Goal: Task Accomplishment & Management: Use online tool/utility

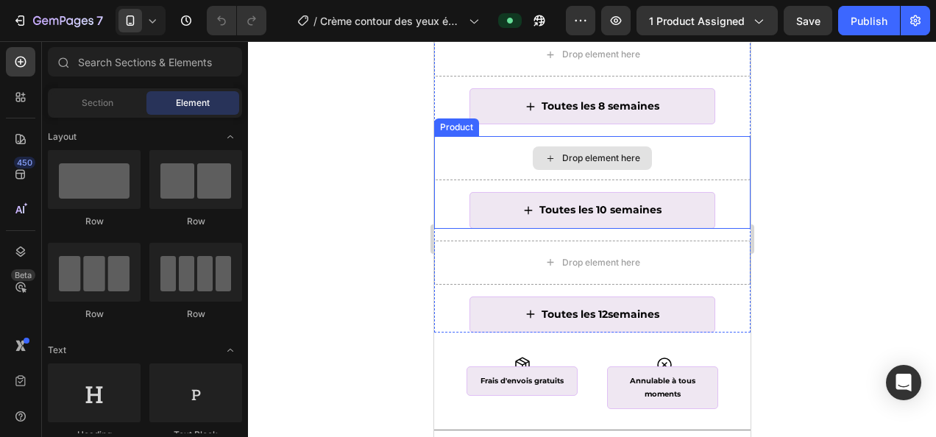
scroll to position [828, 0]
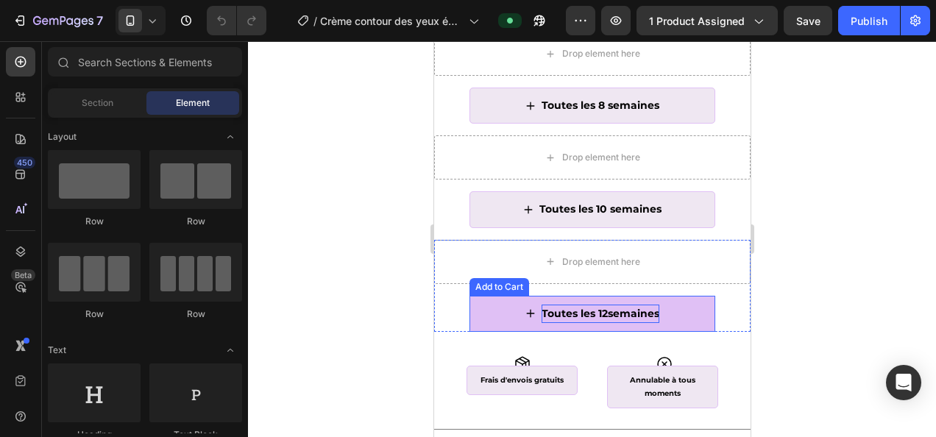
click at [600, 323] on div "Toutes les 12semaines" at bounding box center [600, 314] width 118 height 18
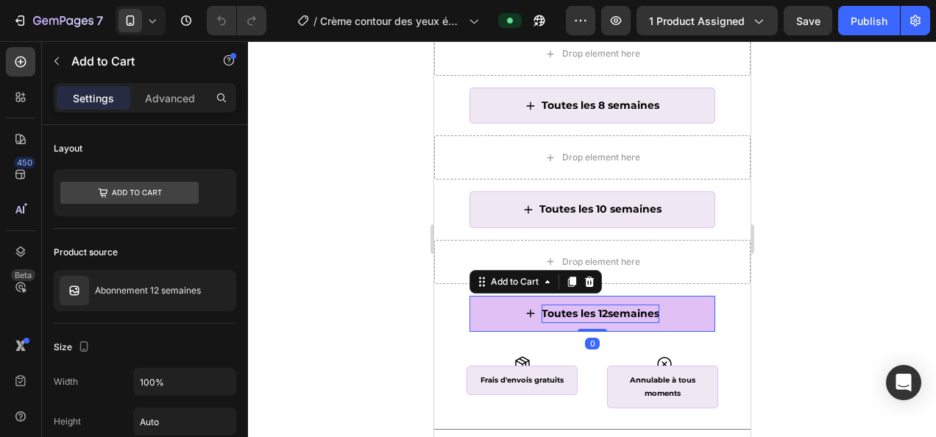
click at [600, 323] on div "Toutes les 12semaines" at bounding box center [600, 314] width 118 height 18
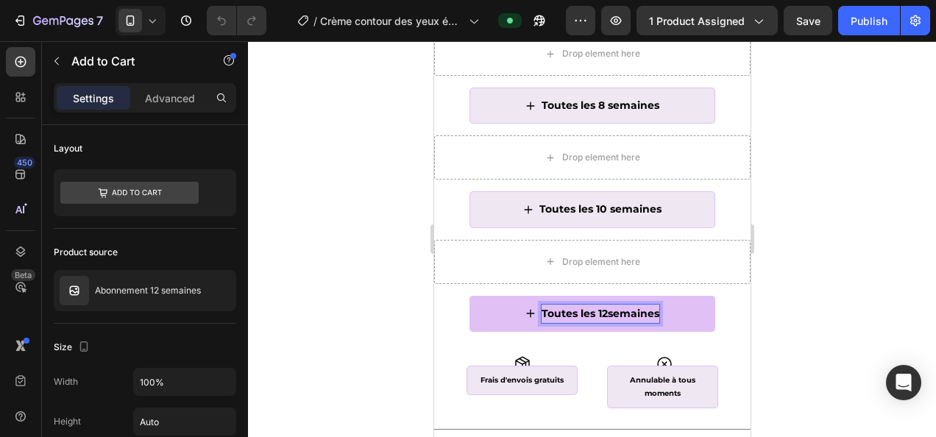
click at [469, 296] on button "Toutes les 12semaines" at bounding box center [592, 314] width 246 height 36
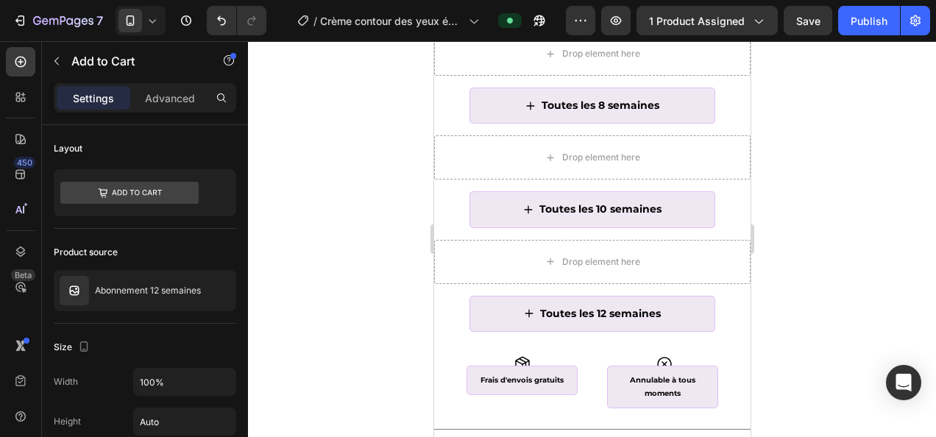
click at [799, 197] on div at bounding box center [592, 239] width 688 height 396
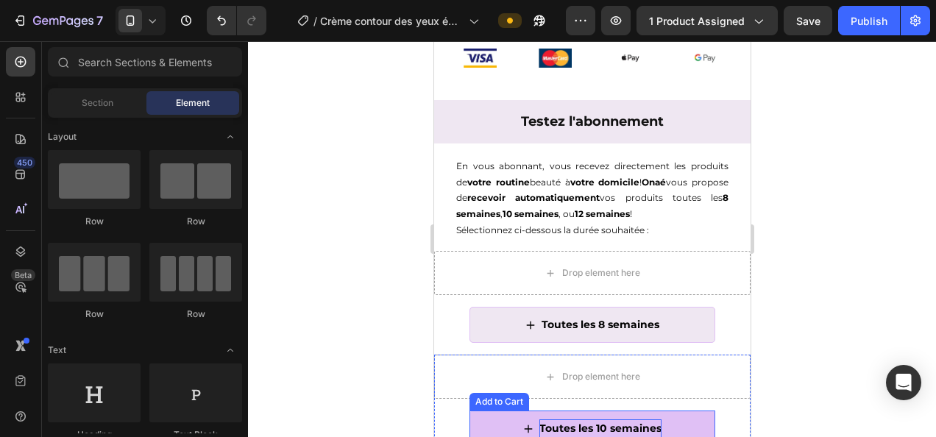
scroll to position [632, 0]
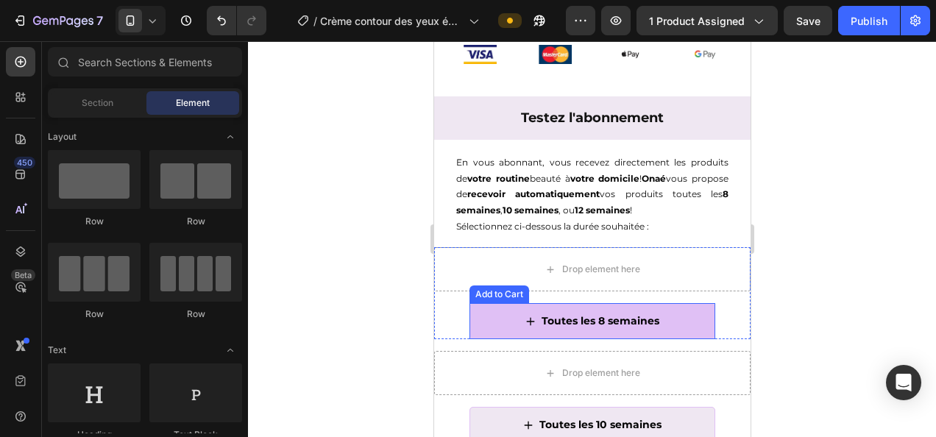
click at [666, 328] on button "Toutes les 8 semaines" at bounding box center [592, 321] width 246 height 36
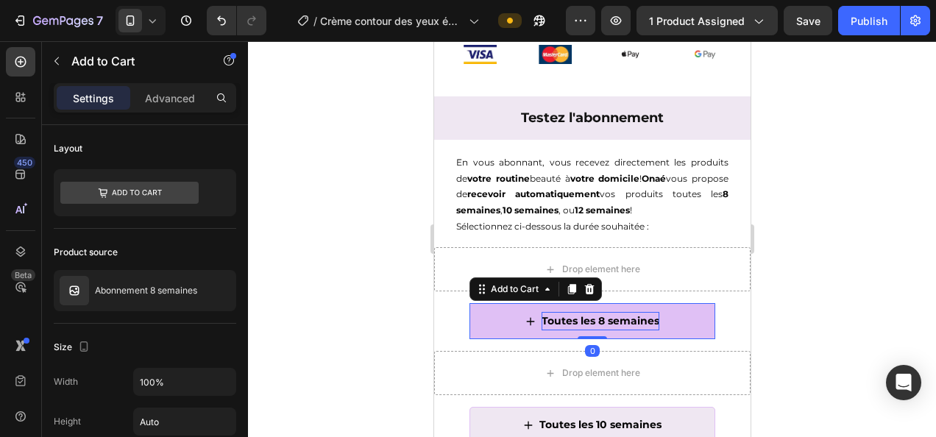
click at [648, 324] on div "Toutes les 8 semaines" at bounding box center [600, 321] width 118 height 18
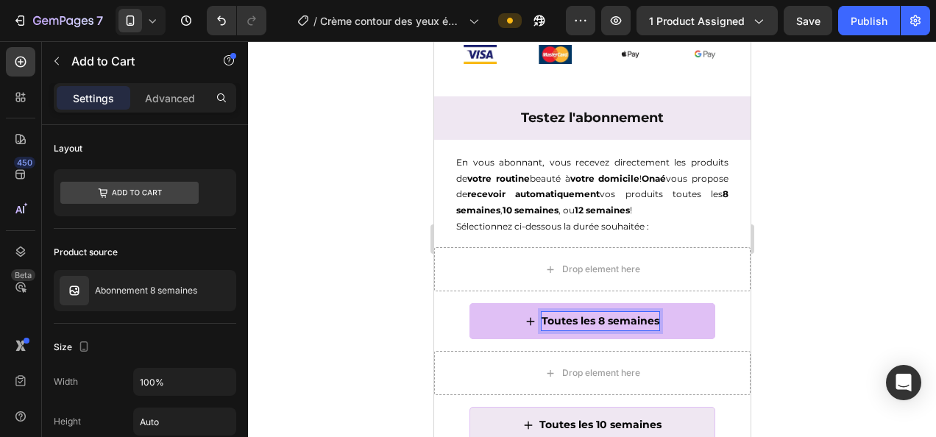
click at [652, 327] on button "Toutes les 8 semaines" at bounding box center [592, 321] width 246 height 36
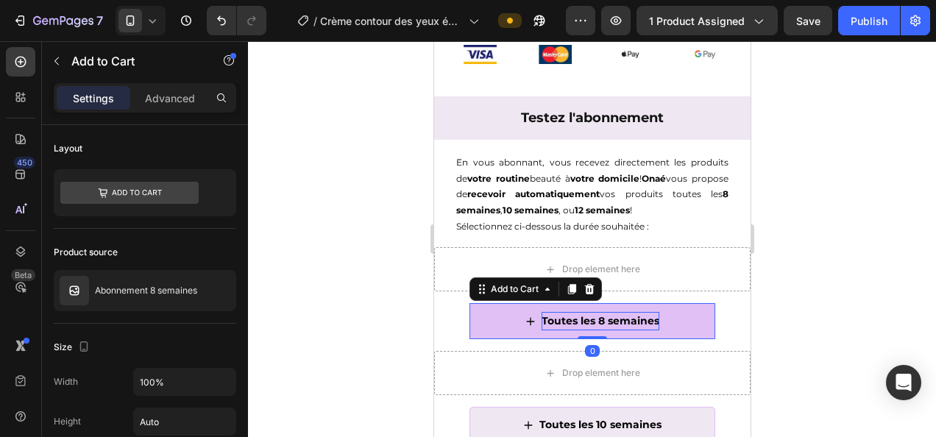
click at [650, 328] on p "Toutes les 8 semaines" at bounding box center [600, 321] width 118 height 18
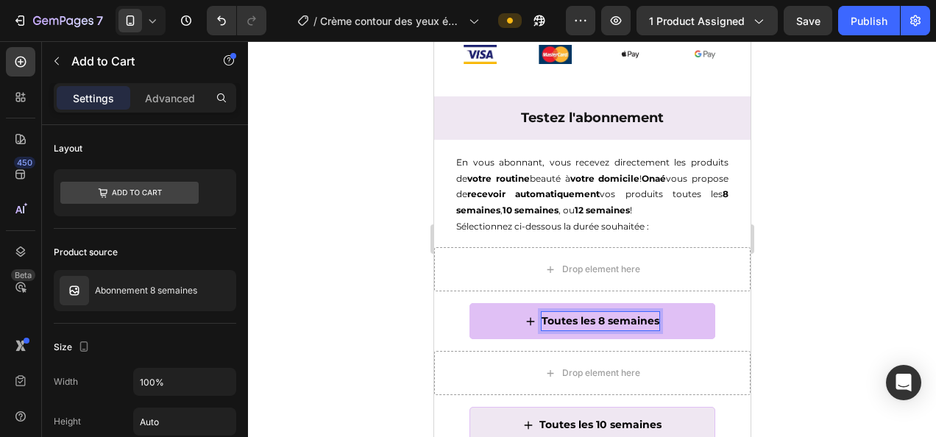
click at [469, 303] on button "Toutes les 8 semaines" at bounding box center [592, 321] width 246 height 36
click at [935, 0] on html "7 Version history / Crème contour des yeux éclaircissante Preview 1 product ass…" at bounding box center [468, 0] width 936 height 0
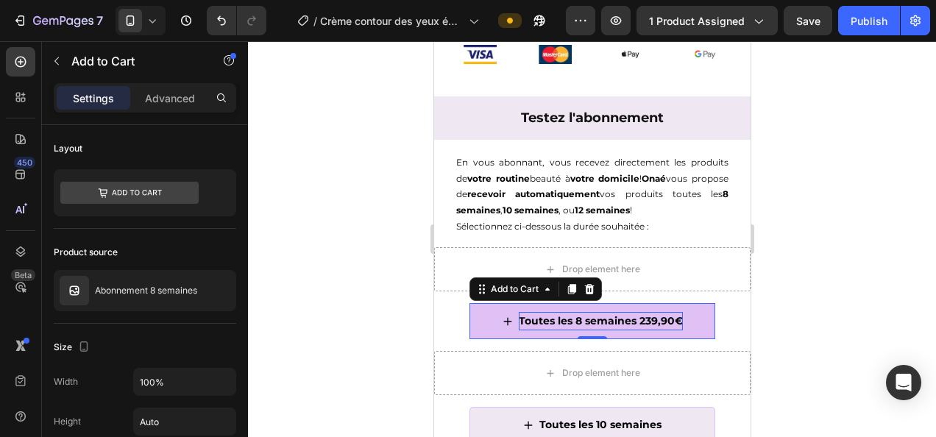
click at [833, 224] on div at bounding box center [592, 239] width 688 height 396
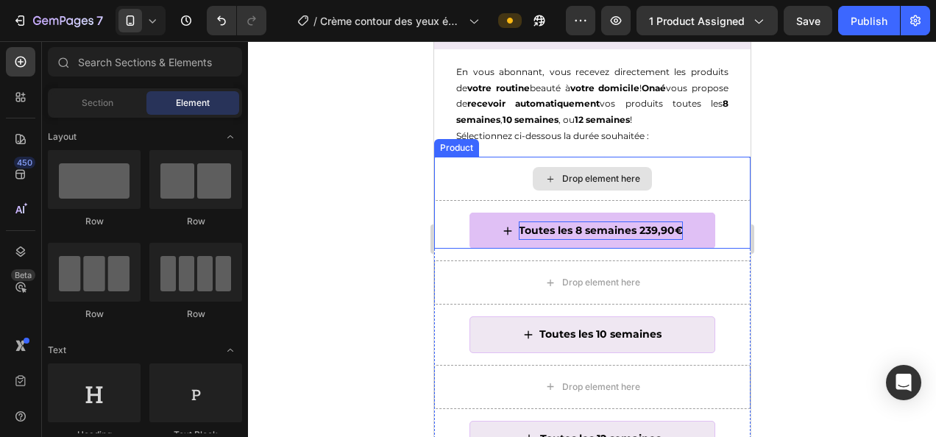
scroll to position [723, 0]
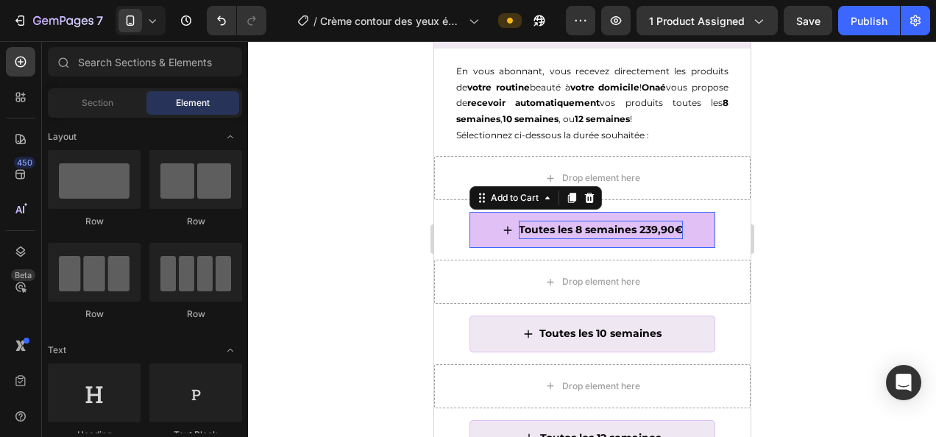
click at [606, 239] on p "Toutes les 8 semaines 239,90€" at bounding box center [600, 230] width 164 height 18
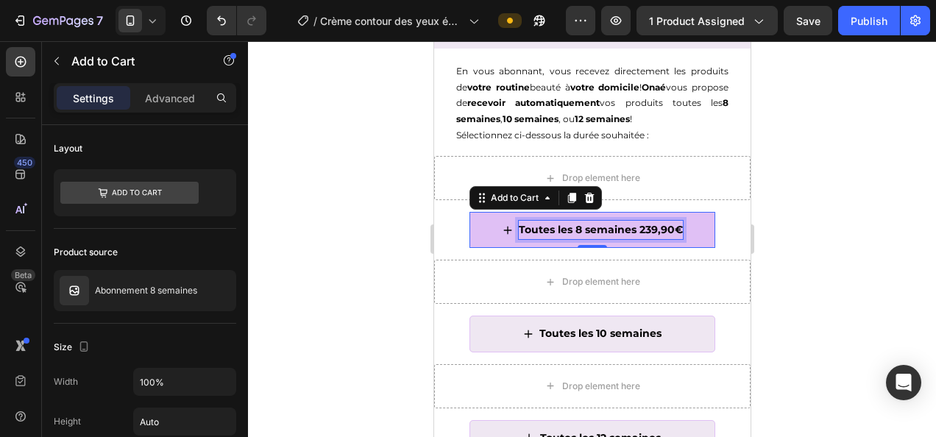
click at [606, 239] on p "Toutes les 8 semaines 239,90€" at bounding box center [600, 230] width 164 height 18
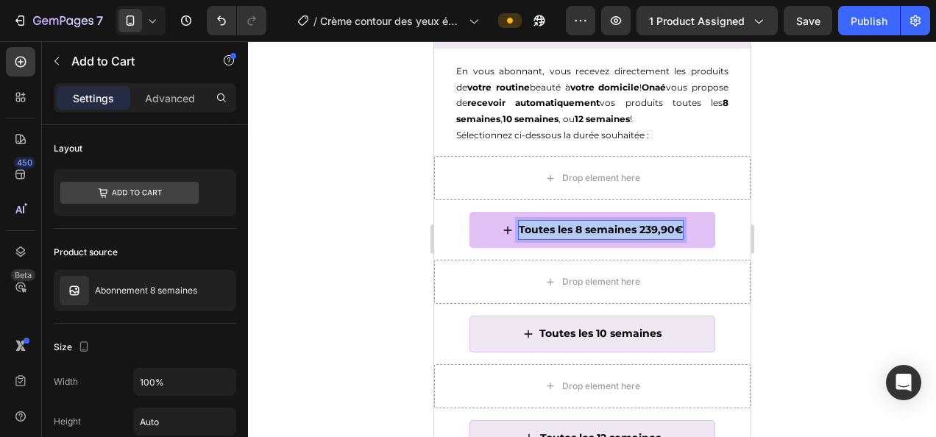
click at [606, 239] on p "Toutes les 8 semaines 239,90€" at bounding box center [600, 230] width 164 height 18
click at [605, 239] on p "Toutes les 8 semaines 239,90€" at bounding box center [600, 230] width 164 height 18
click at [589, 239] on p "Toutes les 8 semaines 239,90€" at bounding box center [600, 230] width 164 height 18
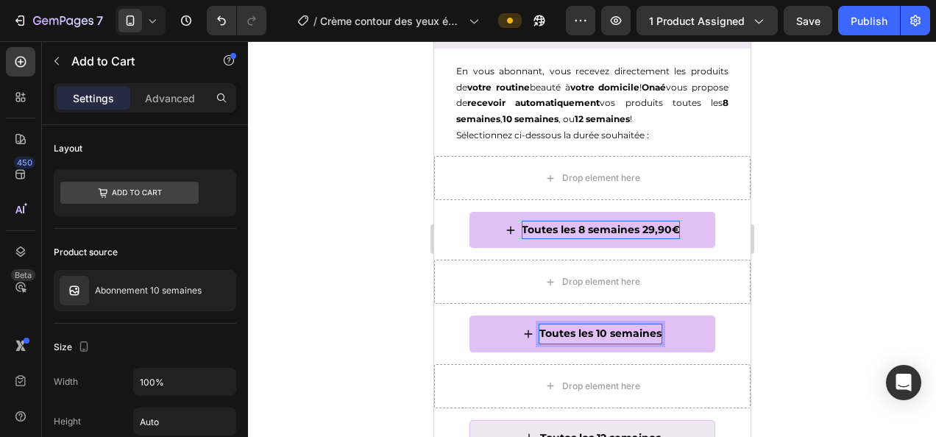
click at [652, 338] on p "Toutes les 10 semaines" at bounding box center [599, 333] width 122 height 18
click at [469, 316] on button "Toutes les 10 semaines" at bounding box center [592, 334] width 246 height 36
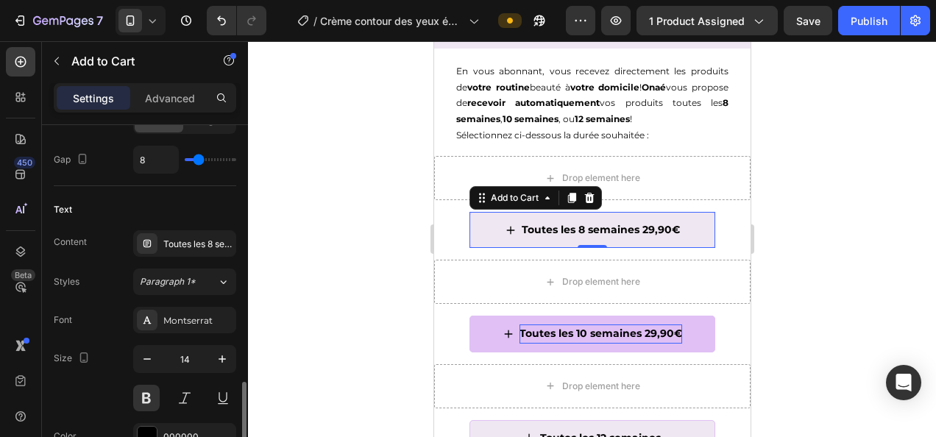
scroll to position [800, 0]
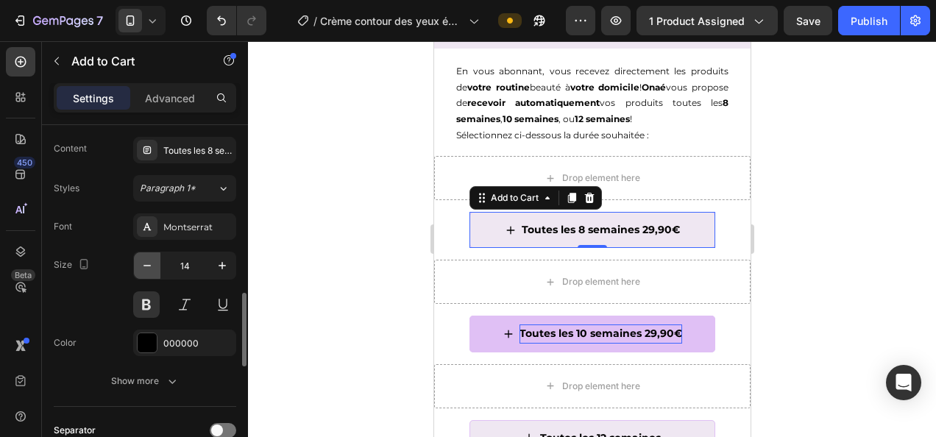
click at [146, 258] on icon "button" at bounding box center [147, 265] width 15 height 15
type input "12"
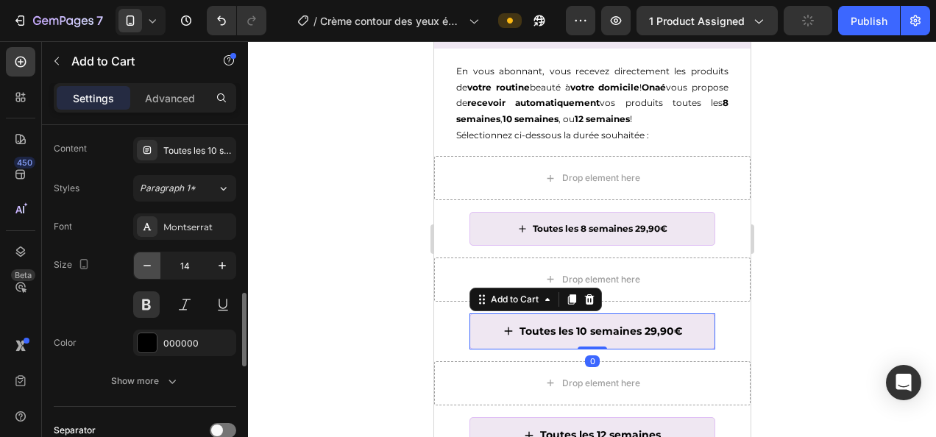
click at [152, 260] on icon "button" at bounding box center [147, 265] width 15 height 15
type input "12"
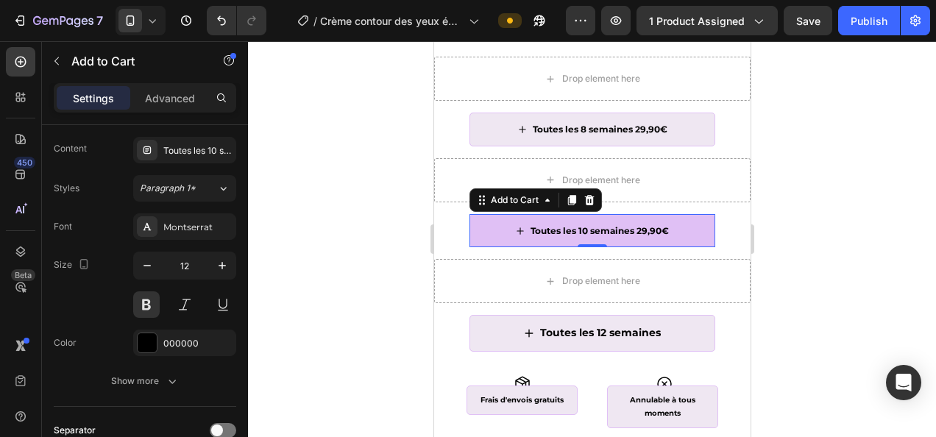
scroll to position [826, 0]
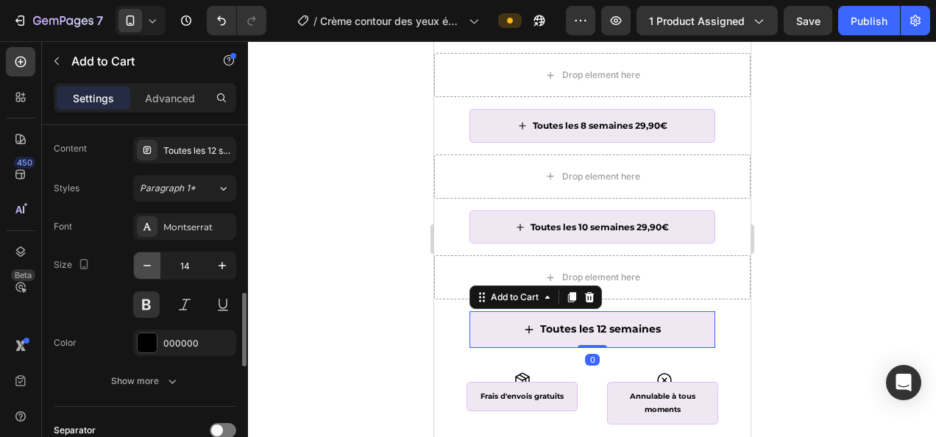
click at [150, 259] on icon "button" at bounding box center [147, 265] width 15 height 15
type input "12"
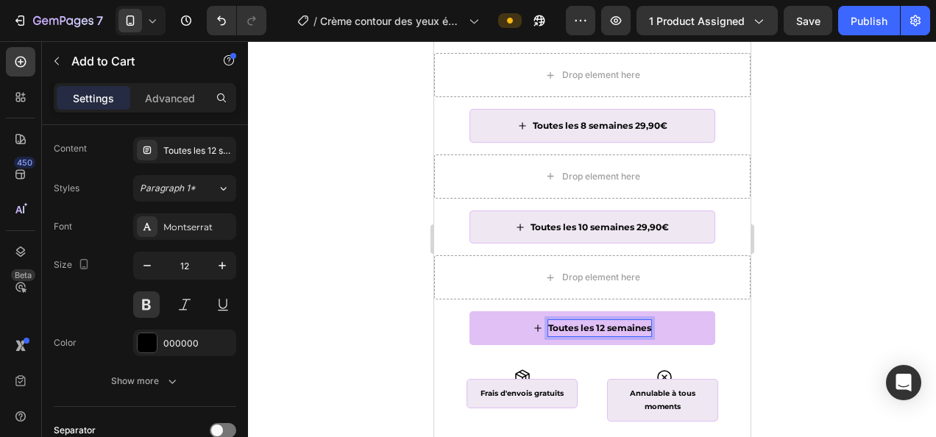
click at [643, 333] on p "Toutes les 12 semaines" at bounding box center [598, 328] width 103 height 16
click at [469, 311] on button "Toutes les 12 semaines" at bounding box center [592, 328] width 246 height 34
click at [862, 262] on div at bounding box center [592, 239] width 688 height 396
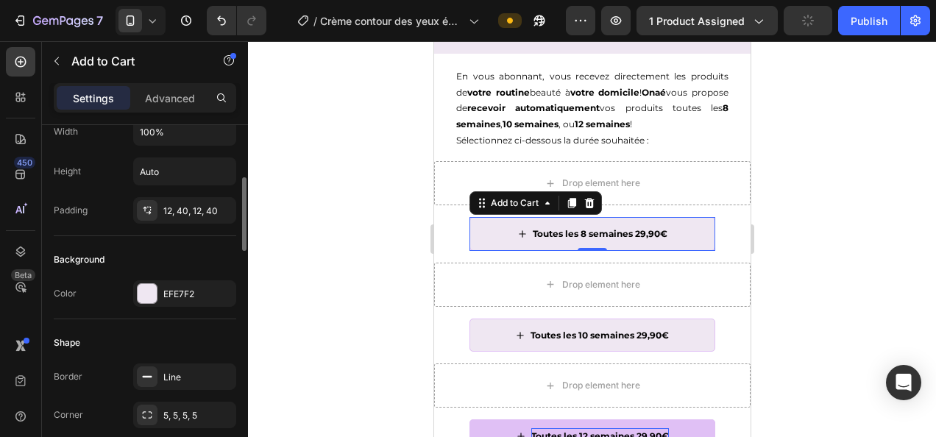
scroll to position [259, 0]
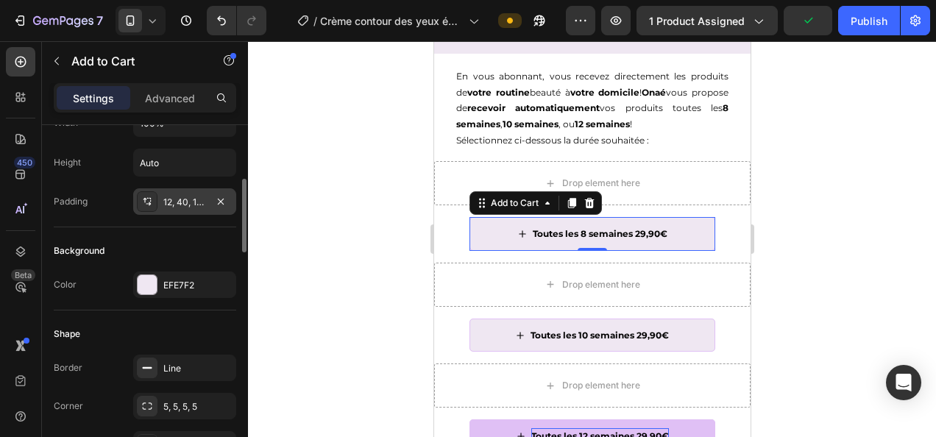
click at [181, 202] on div "12, 40, 12, 40" at bounding box center [184, 202] width 43 height 13
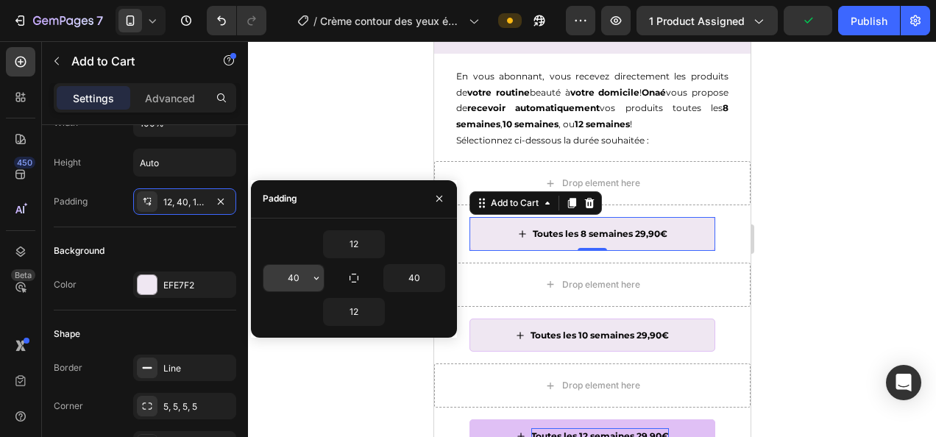
click at [288, 278] on input "40" at bounding box center [293, 278] width 60 height 26
type input "30"
click at [421, 269] on input "40" at bounding box center [414, 278] width 60 height 26
type input "30"
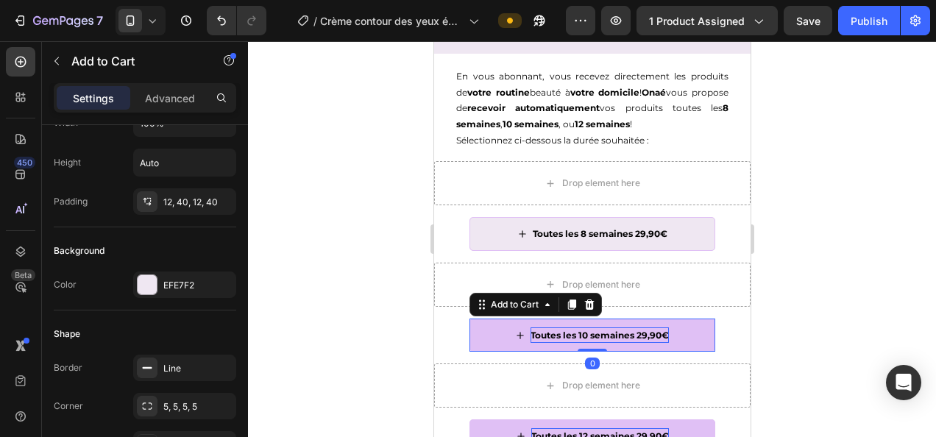
click at [531, 341] on p "Toutes les 10 semaines 29,90€" at bounding box center [599, 335] width 138 height 16
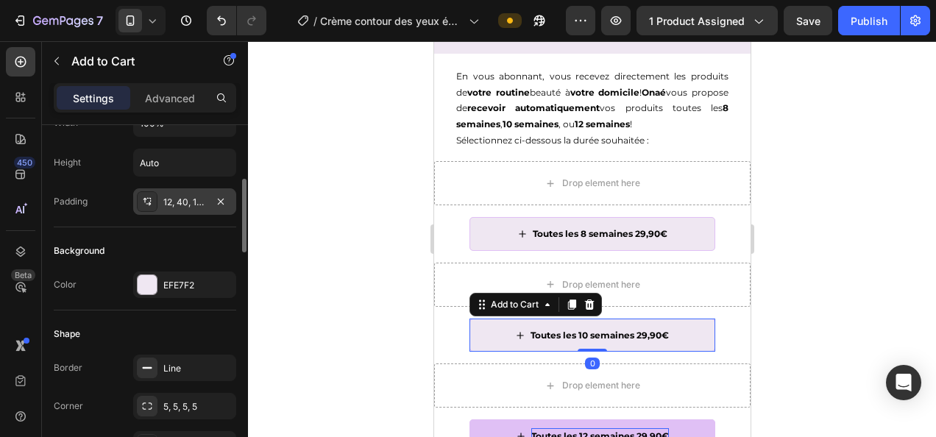
click at [182, 198] on div "12, 40, 12, 40" at bounding box center [184, 202] width 43 height 13
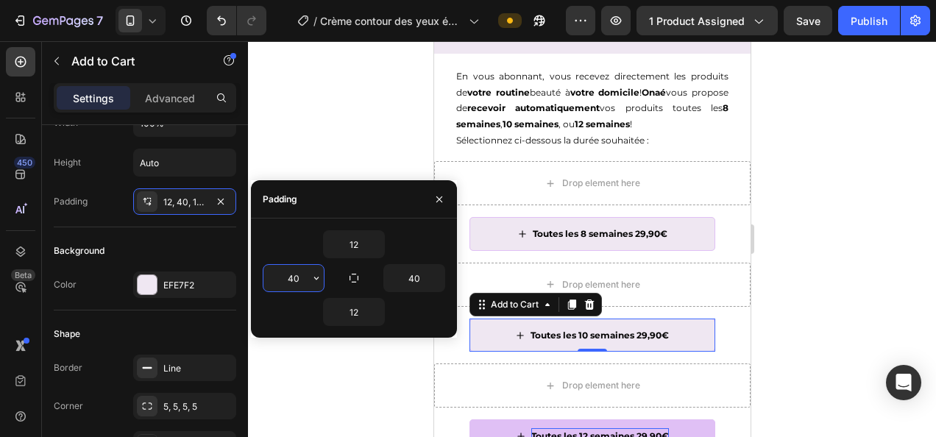
click at [294, 285] on input "40" at bounding box center [293, 278] width 60 height 26
type input "30"
click at [424, 277] on input "40" at bounding box center [414, 278] width 60 height 26
type input "30"
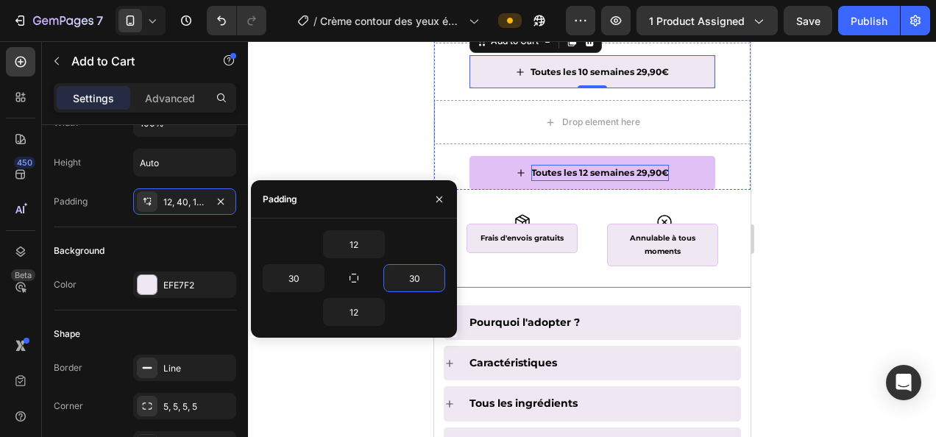
scroll to position [985, 0]
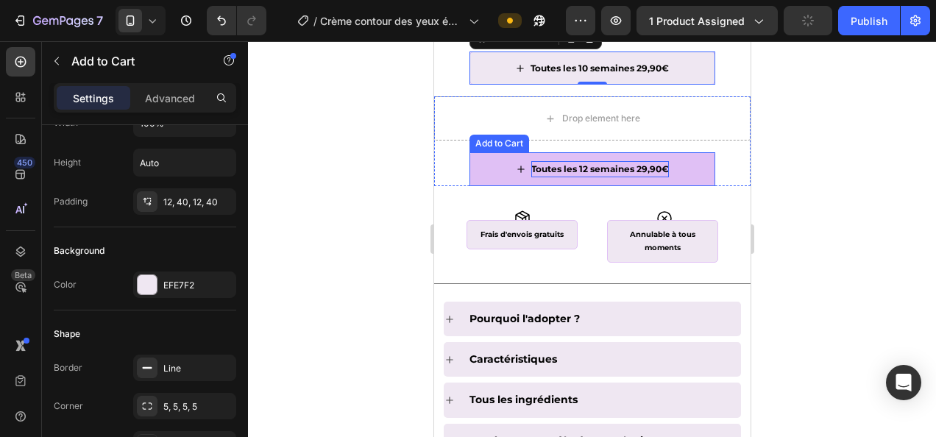
click at [540, 175] on p "Toutes les 12 semaines 29,90€" at bounding box center [599, 169] width 138 height 16
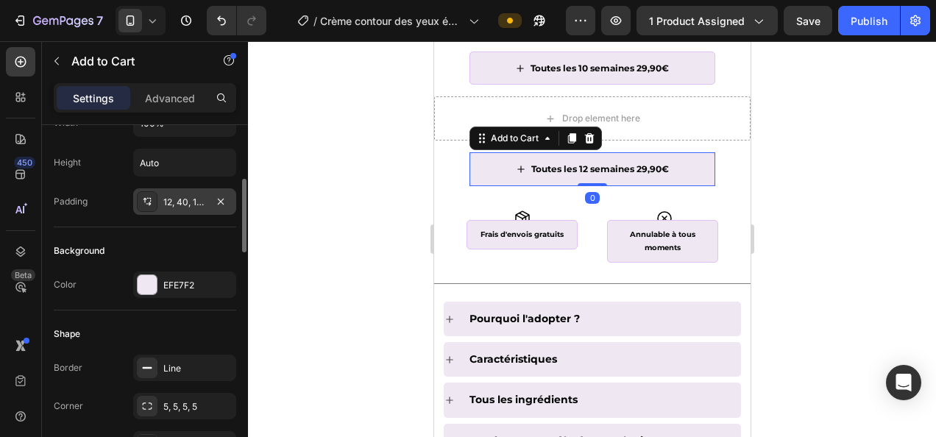
click at [175, 203] on div "12, 40, 12, 40" at bounding box center [184, 202] width 43 height 13
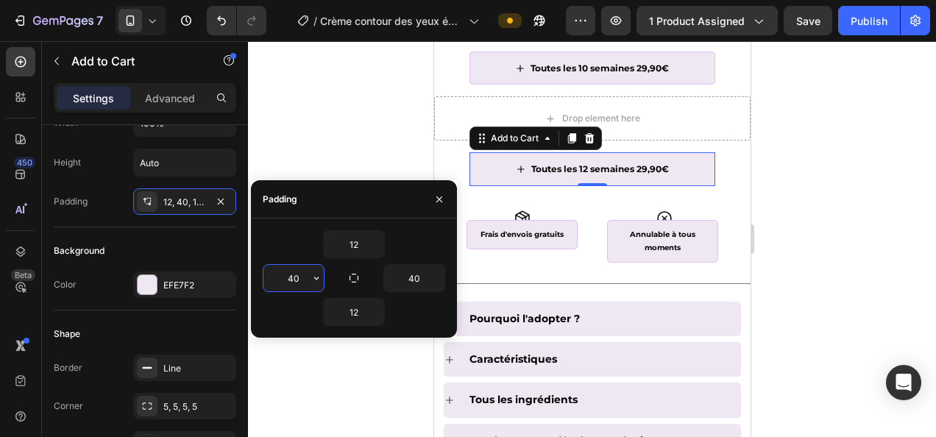
click at [291, 281] on input "40" at bounding box center [293, 278] width 60 height 26
type input "30"
click at [421, 274] on input "40" at bounding box center [414, 278] width 60 height 26
type input "30"
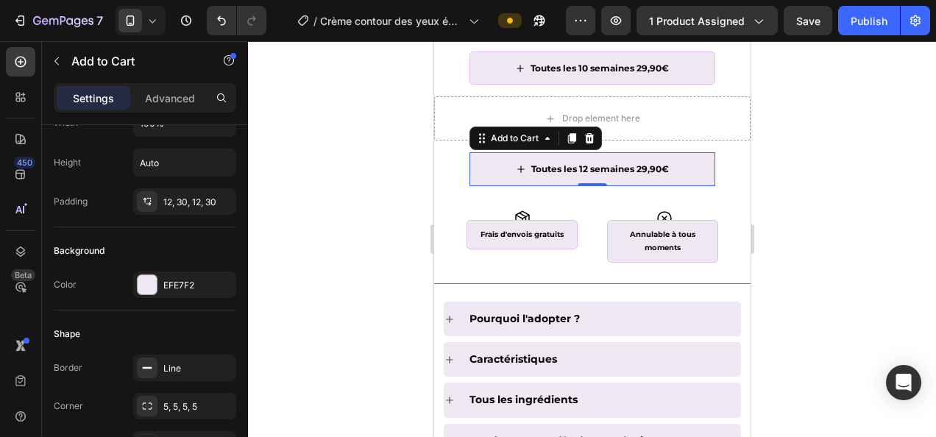
click at [847, 182] on div at bounding box center [592, 239] width 688 height 396
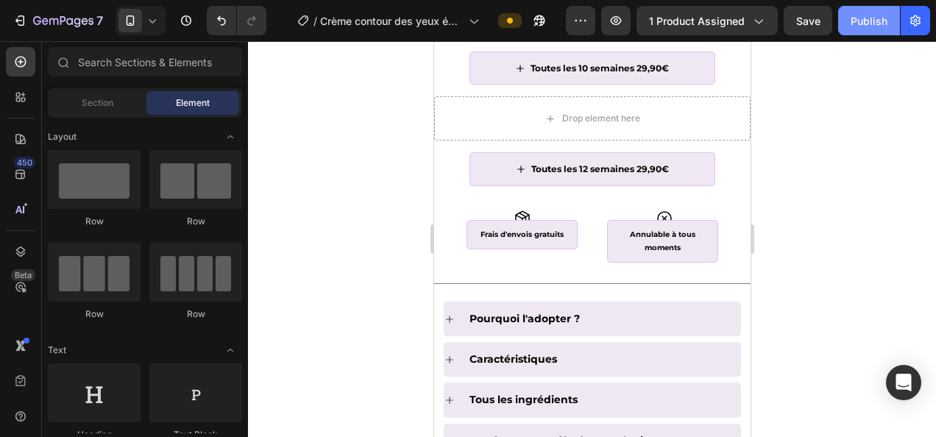
click at [867, 21] on div "Publish" at bounding box center [868, 20] width 37 height 15
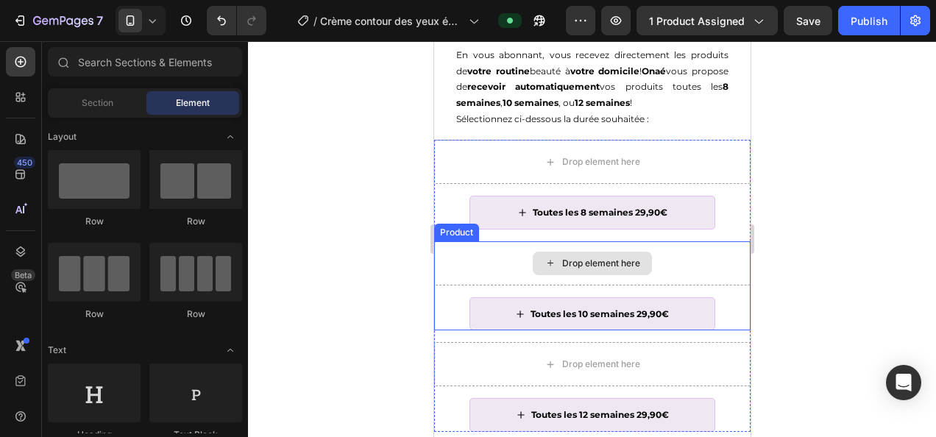
scroll to position [513, 0]
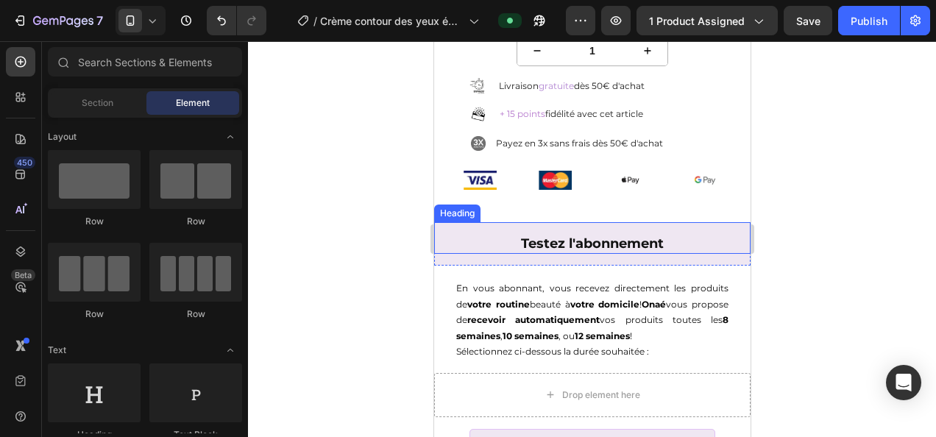
click at [655, 241] on h2 "Testez l'abonnement" at bounding box center [591, 244] width 316 height 20
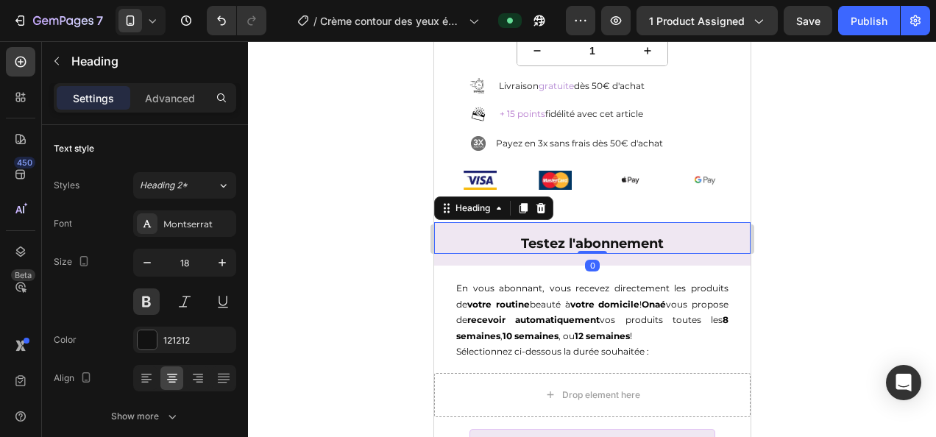
click at [659, 241] on h2 "Testez l'abonnement" at bounding box center [591, 244] width 316 height 20
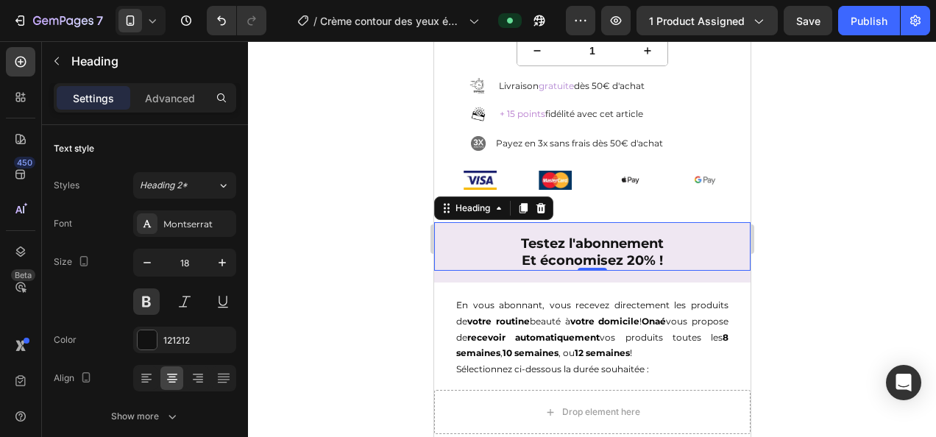
click at [365, 224] on div at bounding box center [592, 239] width 688 height 396
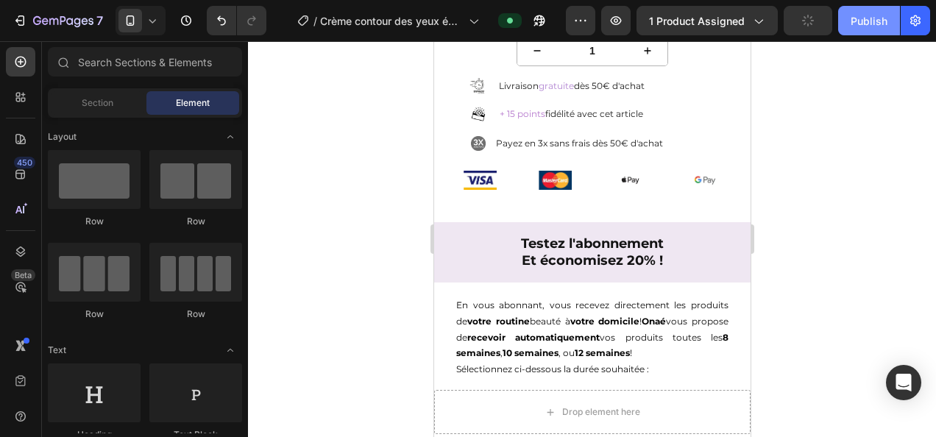
click at [865, 24] on div "Publish" at bounding box center [868, 20] width 37 height 15
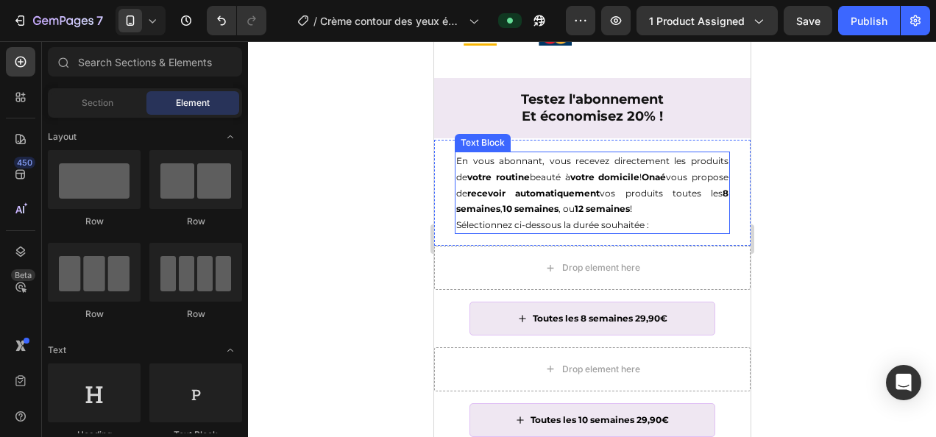
scroll to position [760, 0]
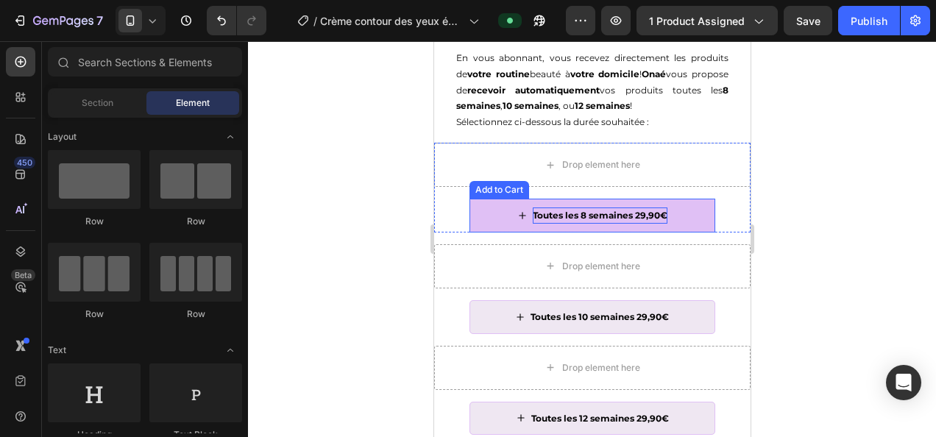
click at [568, 219] on p "Toutes les 8 semaines 29,90€" at bounding box center [599, 215] width 135 height 16
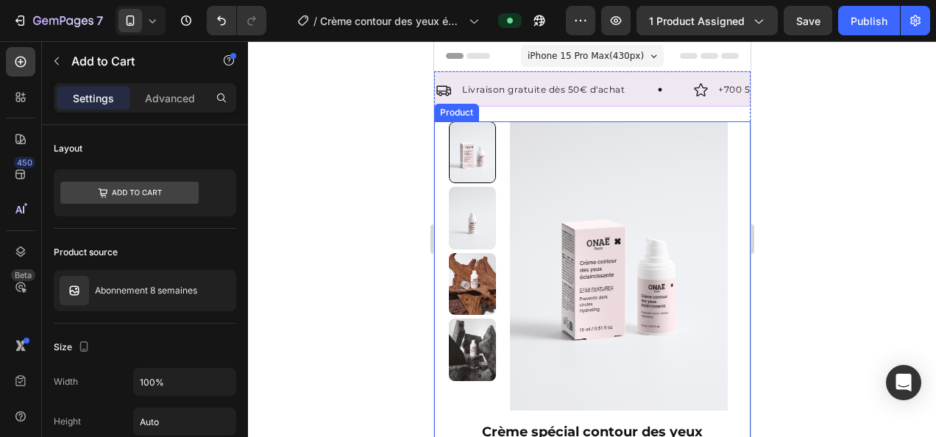
scroll to position [113, 0]
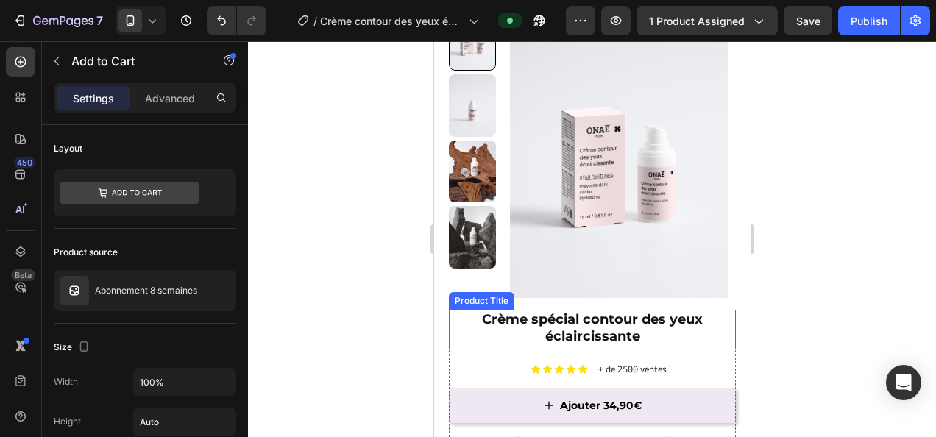
click at [610, 330] on h1 "Crème spécial contour des yeux éclaircissante" at bounding box center [591, 329] width 287 height 38
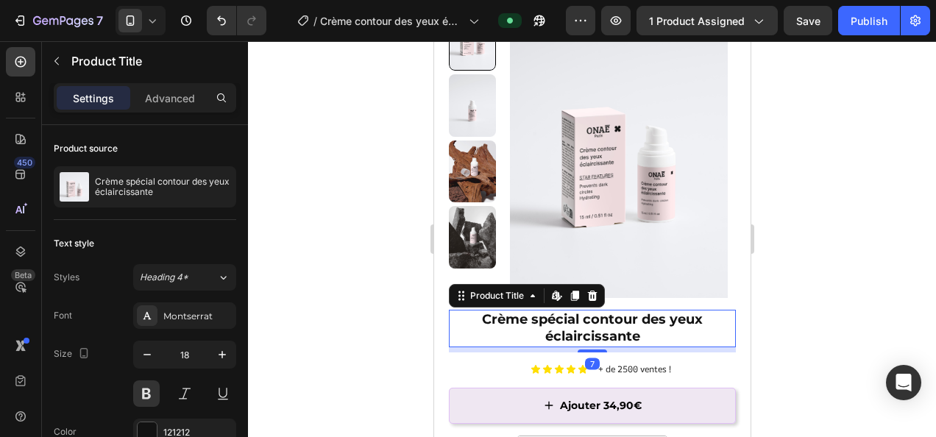
click at [650, 341] on h1 "Crème spécial contour des yeux éclaircissante" at bounding box center [591, 329] width 287 height 38
click at [627, 332] on h1 "Crème spécial contour des yeux éclaircissante" at bounding box center [591, 329] width 287 height 38
click at [641, 332] on h1 "Crème spécial contour des yeux éclaircissante" at bounding box center [591, 329] width 287 height 38
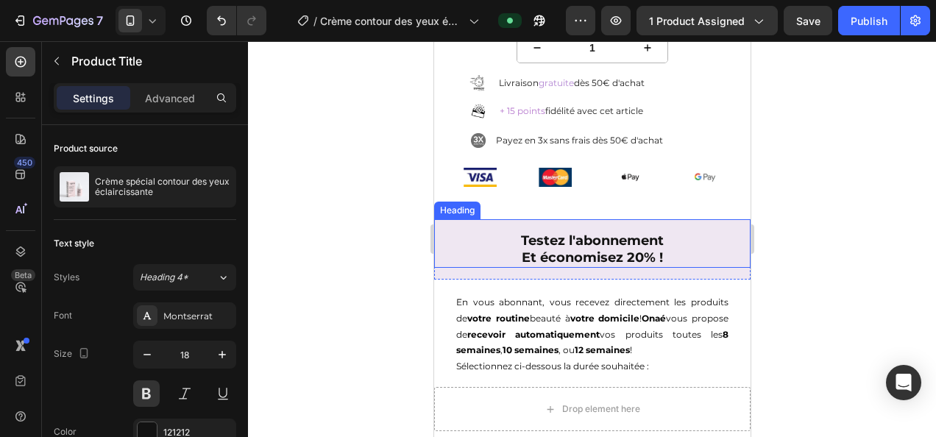
scroll to position [723, 0]
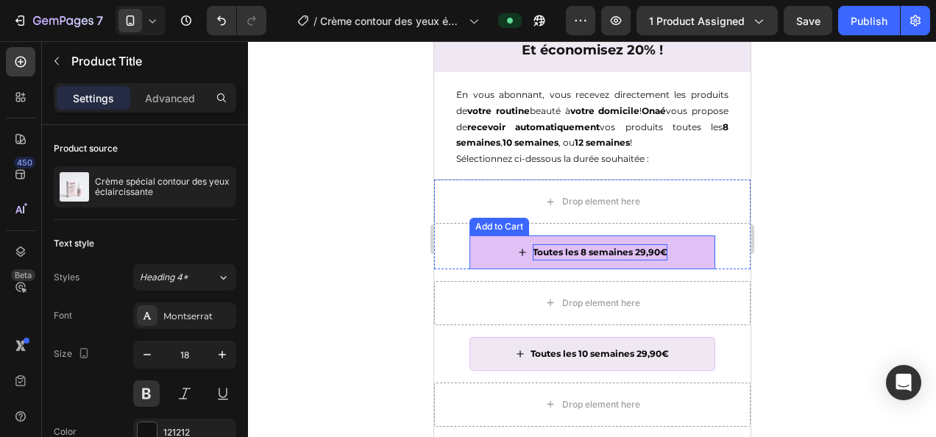
click at [581, 246] on p "Toutes les 8 semaines 29,90€" at bounding box center [599, 252] width 135 height 16
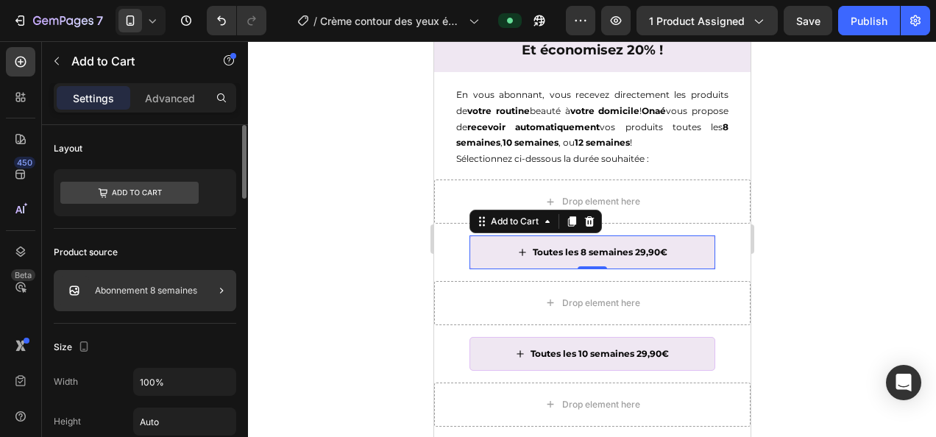
click at [206, 292] on div at bounding box center [215, 290] width 41 height 41
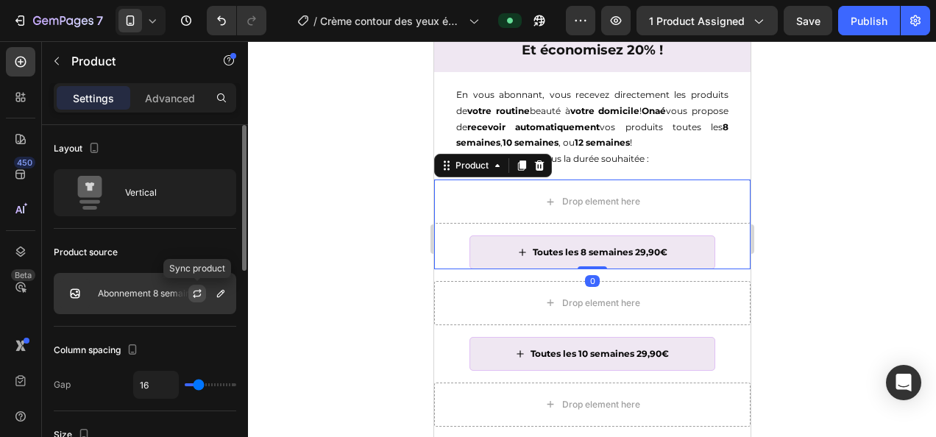
click at [197, 288] on icon "button" at bounding box center [197, 294] width 12 height 12
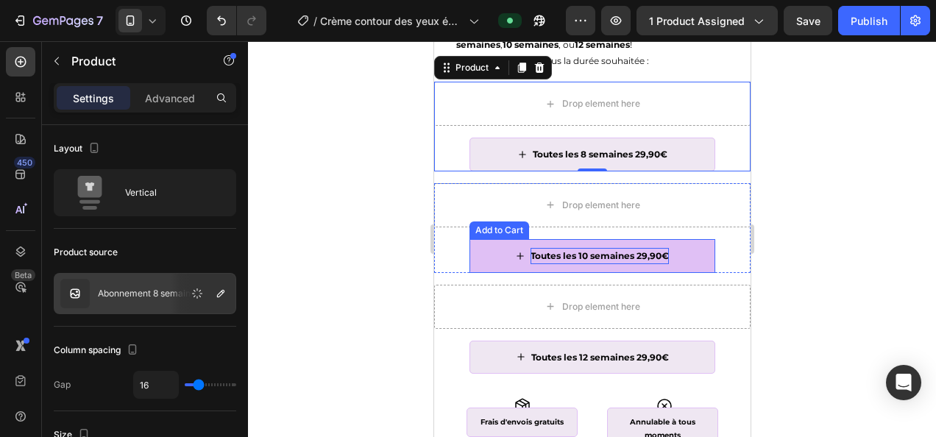
scroll to position [822, 0]
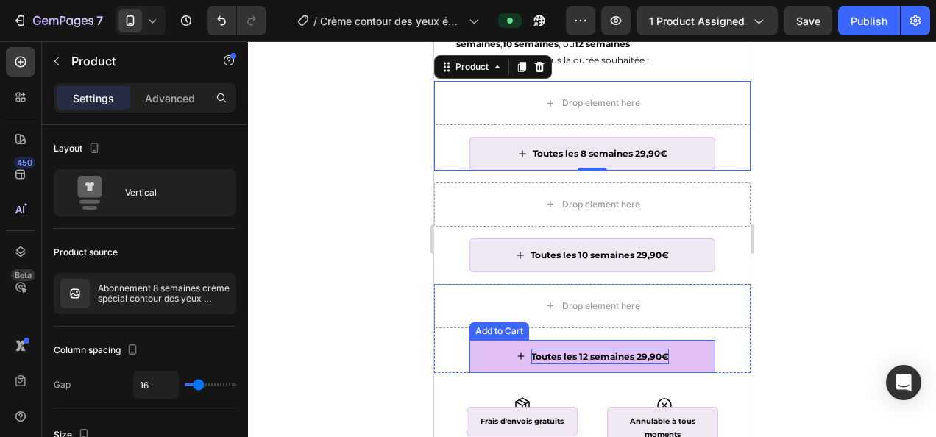
click at [619, 358] on p "Toutes les 12 semaines 29,90€" at bounding box center [599, 357] width 138 height 16
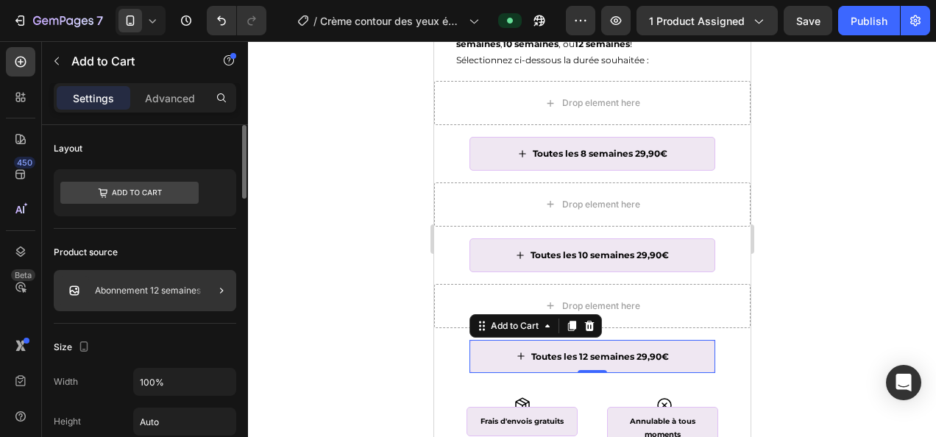
click at [204, 291] on div at bounding box center [215, 290] width 41 height 41
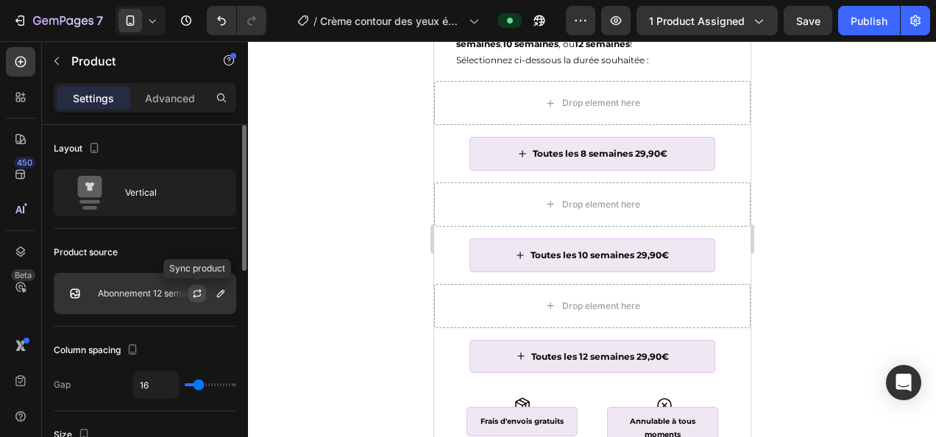
click at [201, 294] on icon "button" at bounding box center [197, 294] width 12 height 12
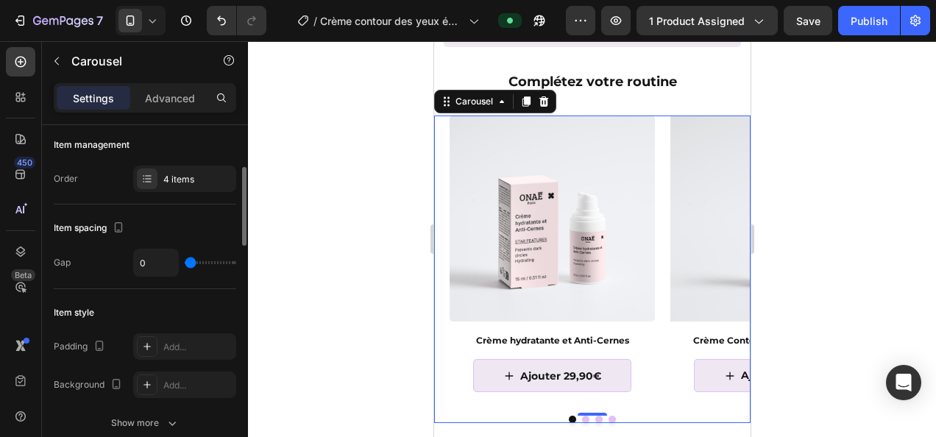
scroll to position [335, 0]
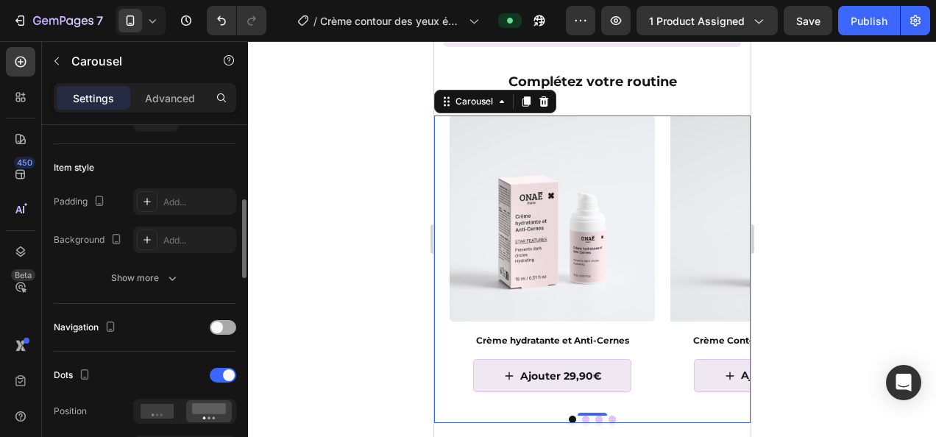
click at [219, 321] on span at bounding box center [217, 327] width 12 height 12
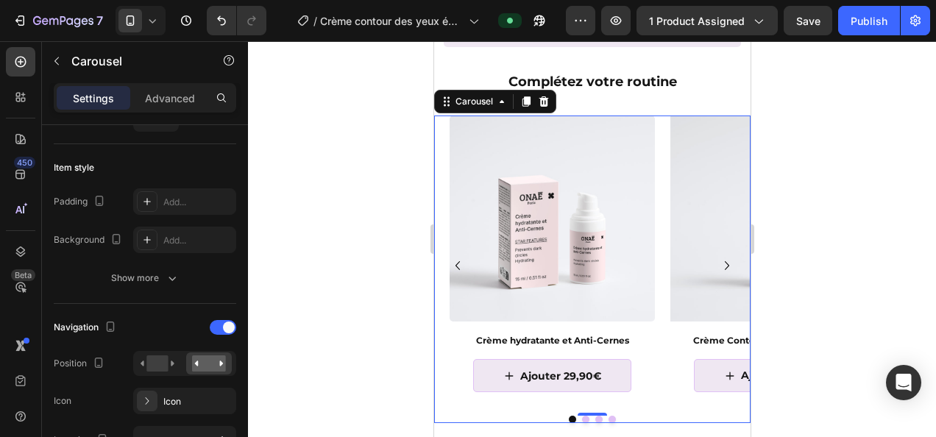
click at [456, 263] on icon "Carousel Back Arrow" at bounding box center [457, 266] width 18 height 18
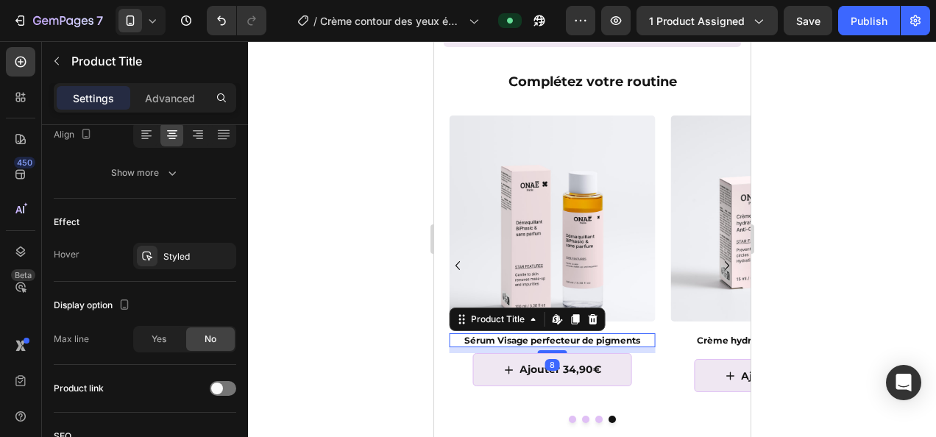
scroll to position [0, 0]
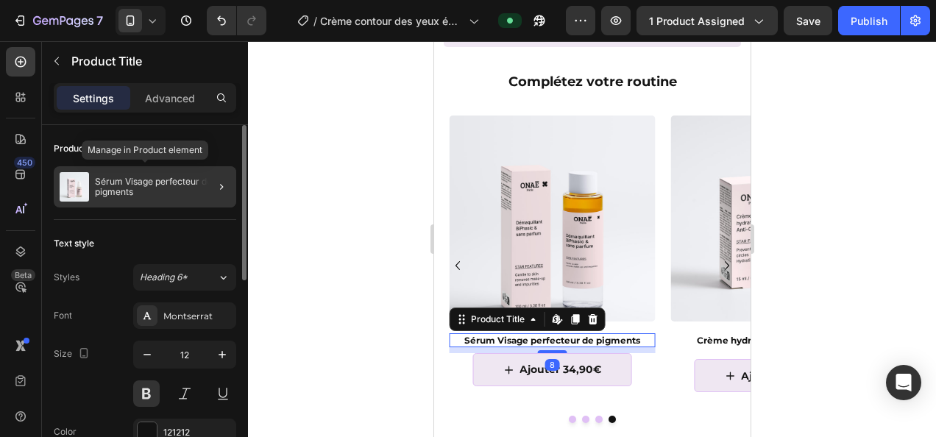
click at [124, 193] on p "Sérum Visage perfecteur de pigments" at bounding box center [162, 187] width 135 height 21
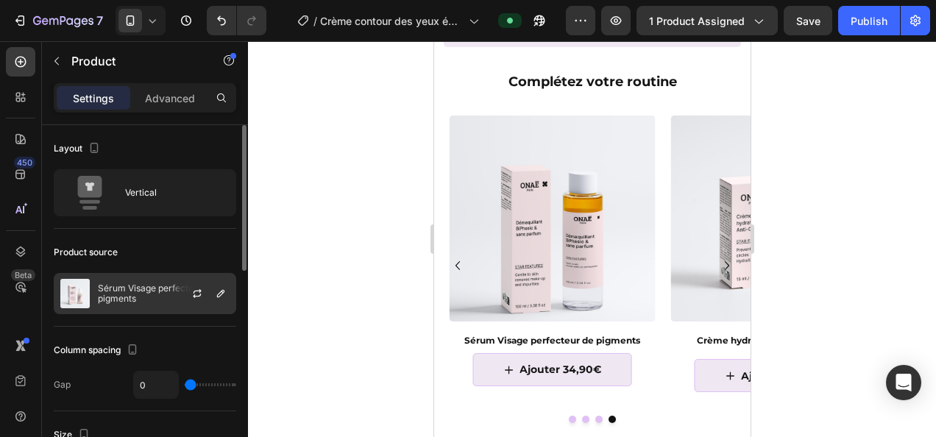
click at [132, 302] on p "Sérum Visage perfecteur de pigments" at bounding box center [164, 293] width 132 height 21
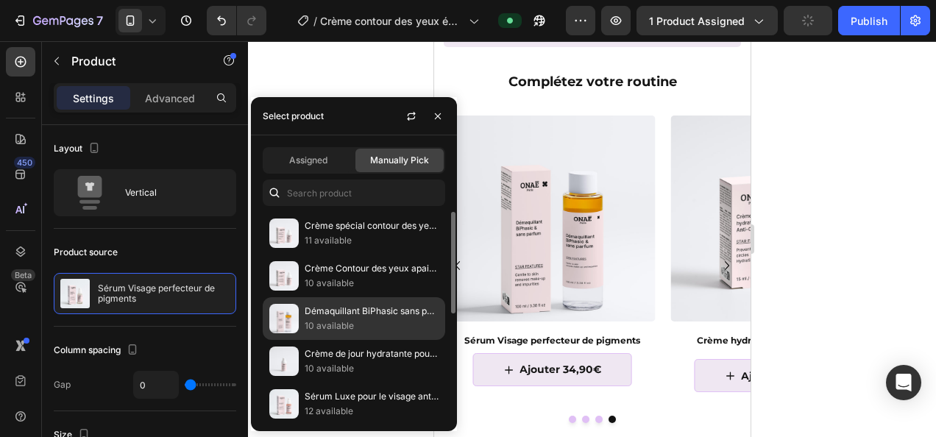
click at [355, 322] on p "10 available" at bounding box center [372, 325] width 134 height 15
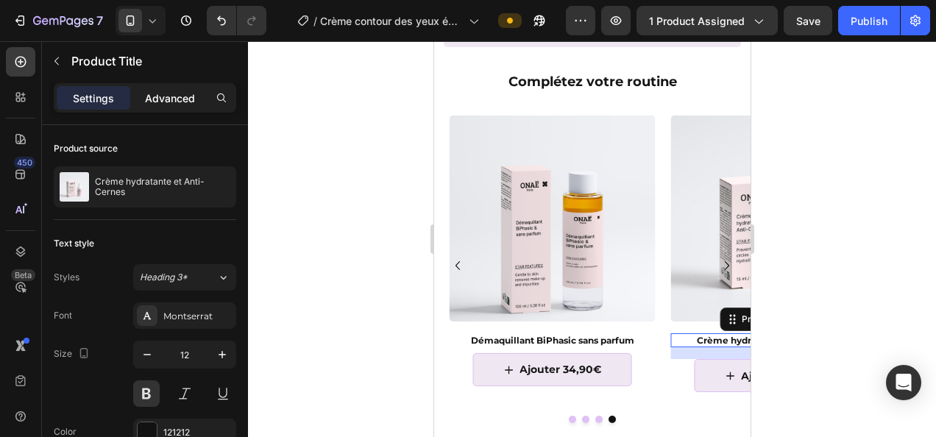
click at [172, 95] on p "Advanced" at bounding box center [170, 97] width 50 height 15
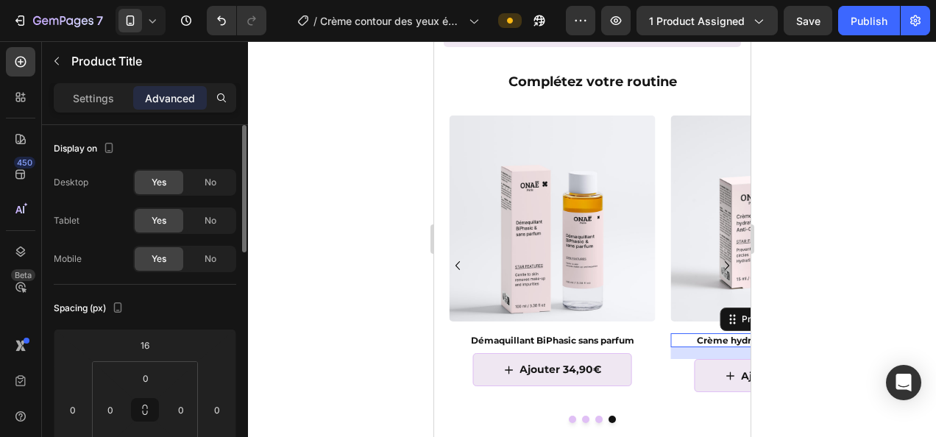
scroll to position [190, 0]
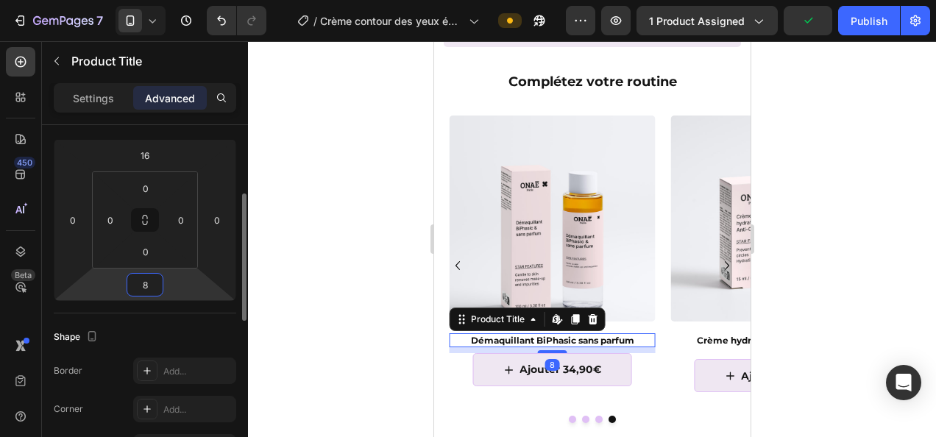
click at [140, 280] on input "8" at bounding box center [144, 285] width 29 height 22
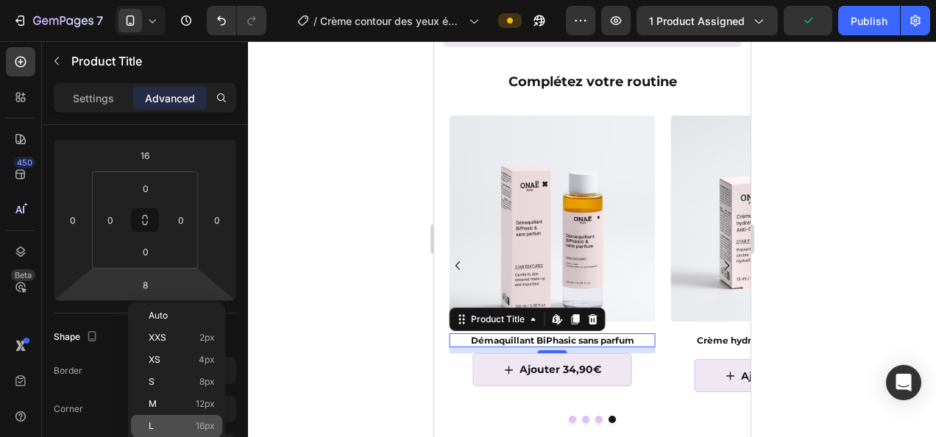
click at [199, 428] on span "16px" at bounding box center [205, 426] width 19 height 10
type input "16"
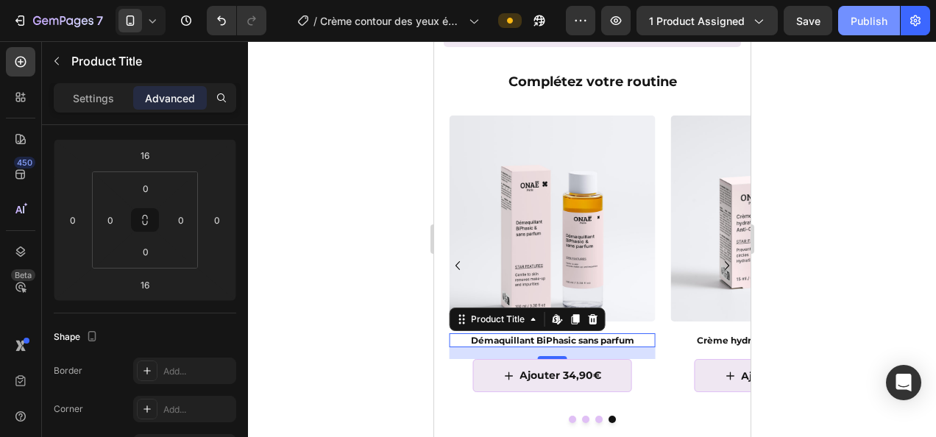
click at [857, 18] on div "Publish" at bounding box center [868, 20] width 37 height 15
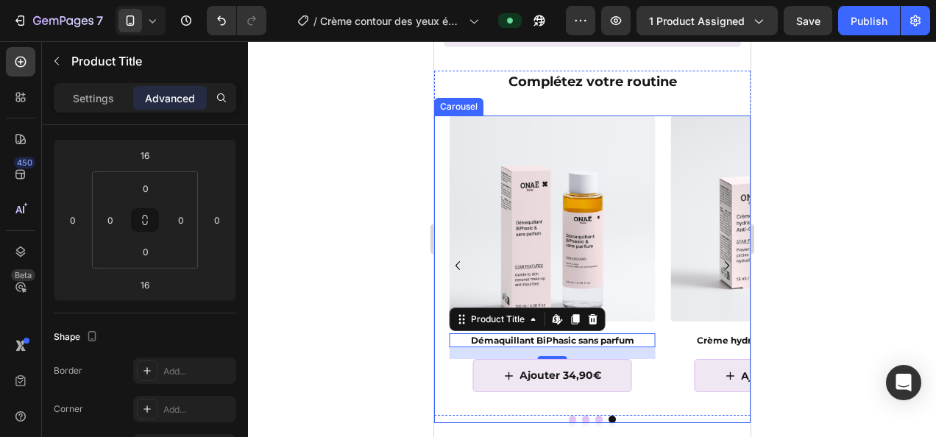
click at [453, 412] on div "Image Démaquillant BiPhasic sans parfum Product Title Edit content in Shopify 1…" at bounding box center [543, 265] width 221 height 300
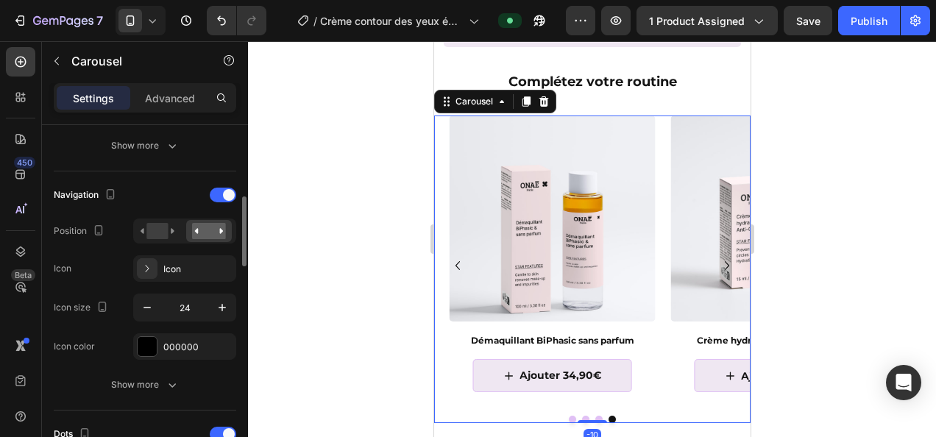
scroll to position [477, 0]
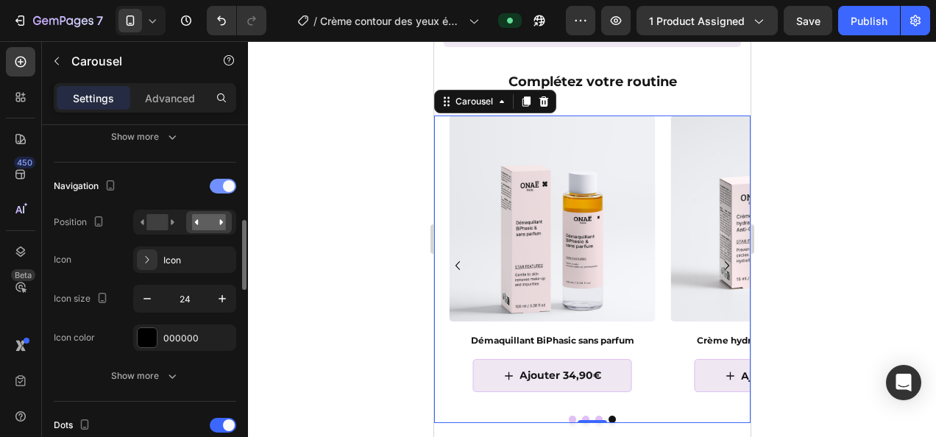
click at [211, 179] on div at bounding box center [223, 186] width 26 height 15
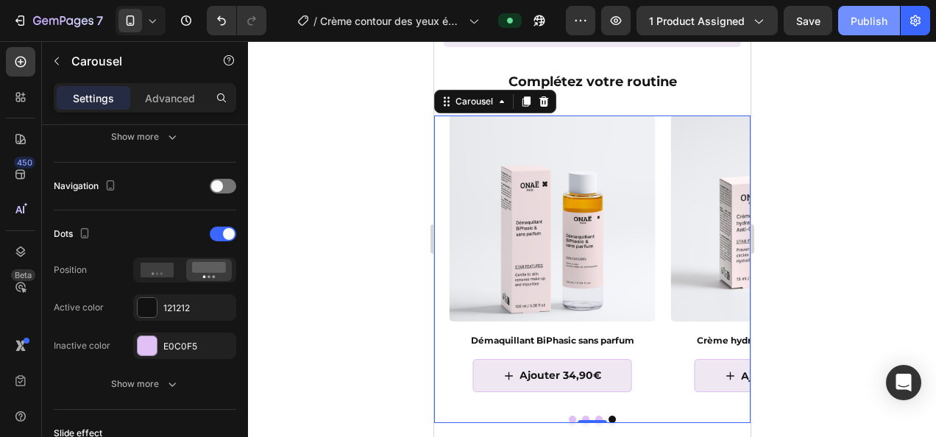
click at [867, 25] on div "Publish" at bounding box center [868, 20] width 37 height 15
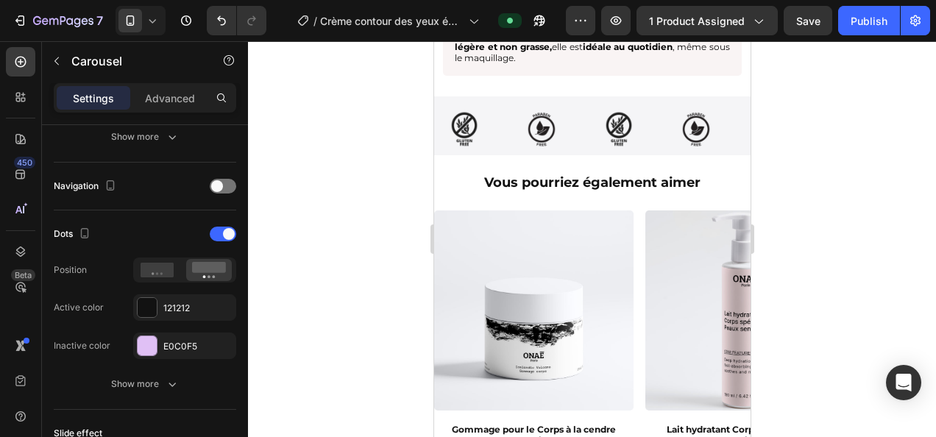
scroll to position [2946, 0]
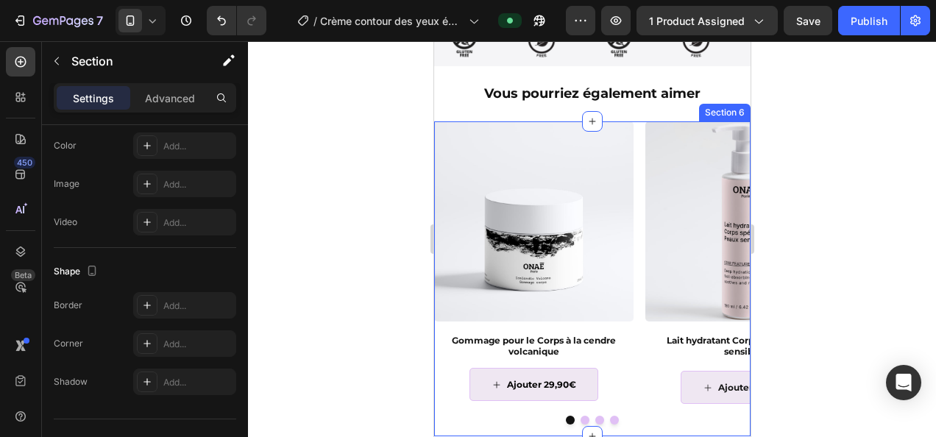
click at [462, 416] on div "Image Gommage pour le Corps à la cendre volcanique Product Title Ajouter 29,90€…" at bounding box center [591, 278] width 316 height 315
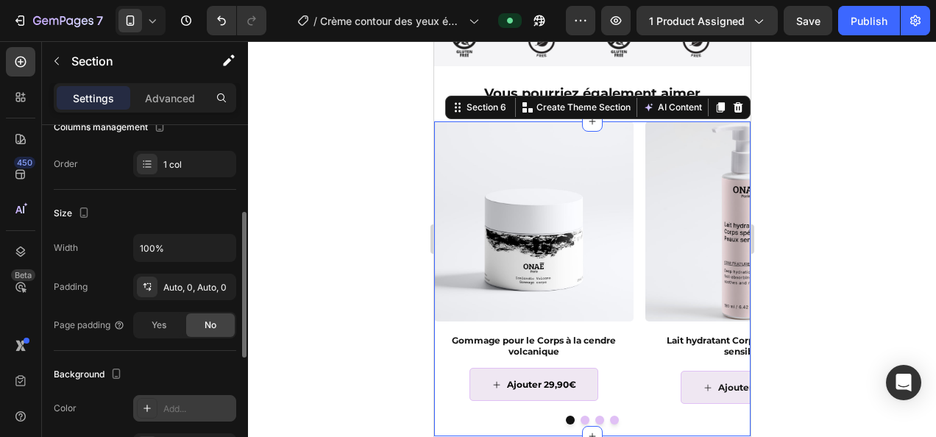
scroll to position [213, 0]
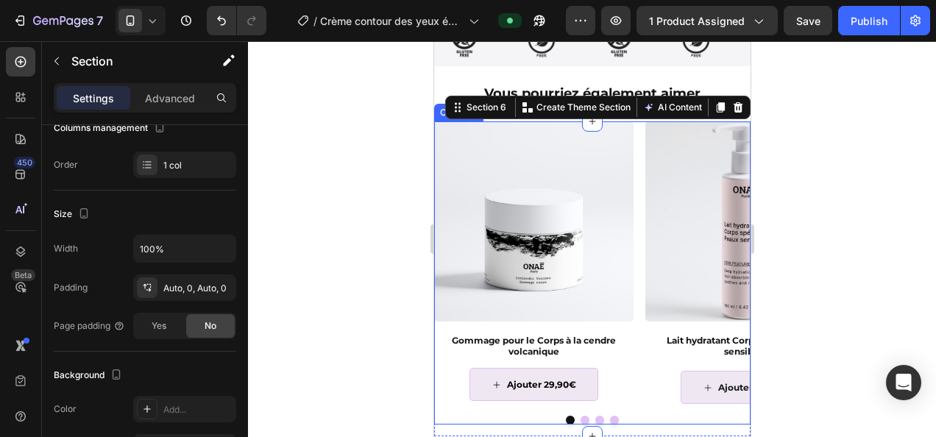
click at [639, 152] on div "Image Gommage pour le Corps à la cendre volcanique Product Title Ajouter 29,90€…" at bounding box center [591, 262] width 316 height 282
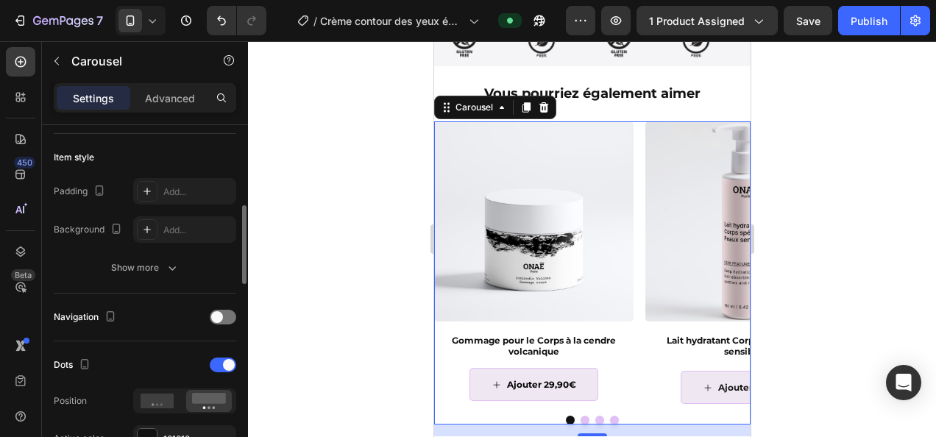
scroll to position [349, 0]
click at [224, 311] on div at bounding box center [223, 314] width 26 height 15
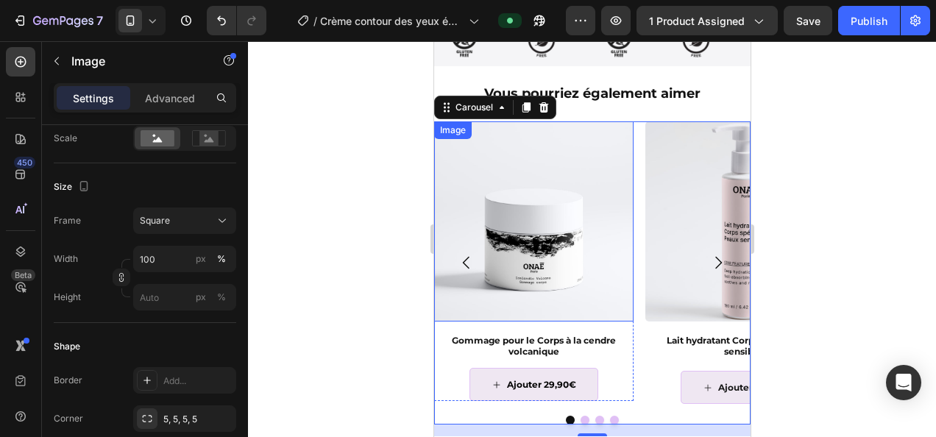
click at [546, 207] on img at bounding box center [532, 220] width 199 height 199
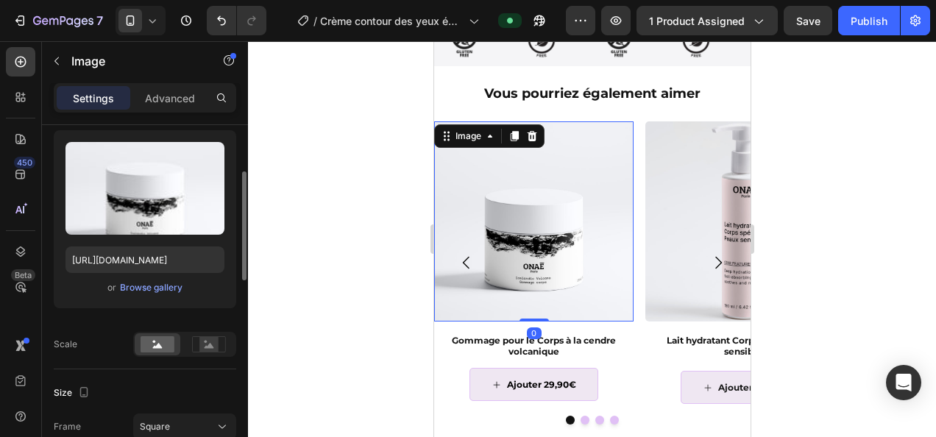
scroll to position [146, 0]
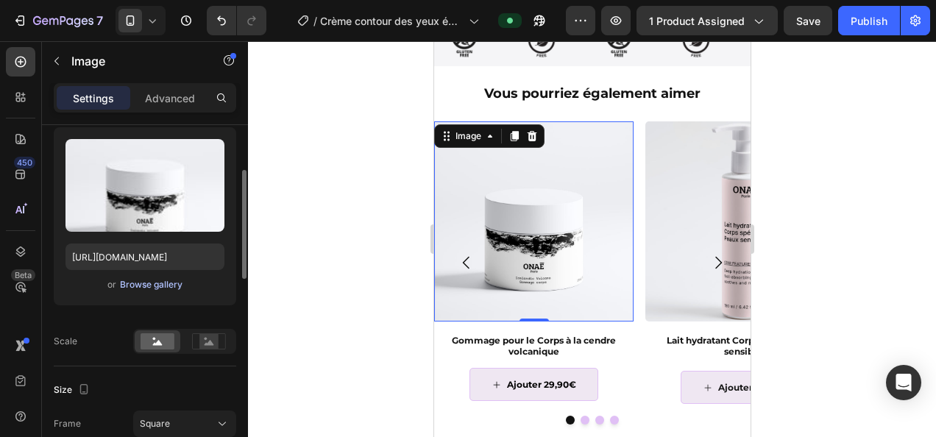
click at [152, 288] on div "Browse gallery" at bounding box center [151, 284] width 63 height 13
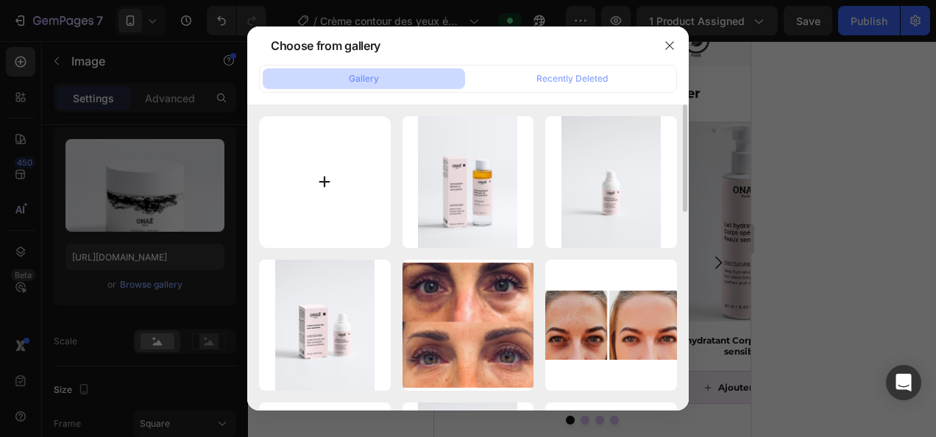
click at [313, 191] on input "file" at bounding box center [325, 182] width 132 height 132
type input "C:\fakepath\télécharger (4).jpg"
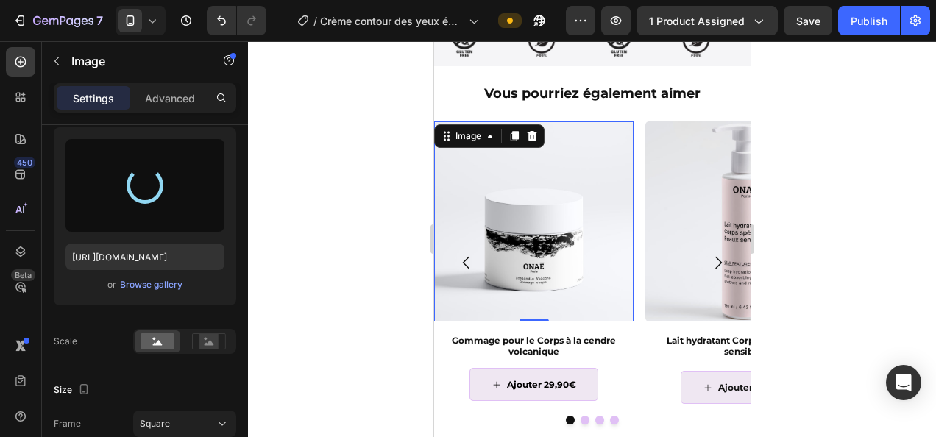
type input "https://cdn.shopify.com/s/files/1/0905/0859/1489/files/gempages_559583098073777…"
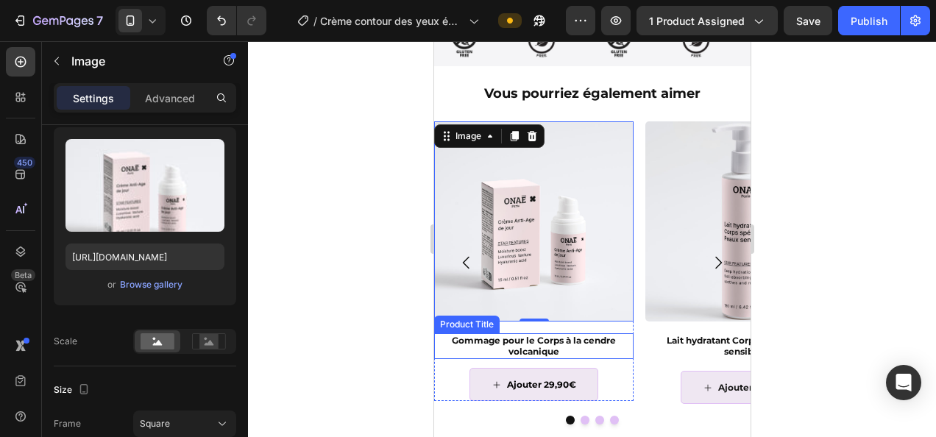
click at [548, 333] on h2 "Gommage pour le Corps à la cendre volcanique" at bounding box center [532, 346] width 199 height 26
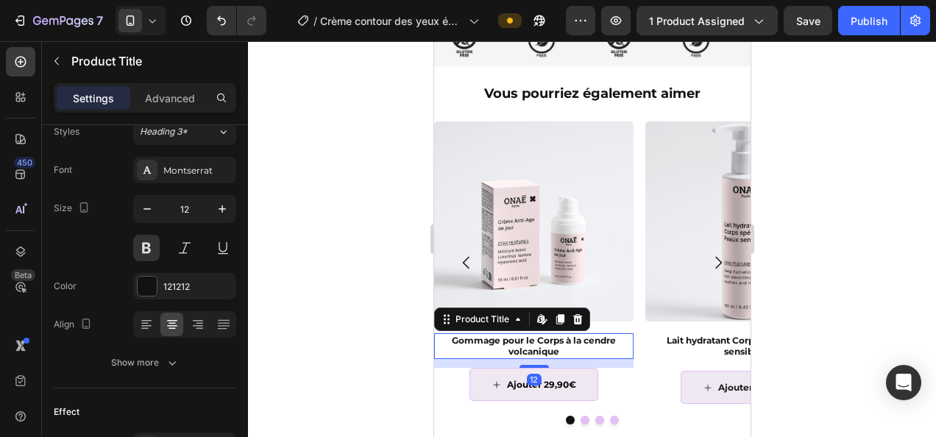
scroll to position [0, 0]
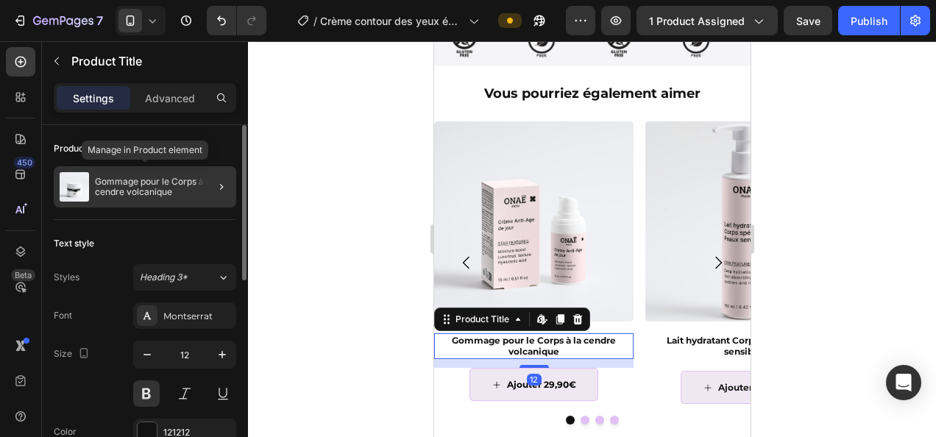
click at [149, 177] on p "Gommage pour le Corps à la cendre volcanique" at bounding box center [162, 187] width 135 height 21
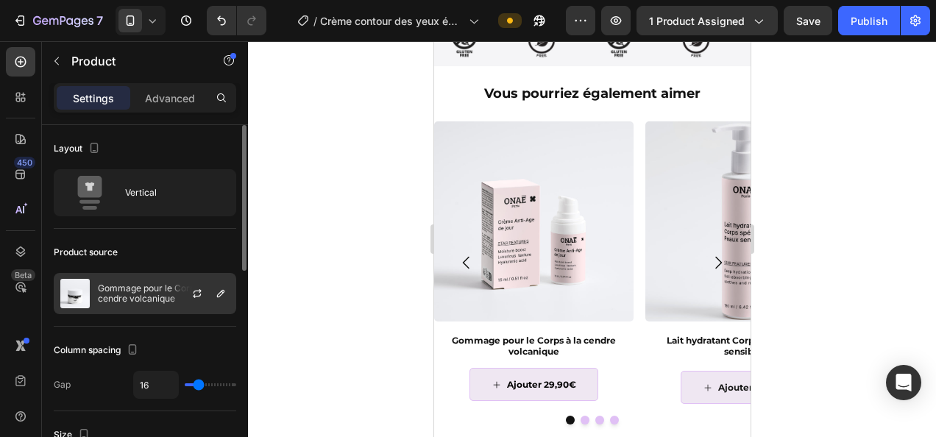
click at [154, 297] on p "Gommage pour le Corps à la cendre volcanique" at bounding box center [164, 293] width 132 height 21
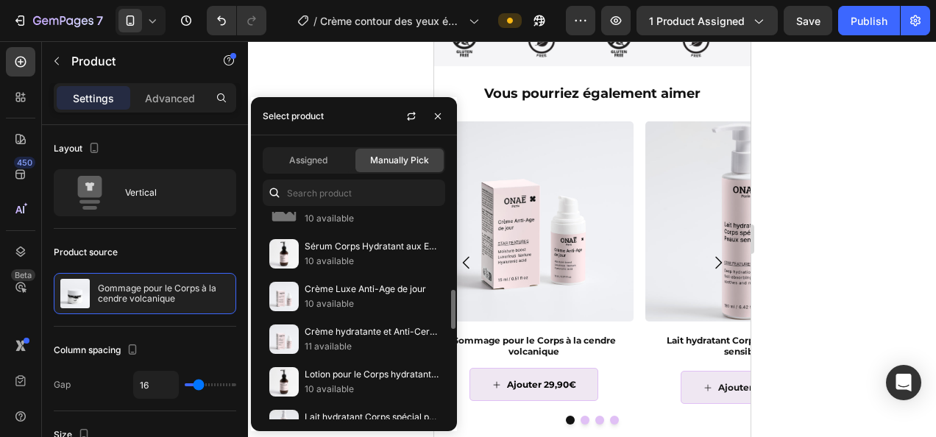
scroll to position [409, 0]
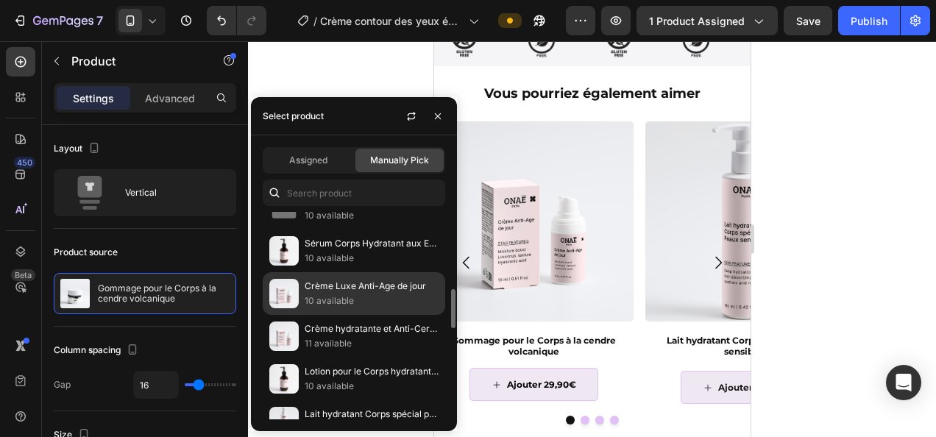
click at [343, 279] on p "Crème Luxe Anti-Age de jour" at bounding box center [372, 286] width 134 height 15
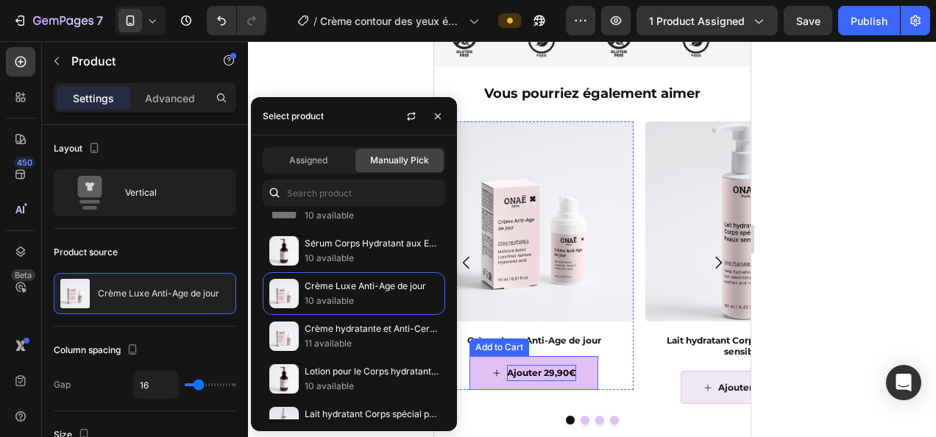
click at [561, 365] on div "Ajouter 29,90€" at bounding box center [540, 373] width 69 height 16
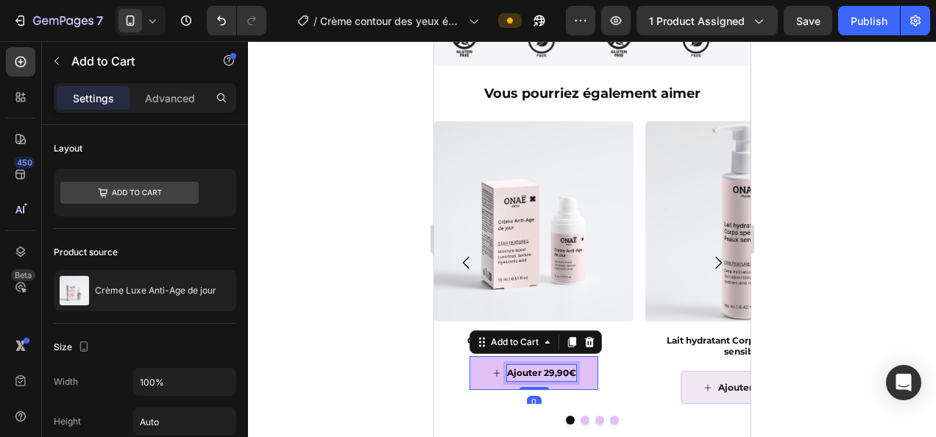
click at [548, 365] on div "Ajouter 29,90€" at bounding box center [540, 373] width 69 height 16
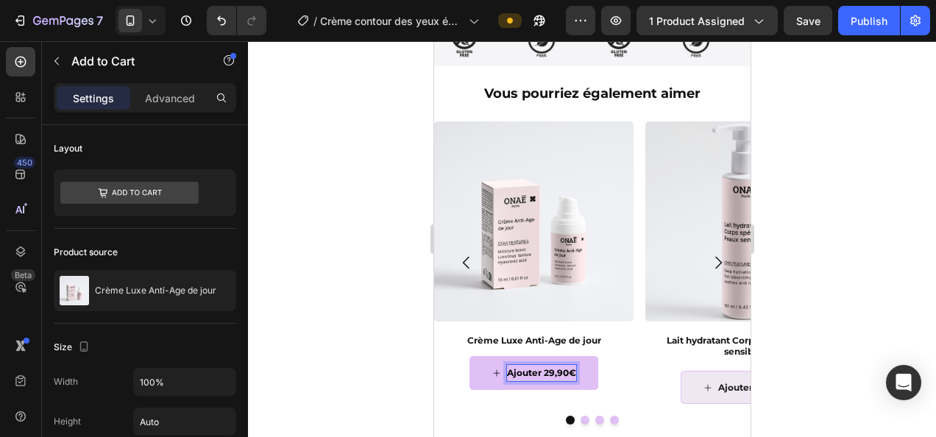
click at [552, 365] on p "Ajouter 29,90€" at bounding box center [540, 373] width 69 height 16
click at [896, 197] on div at bounding box center [592, 239] width 688 height 396
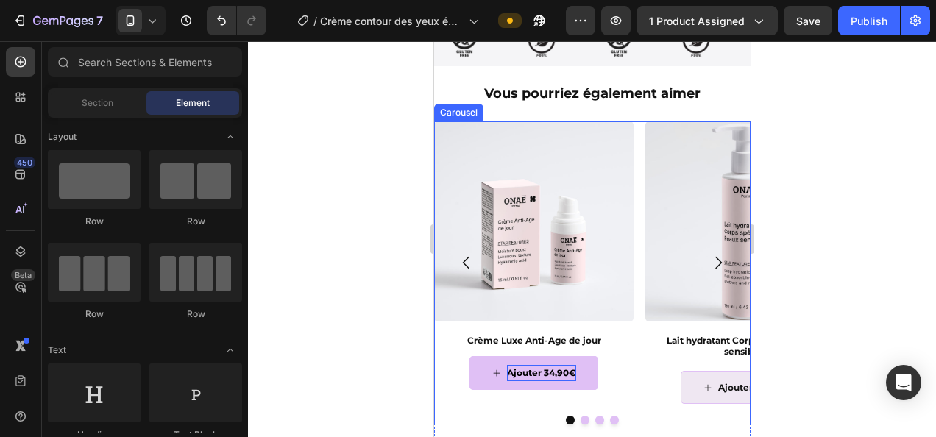
click at [708, 254] on icon "Carousel Next Arrow" at bounding box center [717, 263] width 18 height 18
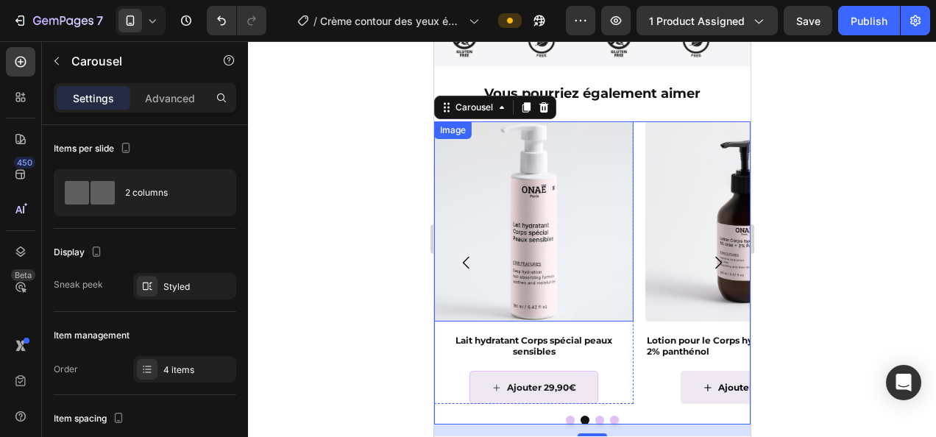
click at [546, 244] on img at bounding box center [532, 220] width 199 height 199
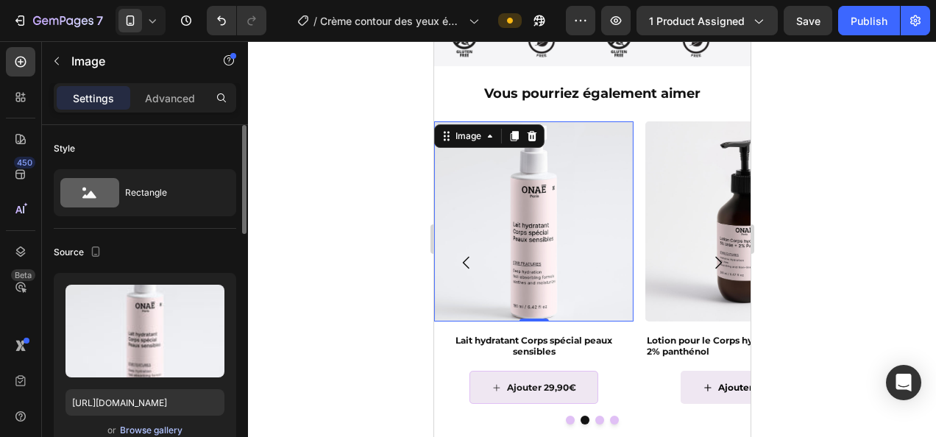
click at [140, 430] on div "Browse gallery" at bounding box center [151, 430] width 63 height 13
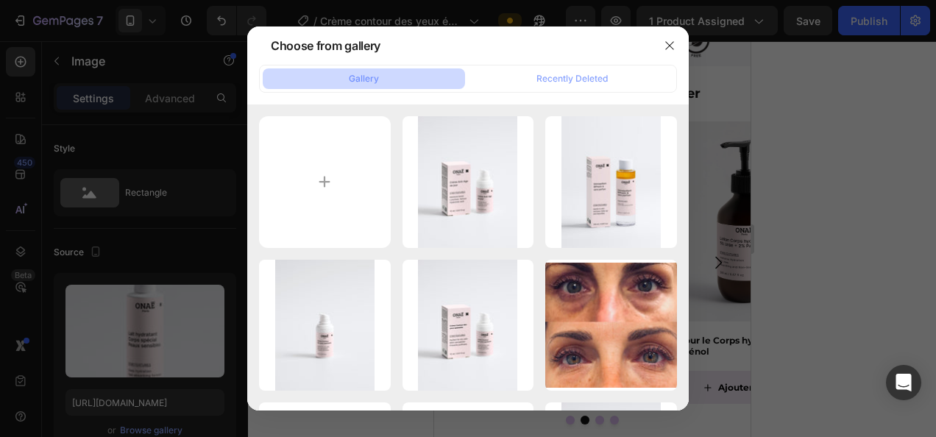
click at [330, 78] on button "Gallery" at bounding box center [364, 78] width 202 height 21
click at [321, 171] on input "file" at bounding box center [325, 182] width 132 height 132
type input "C:\fakepath\télécharger (1).jpg"
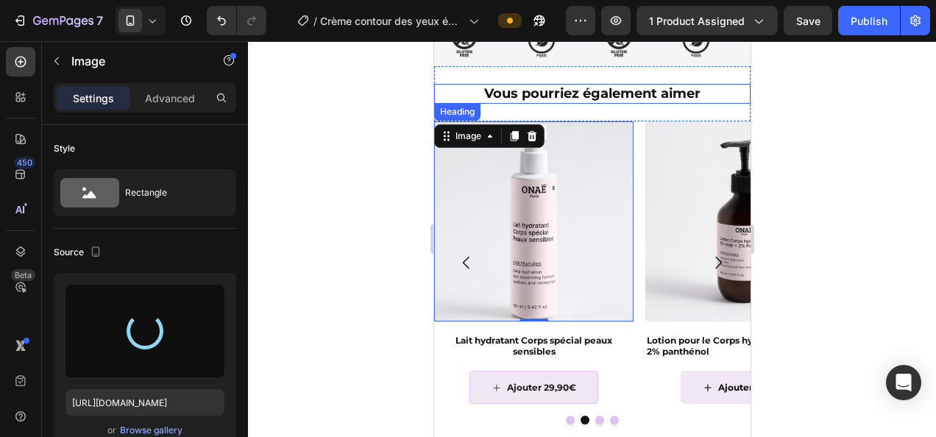
type input "https://cdn.shopify.com/s/files/1/0905/0859/1489/files/gempages_559583098073777…"
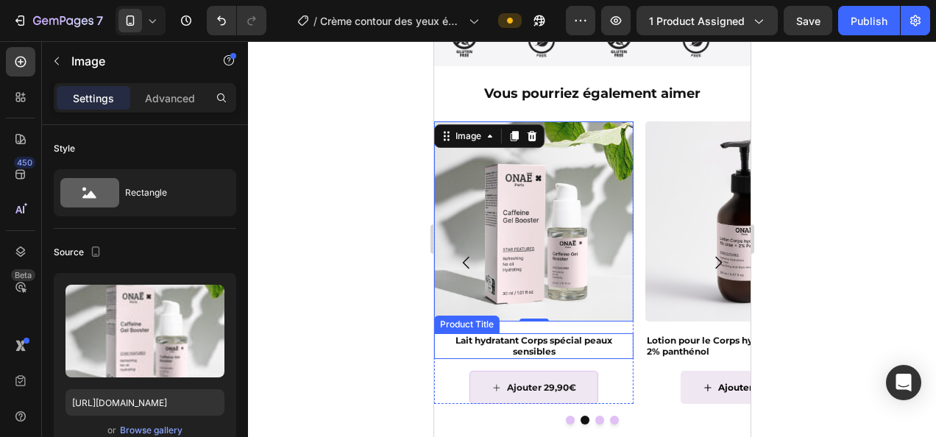
click at [533, 340] on h2 "Lait hydratant Corps spécial peaux sensibles" at bounding box center [532, 346] width 199 height 26
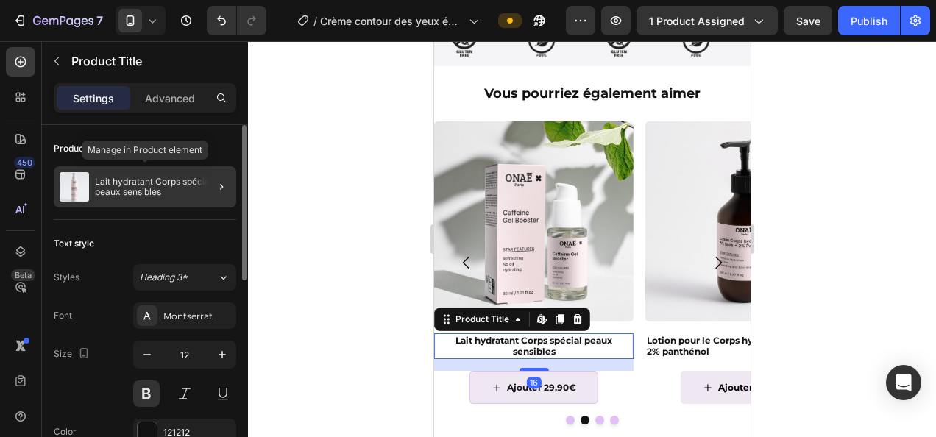
click at [151, 188] on p "Lait hydratant Corps spécial peaux sensibles" at bounding box center [162, 187] width 135 height 21
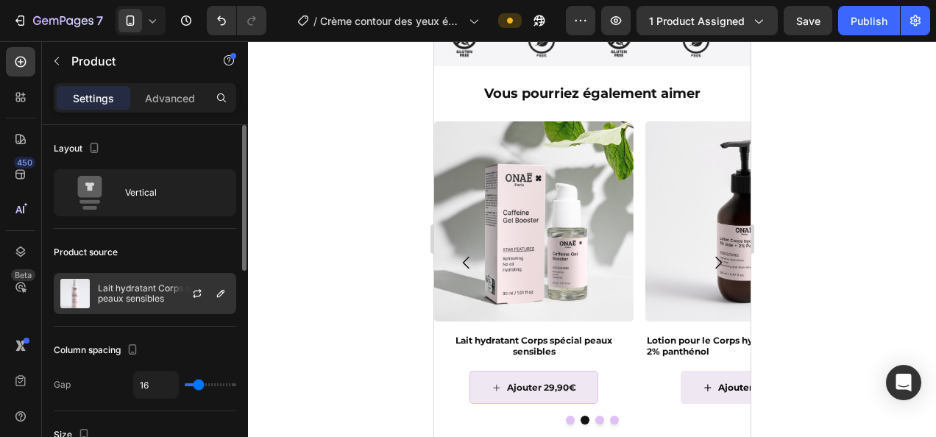
click at [153, 301] on p "Lait hydratant Corps spécial peaux sensibles" at bounding box center [164, 293] width 132 height 21
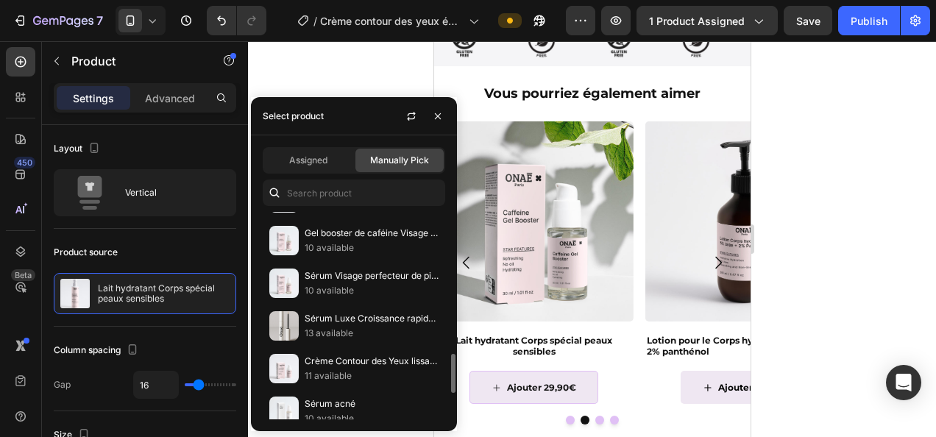
scroll to position [759, 0]
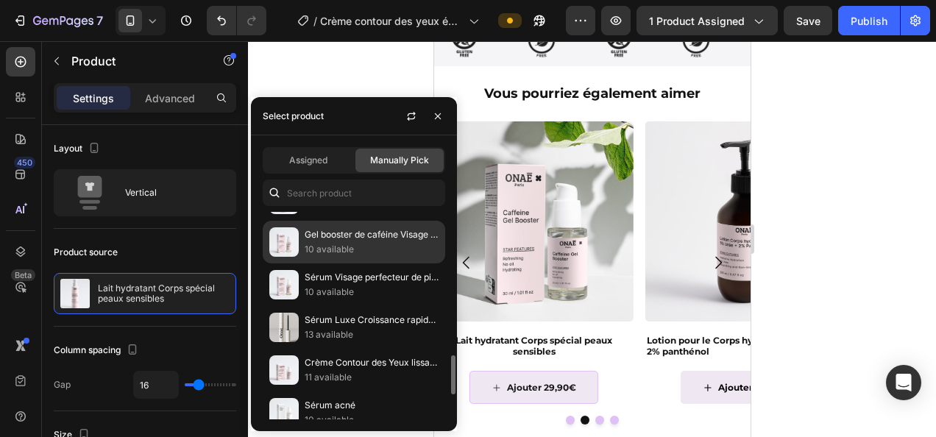
click at [349, 242] on p "10 available" at bounding box center [372, 249] width 134 height 15
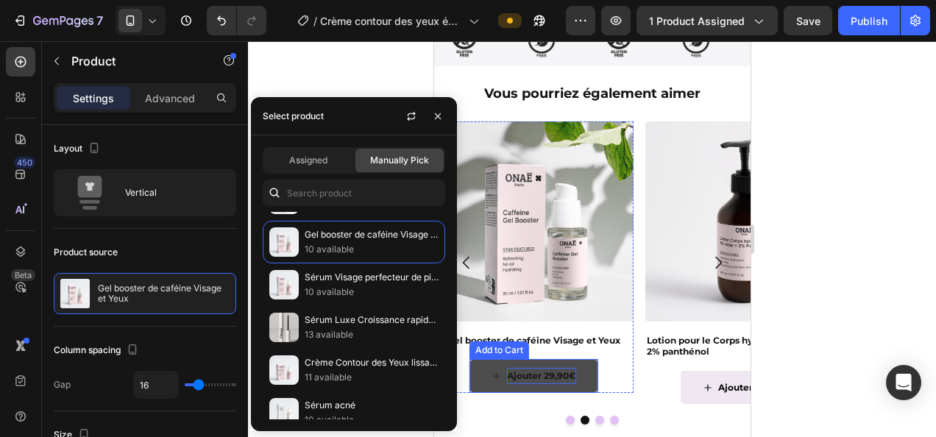
click at [533, 369] on div "Ajouter 29,90€" at bounding box center [540, 376] width 69 height 16
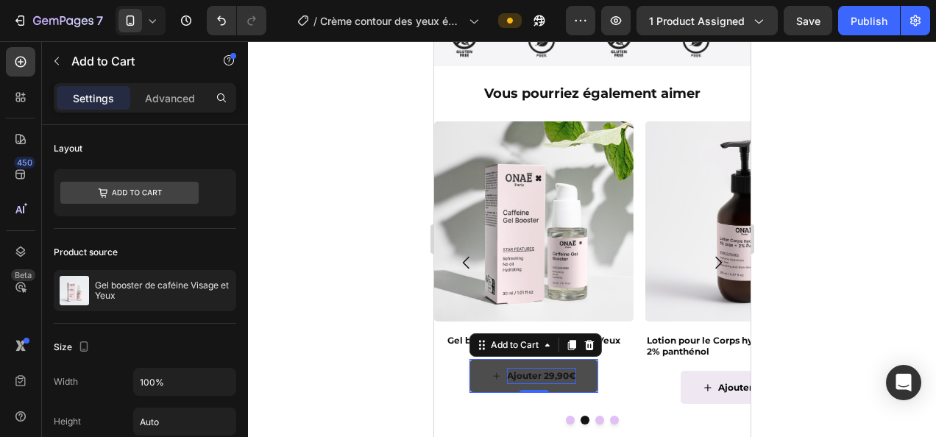
click at [546, 368] on div "Ajouter 29,90€" at bounding box center [540, 376] width 69 height 16
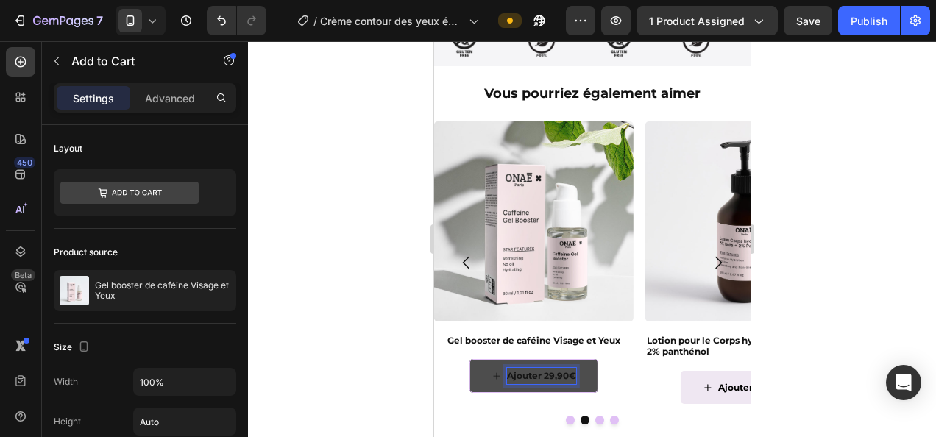
click at [551, 368] on p "Ajouter 29,90€" at bounding box center [540, 376] width 69 height 16
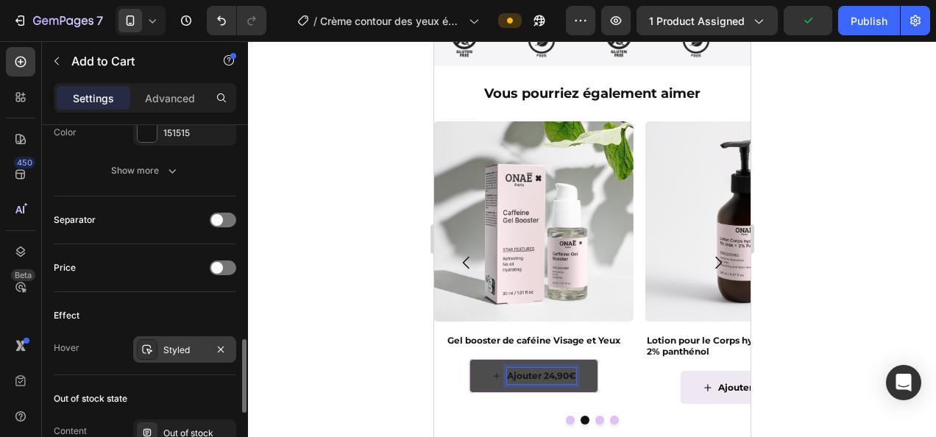
scroll to position [1012, 0]
click at [187, 344] on div "Styled" at bounding box center [184, 348] width 43 height 13
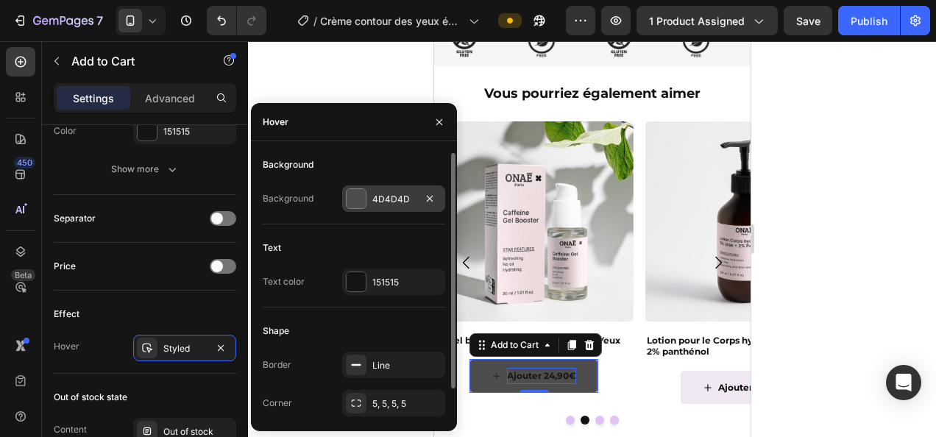
click at [396, 198] on div "4D4D4D" at bounding box center [393, 199] width 43 height 13
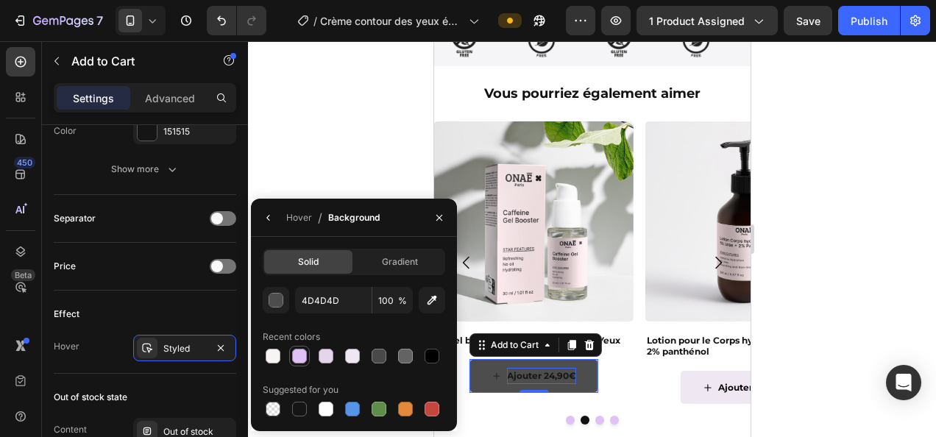
click at [304, 357] on div at bounding box center [299, 356] width 15 height 15
type input "E0C0F5"
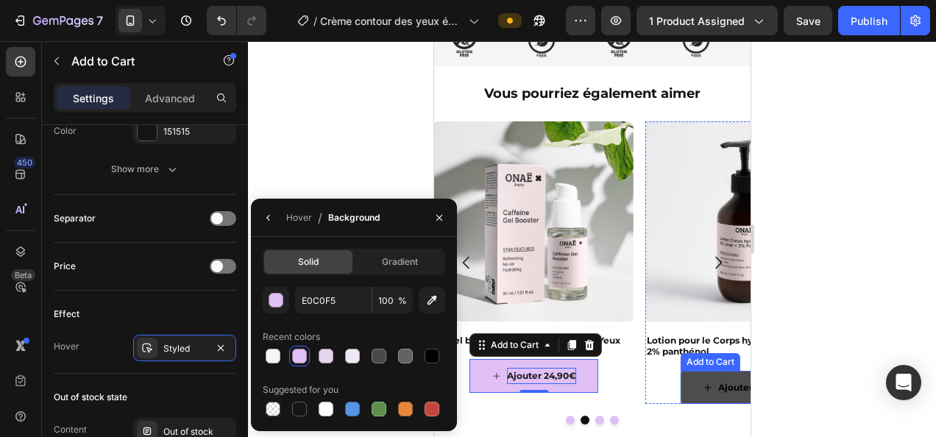
click at [705, 384] on icon "Ajouter 34,90€" at bounding box center [706, 387] width 7 height 7
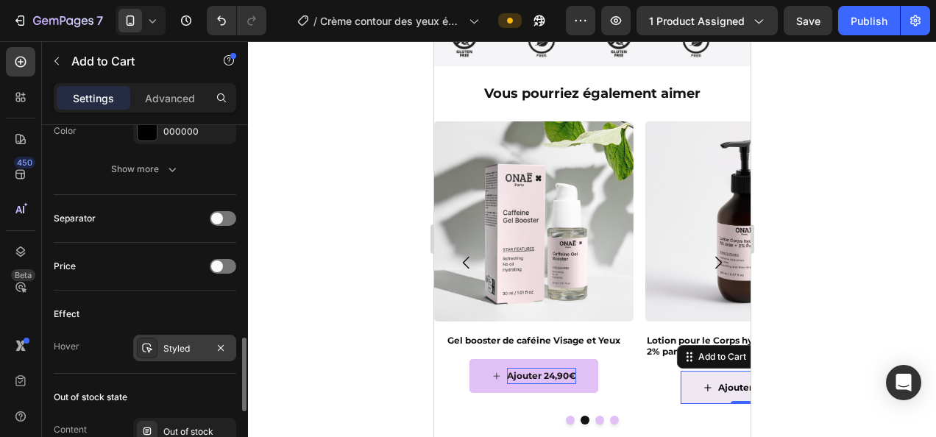
click at [161, 350] on div "Styled" at bounding box center [184, 348] width 103 height 26
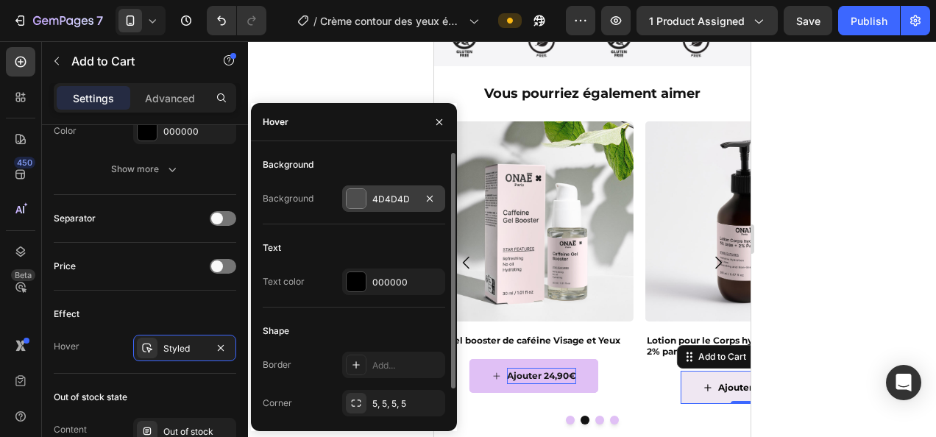
click at [379, 193] on div "4D4D4D" at bounding box center [393, 199] width 43 height 13
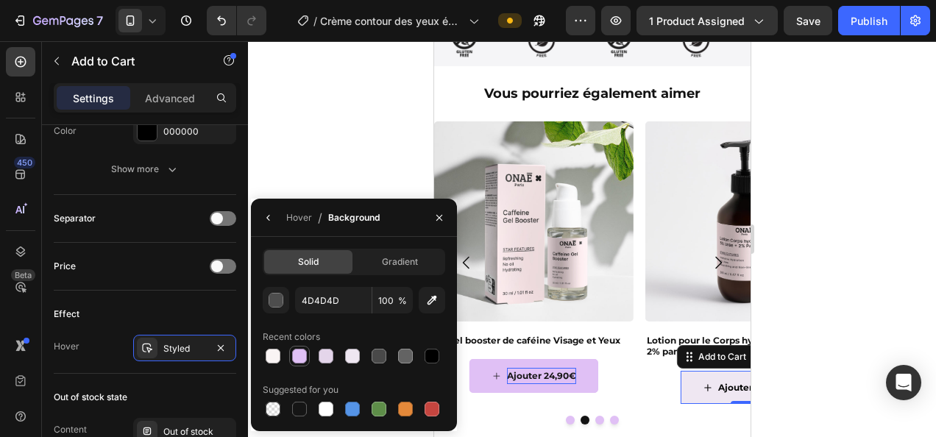
click at [296, 355] on div at bounding box center [299, 356] width 15 height 15
type input "E0C0F5"
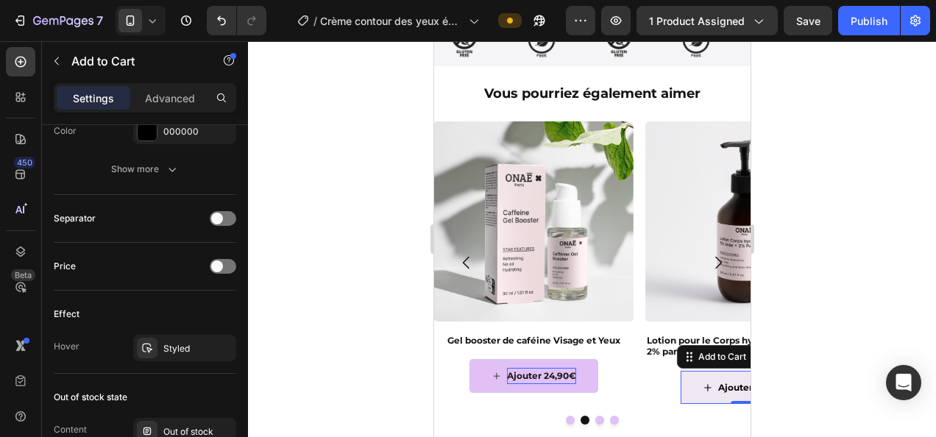
click at [907, 250] on div at bounding box center [592, 239] width 688 height 396
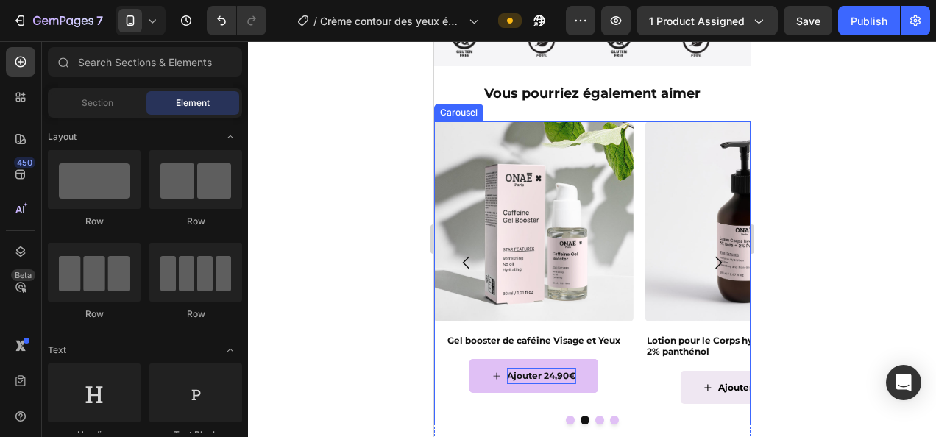
click at [708, 254] on icon "Carousel Next Arrow" at bounding box center [717, 263] width 18 height 18
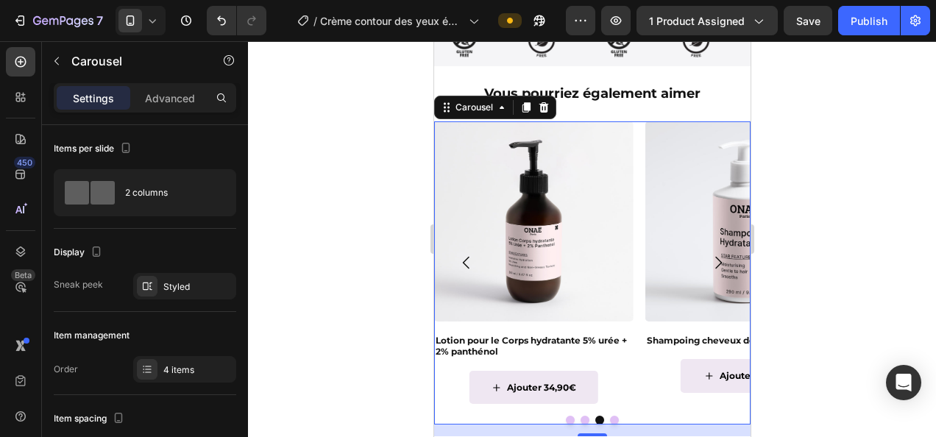
click at [708, 254] on icon "Carousel Next Arrow" at bounding box center [717, 263] width 18 height 18
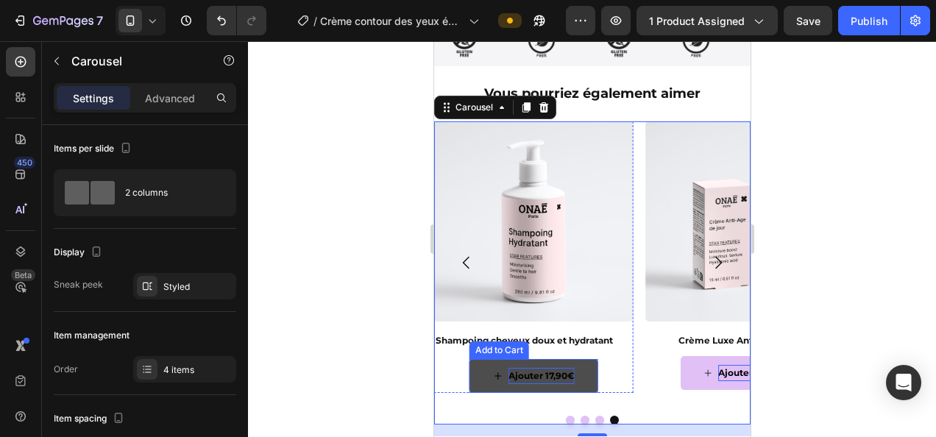
click at [548, 368] on div "Ajouter 17,90€" at bounding box center [541, 376] width 66 height 16
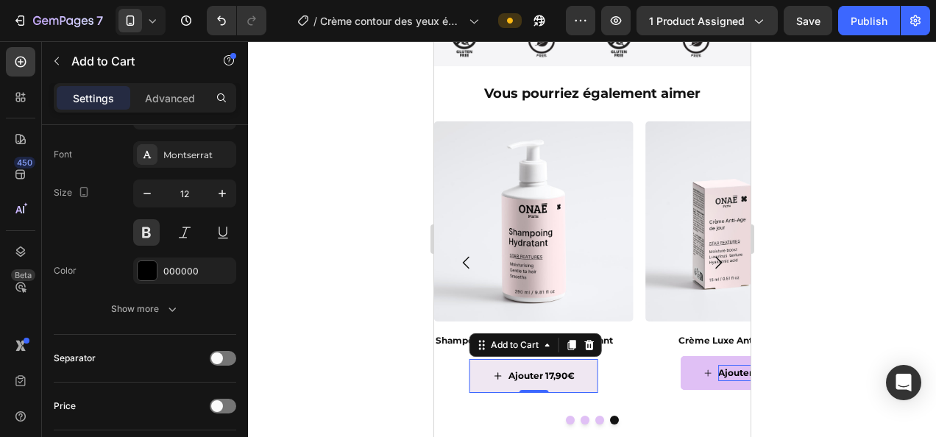
scroll to position [1042, 0]
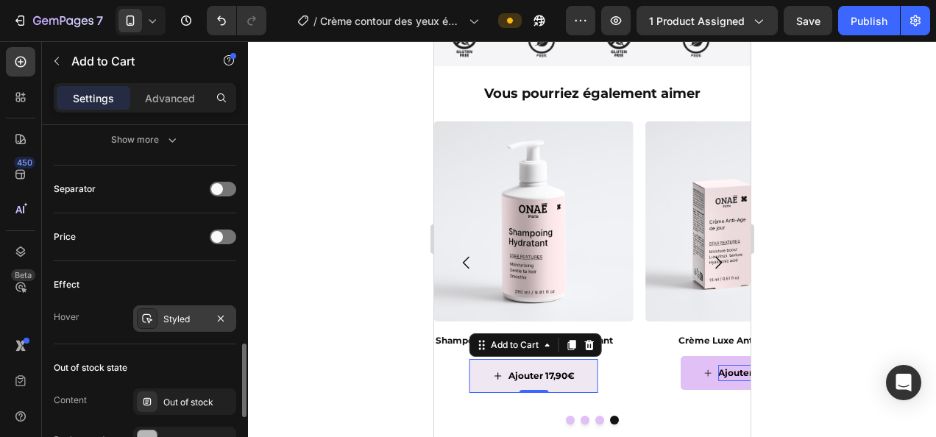
click at [189, 313] on div "Styled" at bounding box center [184, 319] width 43 height 13
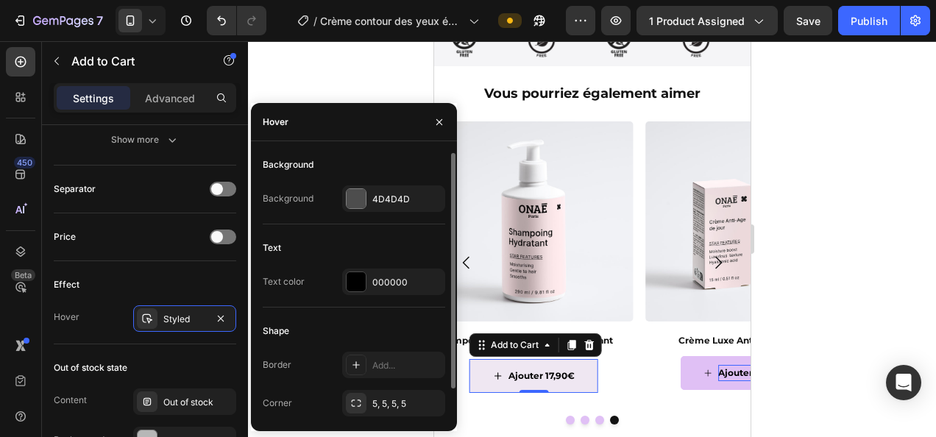
click at [381, 184] on div "Background Background 4D4D4D" at bounding box center [354, 188] width 182 height 71
click at [377, 197] on div "4D4D4D" at bounding box center [393, 199] width 43 height 13
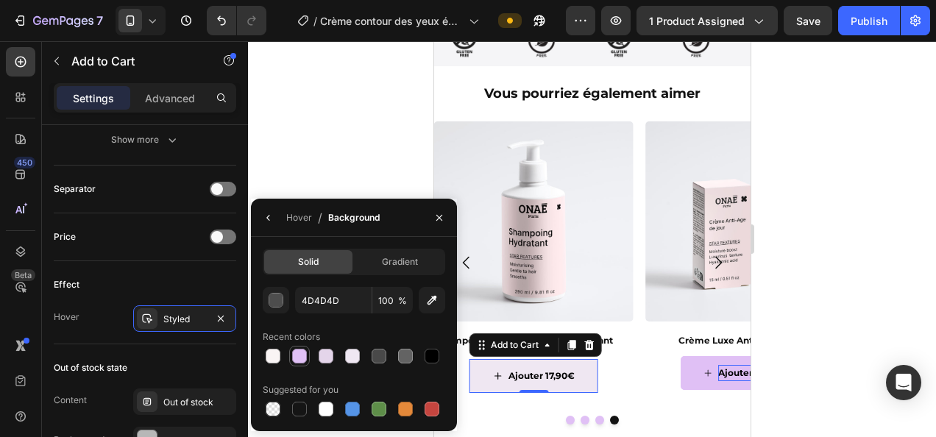
click at [300, 359] on div at bounding box center [299, 356] width 15 height 15
type input "E0C0F5"
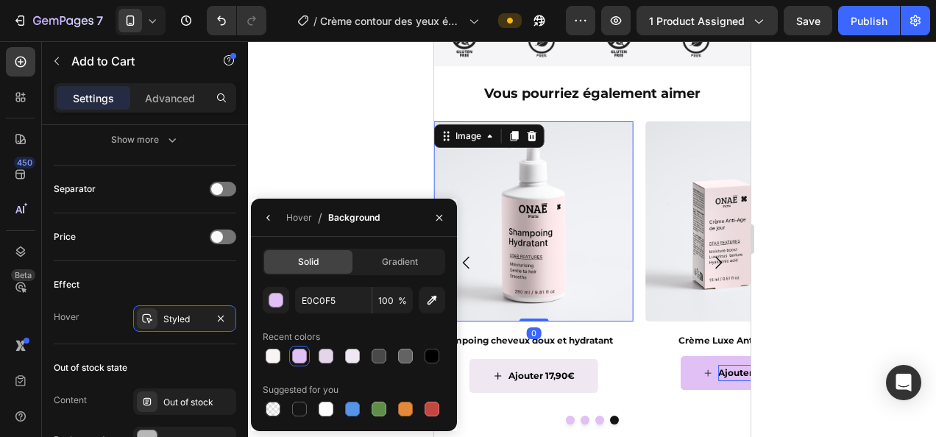
click at [559, 206] on img at bounding box center [532, 220] width 199 height 199
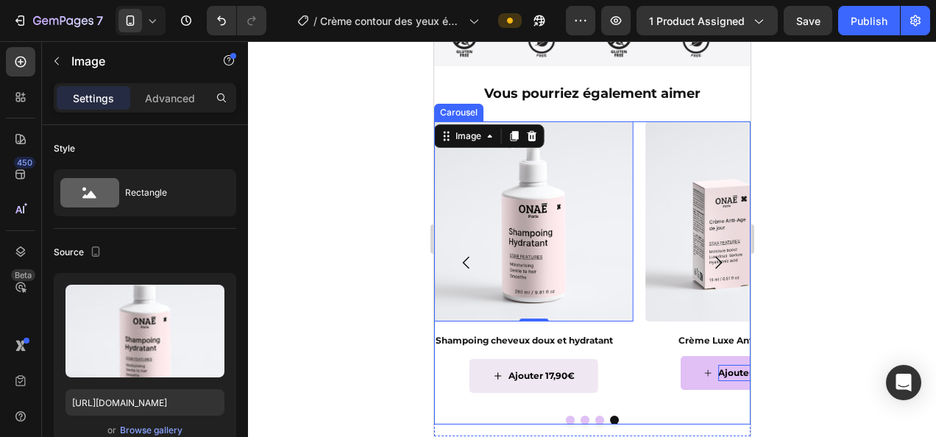
click at [714, 257] on icon "Carousel Next Arrow" at bounding box center [717, 263] width 7 height 13
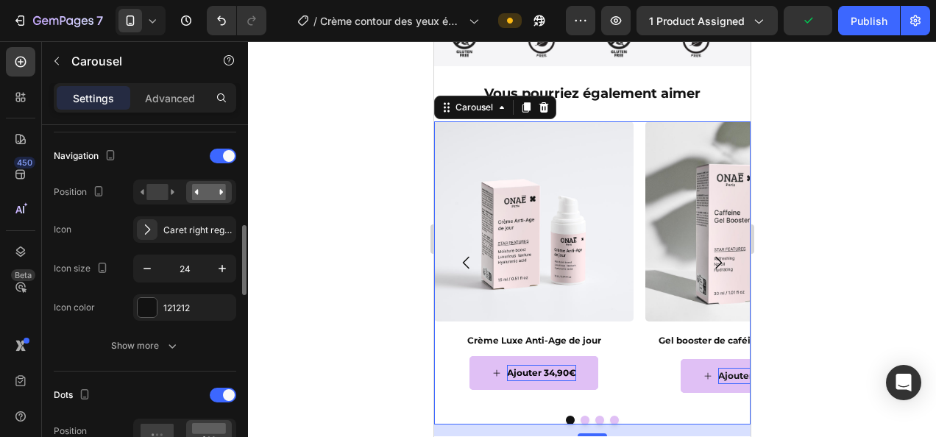
scroll to position [506, 0]
click at [219, 149] on div at bounding box center [223, 156] width 26 height 15
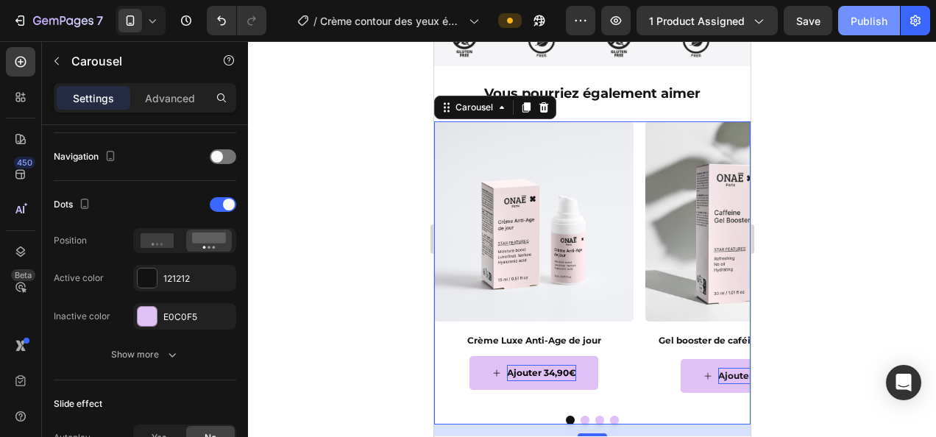
click at [871, 15] on div "Publish" at bounding box center [868, 20] width 37 height 15
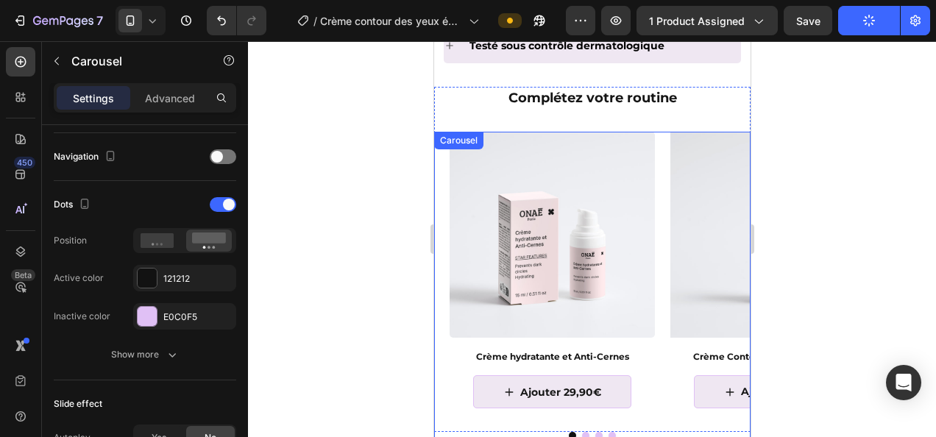
scroll to position [1402, 0]
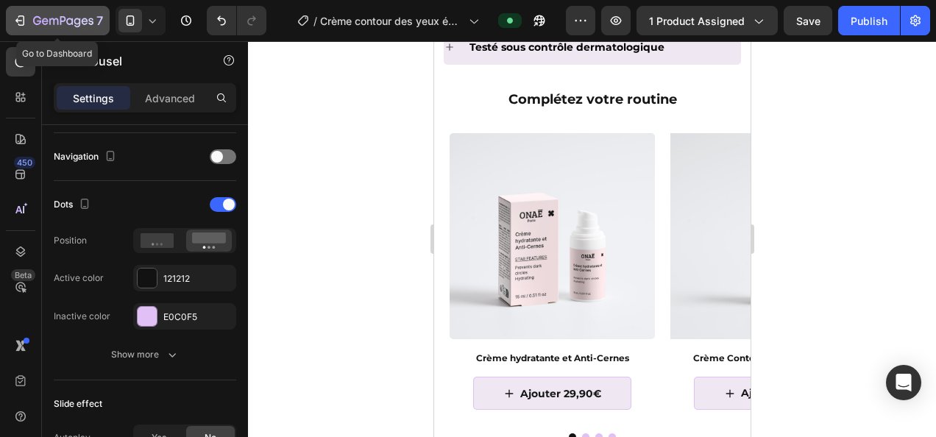
click at [76, 15] on div "7" at bounding box center [68, 21] width 70 height 18
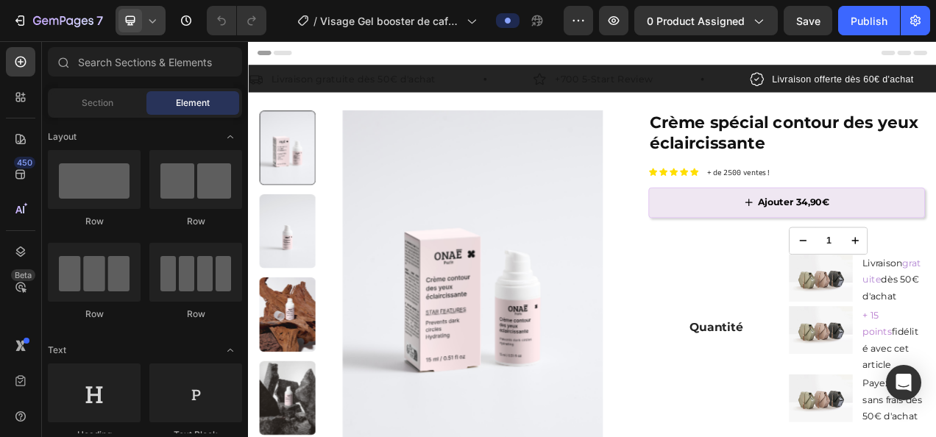
click at [149, 19] on icon at bounding box center [152, 21] width 7 height 4
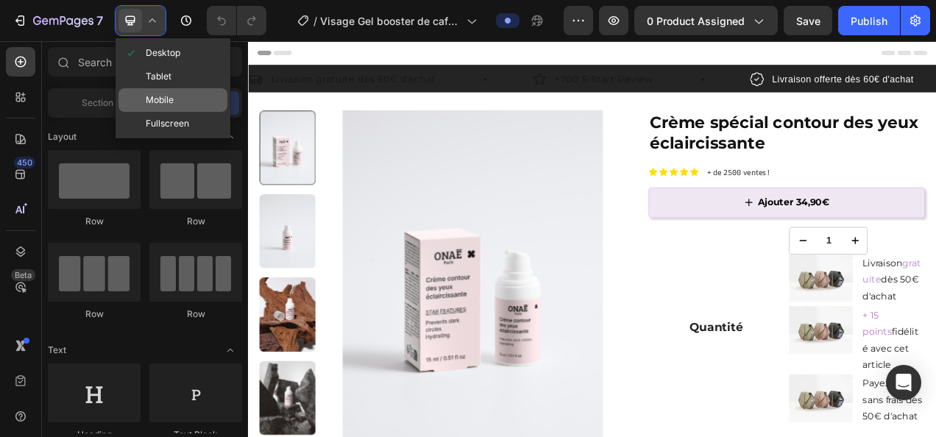
click at [166, 93] on span "Mobile" at bounding box center [160, 100] width 28 height 15
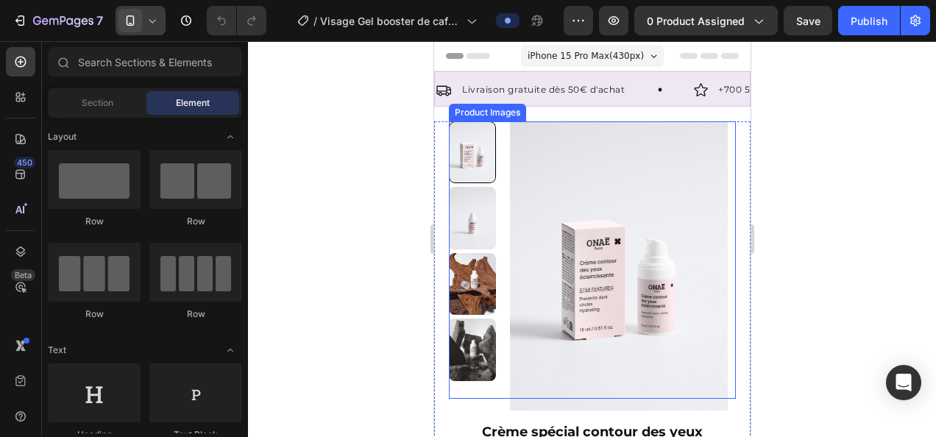
click at [617, 221] on img at bounding box center [618, 265] width 234 height 289
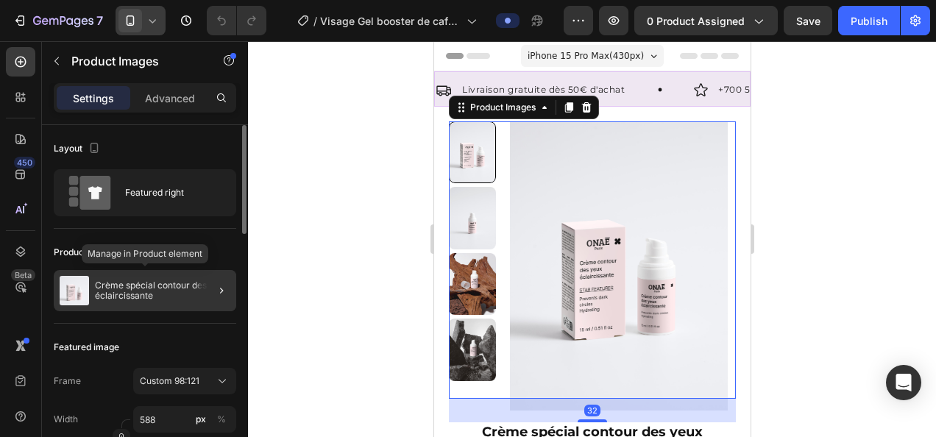
click at [138, 293] on p "Crème spécial contour des yeux éclaircissante" at bounding box center [162, 290] width 135 height 21
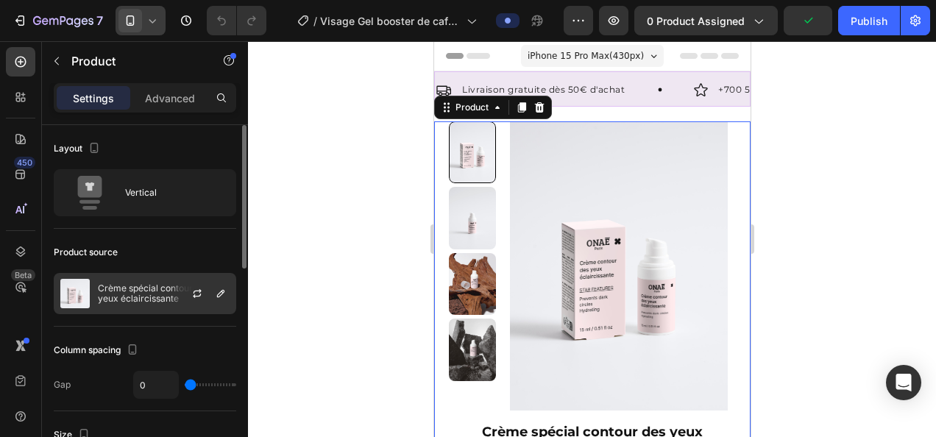
click at [156, 294] on p "Crème spécial contour des yeux éclaircissante" at bounding box center [164, 293] width 132 height 21
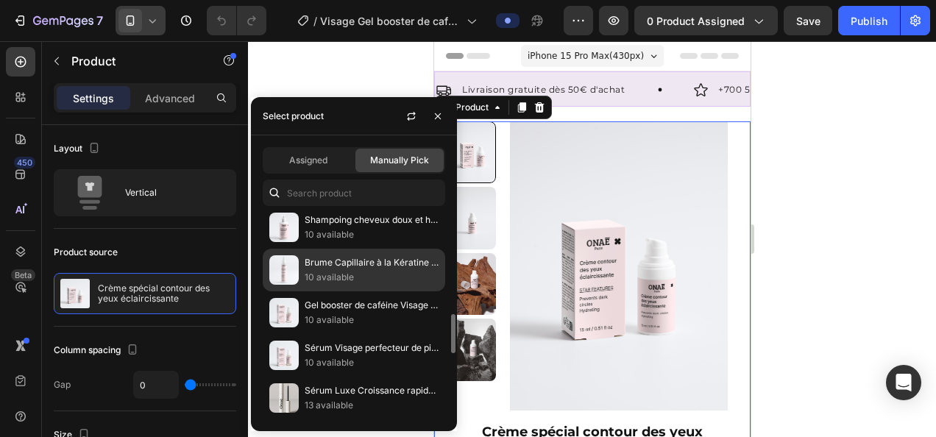
scroll to position [665, 0]
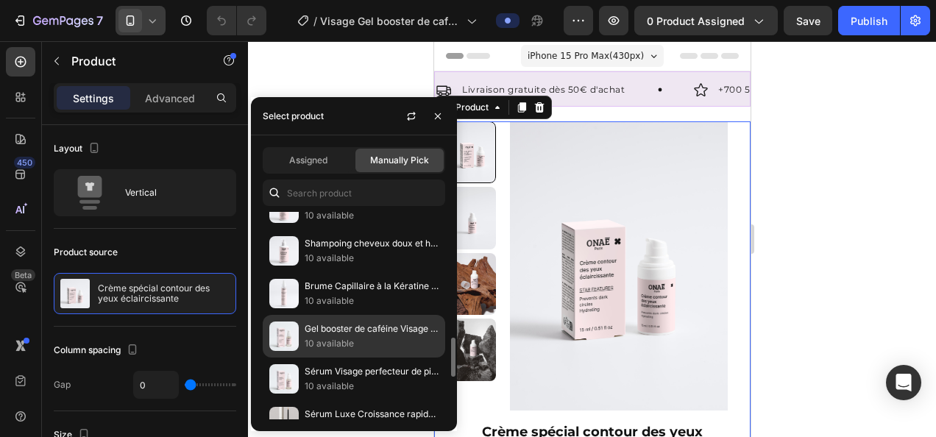
click at [355, 336] on p "10 available" at bounding box center [372, 343] width 134 height 15
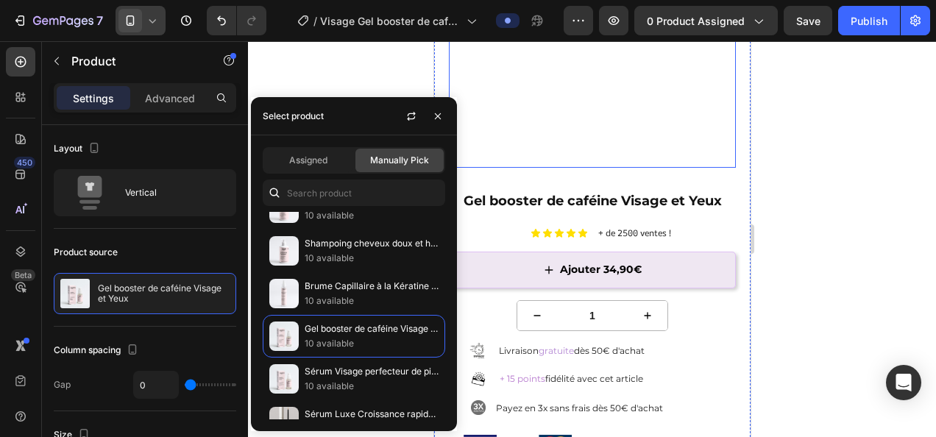
scroll to position [232, 0]
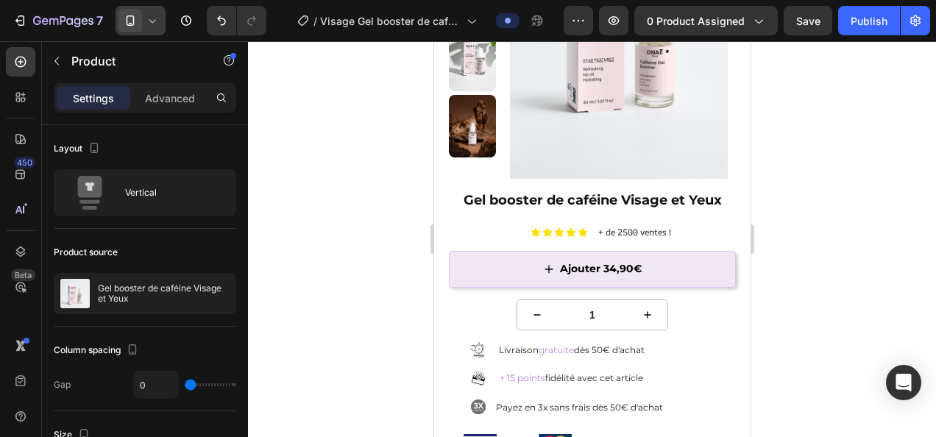
click at [825, 235] on div at bounding box center [592, 239] width 688 height 396
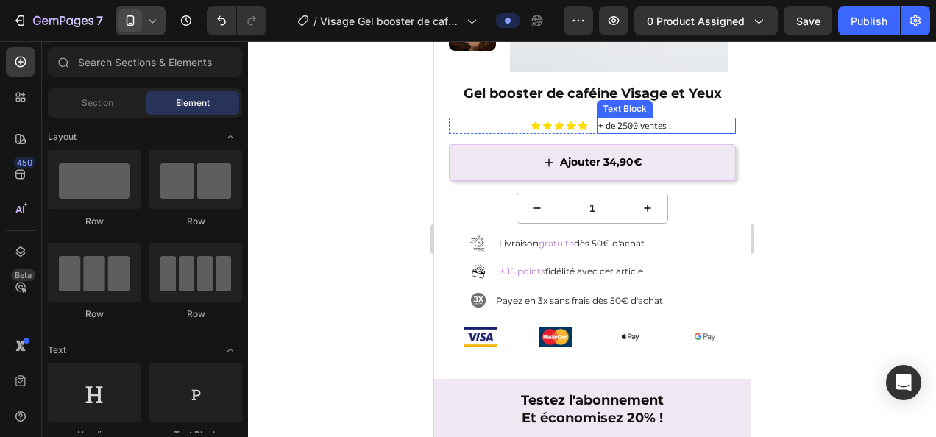
scroll to position [339, 0]
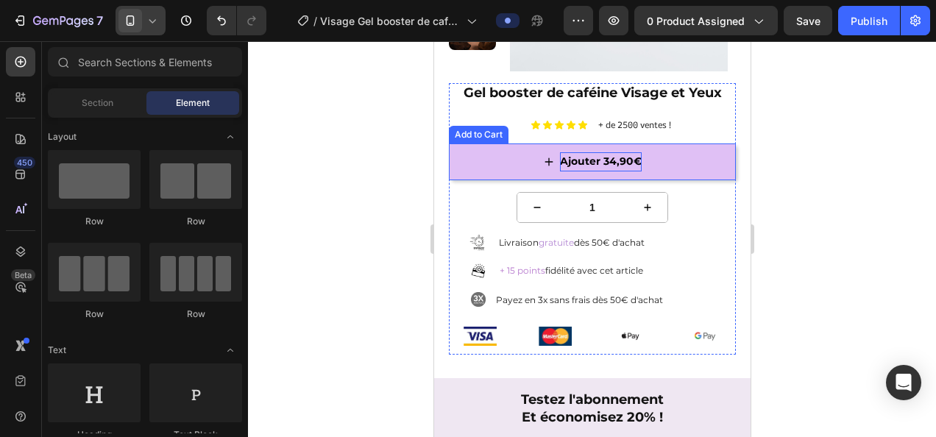
click at [613, 168] on div "Ajouter 34,90€" at bounding box center [600, 161] width 82 height 18
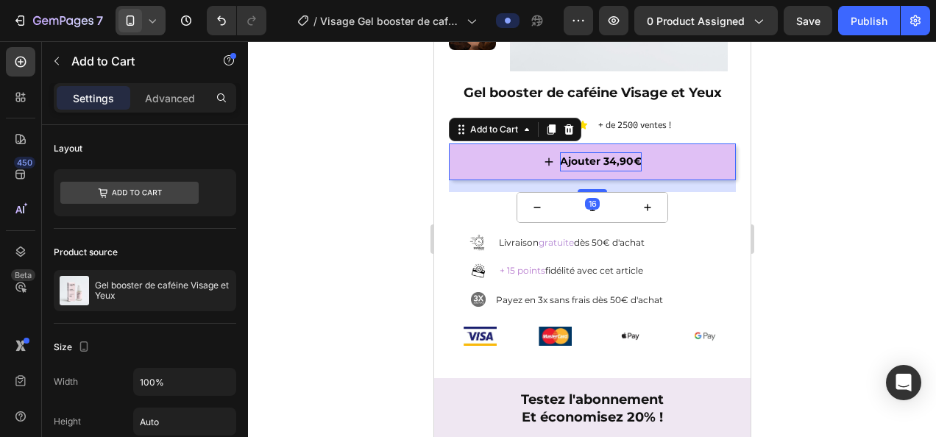
click at [605, 160] on div "Ajouter 34,90€" at bounding box center [600, 161] width 82 height 18
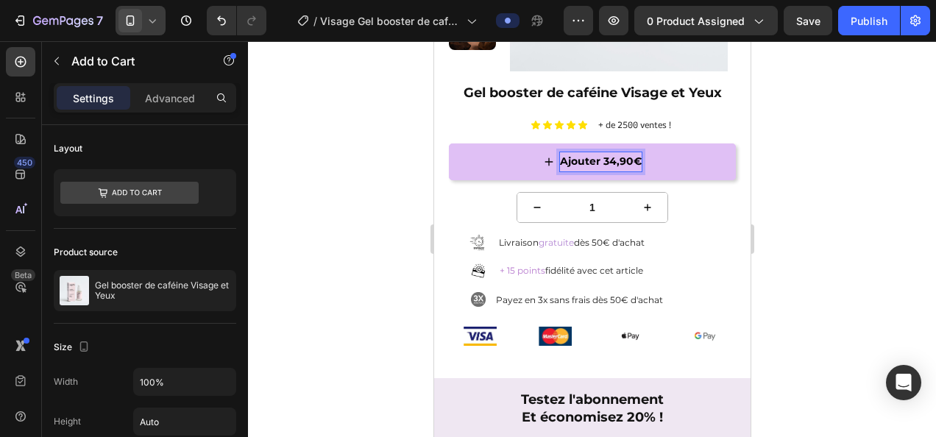
click at [609, 157] on p "Ajouter 34,90€" at bounding box center [600, 161] width 82 height 18
click at [864, 201] on div at bounding box center [592, 239] width 688 height 396
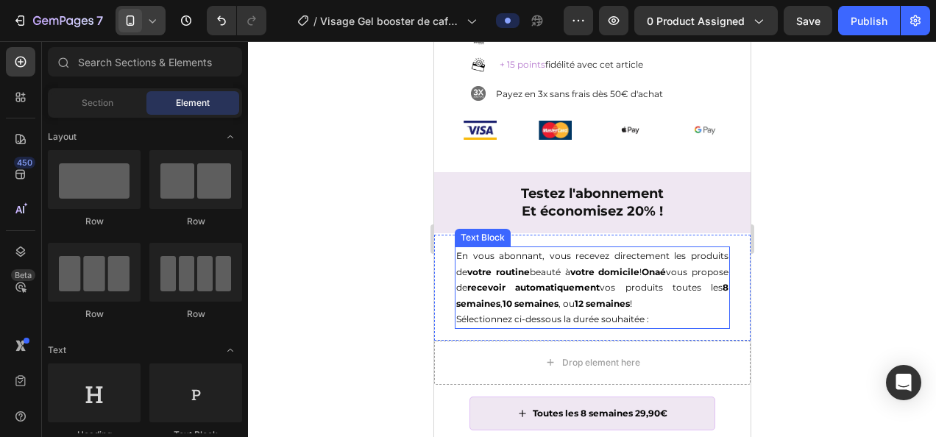
scroll to position [699, 0]
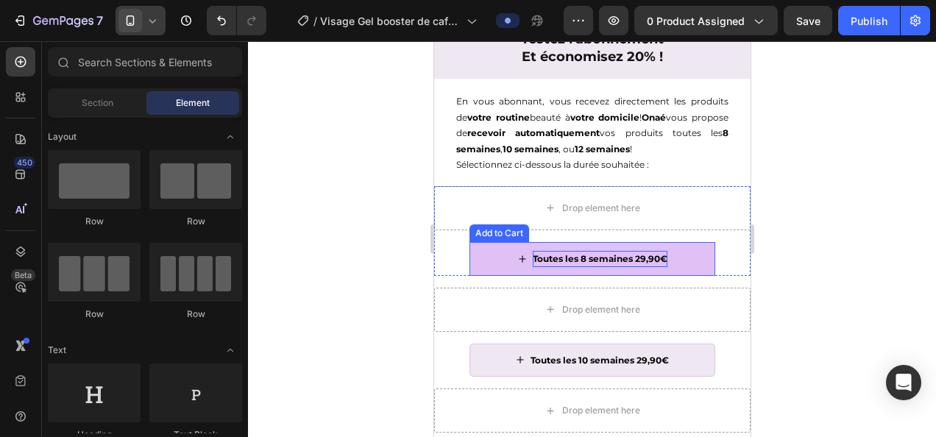
click at [638, 252] on div "Toutes les 8 semaines 29,90€" at bounding box center [599, 259] width 135 height 16
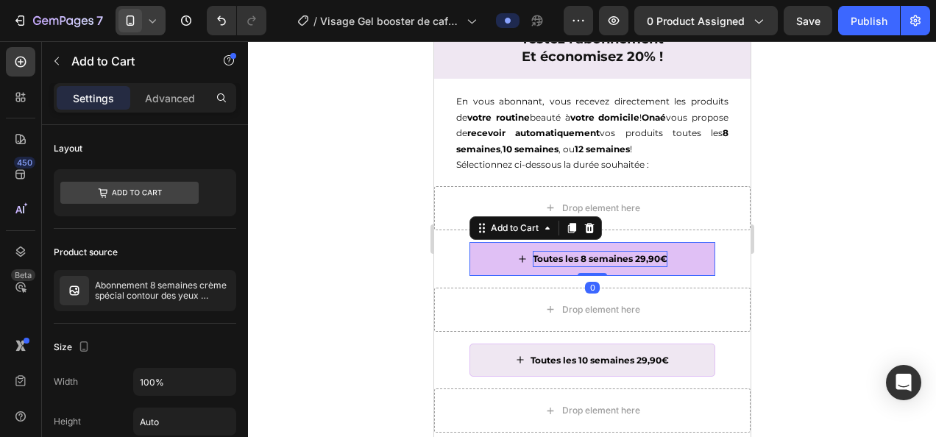
click at [638, 253] on div "Toutes les 8 semaines 29,90€" at bounding box center [599, 259] width 135 height 16
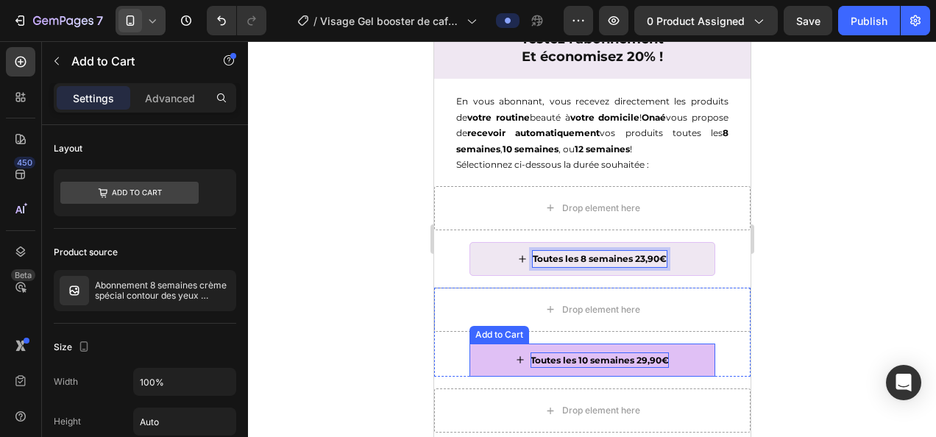
click at [639, 355] on div "Toutes les 10 semaines 29,90€" at bounding box center [599, 360] width 138 height 16
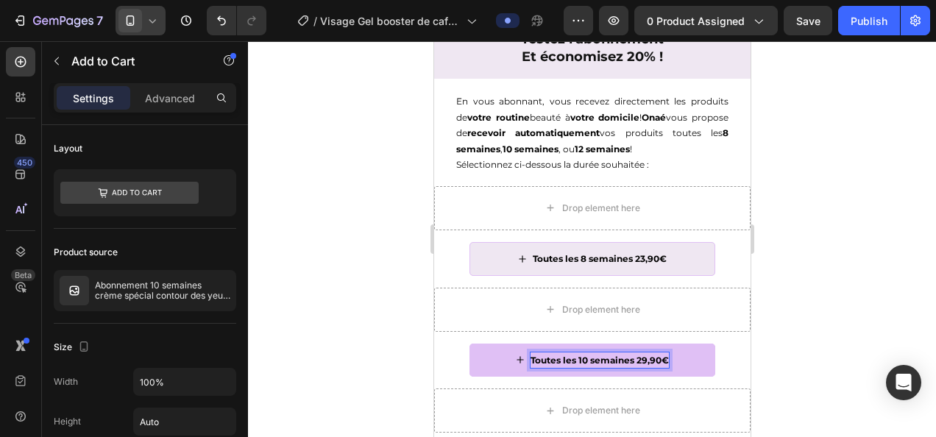
click at [639, 353] on p "Toutes les 10 semaines 29,90€" at bounding box center [599, 360] width 138 height 16
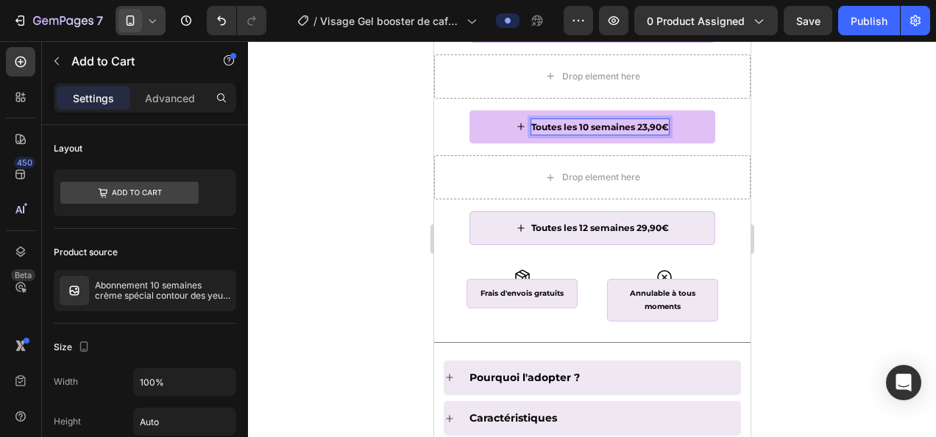
scroll to position [932, 0]
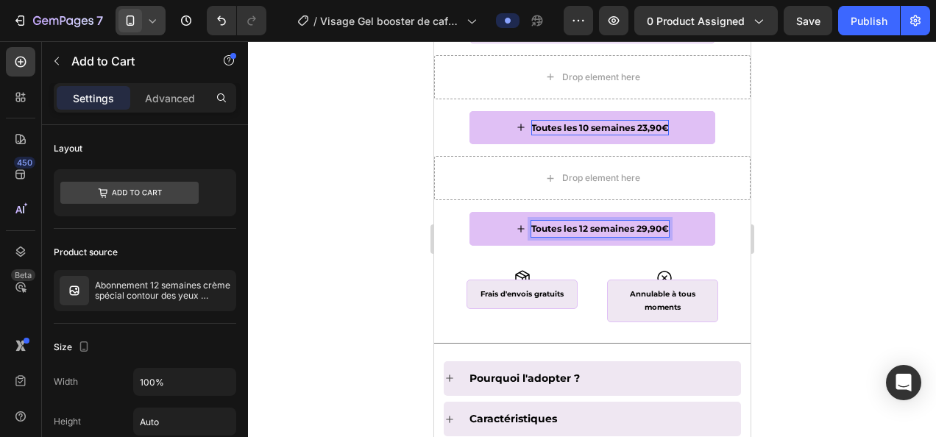
click at [639, 223] on p "Toutes les 12 semaines 29,90€" at bounding box center [599, 229] width 138 height 16
click at [820, 165] on div at bounding box center [592, 239] width 688 height 396
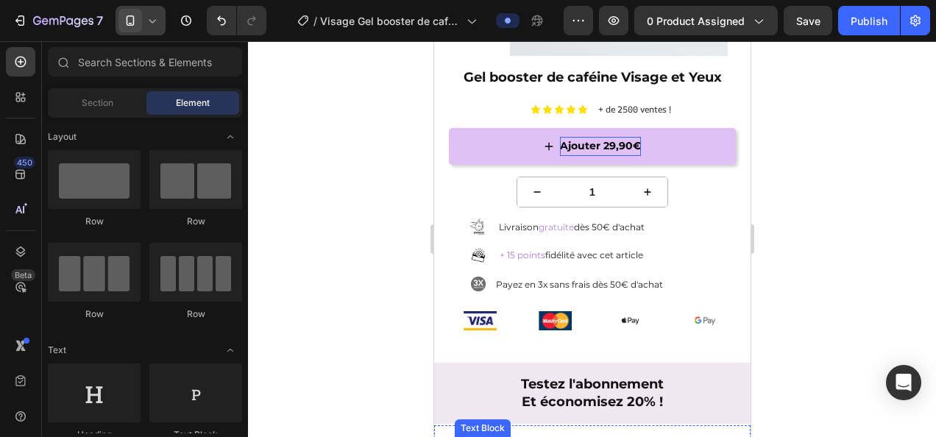
scroll to position [283, 0]
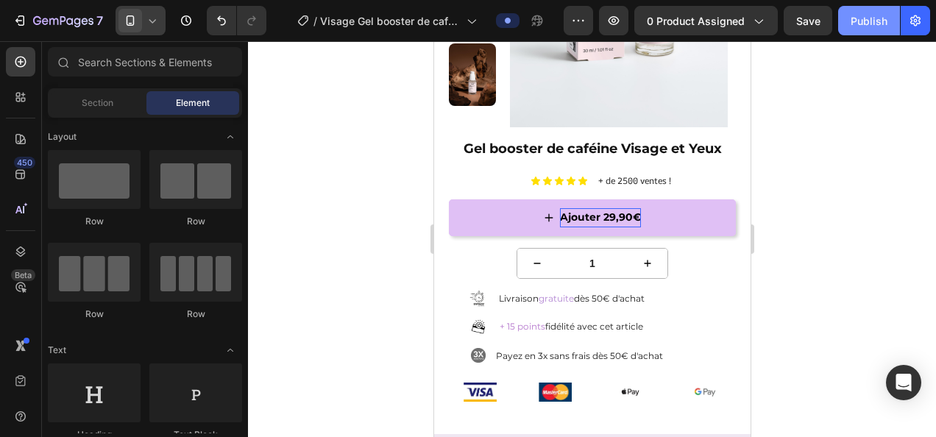
click at [860, 21] on div "Publish" at bounding box center [868, 20] width 37 height 15
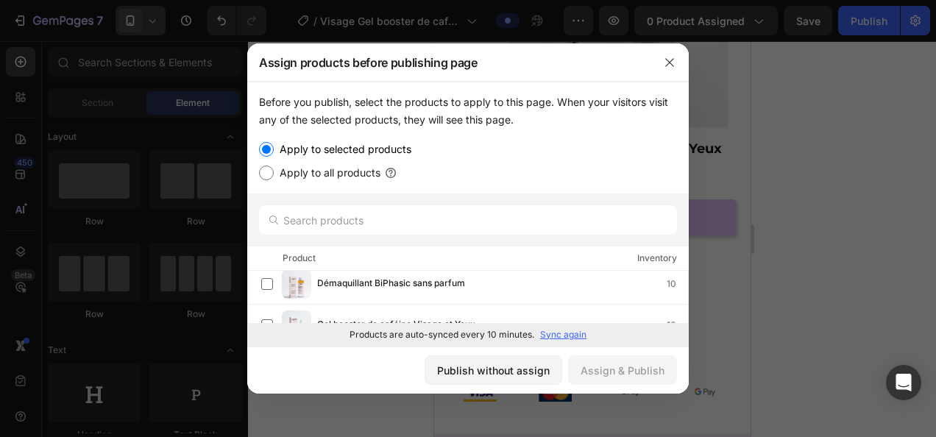
scroll to position [487, 0]
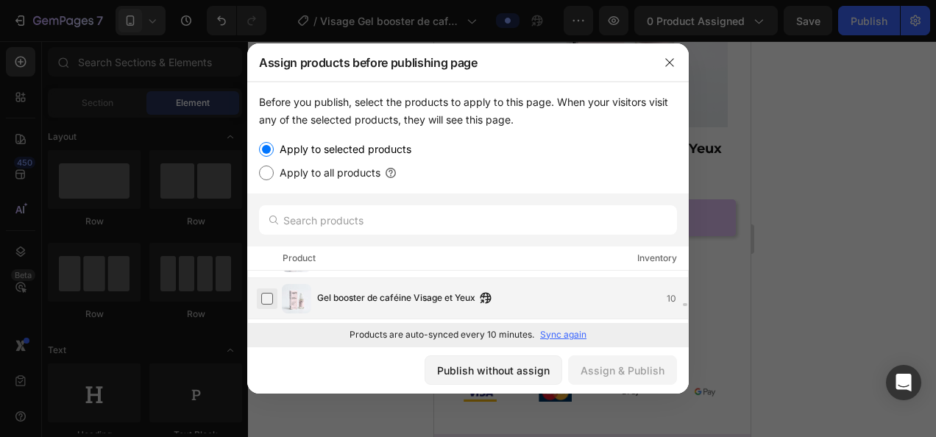
click at [268, 296] on label at bounding box center [267, 299] width 12 height 12
click at [633, 373] on div "Assign & Publish" at bounding box center [622, 370] width 84 height 15
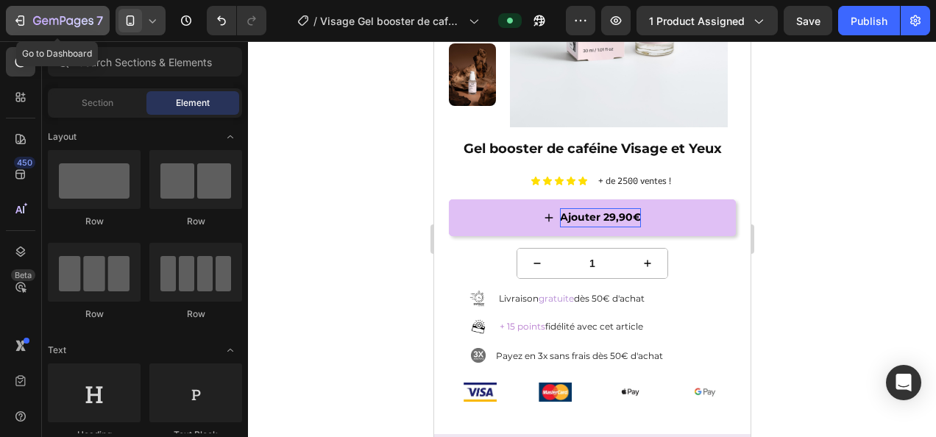
click at [50, 25] on icon "button" at bounding box center [63, 21] width 60 height 13
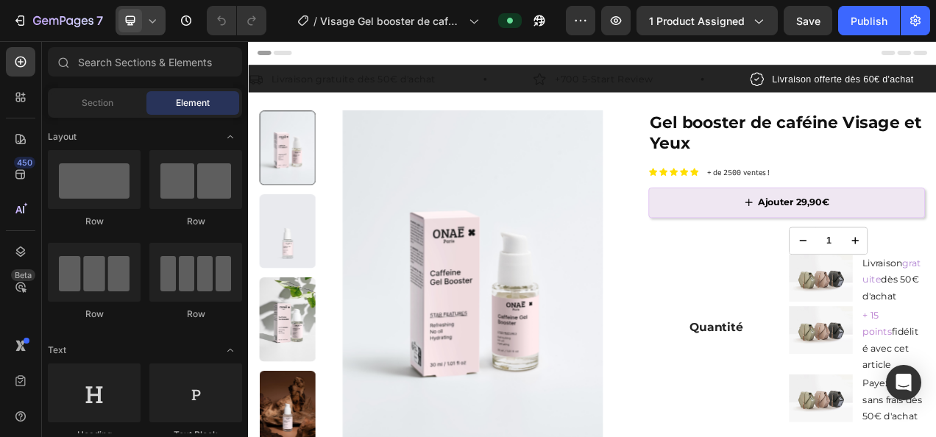
click at [155, 21] on icon at bounding box center [152, 20] width 15 height 15
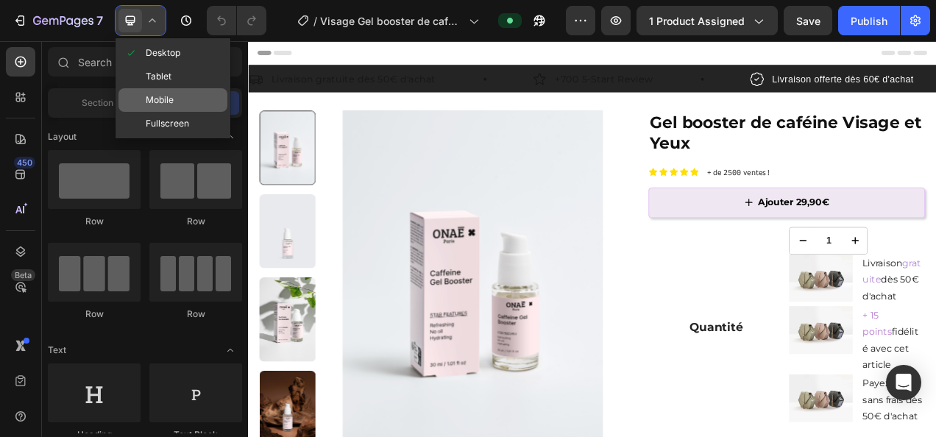
click at [168, 98] on span "Mobile" at bounding box center [160, 100] width 28 height 15
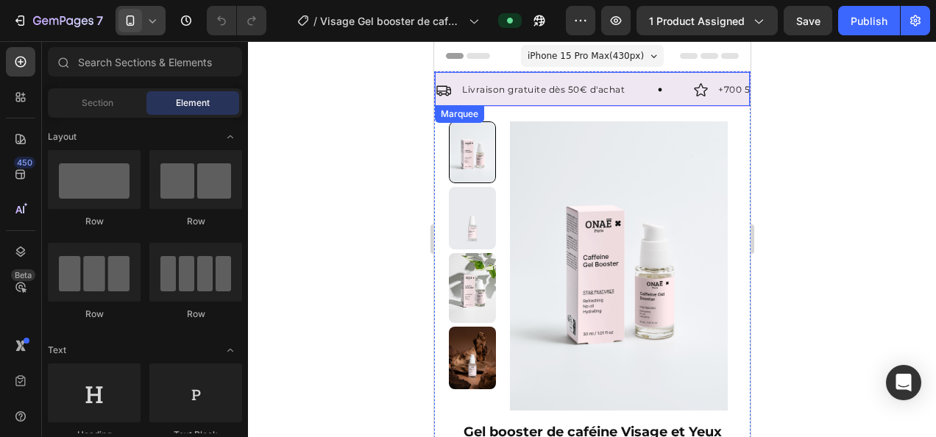
click at [625, 92] on div "Livraison gratuite dès 50€ d'achat Item List" at bounding box center [563, 90] width 257 height 16
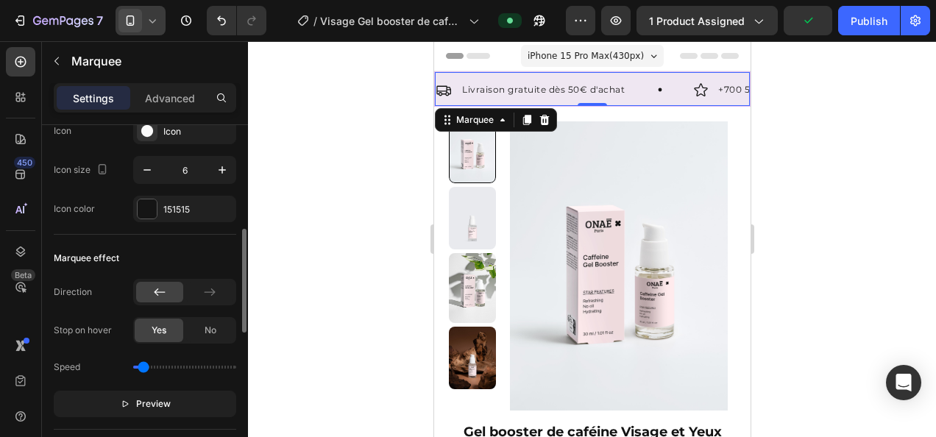
scroll to position [399, 0]
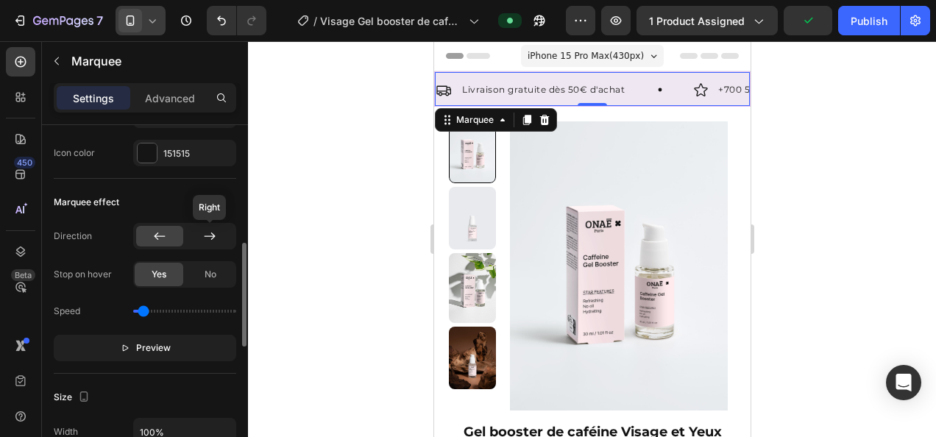
click at [213, 229] on icon at bounding box center [209, 236] width 15 height 15
click at [143, 232] on div at bounding box center [159, 236] width 47 height 21
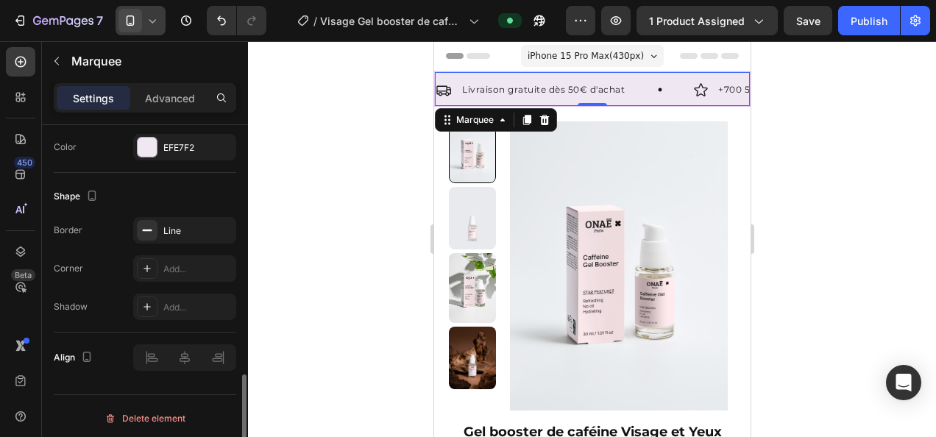
scroll to position [846, 0]
click at [726, 82] on div "+700 5-Start Review" at bounding box center [764, 90] width 100 height 16
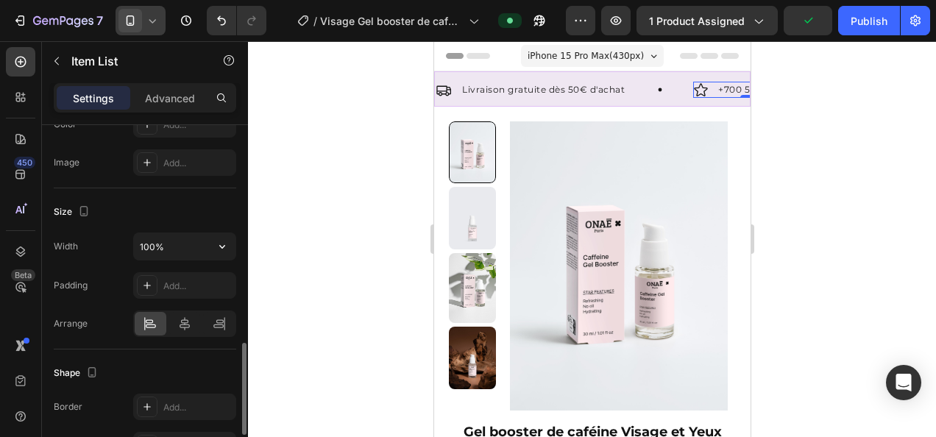
scroll to position [827, 0]
click at [722, 88] on p "+700 5-Start Review" at bounding box center [764, 90] width 96 height 12
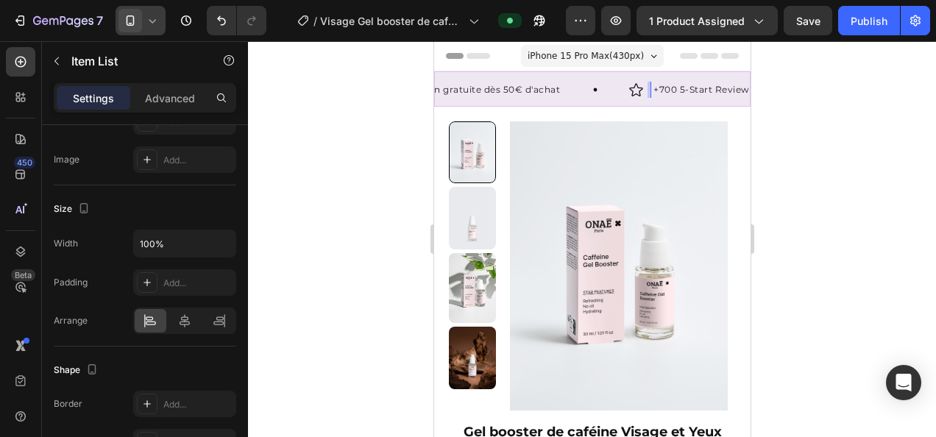
scroll to position [0, 72]
click at [676, 87] on p "+700 5-Start Review" at bounding box center [693, 90] width 96 height 12
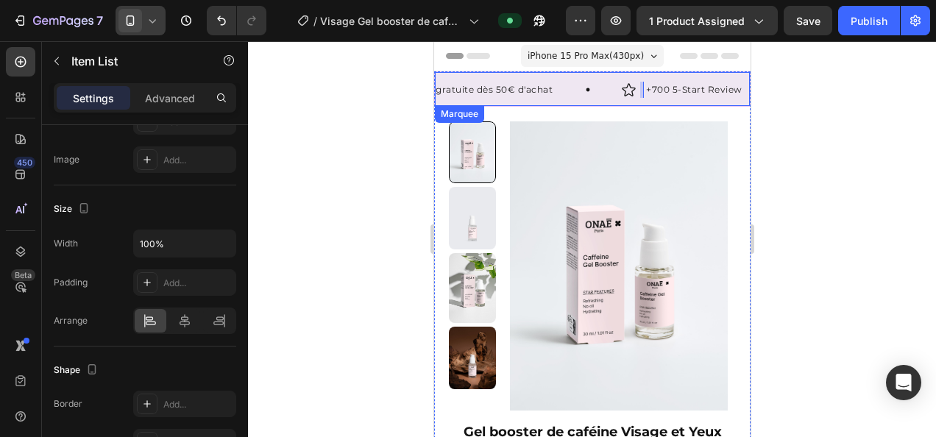
click at [623, 103] on div "Livraison gratuite dès 50€ d'achat Item List +700 5-Start Review Item List 0 Li…" at bounding box center [591, 93] width 315 height 25
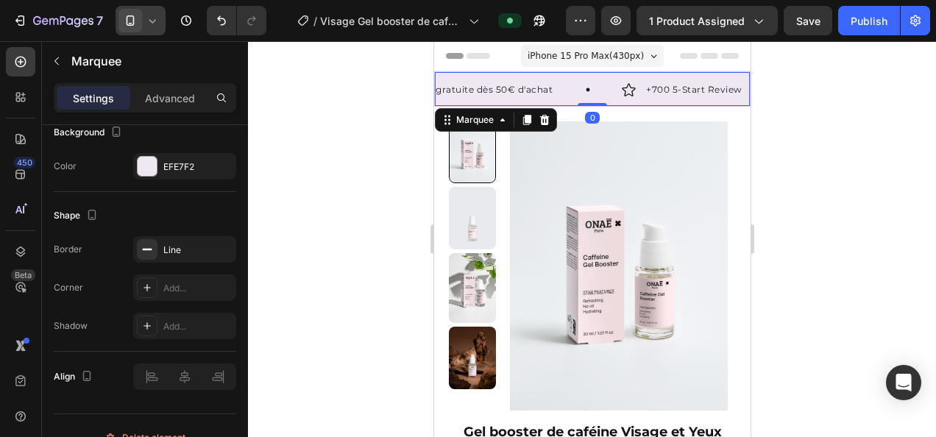
scroll to position [0, 0]
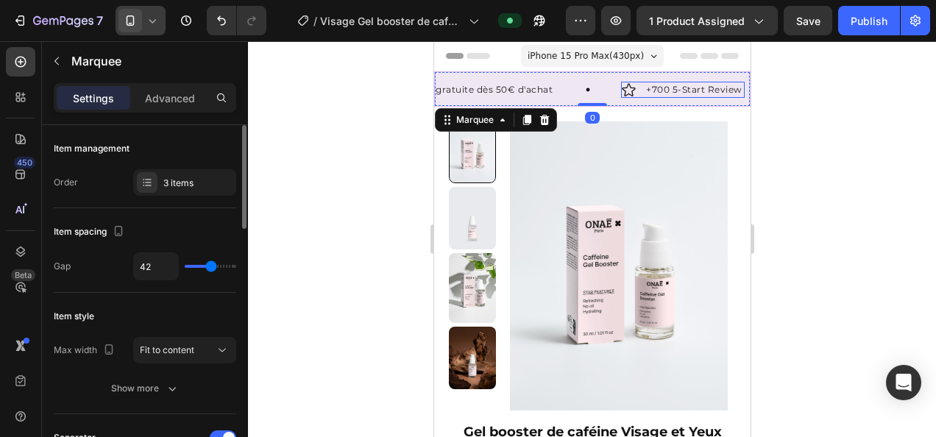
click at [645, 88] on p "+700 5-Start Review" at bounding box center [692, 90] width 96 height 12
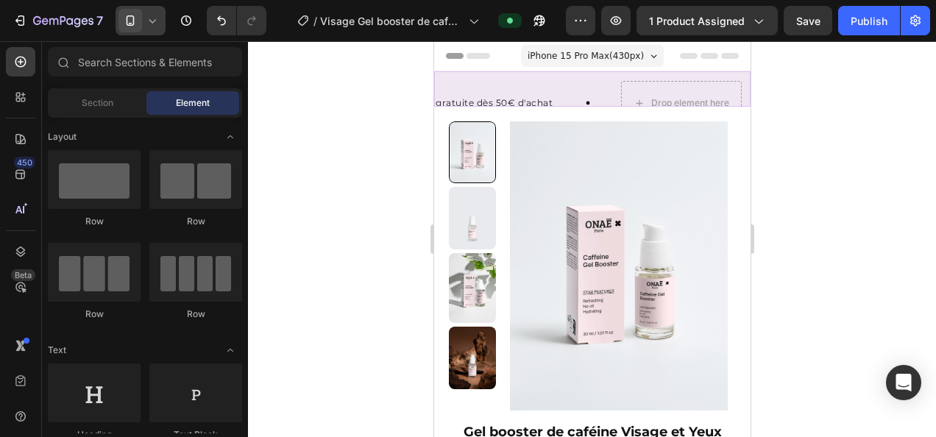
click at [872, 167] on div at bounding box center [592, 239] width 688 height 396
click at [223, 16] on icon "Undo/Redo" at bounding box center [221, 20] width 15 height 15
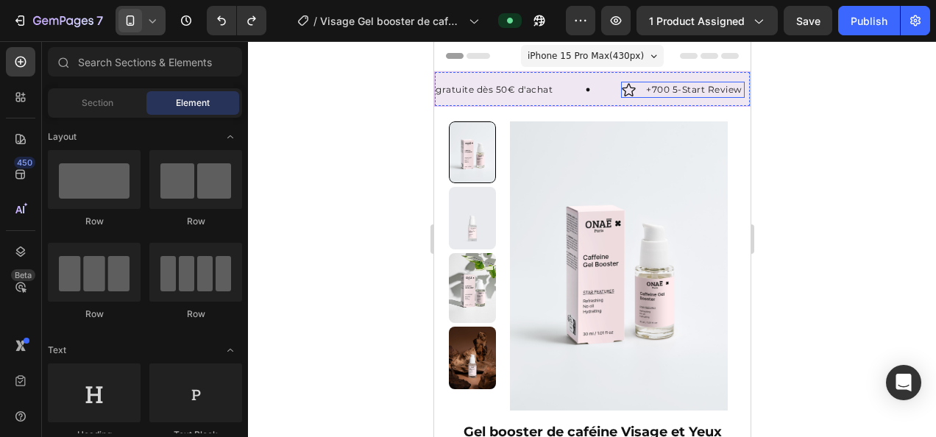
click at [627, 90] on icon at bounding box center [627, 89] width 15 height 15
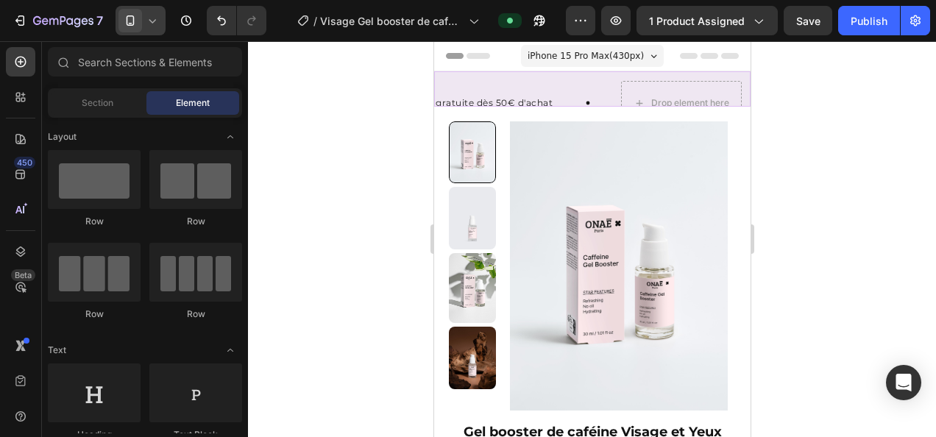
click at [833, 150] on div at bounding box center [592, 239] width 688 height 396
click at [227, 18] on icon "Undo/Redo" at bounding box center [221, 20] width 15 height 15
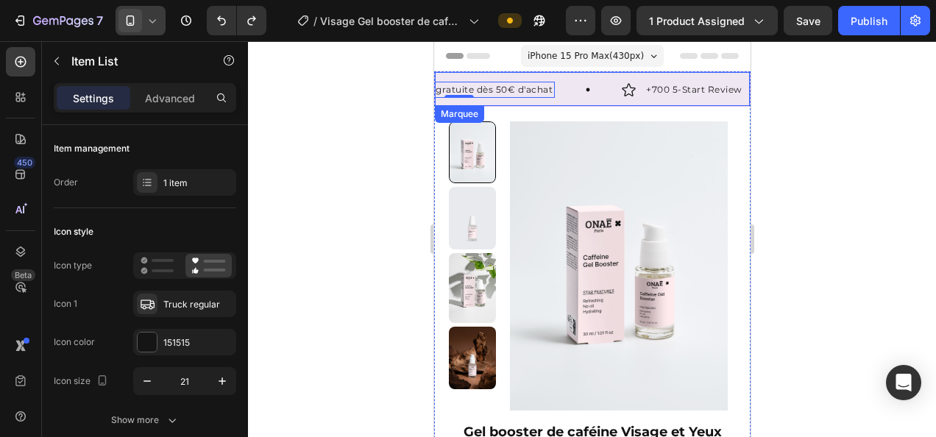
click at [560, 98] on div "Livraison gratuite dès 50€ d'achat Item List 0 +700 5-Start Review Item List Li…" at bounding box center [591, 93] width 315 height 25
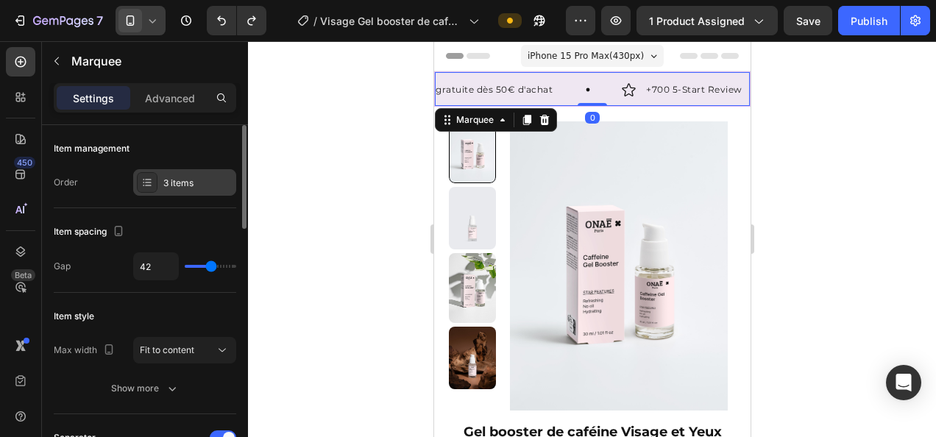
click at [176, 172] on div "3 items" at bounding box center [184, 182] width 103 height 26
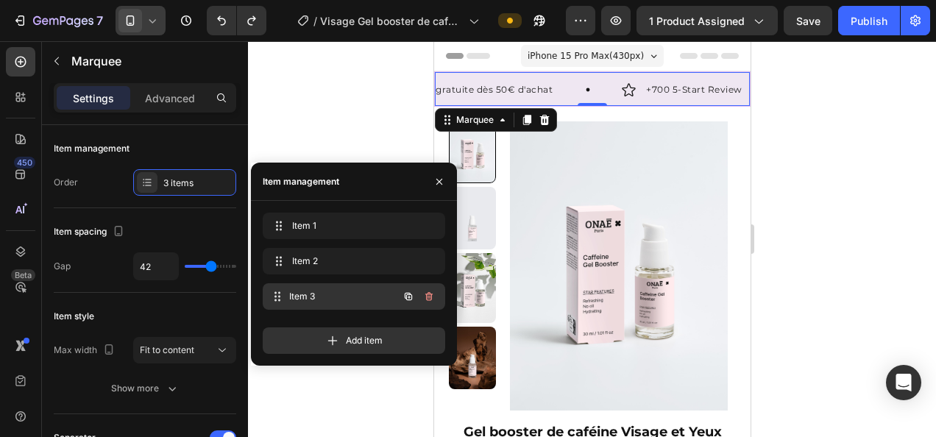
click at [312, 296] on span "Item 3" at bounding box center [343, 296] width 109 height 13
click at [431, 296] on icon "button" at bounding box center [428, 296] width 7 height 9
click at [431, 296] on div "Delete" at bounding box center [418, 296] width 27 height 13
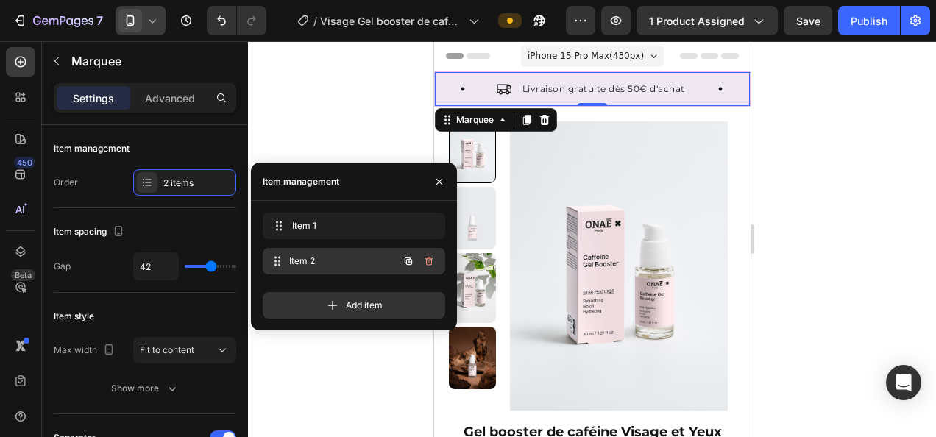
click at [332, 262] on span "Item 2" at bounding box center [343, 260] width 109 height 13
click at [430, 262] on icon "button" at bounding box center [430, 262] width 1 height 4
click at [430, 262] on div "Delete" at bounding box center [418, 260] width 27 height 13
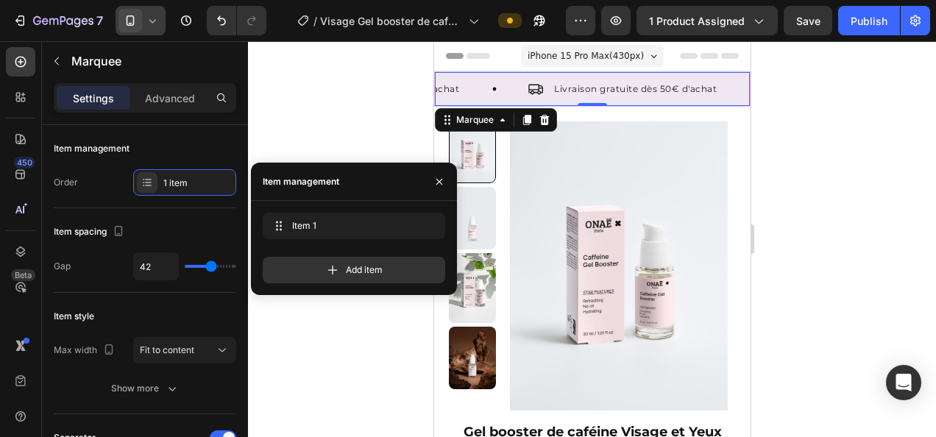
click at [347, 137] on div at bounding box center [592, 239] width 688 height 396
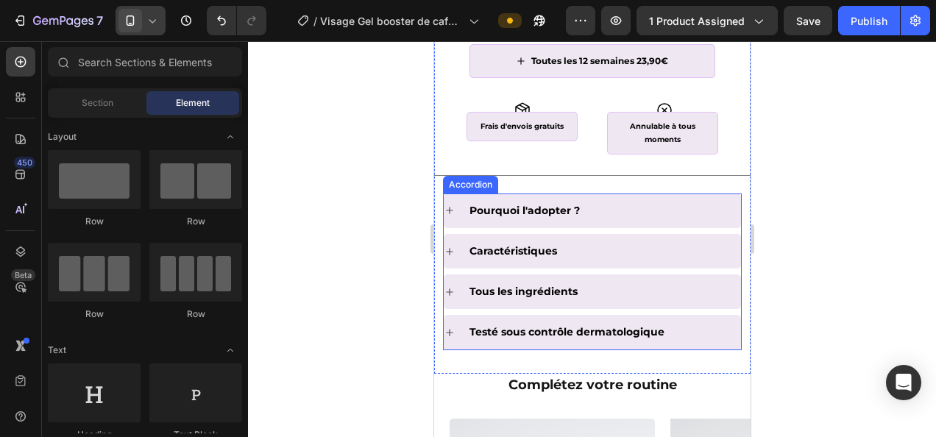
scroll to position [1081, 0]
click at [450, 216] on icon at bounding box center [449, 210] width 12 height 12
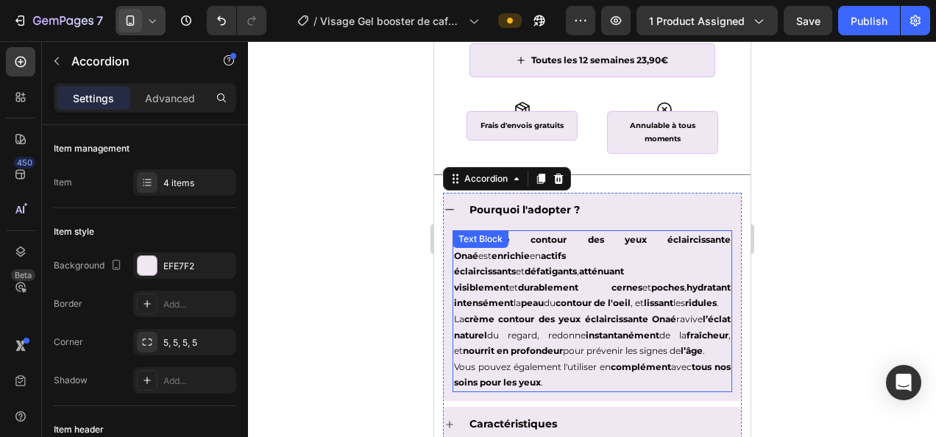
scroll to position [1128, 0]
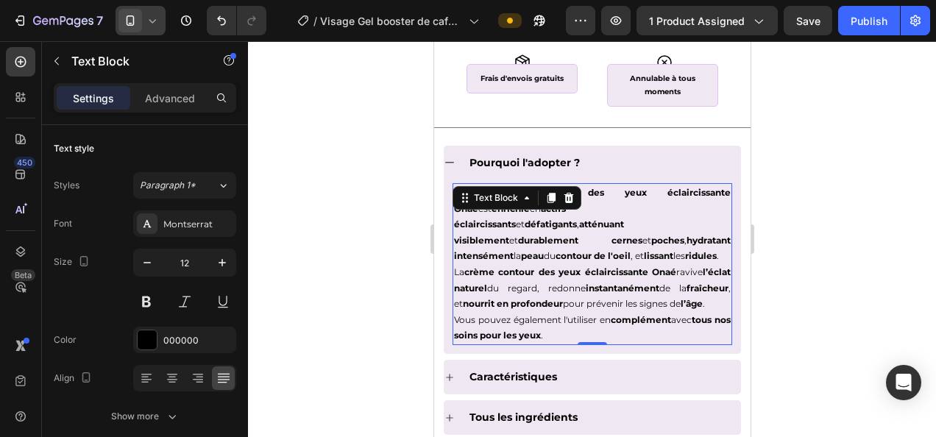
click at [582, 343] on p "Vous pouvez également l'utiliser en complément avec tous nos soins pour les yeu…" at bounding box center [591, 328] width 277 height 32
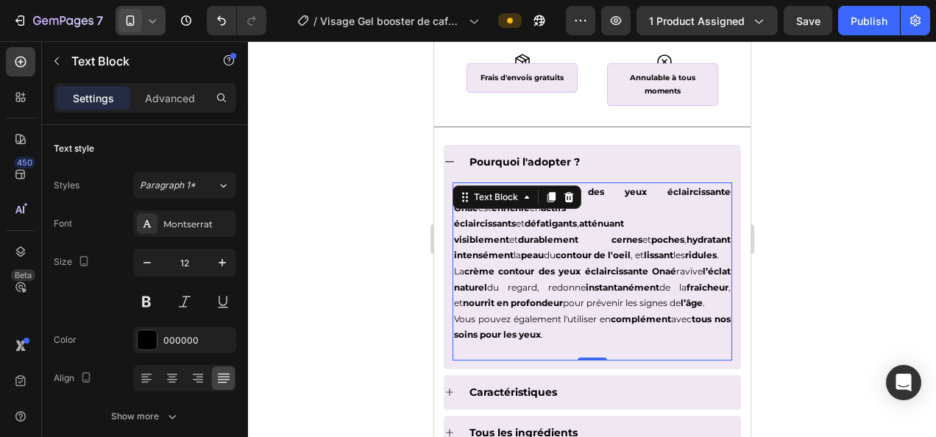
scroll to position [1178, 0]
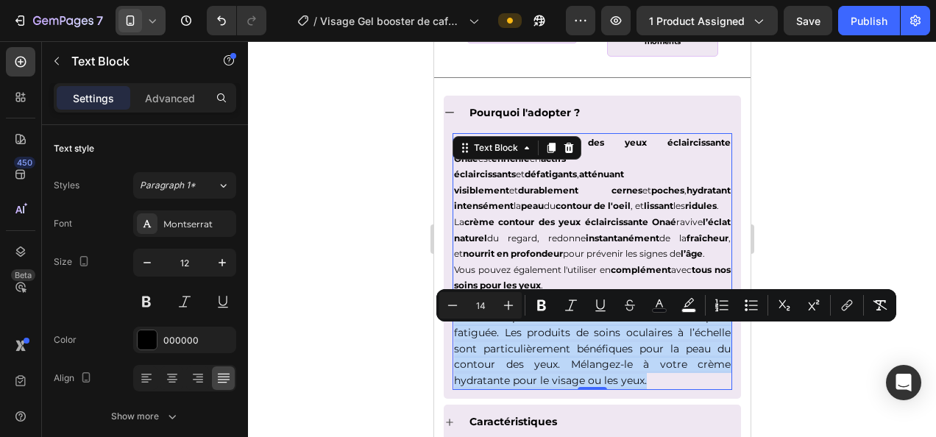
drag, startPoint x: 690, startPoint y: 412, endPoint x: 455, endPoint y: 338, distance: 245.9
click at [455, 338] on p "Concentré de gel avec 1 % de caféine pour aider à réduire les poches et donner …" at bounding box center [591, 341] width 277 height 96
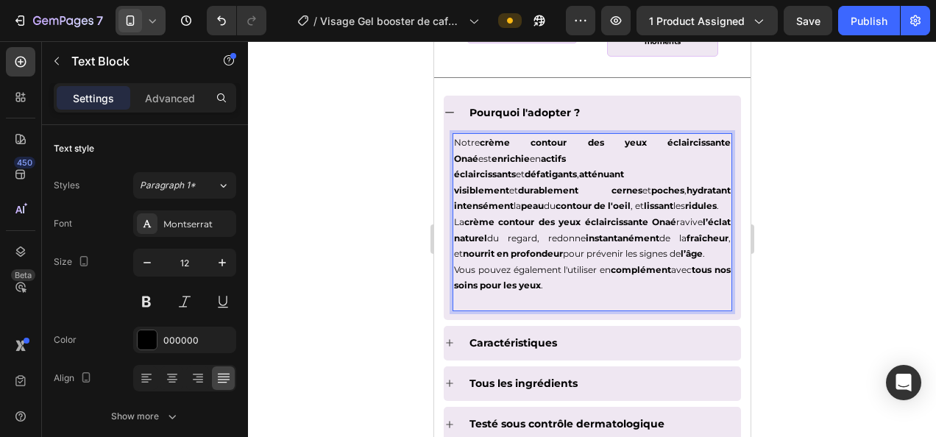
click at [512, 310] on p "Rich Text Editor. Editing area: main" at bounding box center [591, 301] width 277 height 16
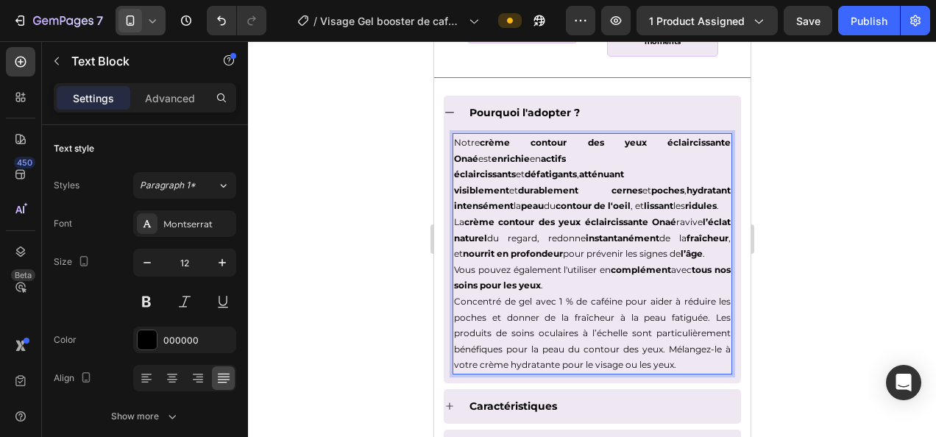
click at [453, 334] on p "Concentré de gel avec 1 % de caféine pour aider à réduire les poches et donner …" at bounding box center [591, 332] width 277 height 79
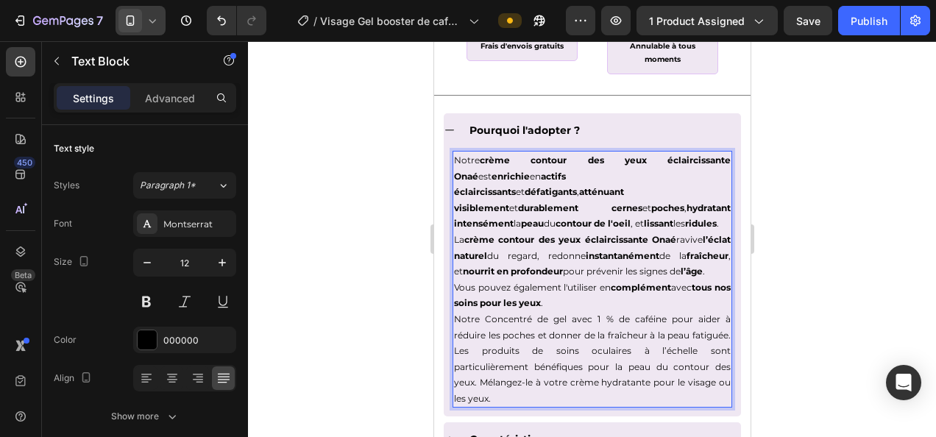
scroll to position [1217, 0]
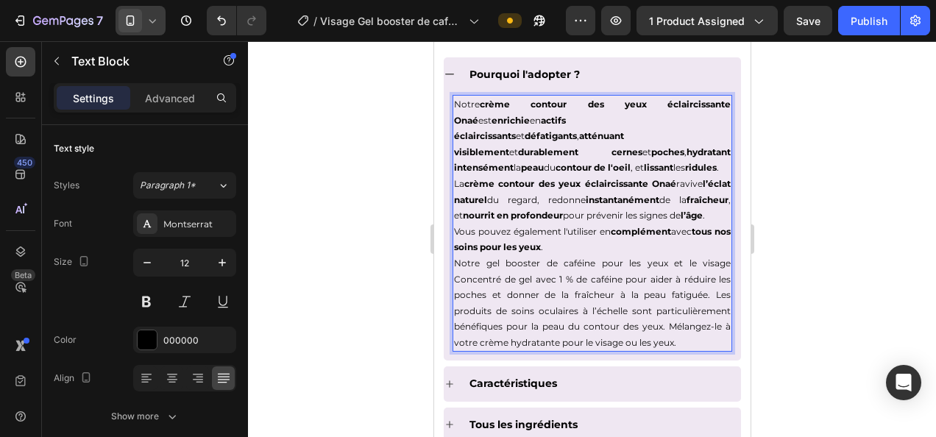
click at [457, 312] on p "Notre gel booster de caféine pour les yeux et le visage Concentré de gel avec 1…" at bounding box center [591, 303] width 277 height 96
click at [718, 297] on p "Notre gel booster de caféine pour les yeux et le visage concentré de gel avec 1…" at bounding box center [591, 303] width 277 height 96
click at [637, 312] on p "Notre gel booster de caféine pour les yeux et le visage, concentré de gel avec …" at bounding box center [591, 303] width 277 height 96
click at [485, 293] on p "Notre gel booster de caféine pour les yeux et le visage, concentré de gel avec …" at bounding box center [591, 303] width 277 height 96
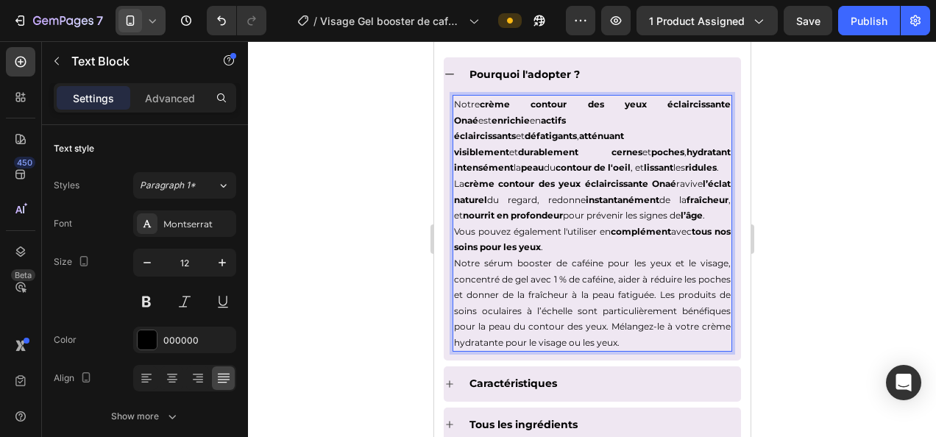
click at [653, 312] on p "Notre sérum booster de caféine pour les yeux et le visage, concentré de gel ave…" at bounding box center [591, 303] width 277 height 96
click at [658, 310] on p "Notre sérum booster de caféine pour les yeux et le visage, concentré de gel ave…" at bounding box center [591, 303] width 277 height 96
click at [535, 328] on p "Notre sérum booster de caféine pour les yeux et le visage, concentré de gel ave…" at bounding box center [591, 303] width 277 height 96
click at [704, 330] on p "Notre sérum booster de caféine pour les yeux et le visage, concentré de gel ave…" at bounding box center [591, 303] width 277 height 96
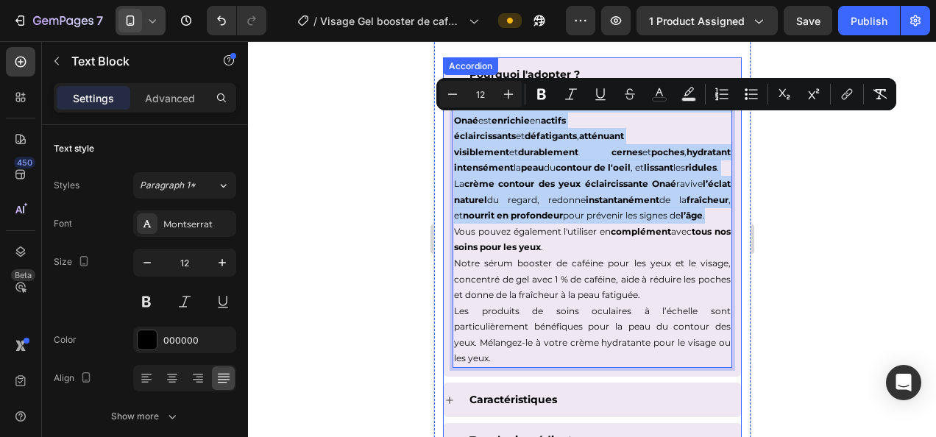
drag, startPoint x: 537, startPoint y: 249, endPoint x: 441, endPoint y: 129, distance: 153.4
click at [442, 129] on div "Pourquoi l'adopter ? Notre crème contour des yeux éclaircissante Onaé est enric…" at bounding box center [591, 277] width 299 height 441
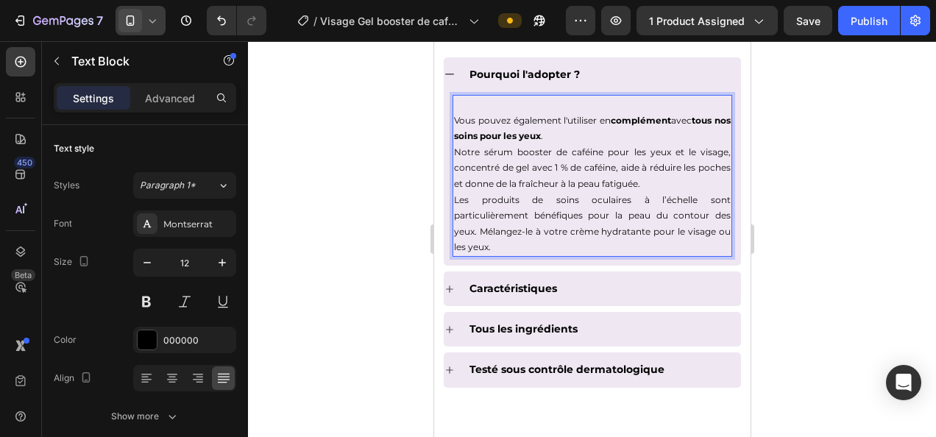
click at [599, 165] on p "Notre sérum booster de caféine pour les yeux et le visage, concentré de gel ave…" at bounding box center [591, 168] width 277 height 48
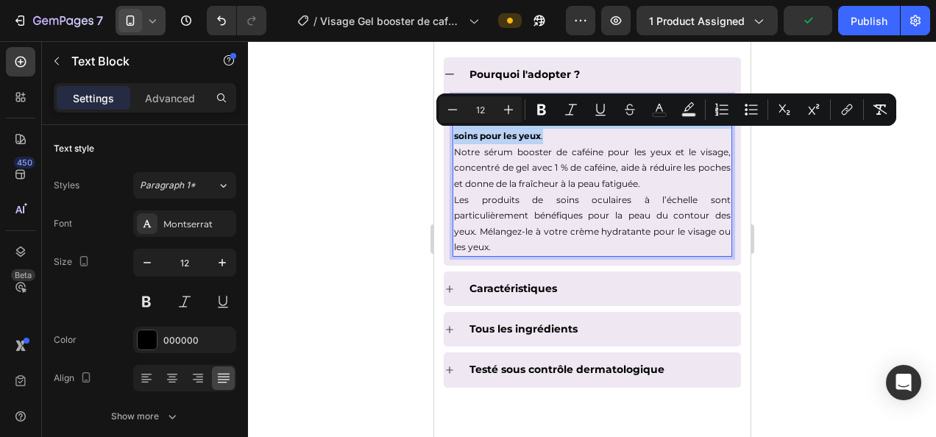
drag, startPoint x: 577, startPoint y: 153, endPoint x: 454, endPoint y: 132, distance: 124.5
click at [454, 132] on p "Vous pouvez également l'utiliser en complément avec tous nos soins pour les yeu…" at bounding box center [591, 129] width 277 height 32
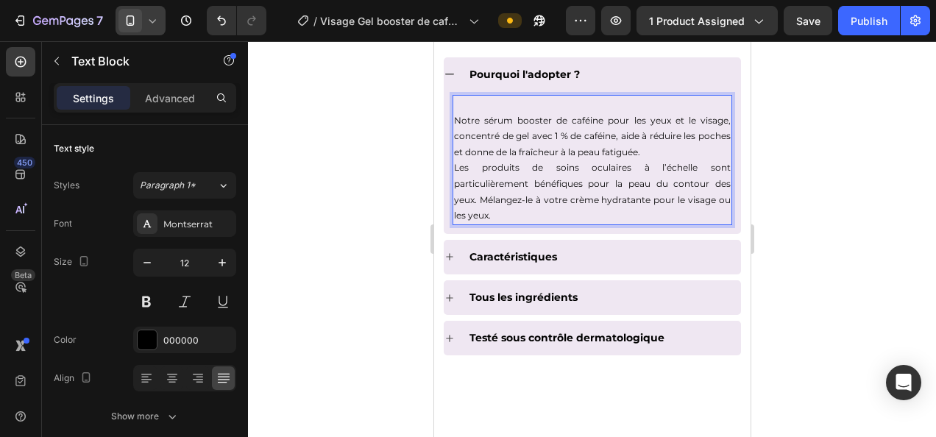
click at [454, 132] on p "Notre sérum booster de caféine pour les yeux et le visage, concentré de gel ave…" at bounding box center [591, 137] width 277 height 48
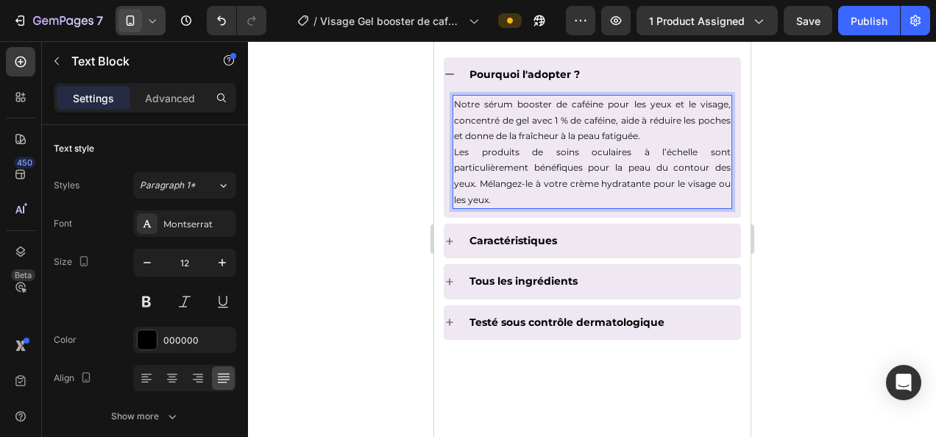
click at [679, 144] on p "Notre sérum booster de caféine pour les yeux et le visage, concentré de gel ave…" at bounding box center [591, 120] width 277 height 48
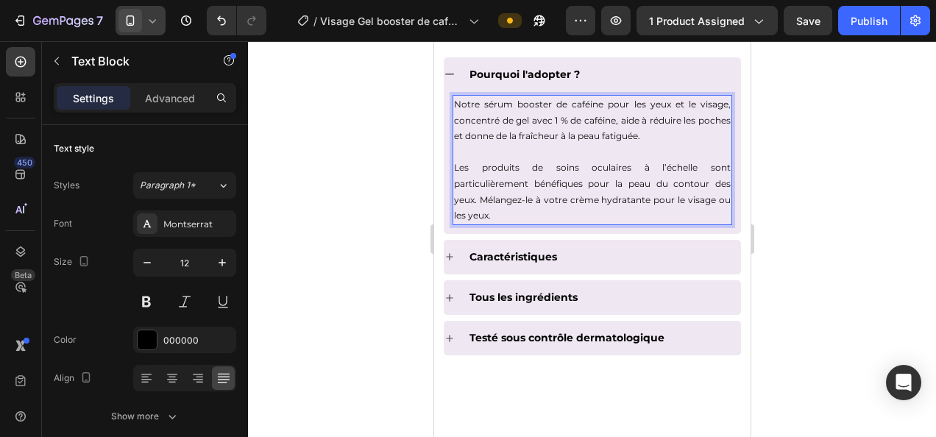
click at [590, 209] on p "Les produits de soins oculaires à l’échelle sont particulièrement bénéfiques po…" at bounding box center [591, 191] width 277 height 63
click at [677, 181] on p "Les produits de soins oculaires à l’échelle sont particulièrement bénéfiques po…" at bounding box center [591, 191] width 277 height 63
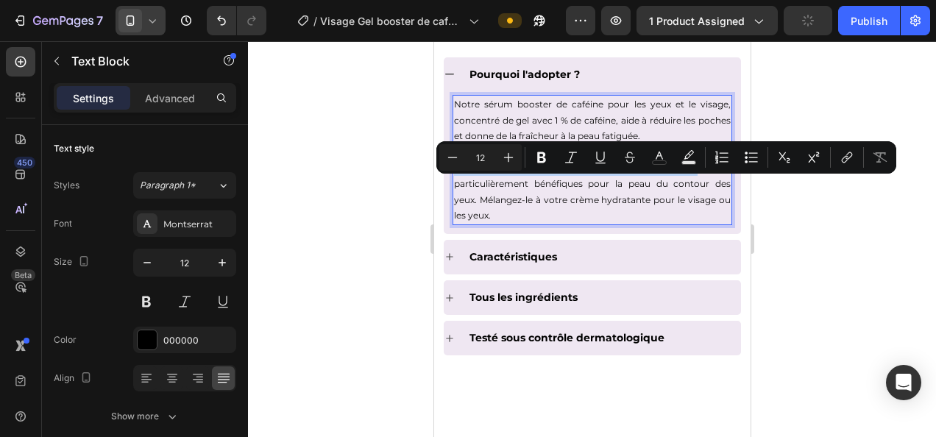
drag, startPoint x: 688, startPoint y: 182, endPoint x: 452, endPoint y: 188, distance: 235.4
click at [453, 188] on p "Les produits de soins oculaires à l’échelle sont particulièrement bénéfiques po…" at bounding box center [591, 191] width 277 height 63
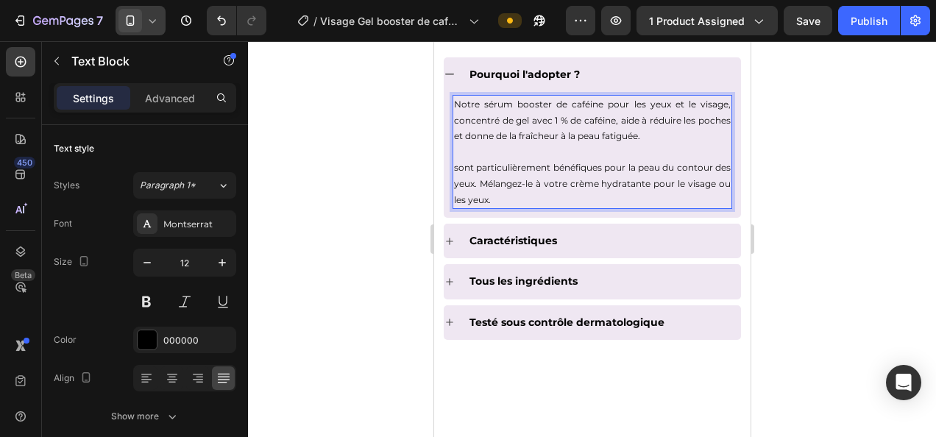
click at [485, 184] on p "sont particulièrement bénéfiques pour la peau du contour des yeux. Mélangez-le …" at bounding box center [591, 184] width 277 height 48
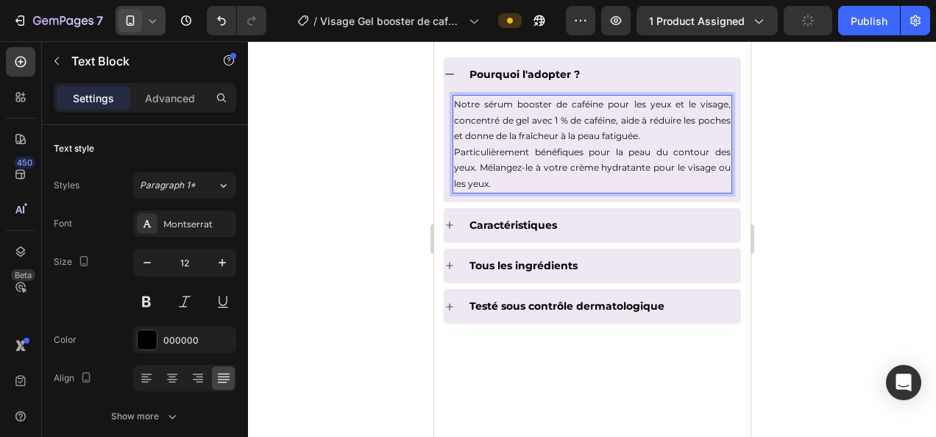
click at [583, 169] on p "Particulièrement bénéfiques pour la peau du contour des yeux. Mélangez-le à vot…" at bounding box center [591, 168] width 277 height 48
click at [474, 185] on p "Particulièrement bénéfique pour la peau du contour des yeux. Mélangez-le à votr…" at bounding box center [591, 168] width 277 height 48
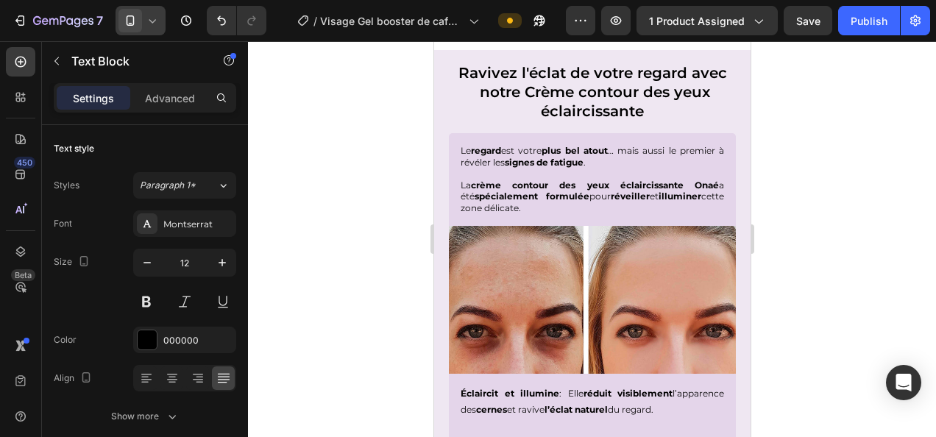
scroll to position [1909, 0]
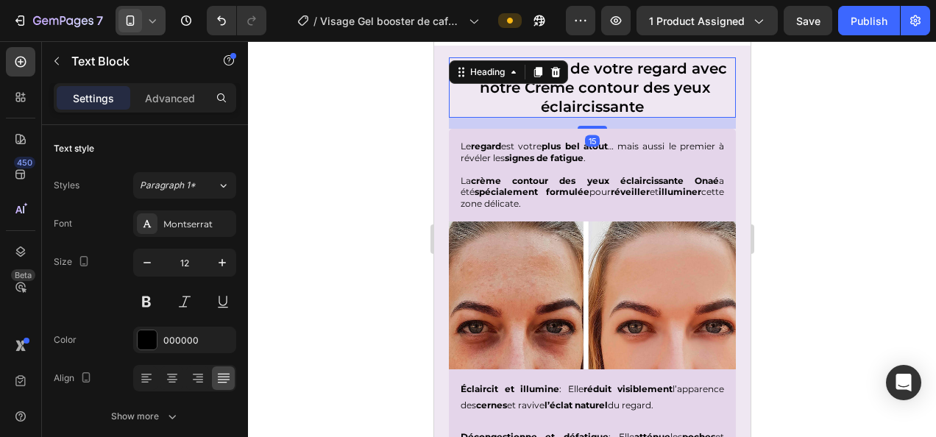
click at [584, 107] on h2 "Ravivez l'éclat de votre regard avec notre Crème contour des yeux éclaircissante" at bounding box center [591, 87] width 287 height 60
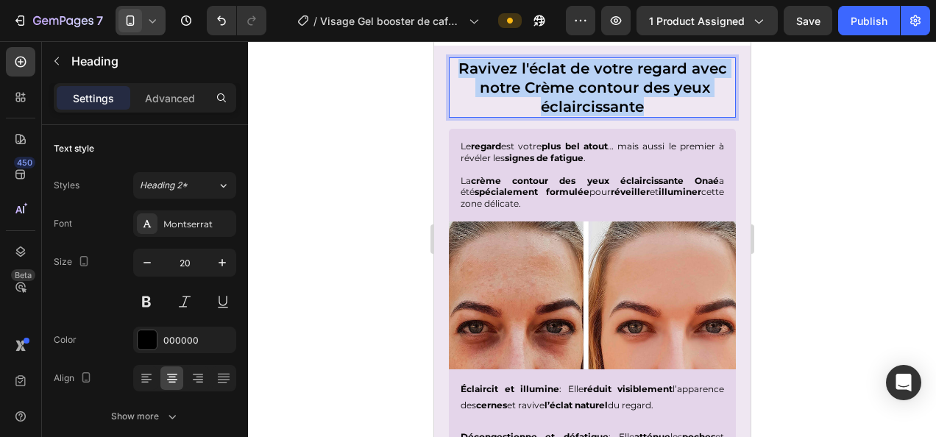
click at [584, 107] on p "Ravivez l'éclat de votre regard avec notre Crème contour des yeux éclaircissante" at bounding box center [591, 87] width 284 height 57
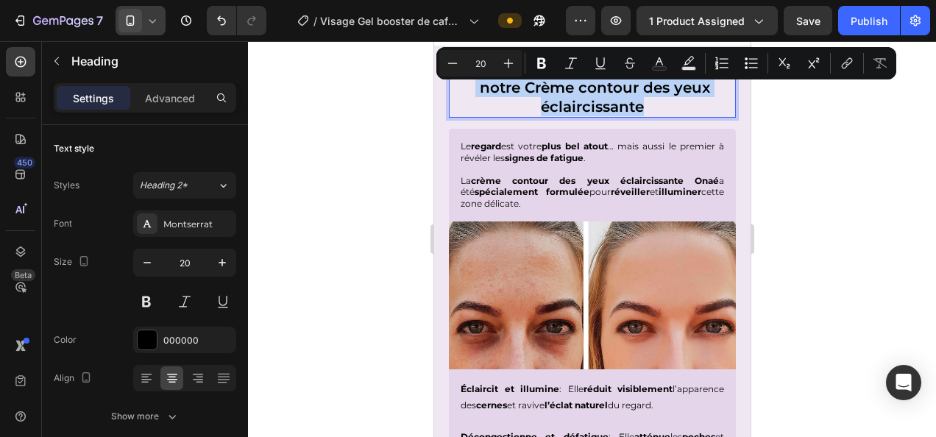
click at [584, 107] on p "Ravivez l'éclat de votre regard avec notre Crème contour des yeux éclaircissante" at bounding box center [591, 87] width 284 height 57
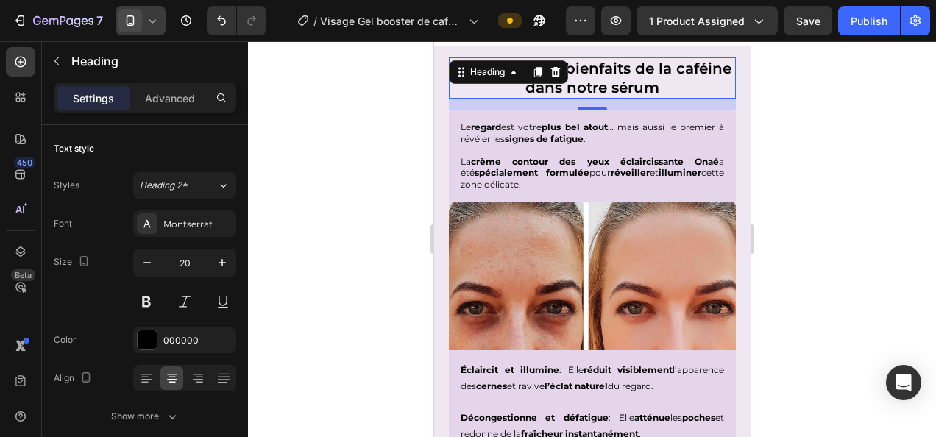
click at [896, 116] on div at bounding box center [592, 239] width 688 height 396
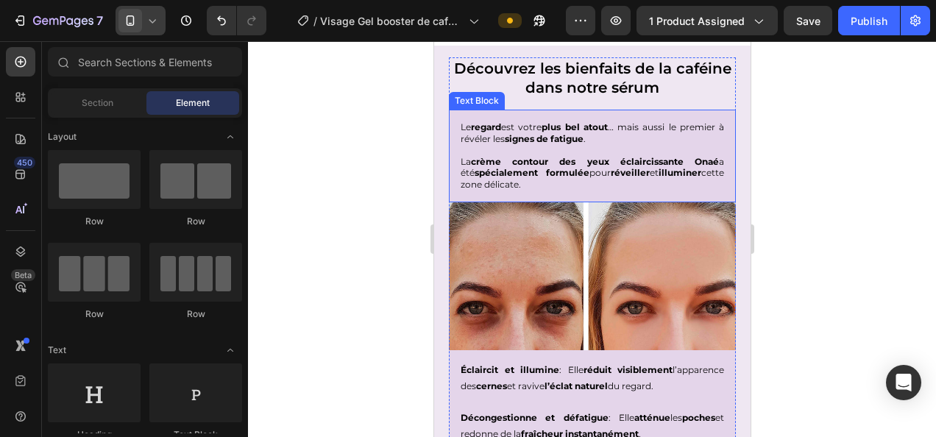
click at [544, 182] on p "La crème contour des yeux éclaircissante Onaé a été spécialement formulée pour …" at bounding box center [591, 173] width 263 height 35
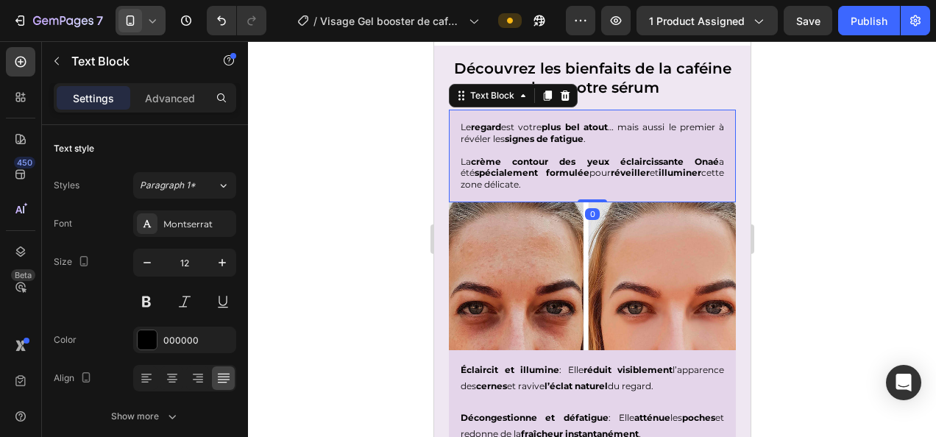
click at [518, 181] on p "La crème contour des yeux éclaircissante Onaé a été spécialement formulée pour …" at bounding box center [591, 173] width 263 height 35
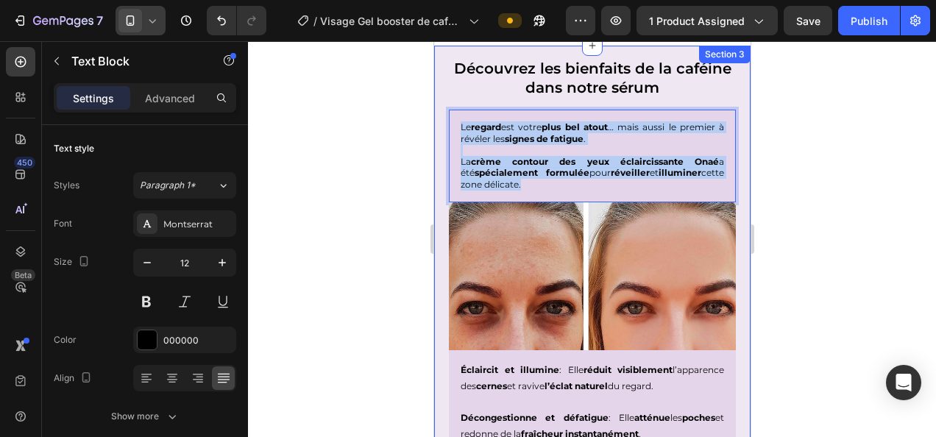
drag, startPoint x: 531, startPoint y: 182, endPoint x: 438, endPoint y: 123, distance: 110.8
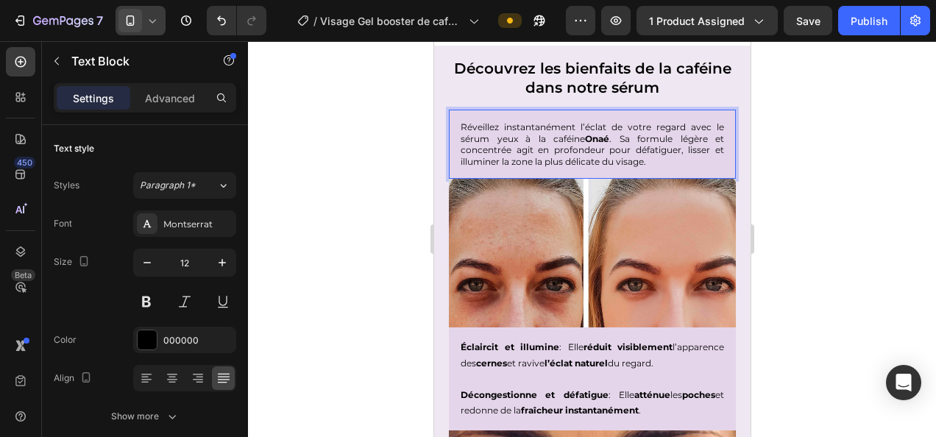
click at [613, 139] on p "Réveillez instantanément l’éclat de votre regard avec le sérum yeux à la caféin…" at bounding box center [591, 144] width 263 height 46
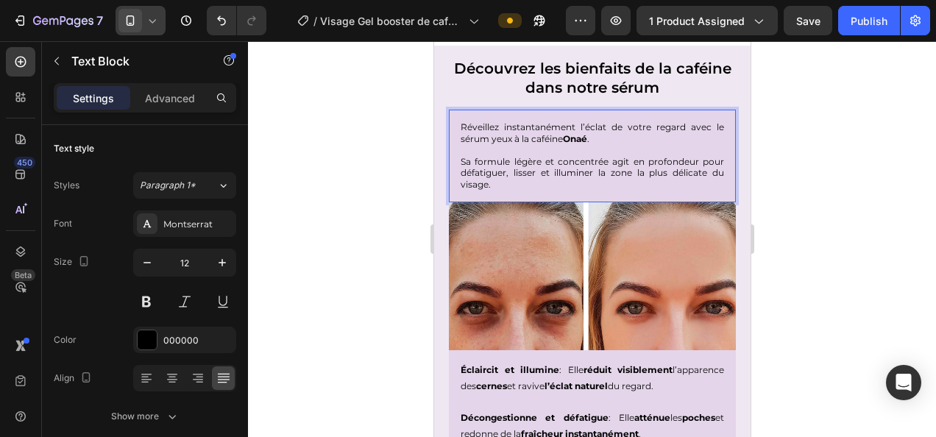
click at [543, 124] on p "Réveillez instantanément l’éclat de votre regard avec le sérum yeux à la caféin…" at bounding box center [591, 132] width 263 height 23
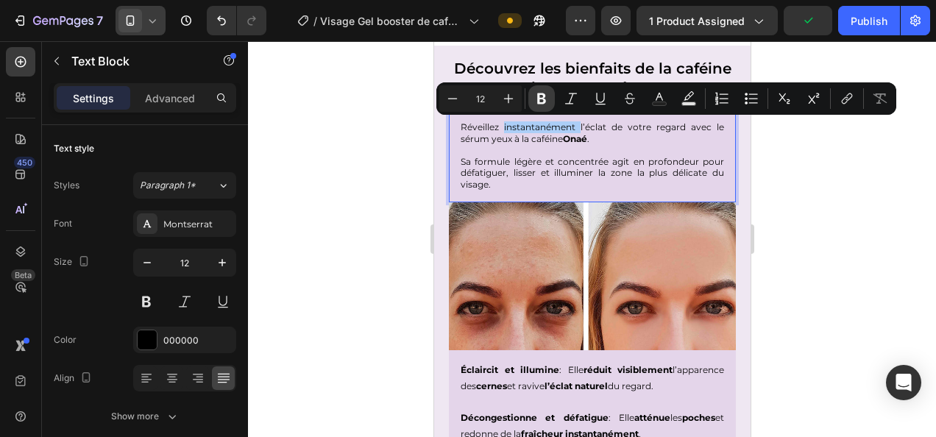
click at [533, 96] on button "Bold" at bounding box center [541, 98] width 26 height 26
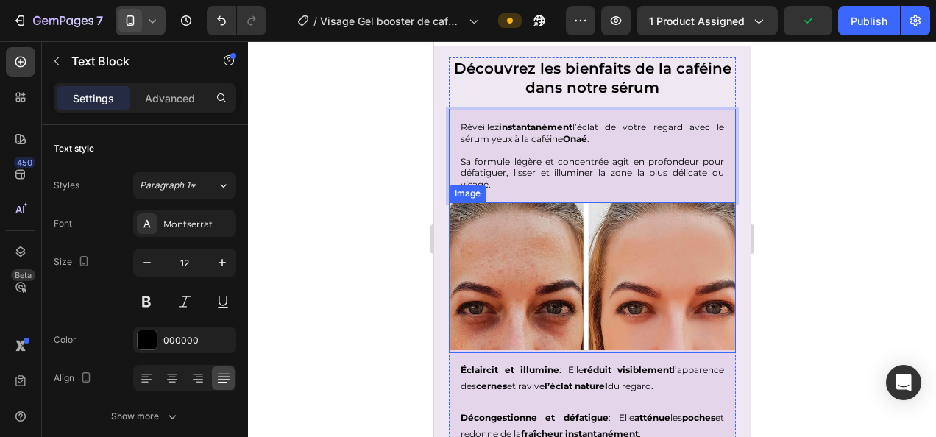
click at [834, 241] on div at bounding box center [592, 239] width 688 height 396
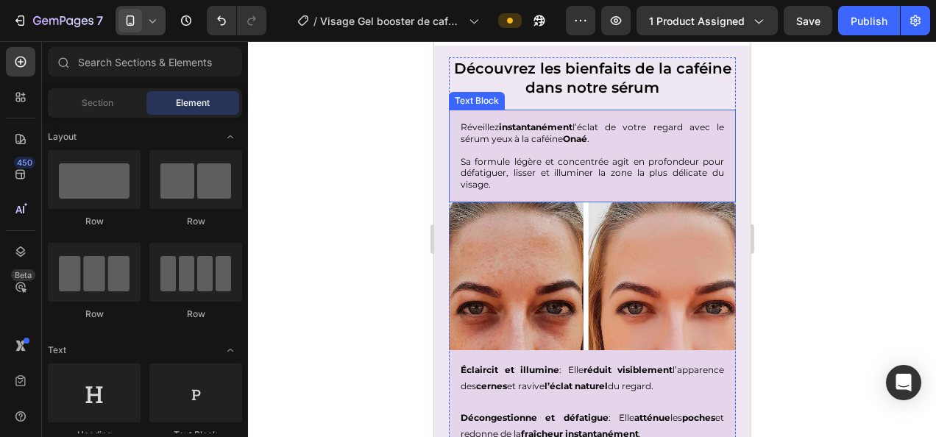
click at [596, 125] on p "Réveillez instantanément l’éclat de votre regard avec le sérum yeux à la caféin…" at bounding box center [591, 132] width 263 height 23
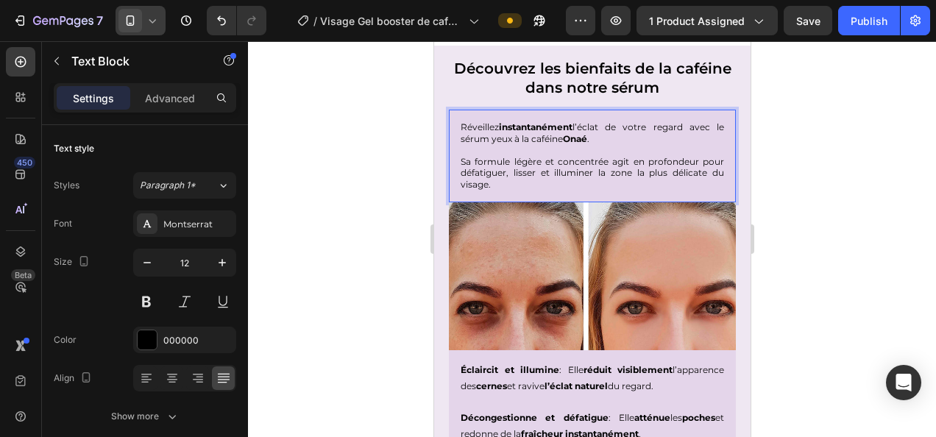
click at [596, 125] on p "Réveillez instantanément l’éclat de votre regard avec le sérum yeux à la caféin…" at bounding box center [591, 132] width 263 height 23
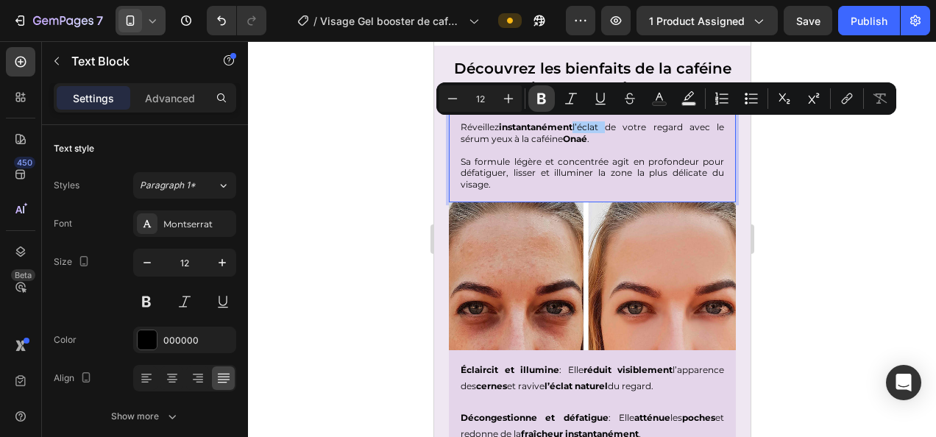
click at [544, 104] on icon "Editor contextual toolbar" at bounding box center [541, 98] width 15 height 15
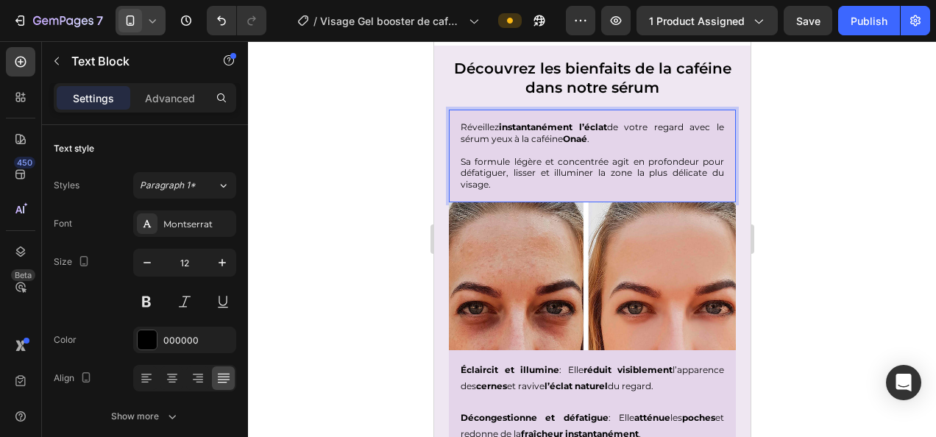
click at [868, 228] on div at bounding box center [592, 239] width 688 height 396
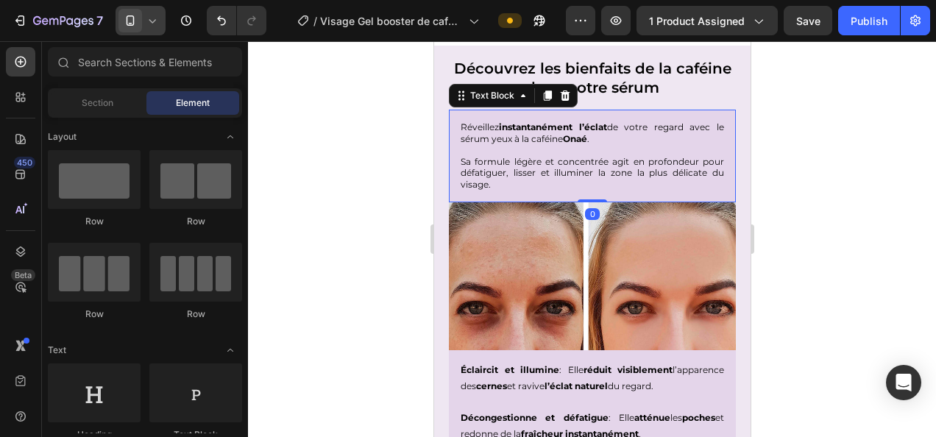
click at [663, 127] on p "Réveillez instantanément l’éclat de votre regard avec le sérum yeux à la caféin…" at bounding box center [591, 132] width 263 height 23
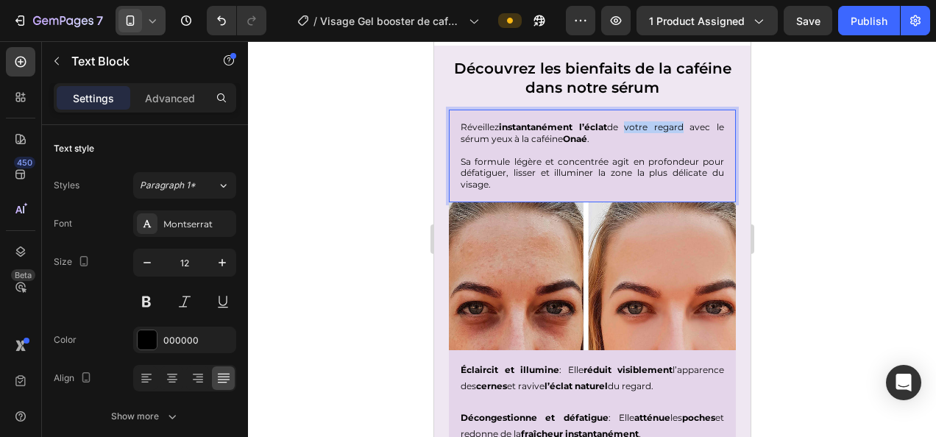
drag, startPoint x: 624, startPoint y: 124, endPoint x: 677, endPoint y: 127, distance: 53.0
click at [677, 127] on p "Réveillez instantanément l’éclat de votre regard avec le sérum yeux à la caféin…" at bounding box center [591, 132] width 263 height 23
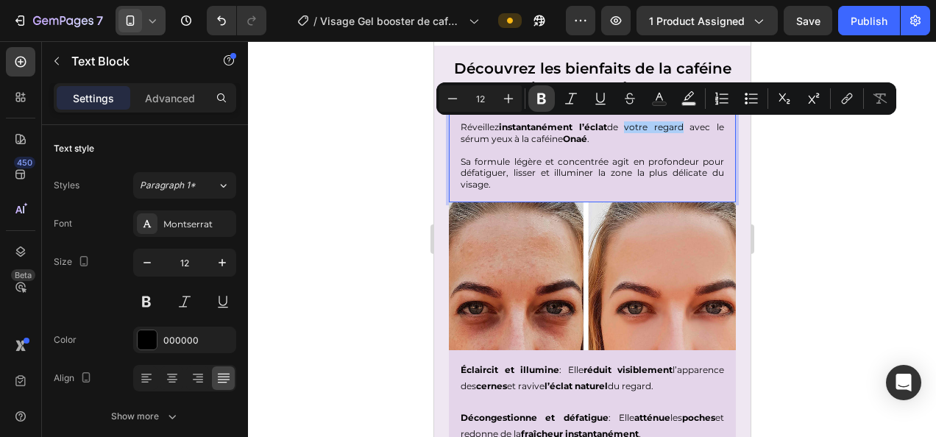
click at [535, 99] on icon "Editor contextual toolbar" at bounding box center [541, 98] width 15 height 15
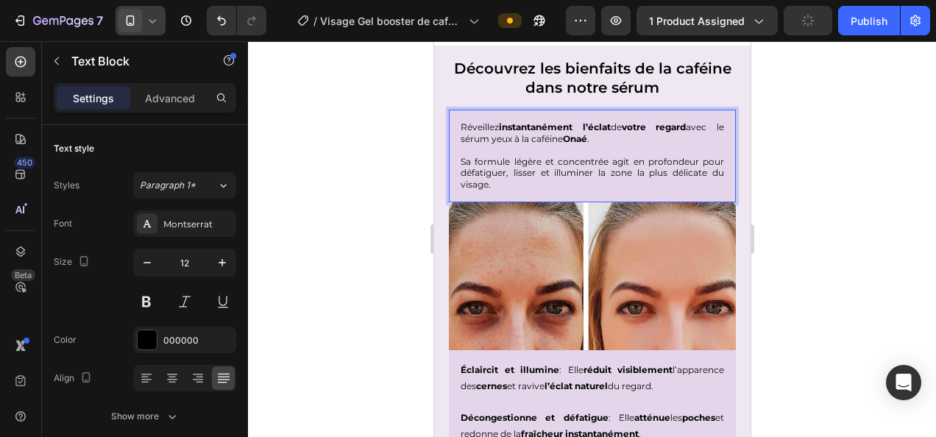
click at [836, 191] on div at bounding box center [592, 239] width 688 height 396
click at [555, 141] on p "Réveillez instantanément l’éclat de votre regard avec le sérum yeux à la caféin…" at bounding box center [591, 132] width 263 height 23
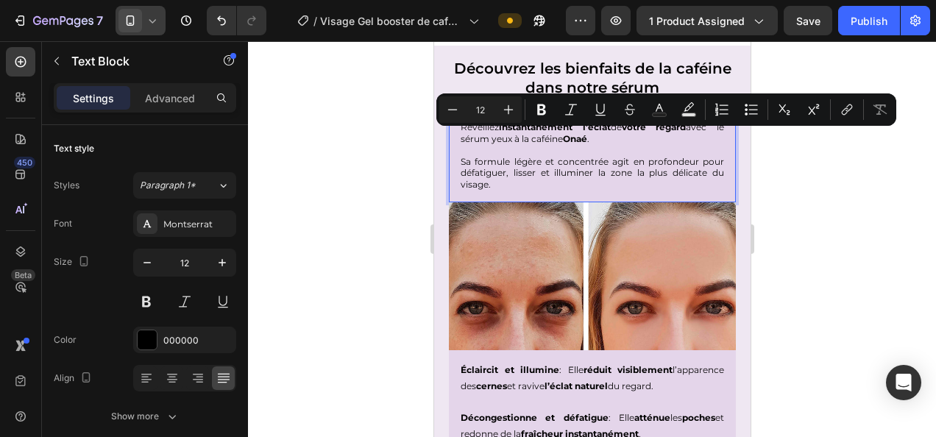
drag, startPoint x: 562, startPoint y: 135, endPoint x: 491, endPoint y: 137, distance: 71.4
click at [491, 137] on p "Réveillez instantanément l’éclat de votre regard avec le sérum yeux à la caféin…" at bounding box center [591, 132] width 263 height 23
drag, startPoint x: 461, startPoint y: 138, endPoint x: 583, endPoint y: 139, distance: 121.4
click at [583, 139] on p "Réveillez instantanément l’éclat de votre regard avec le sérum booster de caféi…" at bounding box center [591, 132] width 263 height 23
click at [537, 109] on icon "Editor contextual toolbar" at bounding box center [541, 109] width 15 height 15
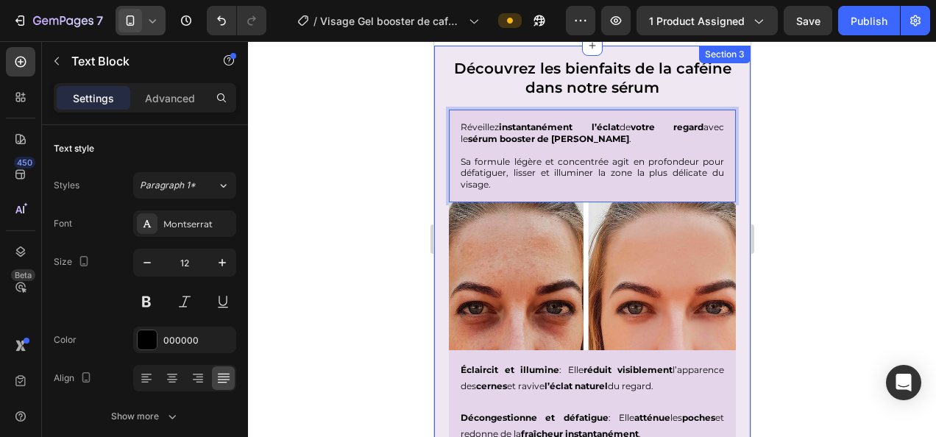
click at [816, 175] on div at bounding box center [592, 239] width 688 height 396
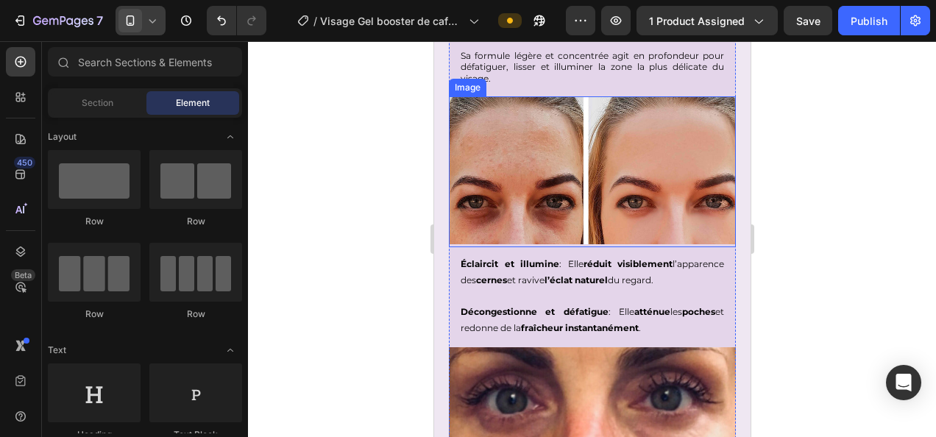
scroll to position [2015, 0]
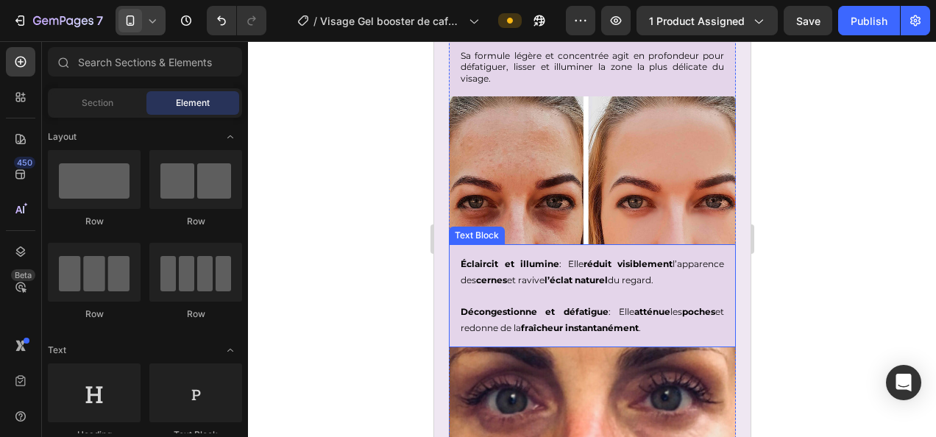
click at [533, 259] on strong "Éclaircit et illumine" at bounding box center [509, 263] width 99 height 11
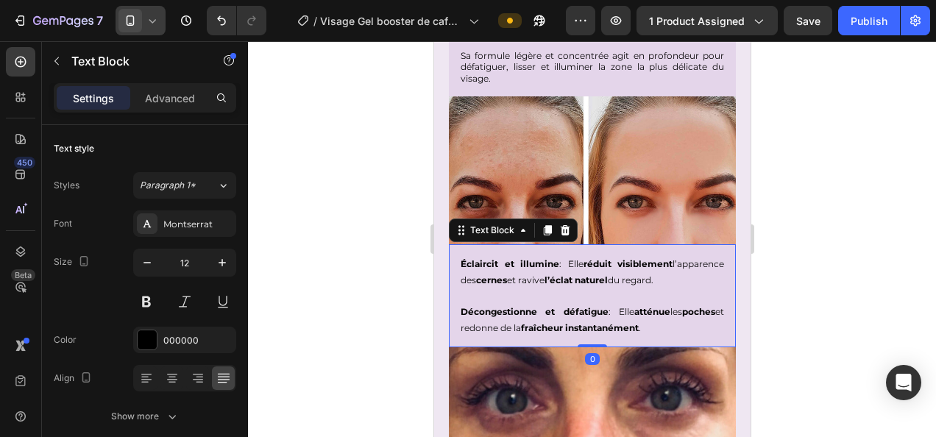
click at [556, 258] on strong "Éclaircit et illumine" at bounding box center [509, 263] width 99 height 11
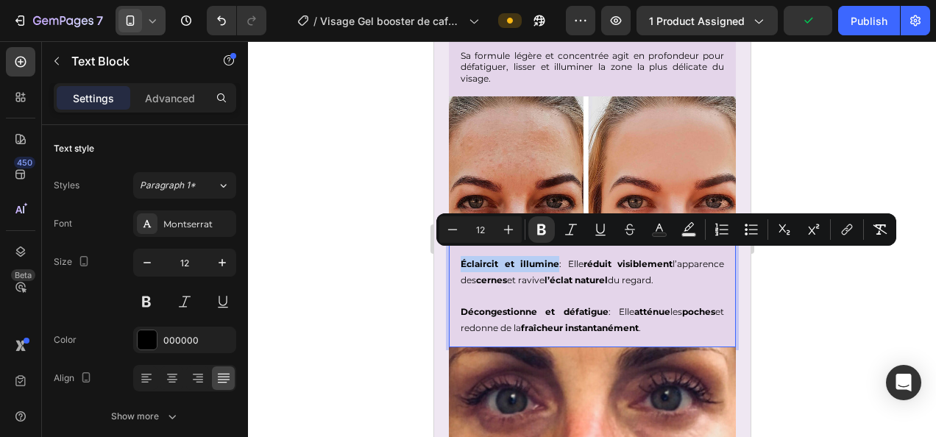
drag, startPoint x: 570, startPoint y: 256, endPoint x: 455, endPoint y: 260, distance: 115.6
click at [455, 260] on div "Éclaircit et illumine : Elle réduit visiblement l’apparence des cernes et raviv…" at bounding box center [591, 295] width 287 height 103
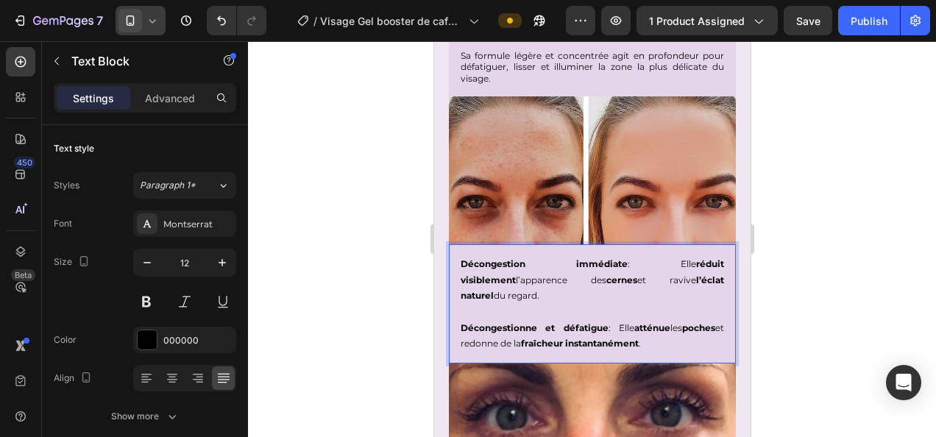
click at [597, 279] on p "Décongestion immédiate : Elle réduit visiblement l’apparence des cernes et ravi…" at bounding box center [591, 280] width 263 height 48
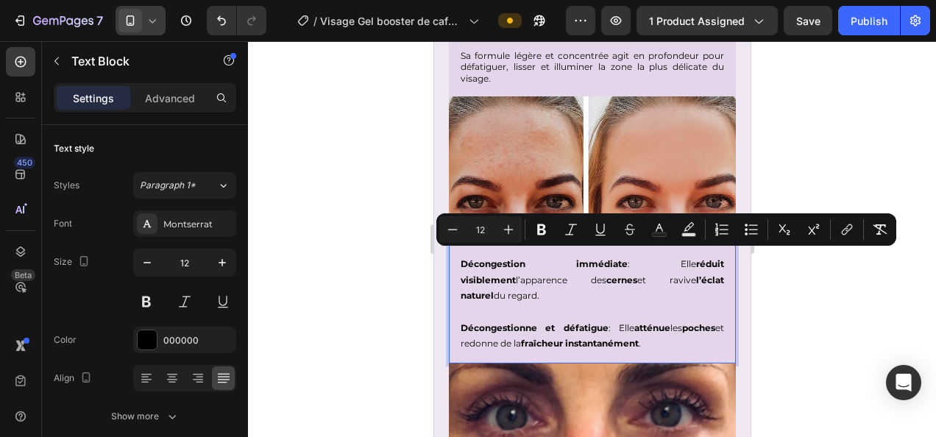
drag, startPoint x: 528, startPoint y: 287, endPoint x: 599, endPoint y: 254, distance: 78.7
click at [599, 256] on p "Décongestion immédiate : Elle réduit visiblement l’apparence des cernes et ravi…" at bounding box center [591, 280] width 263 height 48
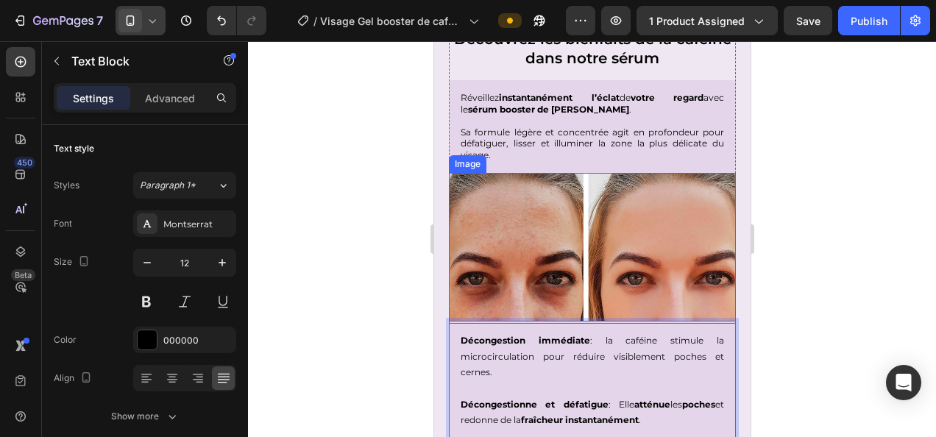
scroll to position [2039, 0]
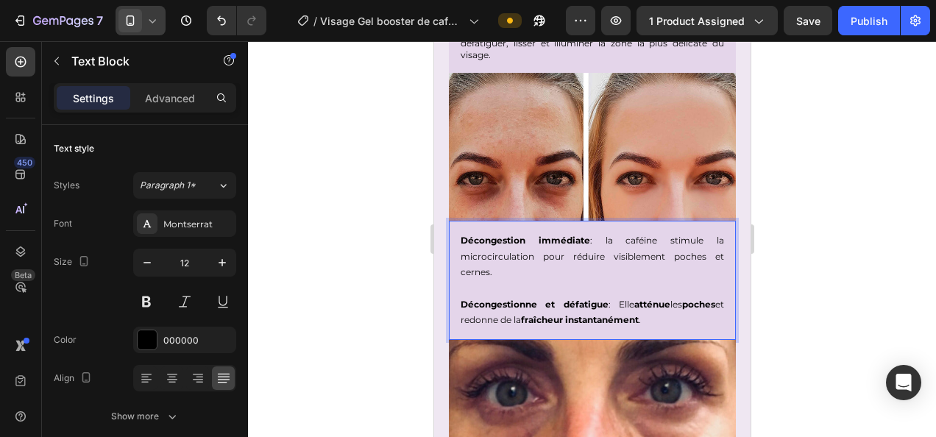
click at [588, 299] on strong "Décongestionne et défatigue" at bounding box center [534, 304] width 148 height 11
drag, startPoint x: 596, startPoint y: 296, endPoint x: 458, endPoint y: 299, distance: 138.3
click at [458, 299] on div "Décongestion immédiate : la caféine stimule la microcirculation pour réduire vi…" at bounding box center [591, 280] width 287 height 119
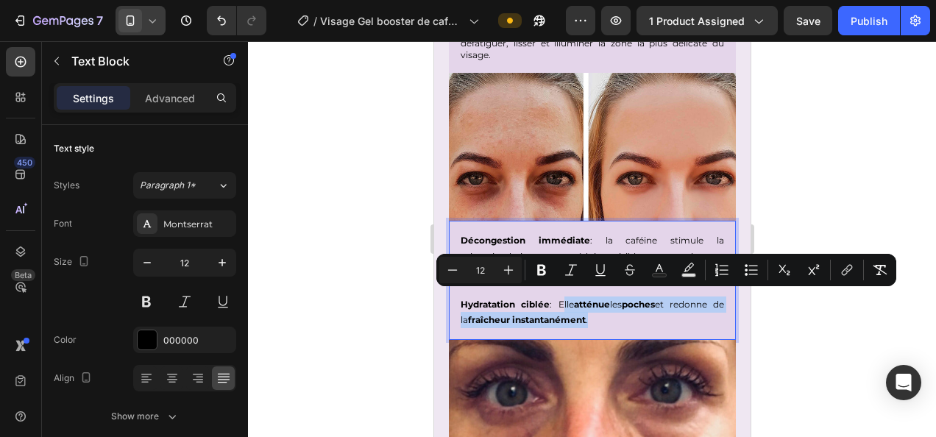
drag, startPoint x: 612, startPoint y: 313, endPoint x: 555, endPoint y: 300, distance: 58.2
click at [555, 300] on p "Hydratation ciblée : Elle atténue les poches et redonne de la fraîcheur instant…" at bounding box center [591, 304] width 263 height 48
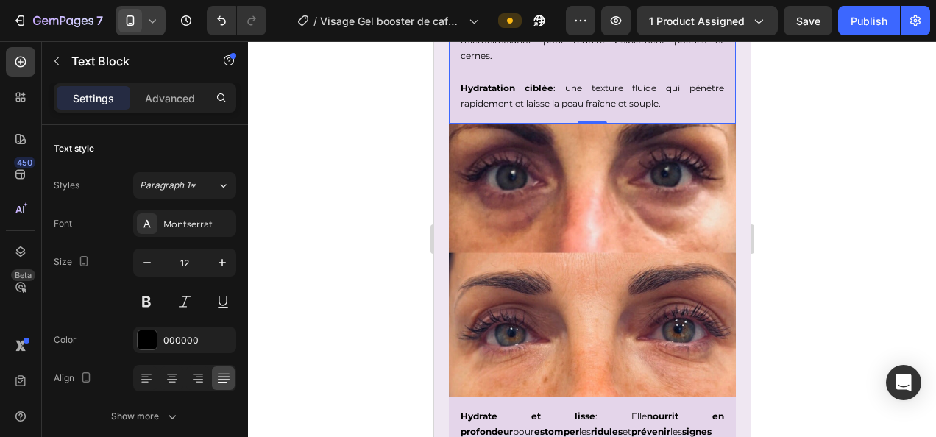
scroll to position [2411, 0]
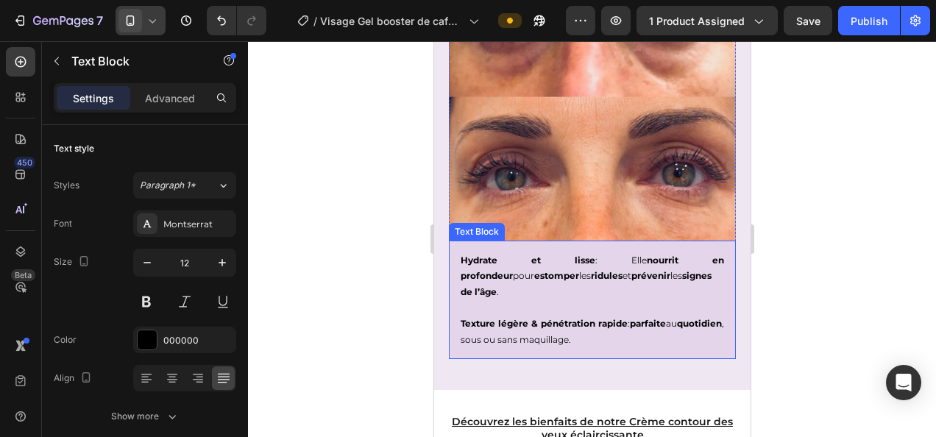
click at [528, 254] on strong "Hydrate et lisse" at bounding box center [527, 259] width 135 height 11
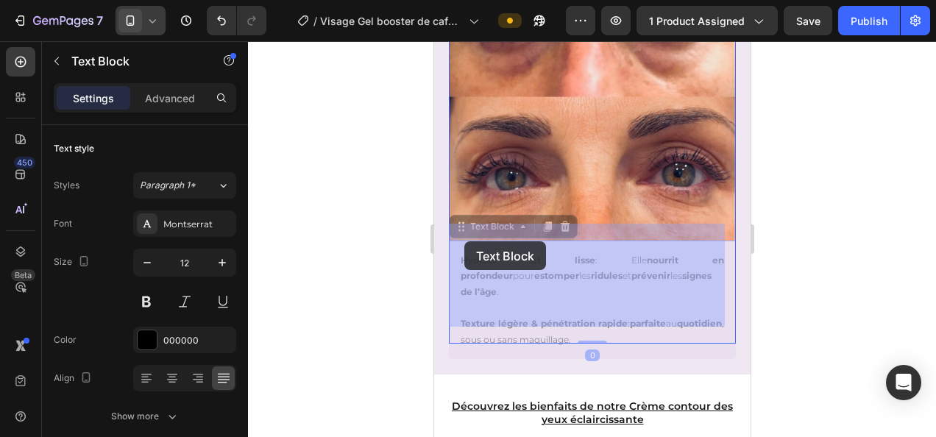
drag, startPoint x: 539, startPoint y: 241, endPoint x: 463, endPoint y: 241, distance: 75.8
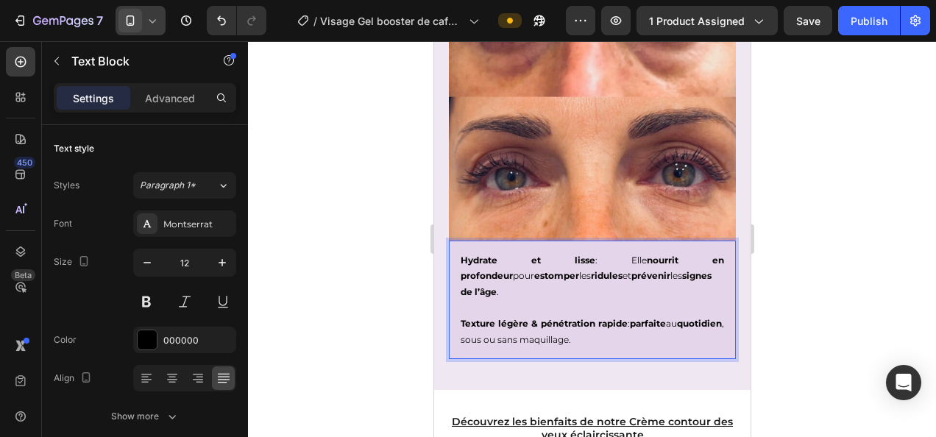
click at [538, 252] on p "Hydrate et lisse : Elle nourrit en profondeur pour estomper les ridules et prév…" at bounding box center [591, 276] width 263 height 48
drag, startPoint x: 538, startPoint y: 238, endPoint x: 462, endPoint y: 243, distance: 76.7
click at [462, 252] on p "Hydrate et lisse : Elle nourrit en profondeur pour estomper les ridules et prév…" at bounding box center [591, 276] width 263 height 48
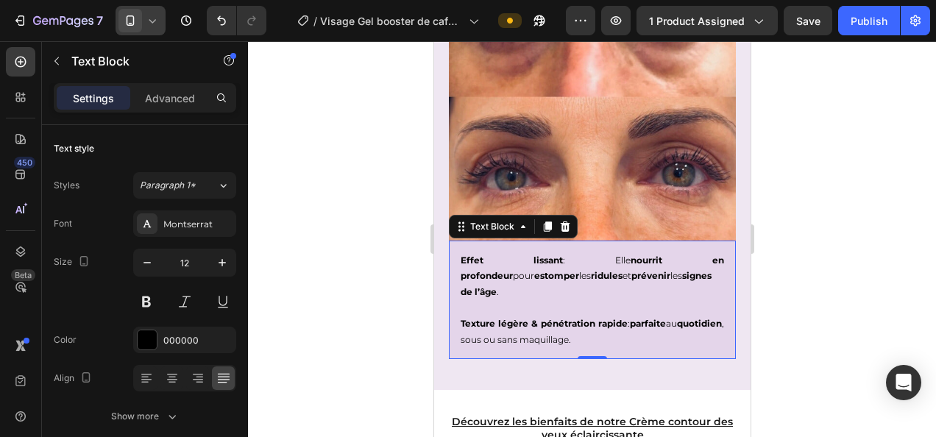
click at [906, 237] on div at bounding box center [592, 239] width 688 height 396
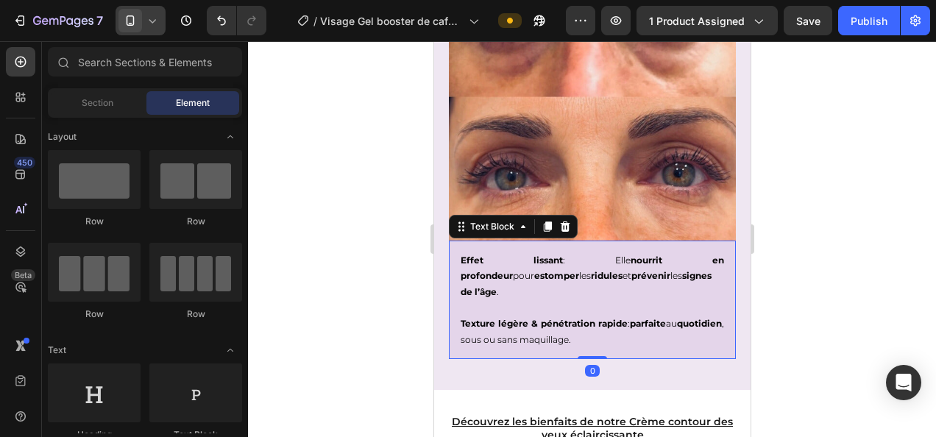
click at [651, 255] on p "Effet lissant : Elle nourrit en profondeur pour estomper les ridules et préveni…" at bounding box center [591, 276] width 263 height 48
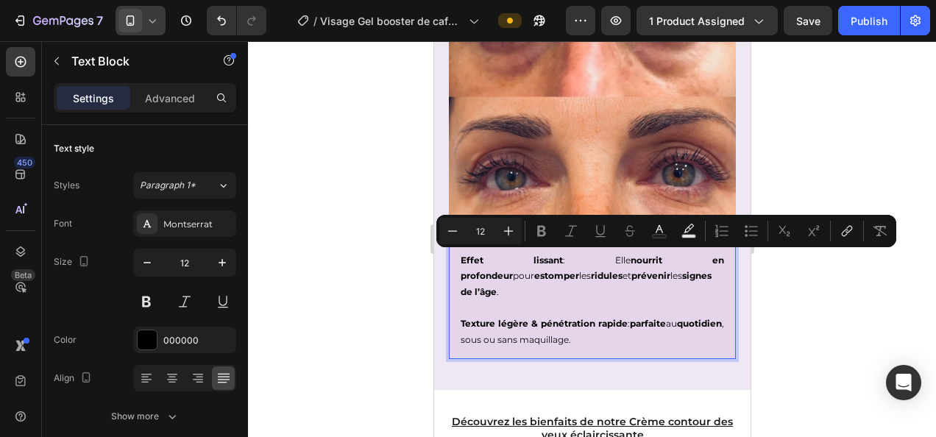
click at [651, 256] on p "Effet lissant : Elle nourrit en profondeur pour estomper les ridules et préveni…" at bounding box center [591, 276] width 263 height 48
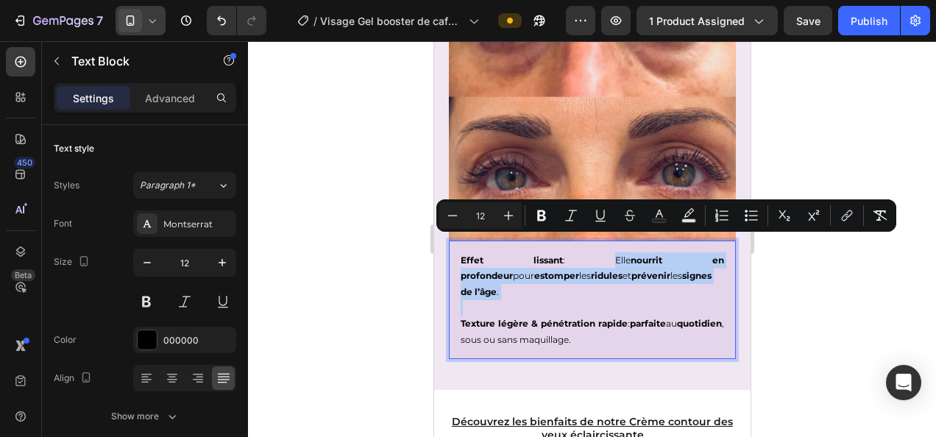
drag, startPoint x: 651, startPoint y: 256, endPoint x: 519, endPoint y: 246, distance: 132.8
click at [519, 252] on p "Effet lissant : Elle nourrit en profondeur pour estomper les ridules et préveni…" at bounding box center [591, 276] width 263 height 48
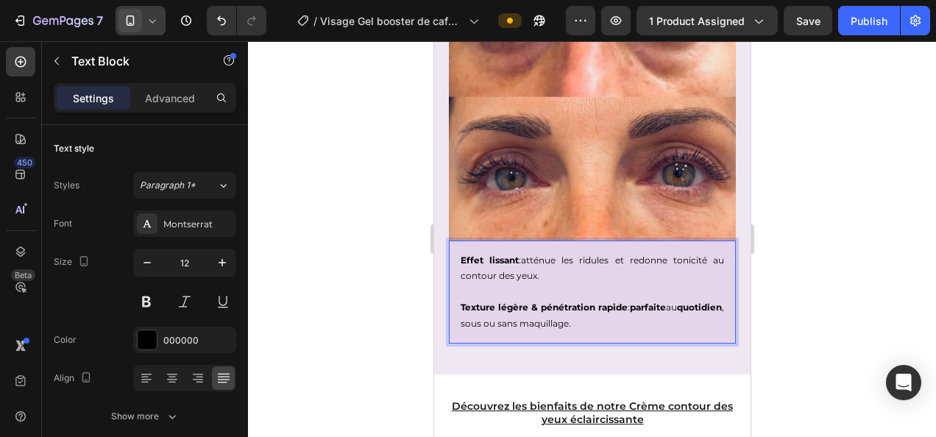
click at [522, 252] on p "Effet lissant :atténue les ridules et redonne tonicité au contour des yeux." at bounding box center [591, 268] width 263 height 32
click at [621, 252] on p "Effet lissant : le sérum atténue les ridules et redonne tonicité au contour des…" at bounding box center [591, 268] width 263 height 32
click at [560, 302] on strong "Texture légère & pénétration rapide" at bounding box center [543, 307] width 167 height 11
drag, startPoint x: 642, startPoint y: 293, endPoint x: 455, endPoint y: 291, distance: 187.6
click at [455, 291] on div "Effet lissant : le sérum atténue les ridules et redonne tonicité au contour des…" at bounding box center [591, 292] width 287 height 103
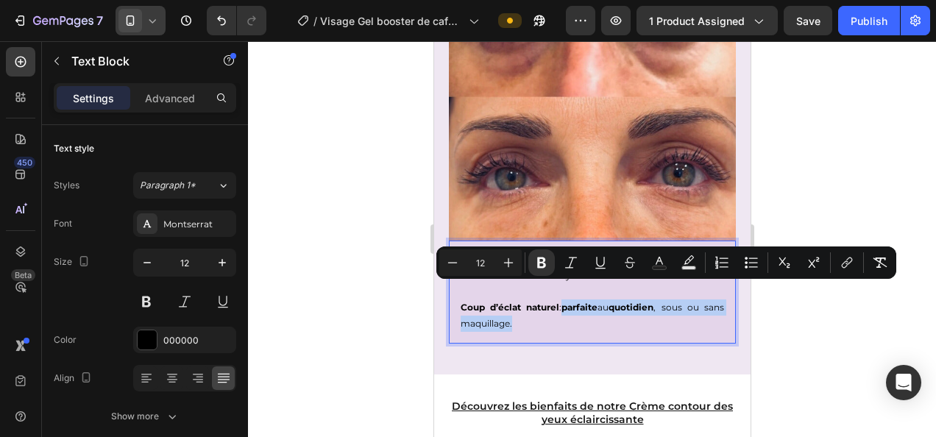
drag, startPoint x: 566, startPoint y: 290, endPoint x: 584, endPoint y: 302, distance: 21.2
click at [584, 302] on p "Coup d’éclat naturel : parfaite au quotidien , sous ou sans maquillage." at bounding box center [591, 308] width 263 height 48
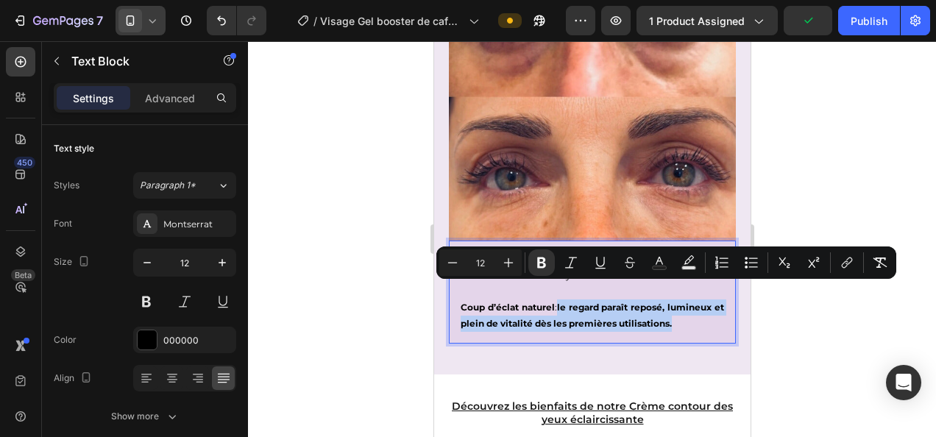
drag, startPoint x: 584, startPoint y: 291, endPoint x: 597, endPoint y: 326, distance: 37.0
click at [597, 326] on p "Coup d’éclat naturel : le regard paraît reposé, lumineux et plein de vitalité d…" at bounding box center [591, 308] width 263 height 48
click at [546, 266] on icon "Editor contextual toolbar" at bounding box center [541, 262] width 15 height 15
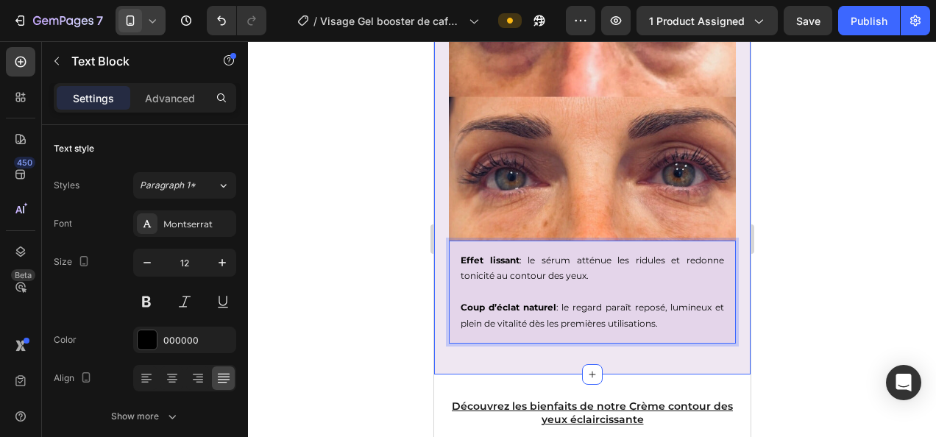
click at [818, 363] on div at bounding box center [592, 239] width 688 height 396
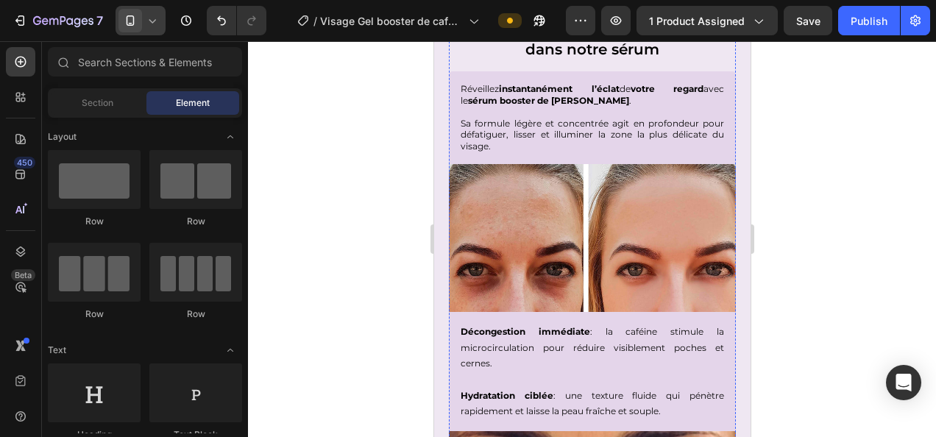
scroll to position [1949, 0]
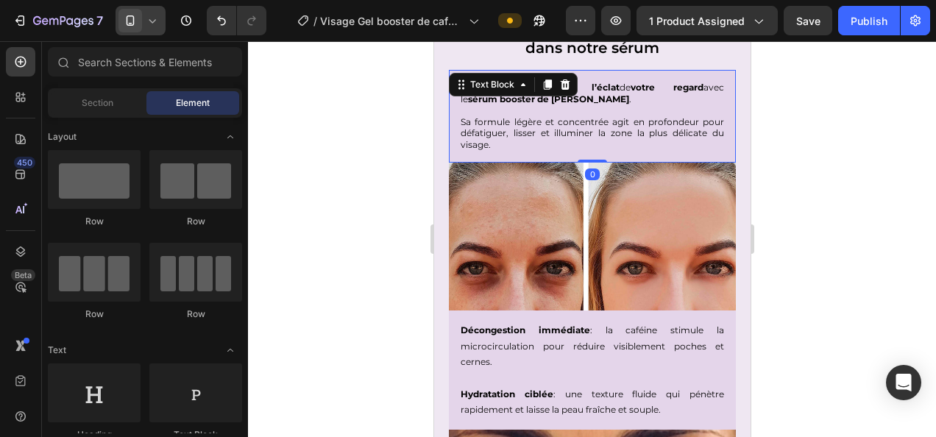
click at [517, 119] on p "Sa formule légère et concentrée agit en profondeur pour défatiguer, lisser et i…" at bounding box center [591, 133] width 263 height 35
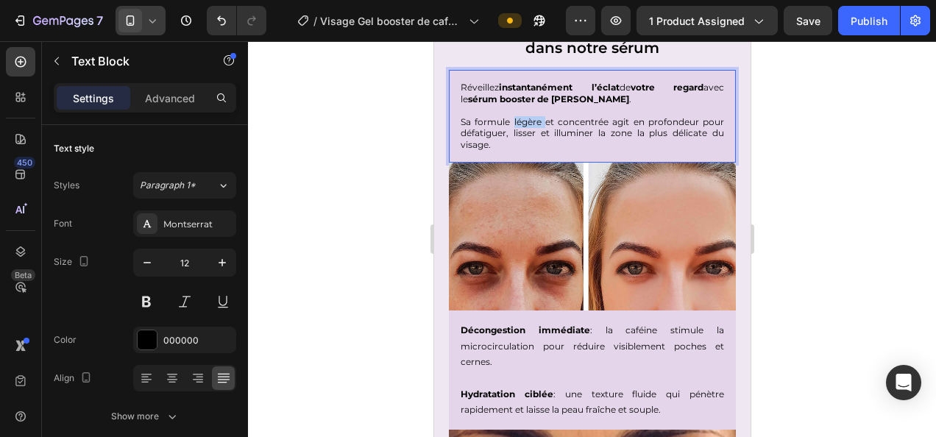
click at [517, 119] on p "Sa formule légère et concentrée agit en profondeur pour défatiguer, lisser et i…" at bounding box center [591, 133] width 263 height 35
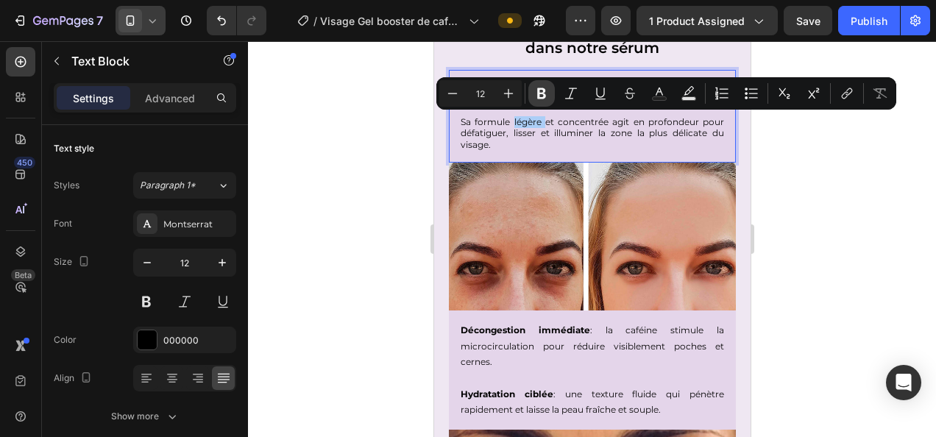
click at [540, 99] on icon "Editor contextual toolbar" at bounding box center [541, 93] width 9 height 11
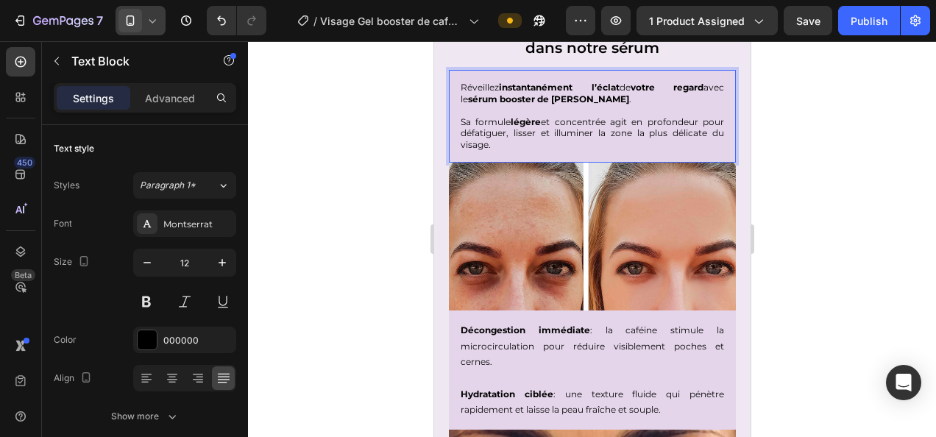
click at [869, 257] on div at bounding box center [592, 239] width 688 height 396
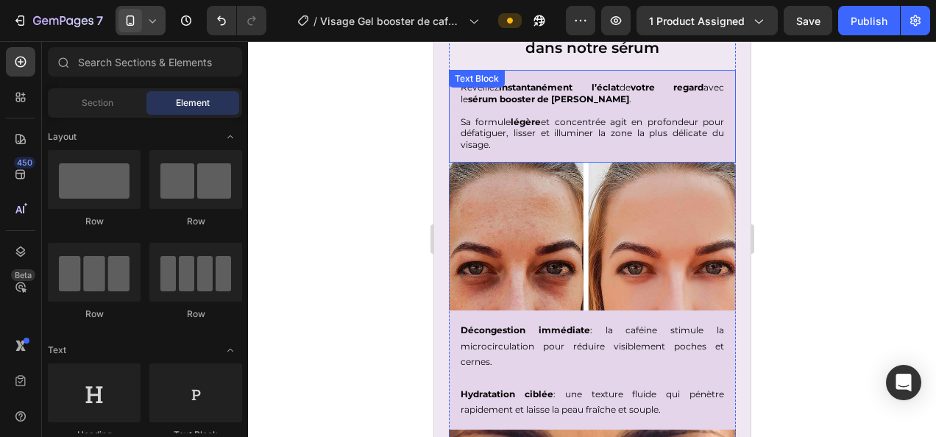
click at [593, 119] on p "Sa formule légère et concentrée agit en profondeur pour défatiguer, lisser et i…" at bounding box center [591, 133] width 263 height 35
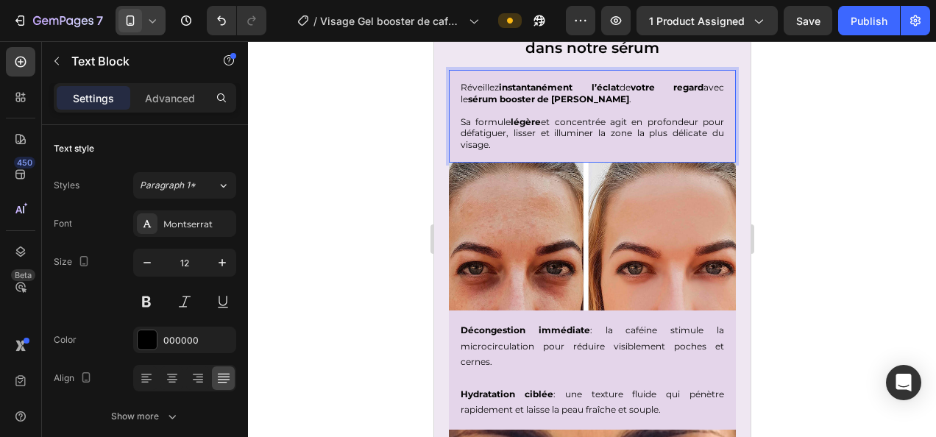
click at [586, 120] on p "Sa formule légère et concentrée agit en profondeur pour défatiguer, lisser et i…" at bounding box center [591, 133] width 263 height 35
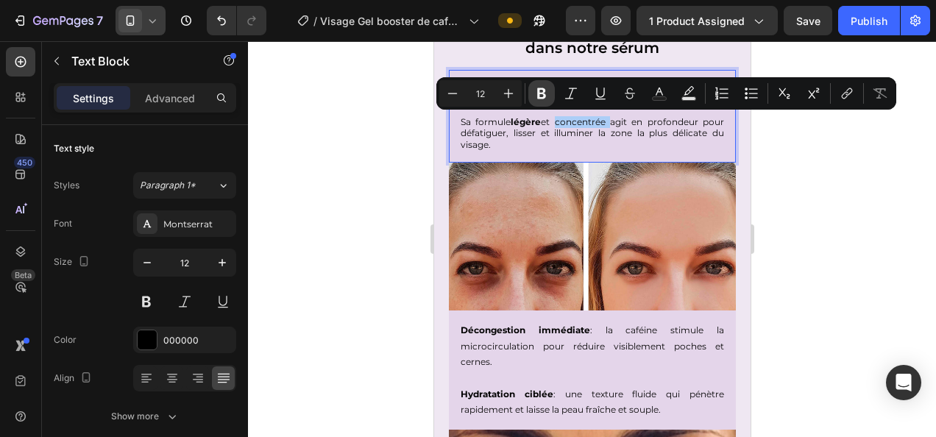
click at [537, 93] on icon "Editor contextual toolbar" at bounding box center [541, 93] width 9 height 11
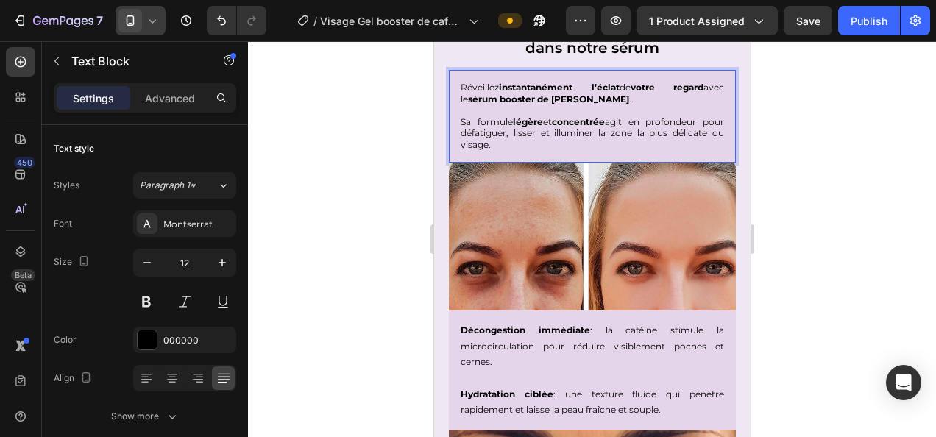
click at [880, 257] on div at bounding box center [592, 239] width 688 height 396
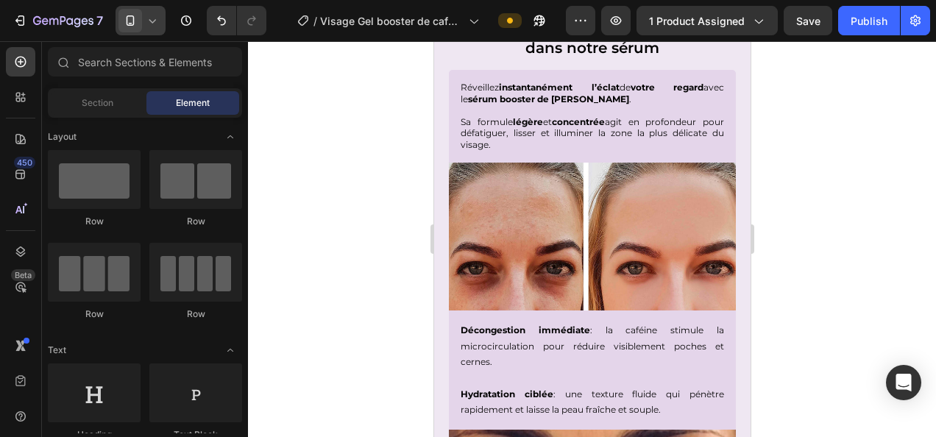
click at [880, 257] on div at bounding box center [592, 239] width 688 height 396
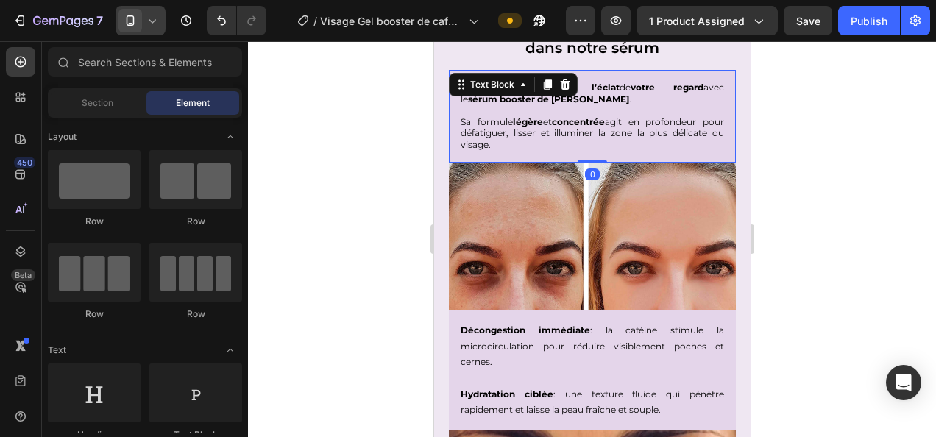
click at [674, 116] on p "Sa formule légère et concentrée agit en profondeur pour défatiguer, lisser et i…" at bounding box center [591, 133] width 263 height 35
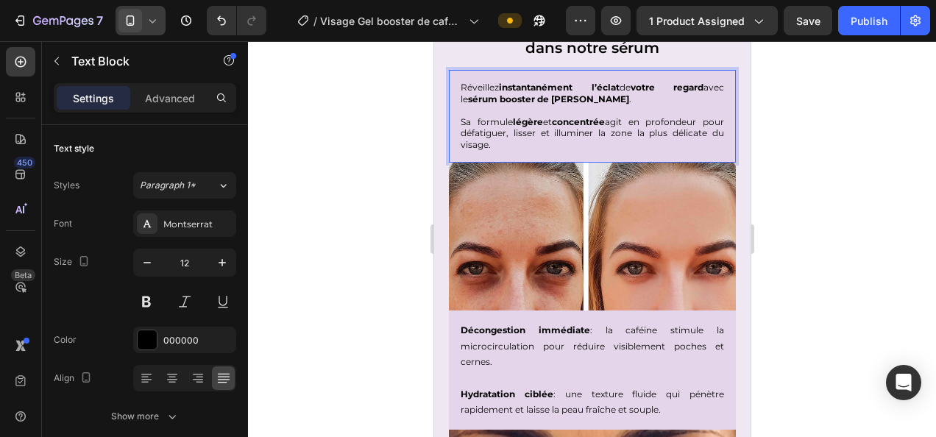
click at [674, 121] on p "Sa formule légère et concentrée agit en profondeur pour défatiguer, lisser et i…" at bounding box center [591, 133] width 263 height 35
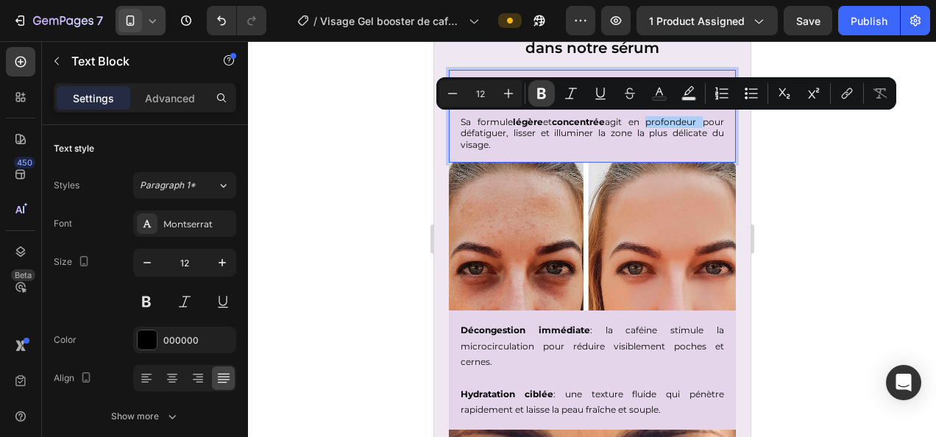
click at [535, 99] on icon "Editor contextual toolbar" at bounding box center [541, 93] width 15 height 15
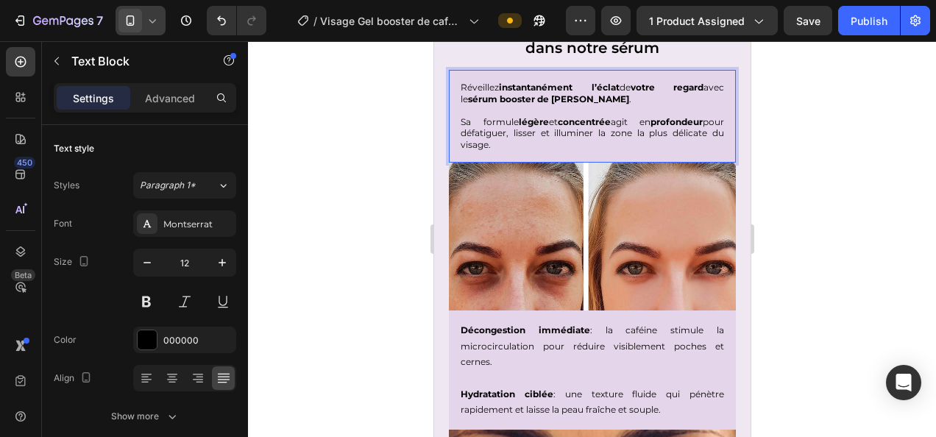
click at [340, 199] on div at bounding box center [592, 239] width 688 height 396
click at [506, 130] on p "Sa formule légère et concentrée agit en profondeur pour défatiguer, lisser et i…" at bounding box center [591, 133] width 263 height 35
click at [503, 132] on p "Sa formule légère et concentrée agit en profondeur pour défatiguer, lisser et i…" at bounding box center [591, 133] width 263 height 35
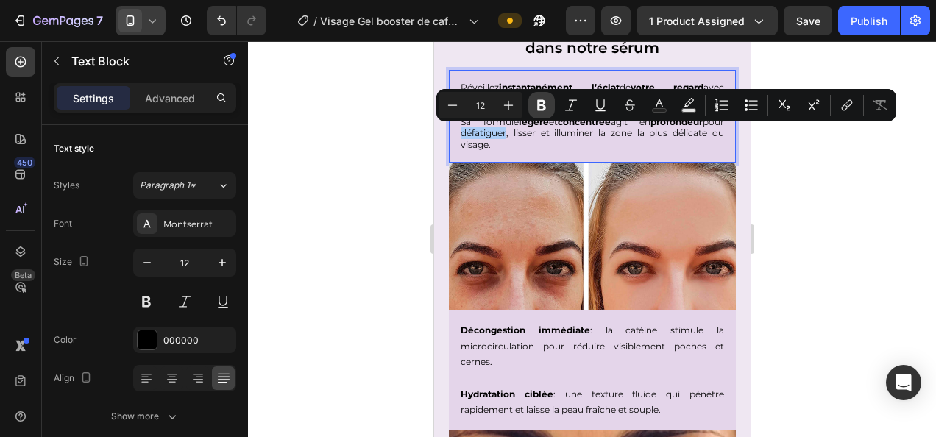
click at [538, 104] on icon "Editor contextual toolbar" at bounding box center [541, 105] width 9 height 11
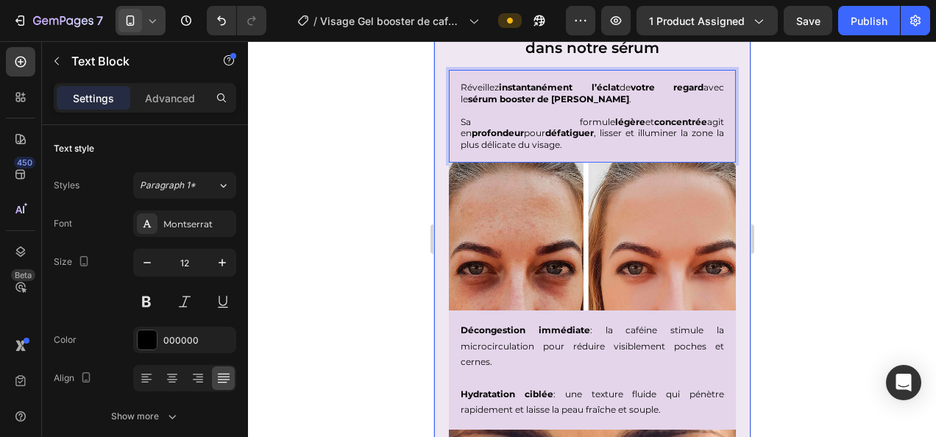
click at [344, 204] on div at bounding box center [592, 239] width 688 height 396
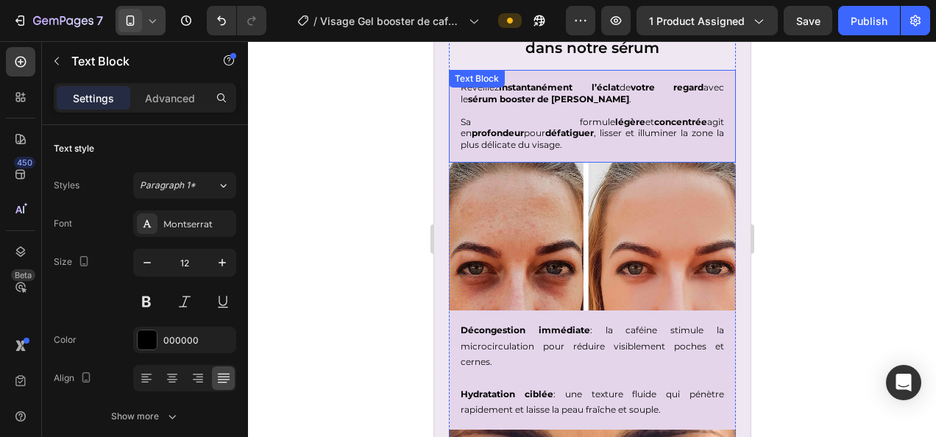
click at [552, 132] on p "Sa formule légère et concentrée agit en profondeur pour défatiguer , lisser et …" at bounding box center [591, 133] width 263 height 35
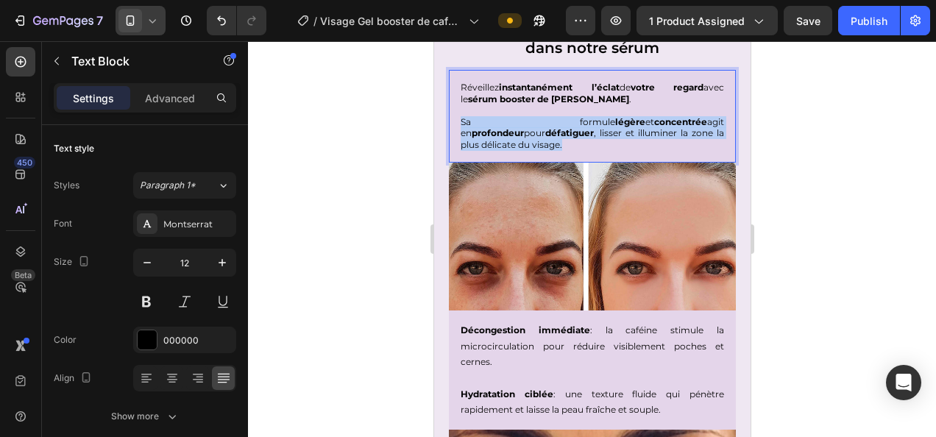
click at [552, 132] on p "Sa formule légère et concentrée agit en profondeur pour défatiguer , lisser et …" at bounding box center [591, 133] width 263 height 35
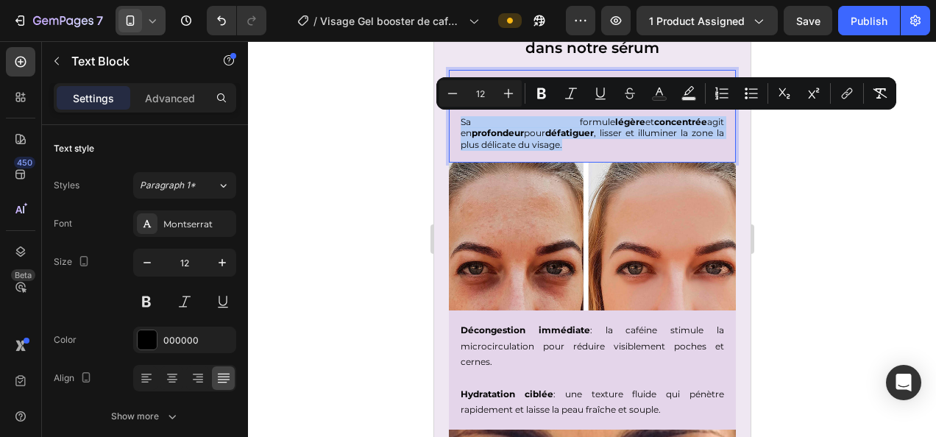
click at [550, 156] on div "Réveillez instantanément l’éclat de votre regard avec le sérum booster de caféi…" at bounding box center [591, 116] width 287 height 93
click at [552, 150] on div "Réveillez instantanément l’éclat de votre regard avec le sérum booster de caféi…" at bounding box center [591, 116] width 287 height 93
click at [560, 146] on p "Sa formule légère et concentrée agit en profondeur pour défatiguer , lisser et …" at bounding box center [591, 133] width 263 height 35
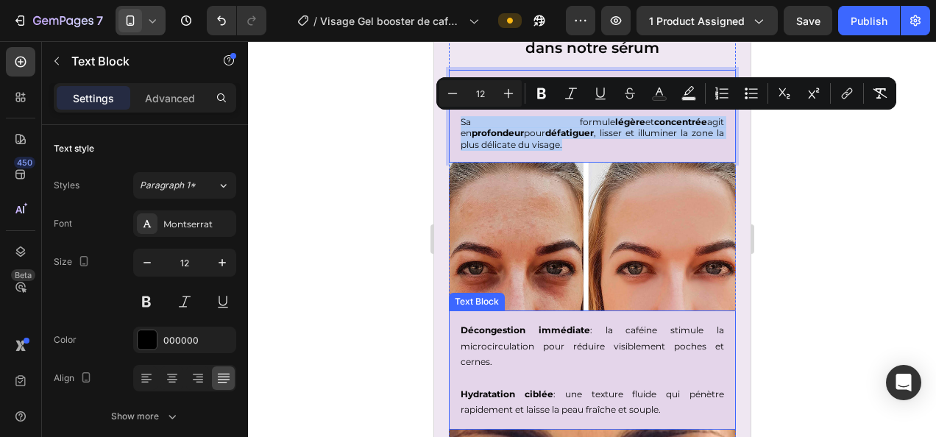
click at [558, 408] on p "Hydratation ciblée : une texture fluide qui pénètre rapidement et laisse la pea…" at bounding box center [591, 394] width 263 height 48
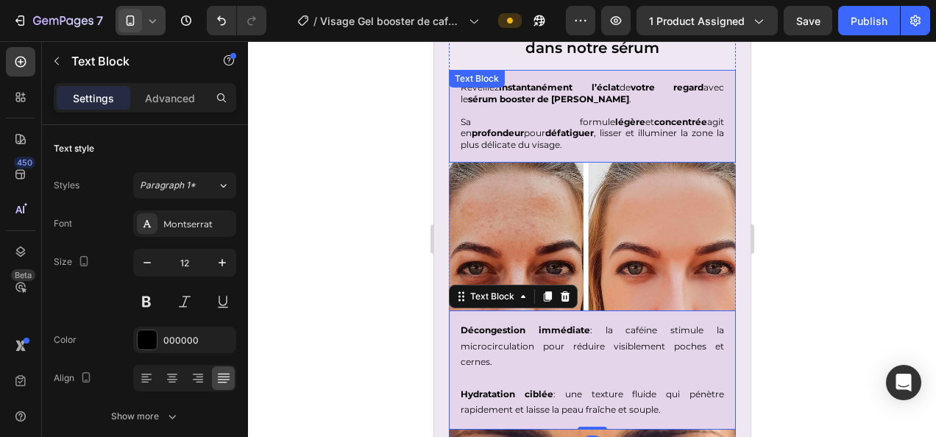
click at [556, 130] on p "Sa formule légère et concentrée agit en profondeur pour défatiguer , lisser et …" at bounding box center [591, 133] width 263 height 35
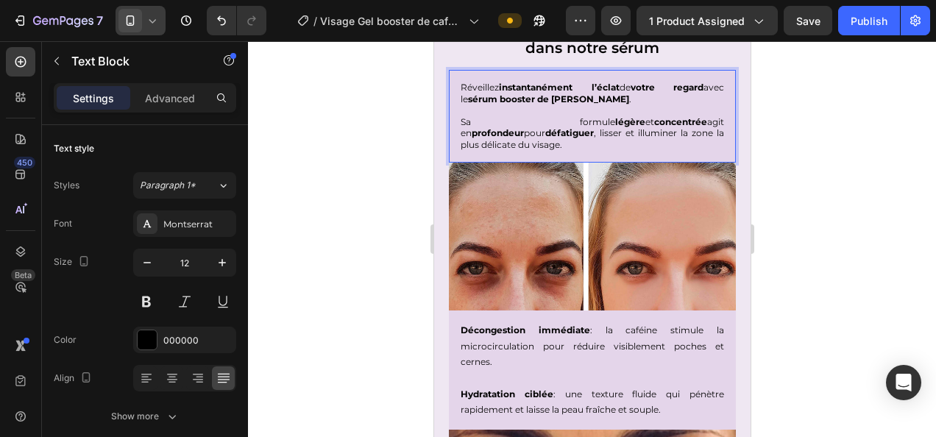
click at [555, 132] on p "Sa formule légère et concentrée agit en profondeur pour défatiguer , lisser et …" at bounding box center [591, 133] width 263 height 35
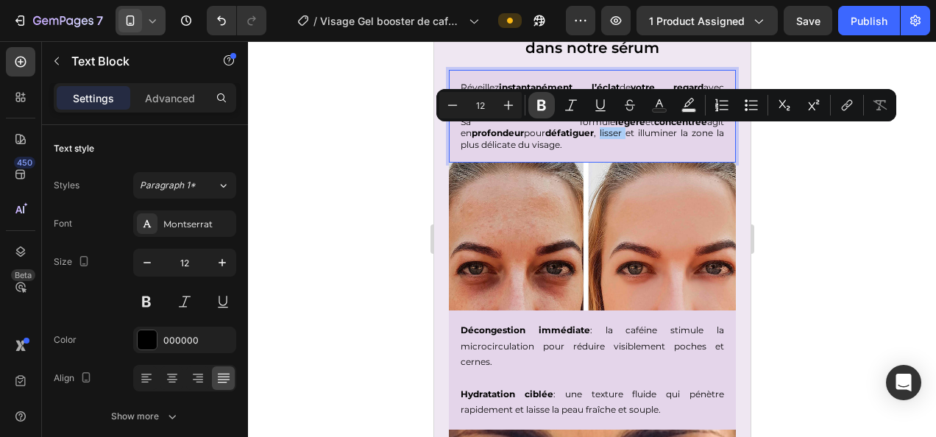
click at [542, 99] on icon "Editor contextual toolbar" at bounding box center [541, 105] width 15 height 15
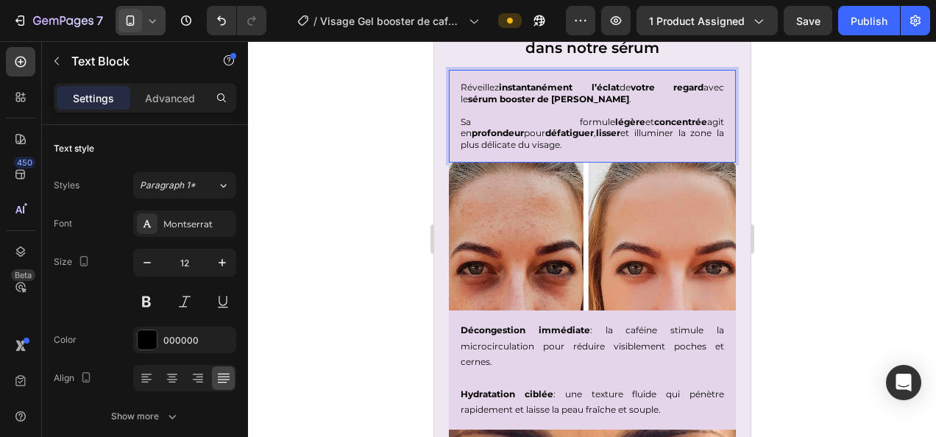
click at [826, 178] on div at bounding box center [592, 239] width 688 height 396
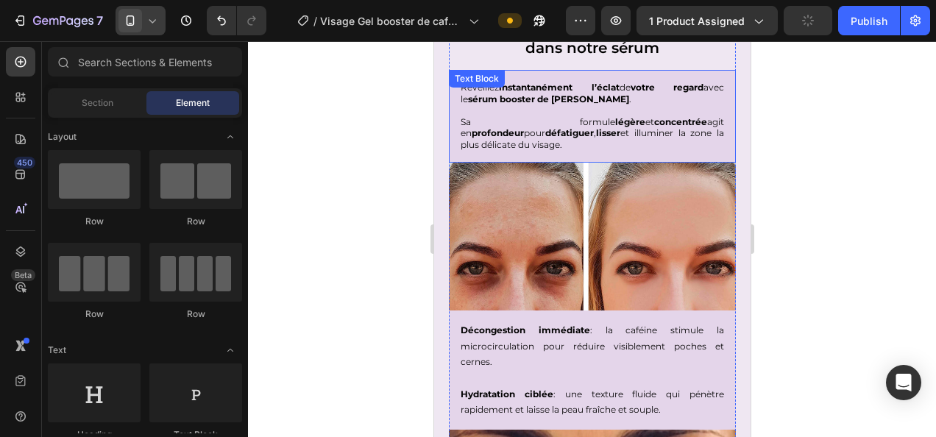
click at [598, 129] on p "Sa formule légère et concentrée agit en profondeur pour défatiguer , lisser et …" at bounding box center [591, 133] width 263 height 35
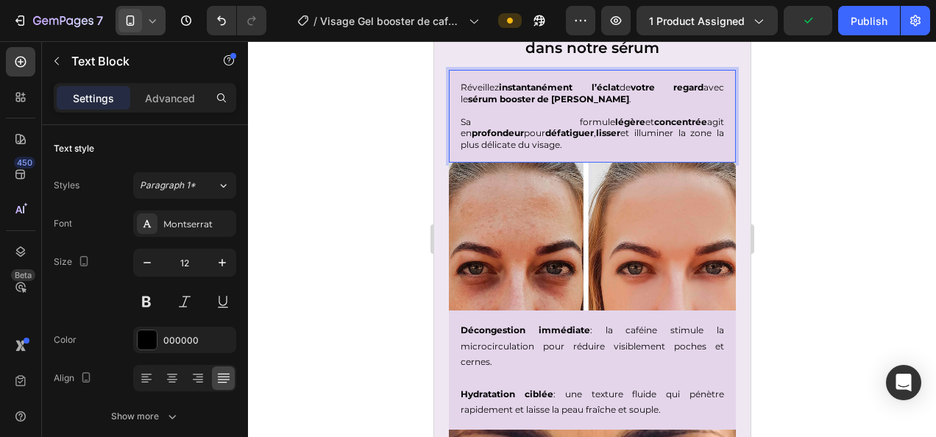
click at [603, 134] on p "Sa formule légère et concentrée agit en profondeur pour défatiguer , lisser et …" at bounding box center [591, 133] width 263 height 35
click at [603, 133] on p "Sa formule légère et concentrée agit en profondeur pour défatiguer , lisser et …" at bounding box center [591, 133] width 263 height 35
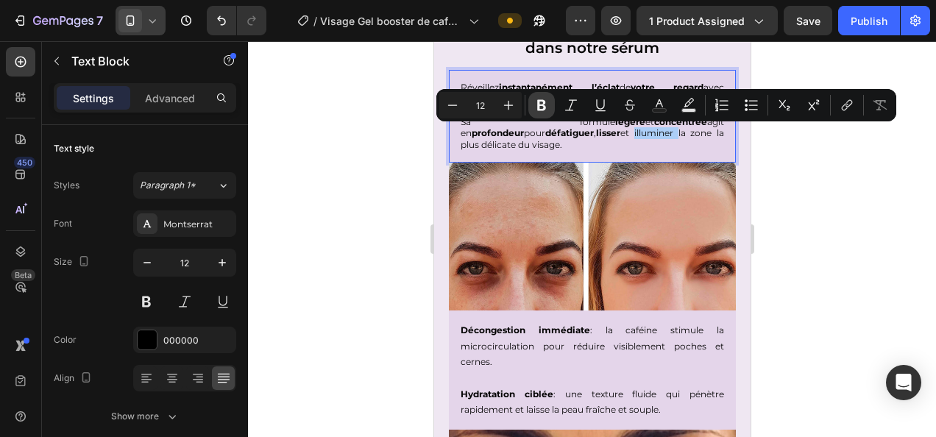
click at [538, 112] on icon "Editor contextual toolbar" at bounding box center [541, 105] width 15 height 15
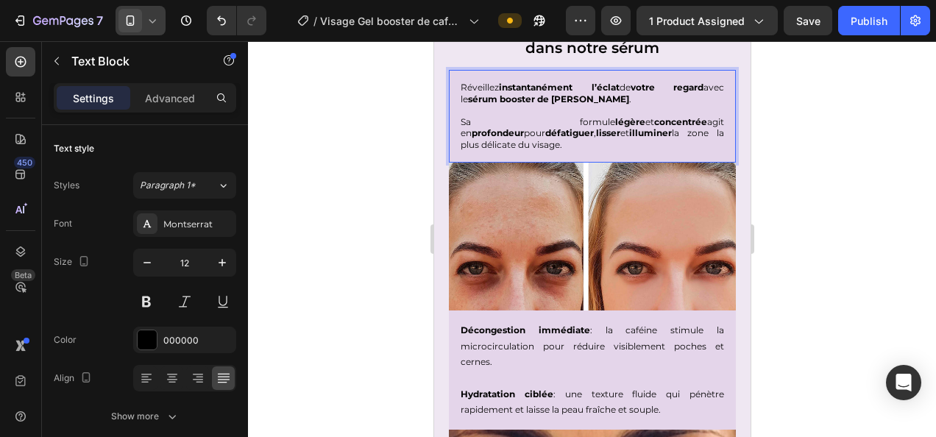
click at [856, 238] on div at bounding box center [592, 239] width 688 height 396
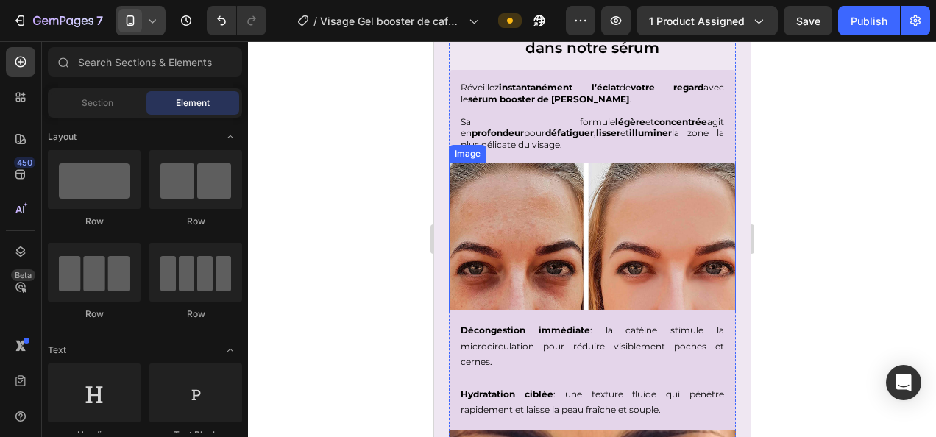
scroll to position [2095, 0]
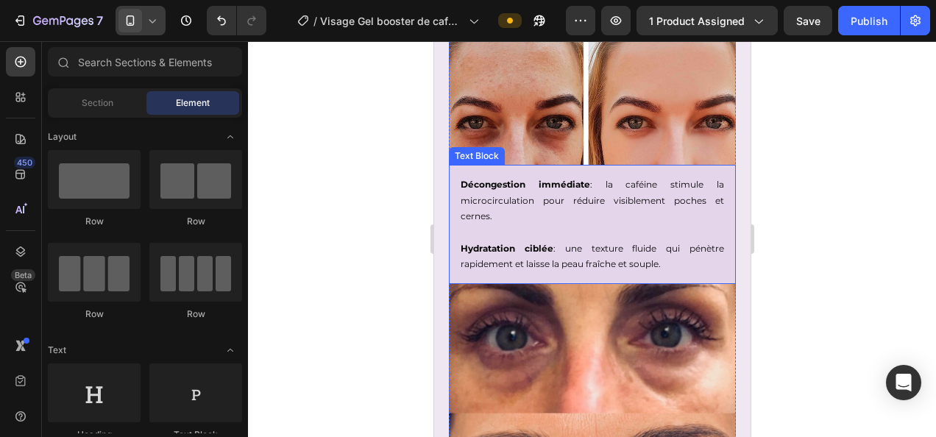
click at [638, 180] on p "Décongestion immédiate : la caféine stimule la microcirculation pour réduire vi…" at bounding box center [591, 201] width 263 height 48
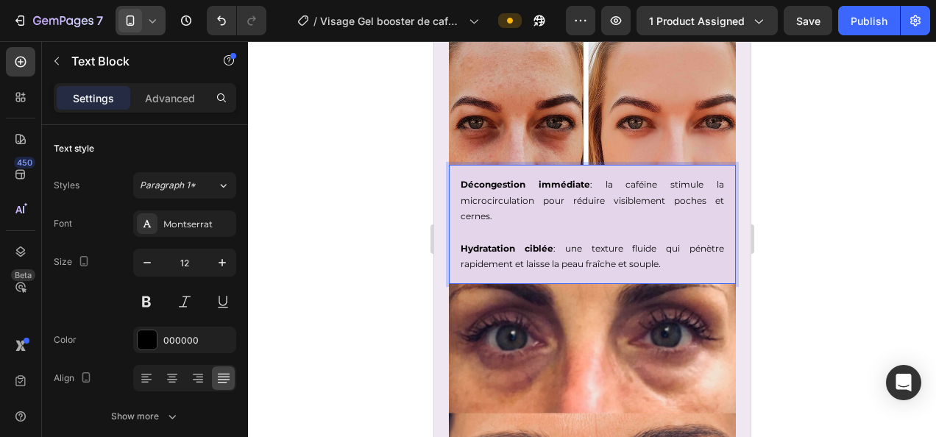
click at [638, 178] on p "Décongestion immédiate : la caféine stimule la microcirculation pour réduire vi…" at bounding box center [591, 201] width 263 height 48
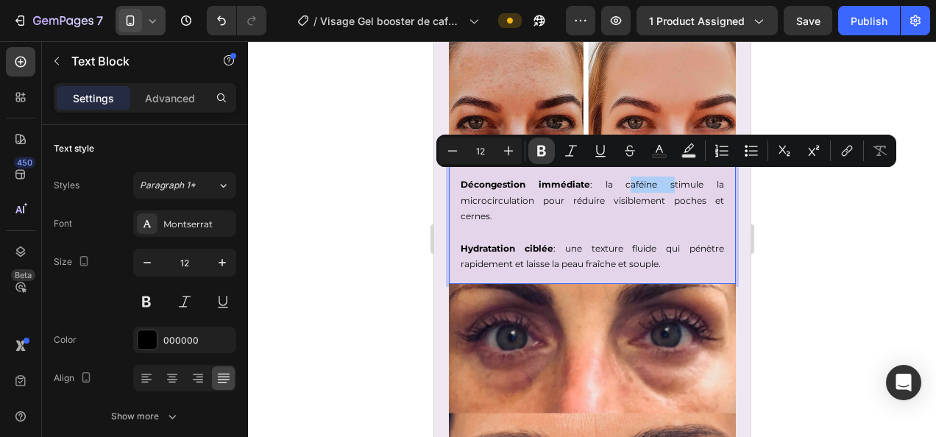
click at [538, 153] on icon "Editor contextual toolbar" at bounding box center [541, 151] width 9 height 11
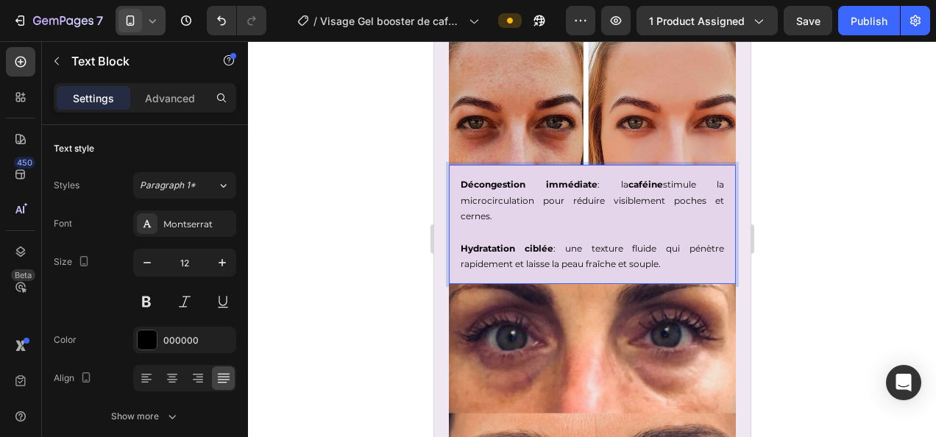
click at [781, 206] on div at bounding box center [592, 239] width 688 height 396
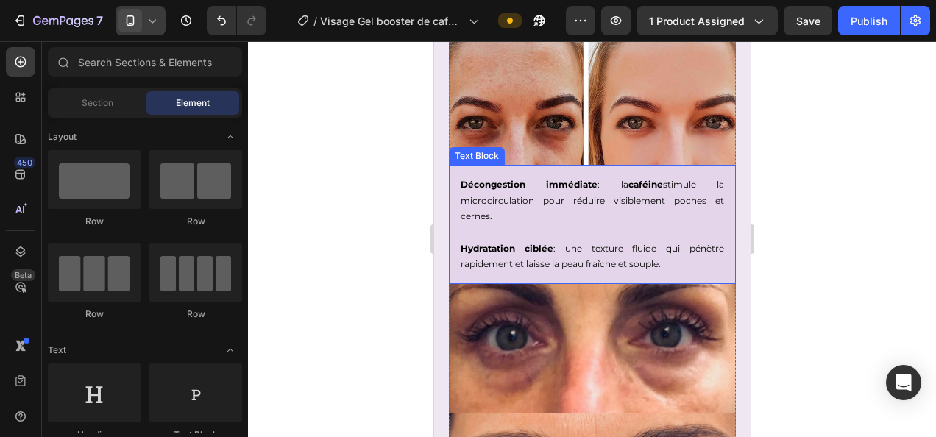
click at [494, 194] on p "Décongestion immédiate : la caféine stimule la microcirculation pour réduire vi…" at bounding box center [591, 201] width 263 height 48
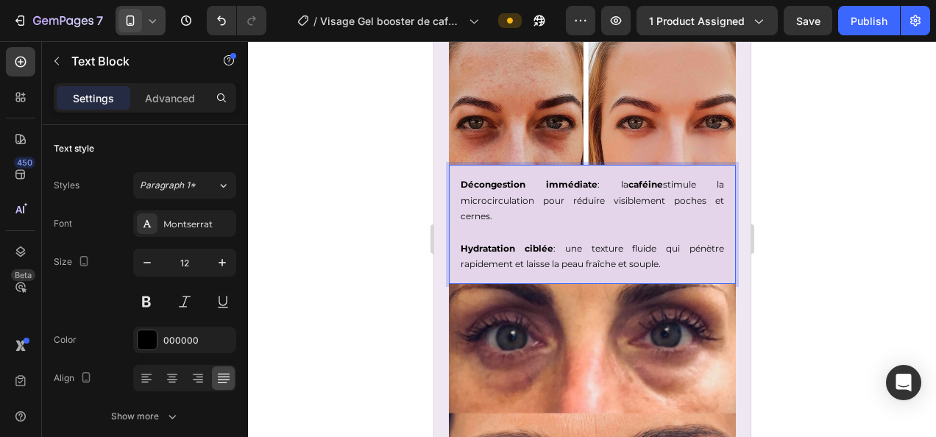
click at [494, 195] on p "Décongestion immédiate : la caféine stimule la microcirculation pour réduire vi…" at bounding box center [591, 201] width 263 height 48
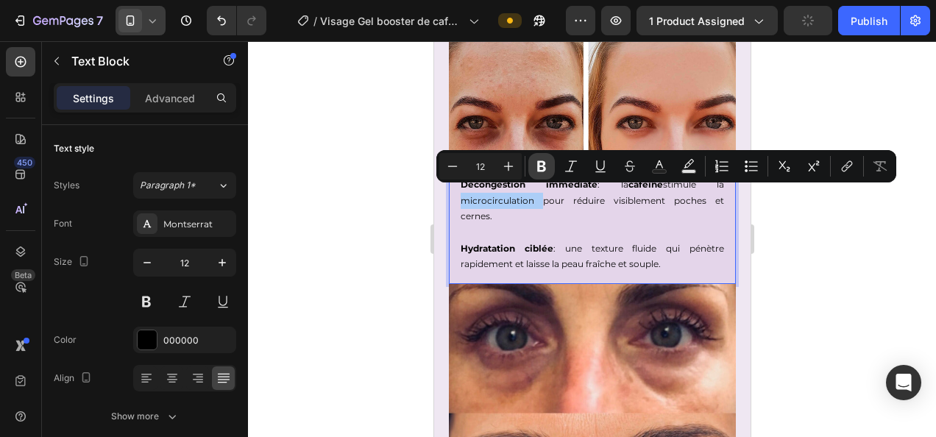
click at [538, 164] on icon "Editor contextual toolbar" at bounding box center [541, 166] width 9 height 11
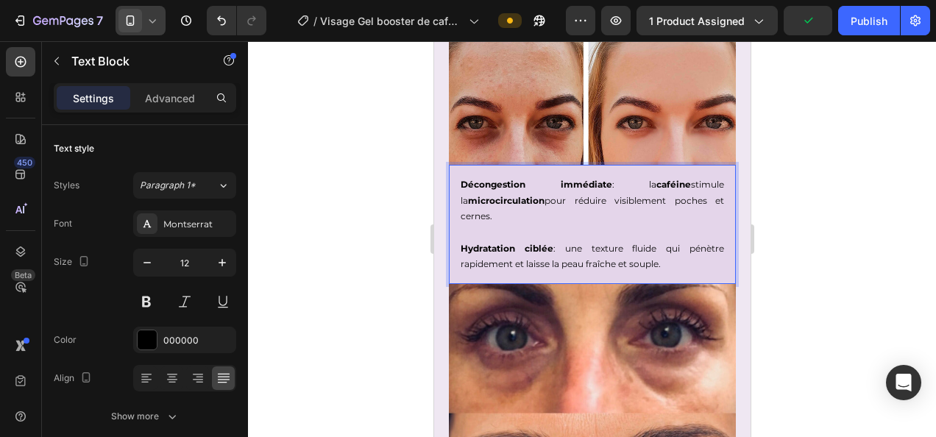
click at [852, 272] on div at bounding box center [592, 239] width 688 height 396
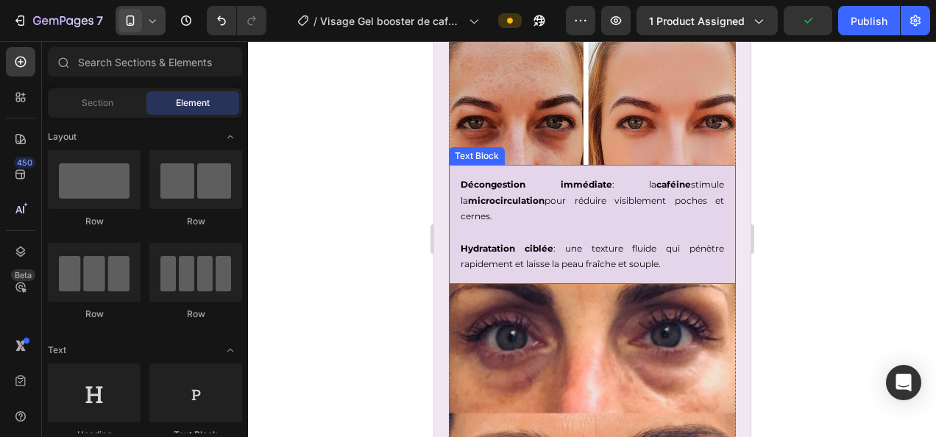
click at [580, 193] on p "Décongestion immédiate : la caféine stimule la microcirculation pour réduire vi…" at bounding box center [591, 201] width 263 height 48
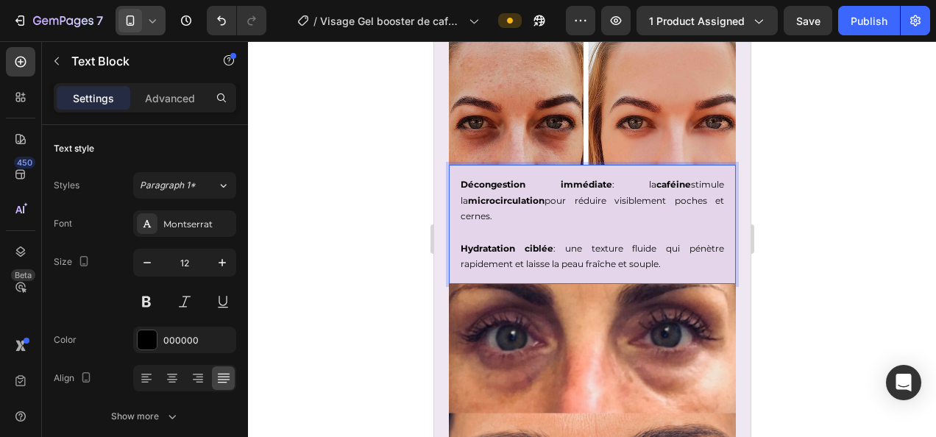
click at [565, 194] on p "Décongestion immédiate : la caféine stimule la microcirculation pour réduire vi…" at bounding box center [591, 201] width 263 height 48
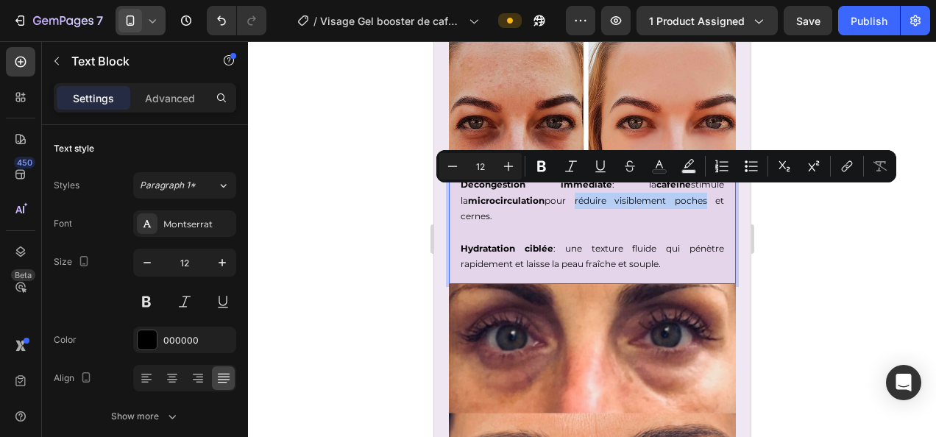
drag, startPoint x: 567, startPoint y: 191, endPoint x: 698, endPoint y: 196, distance: 131.0
click at [698, 196] on p "Décongestion immédiate : la caféine stimule la microcirculation pour réduire vi…" at bounding box center [591, 201] width 263 height 48
click at [543, 168] on icon "Editor contextual toolbar" at bounding box center [541, 166] width 15 height 15
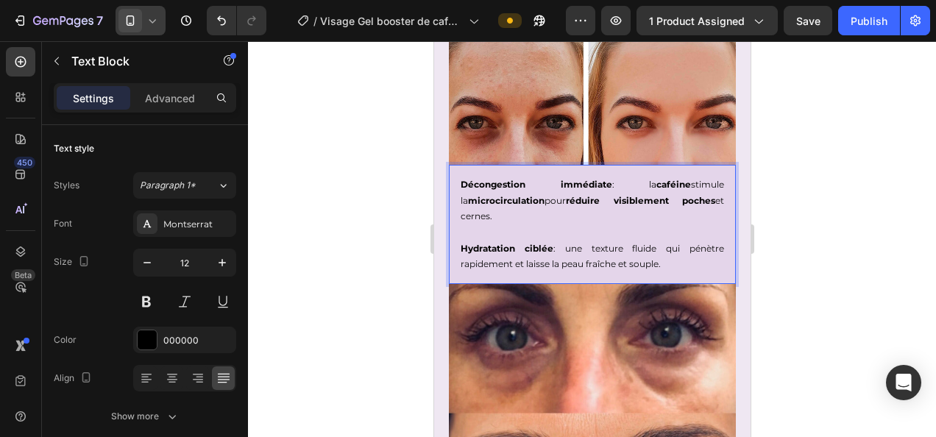
click at [880, 272] on div at bounding box center [592, 239] width 688 height 396
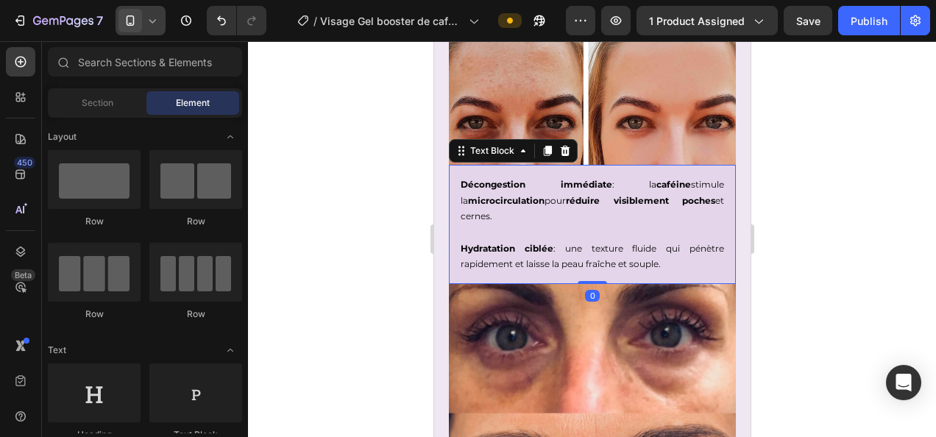
click at [469, 208] on p "Décongestion immédiate : la caféine stimule la microcirculation pour réduire vi…" at bounding box center [591, 201] width 263 height 48
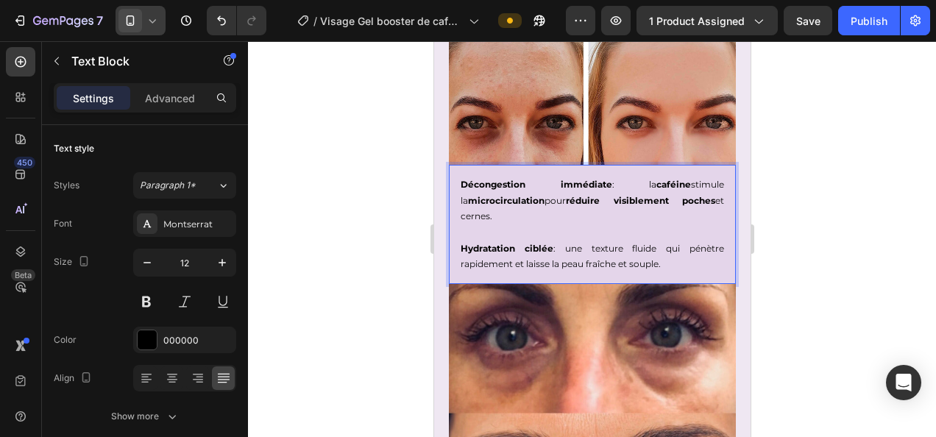
click at [470, 210] on p "Décongestion immédiate : la caféine stimule la microcirculation pour réduire vi…" at bounding box center [591, 201] width 263 height 48
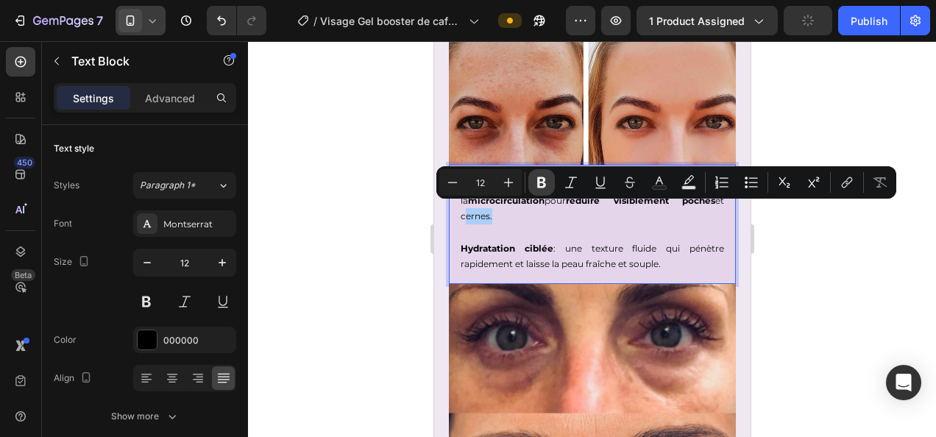
click at [534, 179] on icon "Editor contextual toolbar" at bounding box center [541, 182] width 15 height 15
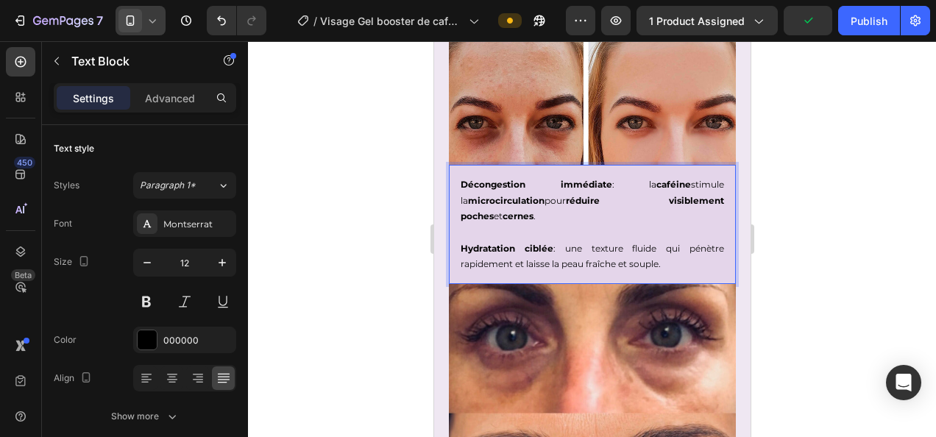
click at [828, 282] on div at bounding box center [592, 239] width 688 height 396
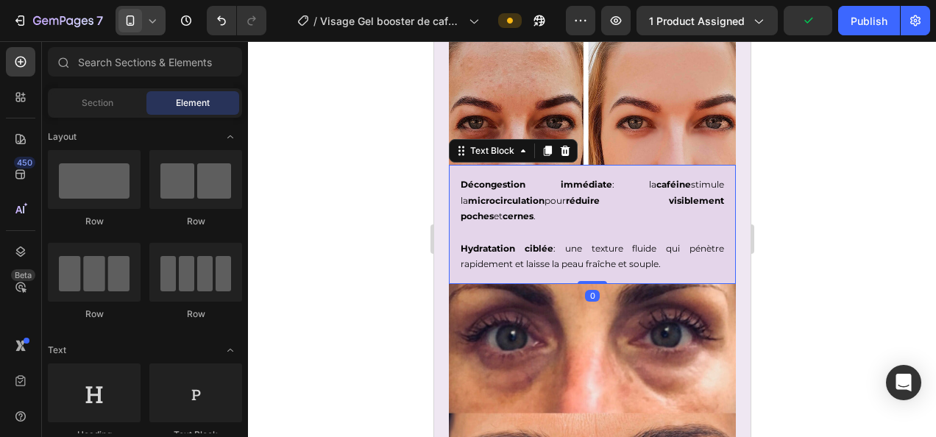
click at [633, 237] on p "Hydratation ciblée : une texture fluide qui pénètre rapidement et laisse la pea…" at bounding box center [591, 248] width 263 height 48
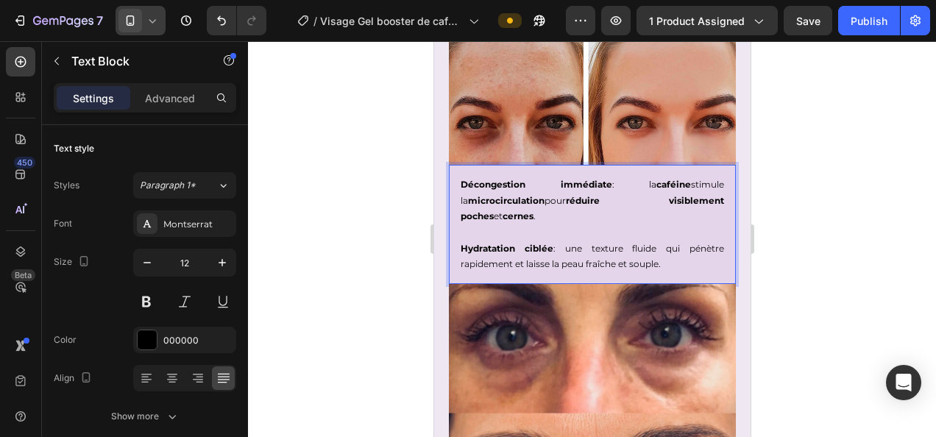
click at [631, 243] on p "Hydratation ciblée : une texture fluide qui pénètre rapidement et laisse la pea…" at bounding box center [591, 248] width 263 height 48
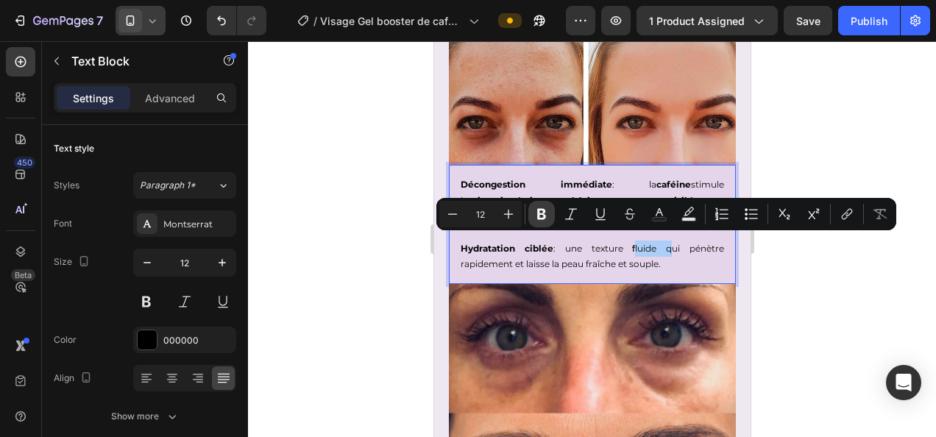
click at [550, 224] on button "Bold" at bounding box center [541, 214] width 26 height 26
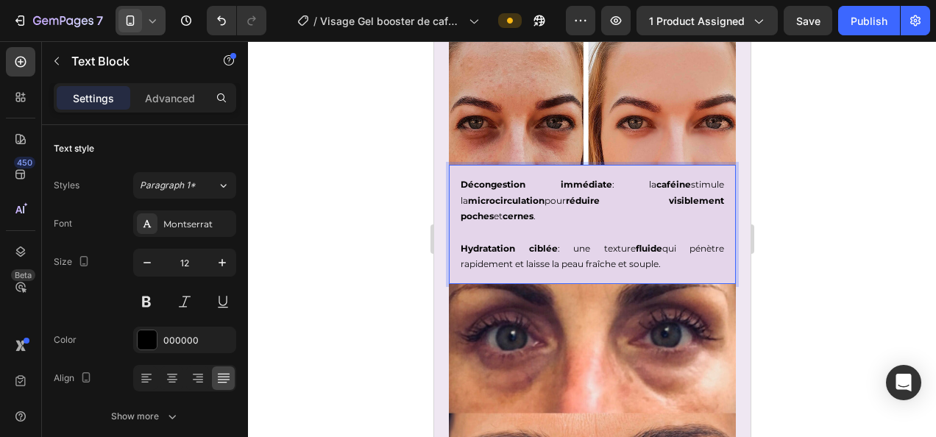
click at [338, 281] on div at bounding box center [592, 239] width 688 height 396
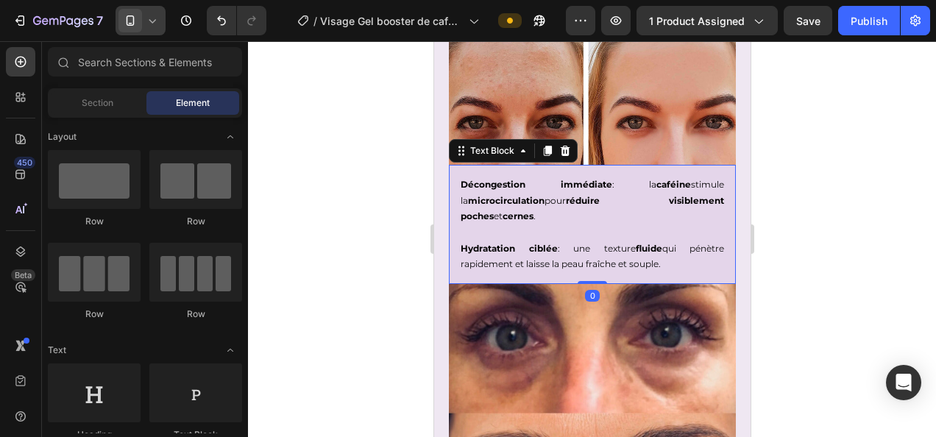
click at [489, 257] on p "Hydratation ciblée : une texture fluide qui pénètre rapidement et laisse la pea…" at bounding box center [591, 248] width 263 height 48
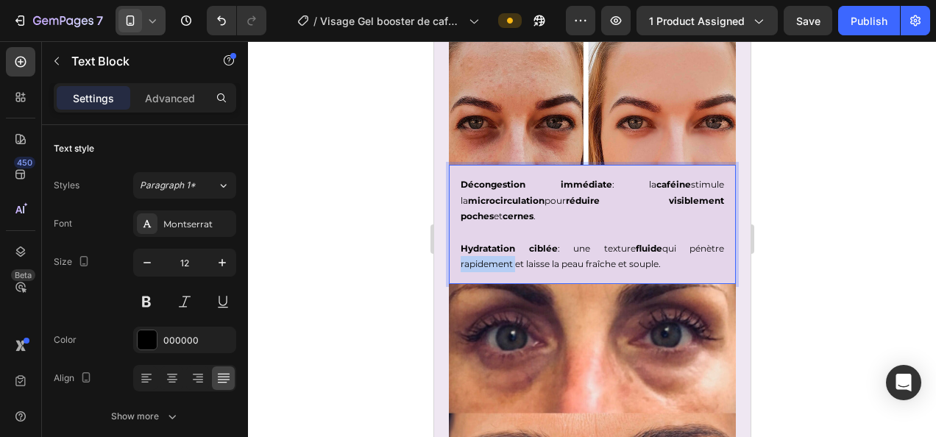
click at [487, 256] on p "Hydratation ciblée : une texture fluide qui pénètre rapidement et laisse la pea…" at bounding box center [591, 248] width 263 height 48
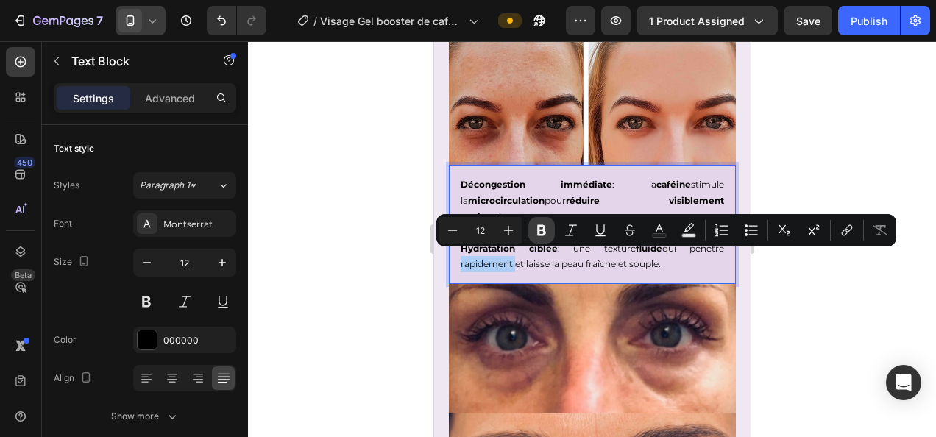
click at [549, 235] on button "Bold" at bounding box center [541, 230] width 26 height 26
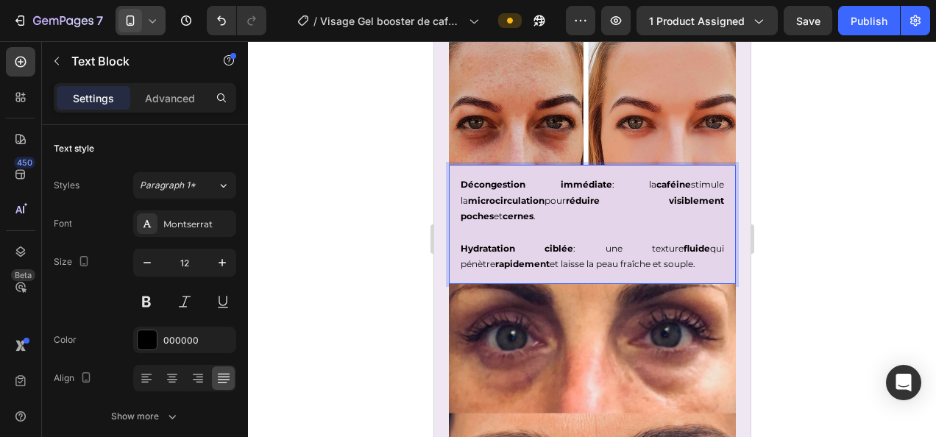
click at [865, 369] on div at bounding box center [592, 239] width 688 height 396
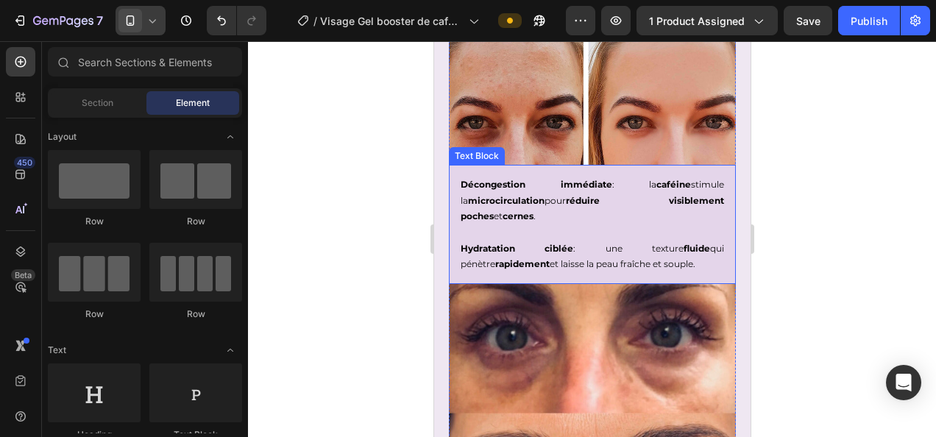
click at [608, 262] on p "Hydratation ciblée : une texture fluide qui pénètre rapidement et laisse la pea…" at bounding box center [591, 248] width 263 height 48
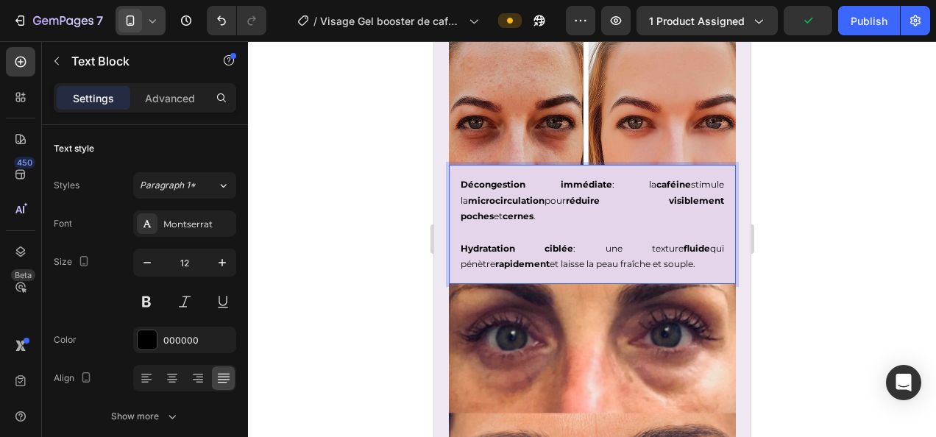
click at [602, 257] on p "Hydratation ciblée : une texture fluide qui pénètre rapidement et laisse la pea…" at bounding box center [591, 248] width 263 height 48
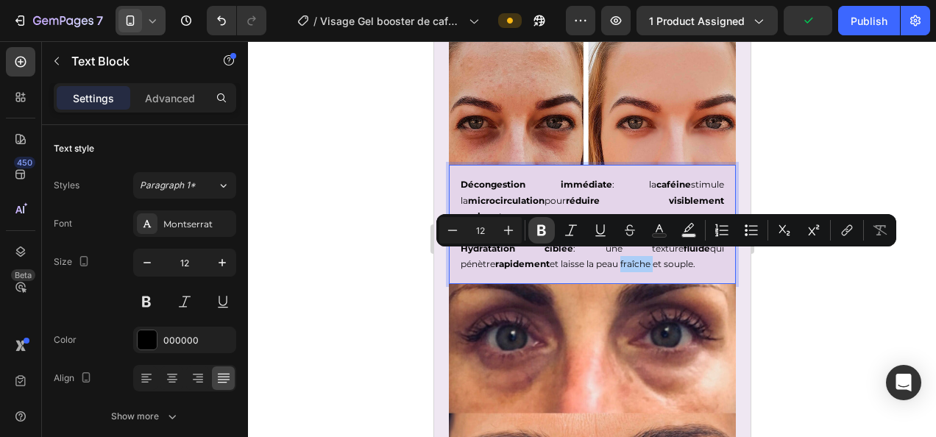
click at [537, 227] on icon "Editor contextual toolbar" at bounding box center [541, 230] width 9 height 11
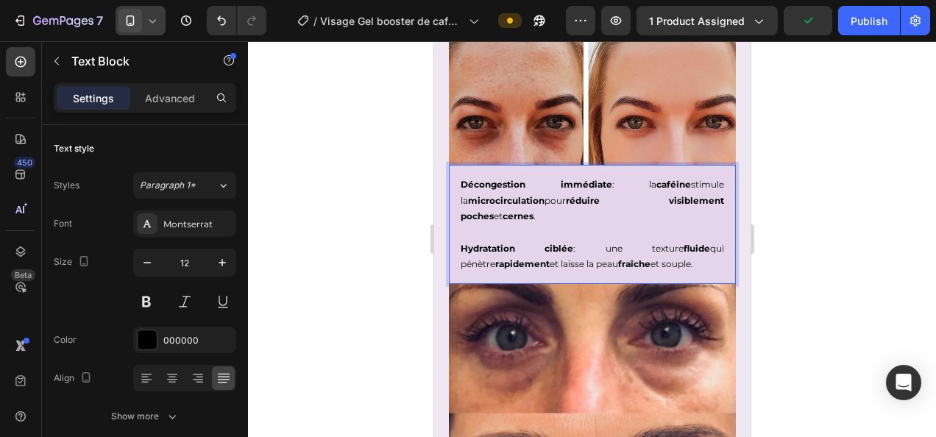
click at [799, 296] on div at bounding box center [592, 239] width 688 height 396
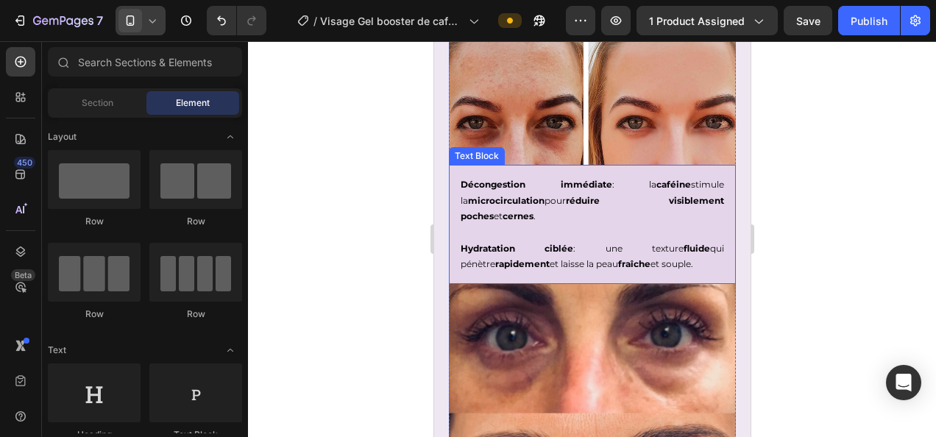
click at [650, 254] on p "Hydratation ciblée : une texture fluide qui pénètre rapidement et laisse la pea…" at bounding box center [591, 248] width 263 height 48
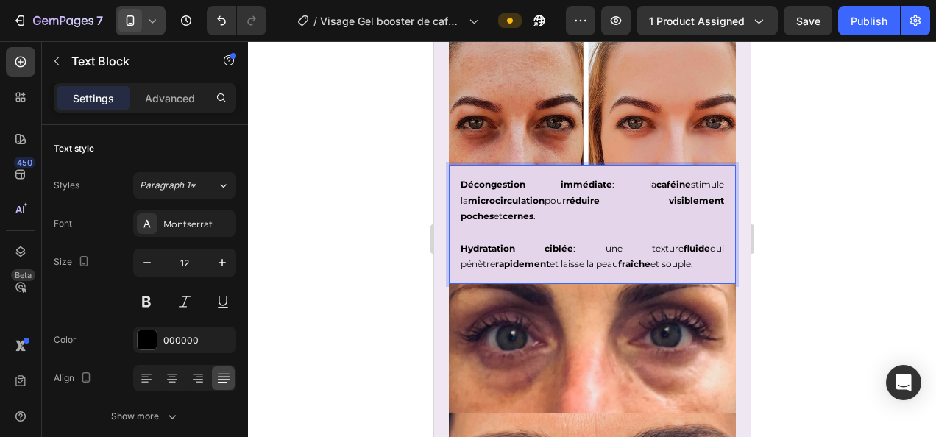
click at [647, 258] on p "Hydratation ciblée : une texture fluide qui pénètre rapidement et laisse la pea…" at bounding box center [591, 248] width 263 height 48
click at [647, 256] on p "Hydratation ciblée : une texture fluide qui pénètre rapidement et laisse la pea…" at bounding box center [591, 248] width 263 height 48
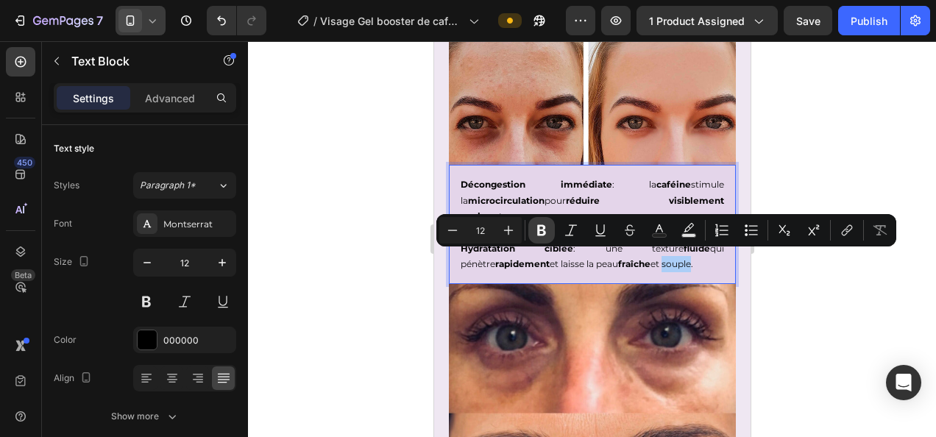
click at [543, 221] on button "Bold" at bounding box center [541, 230] width 26 height 26
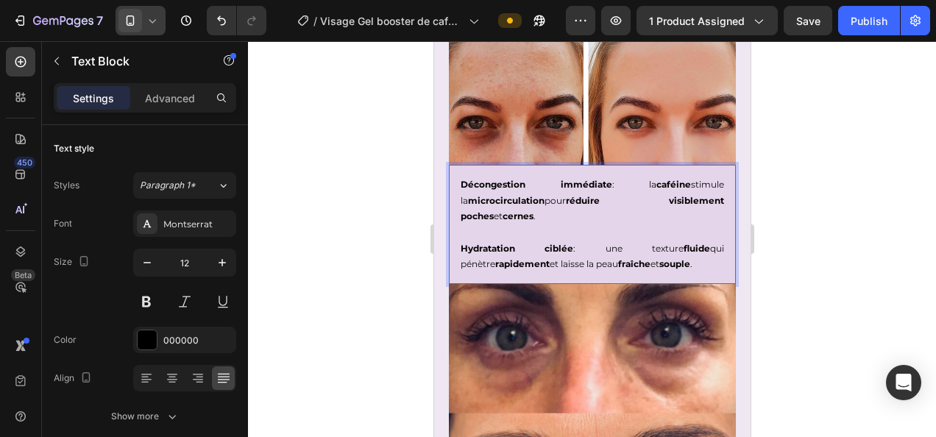
click at [807, 313] on div at bounding box center [592, 239] width 688 height 396
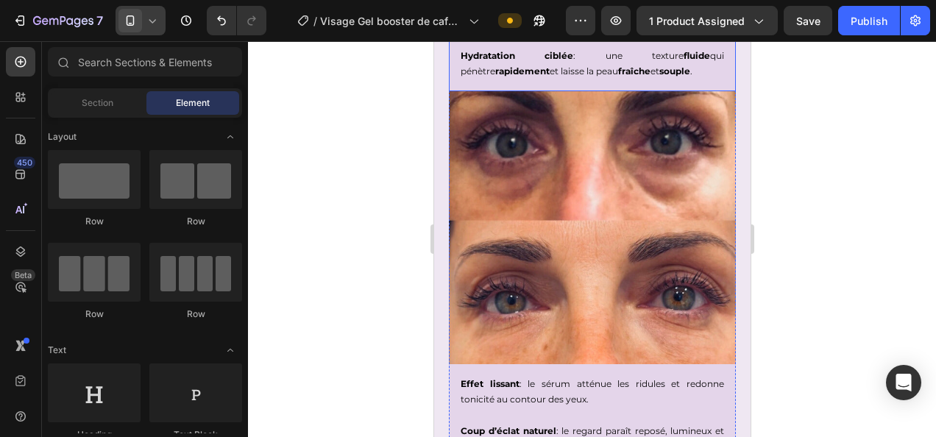
scroll to position [2414, 0]
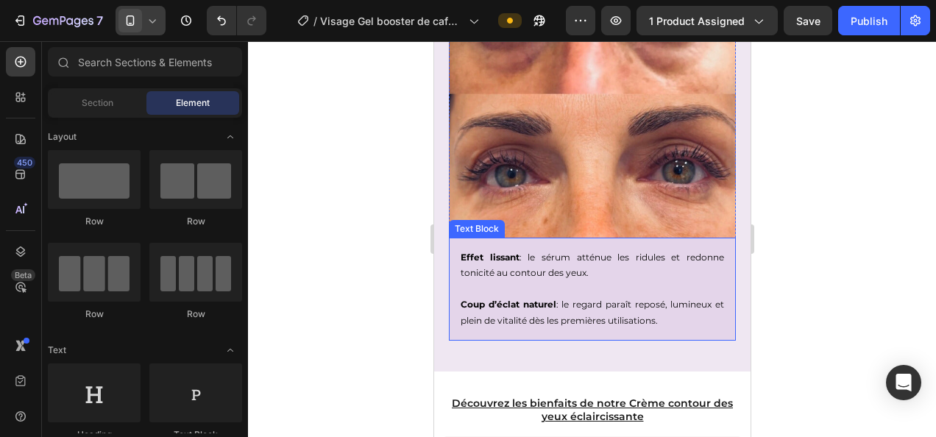
click at [555, 249] on p "Effet lissant : le sérum atténue les ridules et redonne tonicité au contour des…" at bounding box center [591, 265] width 263 height 32
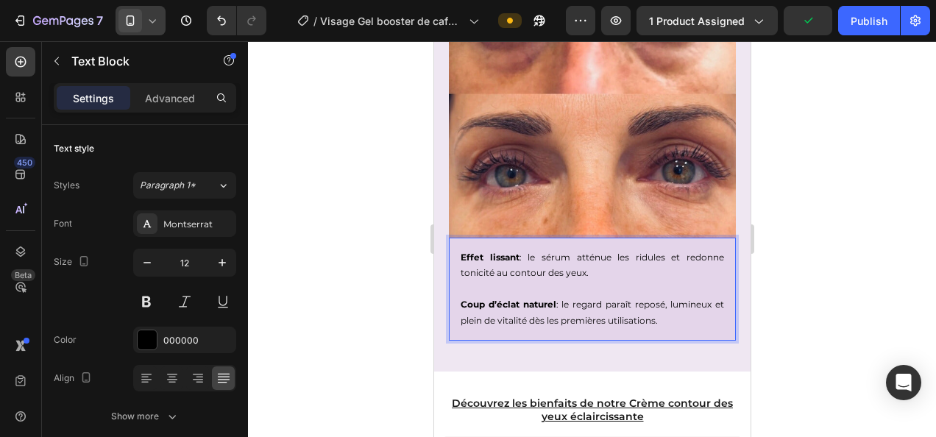
click at [595, 249] on p "Effet lissant : le sérum atténue les ridules et redonne tonicité au contour des…" at bounding box center [591, 265] width 263 height 32
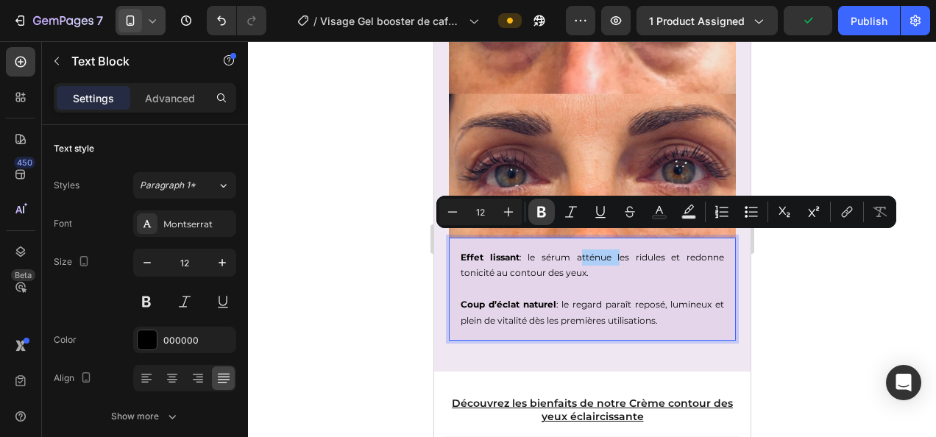
click at [541, 218] on icon "Editor contextual toolbar" at bounding box center [541, 211] width 15 height 15
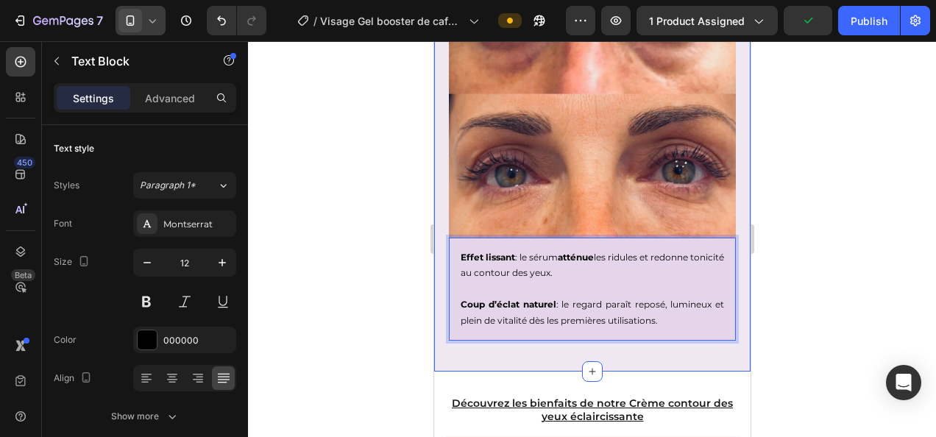
click at [811, 288] on div at bounding box center [592, 239] width 688 height 396
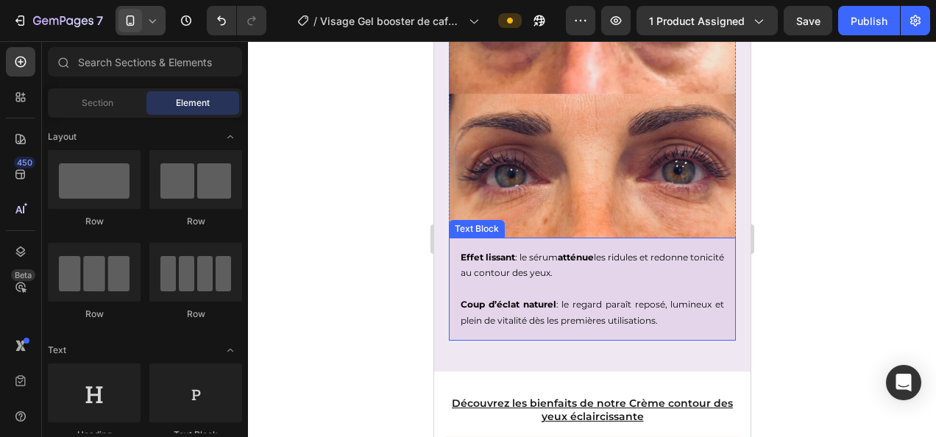
click at [633, 249] on p "Effet lissant : le sérum atténue les ridules et redonne tonicité au contour des…" at bounding box center [591, 265] width 263 height 32
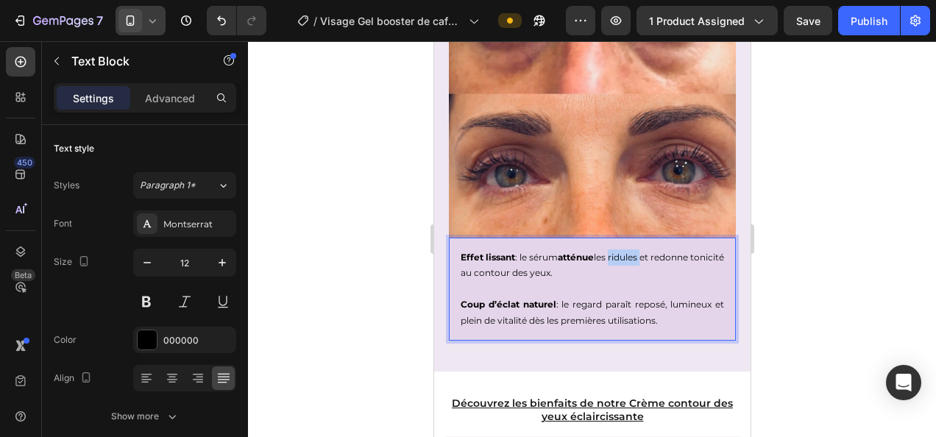
click at [637, 249] on p "Effet lissant : le sérum atténue les ridules et redonne tonicité au contour des…" at bounding box center [591, 265] width 263 height 32
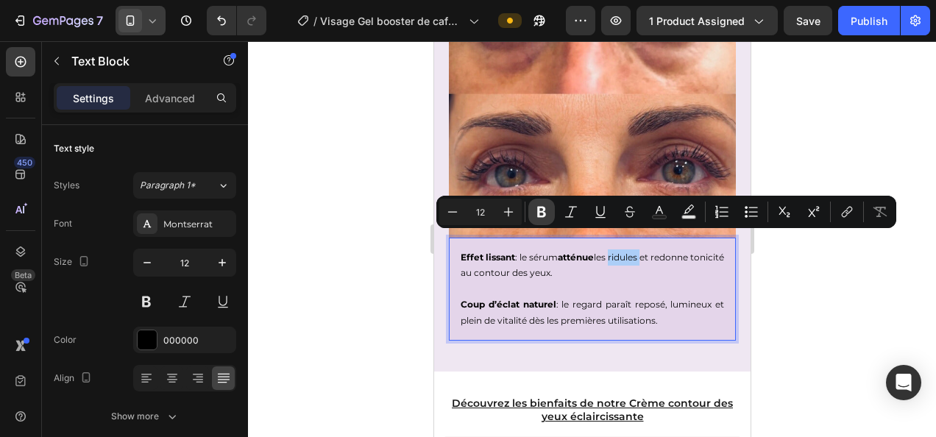
click at [539, 204] on icon "Editor contextual toolbar" at bounding box center [541, 211] width 15 height 15
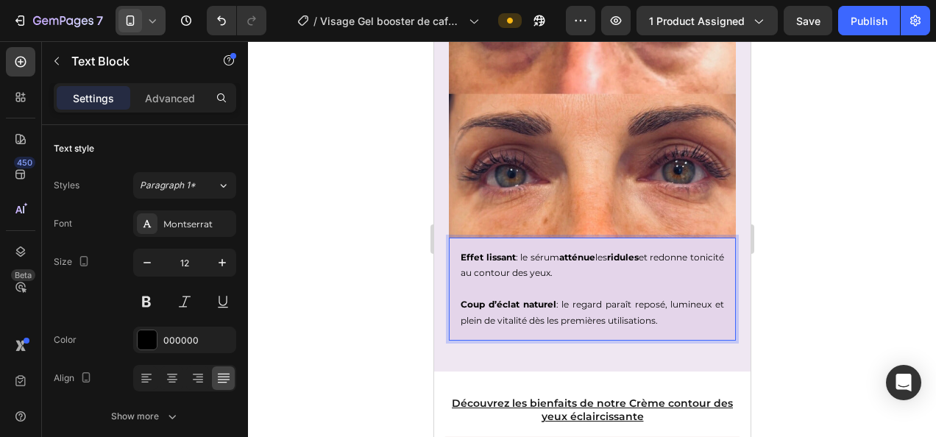
click at [817, 303] on div at bounding box center [592, 239] width 688 height 396
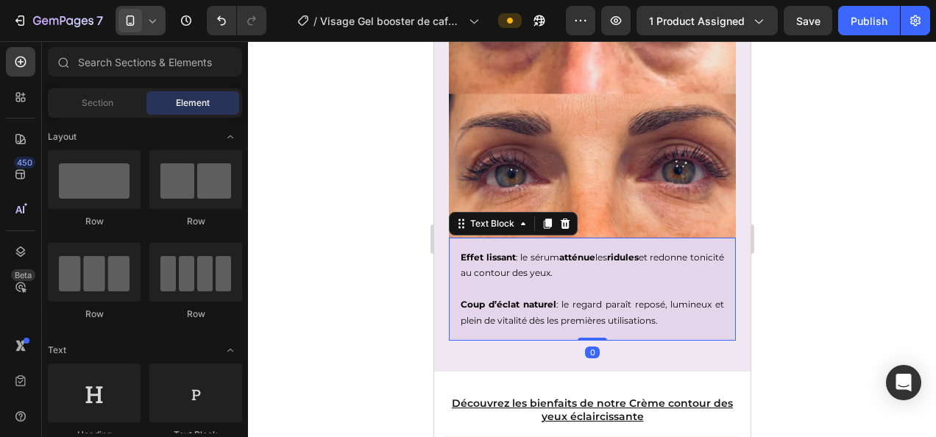
click at [468, 256] on p "Effet lissant : le sérum atténue les ridules et redonne tonicité au contour des…" at bounding box center [591, 265] width 263 height 32
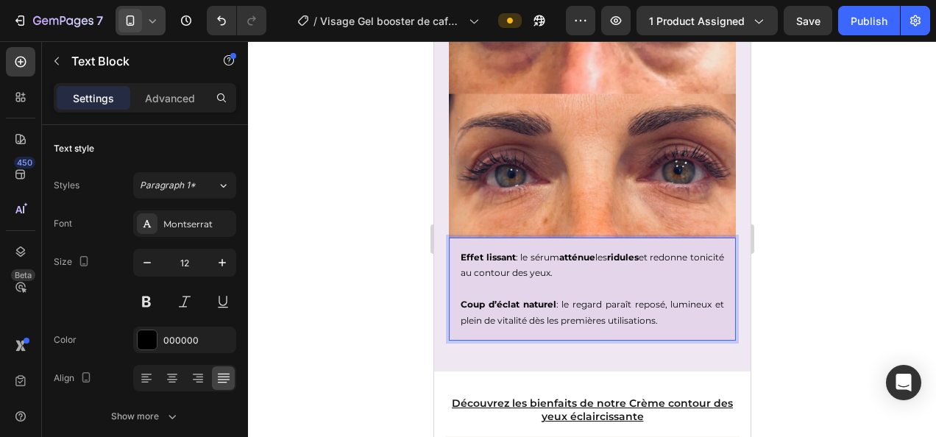
click at [468, 256] on p "Effet lissant : le sérum atténue les ridules et redonne tonicité au contour des…" at bounding box center [591, 265] width 263 height 32
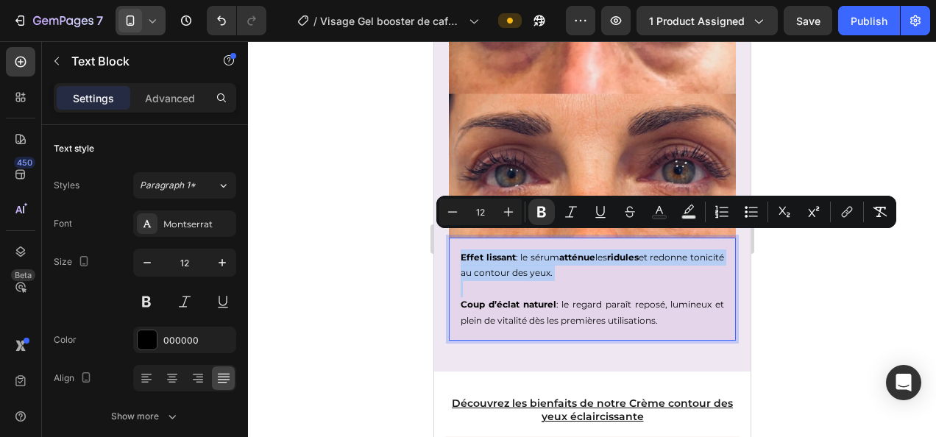
click at [469, 281] on p "Coup d’éclat naturel : le regard paraît reposé, lumineux et plein de vitalité d…" at bounding box center [591, 305] width 263 height 48
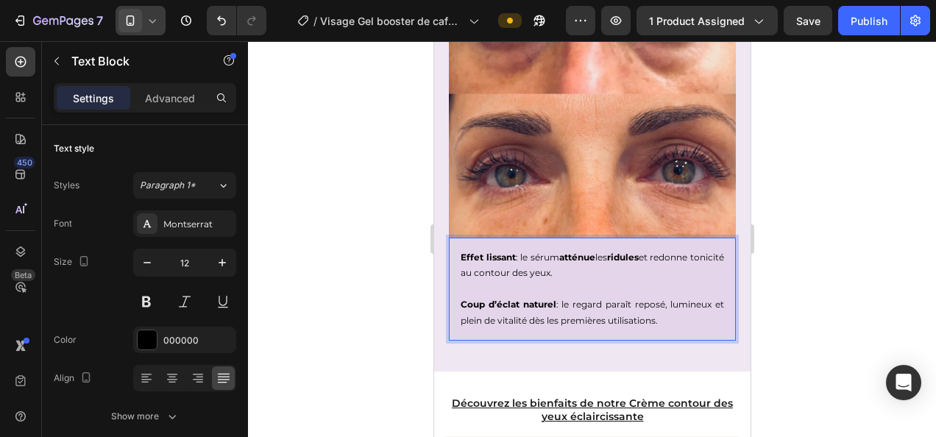
click at [469, 252] on p "Effet lissant : le sérum atténue les ridules et redonne tonicité au contour des…" at bounding box center [591, 265] width 263 height 32
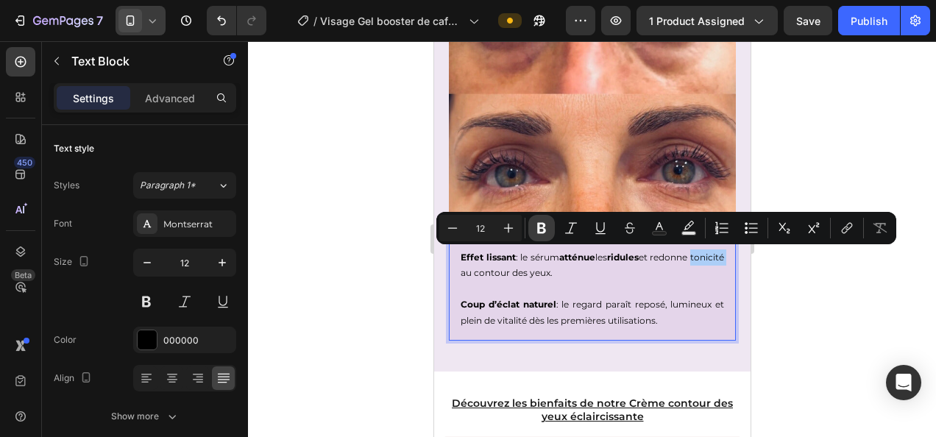
click at [533, 226] on button "Bold" at bounding box center [541, 228] width 26 height 26
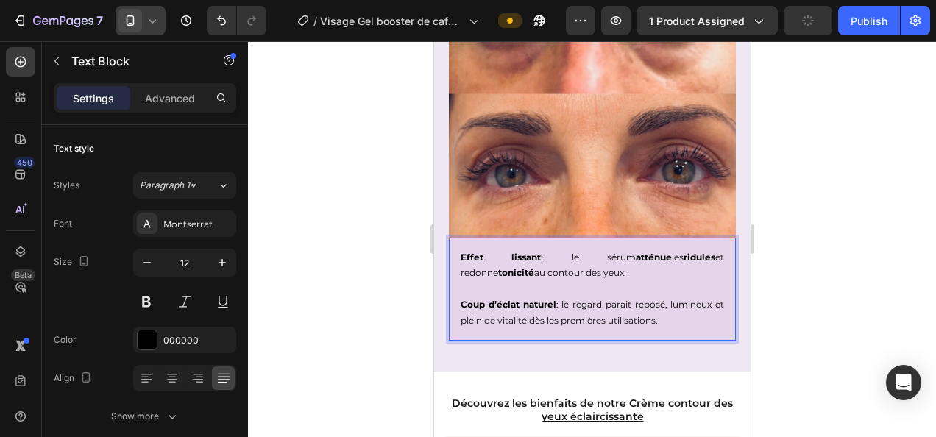
click at [399, 263] on div at bounding box center [592, 239] width 688 height 396
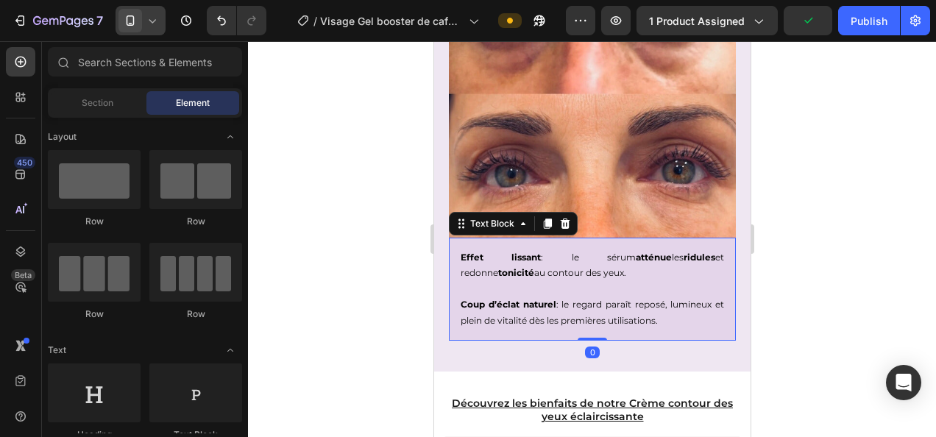
click at [514, 251] on p "Effet lissant : le sérum atténue les ridules et redonne tonicité au contour des…" at bounding box center [591, 265] width 263 height 32
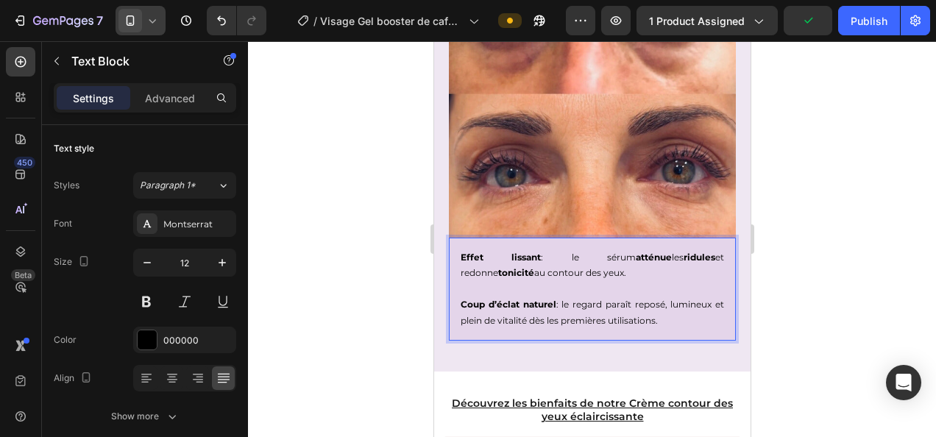
click at [510, 253] on p "Effet lissant : le sérum atténue les ridules et redonne tonicité au contour des…" at bounding box center [591, 265] width 263 height 32
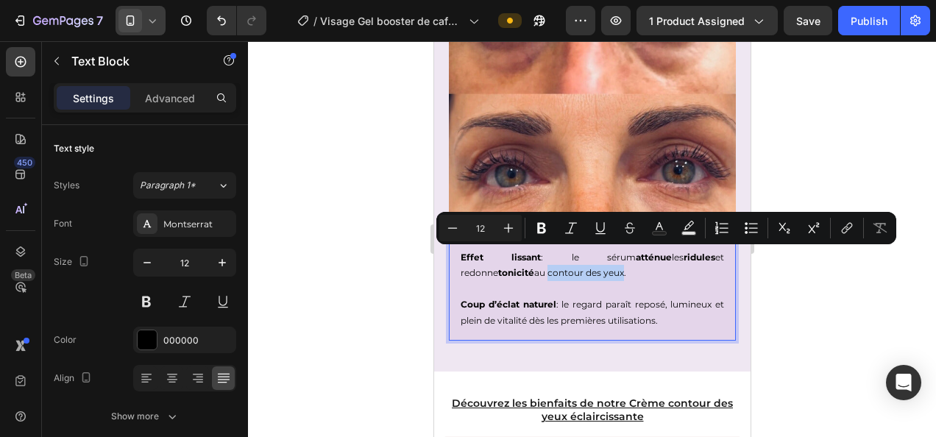
drag, startPoint x: 510, startPoint y: 255, endPoint x: 585, endPoint y: 252, distance: 75.1
click at [585, 252] on p "Effet lissant : le sérum atténue les ridules et redonne tonicité au contour des…" at bounding box center [591, 265] width 263 height 32
click at [542, 228] on icon "Editor contextual toolbar" at bounding box center [541, 228] width 9 height 11
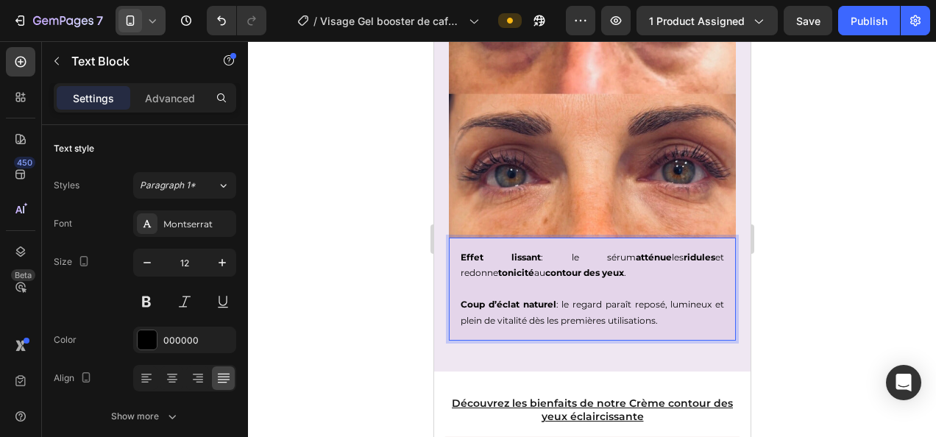
click at [330, 294] on div at bounding box center [592, 239] width 688 height 396
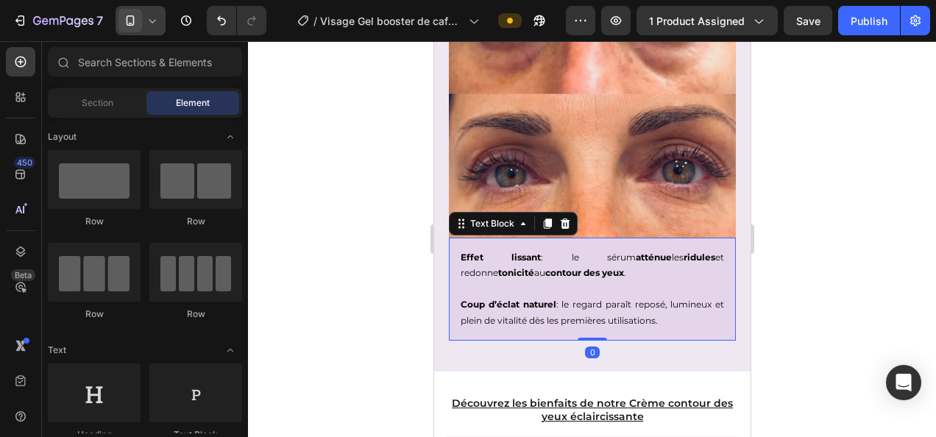
click at [643, 287] on p "Coup d’éclat naturel : le regard paraît reposé, lumineux et plein de vitalité d…" at bounding box center [591, 305] width 263 height 48
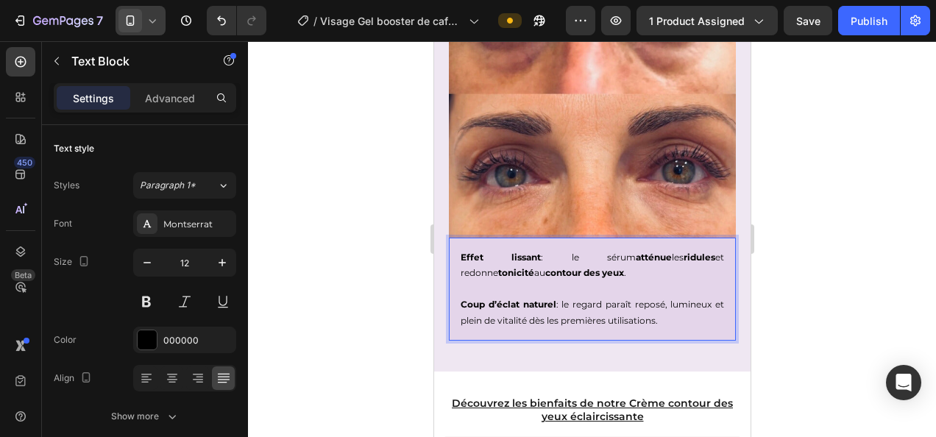
click at [643, 287] on p "Coup d’éclat naturel : le regard paraît reposé, lumineux et plein de vitalité d…" at bounding box center [591, 305] width 263 height 48
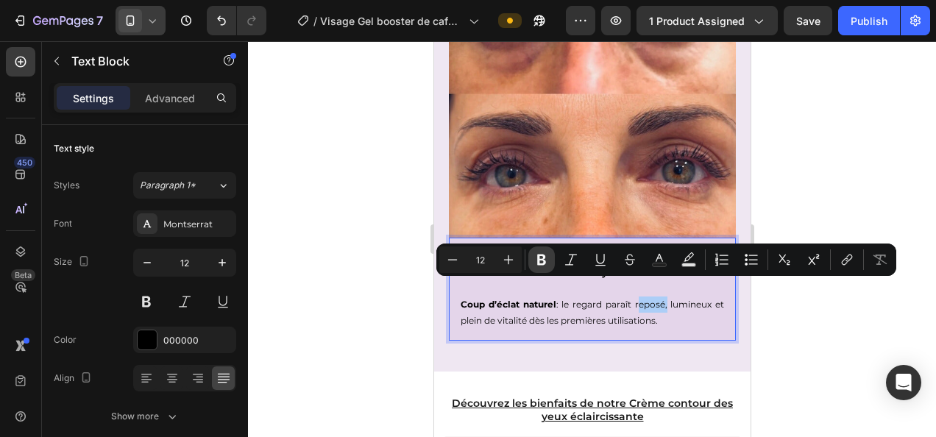
click at [540, 262] on icon "Editor contextual toolbar" at bounding box center [541, 259] width 15 height 15
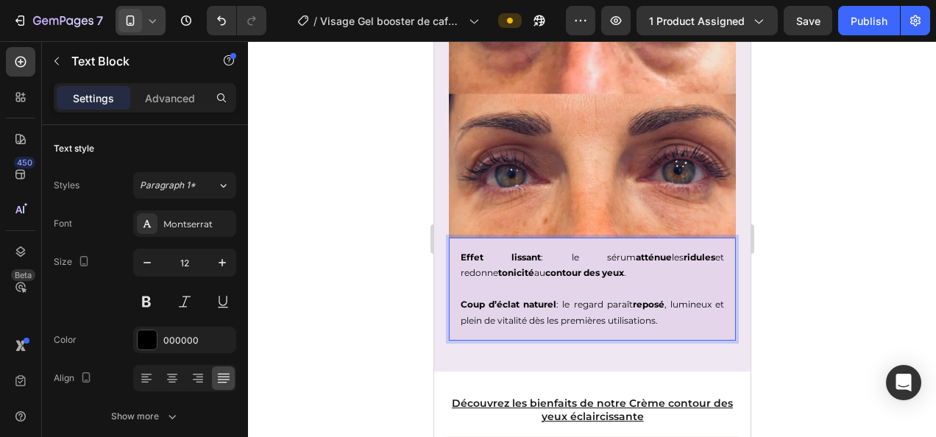
click at [778, 322] on div at bounding box center [592, 239] width 688 height 396
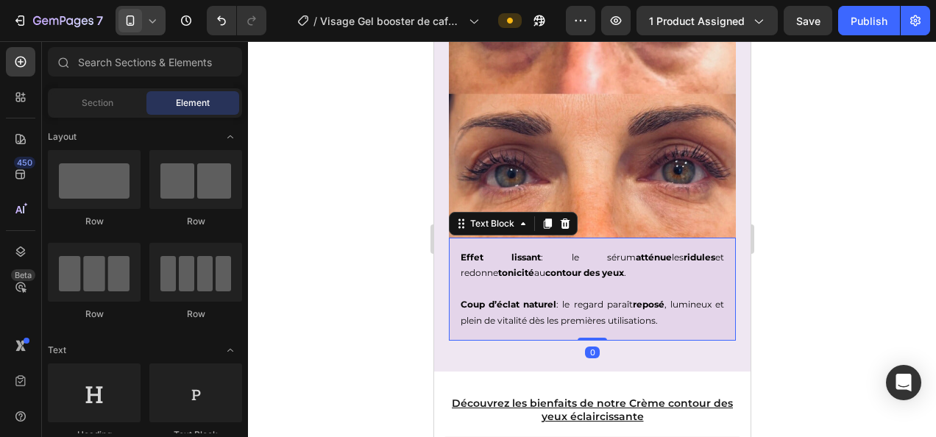
click at [683, 288] on p "Coup d’éclat naturel : le regard paraît reposé , lumineux et plein de vitalité …" at bounding box center [591, 305] width 263 height 48
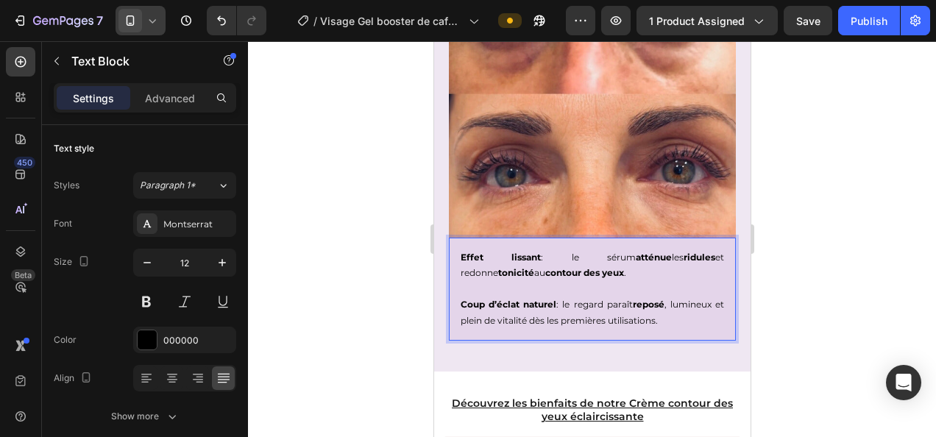
click at [689, 285] on p "Coup d’éclat naturel : le regard paraît reposé , lumineux et plein de vitalité …" at bounding box center [591, 305] width 263 height 48
click at [688, 285] on p "Coup d’éclat naturel : le regard paraît reposé , lumineux et plein de vitalité …" at bounding box center [591, 305] width 263 height 48
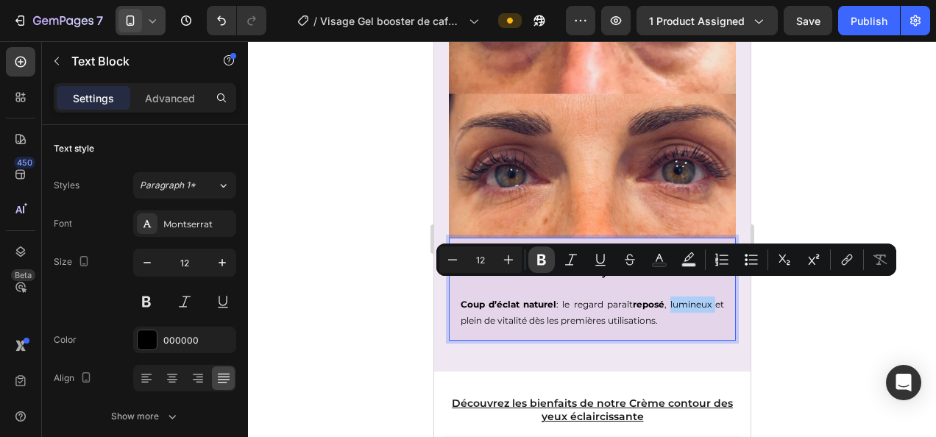
click at [534, 260] on icon "Editor contextual toolbar" at bounding box center [541, 259] width 15 height 15
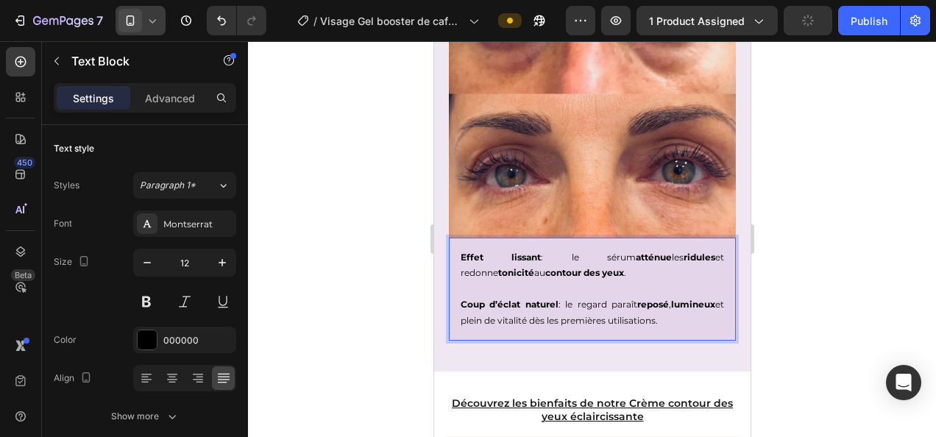
click at [352, 311] on div at bounding box center [592, 239] width 688 height 396
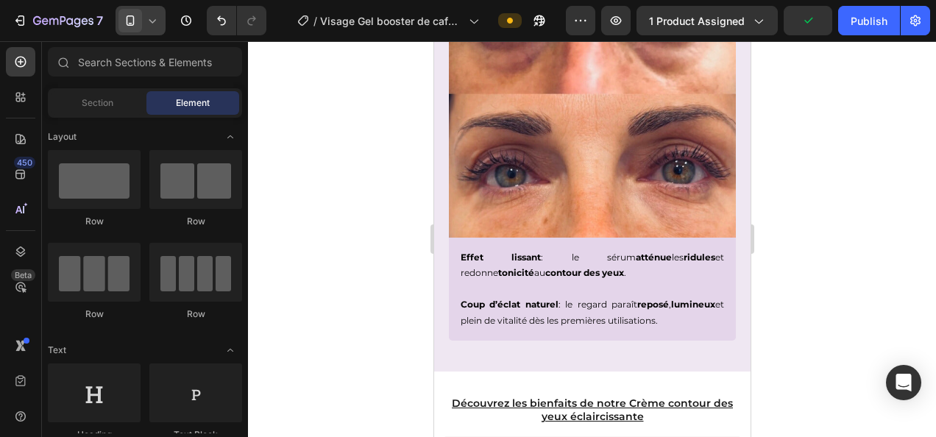
click at [352, 311] on div at bounding box center [592, 239] width 688 height 396
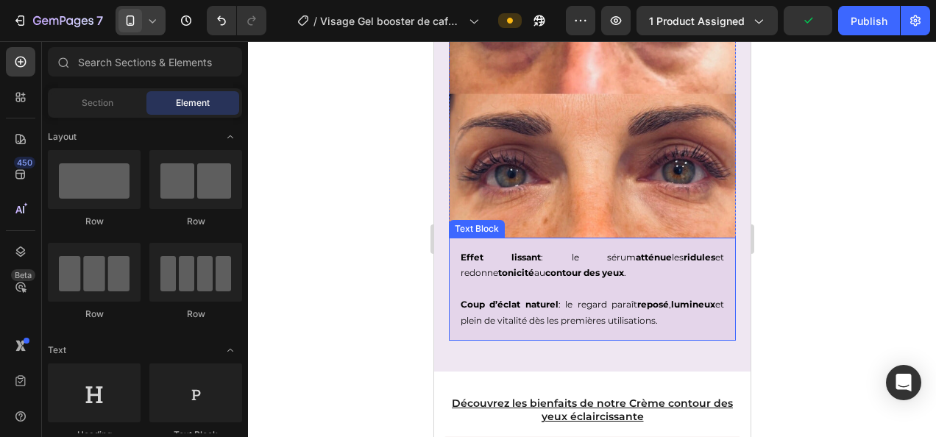
click at [508, 302] on p "Coup d’éclat naturel : le regard paraît reposé , lumineux et plein de vitalité …" at bounding box center [591, 305] width 263 height 48
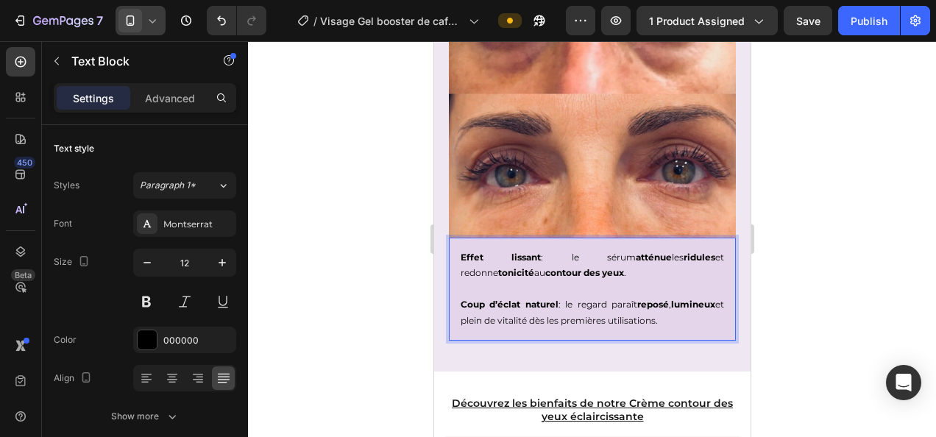
click at [517, 305] on p "Coup d’éclat naturel : le regard paraît reposé , lumineux et plein de vitalité …" at bounding box center [591, 305] width 263 height 48
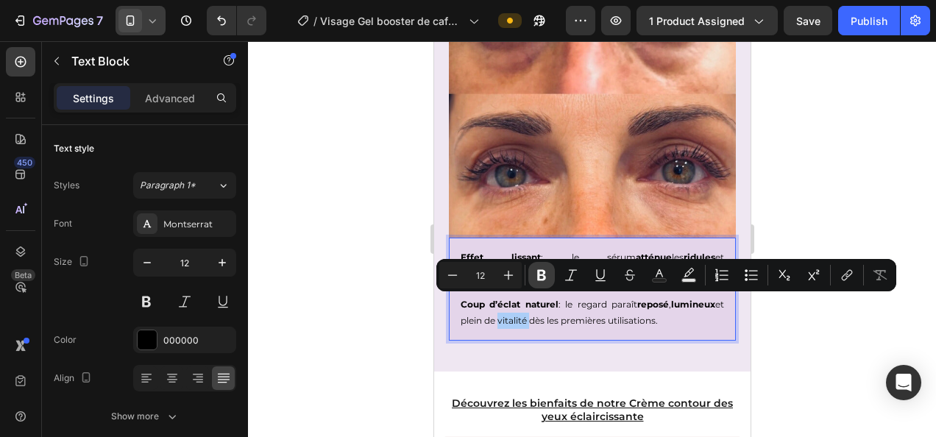
click at [537, 273] on icon "Editor contextual toolbar" at bounding box center [541, 275] width 15 height 15
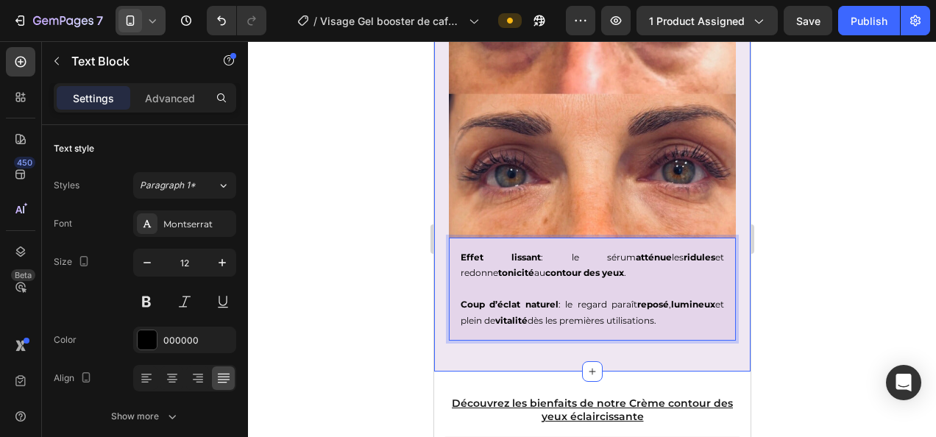
click at [762, 271] on div at bounding box center [592, 239] width 688 height 396
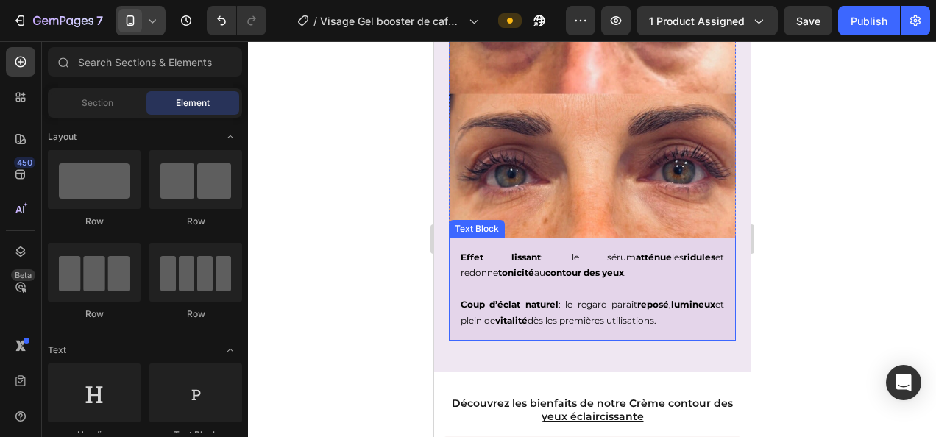
click at [608, 302] on p "Coup d’éclat naturel : le regard paraît reposé , lumineux et plein de vitalité …" at bounding box center [591, 305] width 263 height 48
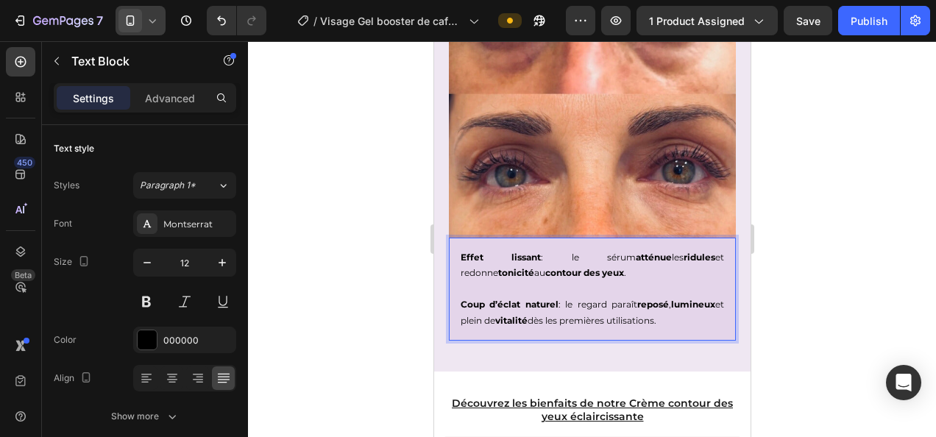
click at [577, 306] on p "Coup d’éclat naturel : le regard paraît reposé , lumineux et plein de vitalité …" at bounding box center [591, 305] width 263 height 48
drag, startPoint x: 575, startPoint y: 302, endPoint x: 670, endPoint y: 305, distance: 94.9
click at [670, 305] on p "Coup d’éclat naturel : le regard paraît reposé , lumineux et plein de vitalité …" at bounding box center [591, 305] width 263 height 48
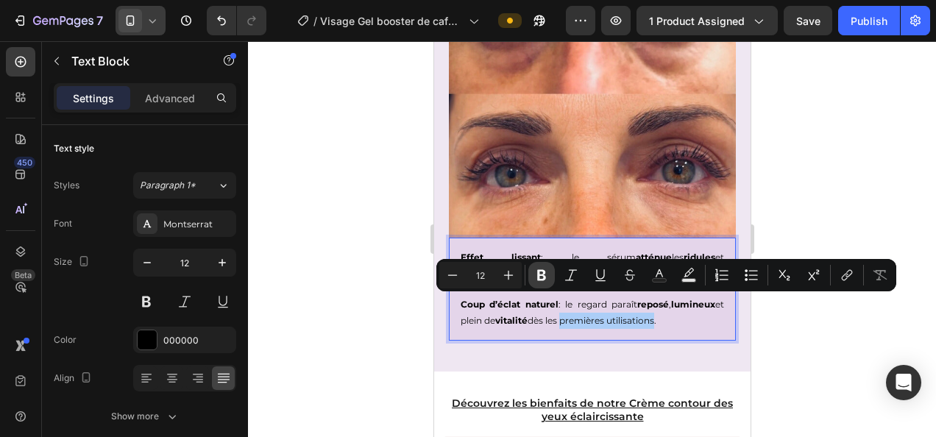
click at [537, 271] on icon "Editor contextual toolbar" at bounding box center [541, 275] width 15 height 15
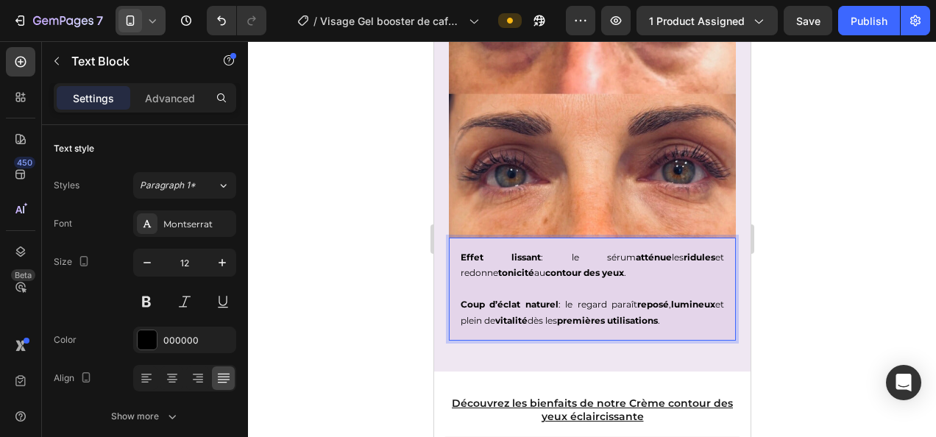
click at [861, 184] on div at bounding box center [592, 239] width 688 height 396
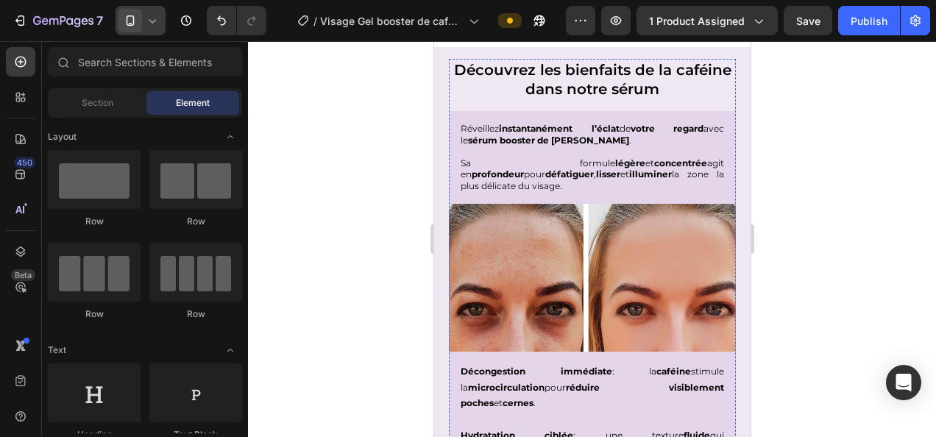
scroll to position [1859, 0]
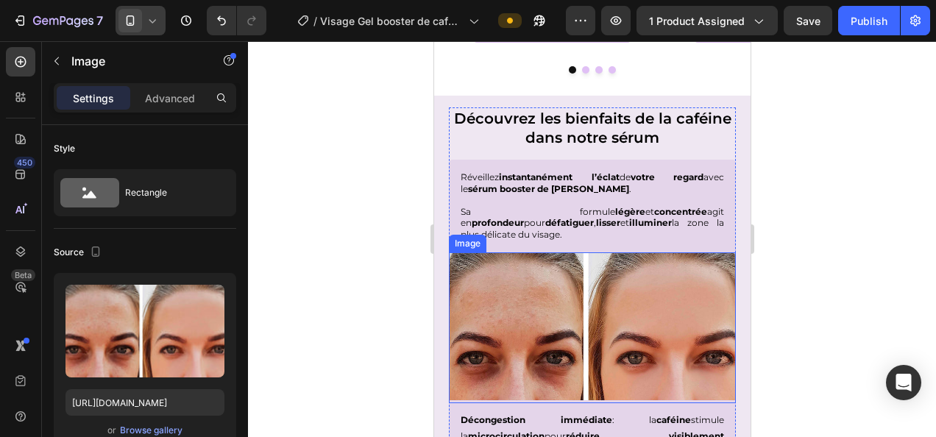
click at [586, 315] on img at bounding box center [591, 328] width 287 height 152
click at [605, 327] on img at bounding box center [591, 328] width 287 height 152
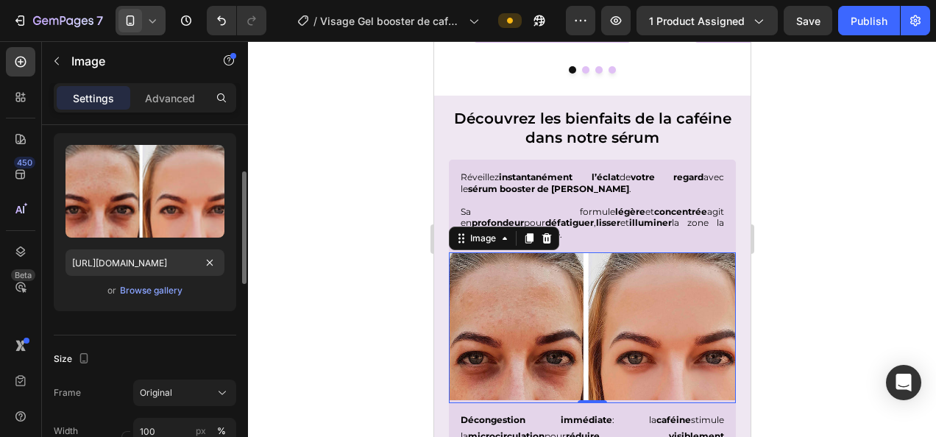
scroll to position [141, 0]
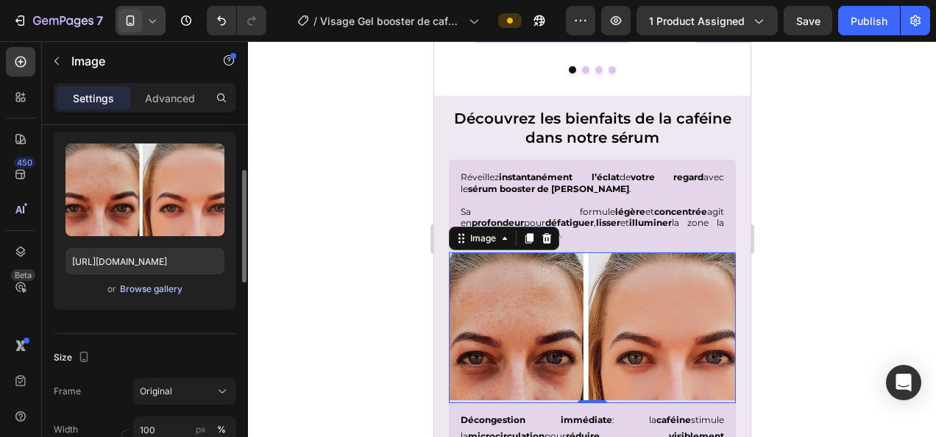
click at [153, 285] on div "Browse gallery" at bounding box center [151, 288] width 63 height 13
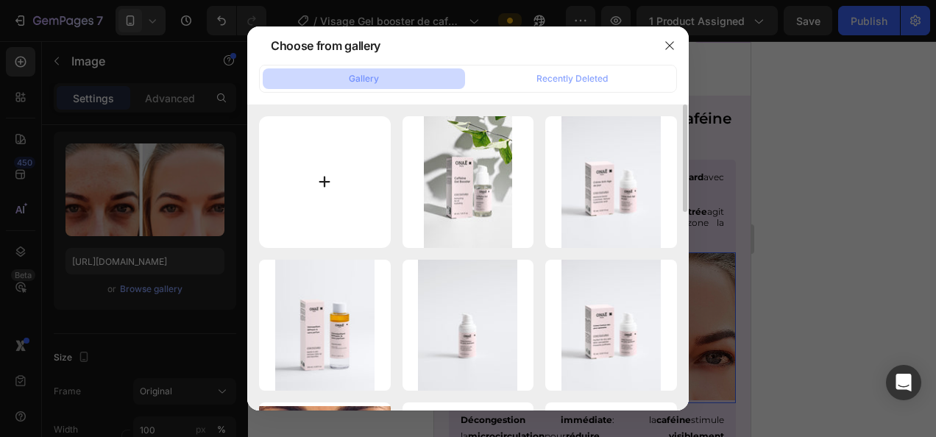
click at [316, 176] on input "file" at bounding box center [325, 182] width 132 height 132
click at [316, 187] on input "file" at bounding box center [325, 182] width 132 height 132
type input "C:\fakepath\d6b0b154-d2c1-4446-ba8b-033da097e2ba.jpg"
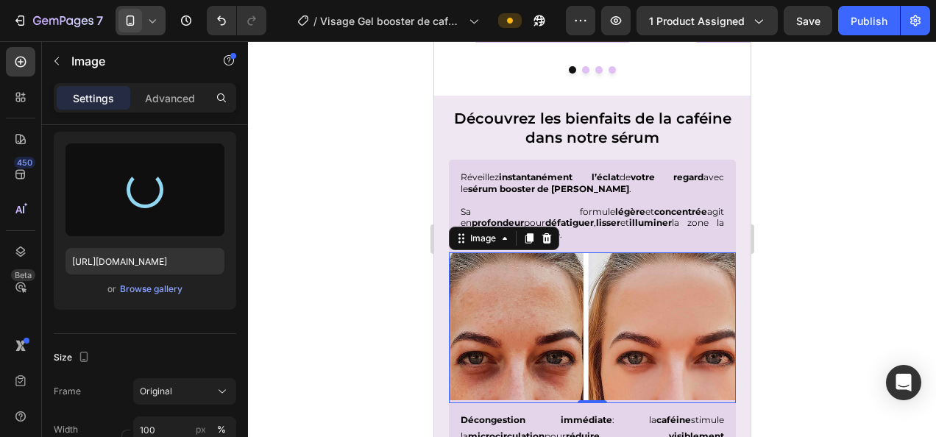
type input "https://cdn.shopify.com/s/files/1/0905/0859/1489/files/gempages_559583098073777…"
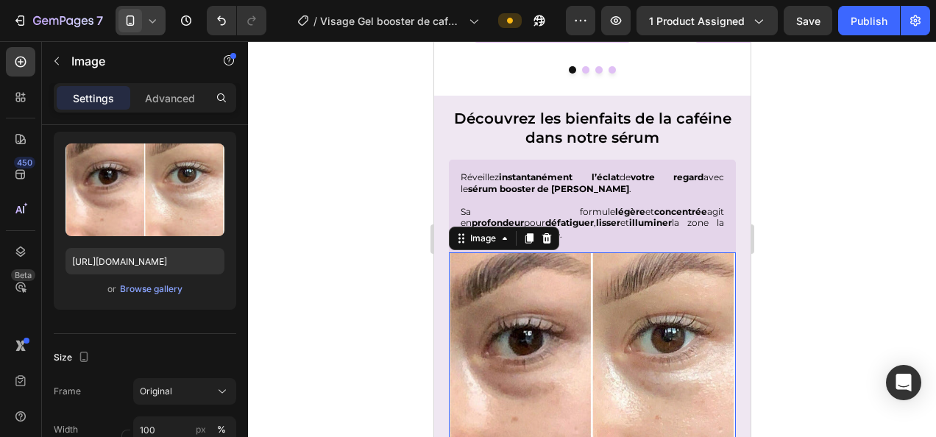
click at [851, 247] on div at bounding box center [592, 239] width 688 height 396
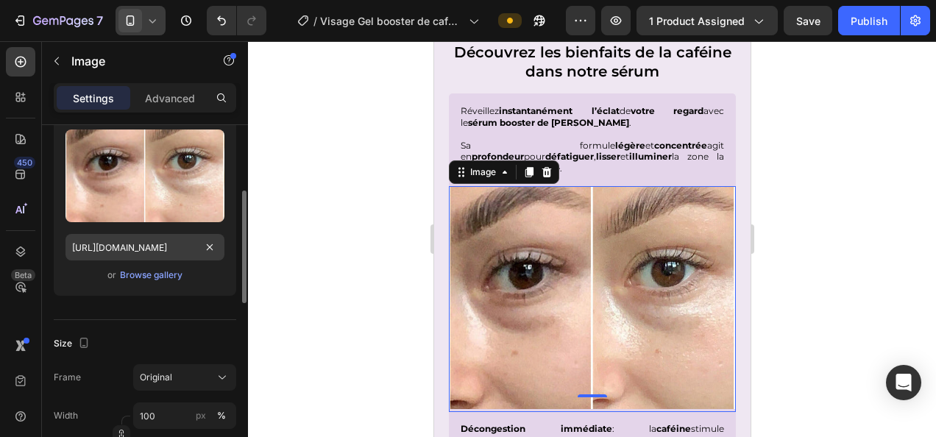
scroll to position [231, 0]
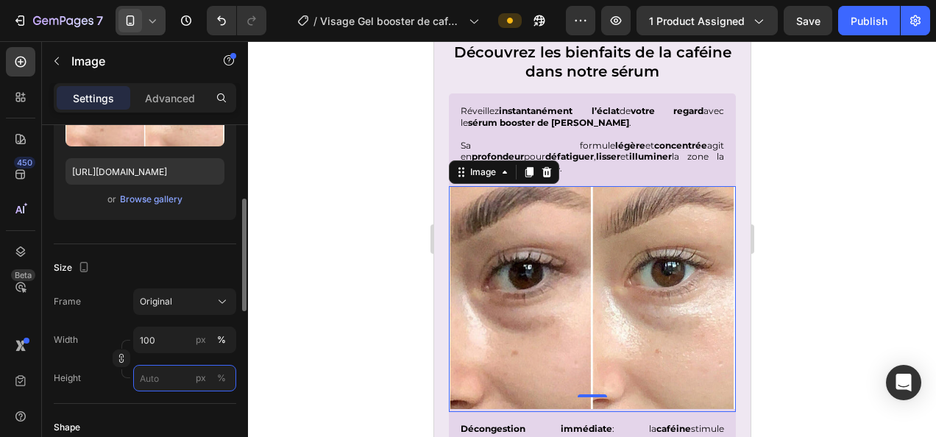
click at [156, 382] on input "px %" at bounding box center [184, 378] width 103 height 26
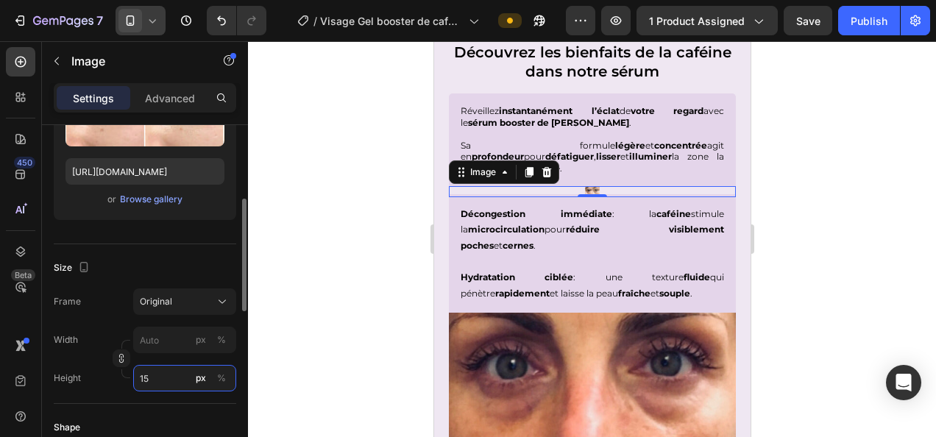
type input "1"
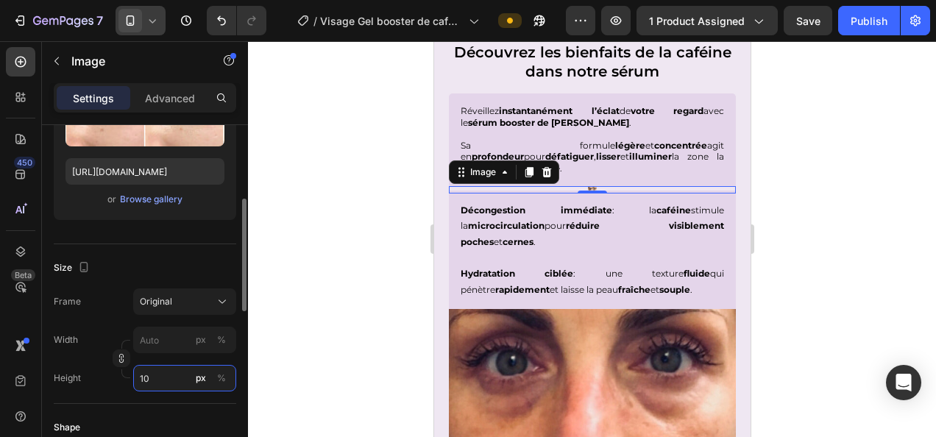
type input "1"
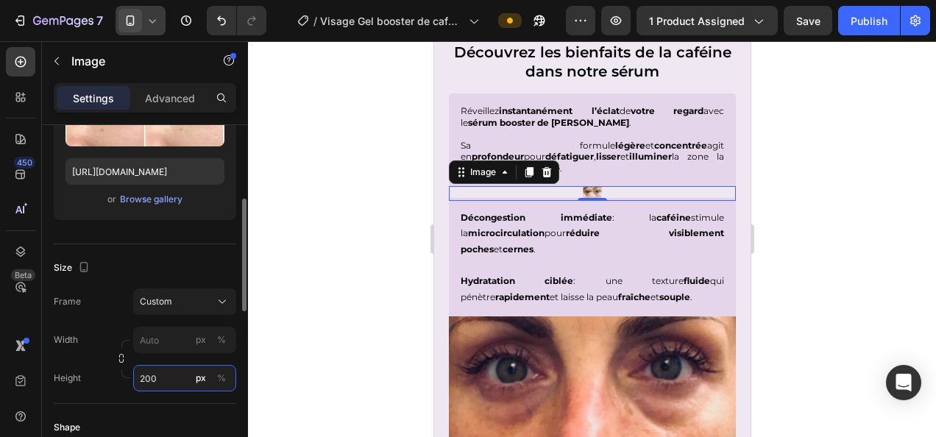
type input "1"
type input "2"
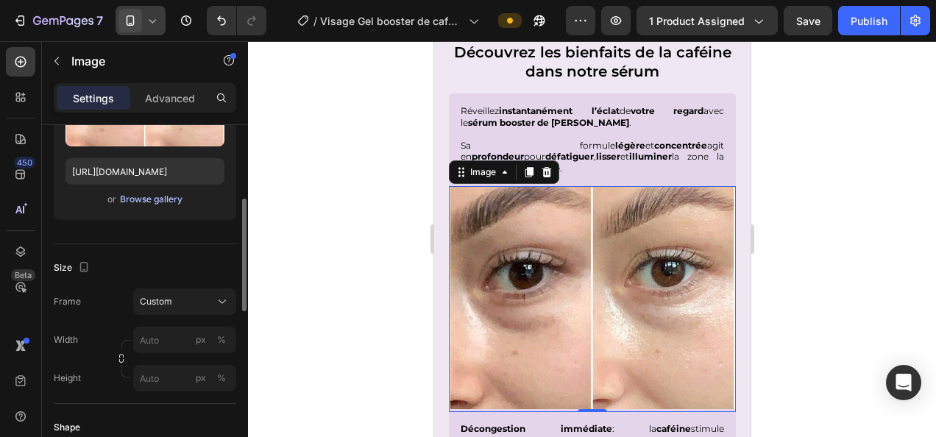
click at [138, 198] on div "Browse gallery" at bounding box center [151, 199] width 63 height 13
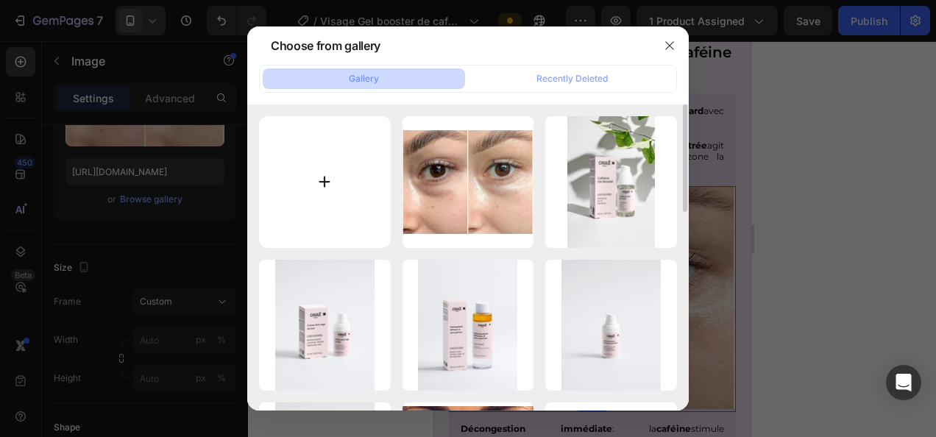
click at [324, 180] on input "file" at bounding box center [325, 182] width 132 height 132
type input "C:\fakepath\8886ba4a-7620-43f3-b51d-da368afc4e56.jpg"
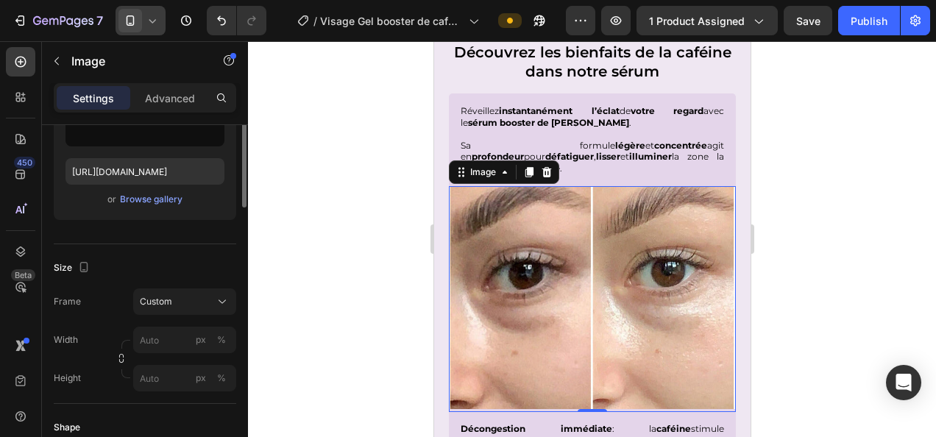
scroll to position [88, 0]
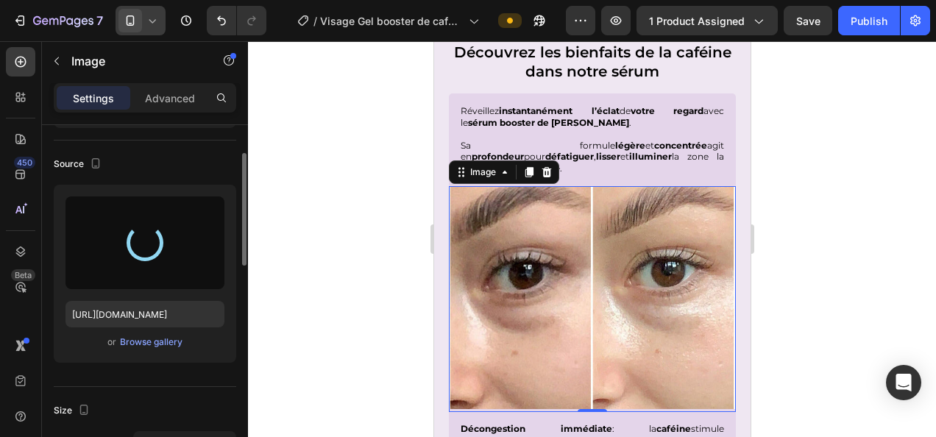
type input "https://cdn.shopify.com/s/files/1/0905/0859/1489/files/gempages_559583098073777…"
type input "1"
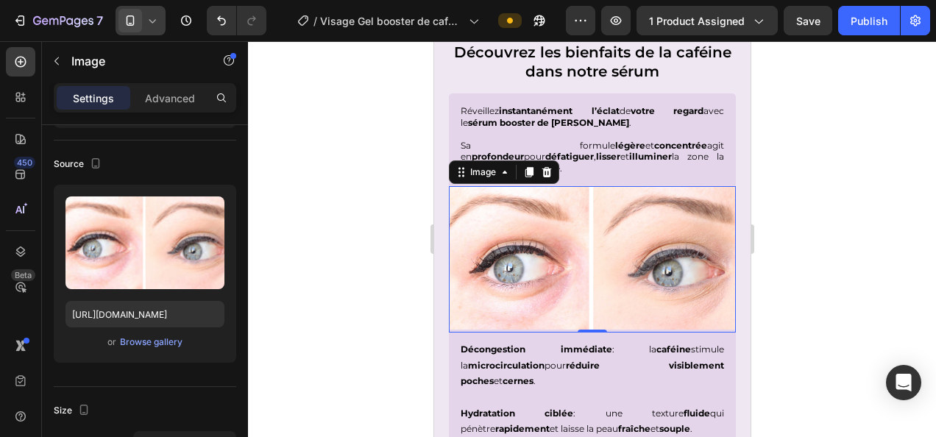
click at [347, 248] on div at bounding box center [592, 239] width 688 height 396
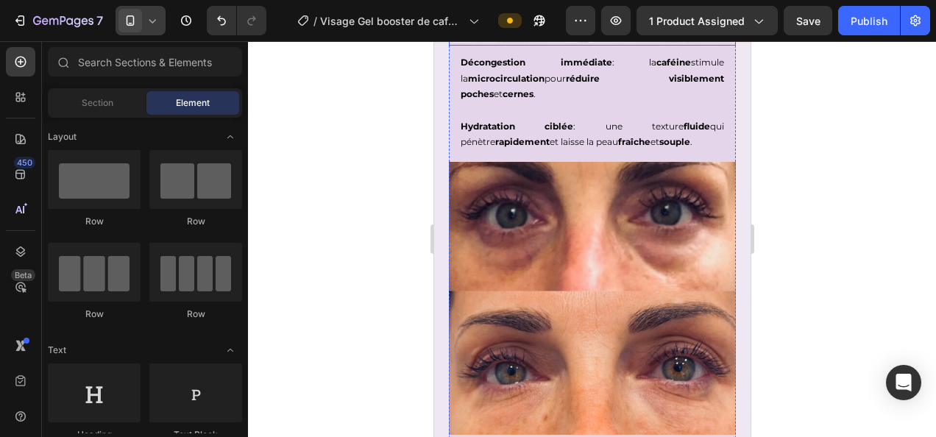
scroll to position [2215, 0]
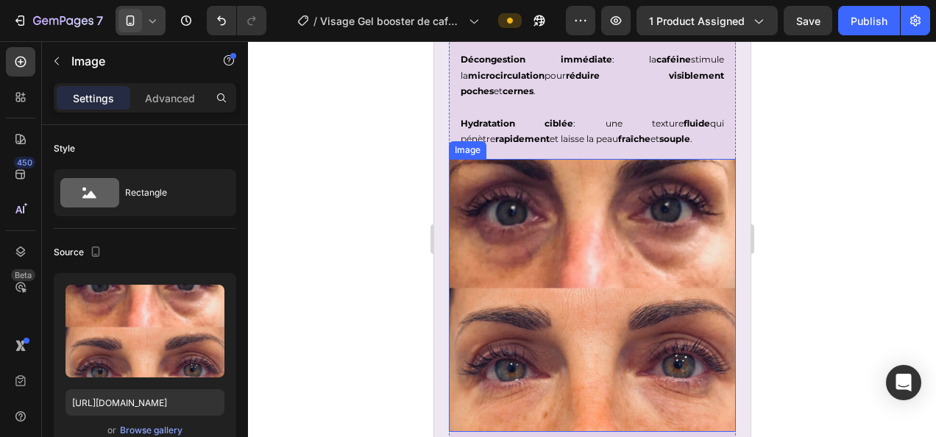
click at [494, 307] on img at bounding box center [591, 295] width 287 height 273
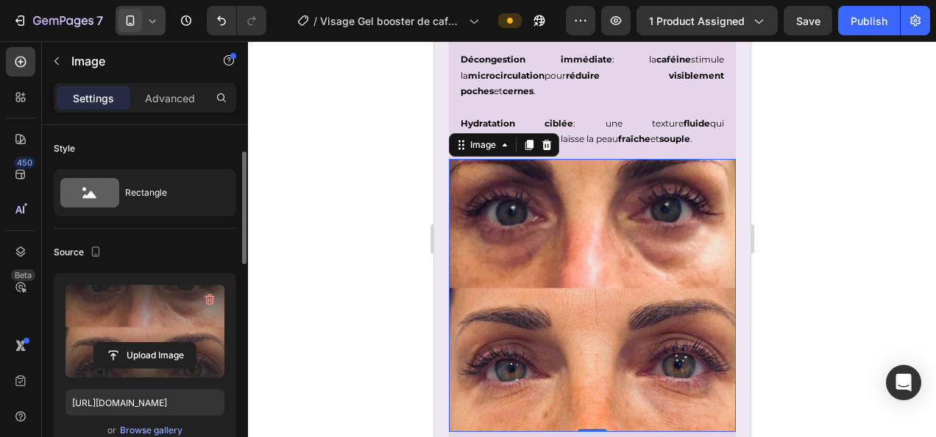
scroll to position [97, 0]
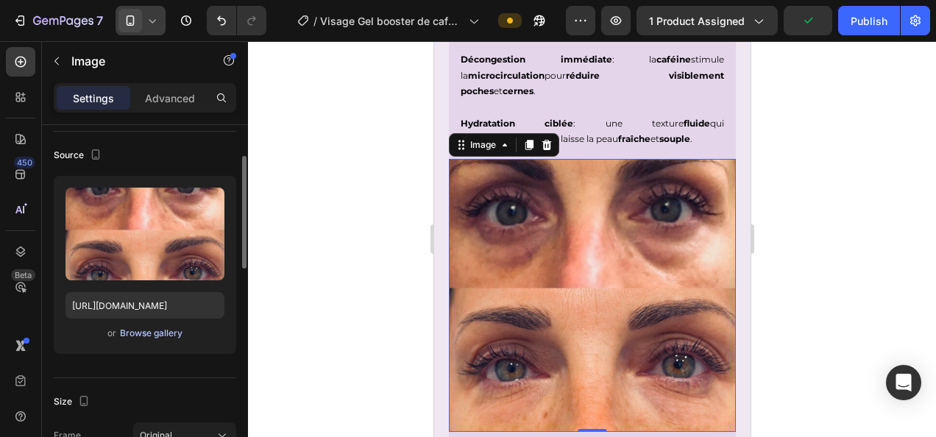
click at [143, 334] on div "Browse gallery" at bounding box center [151, 333] width 63 height 13
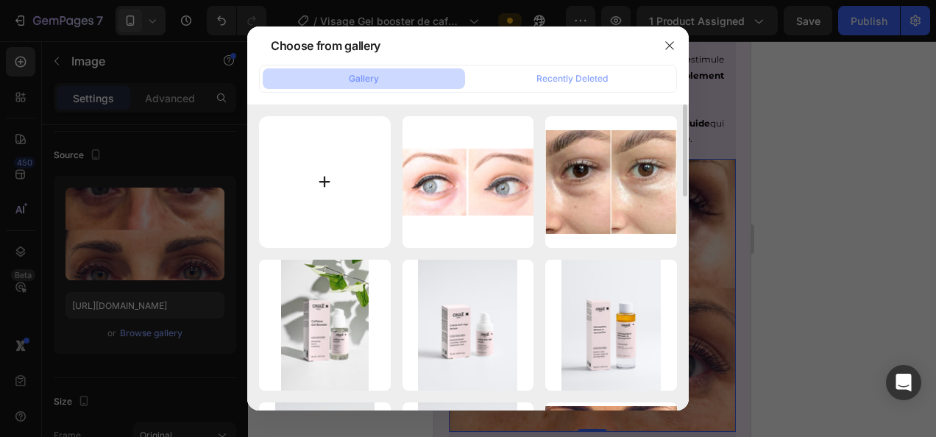
click at [329, 171] on input "file" at bounding box center [325, 182] width 132 height 132
type input "C:\fakepath\87dd4ed4-b386-45ff-ae14-9cbaca4db3e3.jpg"
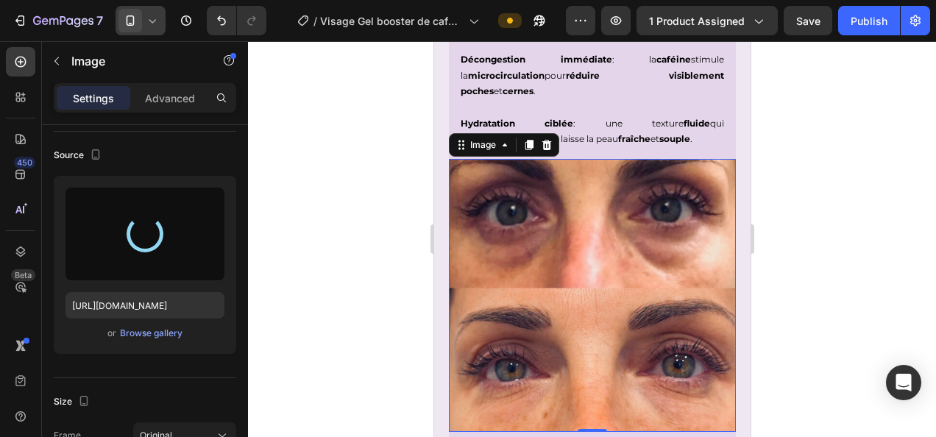
type input "[URL][DOMAIN_NAME]"
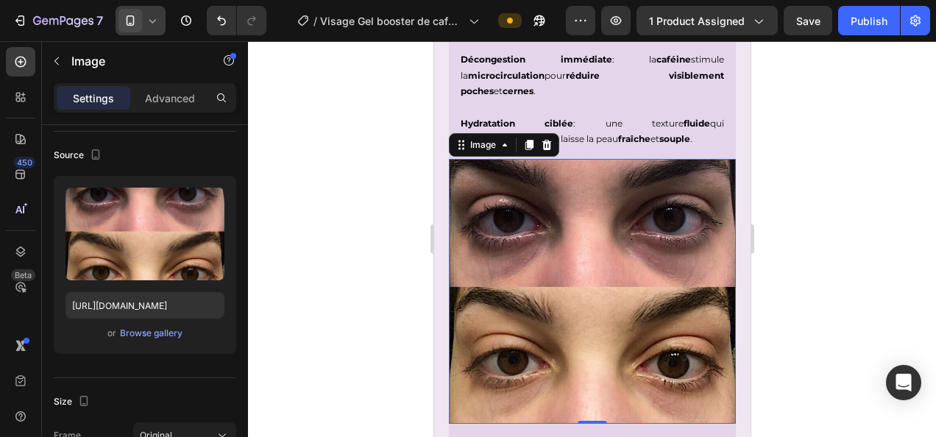
click at [381, 194] on div at bounding box center [592, 239] width 688 height 396
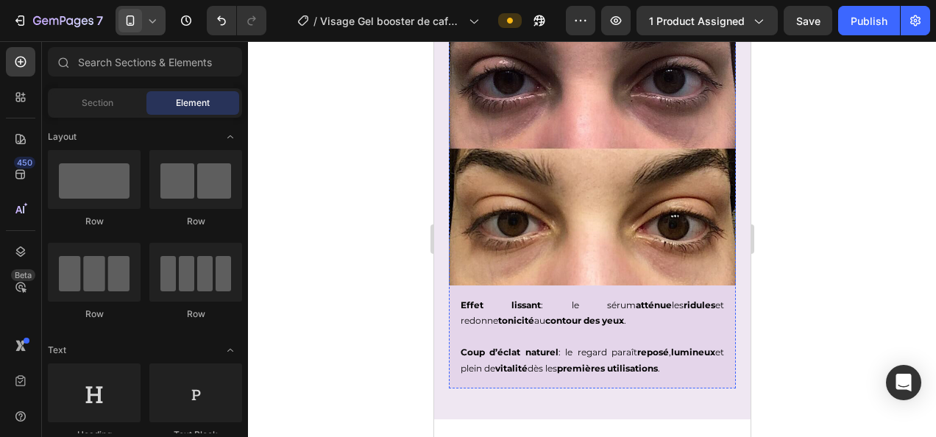
scroll to position [2354, 0]
click at [895, 264] on div at bounding box center [592, 239] width 688 height 396
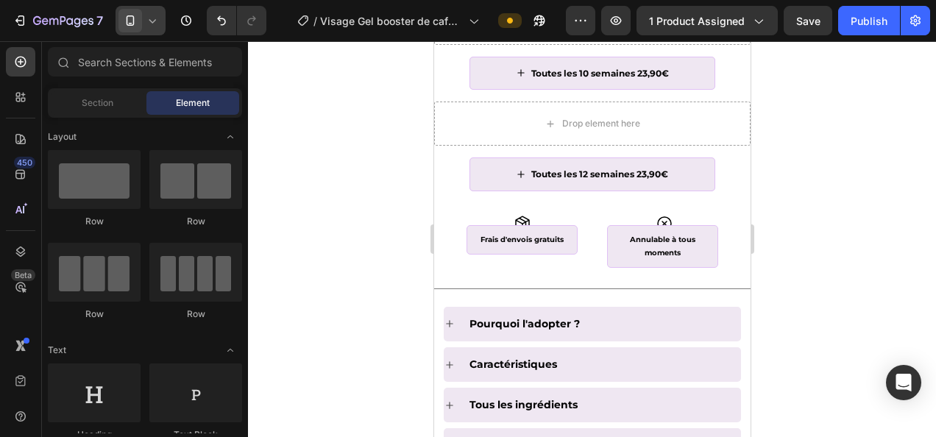
scroll to position [1233, 0]
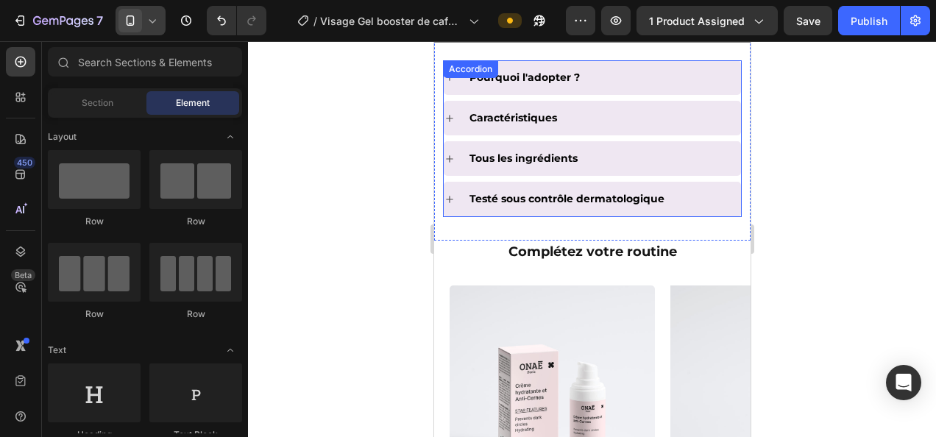
click at [488, 81] on div "Pourquoi l'adopter ? Caractéristiques Tous les ingrédients Testé sous contrôle …" at bounding box center [591, 138] width 299 height 157
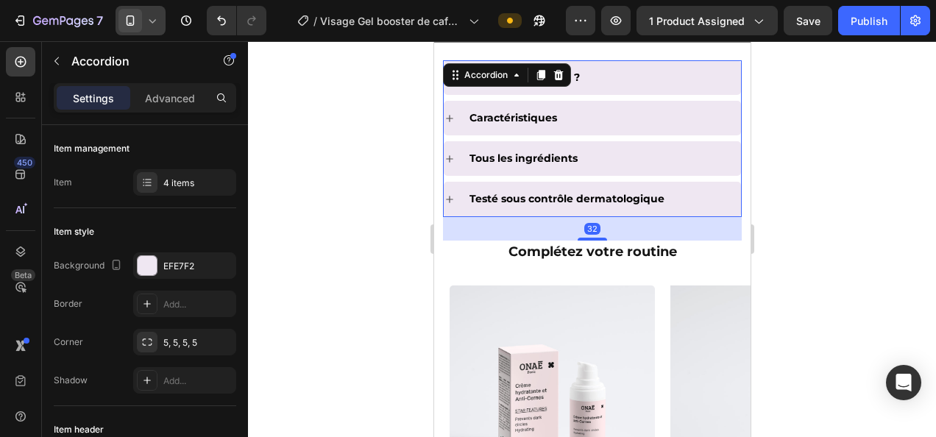
click at [452, 118] on icon at bounding box center [449, 119] width 12 height 12
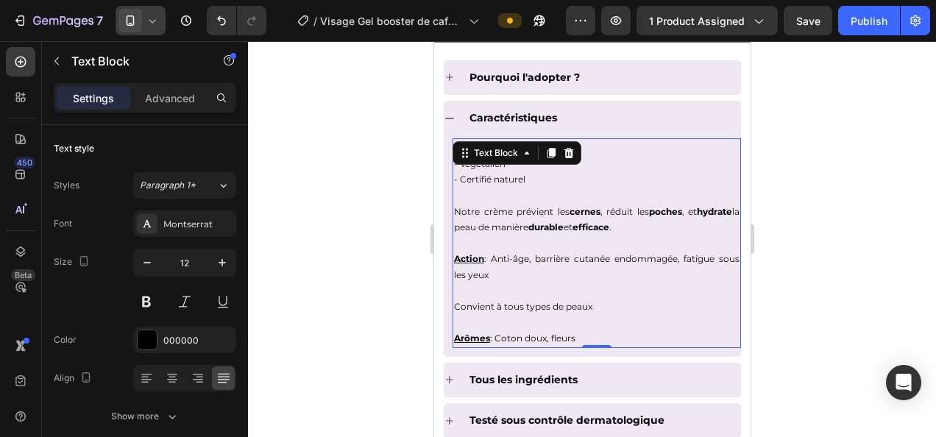
click at [615, 148] on p "- Sans gluten" at bounding box center [595, 148] width 285 height 16
click at [512, 213] on span "Notre crème prévient les cernes , réduit les poches , et hydrate la peau de man…" at bounding box center [595, 219] width 285 height 27
click at [502, 179] on span "- Certifié naturel" at bounding box center [488, 179] width 71 height 11
click at [255, 216] on div at bounding box center [592, 239] width 688 height 396
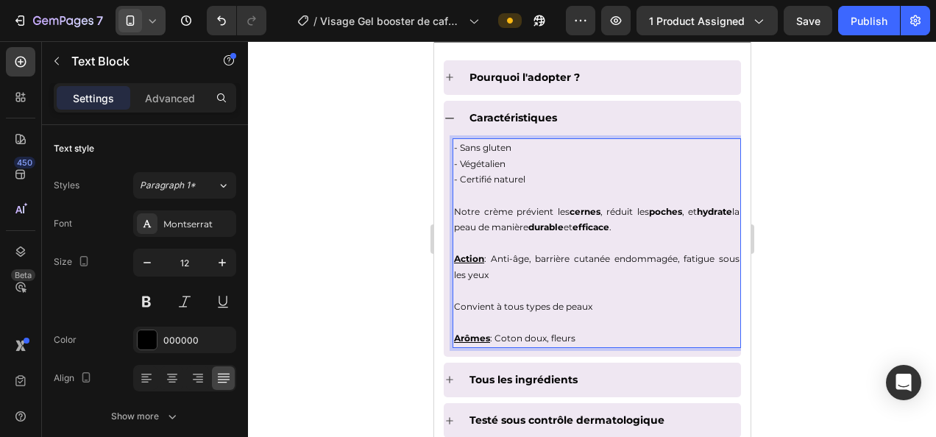
click at [513, 146] on p "- Sans gluten" at bounding box center [595, 148] width 285 height 16
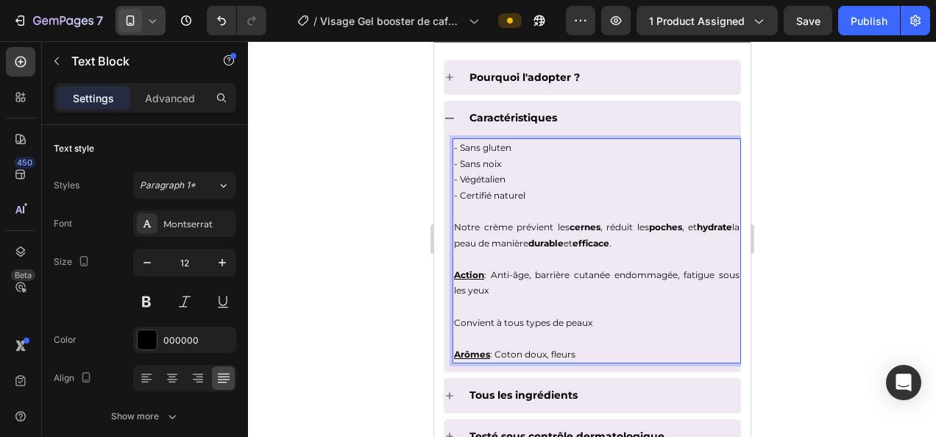
click at [504, 221] on span "Notre crème prévient les cernes , réduit les poches , et hydrate la peau de man…" at bounding box center [595, 234] width 285 height 27
click at [688, 221] on span "Notre sérum prévient les cernes , réduit les poches , et hydrate la peau de man…" at bounding box center [595, 234] width 285 height 27
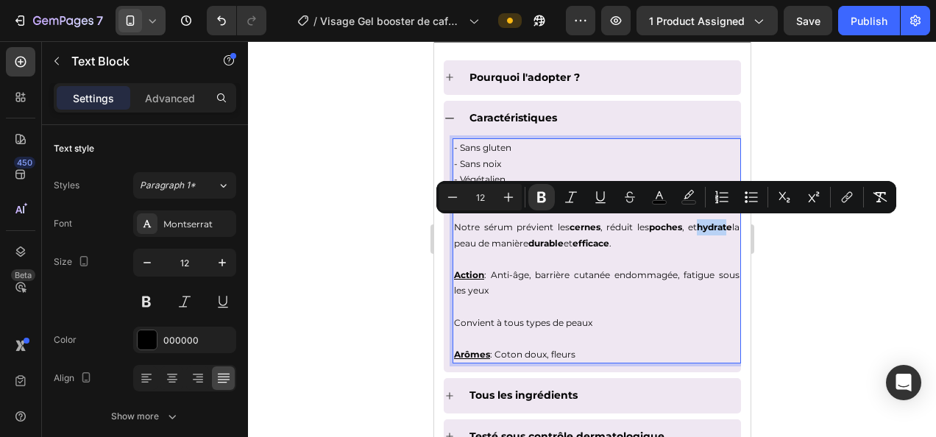
drag, startPoint x: 692, startPoint y: 222, endPoint x: 720, endPoint y: 228, distance: 28.6
click at [720, 228] on strong "hydrate" at bounding box center [713, 226] width 35 height 11
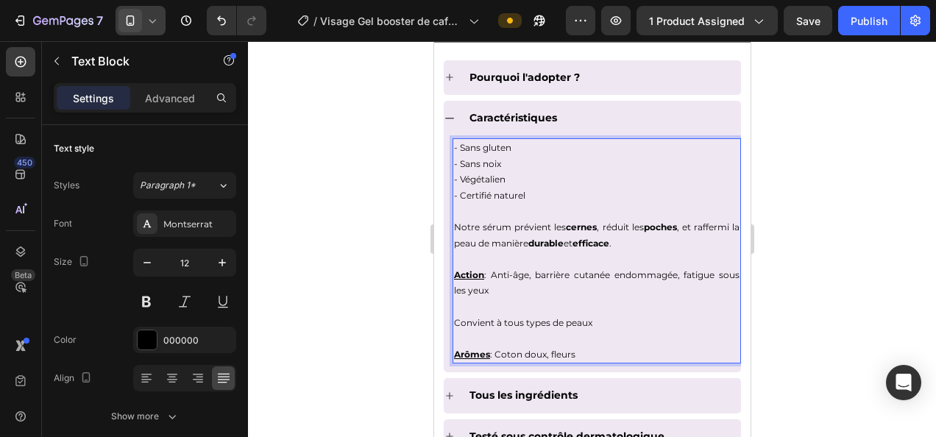
click at [488, 242] on span "Notre sérum prévient les cernes , réduit les poches , et raffermi la peau de ma…" at bounding box center [595, 234] width 285 height 27
click at [559, 354] on span "Arômes : Coton doux, fleurs" at bounding box center [513, 354] width 121 height 11
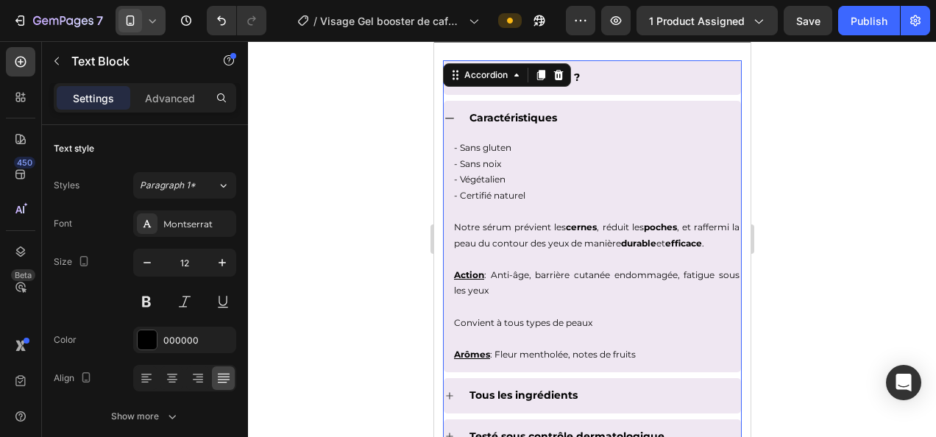
click at [450, 118] on icon at bounding box center [448, 118] width 9 height 1
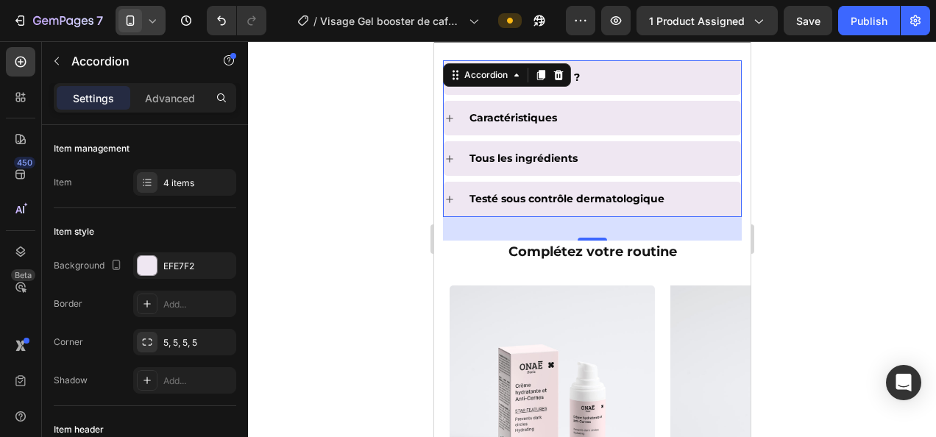
click at [447, 157] on icon at bounding box center [449, 159] width 12 height 12
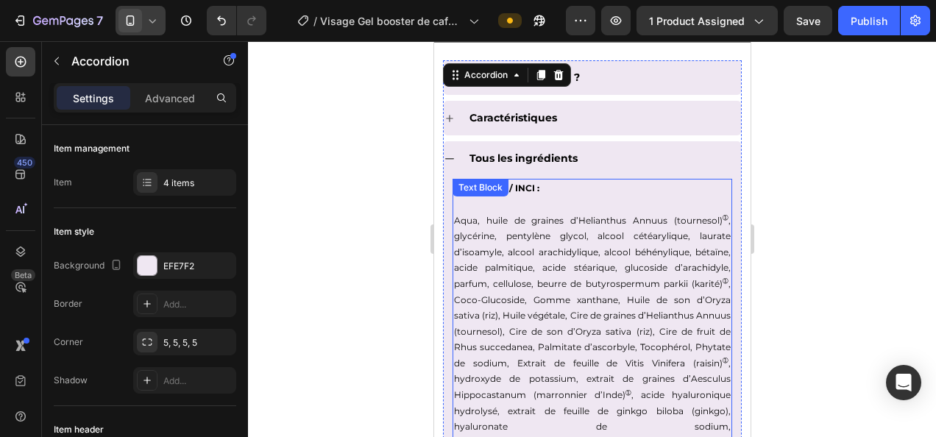
scroll to position [1336, 0]
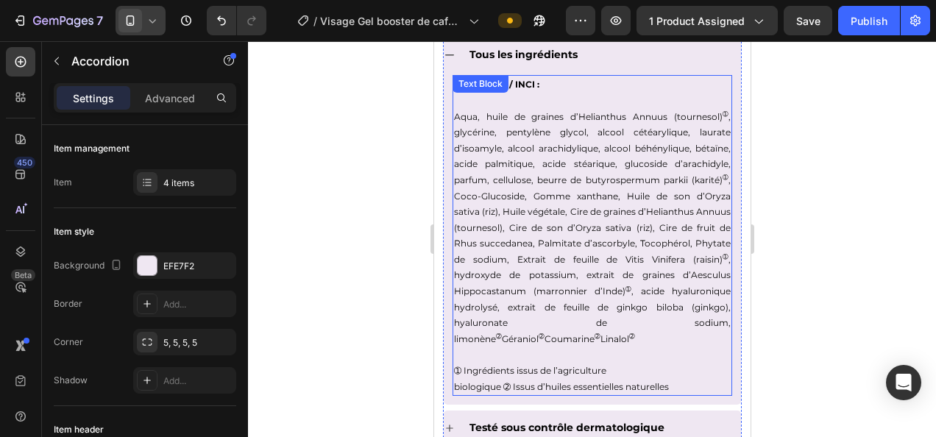
click at [645, 381] on p "➀ Ingrédients issus de l’agriculture biologique ➁ Issus d’huiles essentielles n…" at bounding box center [591, 379] width 277 height 32
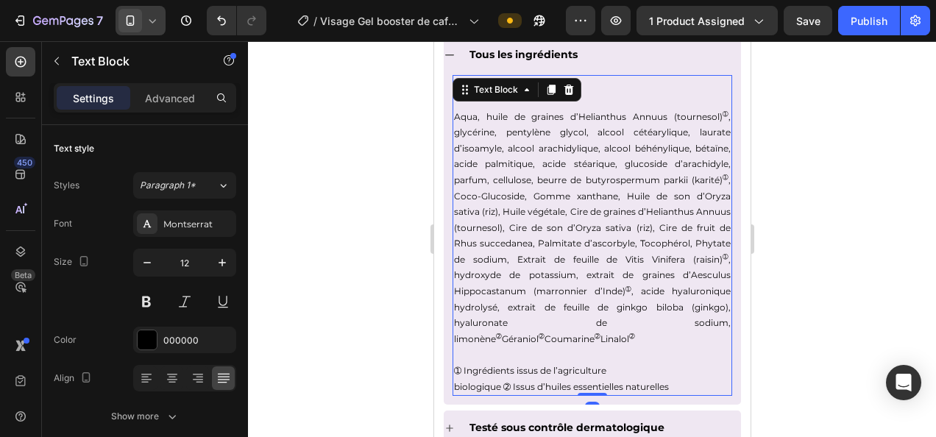
click at [675, 380] on p "➀ Ingrédients issus de l’agriculture biologique ➁ Issus d’huiles essentielles n…" at bounding box center [591, 379] width 277 height 32
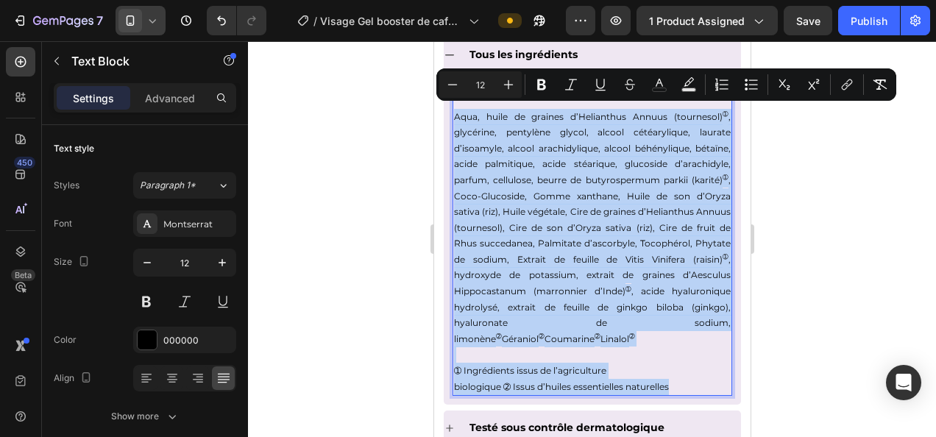
drag, startPoint x: 674, startPoint y: 384, endPoint x: 452, endPoint y: 115, distance: 349.0
click at [452, 115] on div "Ingrédients / INCI : Aqua, huile de graines d’Helianthus Annuus (tournesol) ➀ ,…" at bounding box center [592, 235] width 280 height 321
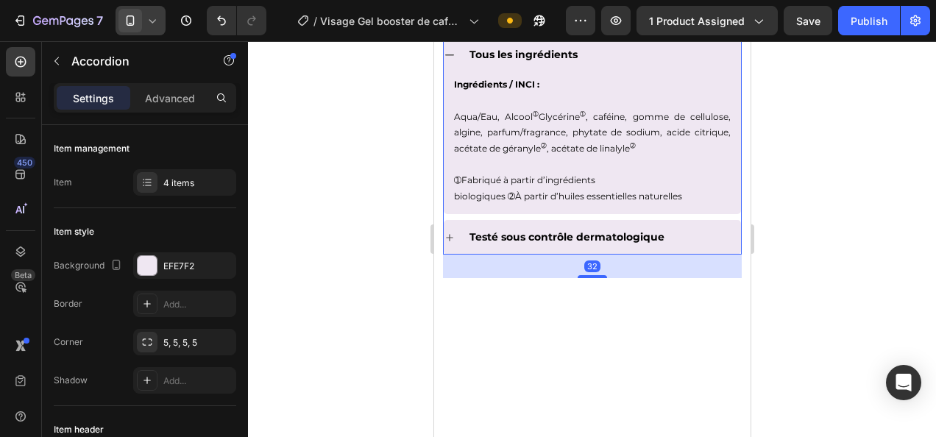
click at [449, 233] on icon at bounding box center [449, 238] width 12 height 12
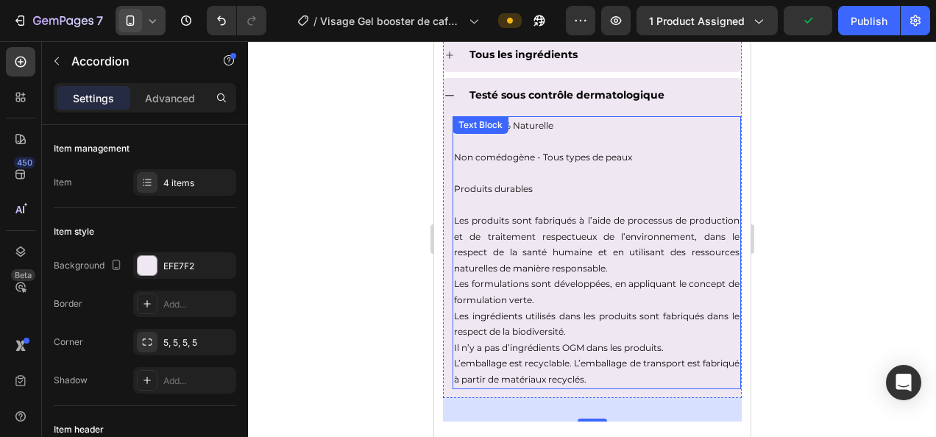
scroll to position [1174, 0]
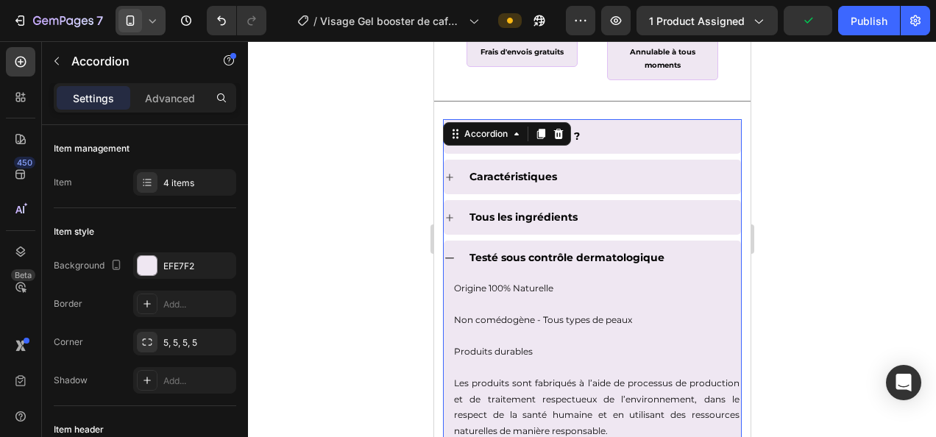
click at [449, 252] on icon at bounding box center [449, 258] width 12 height 12
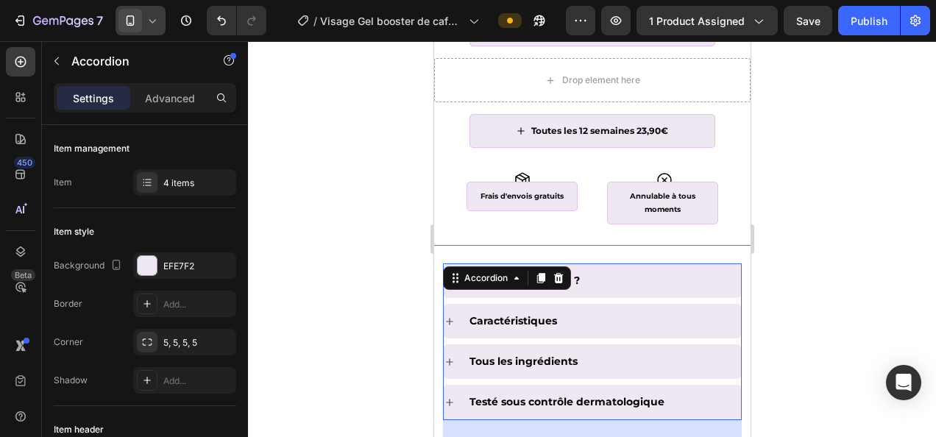
scroll to position [1017, 0]
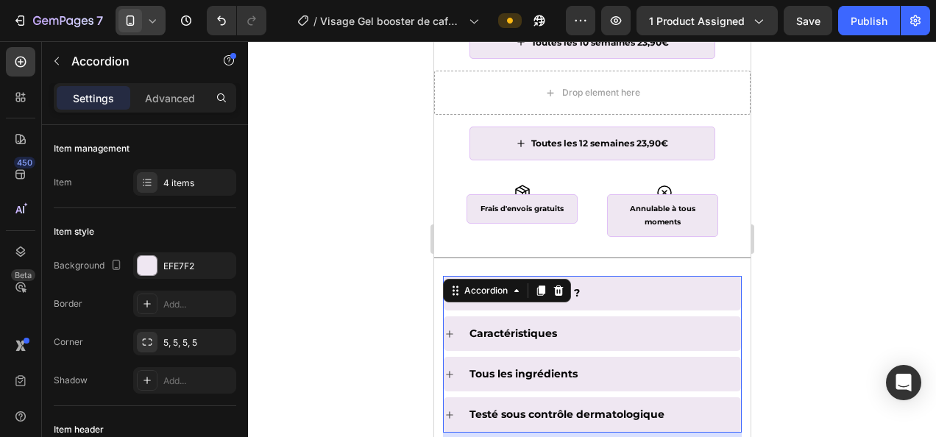
click at [632, 285] on div "Pourquoi l'adopter ?" at bounding box center [603, 293] width 274 height 23
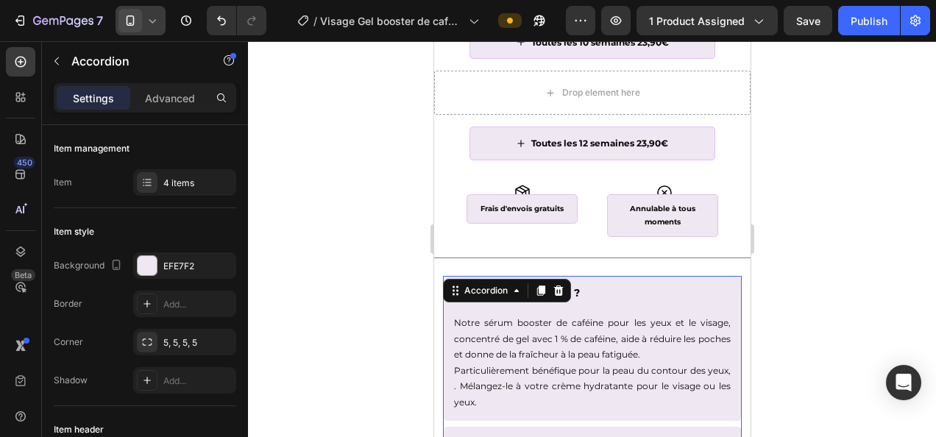
click at [853, 299] on div at bounding box center [592, 239] width 688 height 396
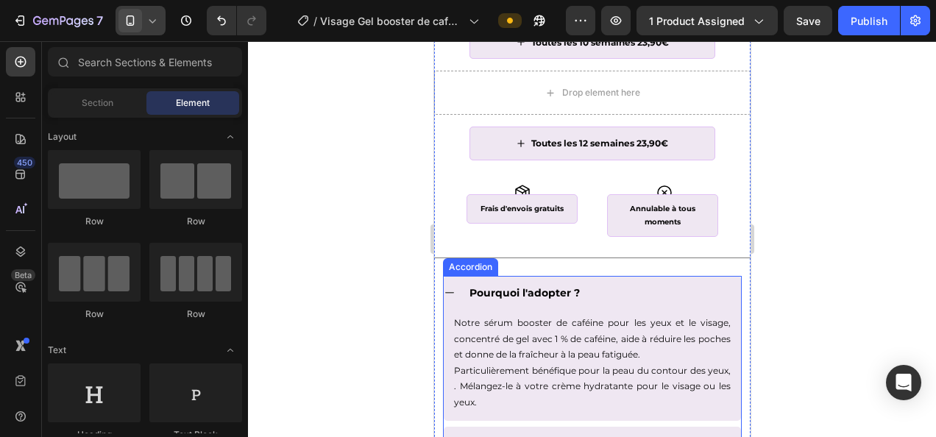
click at [450, 289] on icon at bounding box center [449, 293] width 12 height 12
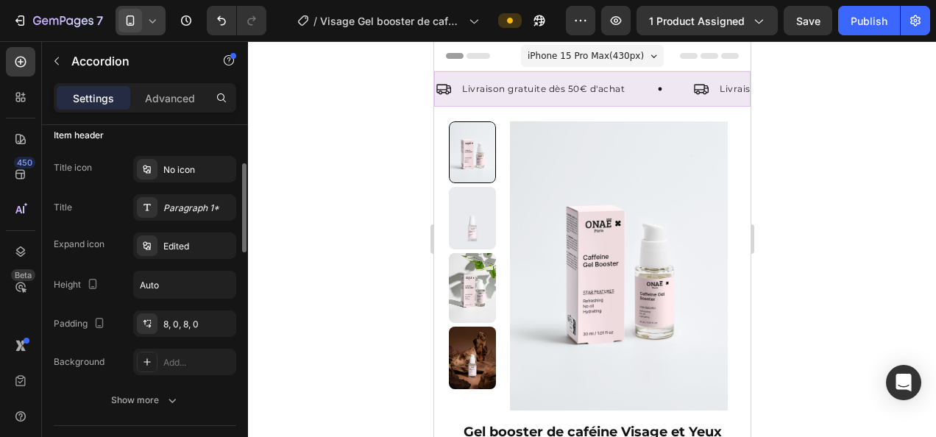
scroll to position [0, 0]
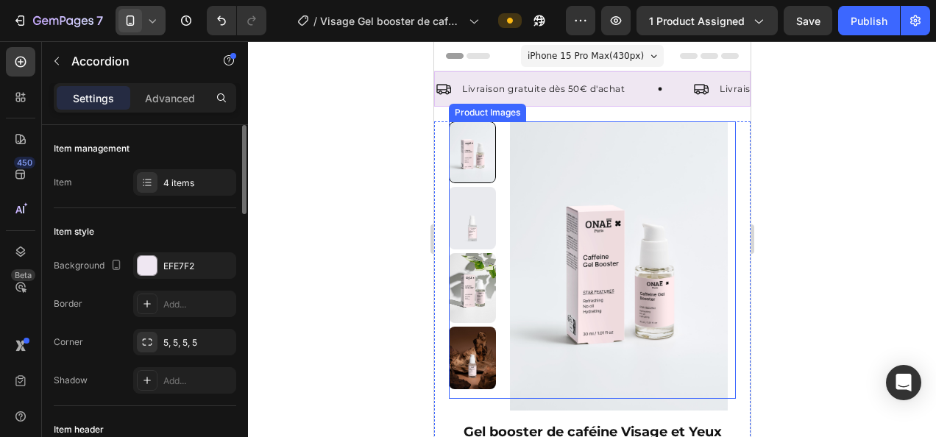
click at [572, 194] on img at bounding box center [618, 265] width 234 height 289
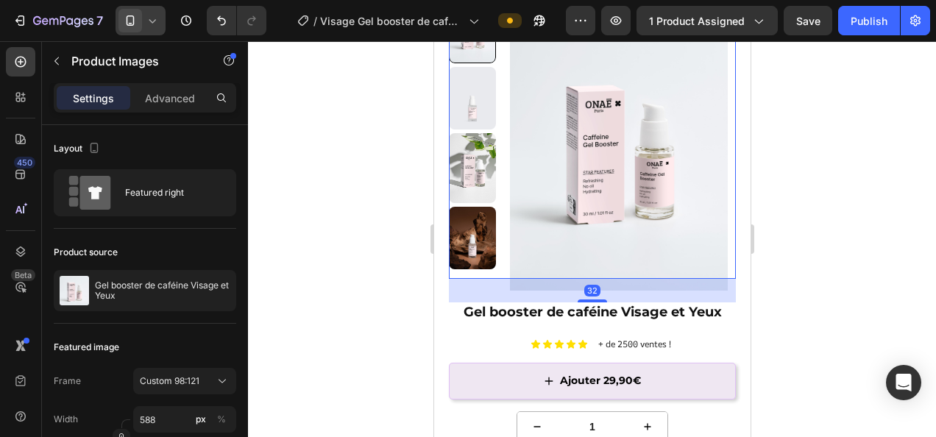
scroll to position [121, 0]
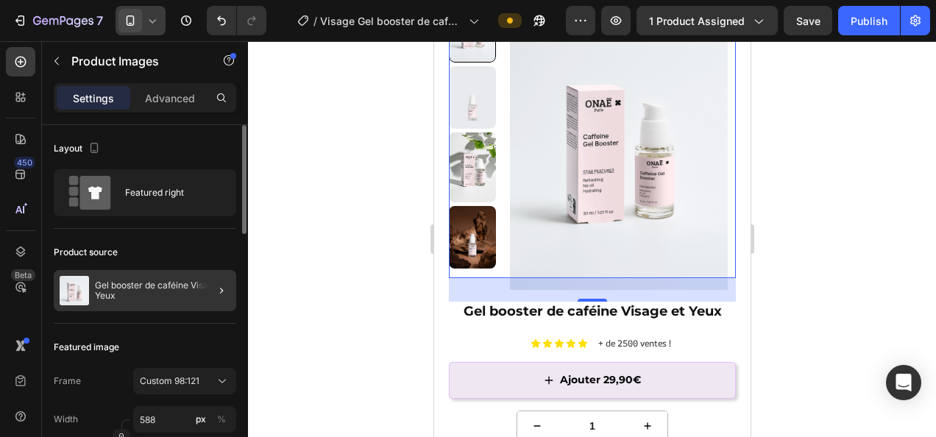
click at [212, 291] on div at bounding box center [215, 290] width 41 height 41
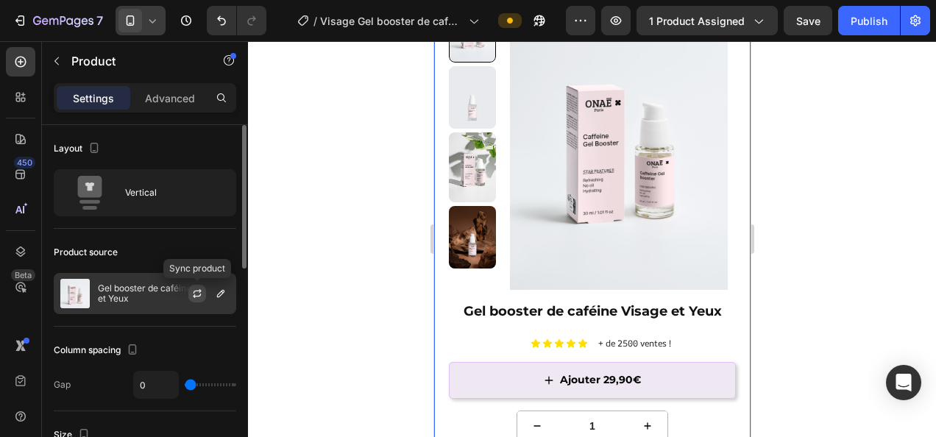
click at [201, 288] on icon "button" at bounding box center [197, 294] width 12 height 12
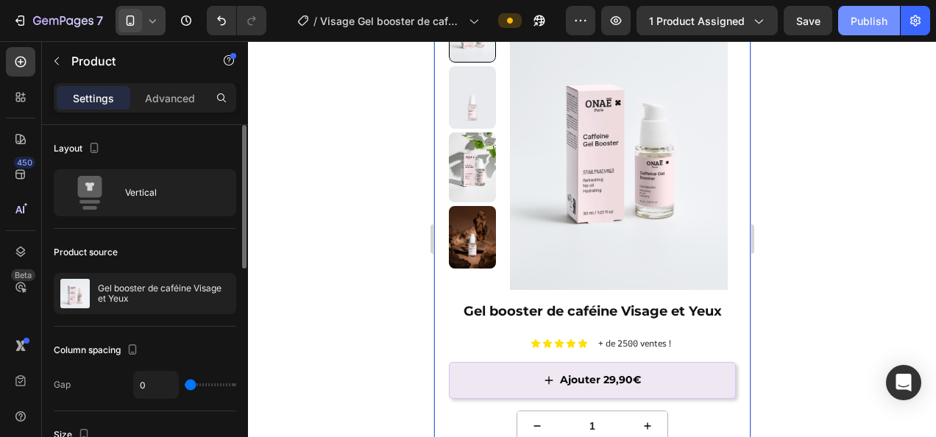
click at [858, 21] on div "Publish" at bounding box center [868, 20] width 37 height 15
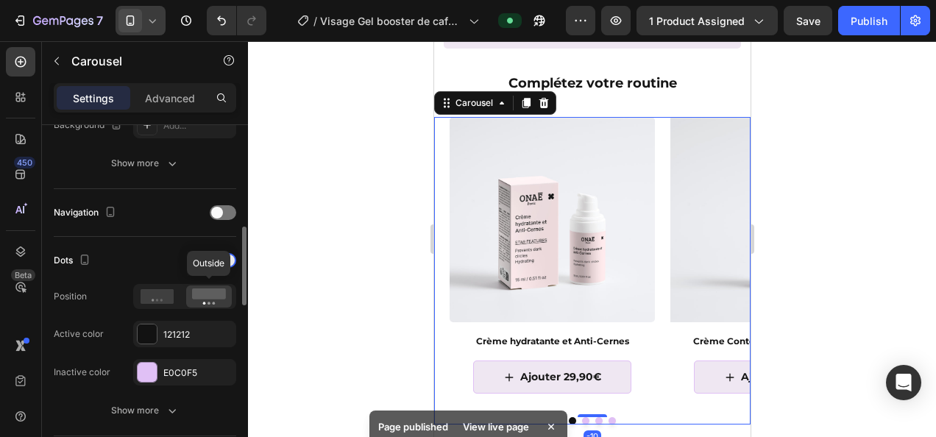
scroll to position [452, 0]
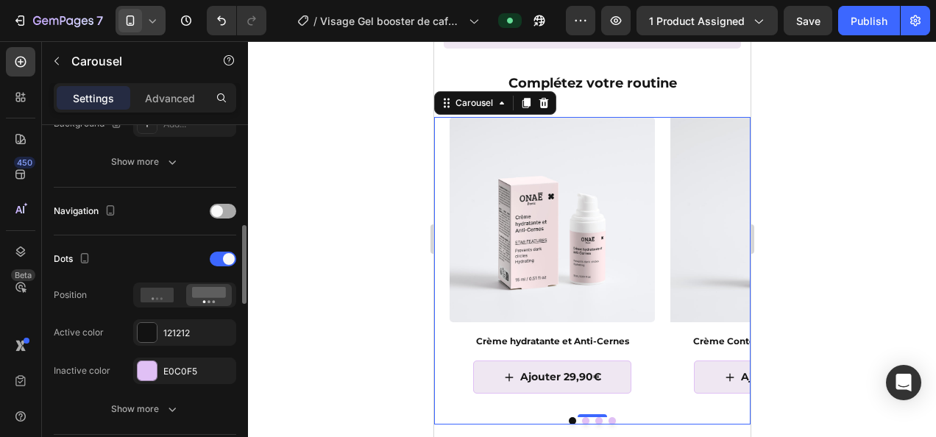
click at [229, 215] on div at bounding box center [223, 211] width 26 height 15
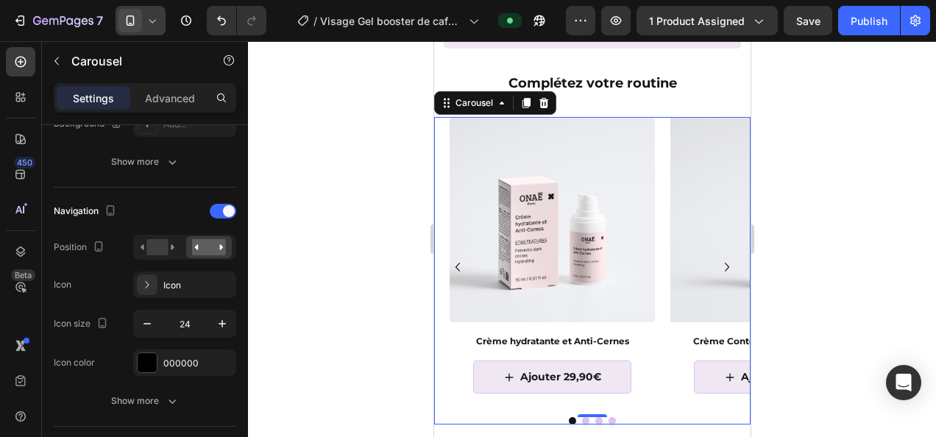
click at [717, 260] on icon "Carousel Next Arrow" at bounding box center [726, 267] width 18 height 18
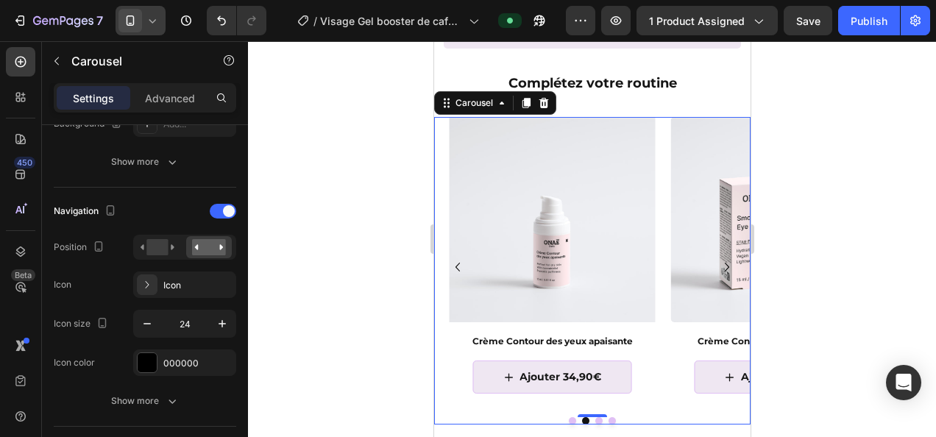
click at [717, 262] on icon "Carousel Next Arrow" at bounding box center [726, 267] width 18 height 18
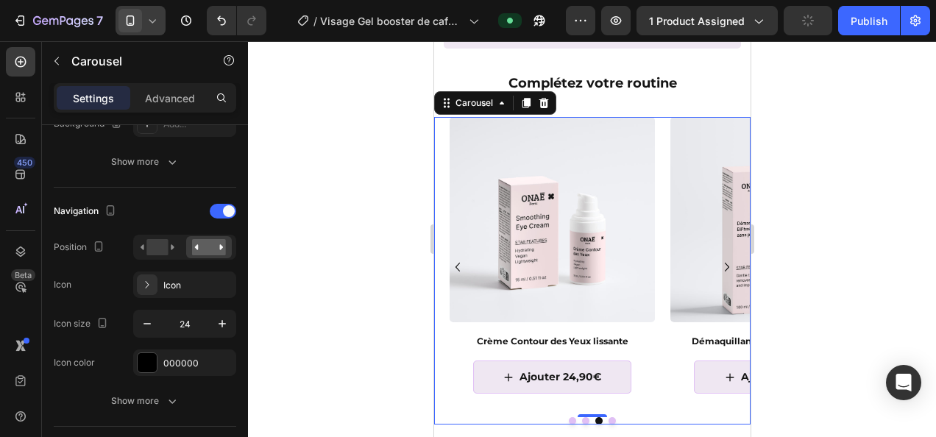
click at [717, 260] on icon "Carousel Next Arrow" at bounding box center [726, 267] width 18 height 18
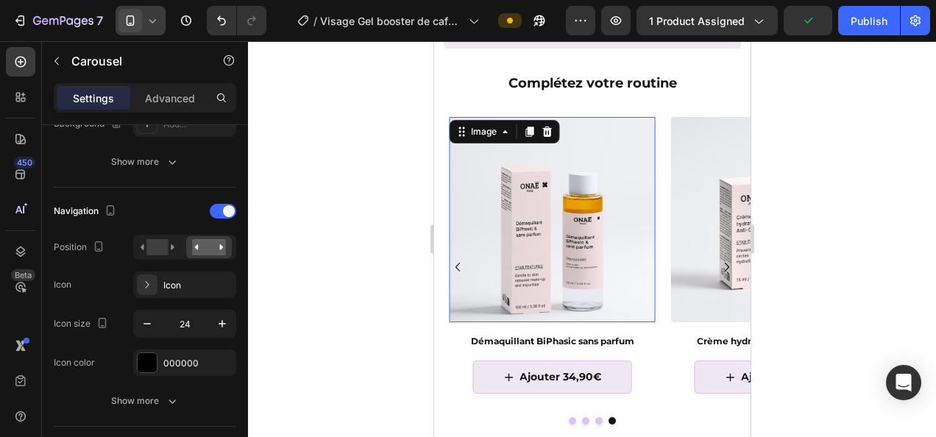
click at [577, 245] on img at bounding box center [551, 219] width 205 height 205
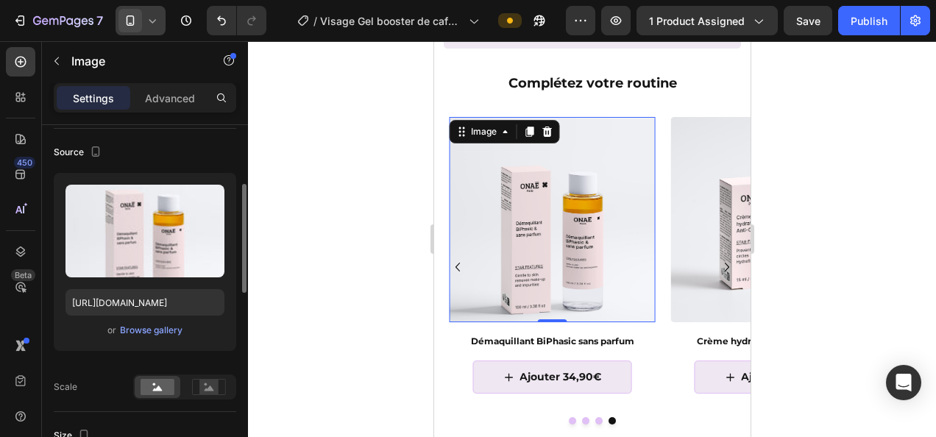
scroll to position [124, 0]
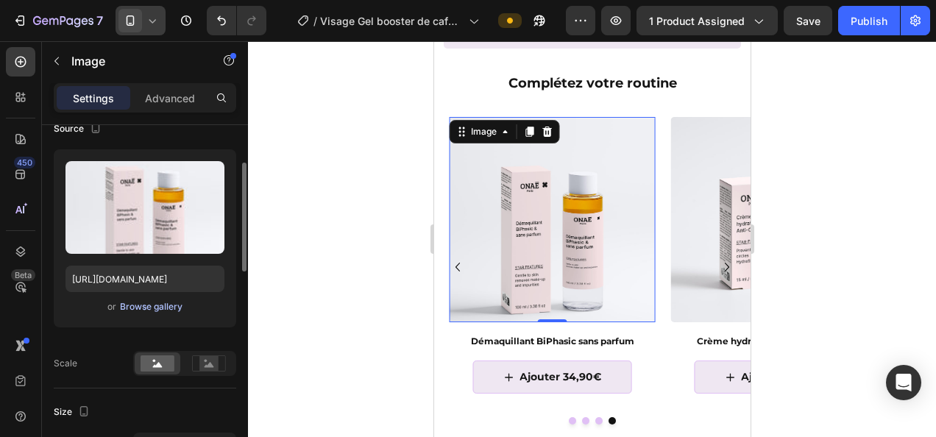
click at [160, 305] on div "Browse gallery" at bounding box center [151, 306] width 63 height 13
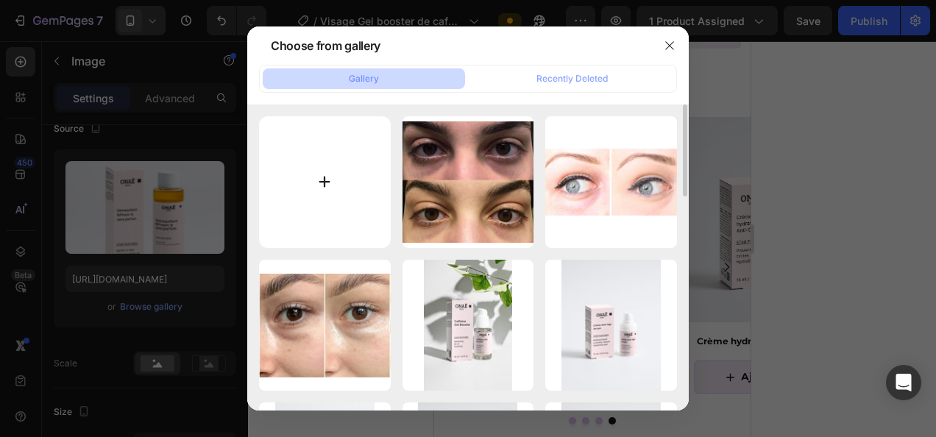
click at [324, 180] on input "file" at bounding box center [325, 182] width 132 height 132
type input "C:\fakepath\télécharger (4).jpg"
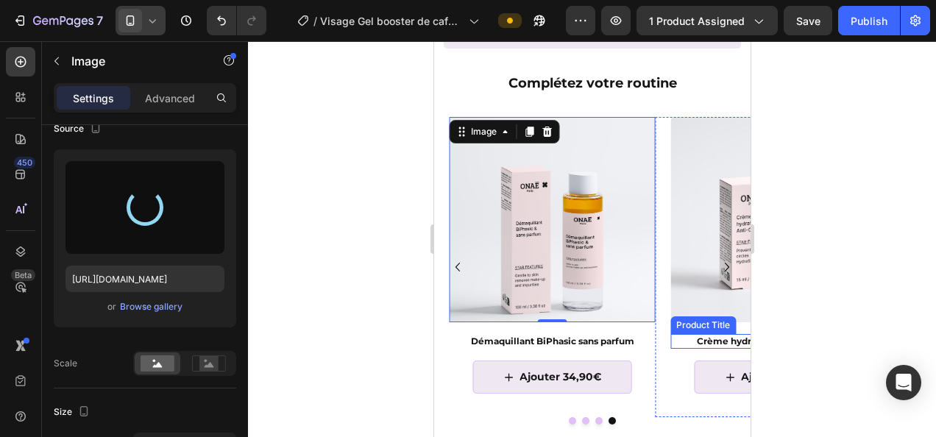
type input "https://cdn.shopify.com/s/files/1/0905/0859/1489/files/gempages_559583098073777…"
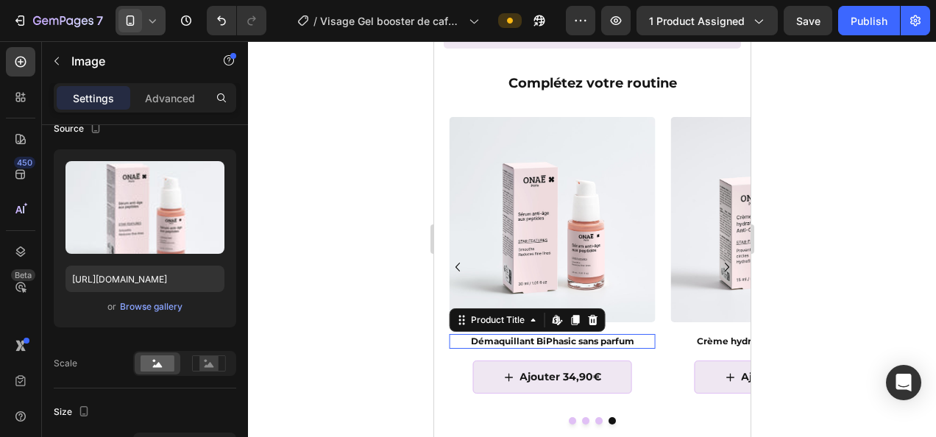
click at [614, 334] on h1 "Démaquillant BiPhasic sans parfum" at bounding box center [551, 341] width 205 height 15
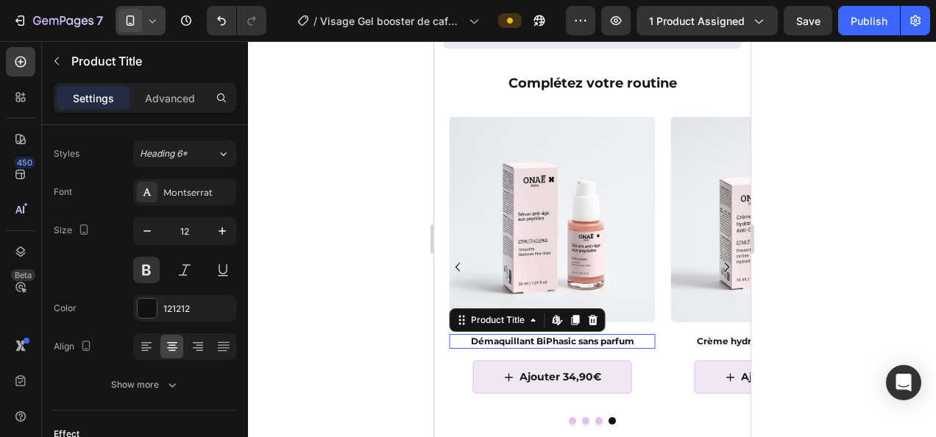
scroll to position [0, 0]
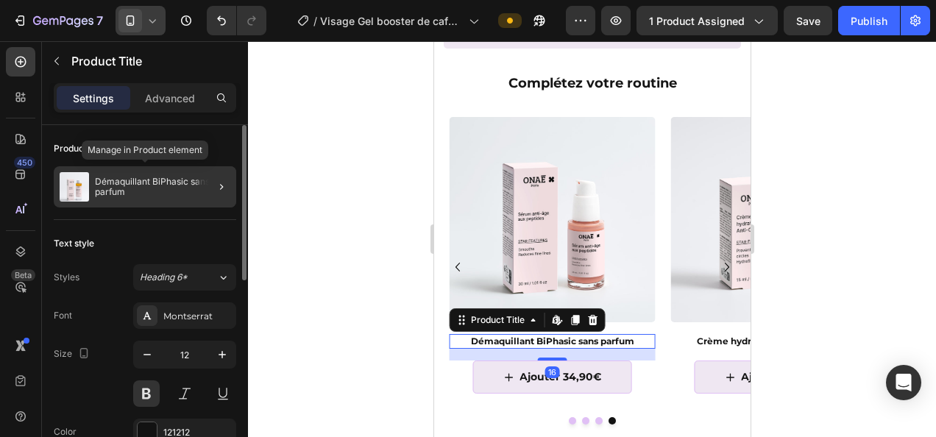
click at [149, 190] on p "Démaquillant BiPhasic sans parfum" at bounding box center [162, 187] width 135 height 21
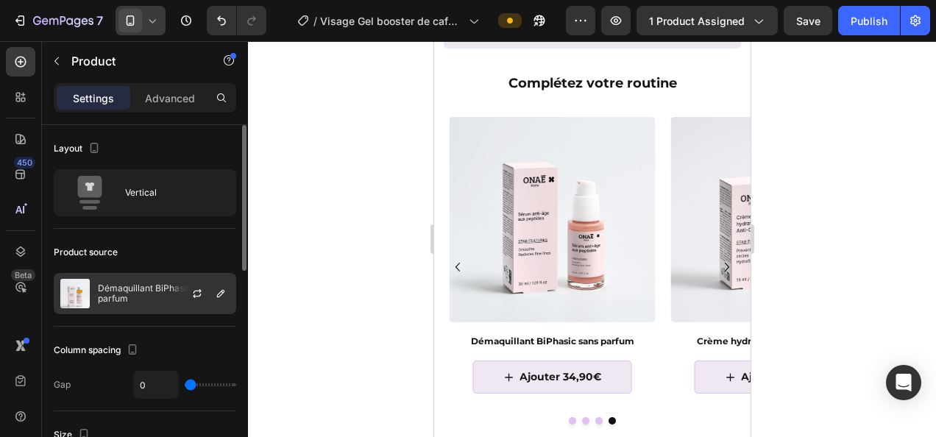
click at [170, 304] on div "Démaquillant BiPhasic sans parfum" at bounding box center [145, 293] width 182 height 41
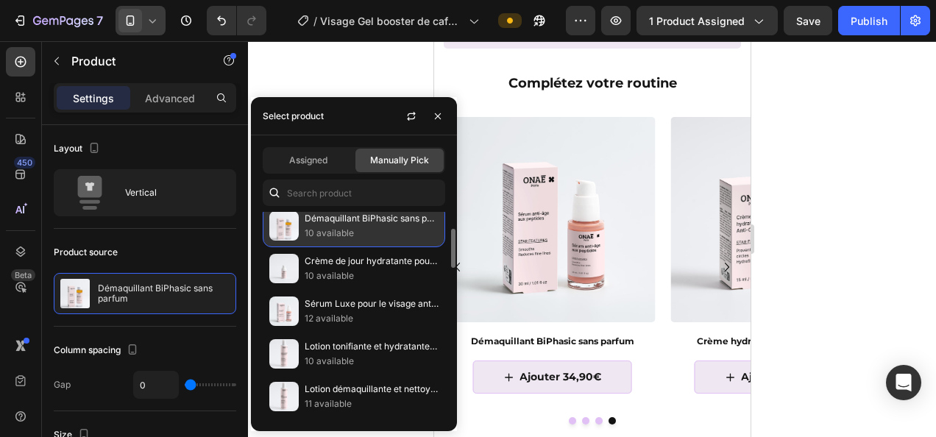
scroll to position [97, 0]
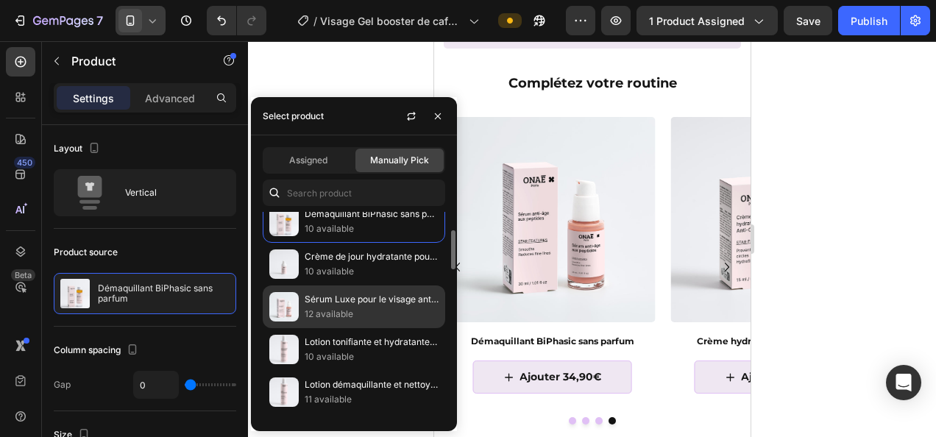
click at [350, 299] on p "Sérum Luxe pour le visage anti-âge aux peptides" at bounding box center [372, 299] width 134 height 15
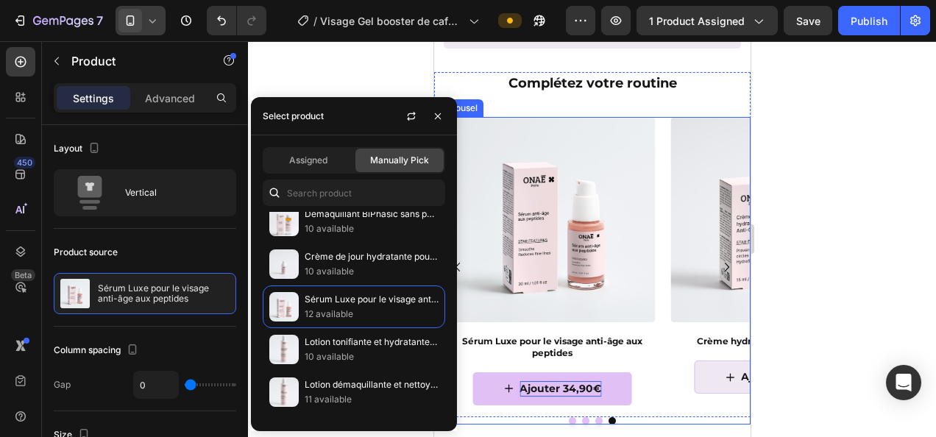
click at [569, 388] on div "Ajouter 34,90€" at bounding box center [560, 388] width 82 height 15
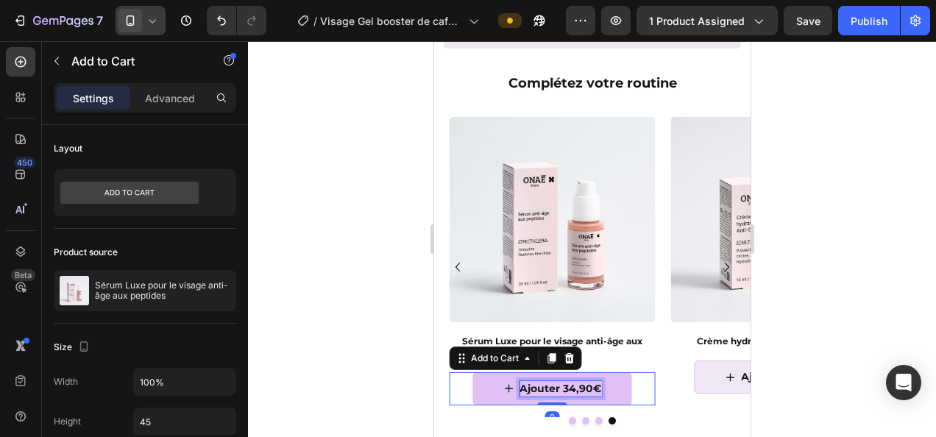
click at [574, 382] on div "Ajouter 34,90€" at bounding box center [560, 388] width 82 height 15
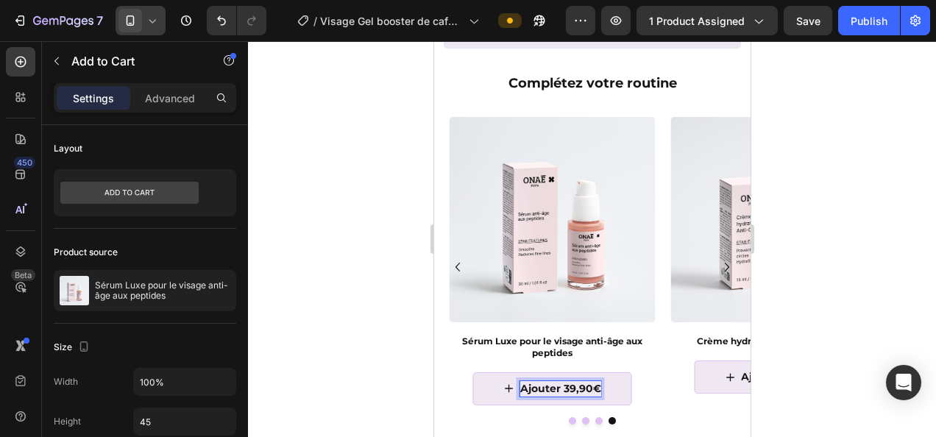
click at [865, 271] on div at bounding box center [592, 239] width 688 height 396
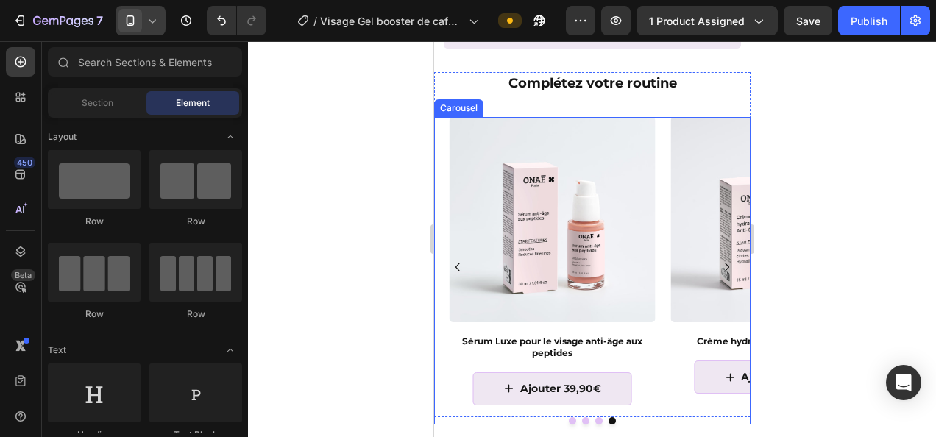
click at [717, 263] on icon "Carousel Next Arrow" at bounding box center [726, 267] width 18 height 18
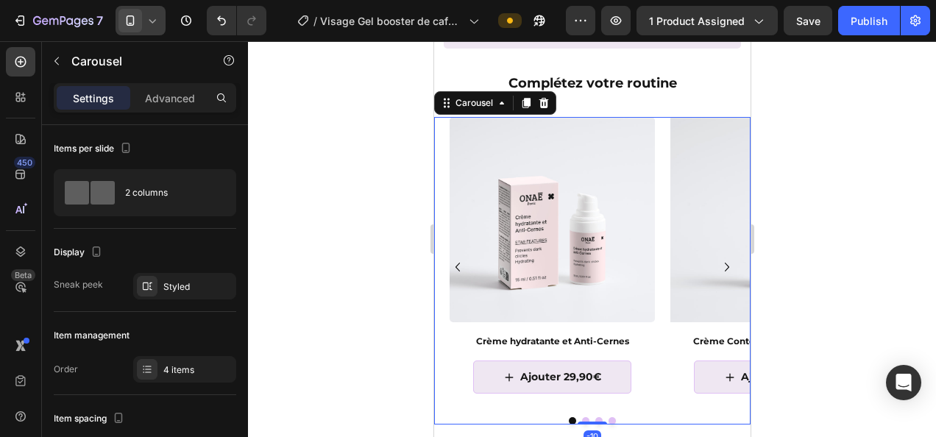
click at [724, 265] on icon "Carousel Next Arrow" at bounding box center [726, 267] width 4 height 9
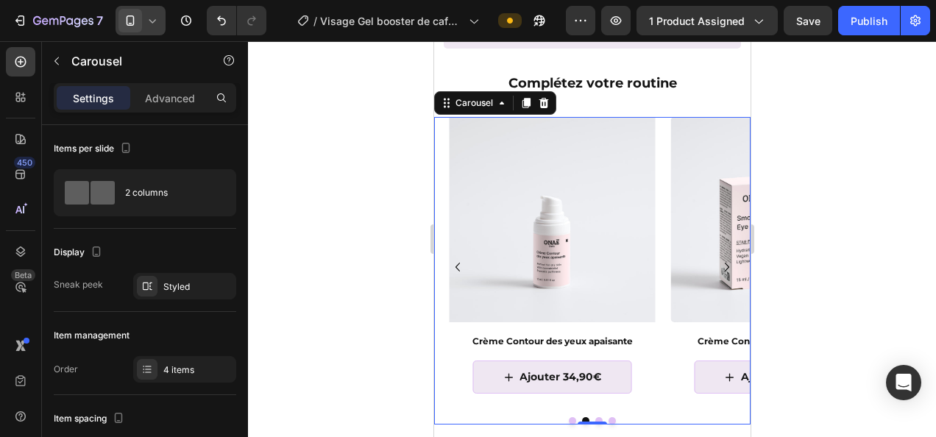
click at [717, 262] on icon "Carousel Next Arrow" at bounding box center [726, 267] width 18 height 18
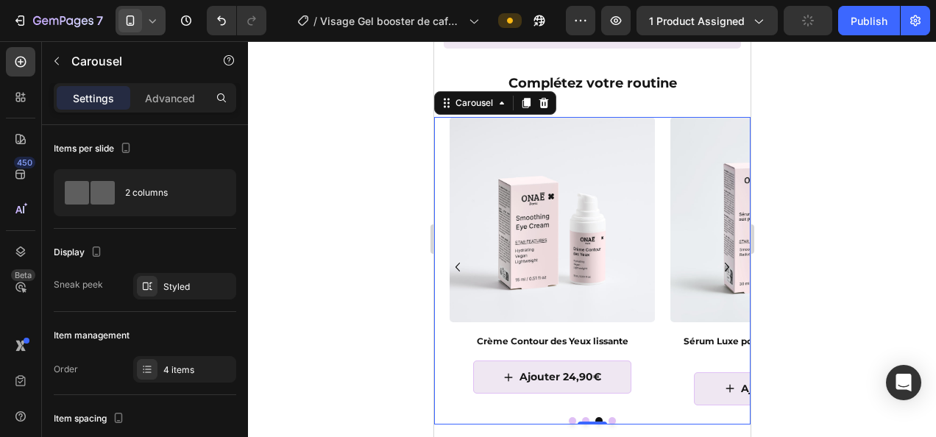
click at [717, 262] on icon "Carousel Next Arrow" at bounding box center [726, 267] width 18 height 18
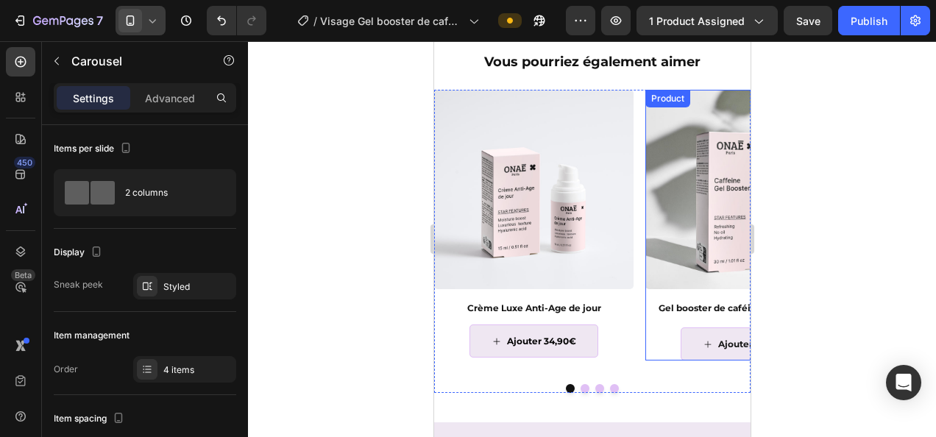
scroll to position [2919, 0]
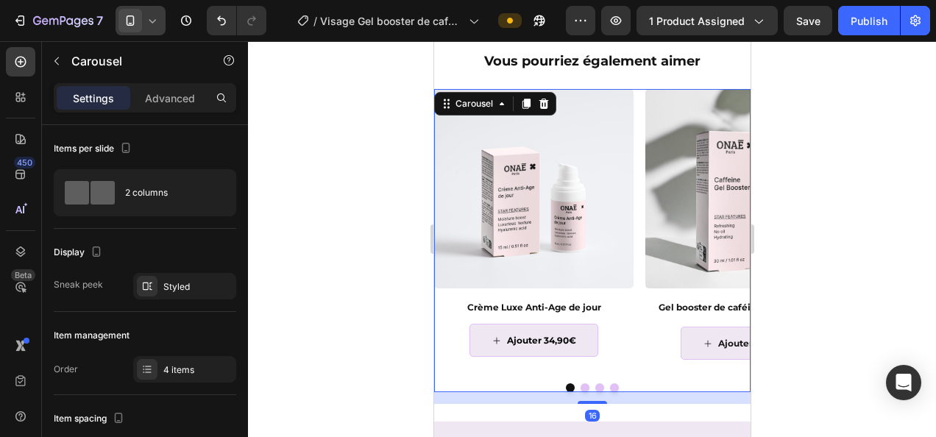
click at [628, 388] on div at bounding box center [591, 387] width 316 height 9
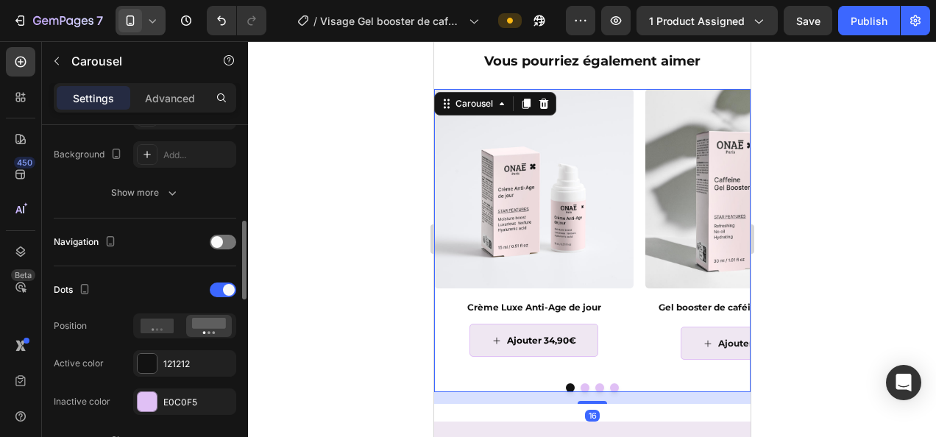
scroll to position [422, 0]
click at [227, 233] on div at bounding box center [223, 240] width 26 height 15
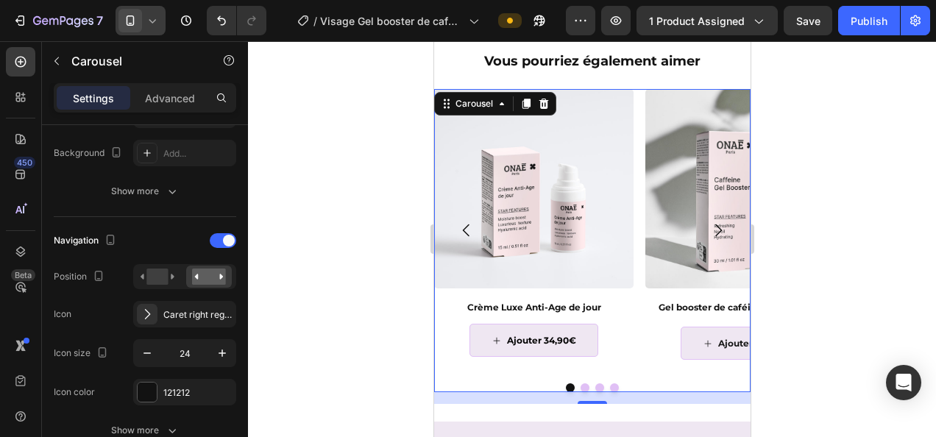
click at [462, 224] on icon "Carousel Back Arrow" at bounding box center [466, 230] width 18 height 18
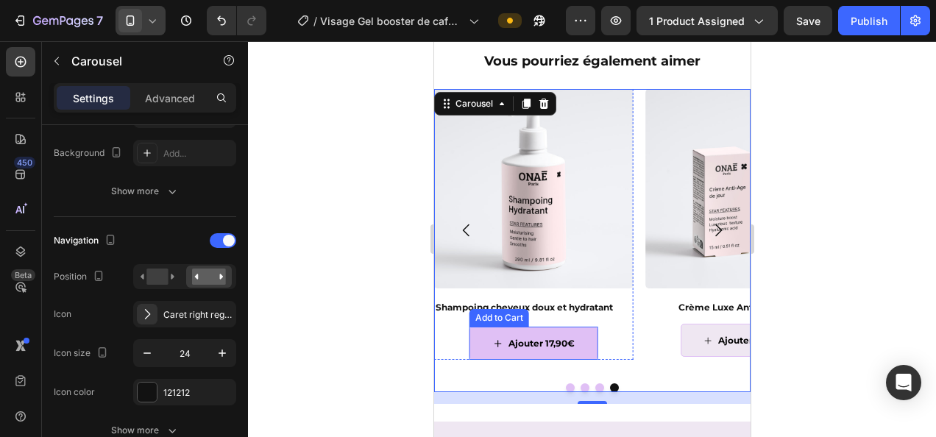
click at [474, 352] on button "Ajouter 17,90€" at bounding box center [533, 344] width 129 height 34
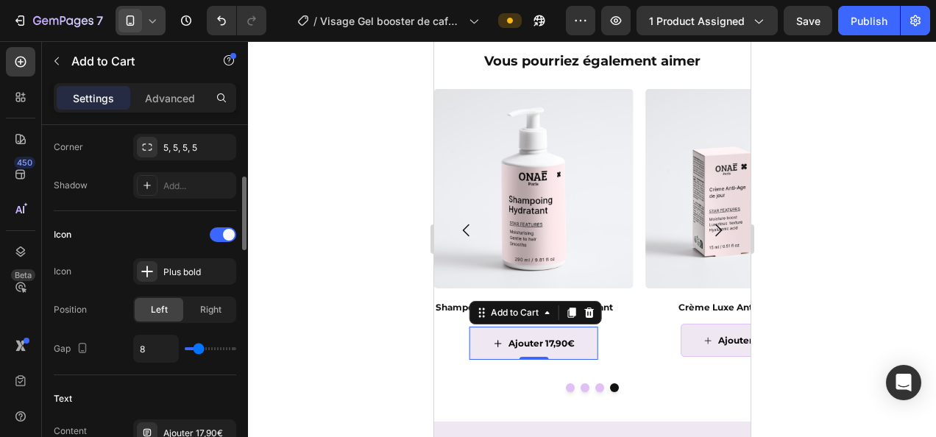
scroll to position [471, 0]
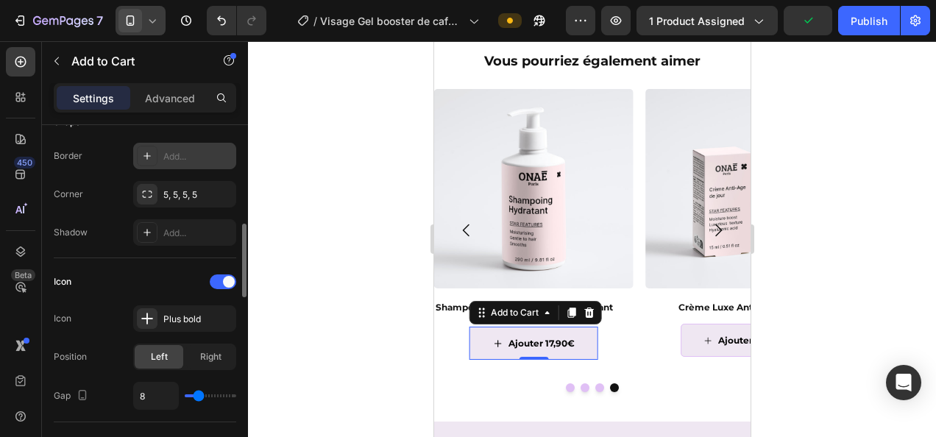
click at [182, 146] on div "Add..." at bounding box center [184, 156] width 103 height 26
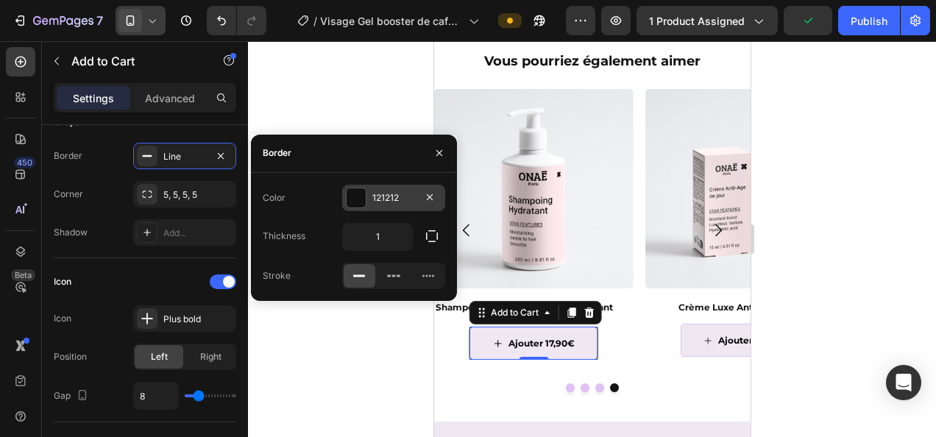
click at [388, 202] on div "121212" at bounding box center [393, 197] width 43 height 13
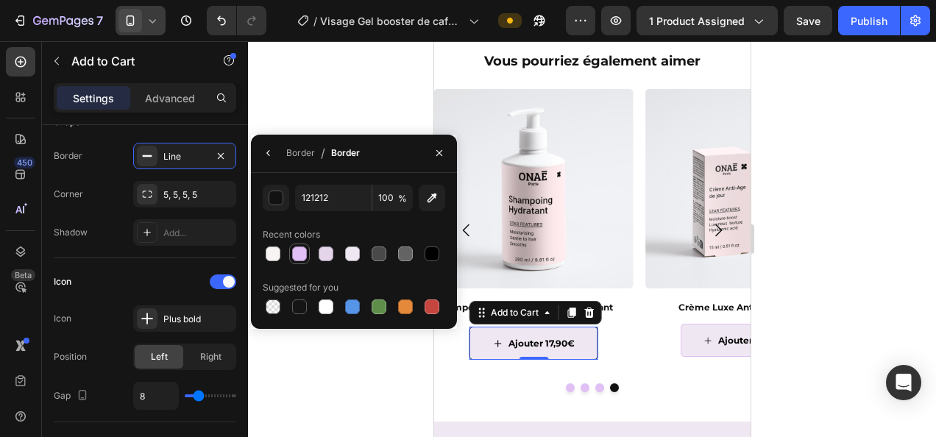
click at [294, 254] on div at bounding box center [299, 253] width 15 height 15
type input "E0C0F5"
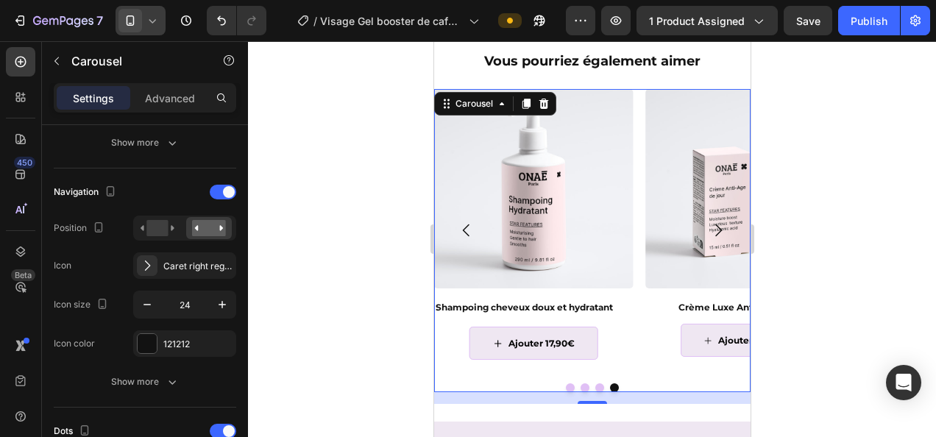
click at [463, 228] on icon "Carousel Back Arrow" at bounding box center [465, 230] width 7 height 13
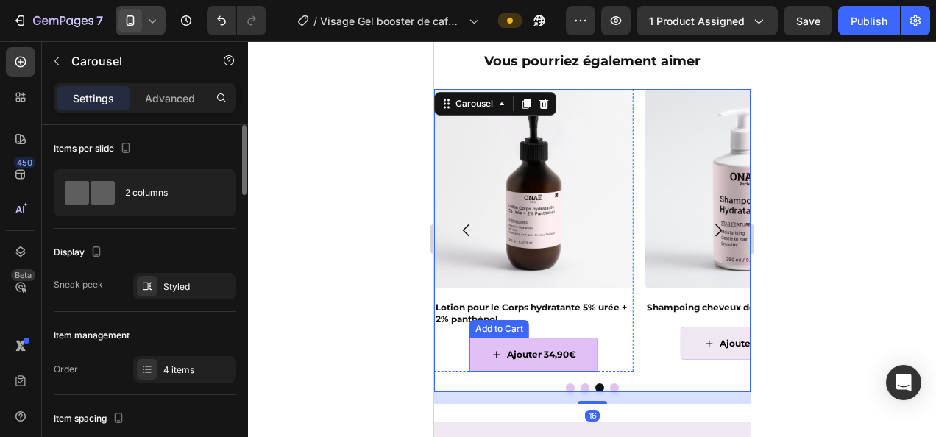
click at [469, 360] on button "Ajouter 34,90€" at bounding box center [533, 355] width 129 height 34
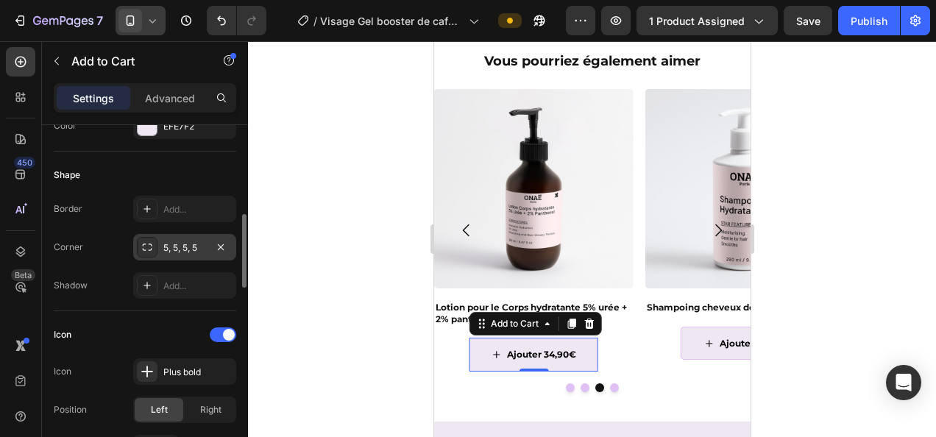
scroll to position [419, 0]
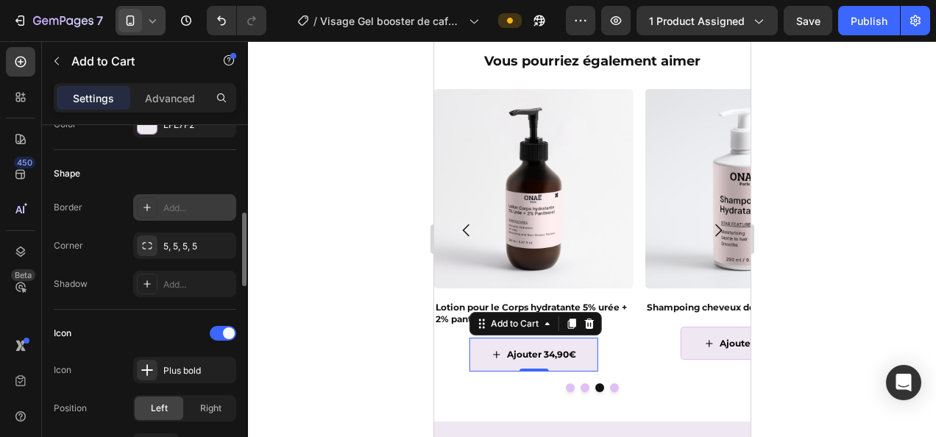
click at [186, 213] on div "Add..." at bounding box center [184, 207] width 103 height 26
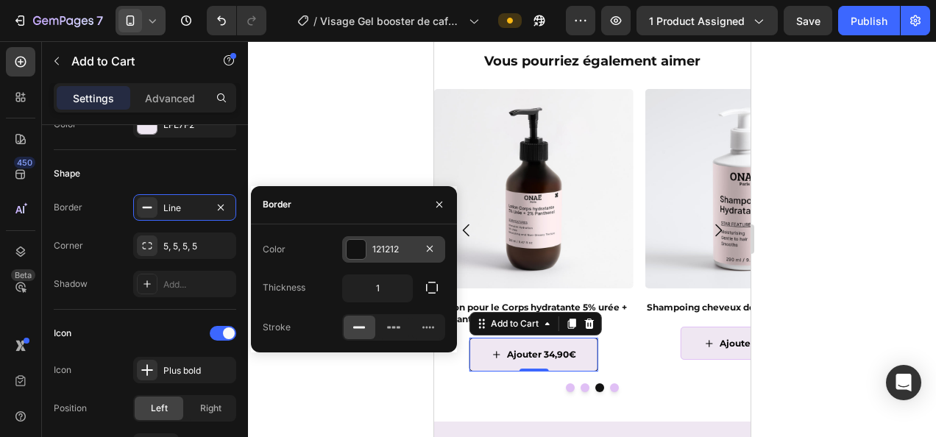
click at [397, 250] on div "121212" at bounding box center [393, 249] width 43 height 13
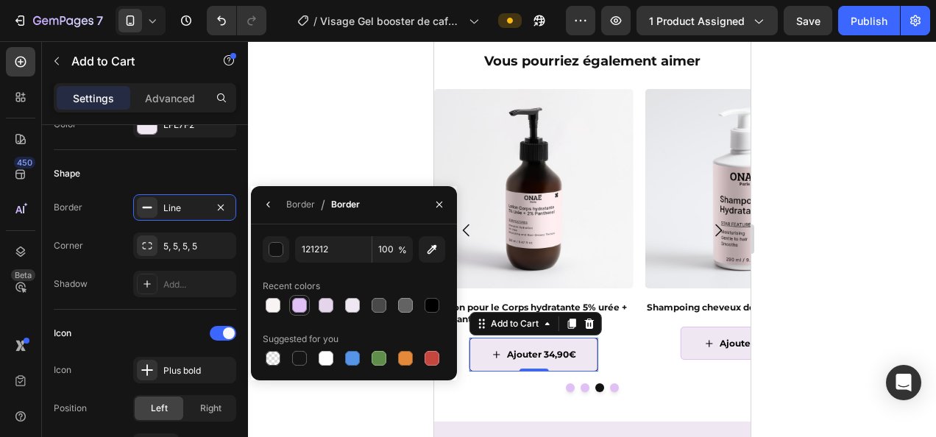
click at [297, 303] on div at bounding box center [299, 305] width 15 height 15
type input "E0C0F5"
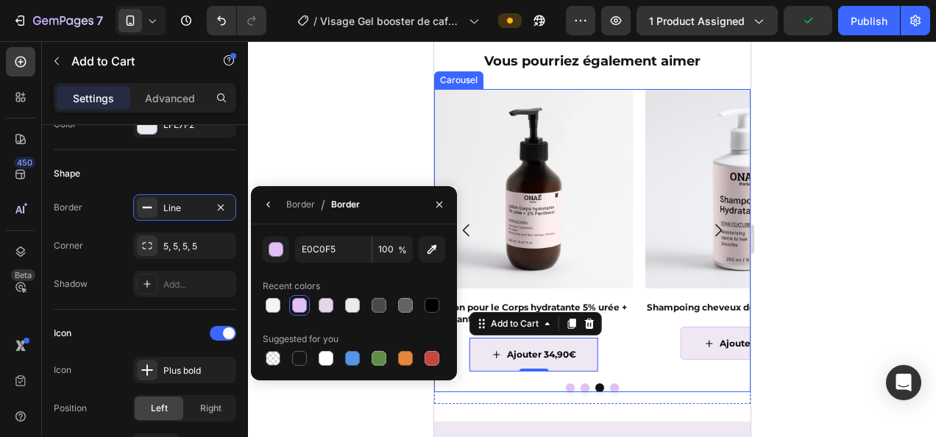
click at [466, 232] on icon "Carousel Back Arrow" at bounding box center [466, 230] width 18 height 18
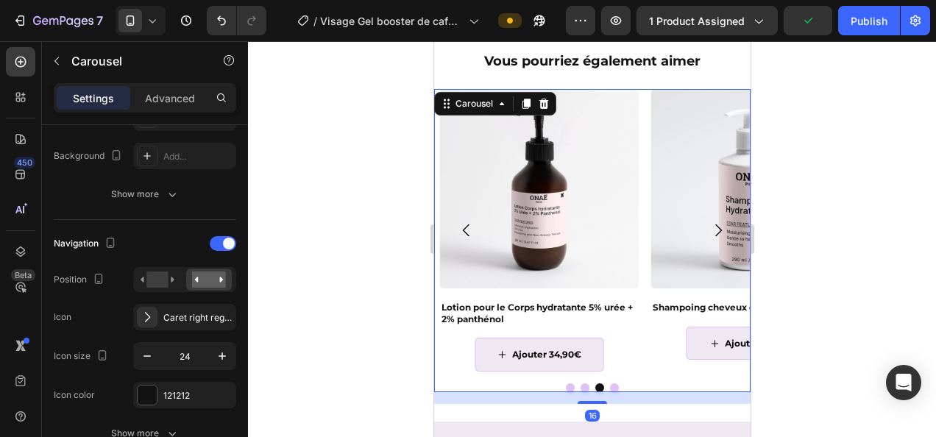
scroll to position [0, 0]
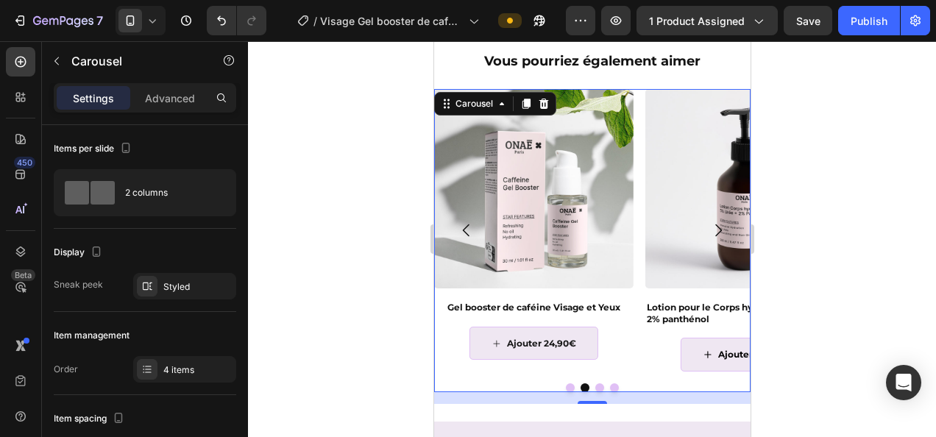
click at [467, 231] on icon "Carousel Back Arrow" at bounding box center [466, 230] width 18 height 18
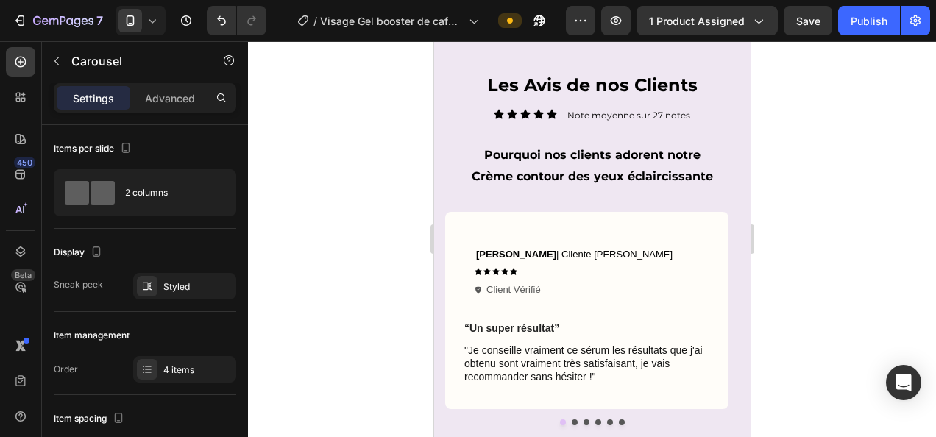
scroll to position [3360, 0]
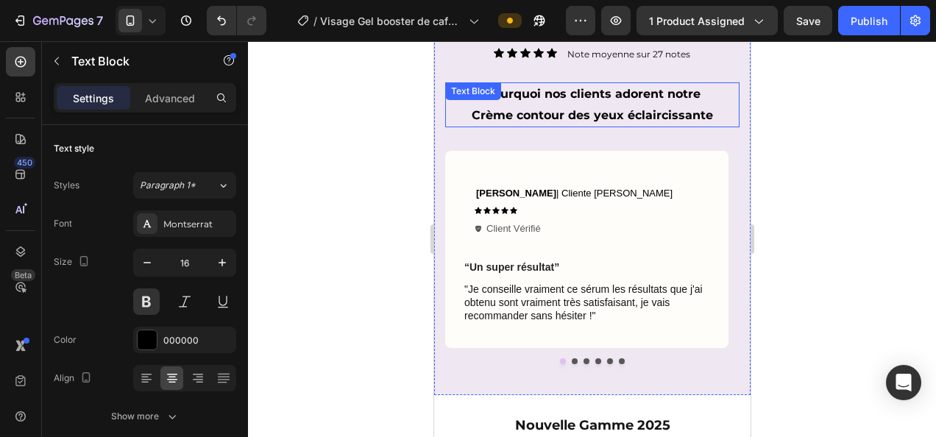
click at [634, 116] on p "Crème contour des yeux éclaircissante" at bounding box center [591, 115] width 291 height 21
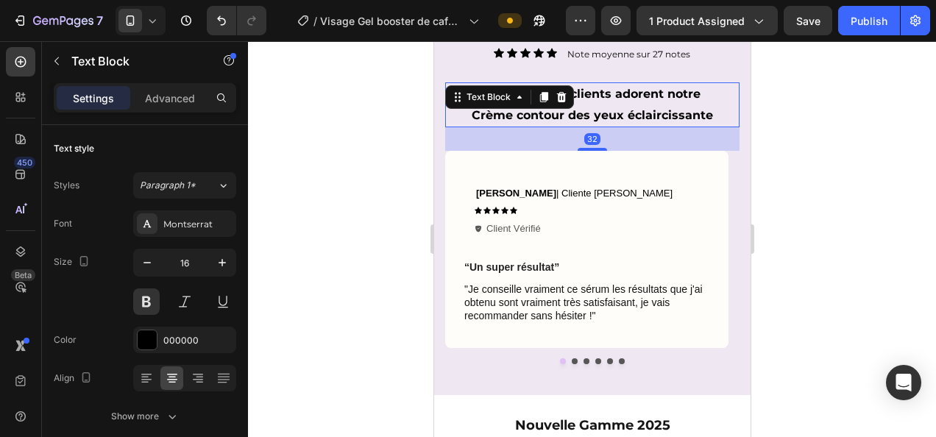
click at [658, 115] on p "Crème contour des yeux éclaircissante" at bounding box center [591, 115] width 291 height 21
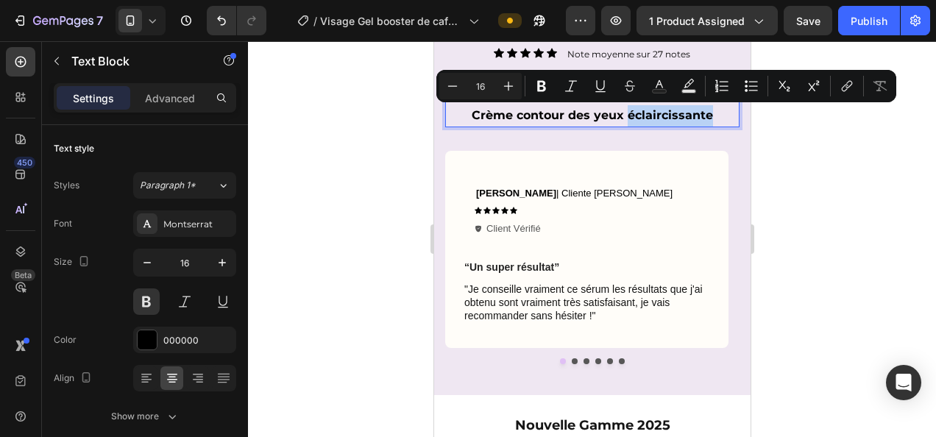
click at [694, 115] on p "Crème contour des yeux éclaircissante" at bounding box center [591, 115] width 291 height 21
drag, startPoint x: 708, startPoint y: 115, endPoint x: 467, endPoint y: 121, distance: 240.6
click at [467, 121] on p "Crème contour des yeux éclaircissante" at bounding box center [591, 115] width 291 height 21
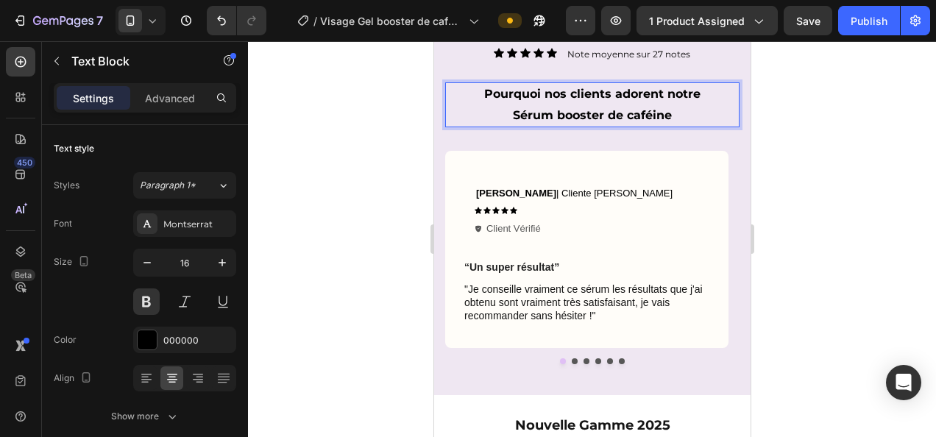
click at [852, 189] on div at bounding box center [592, 239] width 688 height 396
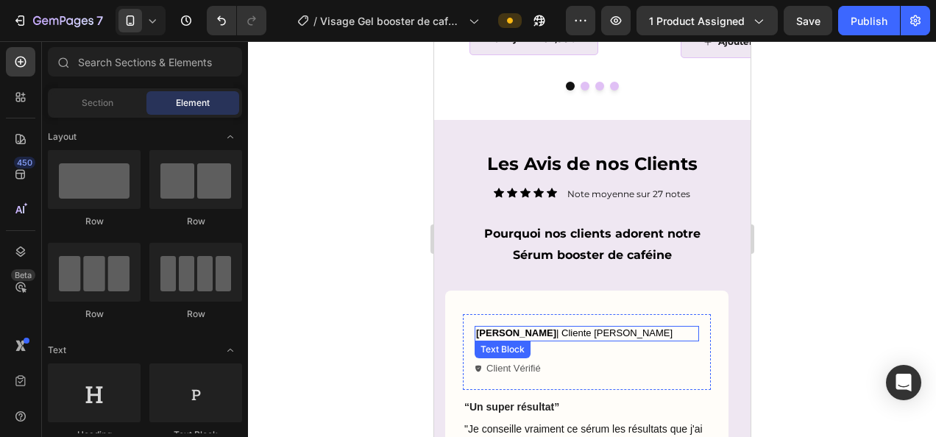
scroll to position [3218, 0]
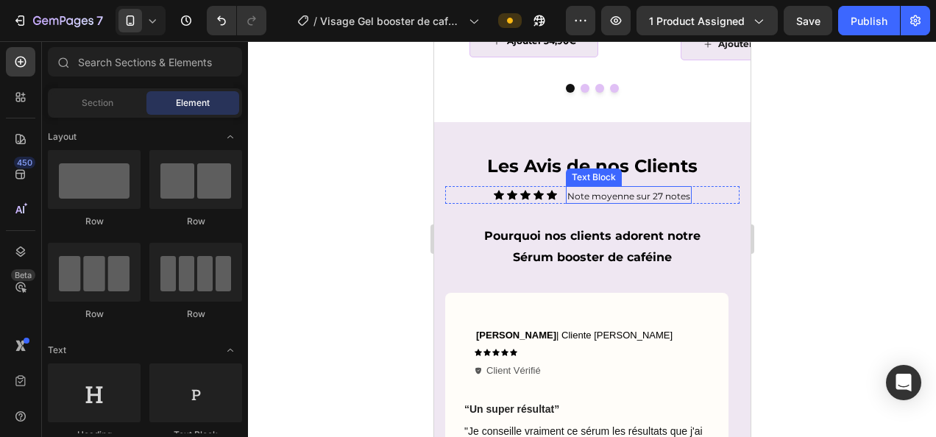
click at [649, 196] on p "Note moyenne sur 27 notes" at bounding box center [627, 197] width 123 height 12
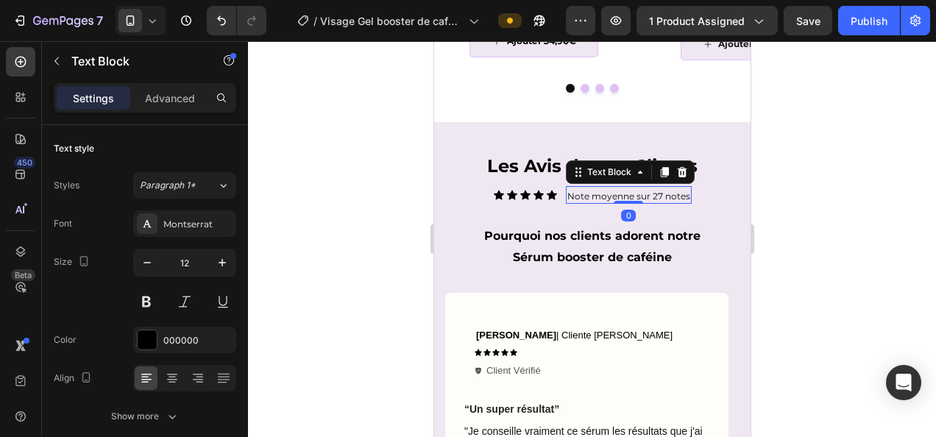
click at [652, 193] on p "Note moyenne sur 27 notes" at bounding box center [627, 197] width 123 height 12
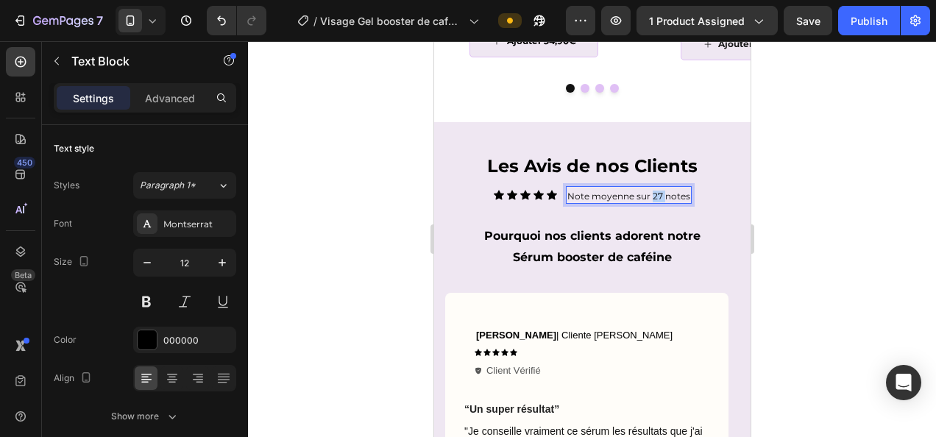
click at [652, 193] on p "Note moyenne sur 27 notes" at bounding box center [627, 197] width 123 height 12
click at [819, 232] on div at bounding box center [592, 239] width 688 height 396
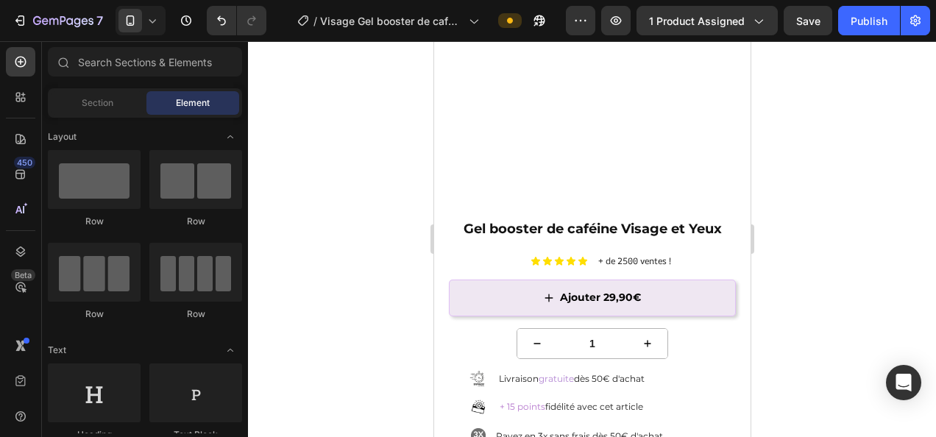
scroll to position [0, 0]
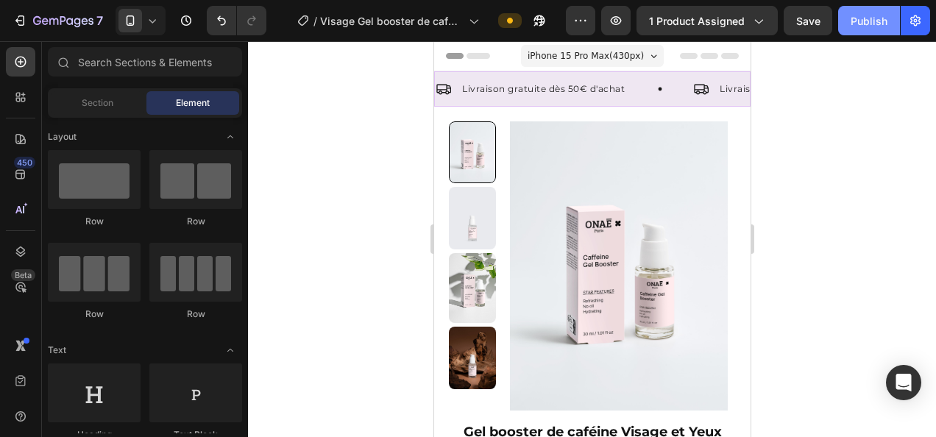
click at [860, 22] on div "Publish" at bounding box center [868, 20] width 37 height 15
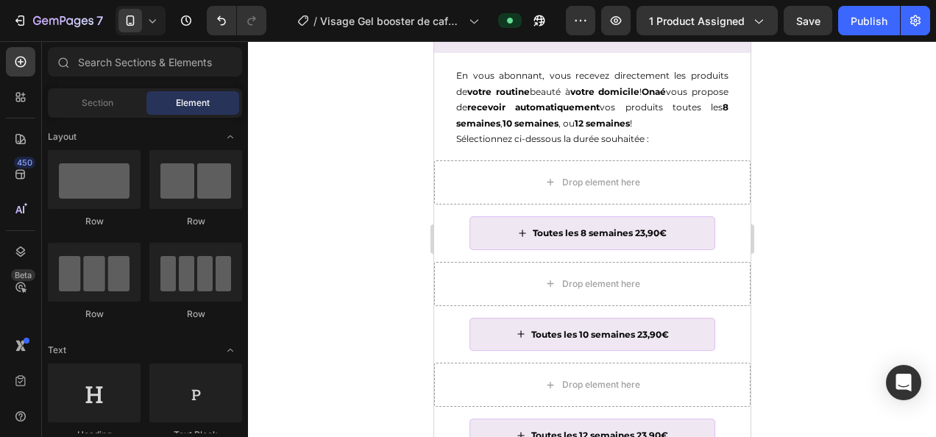
scroll to position [709, 0]
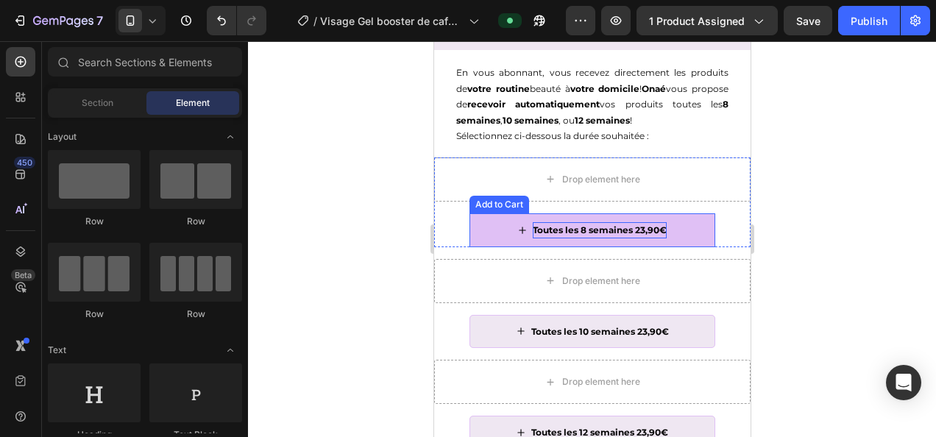
click at [604, 238] on div "Toutes les 8 semaines 23,90€" at bounding box center [599, 230] width 134 height 16
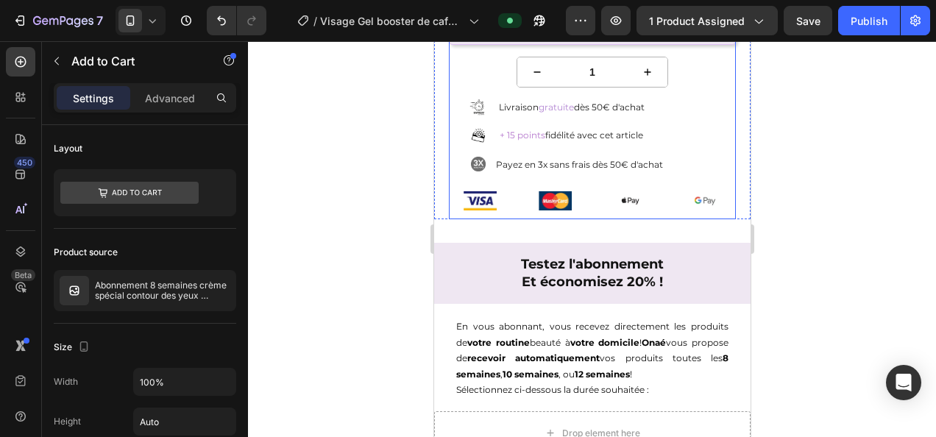
scroll to position [280, 0]
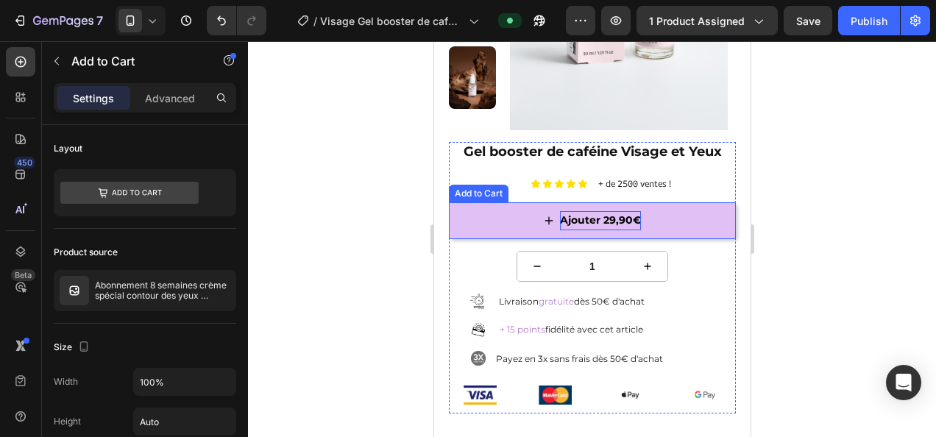
click at [623, 219] on div "Ajouter 29,90€" at bounding box center [599, 220] width 81 height 18
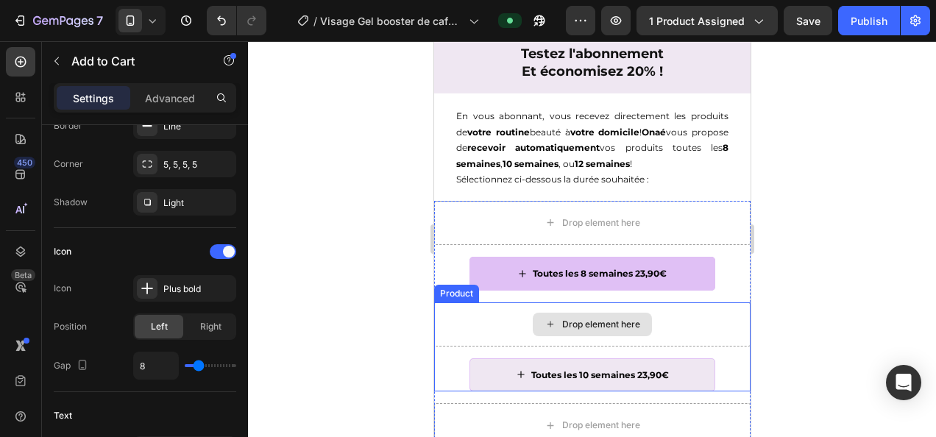
scroll to position [686, 0]
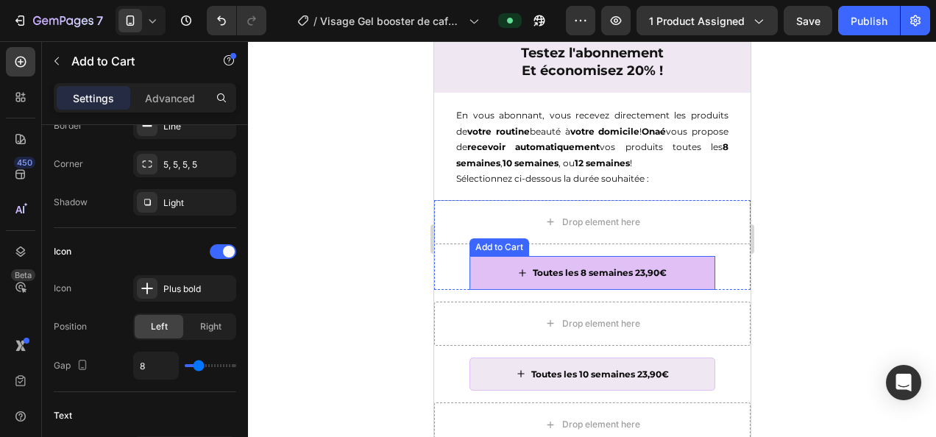
click at [595, 281] on button "Toutes les 8 semaines 23,90€" at bounding box center [592, 273] width 246 height 34
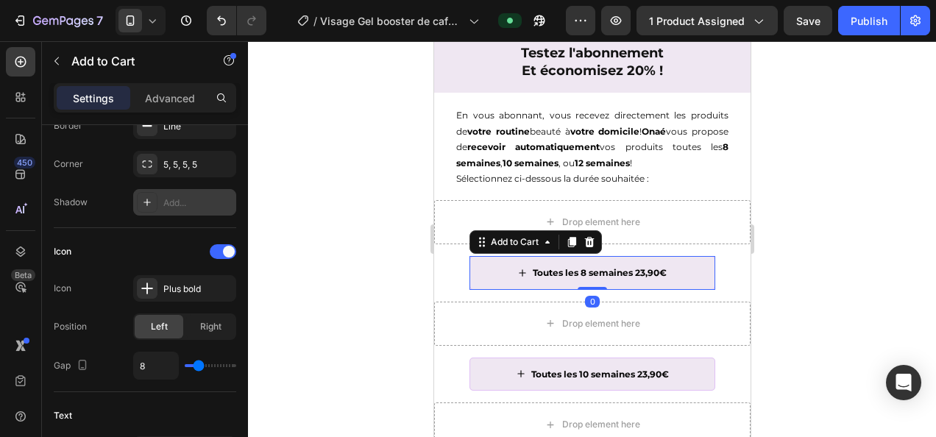
scroll to position [0, 0]
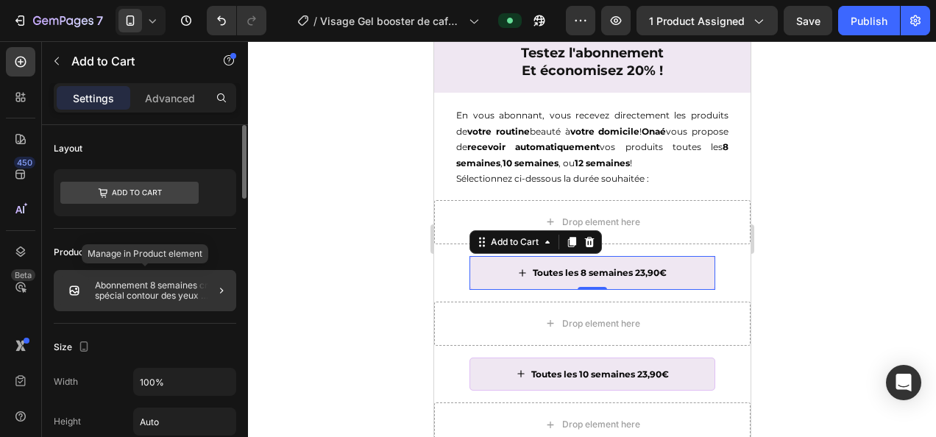
click at [146, 279] on div "Abonnement 8 semaines crème spécial contour des yeux éclaircissante" at bounding box center [145, 290] width 182 height 41
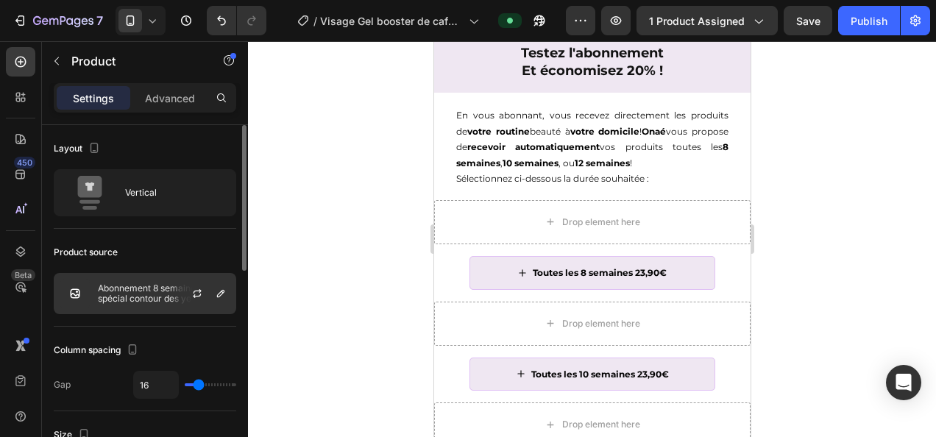
click at [154, 296] on p "Abonnement 8 semaines crème spécial contour des yeux éclaircissante" at bounding box center [164, 293] width 132 height 21
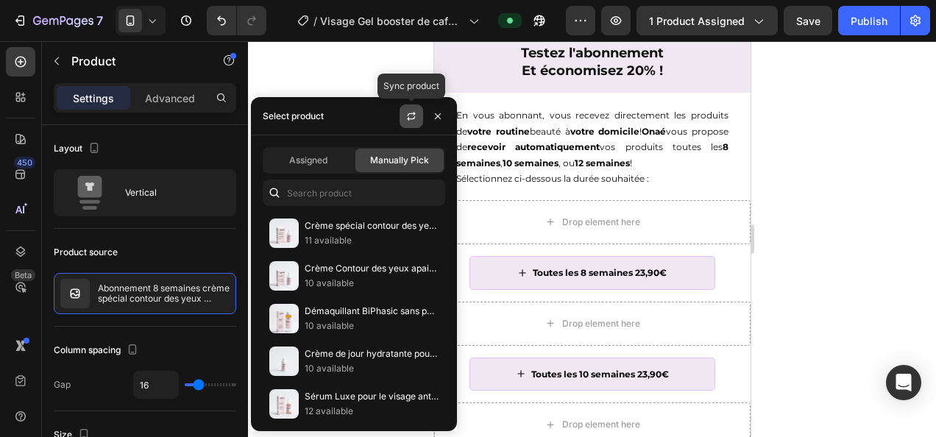
click at [416, 119] on icon "button" at bounding box center [411, 116] width 12 height 12
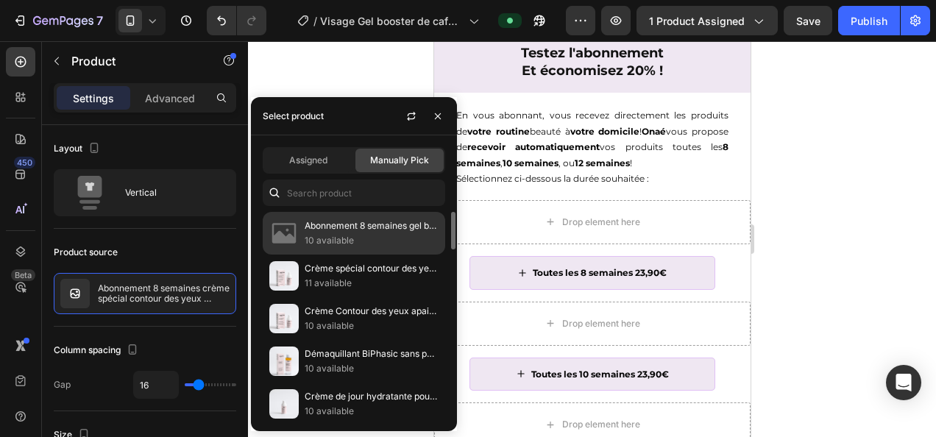
click at [372, 232] on p "Abonnement 8 semaines gel booster caféine" at bounding box center [372, 225] width 134 height 15
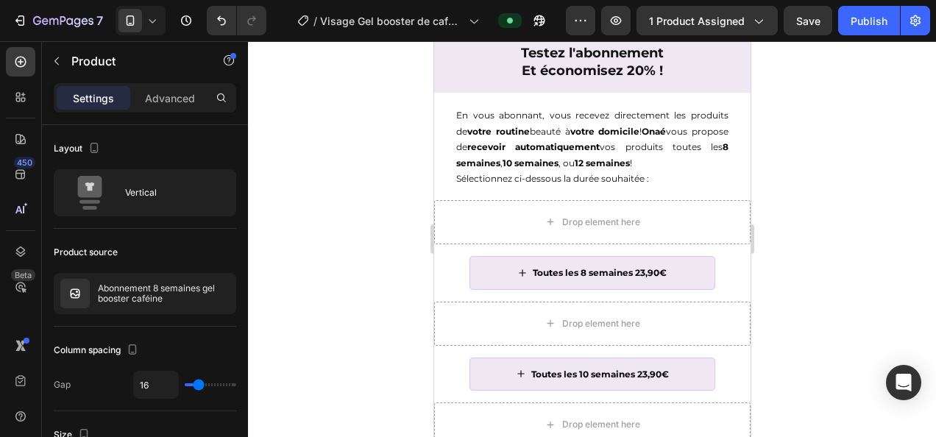
click at [839, 266] on div at bounding box center [592, 239] width 688 height 396
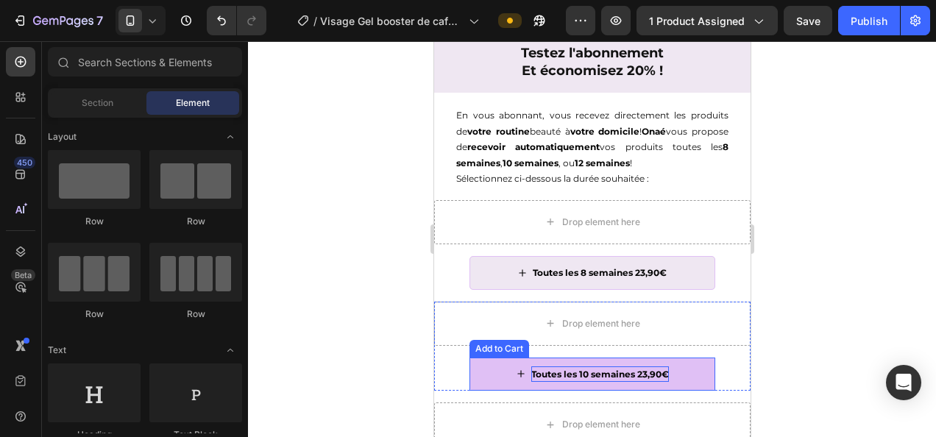
click at [571, 377] on div "Toutes les 10 semaines 23,90€" at bounding box center [599, 374] width 138 height 16
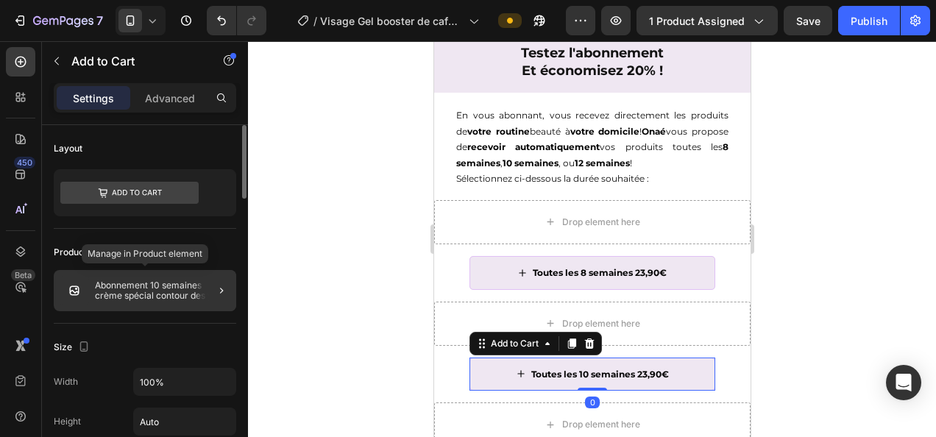
click at [104, 282] on p "Abonnement 10 semaines crème spécial contour des yeux éclaircissante" at bounding box center [162, 290] width 135 height 21
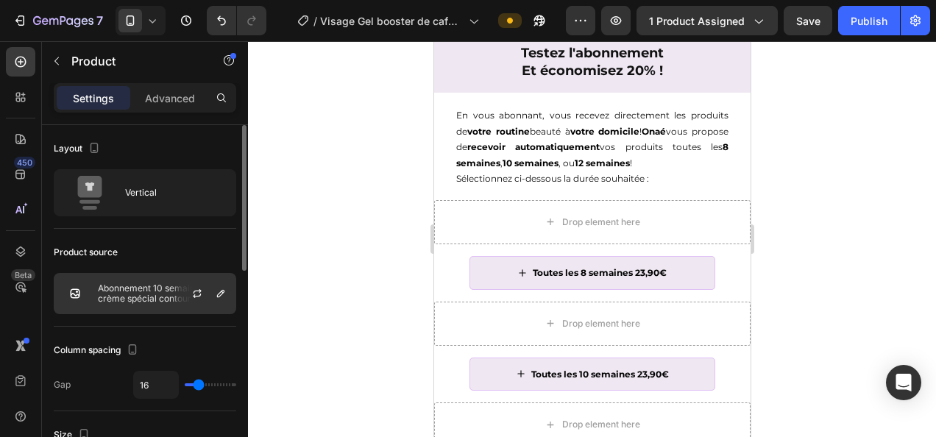
click at [165, 294] on p "Abonnement 10 semaines crème spécial contour des yeux éclaircissante" at bounding box center [164, 293] width 132 height 21
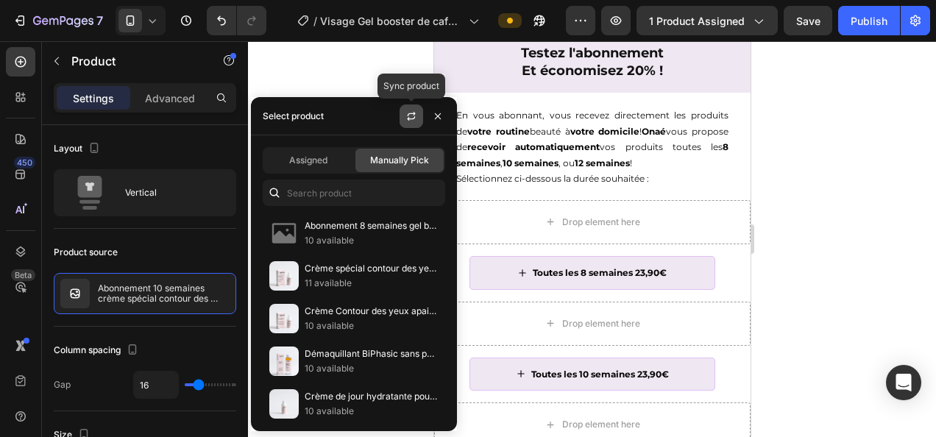
click at [409, 118] on icon "button" at bounding box center [411, 118] width 8 height 4
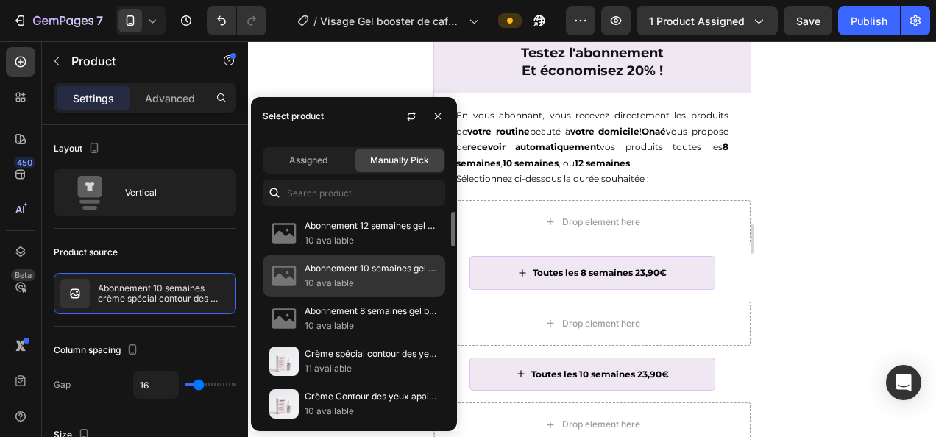
click at [328, 271] on p "Abonnement 10 semaines gel booster caféine" at bounding box center [372, 268] width 134 height 15
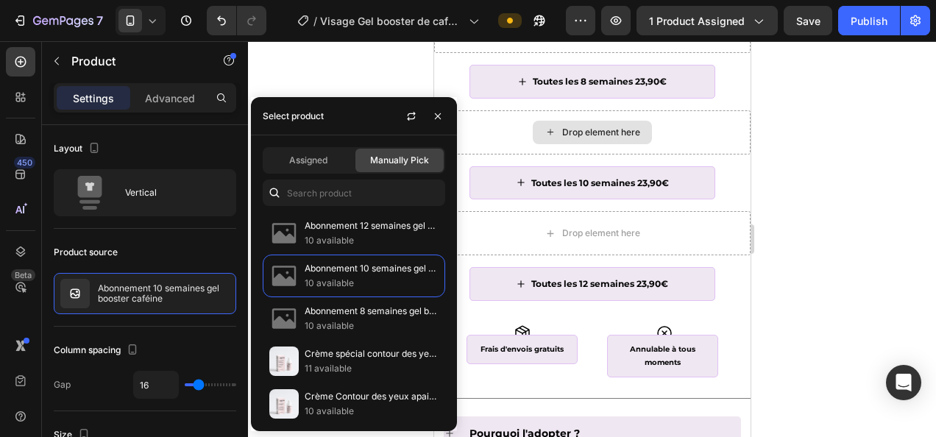
scroll to position [872, 0]
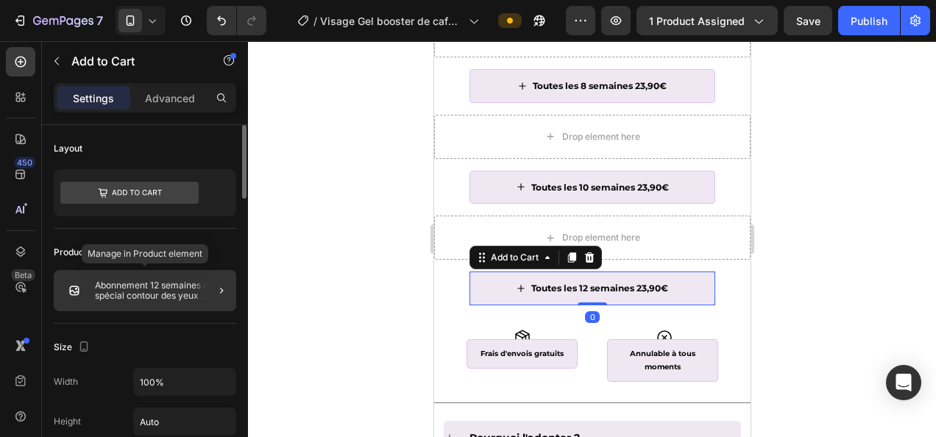
click at [148, 293] on p "Abonnement 12 semaines crème spécial contour des yeux éclaircissante" at bounding box center [162, 290] width 135 height 21
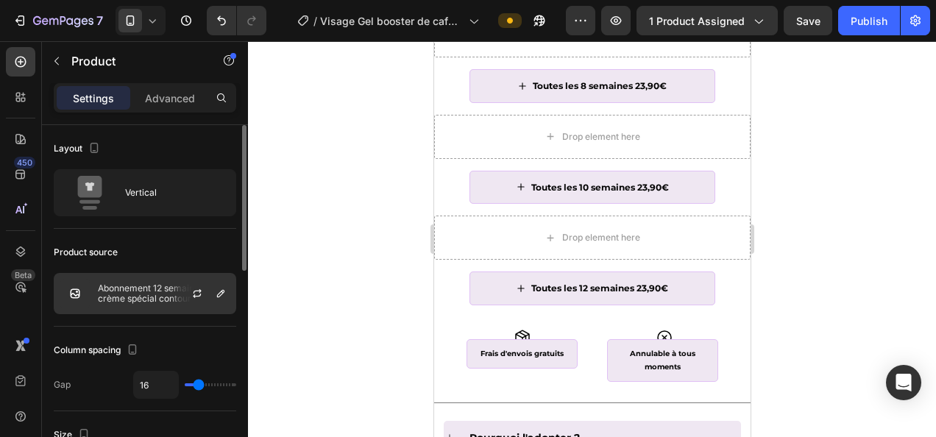
click at [140, 297] on p "Abonnement 12 semaines crème spécial contour des yeux éclaircissante" at bounding box center [164, 293] width 132 height 21
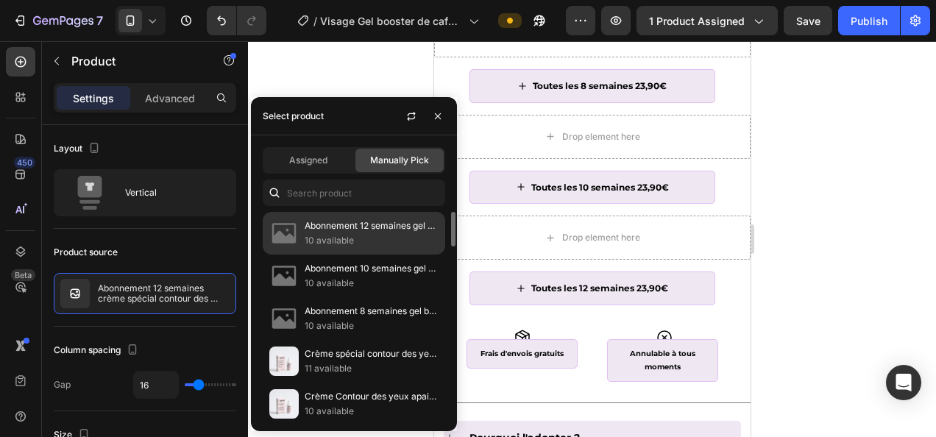
click at [377, 225] on p "Abonnement 12 semaines gel booster caféine" at bounding box center [372, 225] width 134 height 15
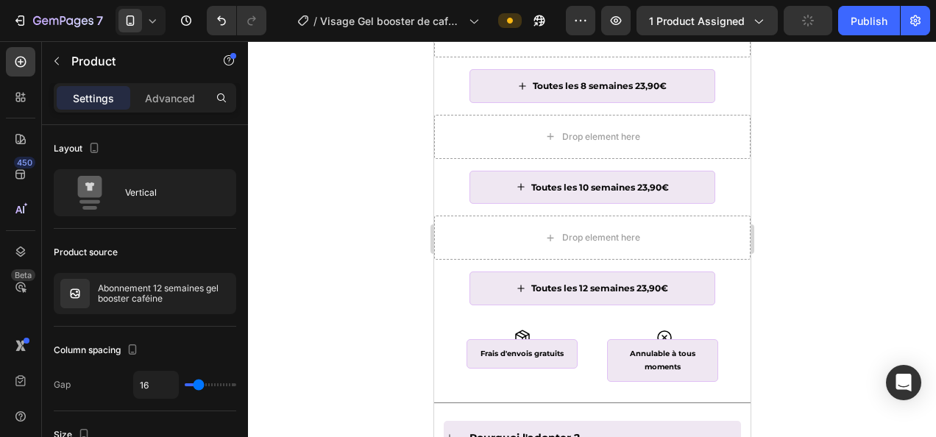
click at [832, 227] on div at bounding box center [592, 239] width 688 height 396
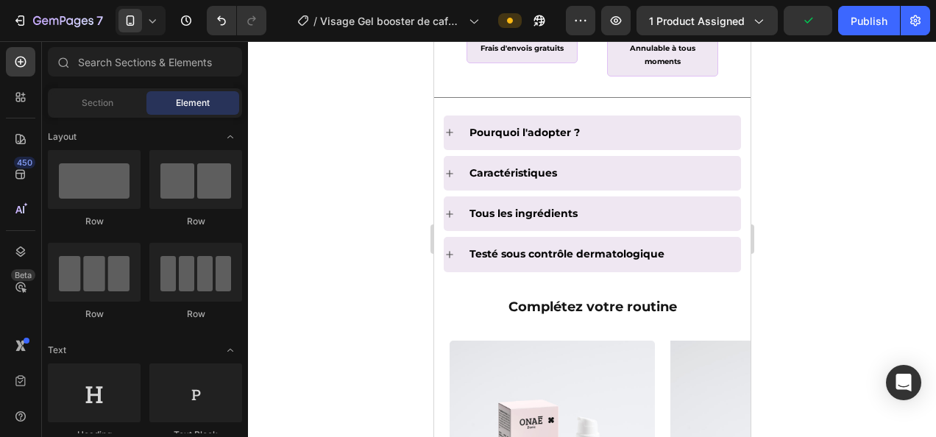
scroll to position [1192, 0]
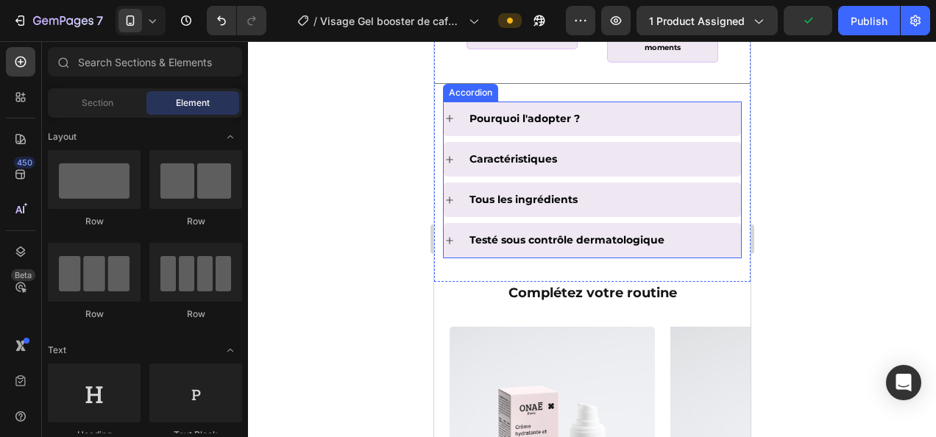
click at [449, 121] on icon at bounding box center [449, 119] width 12 height 12
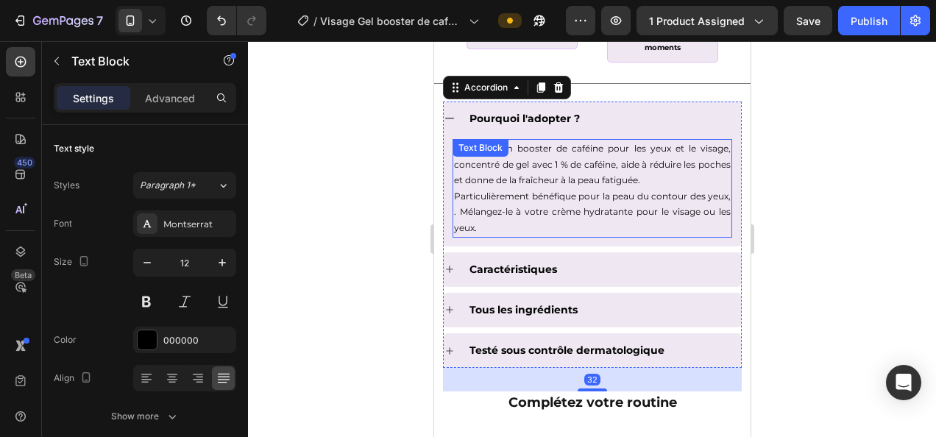
click at [509, 151] on div "Notre sérum booster de caféine pour les yeux et le visage, concentré de gel ave…" at bounding box center [592, 188] width 280 height 99
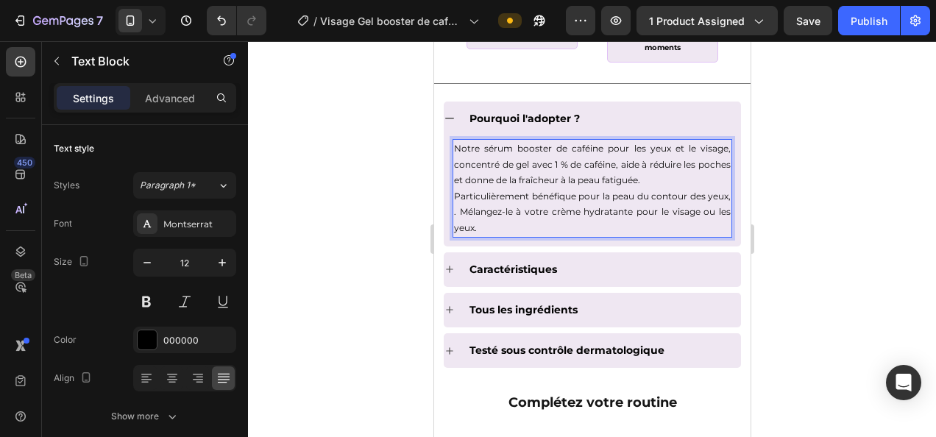
click at [564, 221] on p "Particulièrement bénéfique pour la peau du contour des yeux, . Mélangez-le à vo…" at bounding box center [591, 212] width 277 height 48
click at [487, 143] on p "Notre sérum booster de caféine pour les yeux et le visage, concentré de gel ave…" at bounding box center [591, 164] width 277 height 48
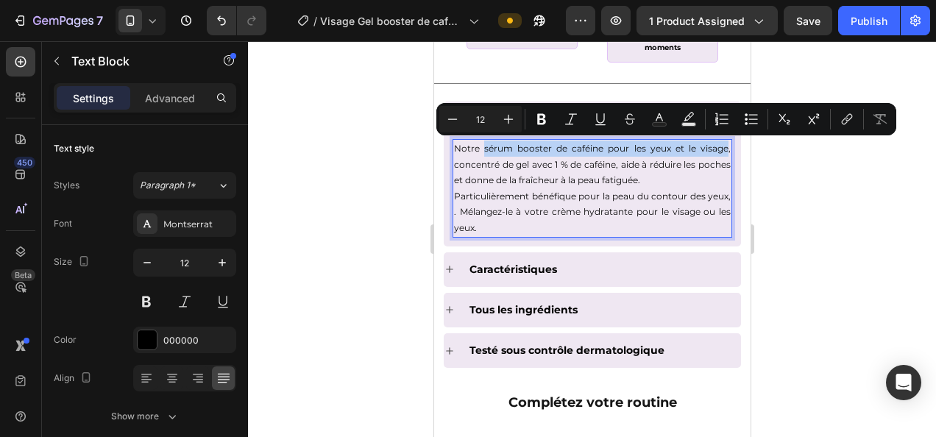
drag, startPoint x: 483, startPoint y: 146, endPoint x: 716, endPoint y: 148, distance: 233.2
click at [716, 148] on p "Notre sérum booster de caféine pour les yeux et le visage, concentré de gel ave…" at bounding box center [591, 164] width 277 height 48
click at [535, 118] on icon "Editor contextual toolbar" at bounding box center [541, 119] width 15 height 15
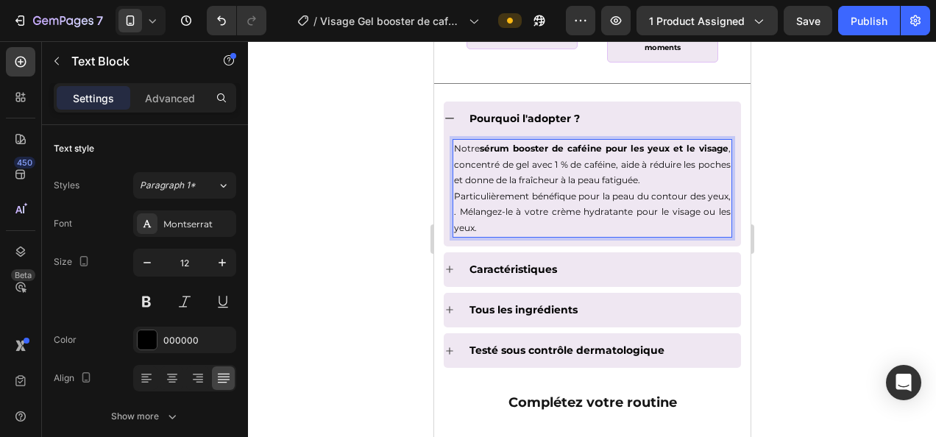
click at [834, 225] on div at bounding box center [592, 239] width 688 height 396
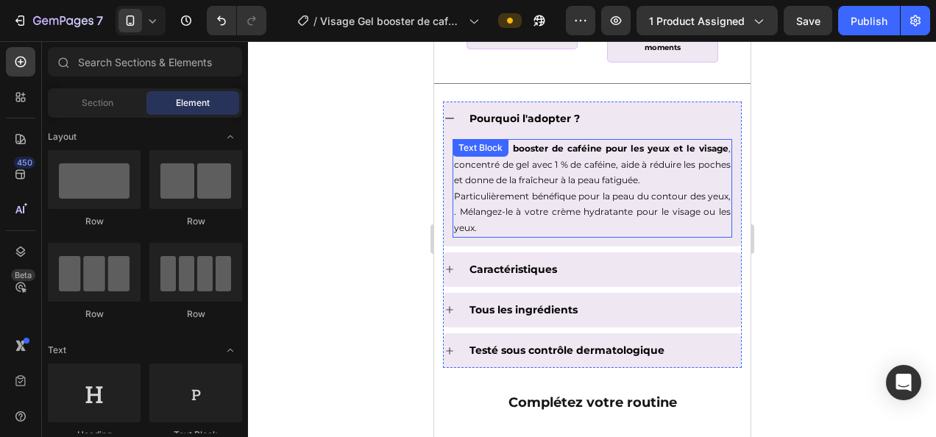
click at [515, 159] on div "Notre sérum booster de caféine pour les yeux et le visage , concentré de gel av…" at bounding box center [592, 188] width 280 height 99
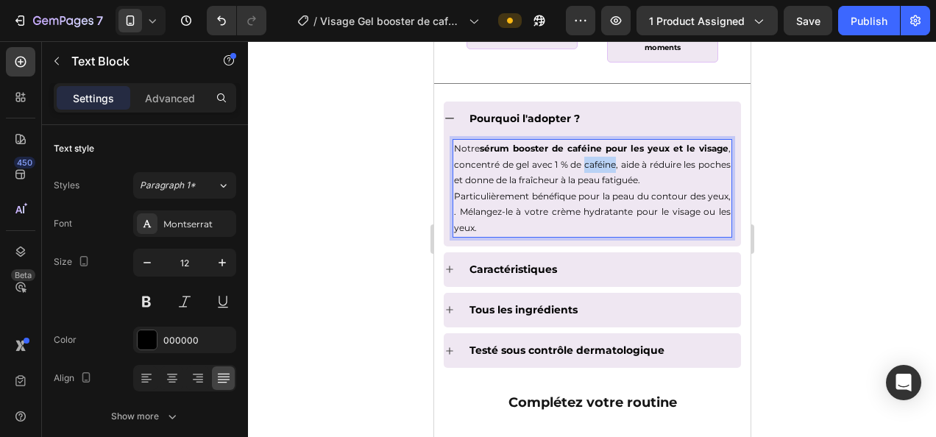
click at [630, 163] on p "Notre sérum booster de caféine pour les yeux et le visage , concentré de gel av…" at bounding box center [591, 164] width 277 height 48
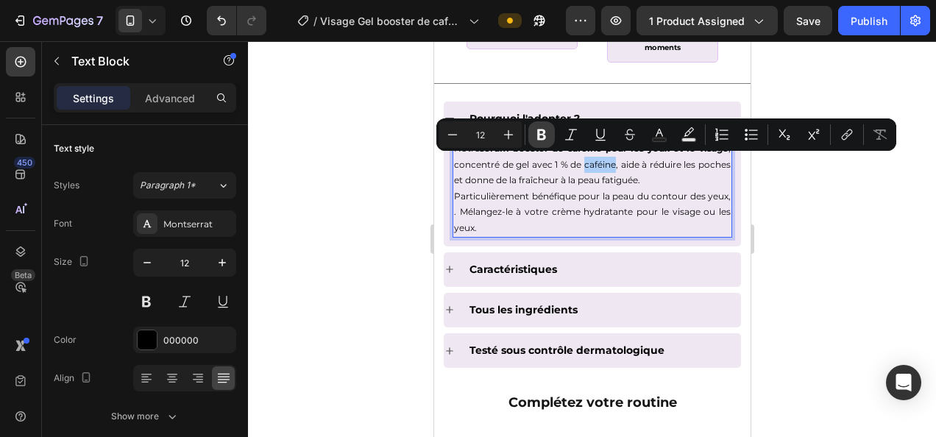
click at [544, 131] on icon "Editor contextual toolbar" at bounding box center [541, 134] width 9 height 11
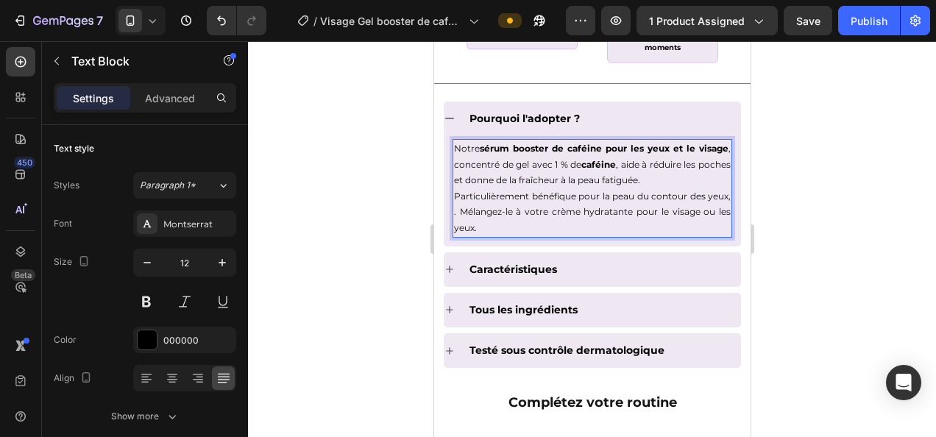
click at [852, 218] on div at bounding box center [592, 239] width 688 height 396
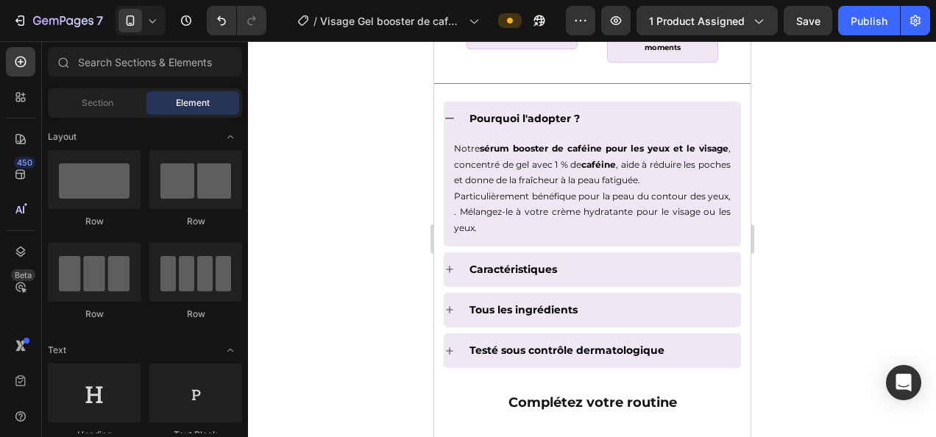
click at [819, 186] on div at bounding box center [592, 239] width 688 height 396
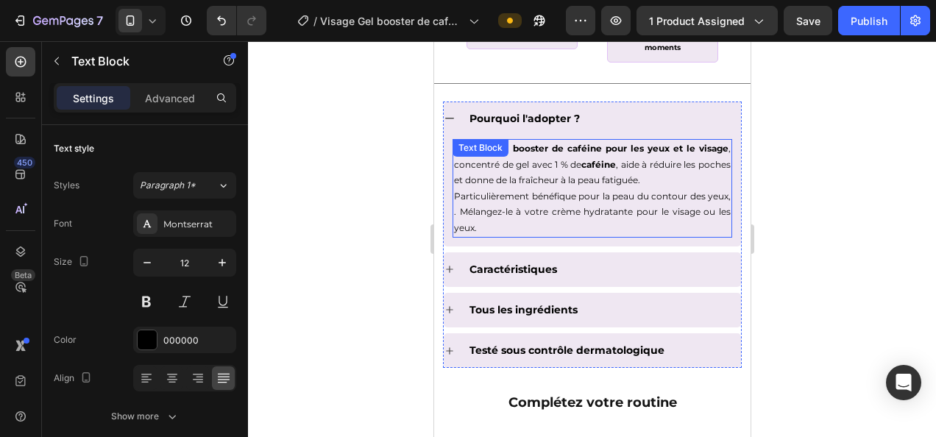
click at [699, 161] on p "Notre sérum booster de caféine pour les yeux et le visage , concentré de gel av…" at bounding box center [591, 164] width 277 height 48
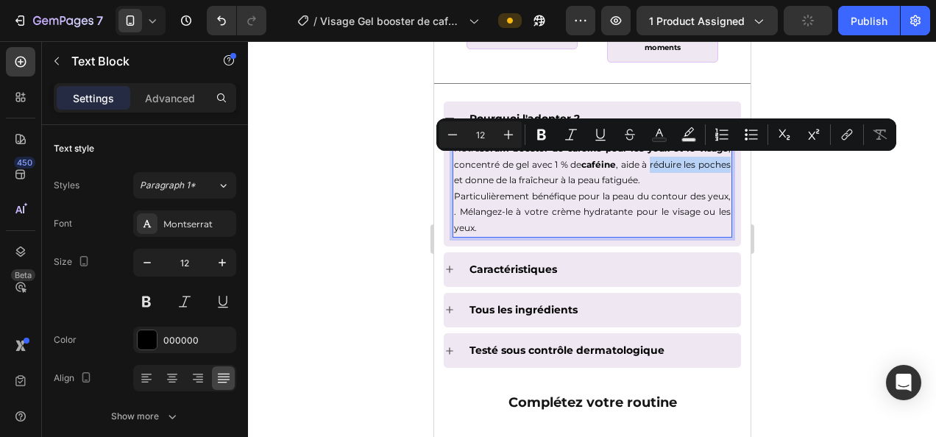
drag, startPoint x: 686, startPoint y: 161, endPoint x: 499, endPoint y: 179, distance: 187.7
click at [499, 179] on p "Notre sérum booster de caféine pour les yeux et le visage , concentré de gel av…" at bounding box center [591, 164] width 277 height 48
click at [540, 132] on icon "Editor contextual toolbar" at bounding box center [541, 134] width 15 height 15
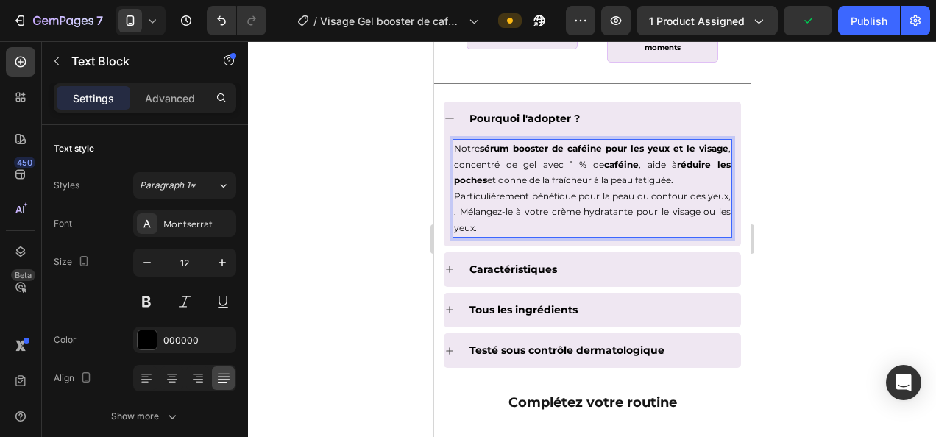
click at [935, 0] on html "7 Version history / Visage Gel booster de caféine Preview 1 product assigned Pu…" at bounding box center [468, 0] width 936 height 0
click at [594, 175] on p "Notre sérum booster de caféine pour les yeux et le visage , concentré de gel av…" at bounding box center [591, 164] width 277 height 48
click at [579, 180] on p "Notre sérum booster de caféine pour les yeux et le visage , concentré de gel av…" at bounding box center [591, 164] width 277 height 48
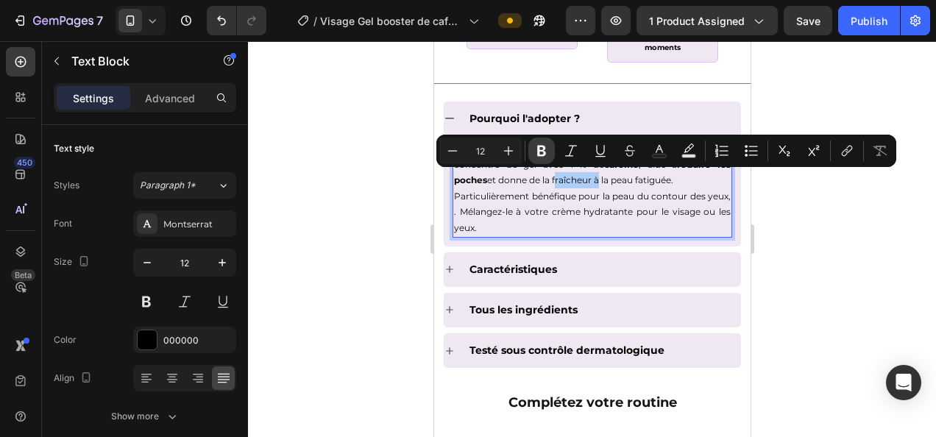
click at [535, 149] on icon "Editor contextual toolbar" at bounding box center [541, 150] width 15 height 15
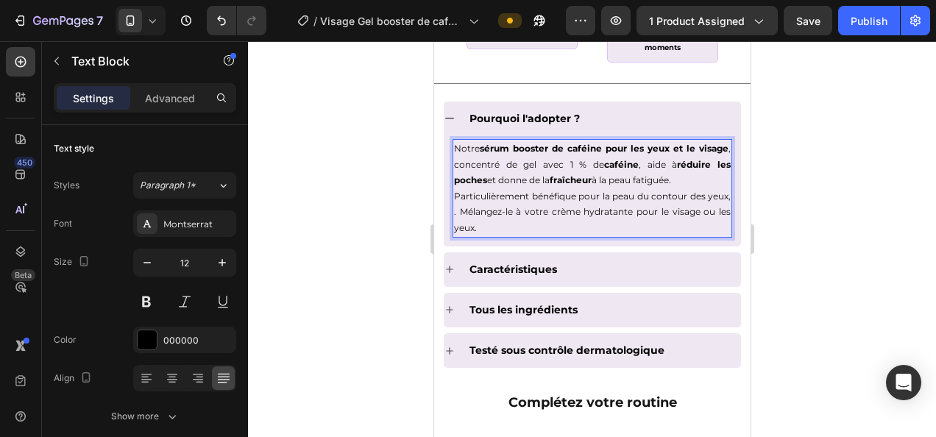
click at [912, 297] on div at bounding box center [592, 239] width 688 height 396
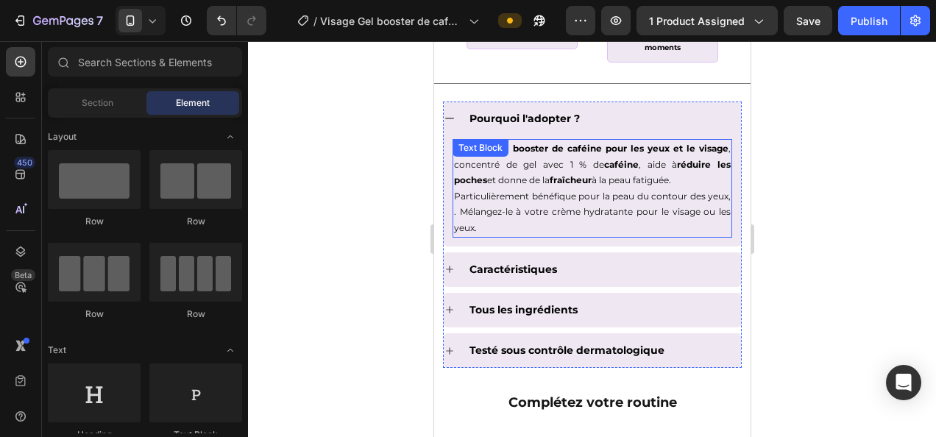
click at [633, 174] on p "Notre sérum booster de caféine pour les yeux et le visage , concentré de gel av…" at bounding box center [591, 164] width 277 height 48
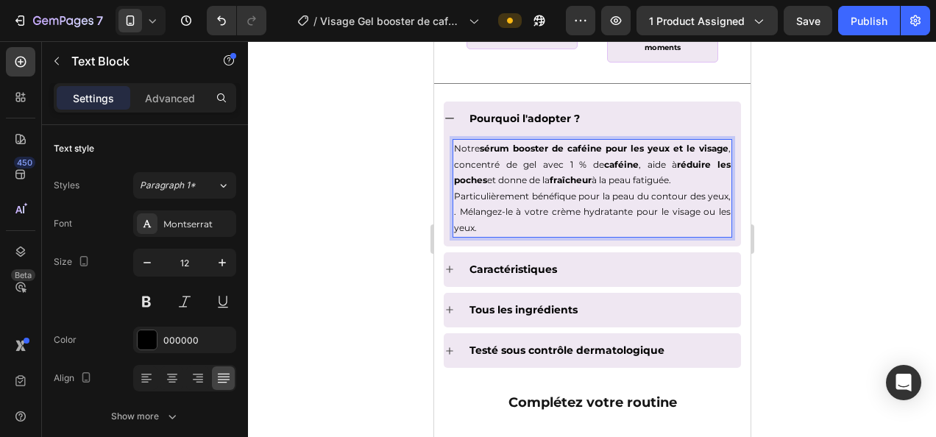
click at [638, 178] on p "Notre sérum booster de caféine pour les yeux et le visage , concentré de gel av…" at bounding box center [591, 164] width 277 height 48
click at [630, 179] on p "Notre sérum booster de caféine pour les yeux et le visage , concentré de gel av…" at bounding box center [591, 164] width 277 height 48
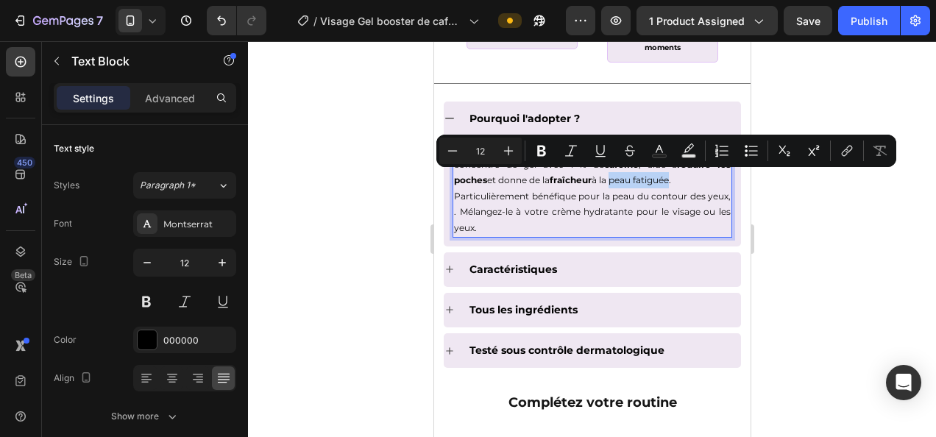
drag, startPoint x: 631, startPoint y: 177, endPoint x: 690, endPoint y: 178, distance: 58.9
click at [690, 178] on p "Notre sérum booster de caféine pour les yeux et le visage , concentré de gel av…" at bounding box center [591, 164] width 277 height 48
click at [538, 150] on icon "Editor contextual toolbar" at bounding box center [541, 151] width 9 height 11
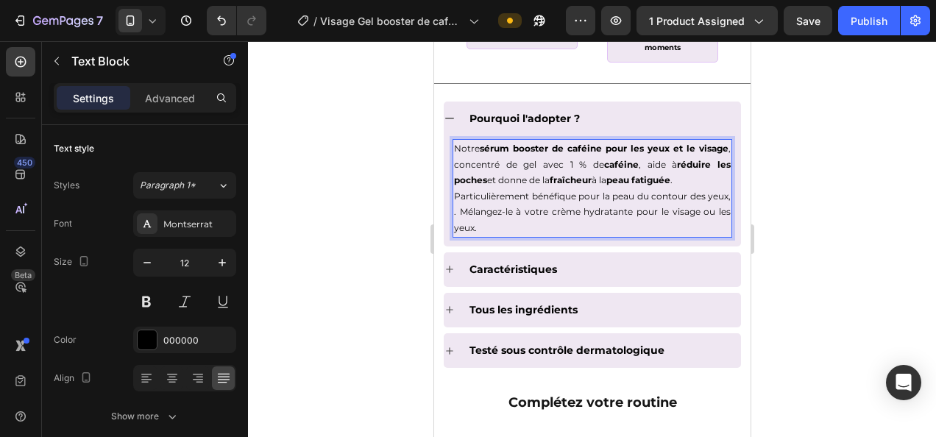
click at [809, 233] on div at bounding box center [592, 239] width 688 height 396
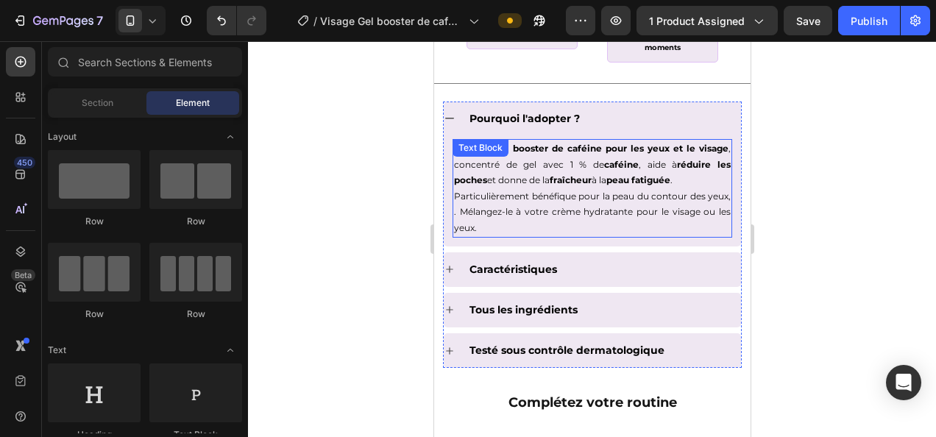
click at [543, 193] on p "Particulièrement bénéfique pour la peau du contour des yeux, . Mélangez-le à vo…" at bounding box center [591, 212] width 277 height 48
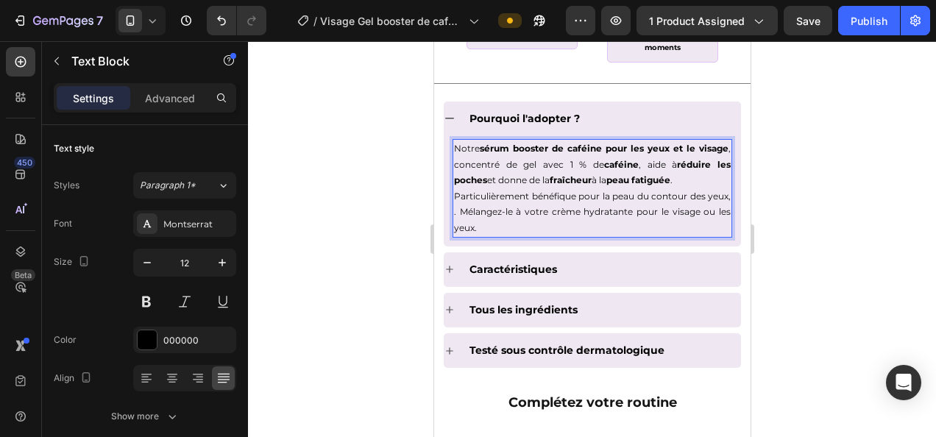
click at [549, 193] on p "Particulièrement bénéfique pour la peau du contour des yeux, . Mélangez-le à vo…" at bounding box center [591, 212] width 277 height 48
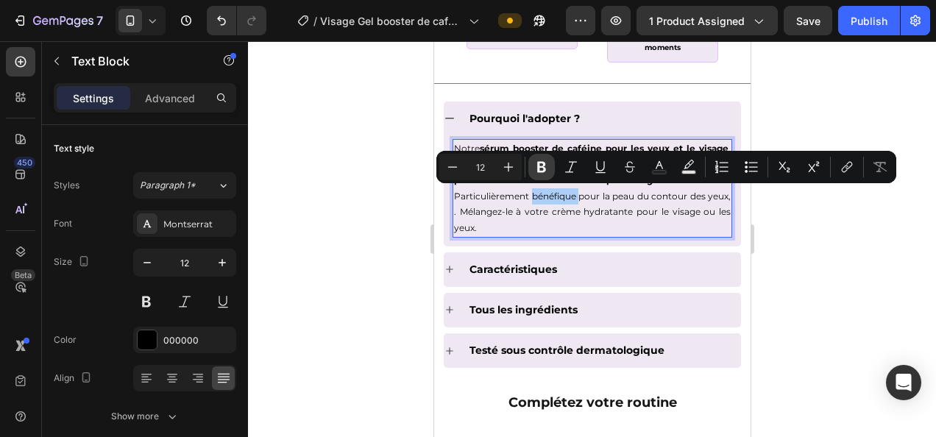
click at [538, 165] on icon "Editor contextual toolbar" at bounding box center [541, 167] width 9 height 11
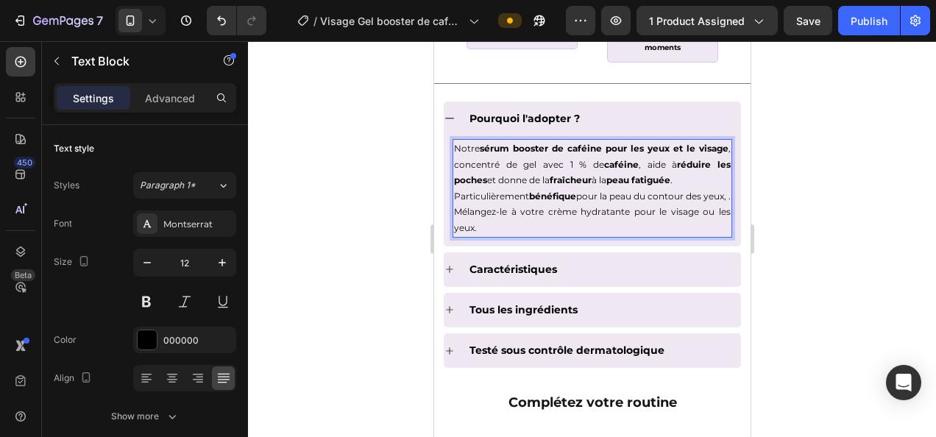
click at [627, 194] on p "Particulièrement bénéfique pour la peau du contour des yeux, . Mélangez-le à vo…" at bounding box center [591, 212] width 277 height 48
click at [788, 219] on div at bounding box center [592, 239] width 688 height 396
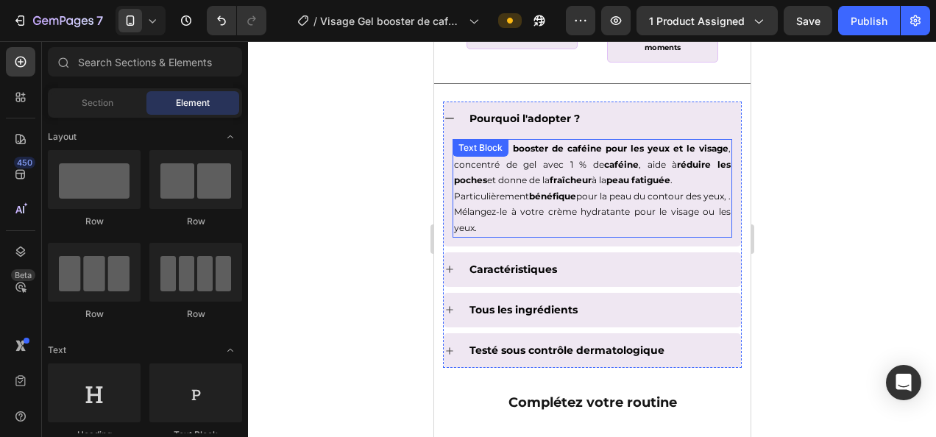
click at [634, 202] on p "Particulièrement bénéfique pour la peau du contour des yeux, . Mélangez-le à vo…" at bounding box center [591, 212] width 277 height 48
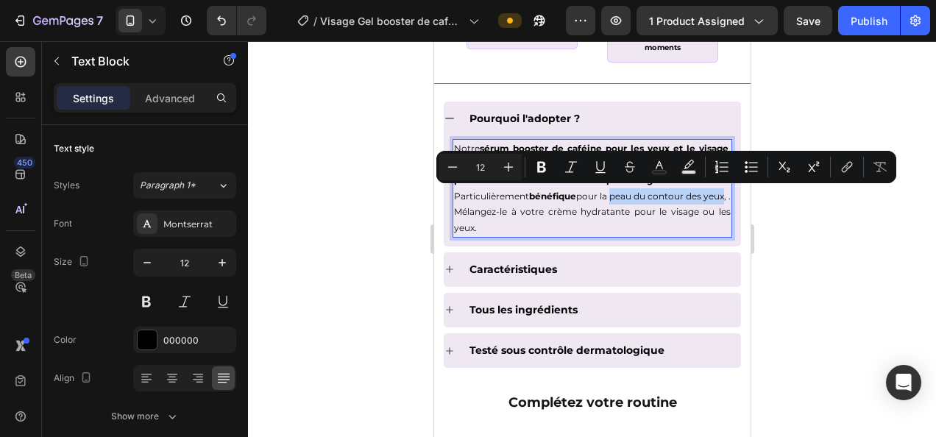
drag, startPoint x: 622, startPoint y: 193, endPoint x: 474, endPoint y: 210, distance: 149.5
click at [474, 210] on p "Particulièrement bénéfique pour la peau du contour des yeux, . Mélangez-le à vo…" at bounding box center [591, 212] width 277 height 48
click at [538, 165] on icon "Editor contextual toolbar" at bounding box center [541, 167] width 9 height 11
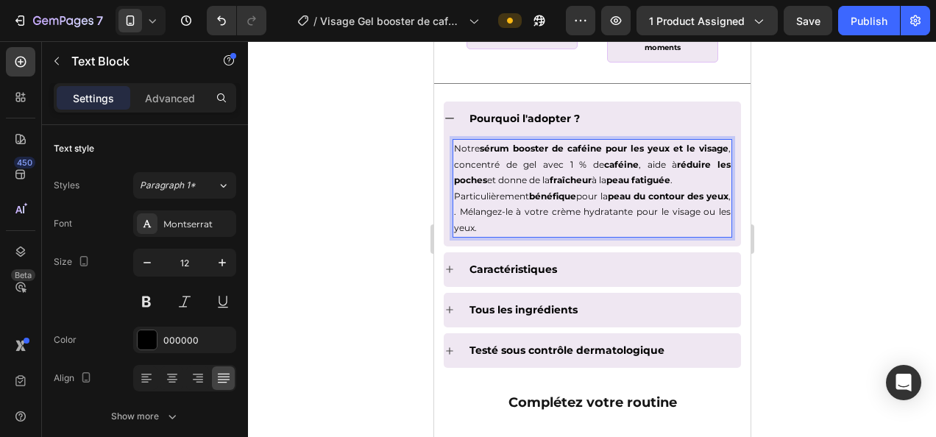
click at [485, 210] on p "Particulièrement bénéfique pour la peau du contour des yeux , . Mélangez-le à v…" at bounding box center [591, 212] width 277 height 48
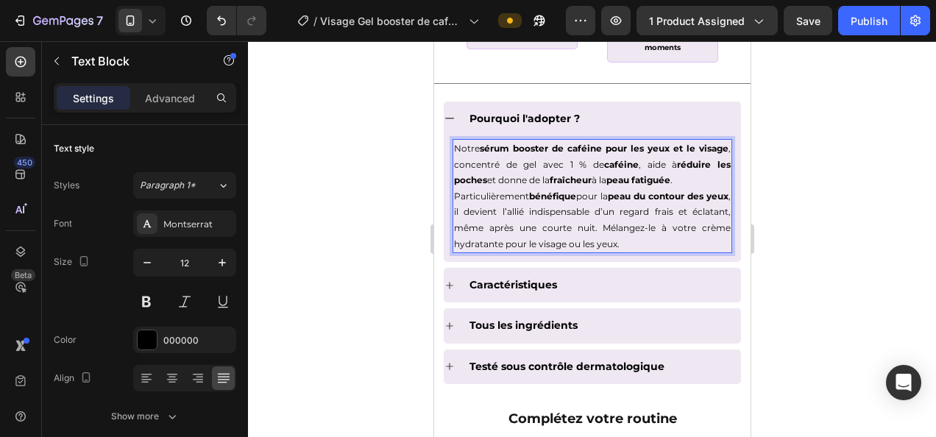
click at [590, 209] on p "Particulièrement bénéfique pour la peau du contour des yeux , il devient l’alli…" at bounding box center [591, 219] width 277 height 63
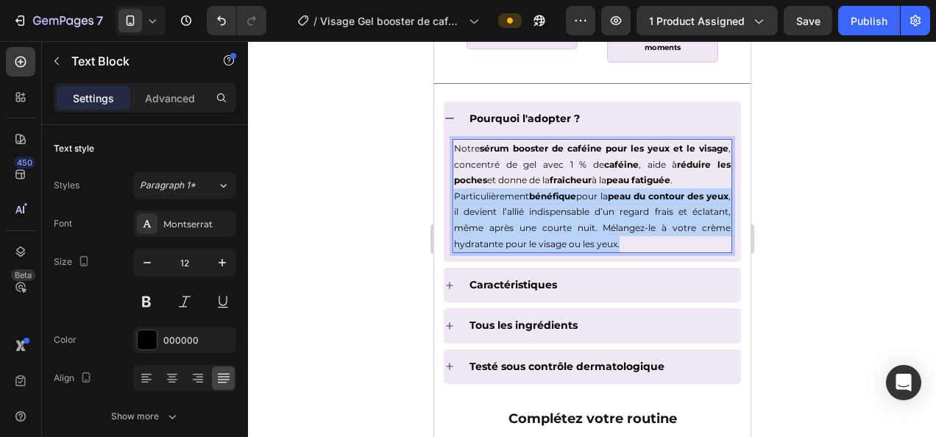
click at [590, 209] on p "Particulièrement bénéfique pour la peau du contour des yeux , il devient l’alli…" at bounding box center [591, 219] width 277 height 63
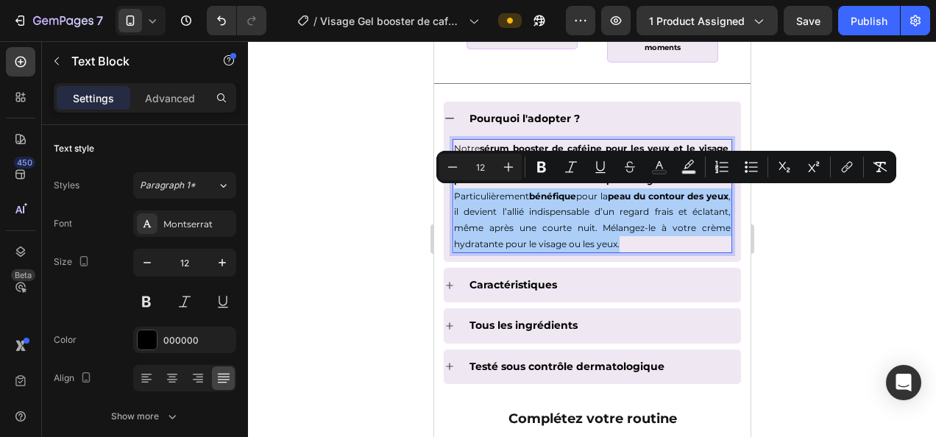
click at [769, 227] on div at bounding box center [592, 239] width 688 height 396
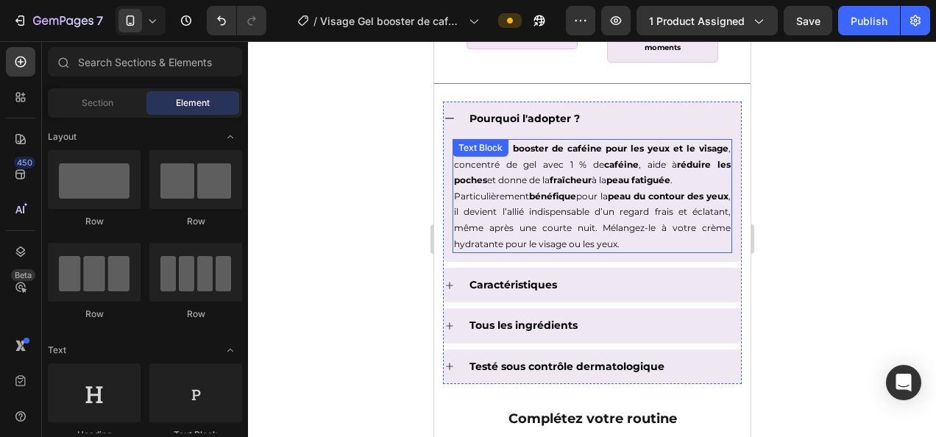
click at [599, 210] on p "Particulièrement bénéfique pour la peau du contour des yeux , il devient l’alli…" at bounding box center [591, 219] width 277 height 63
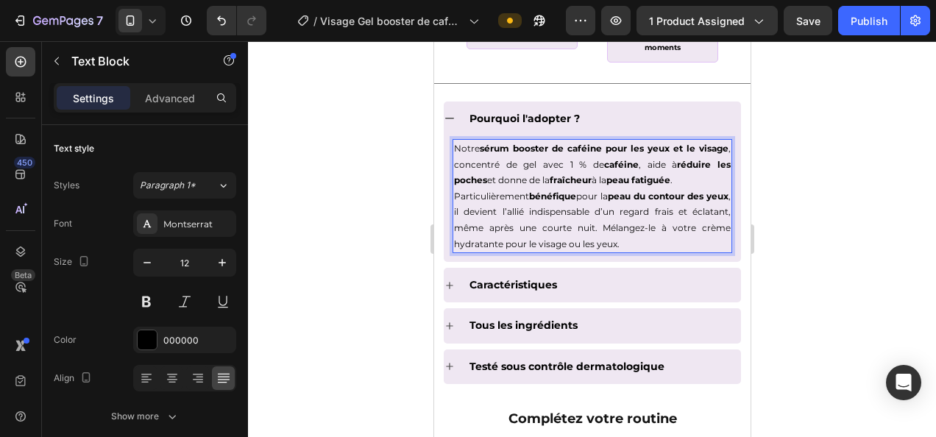
click at [599, 210] on p "Particulièrement bénéfique pour la peau du contour des yeux , il devient l’alli…" at bounding box center [591, 219] width 277 height 63
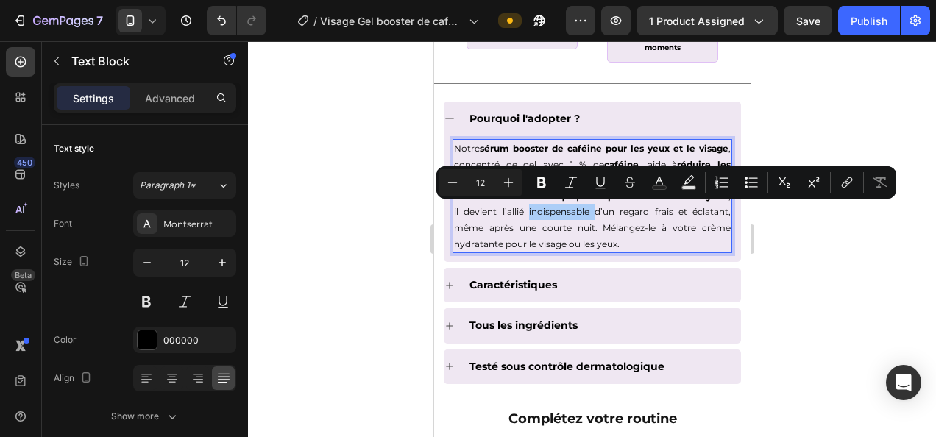
click at [555, 188] on div "Minus 12 Plus Bold Italic Underline Strikethrough Text Color Text Background Co…" at bounding box center [666, 182] width 454 height 26
click at [549, 185] on button "Bold" at bounding box center [541, 182] width 26 height 26
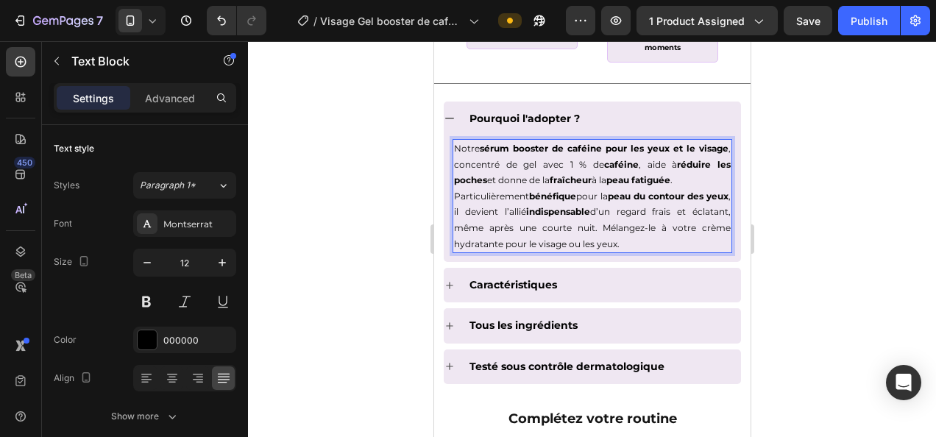
click at [827, 252] on div at bounding box center [592, 239] width 688 height 396
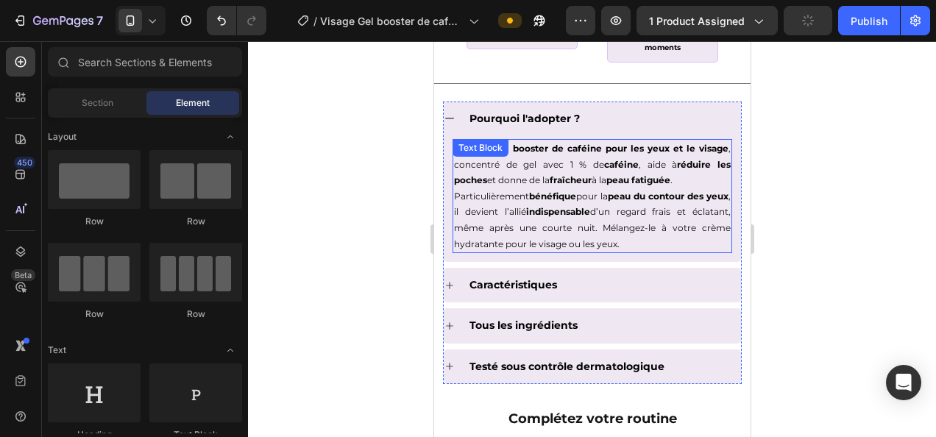
click at [665, 207] on p "Particulièrement bénéfique pour la peau du contour des yeux , il devient l’alli…" at bounding box center [591, 219] width 277 height 63
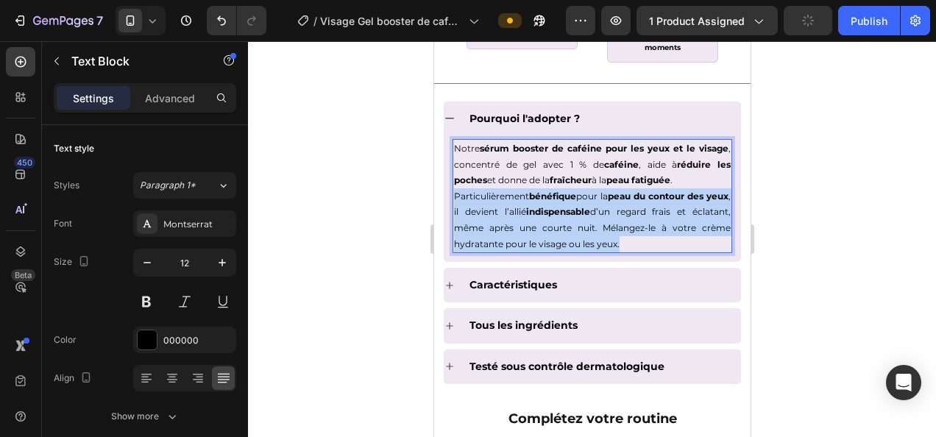
click at [665, 207] on p "Particulièrement bénéfique pour la peau du contour des yeux , il devient l’alli…" at bounding box center [591, 219] width 277 height 63
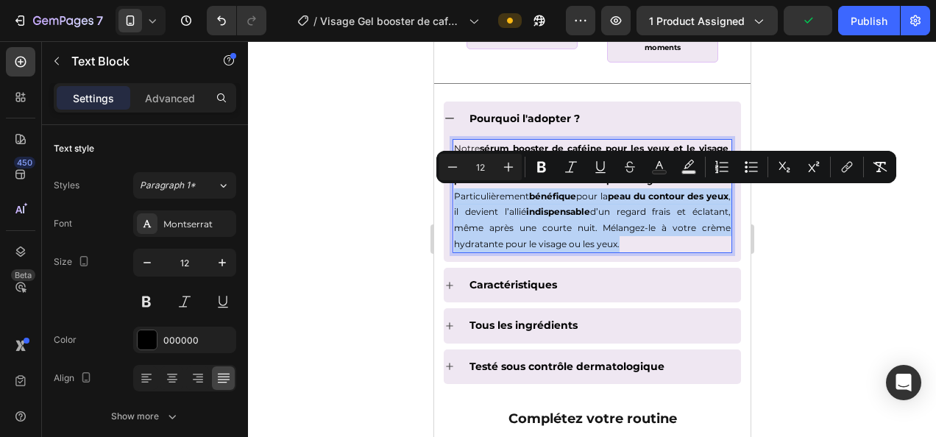
click at [657, 231] on p "Particulièrement bénéfique pour la peau du contour des yeux , il devient l’alli…" at bounding box center [591, 219] width 277 height 63
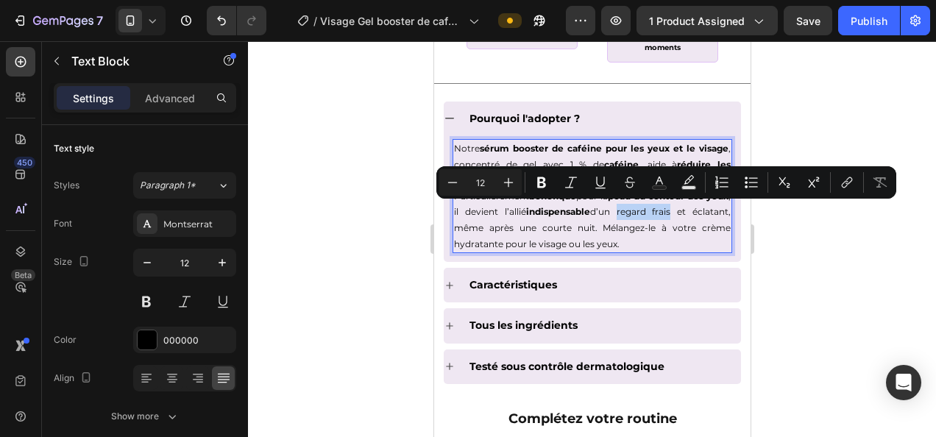
drag, startPoint x: 652, startPoint y: 210, endPoint x: 705, endPoint y: 210, distance: 53.0
click at [705, 210] on p "Particulièrement bénéfique pour la peau du contour des yeux , il devient l’alli…" at bounding box center [591, 219] width 277 height 63
click at [536, 185] on icon "Editor contextual toolbar" at bounding box center [541, 182] width 15 height 15
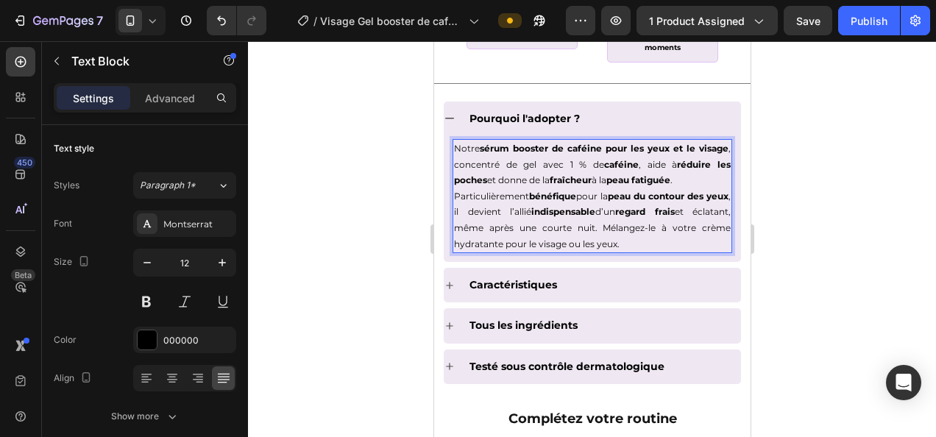
click at [346, 275] on div at bounding box center [592, 239] width 688 height 396
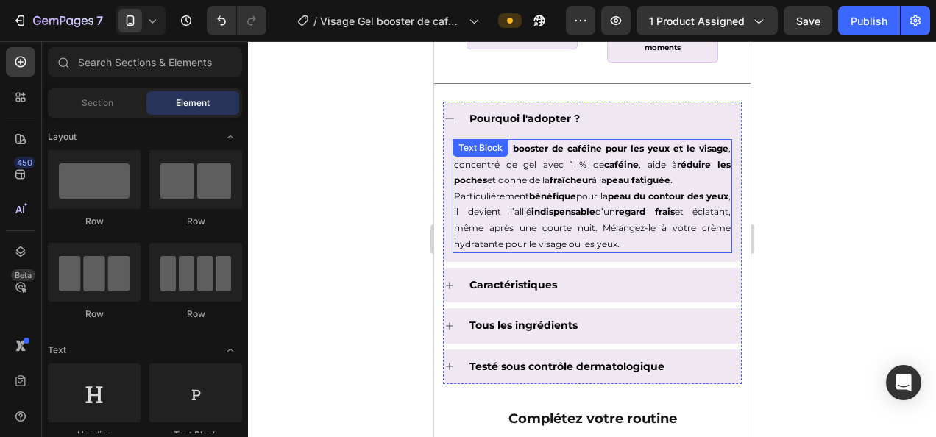
click at [468, 230] on p "Particulièrement bénéfique pour la peau du contour des yeux , il devient l’alli…" at bounding box center [591, 219] width 277 height 63
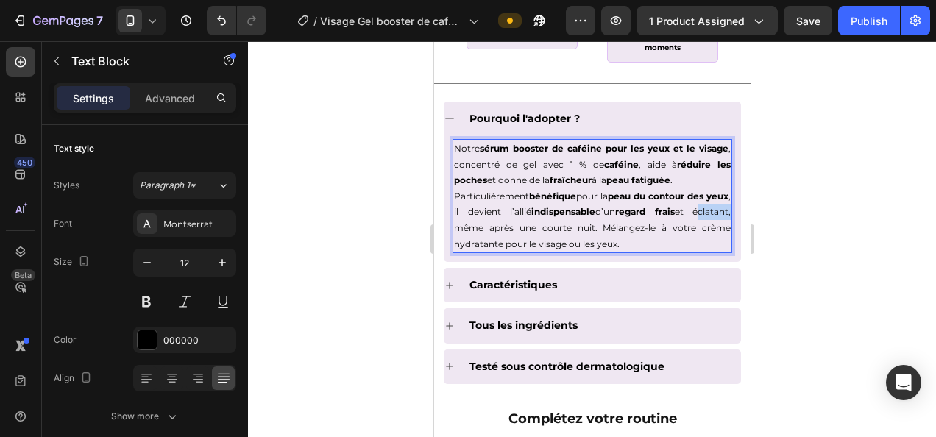
click at [469, 225] on p "Particulièrement bénéfique pour la peau du contour des yeux , il devient l’alli…" at bounding box center [591, 219] width 277 height 63
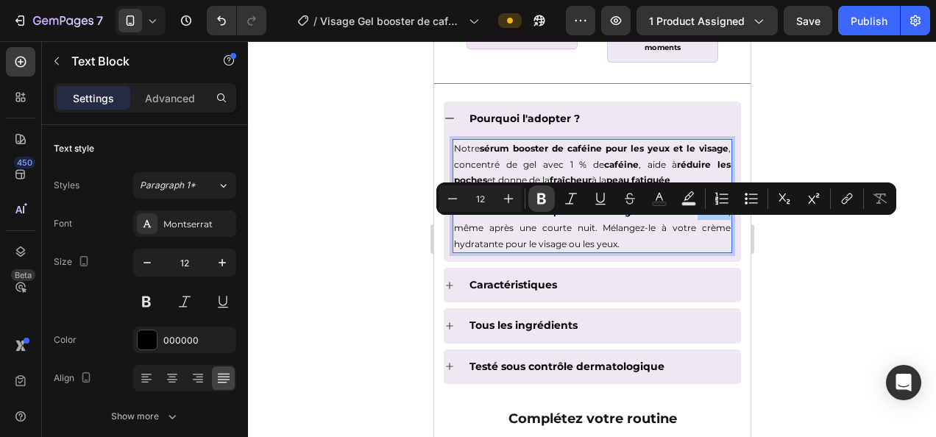
click at [541, 196] on icon "Editor contextual toolbar" at bounding box center [541, 198] width 15 height 15
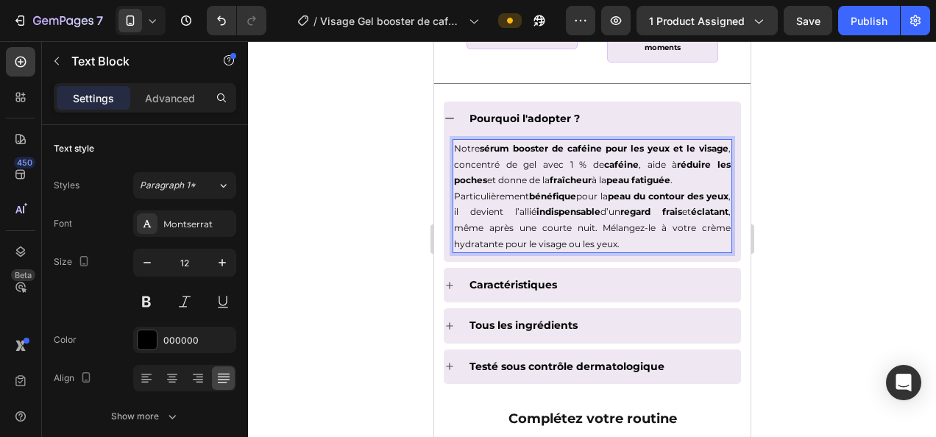
click at [349, 310] on div at bounding box center [592, 239] width 688 height 396
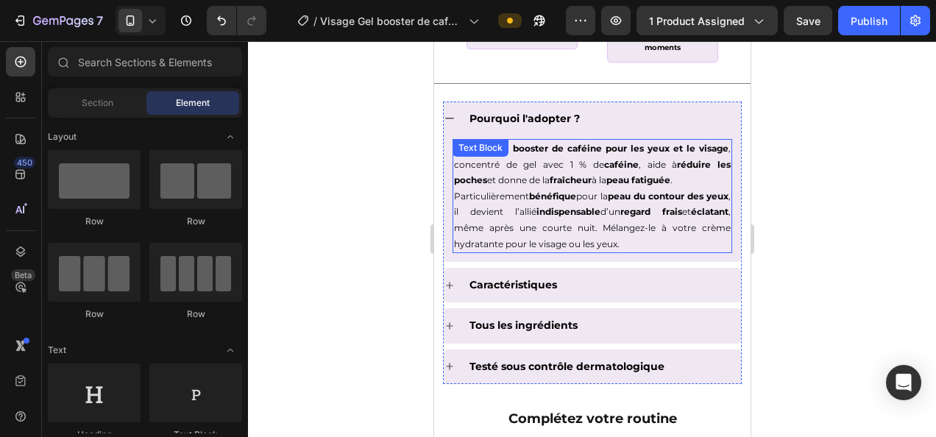
click at [587, 227] on p "Particulièrement bénéfique pour la peau du contour des yeux , il devient l’alli…" at bounding box center [591, 219] width 277 height 63
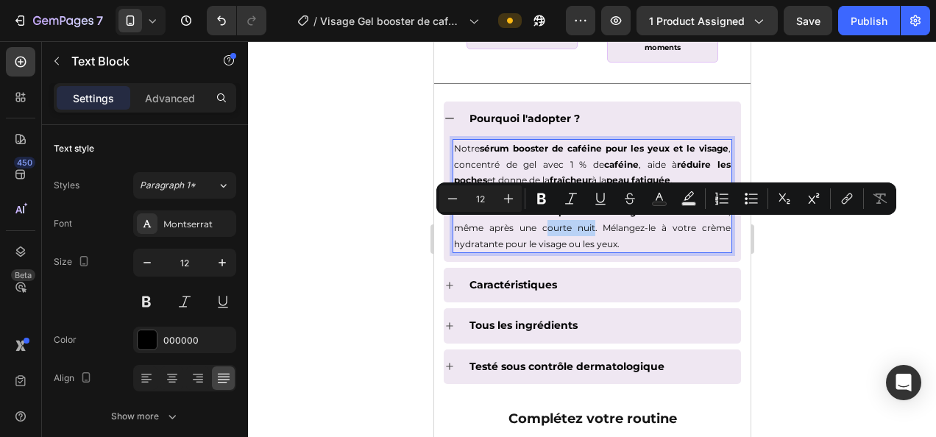
drag, startPoint x: 578, startPoint y: 227, endPoint x: 624, endPoint y: 231, distance: 46.5
click at [624, 231] on p "Particulièrement bénéfique pour la peau du contour des yeux , il devient l’alli…" at bounding box center [591, 219] width 277 height 63
click at [546, 200] on icon "Editor contextual toolbar" at bounding box center [541, 198] width 15 height 15
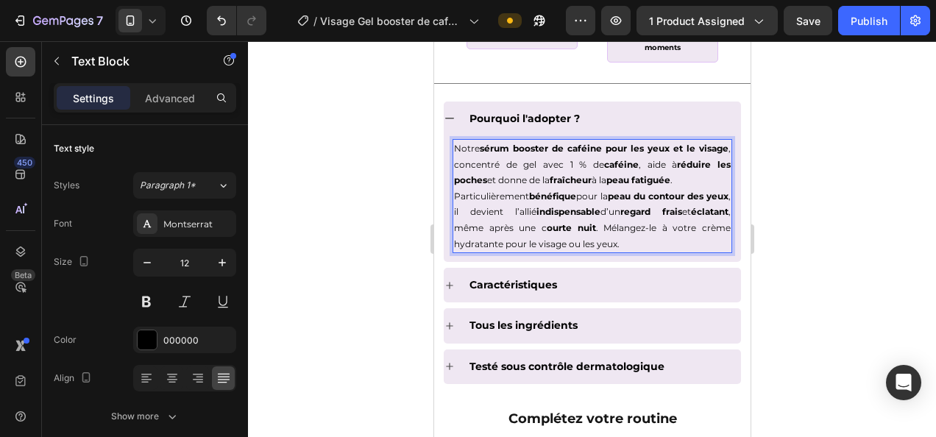
click at [502, 247] on p "Particulièrement bénéfique pour la peau du contour des yeux , il devient l’alli…" at bounding box center [591, 219] width 277 height 63
click at [453, 241] on p "Particulièrement bénéfique pour la peau du contour des yeux , il devient l’alli…" at bounding box center [591, 219] width 277 height 63
click at [525, 250] on div "Notre sérum booster de caféine pour les yeux et le visage , concentré de gel av…" at bounding box center [592, 196] width 280 height 114
drag, startPoint x: 532, startPoint y: 239, endPoint x: 452, endPoint y: 239, distance: 80.2
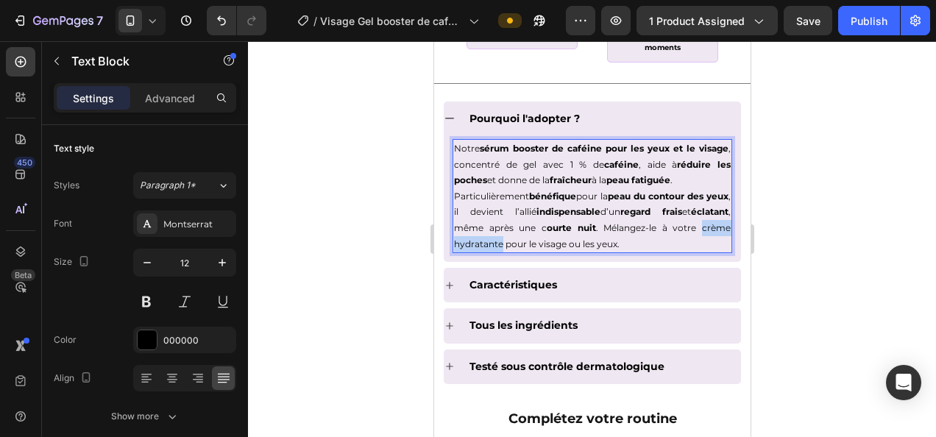
click at [452, 239] on div "Notre sérum booster de caféine pour les yeux et le visage , concentré de gel av…" at bounding box center [592, 196] width 280 height 114
click at [760, 227] on div at bounding box center [592, 239] width 688 height 396
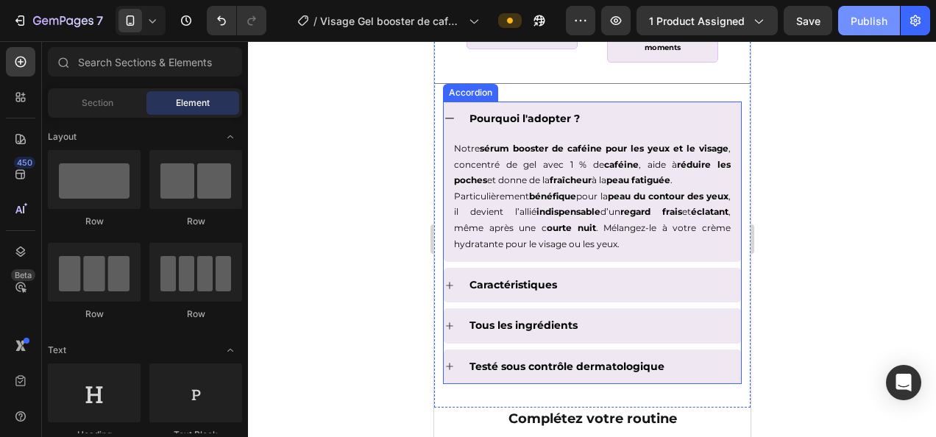
click at [864, 26] on div "Publish" at bounding box center [868, 20] width 37 height 15
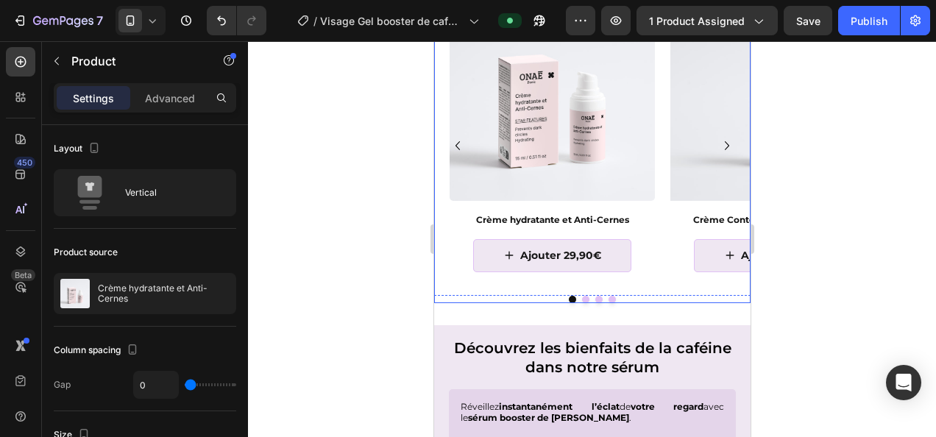
scroll to position [1640, 0]
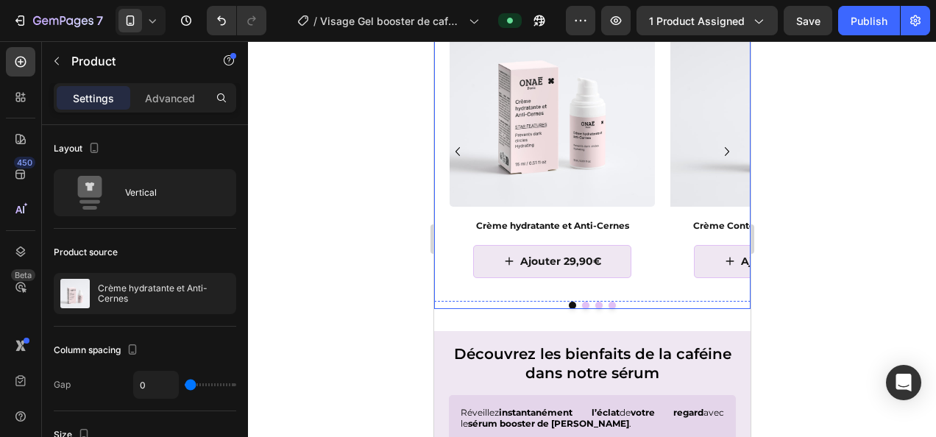
click at [466, 305] on div at bounding box center [591, 305] width 316 height 7
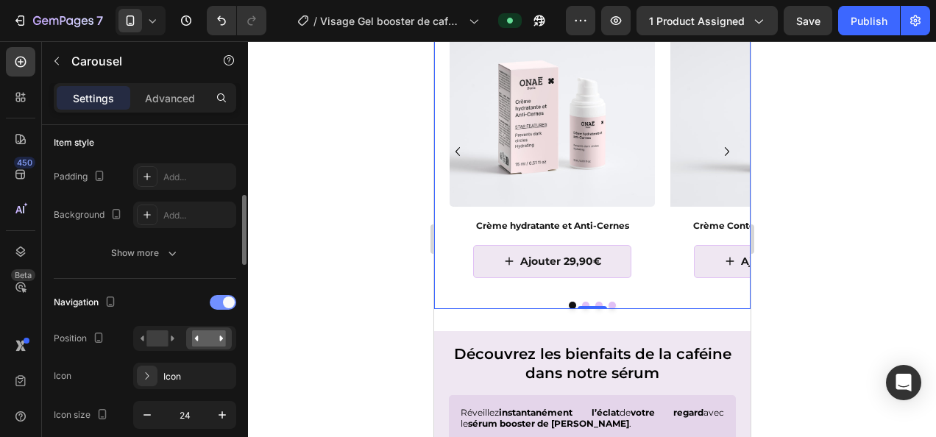
scroll to position [361, 0]
click at [221, 296] on div at bounding box center [223, 301] width 26 height 15
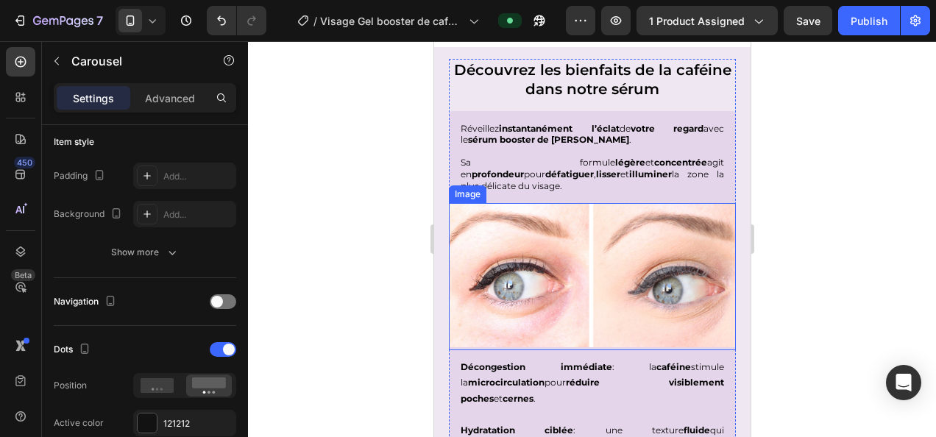
scroll to position [2068, 0]
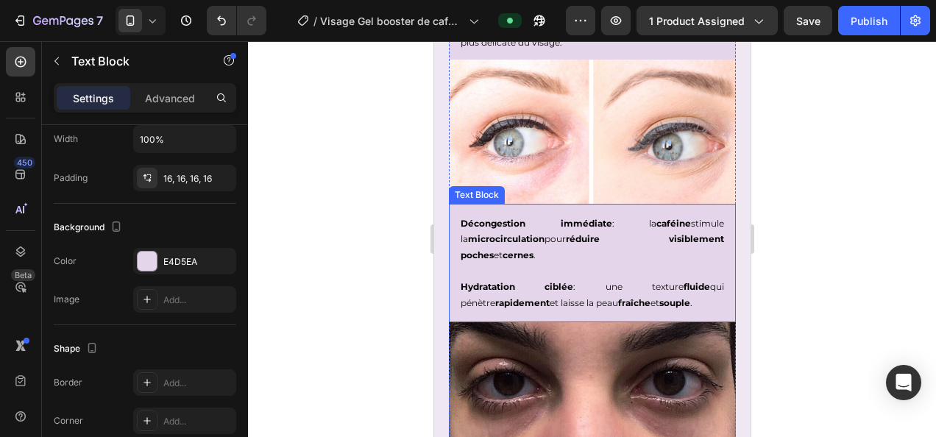
click at [569, 218] on strong "Décongestion immédiate" at bounding box center [536, 223] width 152 height 11
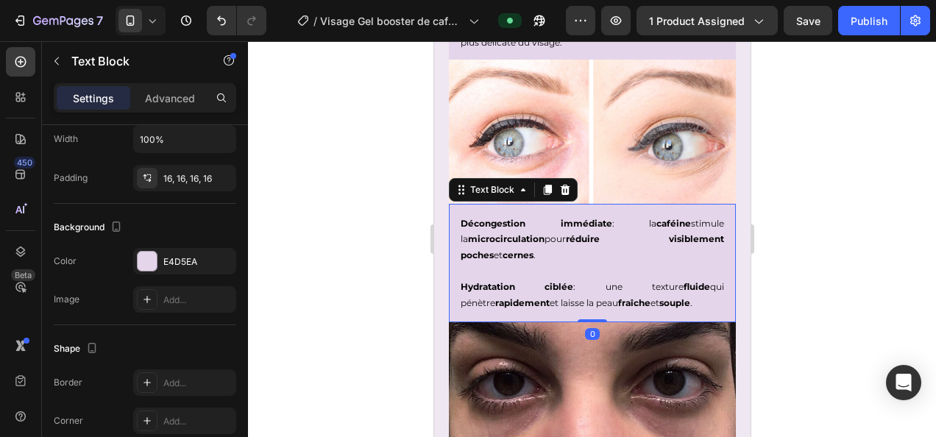
scroll to position [0, 0]
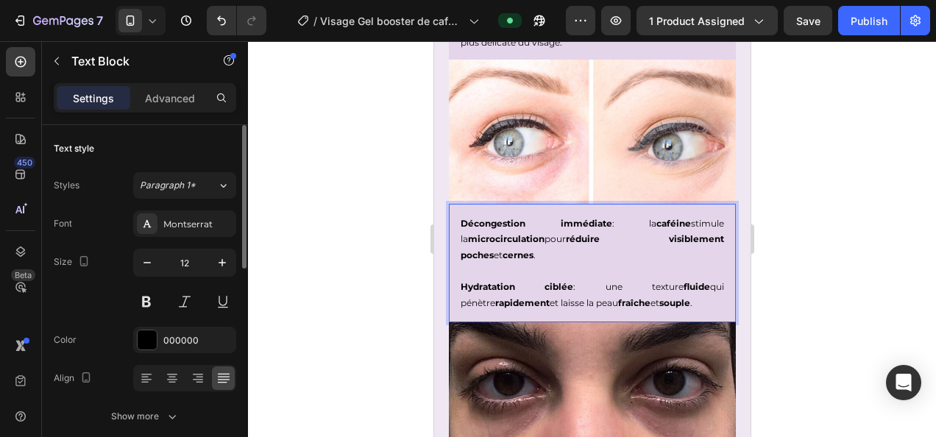
click at [580, 218] on strong "Décongestion immédiate" at bounding box center [536, 223] width 152 height 11
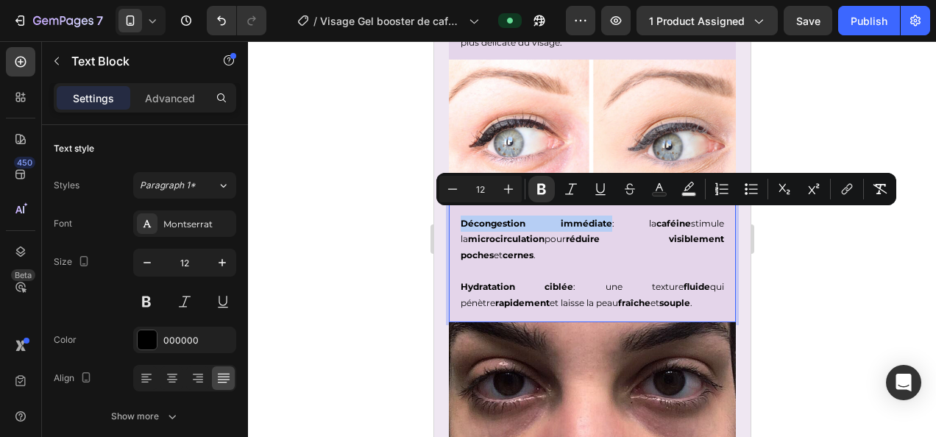
drag, startPoint x: 582, startPoint y: 215, endPoint x: 460, endPoint y: 215, distance: 122.1
click at [460, 218] on strong "Décongestion immédiate" at bounding box center [536, 223] width 152 height 11
click at [594, 190] on icon "Editor contextual toolbar" at bounding box center [600, 189] width 15 height 15
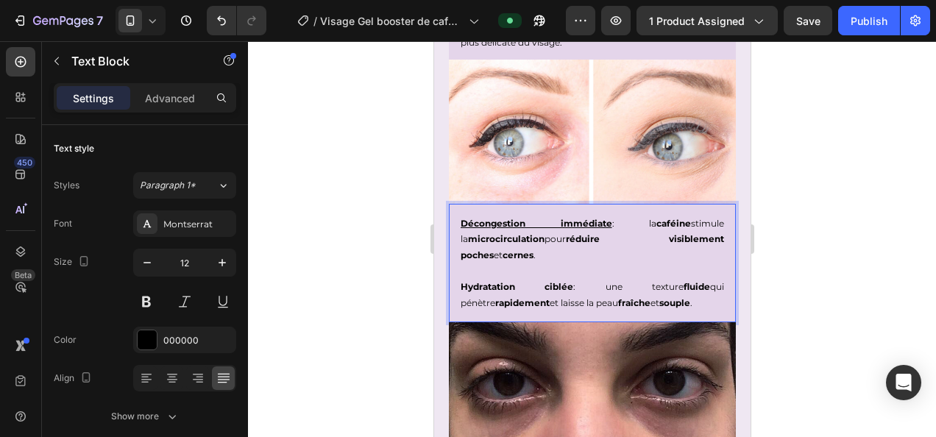
click at [549, 282] on p "Hydratation ciblée : une texture fluide qui pénètre rapidement et laisse la pea…" at bounding box center [591, 287] width 263 height 48
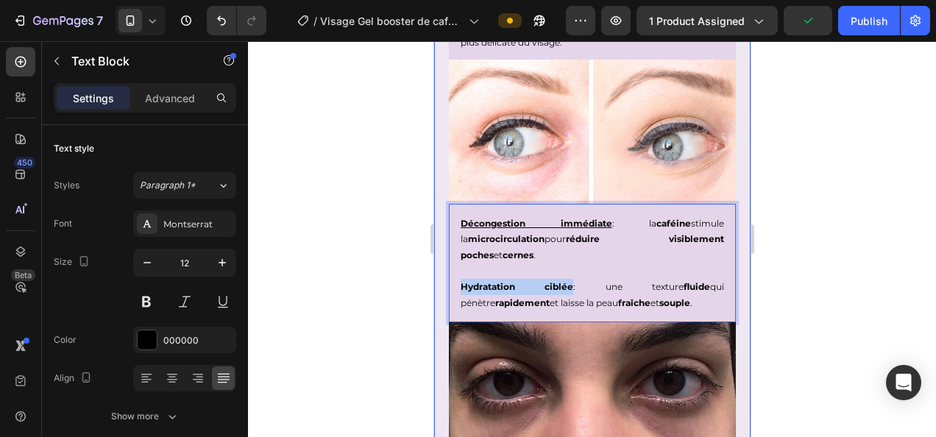
drag, startPoint x: 549, startPoint y: 278, endPoint x: 446, endPoint y: 277, distance: 103.0
click at [446, 277] on div "Découvrez les bienfaits de la caféine dans notre sérum Heading Réveillez instan…" at bounding box center [591, 313] width 316 height 818
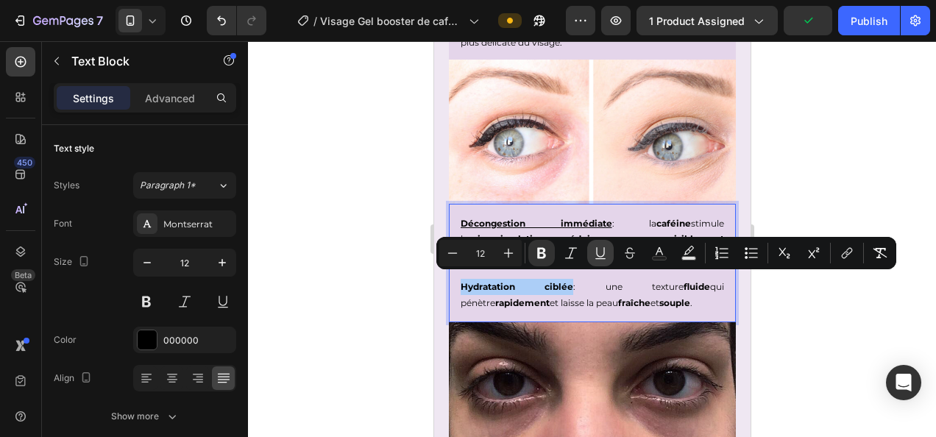
click at [606, 254] on icon "Editor contextual toolbar" at bounding box center [600, 253] width 15 height 15
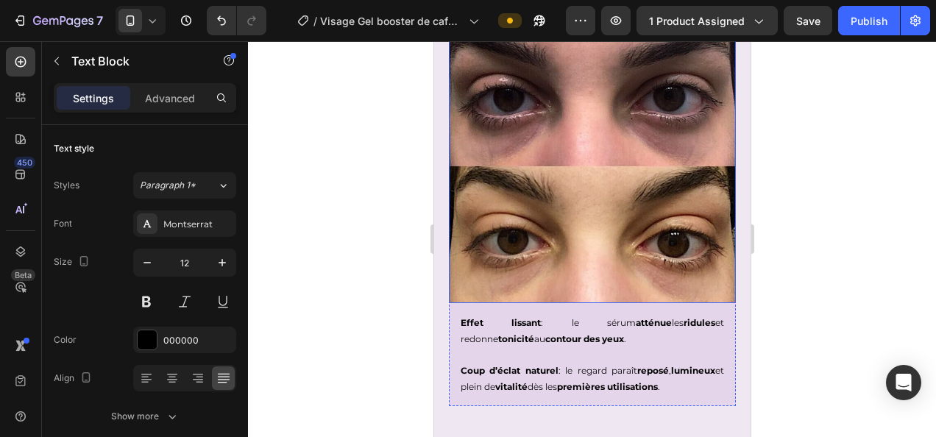
scroll to position [2363, 0]
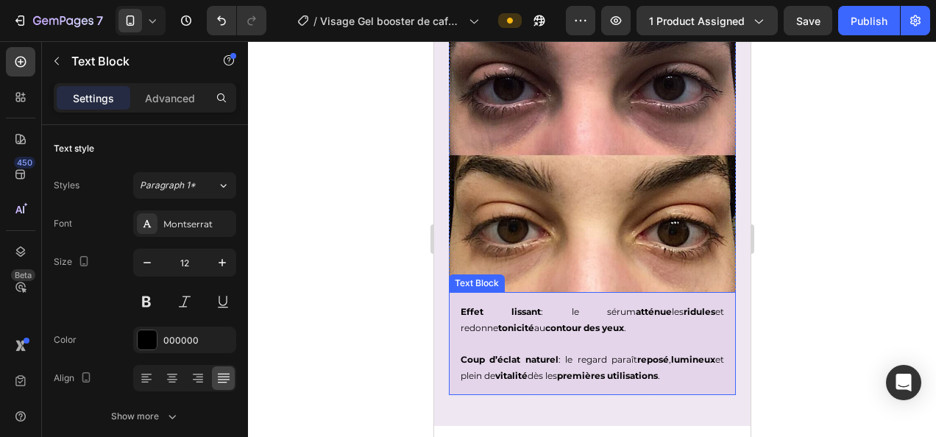
click at [510, 306] on strong "Effet lissant" at bounding box center [500, 311] width 80 height 11
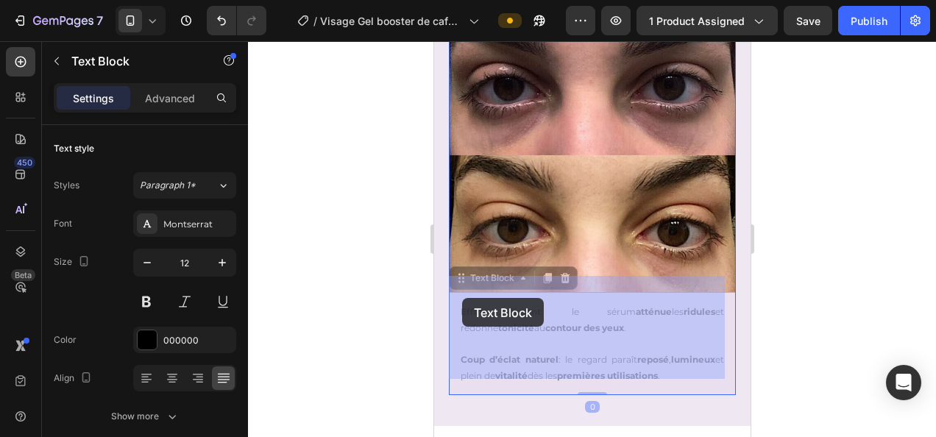
drag, startPoint x: 515, startPoint y: 296, endPoint x: 461, endPoint y: 297, distance: 53.7
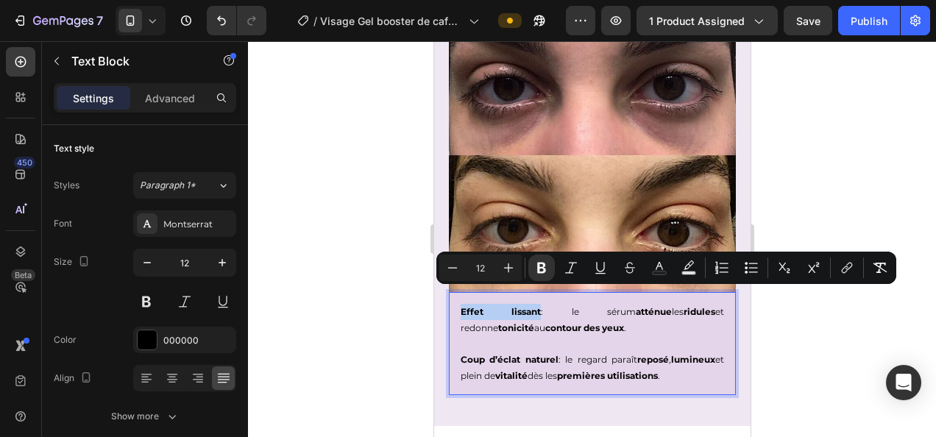
drag, startPoint x: 514, startPoint y: 293, endPoint x: 460, endPoint y: 298, distance: 54.6
click at [460, 306] on strong "Effet lissant" at bounding box center [500, 311] width 80 height 11
click at [600, 263] on icon "Editor contextual toolbar" at bounding box center [600, 267] width 15 height 15
click at [546, 354] on strong "Coup d’éclat naturel" at bounding box center [509, 359] width 98 height 11
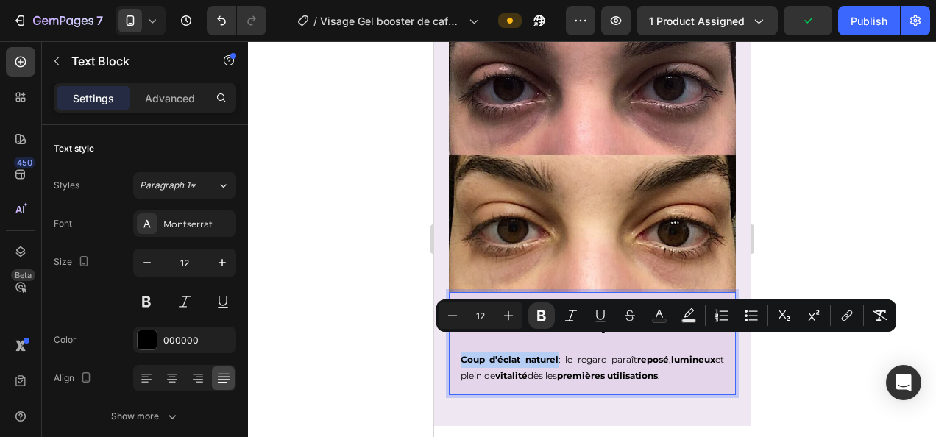
drag, startPoint x: 554, startPoint y: 340, endPoint x: 461, endPoint y: 341, distance: 92.7
click at [461, 341] on p "Coup d’éclat naturel : le regard paraît reposé , lumineux et plein de vitalité …" at bounding box center [591, 359] width 263 height 48
click at [606, 312] on icon "Editor contextual toolbar" at bounding box center [600, 315] width 15 height 15
click at [819, 233] on div at bounding box center [592, 239] width 688 height 396
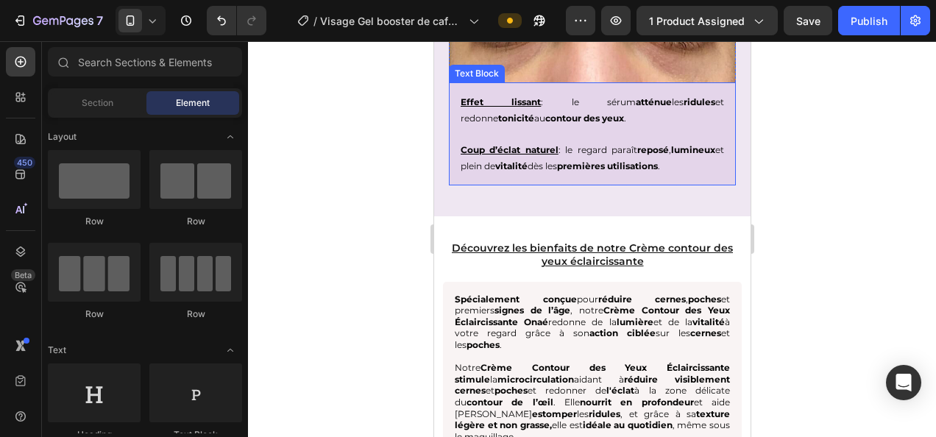
scroll to position [2658, 0]
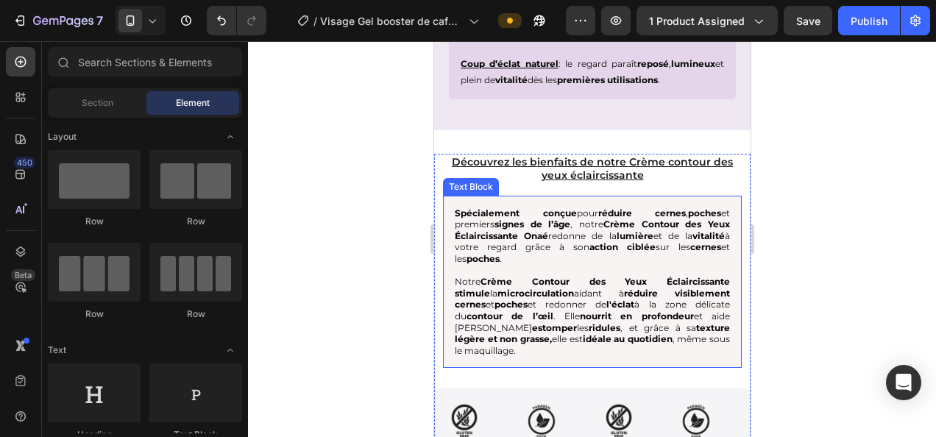
click at [600, 241] on strong "action ciblée" at bounding box center [621, 246] width 66 height 11
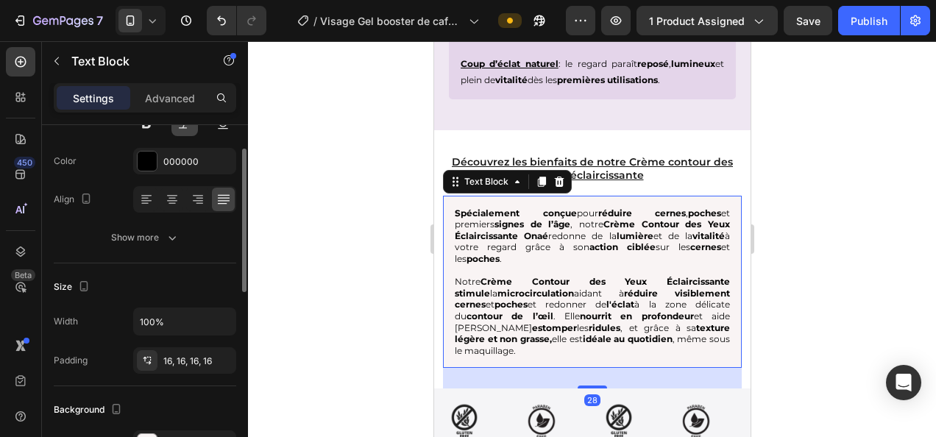
scroll to position [192, 0]
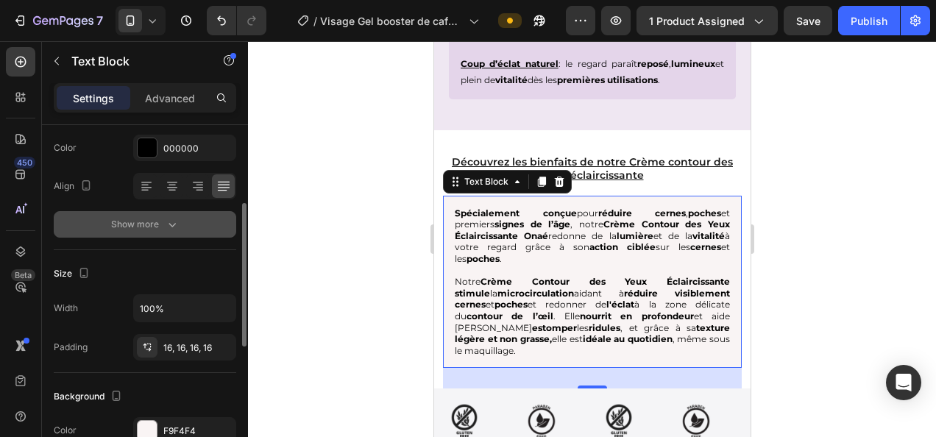
click at [156, 222] on div "Show more" at bounding box center [145, 224] width 68 height 15
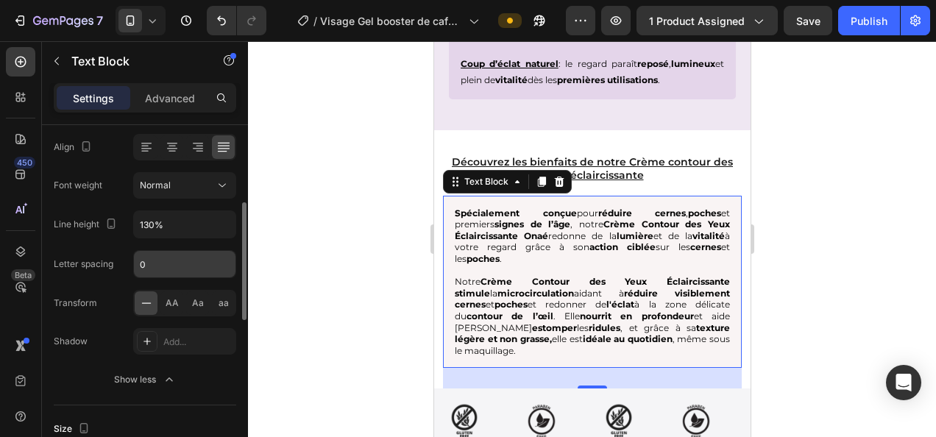
scroll to position [234, 0]
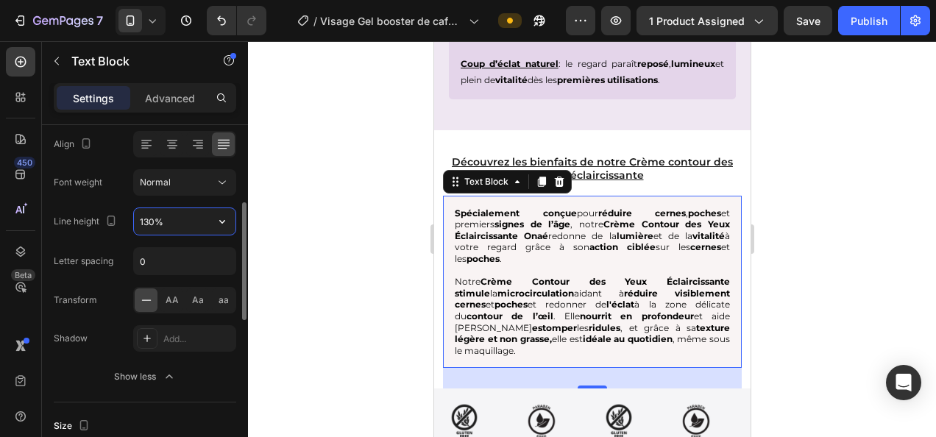
click at [192, 221] on input "130%" at bounding box center [185, 221] width 102 height 26
click at [229, 221] on icon "button" at bounding box center [222, 221] width 15 height 15
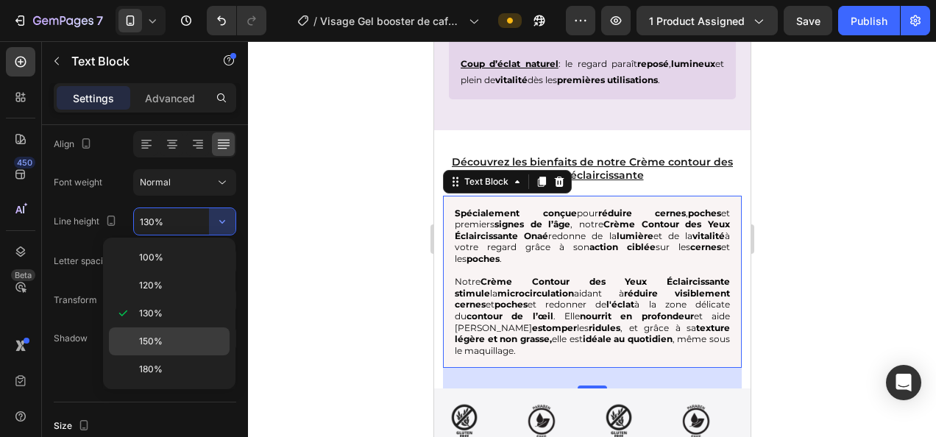
click at [171, 355] on div "150%" at bounding box center [169, 369] width 121 height 28
type input "150%"
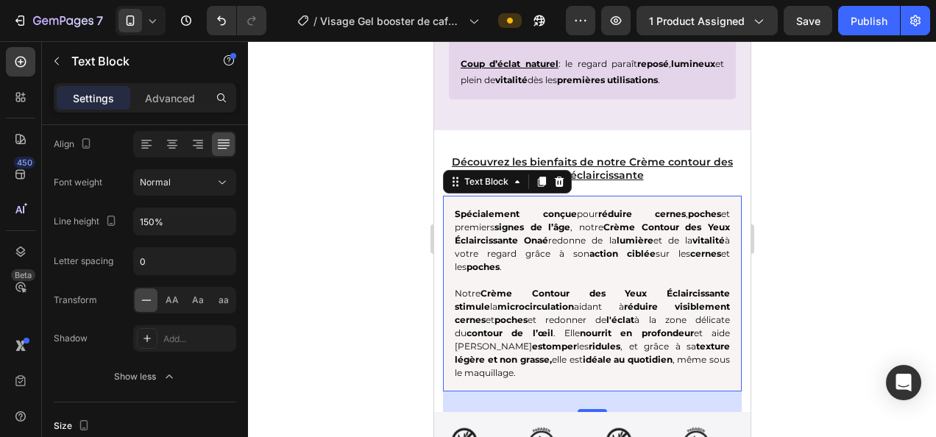
click at [330, 299] on div at bounding box center [592, 239] width 688 height 396
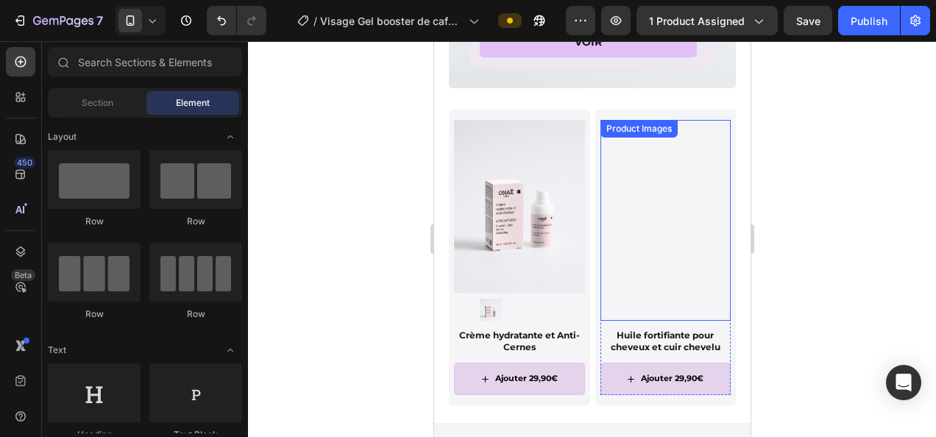
scroll to position [4253, 0]
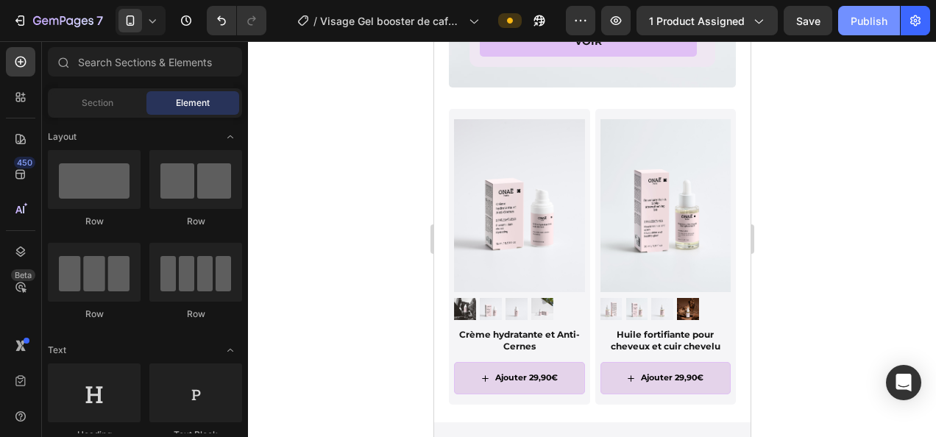
click at [856, 28] on button "Publish" at bounding box center [869, 20] width 62 height 29
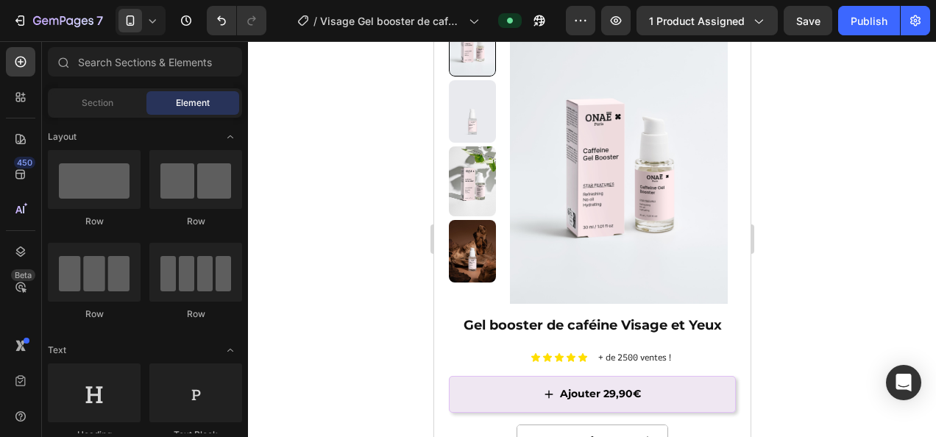
scroll to position [0, 0]
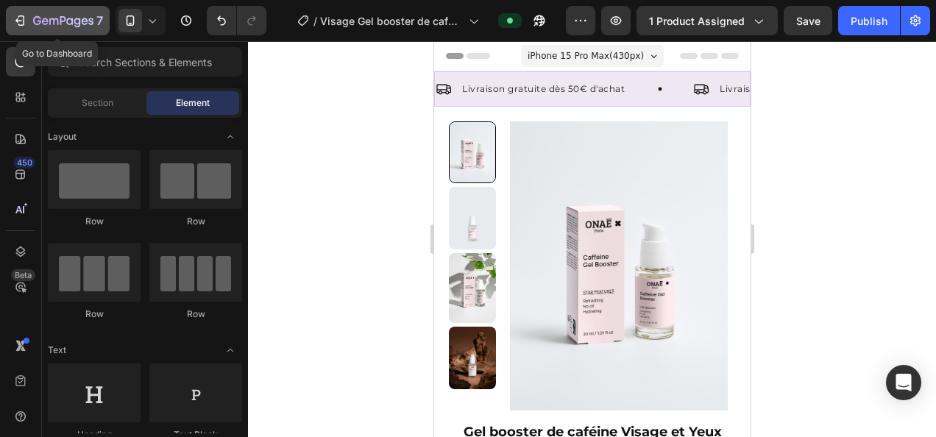
click at [44, 15] on div "7" at bounding box center [68, 21] width 70 height 18
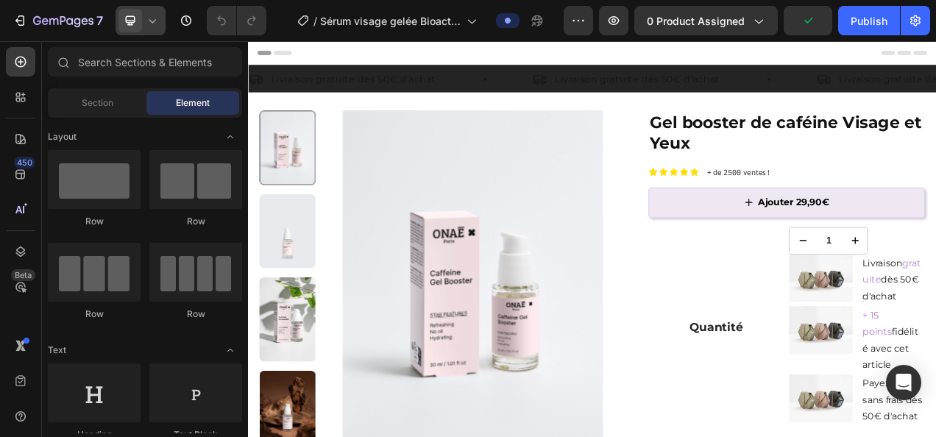
click at [160, 21] on div at bounding box center [140, 20] width 50 height 29
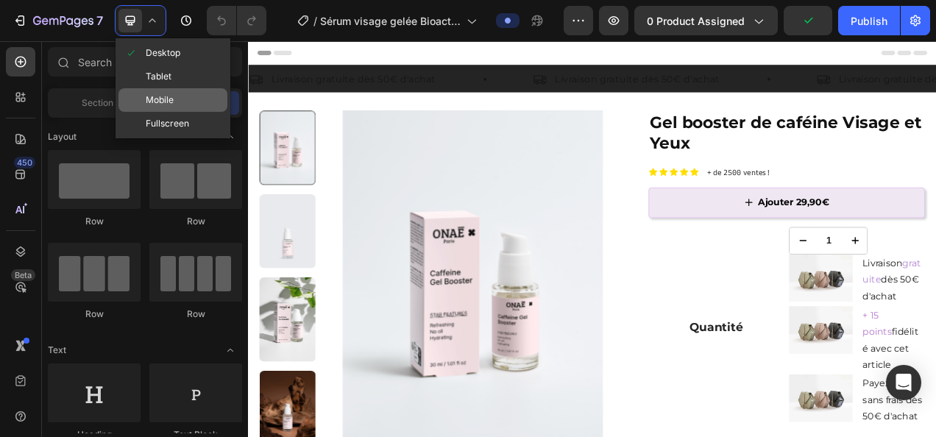
click at [182, 112] on div "Mobile" at bounding box center [172, 124] width 109 height 24
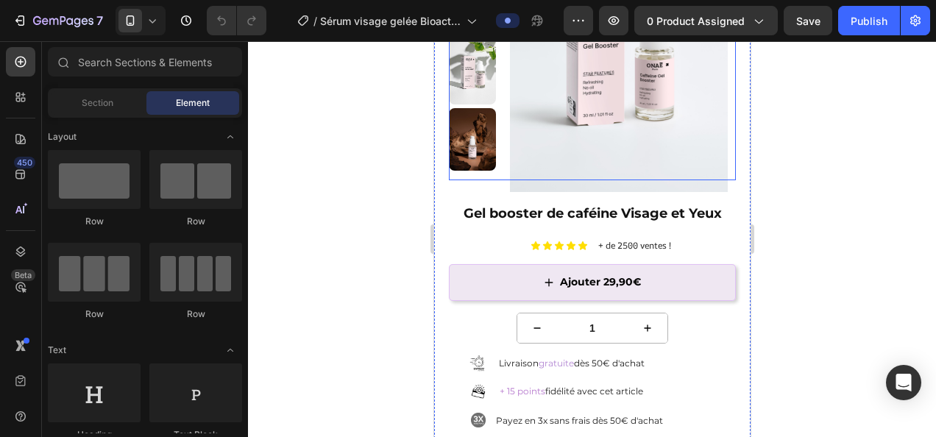
scroll to position [220, 0]
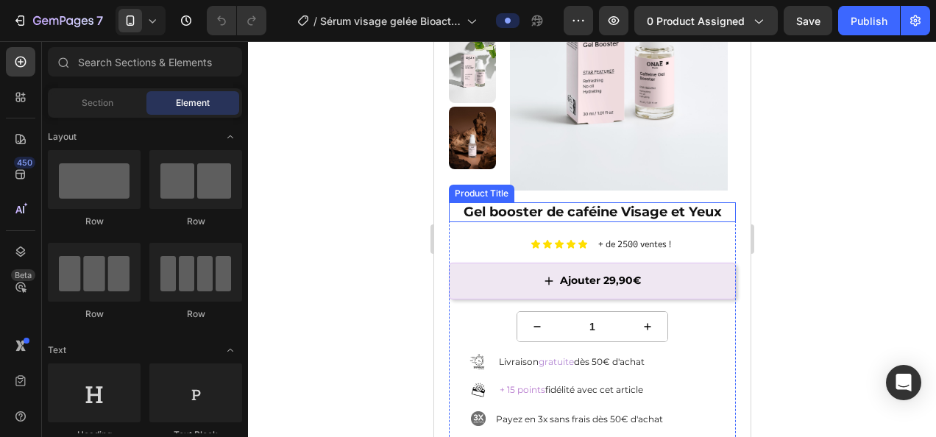
click at [613, 212] on h1 "Gel booster de caféine Visage et Yeux" at bounding box center [591, 212] width 287 height 20
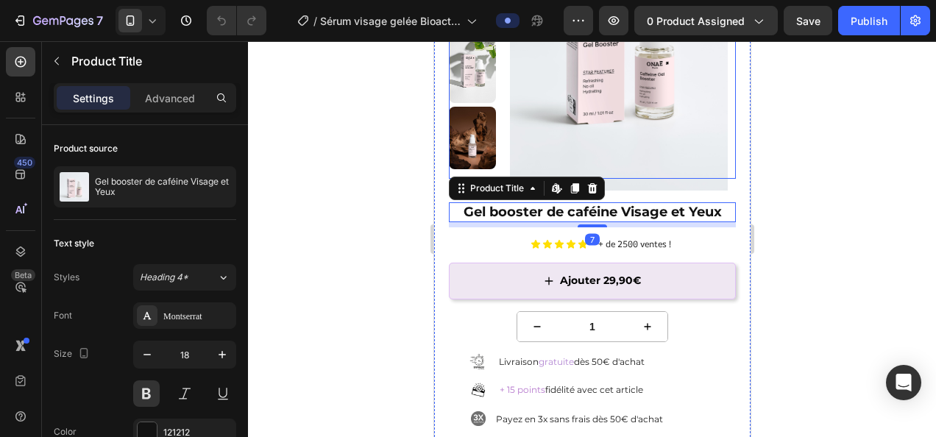
click at [501, 121] on img at bounding box center [618, 45] width 234 height 289
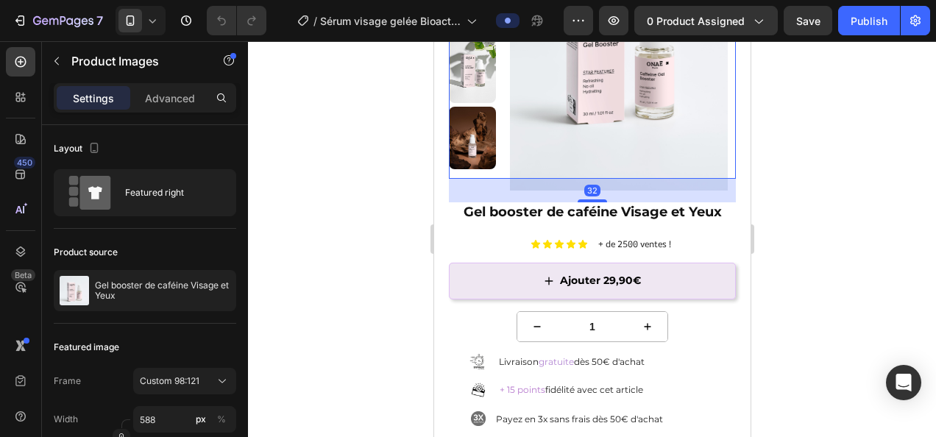
click at [569, 126] on img at bounding box center [618, 45] width 234 height 289
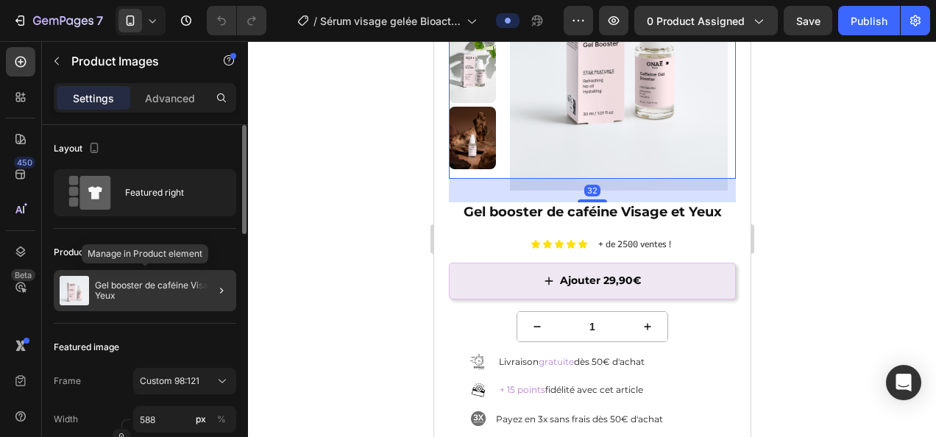
click at [100, 295] on p "Gel booster de caféine Visage et Yeux" at bounding box center [162, 290] width 135 height 21
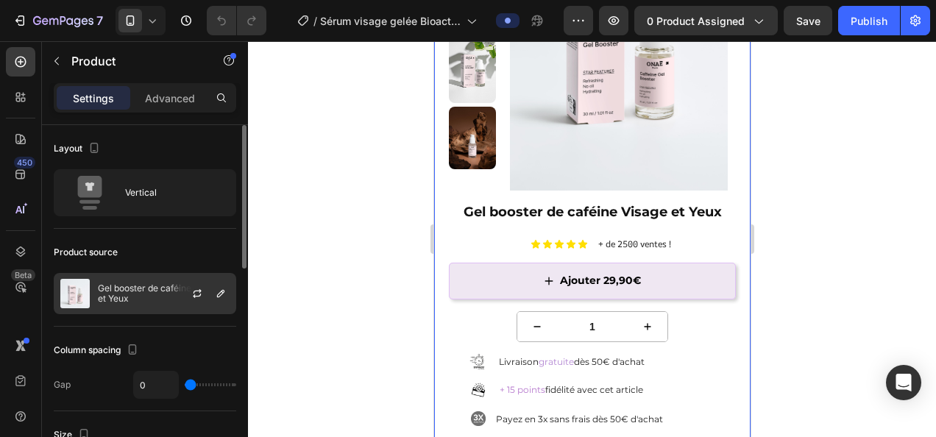
click at [146, 312] on div "Gel booster de caféine Visage et Yeux" at bounding box center [145, 293] width 182 height 41
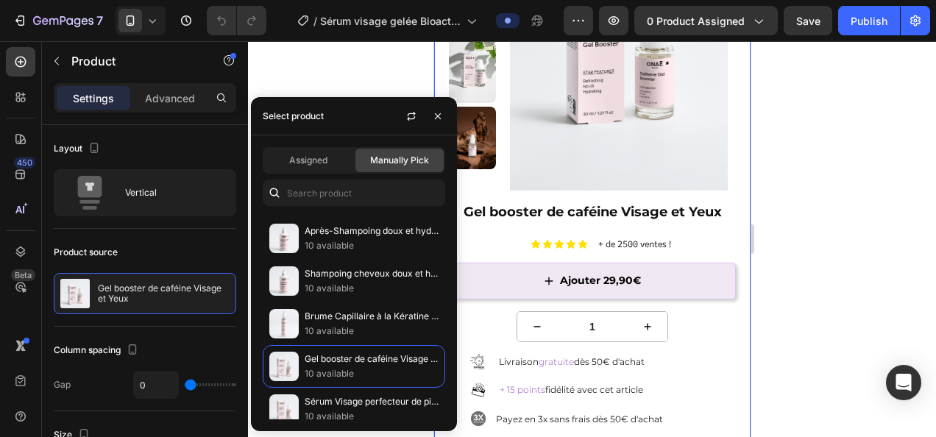
scroll to position [1015, 0]
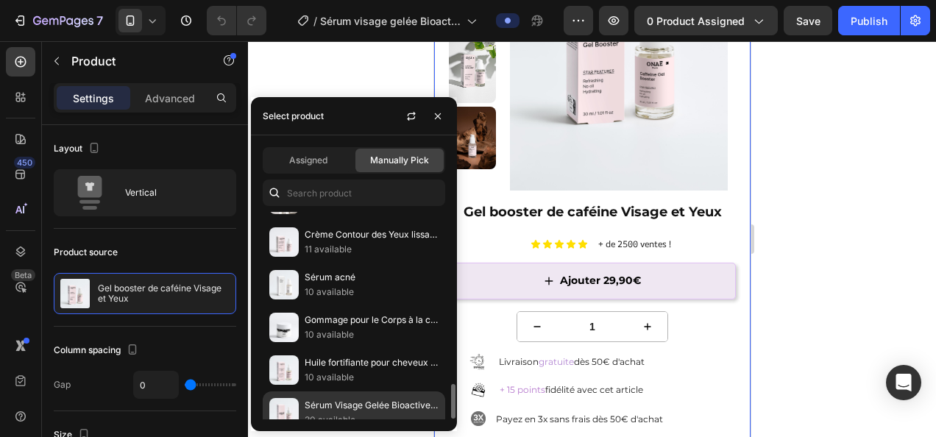
click at [372, 398] on p "Sérum Visage Gelée Bioactive Prébiotiques" at bounding box center [372, 405] width 134 height 15
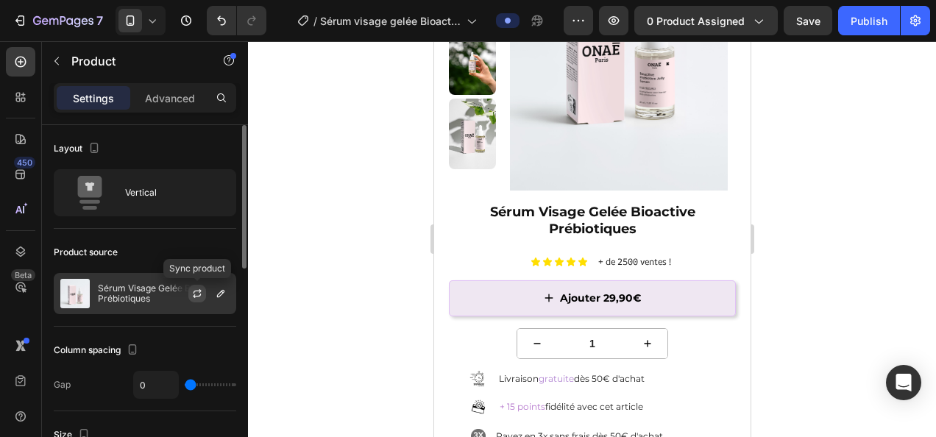
click at [196, 288] on icon "button" at bounding box center [197, 294] width 12 height 12
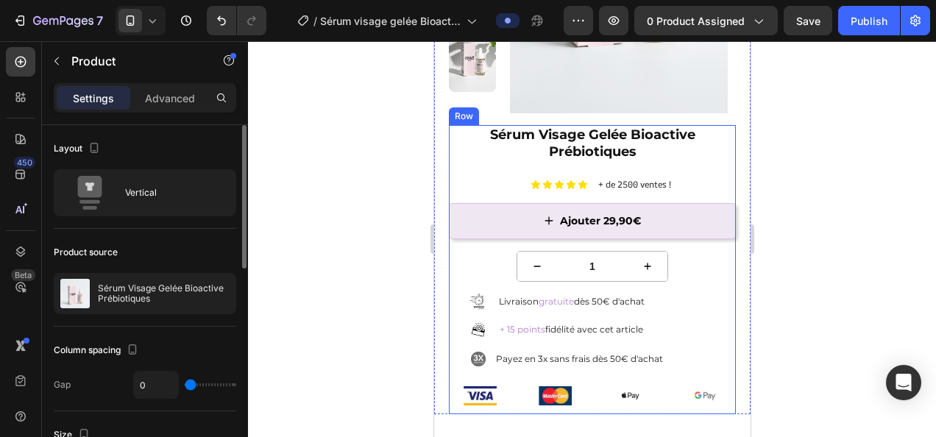
scroll to position [304, 0]
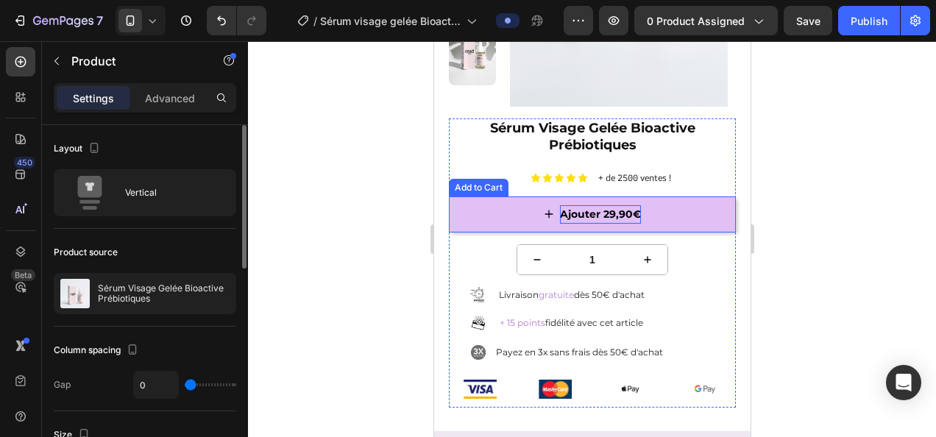
click at [608, 214] on div "Ajouter 29,90€" at bounding box center [599, 214] width 81 height 18
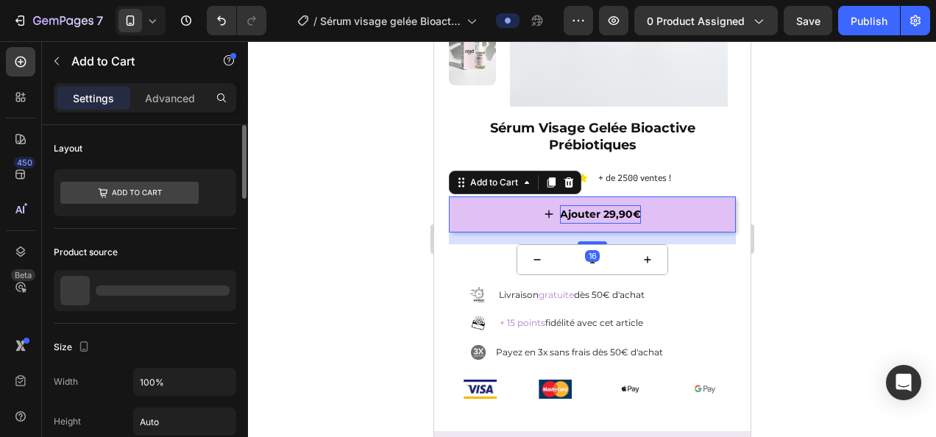
click at [608, 206] on div "Ajouter 29,90€" at bounding box center [599, 214] width 81 height 18
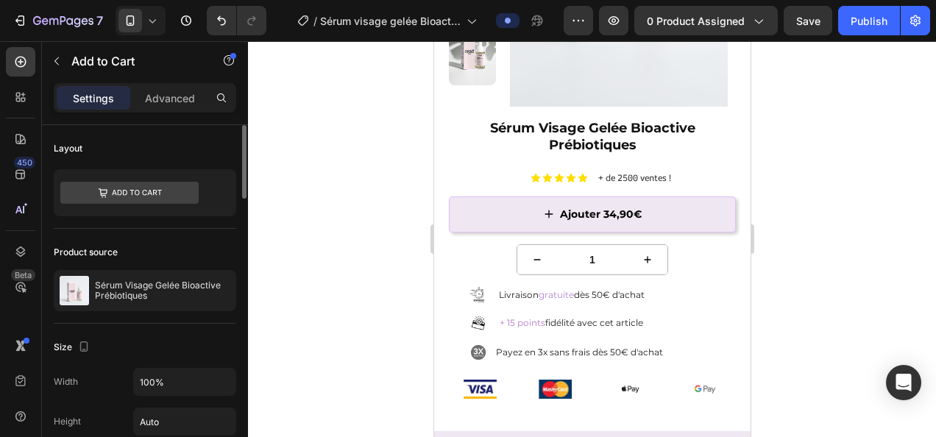
click at [869, 196] on div at bounding box center [592, 239] width 688 height 396
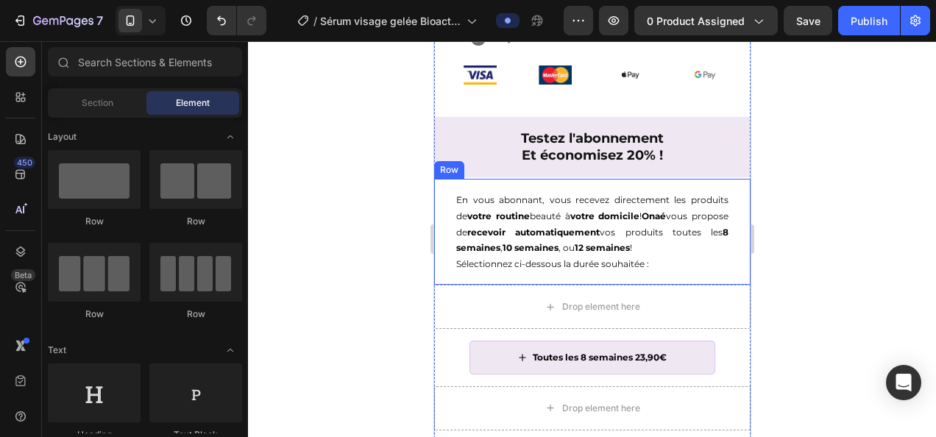
scroll to position [688, 0]
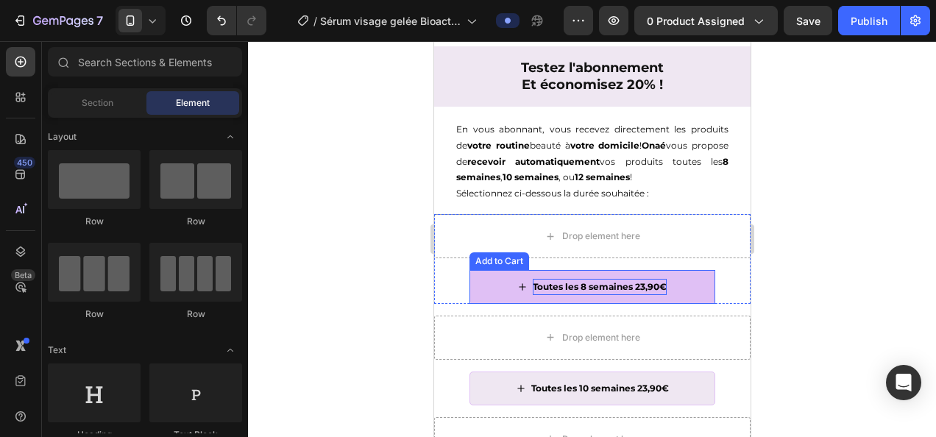
click at [637, 283] on div "Toutes les 8 semaines 23,90€" at bounding box center [599, 287] width 134 height 16
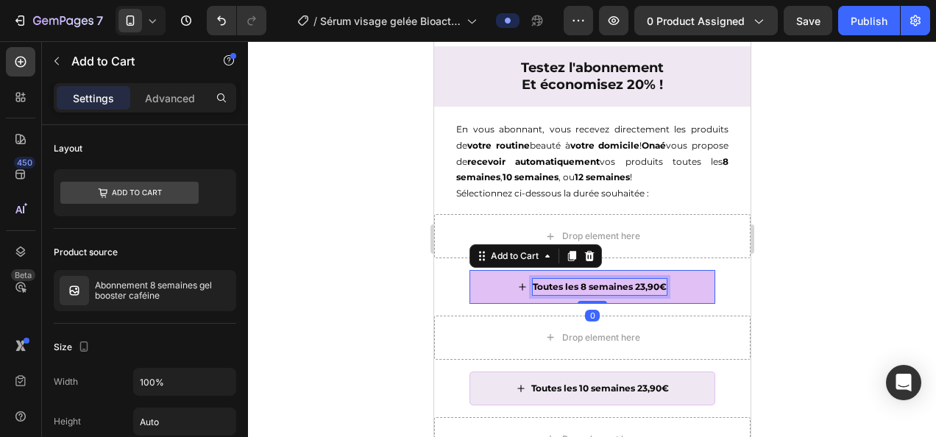
click at [637, 285] on div "Toutes les 8 semaines 23,90€" at bounding box center [599, 287] width 134 height 16
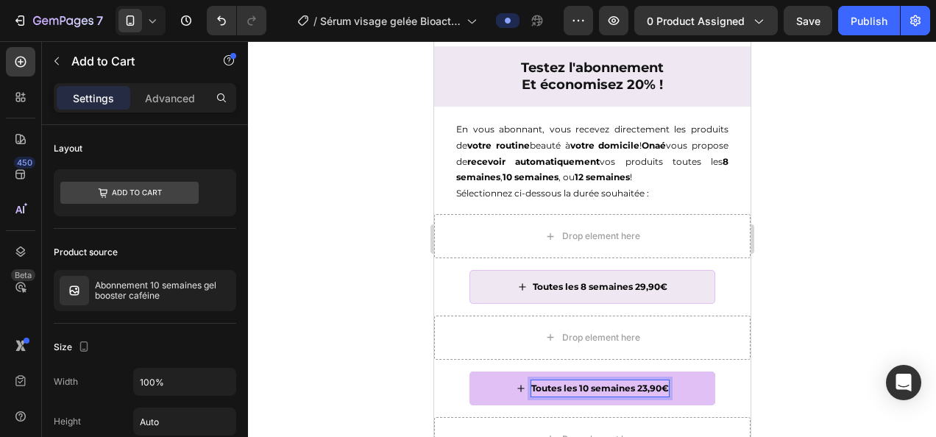
click at [640, 388] on p "Toutes les 10 semaines 23,90€" at bounding box center [599, 388] width 138 height 16
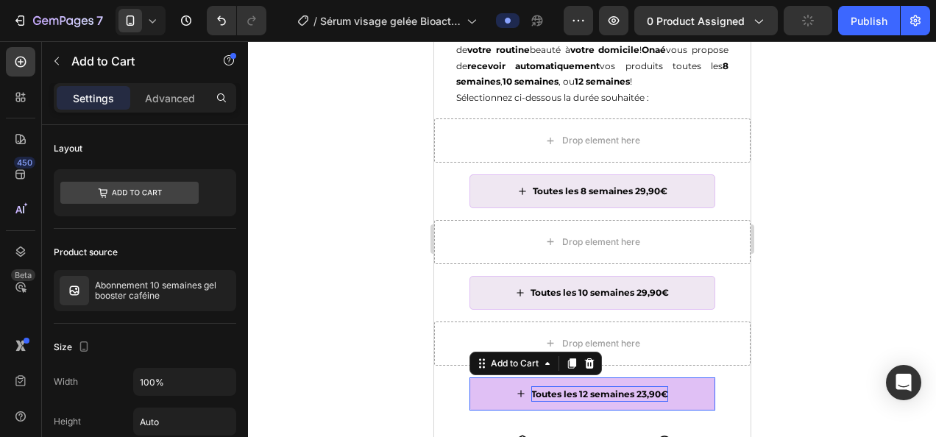
click at [638, 396] on div "Toutes les 12 semaines 23,90€" at bounding box center [598, 394] width 137 height 16
click at [640, 392] on div "Toutes les 12 semaines 23,90€" at bounding box center [598, 394] width 137 height 16
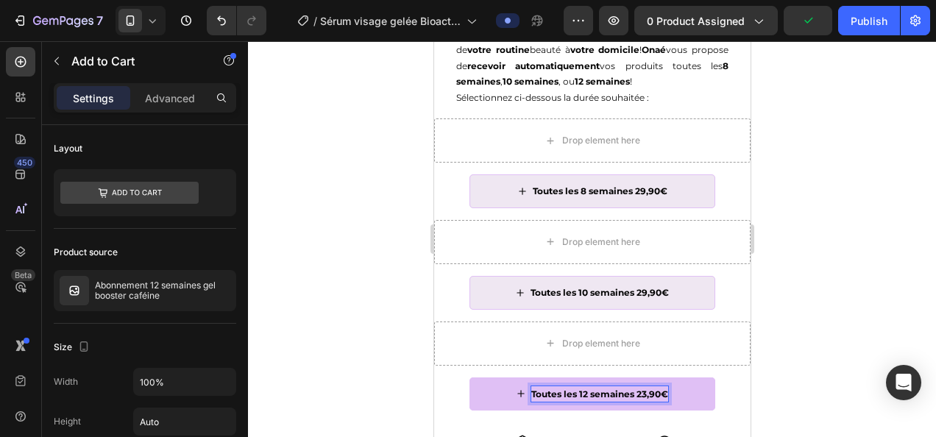
click at [640, 392] on p "Toutes les 12 semaines 23,90€" at bounding box center [598, 394] width 137 height 16
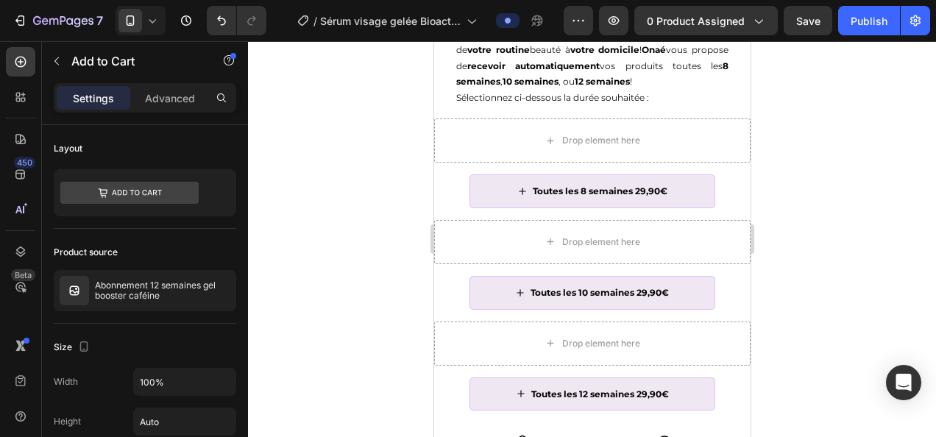
click at [849, 240] on div at bounding box center [592, 239] width 688 height 396
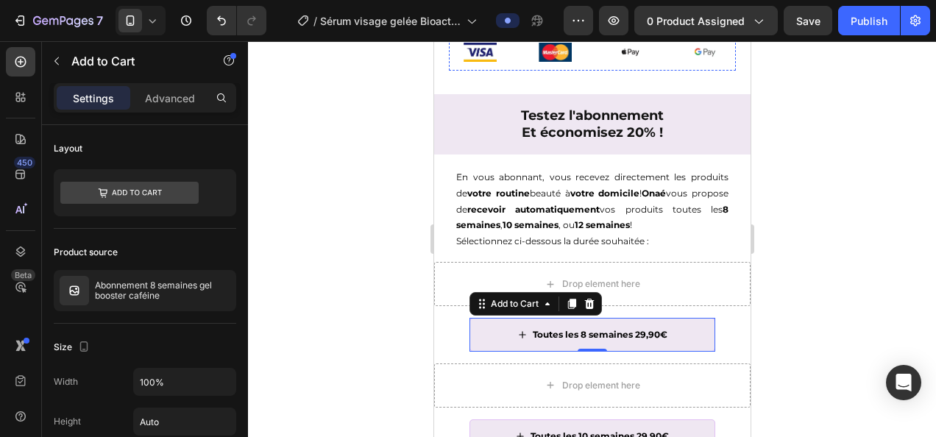
scroll to position [653, 0]
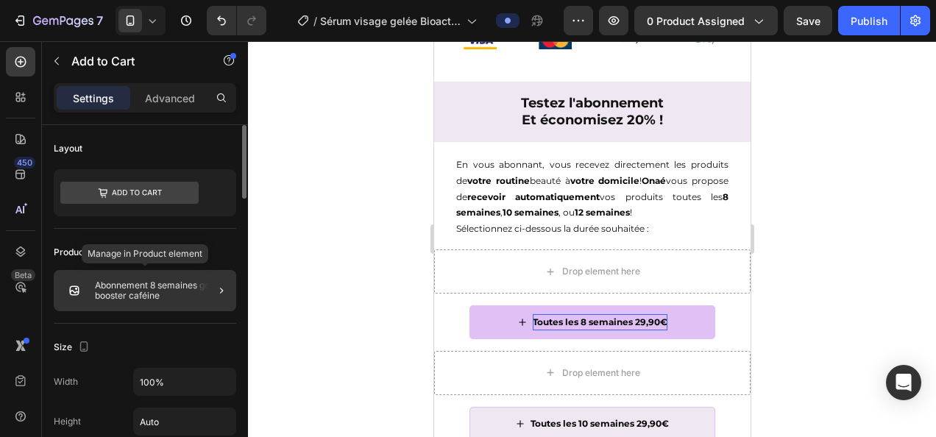
click at [153, 296] on p "Abonnement 8 semaines gel booster caféine" at bounding box center [162, 290] width 135 height 21
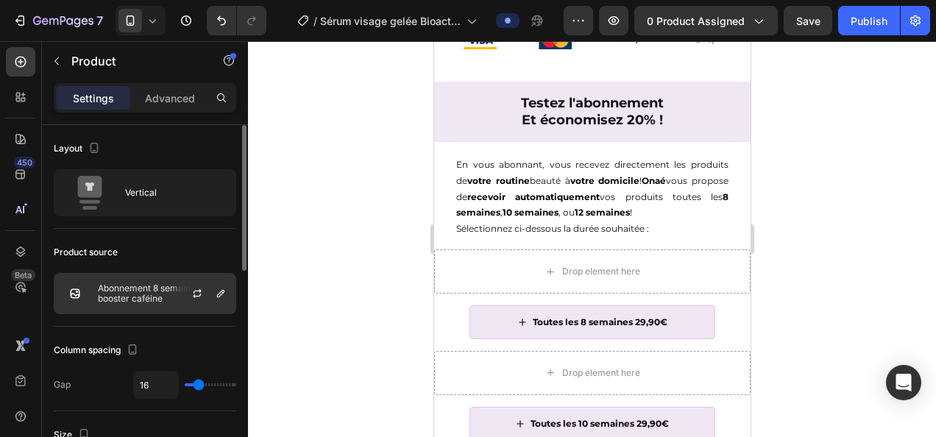
click at [146, 286] on p "Abonnement 8 semaines gel booster caféine" at bounding box center [164, 293] width 132 height 21
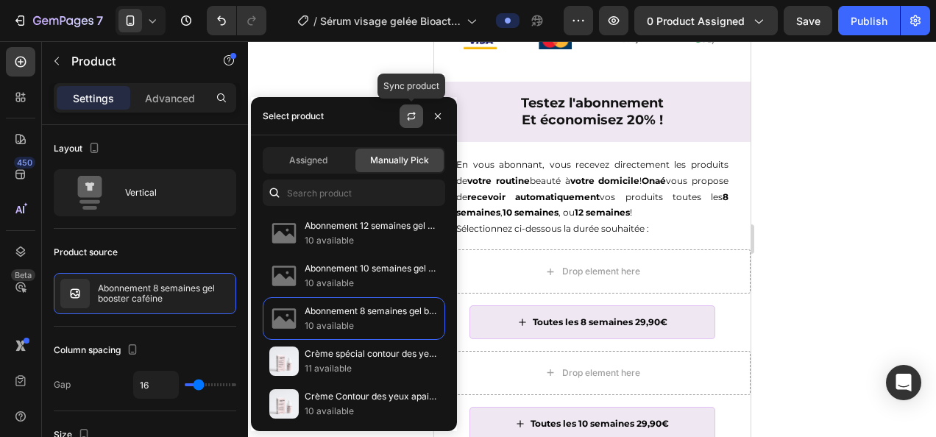
click at [409, 115] on icon "button" at bounding box center [411, 116] width 12 height 12
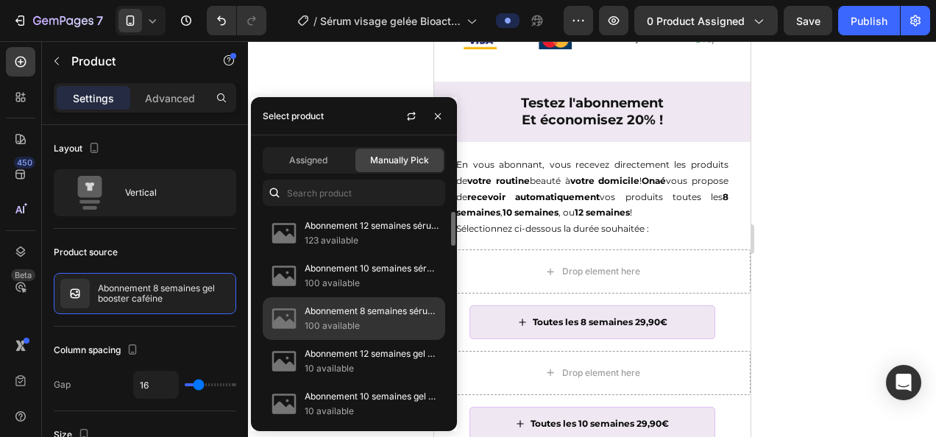
click at [367, 310] on p "Abonnement 8 semaines sérum visage gelée bioactive prébiotiques" at bounding box center [372, 311] width 134 height 15
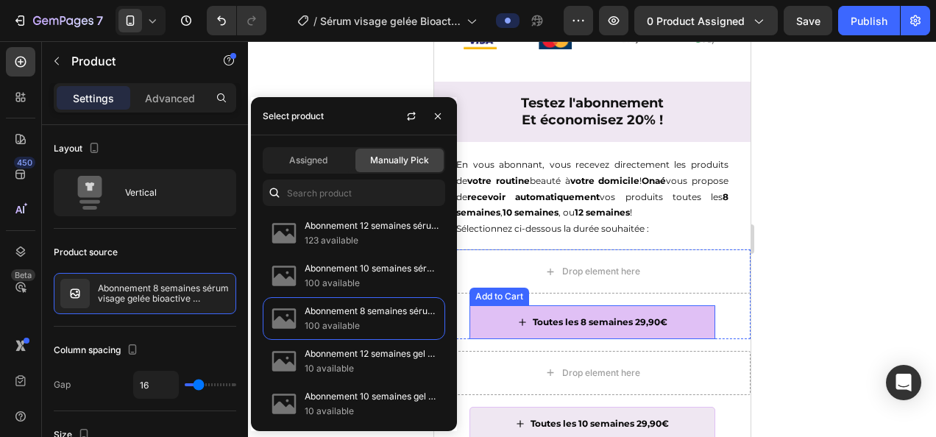
scroll to position [820, 0]
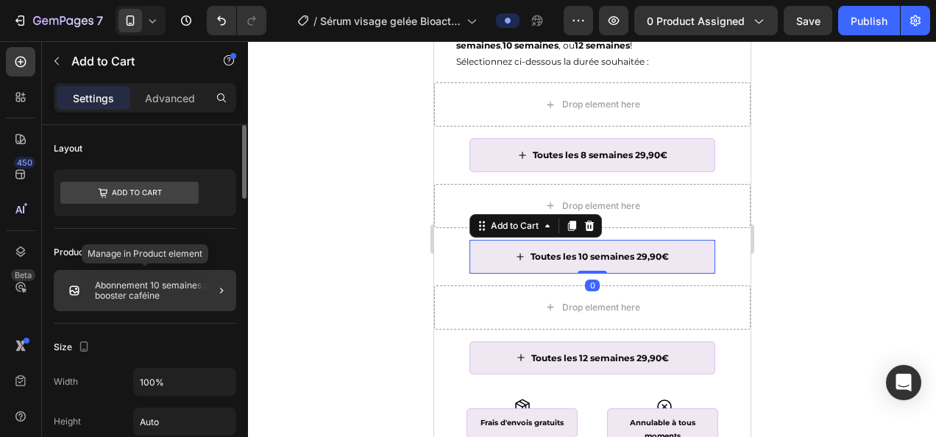
click at [146, 290] on p "Abonnement 10 semaines gel booster caféine" at bounding box center [162, 290] width 135 height 21
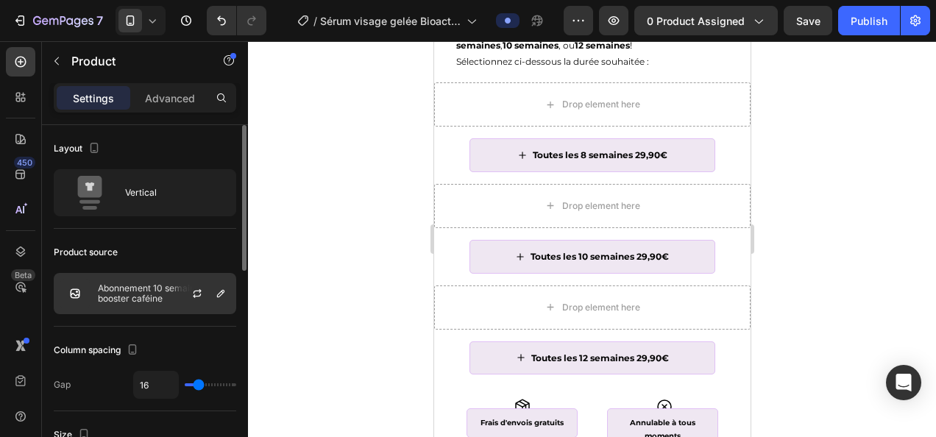
click at [182, 300] on div at bounding box center [203, 294] width 65 height 40
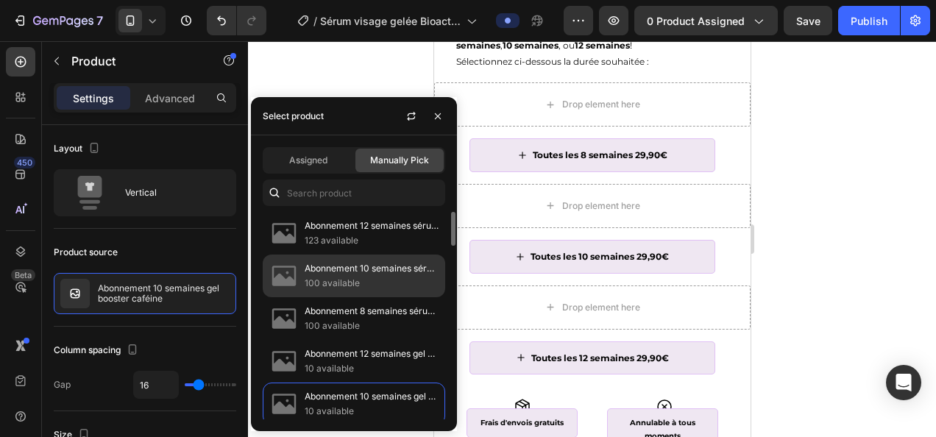
click at [377, 274] on p "Abonnement 10 semaines sérum gelée bioactive prébiotiques" at bounding box center [372, 268] width 134 height 15
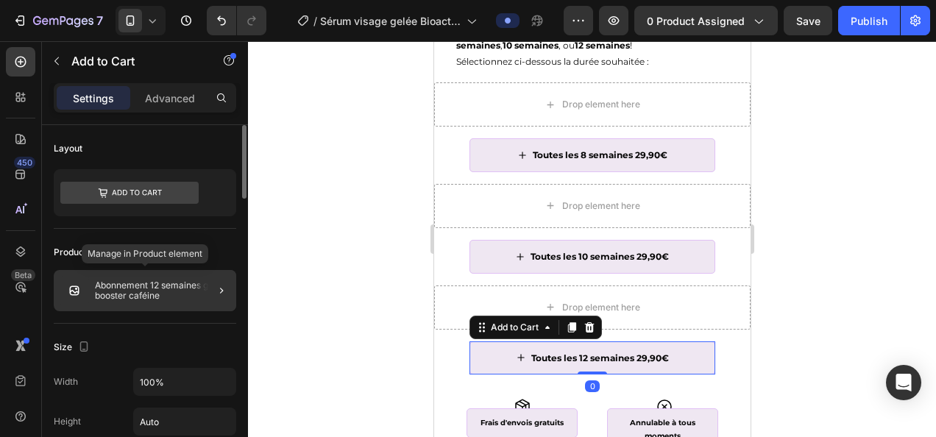
click at [153, 294] on p "Abonnement 12 semaines gel booster caféine" at bounding box center [162, 290] width 135 height 21
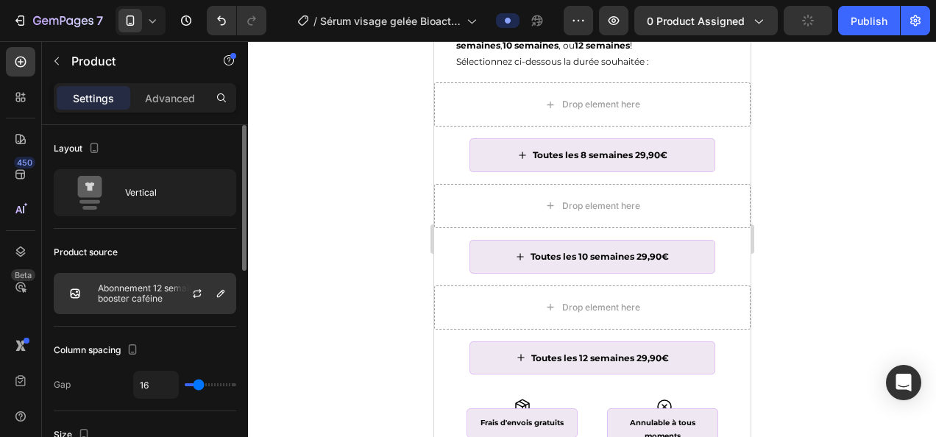
click at [132, 304] on div "Abonnement 12 semaines gel booster caféine" at bounding box center [145, 293] width 182 height 41
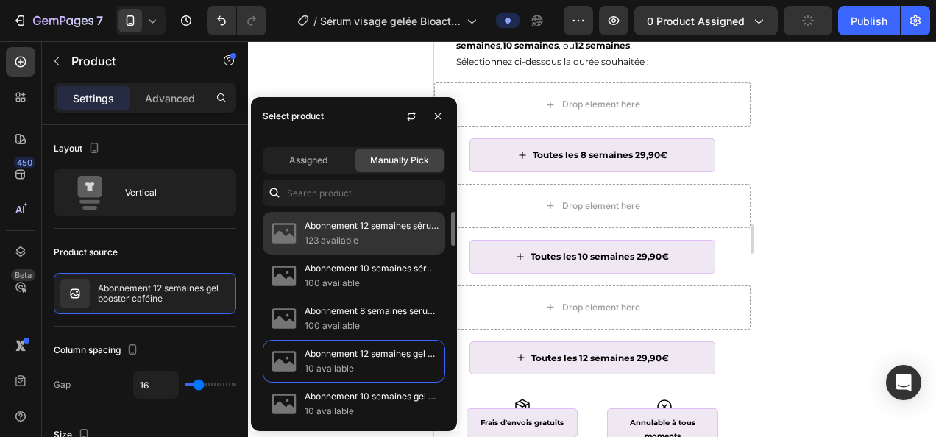
click at [366, 231] on p "Abonnement 12 semaines sérum gelée bioactive prébiotiques" at bounding box center [372, 225] width 134 height 15
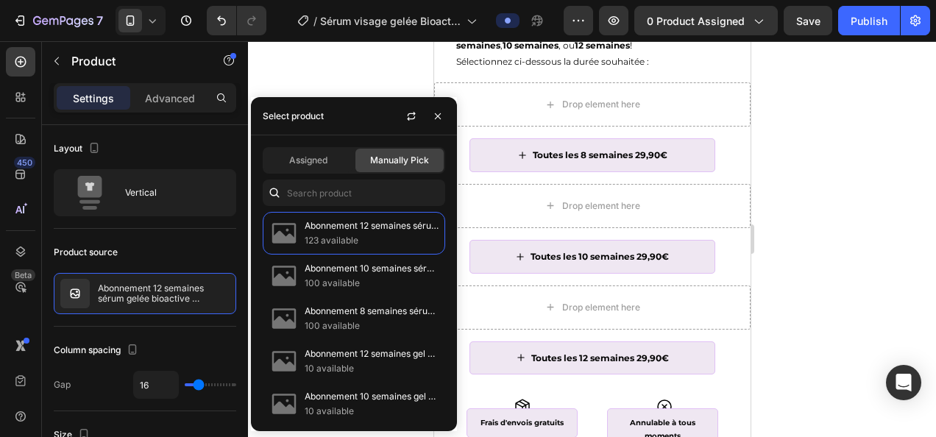
click at [896, 198] on div at bounding box center [592, 239] width 688 height 396
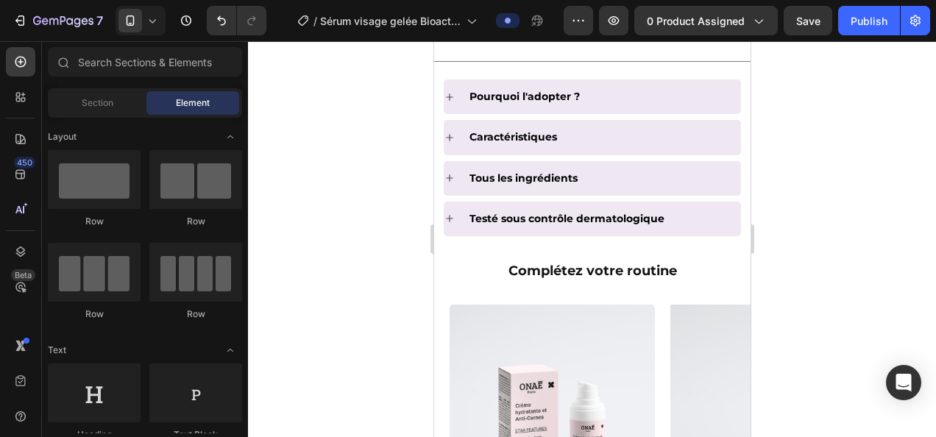
scroll to position [1235, 0]
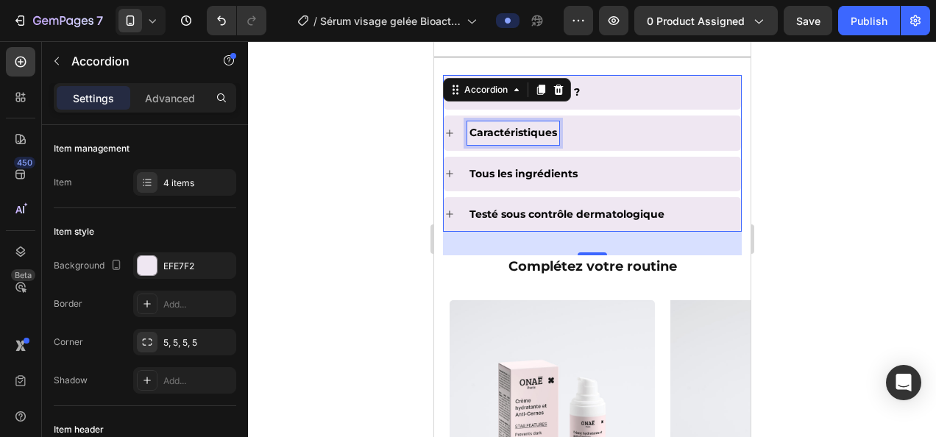
click at [471, 124] on p "Caractéristiques" at bounding box center [513, 133] width 88 height 18
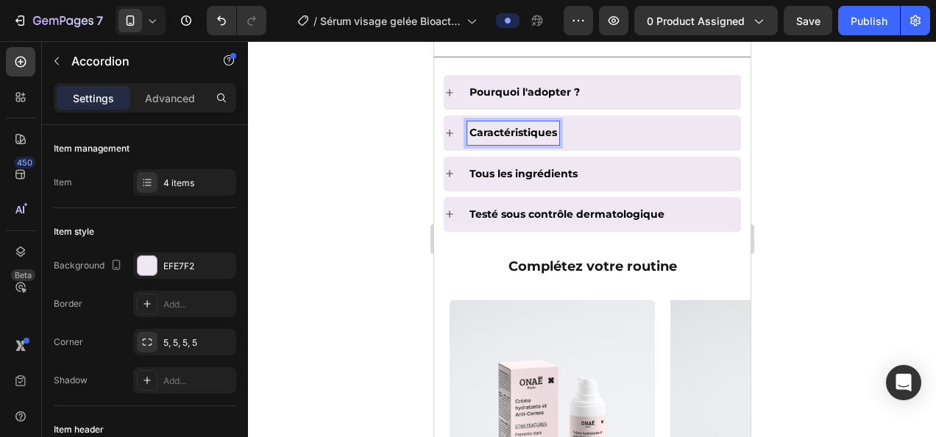
click at [450, 129] on icon at bounding box center [449, 133] width 12 height 12
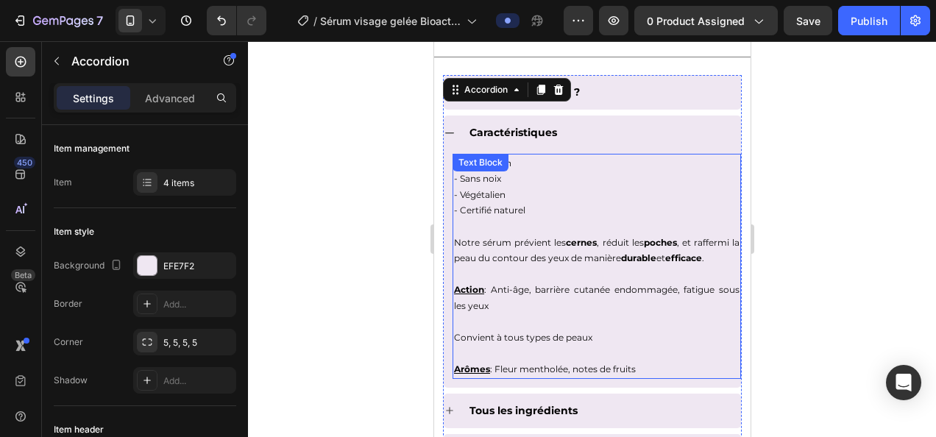
click at [524, 199] on p "- Végétalien" at bounding box center [595, 195] width 285 height 16
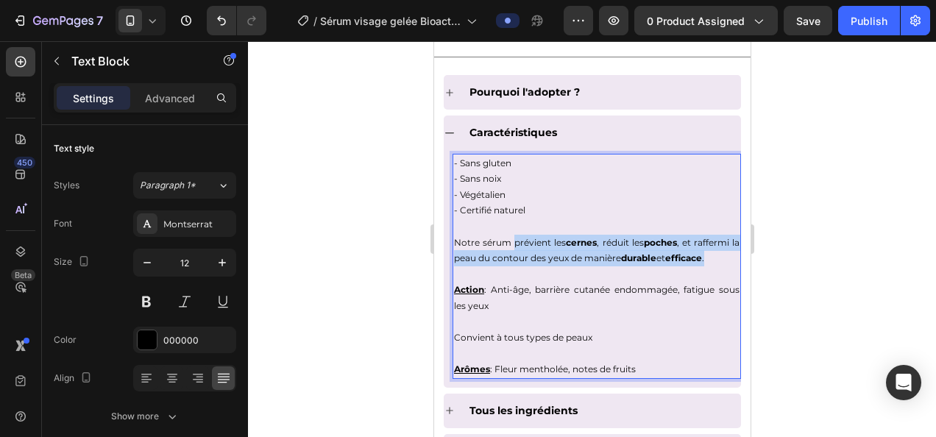
drag, startPoint x: 719, startPoint y: 255, endPoint x: 510, endPoint y: 241, distance: 209.4
click at [510, 241] on span "Notre sérum prévient les cernes , réduit les poches , et raffermi la peau du co…" at bounding box center [595, 250] width 285 height 27
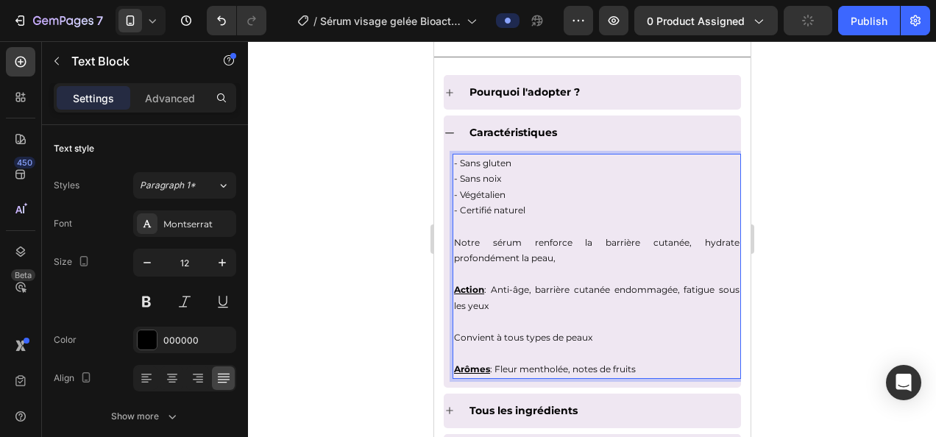
click at [545, 297] on p "Action : Anti-âge, barrière cutanée endommagée, fatigue sous les yeux" at bounding box center [595, 298] width 285 height 32
click at [563, 249] on p "Notre sérum renforce la barrière cutanée, hydrate profondément la peau," at bounding box center [595, 251] width 285 height 32
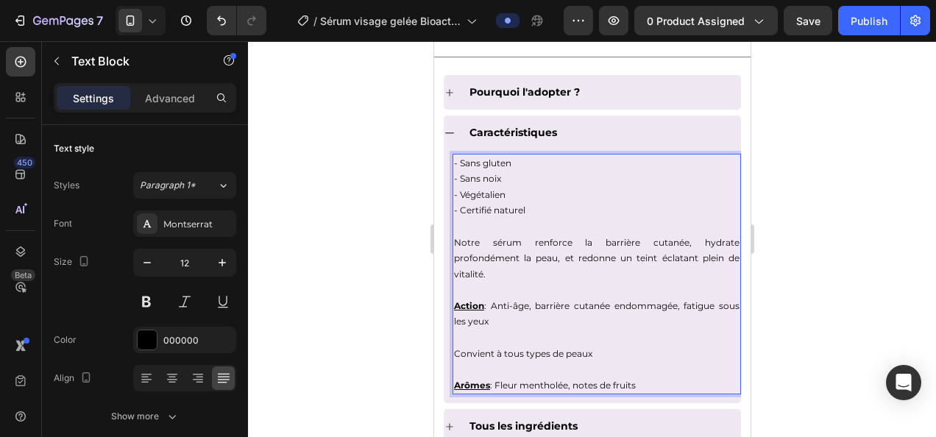
click at [506, 240] on span "Notre sérum renforce la barrière cutanée, hydrate profondément la peau, et redo…" at bounding box center [595, 258] width 285 height 43
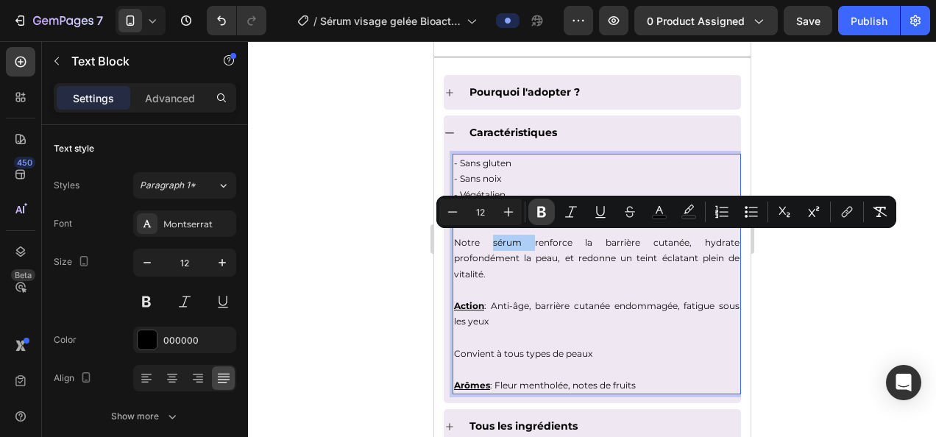
click at [549, 213] on button "Bold" at bounding box center [541, 212] width 26 height 26
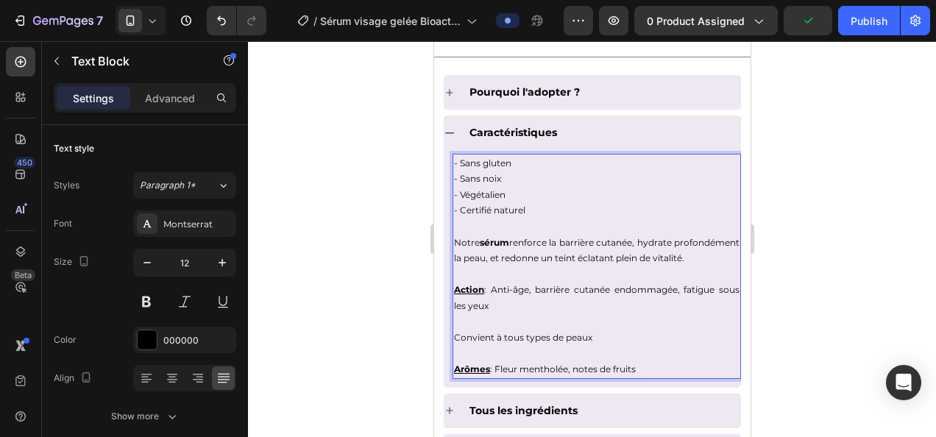
click at [608, 238] on span "Notre sérum renforce la barrière cutanée, hydrate profondément la peau, et redo…" at bounding box center [595, 250] width 285 height 27
click at [588, 266] on p "Notre sérum renforce la barrière cutanée, hydrate profondément la peau, et redo…" at bounding box center [595, 251] width 285 height 32
click at [828, 232] on div at bounding box center [592, 239] width 688 height 396
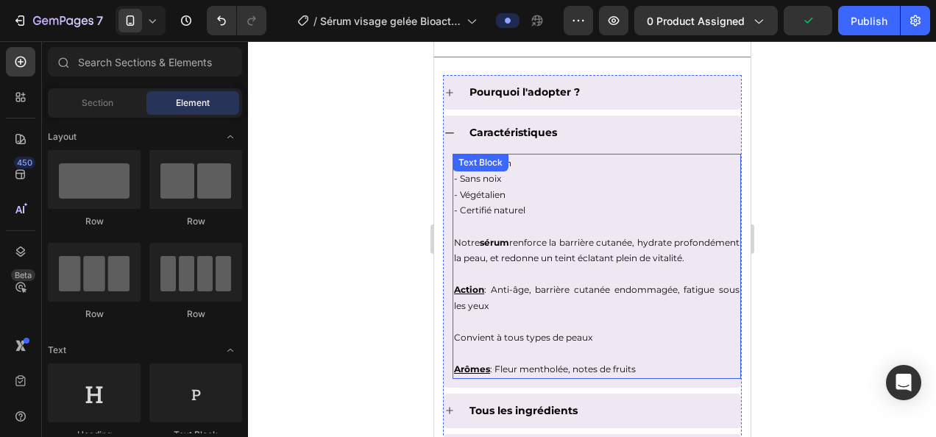
click at [628, 249] on p "Notre sérum renforce la barrière cutanée, hydrate profondément la peau, et redo…" at bounding box center [595, 251] width 285 height 32
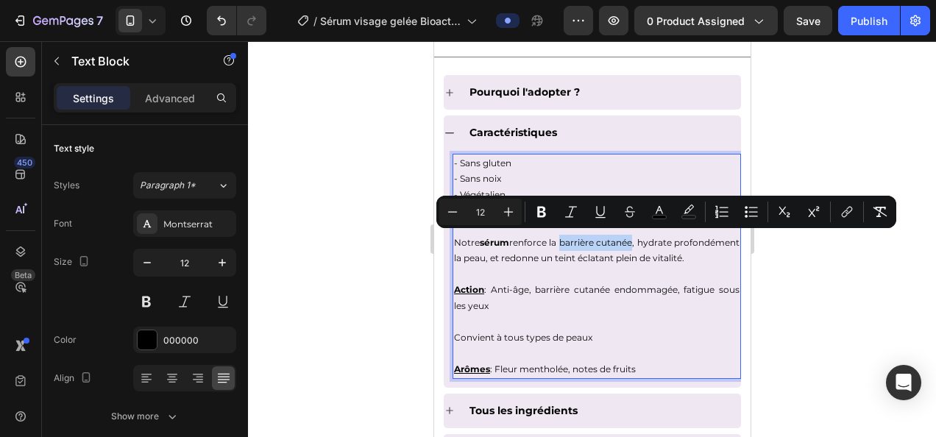
drag, startPoint x: 599, startPoint y: 237, endPoint x: 680, endPoint y: 240, distance: 80.2
click at [680, 240] on span "Notre sérum renforce la barrière cutanée, hydrate profondément la peau, et redo…" at bounding box center [595, 250] width 285 height 27
click at [546, 213] on icon "Editor contextual toolbar" at bounding box center [541, 211] width 15 height 15
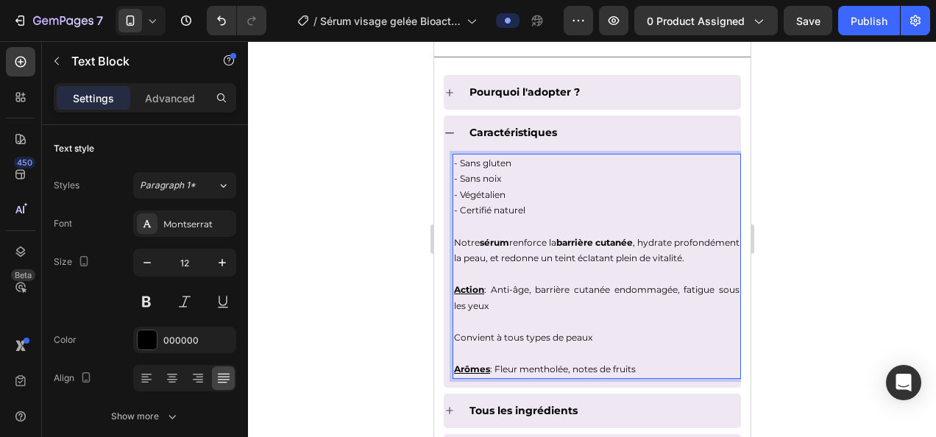
click at [541, 243] on span "Notre sérum renforce la barrière cutanée , hydrate profondément la peau, et red…" at bounding box center [595, 250] width 285 height 27
click at [543, 238] on span "Notre sérum renforce la barrière cutanée , hydrate profondément la peau, et red…" at bounding box center [595, 250] width 285 height 27
click at [543, 237] on span "Notre sérum renforce la barrière cutanée , hydrate profondément la peau, et red…" at bounding box center [595, 250] width 285 height 27
click at [818, 235] on div at bounding box center [592, 239] width 688 height 396
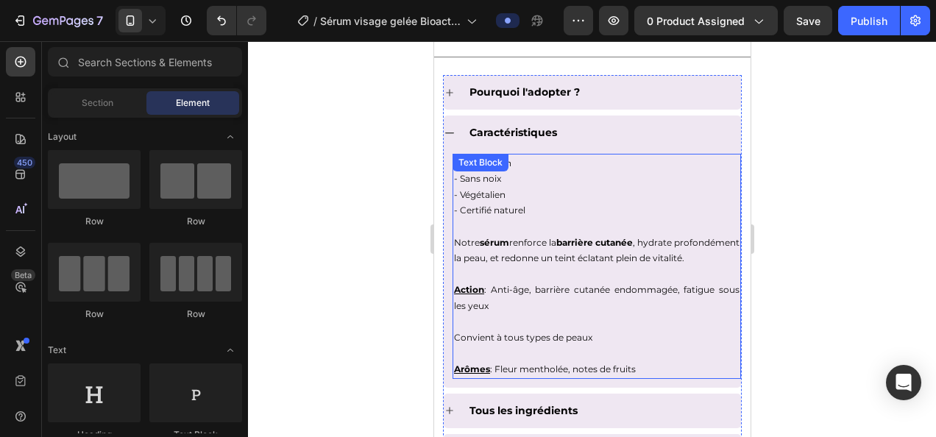
click at [556, 238] on span "Notre sérum renforce la barrière cutanée , hydrate profondément la peau, et red…" at bounding box center [595, 250] width 285 height 27
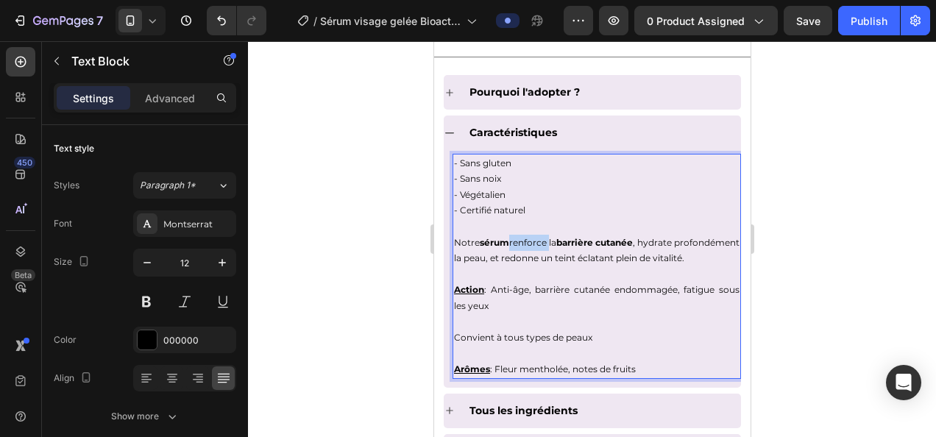
click at [549, 238] on span "Notre sérum renforce la barrière cutanée , hydrate profondément la peau, et red…" at bounding box center [595, 250] width 285 height 27
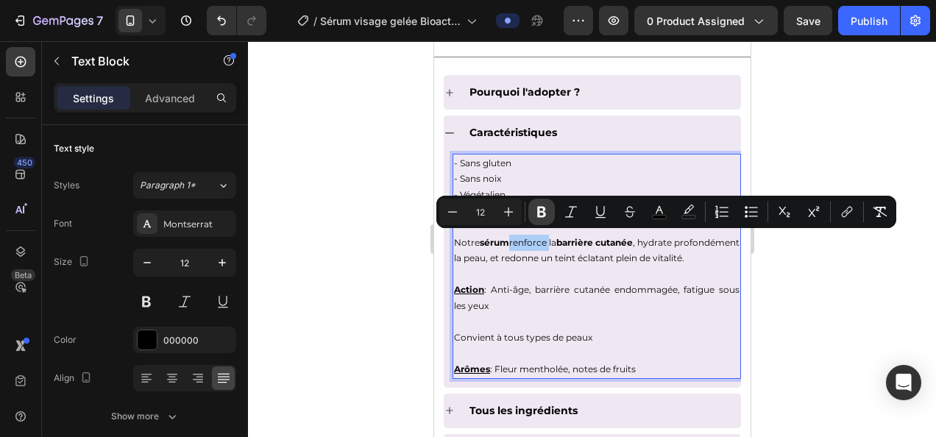
click at [546, 219] on button "Bold" at bounding box center [541, 212] width 26 height 26
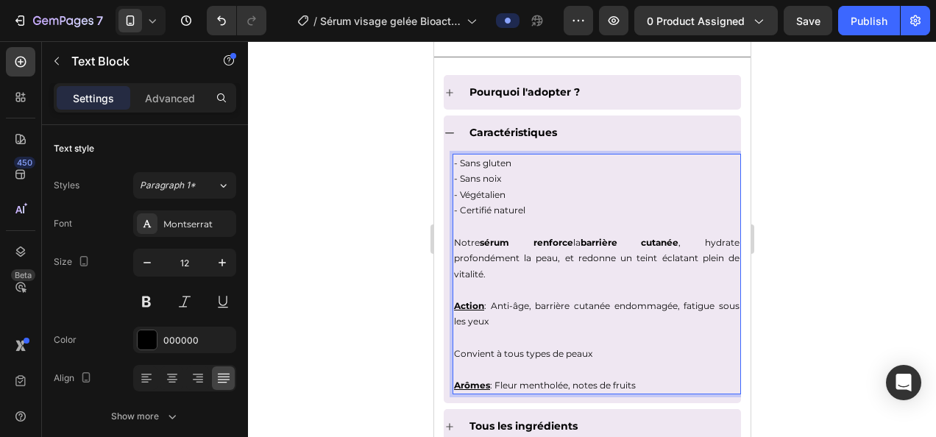
click at [810, 266] on div at bounding box center [592, 239] width 688 height 396
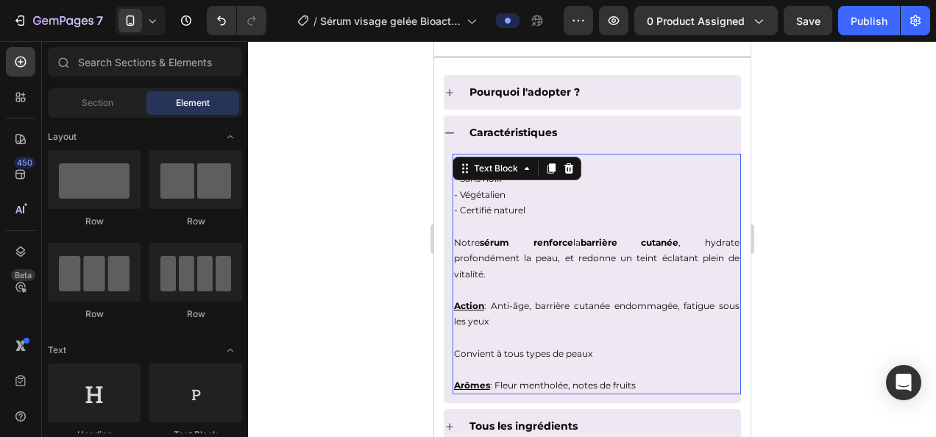
click at [699, 237] on span "Notre sérum renforce la barrière cutanée , hydrate profondément la peau, et red…" at bounding box center [595, 258] width 285 height 43
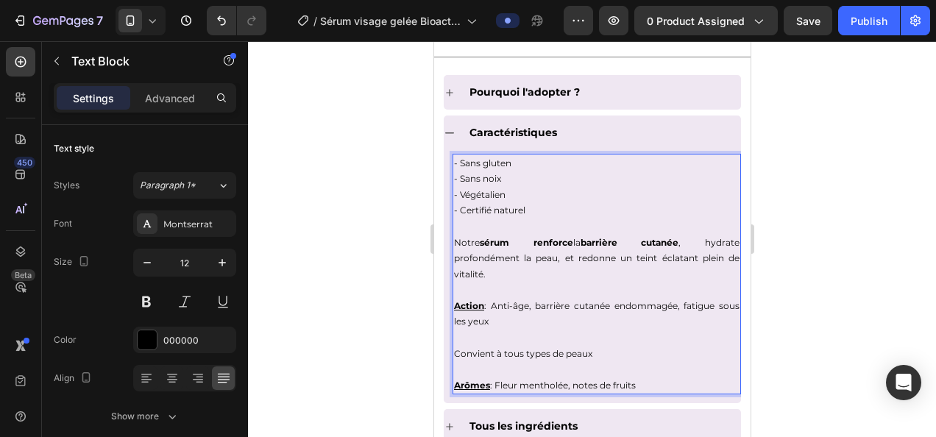
click at [694, 238] on span "Notre sérum renforce la barrière cutanée , hydrate profondément la peau, et red…" at bounding box center [595, 258] width 285 height 43
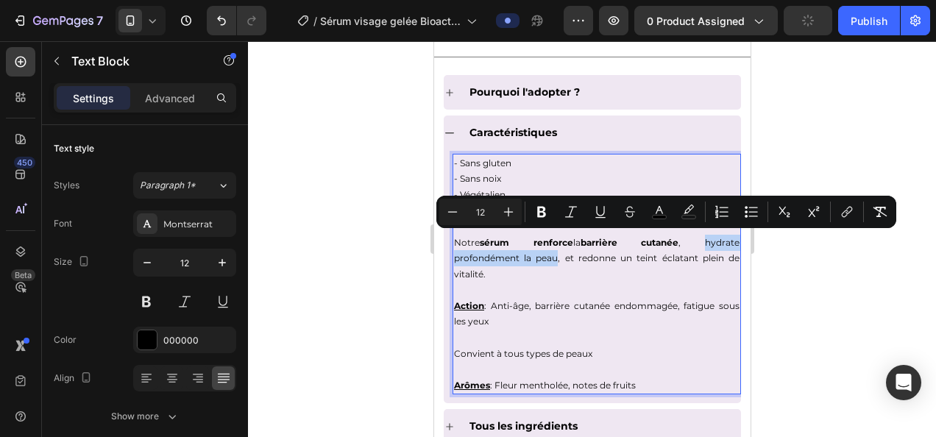
drag, startPoint x: 694, startPoint y: 238, endPoint x: 549, endPoint y: 253, distance: 146.4
click at [549, 253] on span "Notre sérum renforce la barrière cutanée , hydrate profondément la peau, et red…" at bounding box center [595, 258] width 285 height 43
click at [552, 213] on button "Bold" at bounding box center [541, 212] width 26 height 26
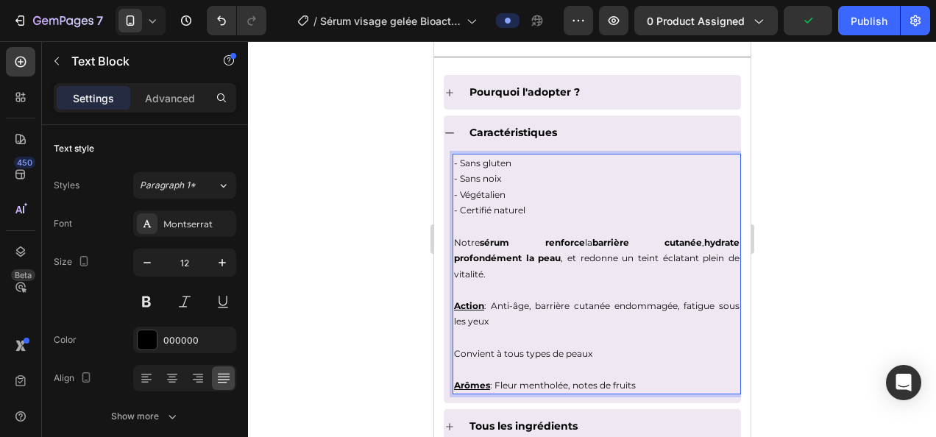
click at [841, 318] on div at bounding box center [592, 239] width 688 height 396
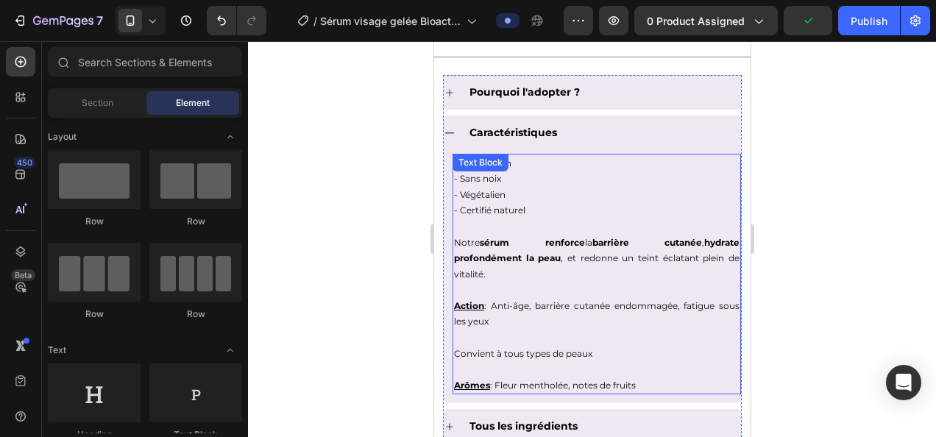
click at [638, 254] on span "Notre sérum renforce la barrière cutanée , hydrate profondément la peau , et re…" at bounding box center [595, 258] width 285 height 43
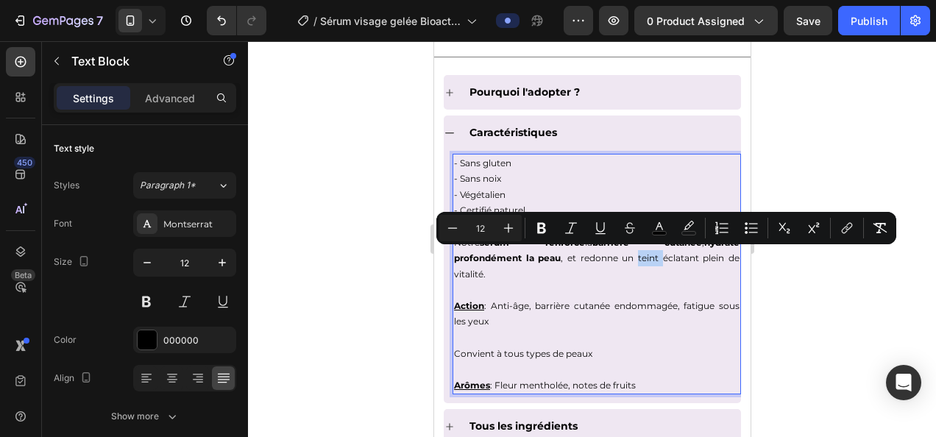
click at [630, 254] on span "Notre sérum renforce la barrière cutanée , hydrate profondément la peau , et re…" at bounding box center [595, 258] width 285 height 43
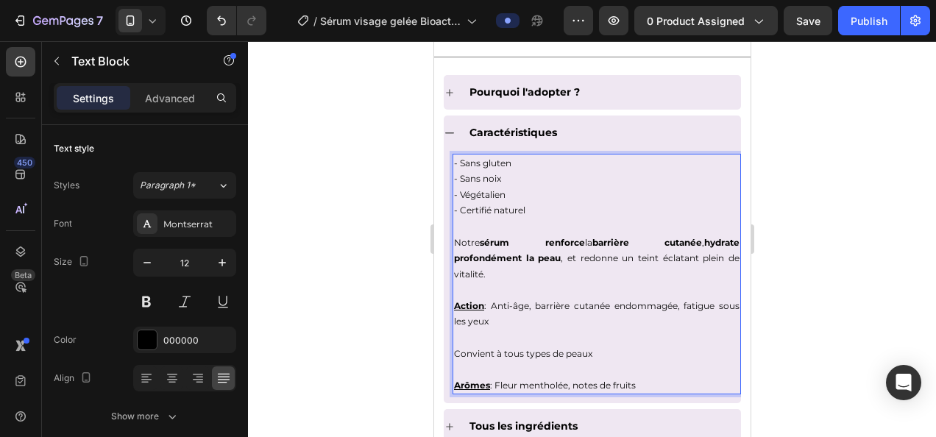
click at [627, 268] on p "Notre sérum renforce la barrière cutanée , hydrate profondément la peau , et re…" at bounding box center [595, 259] width 285 height 48
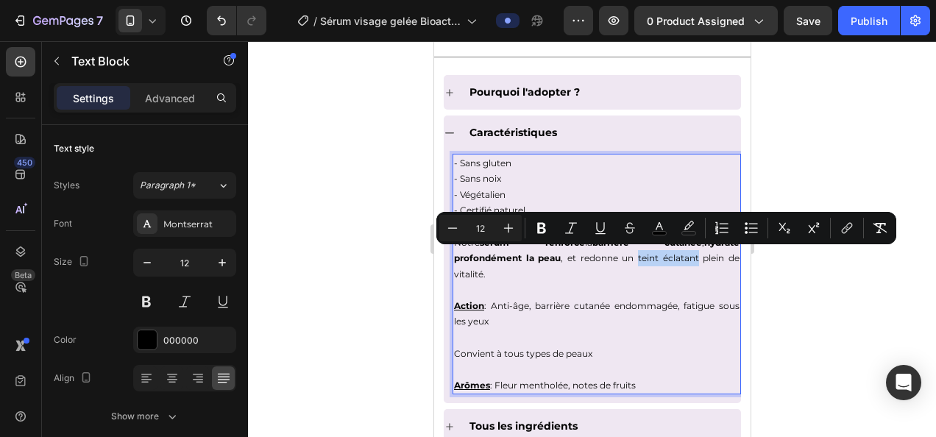
drag, startPoint x: 628, startPoint y: 253, endPoint x: 688, endPoint y: 257, distance: 59.7
click at [688, 257] on span "Notre sérum renforce la barrière cutanée , hydrate profondément la peau , et re…" at bounding box center [595, 258] width 285 height 43
click at [544, 230] on icon "Editor contextual toolbar" at bounding box center [541, 228] width 9 height 11
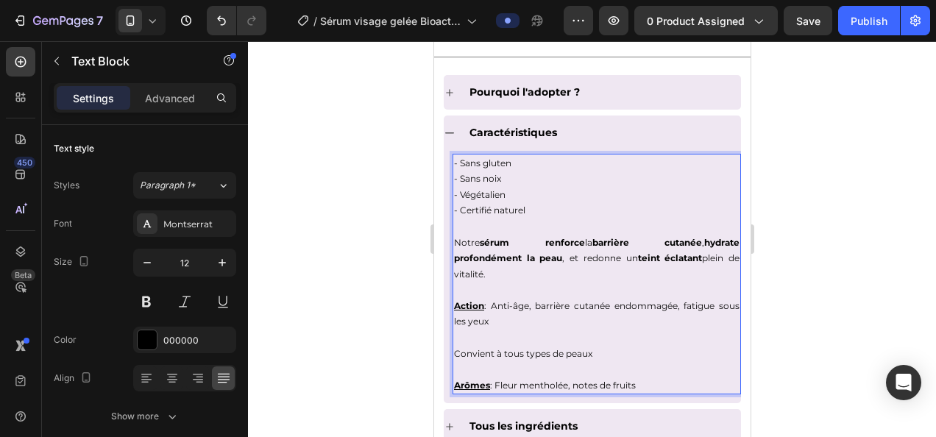
click at [360, 281] on div at bounding box center [592, 239] width 688 height 396
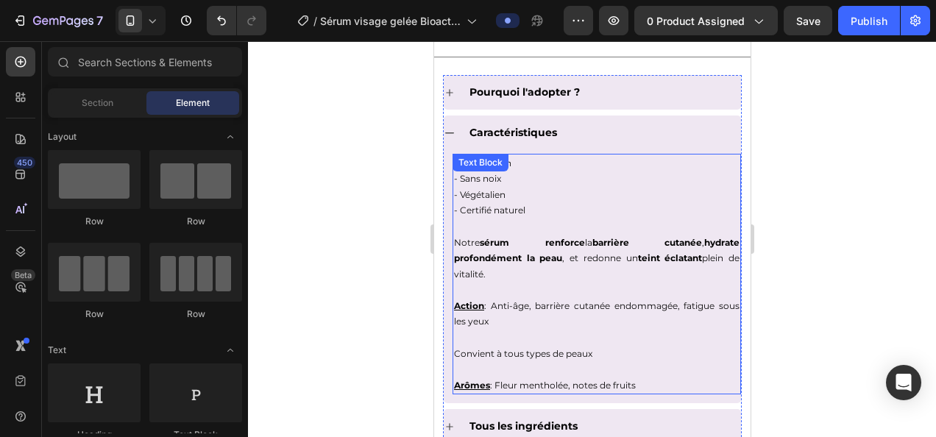
click at [462, 275] on span "Notre sérum renforce la barrière cutanée , hydrate profondément la peau , et re…" at bounding box center [595, 258] width 285 height 43
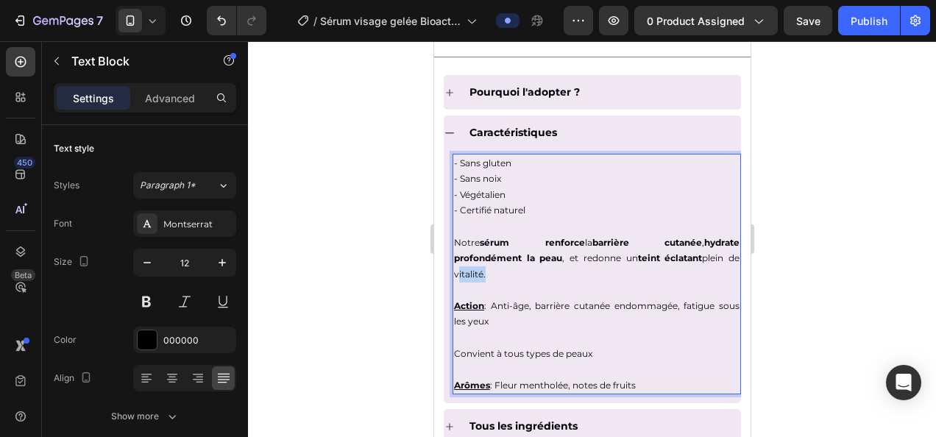
click at [463, 272] on span "Notre sérum renforce la barrière cutanée , hydrate profondément la peau , et re…" at bounding box center [595, 258] width 285 height 43
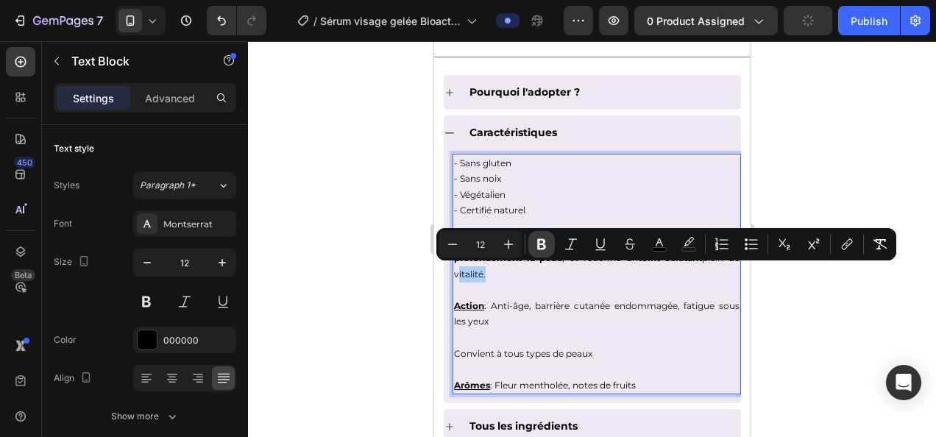
click at [535, 246] on icon "Editor contextual toolbar" at bounding box center [541, 244] width 15 height 15
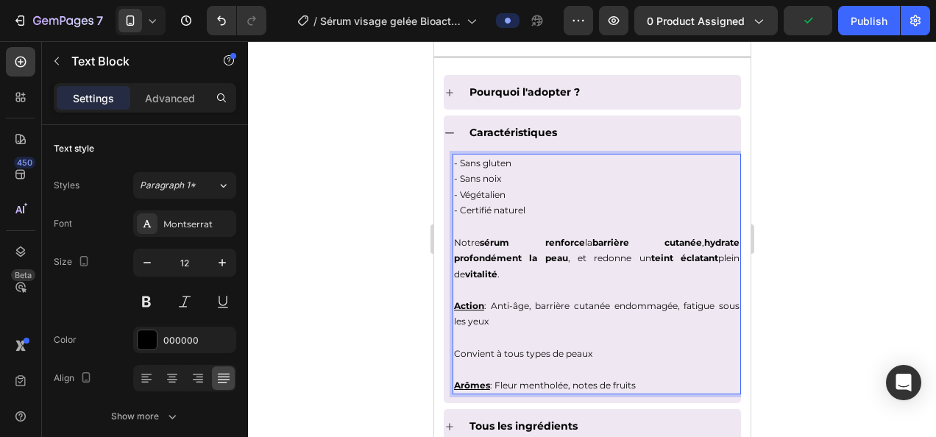
click at [777, 324] on div at bounding box center [592, 239] width 688 height 396
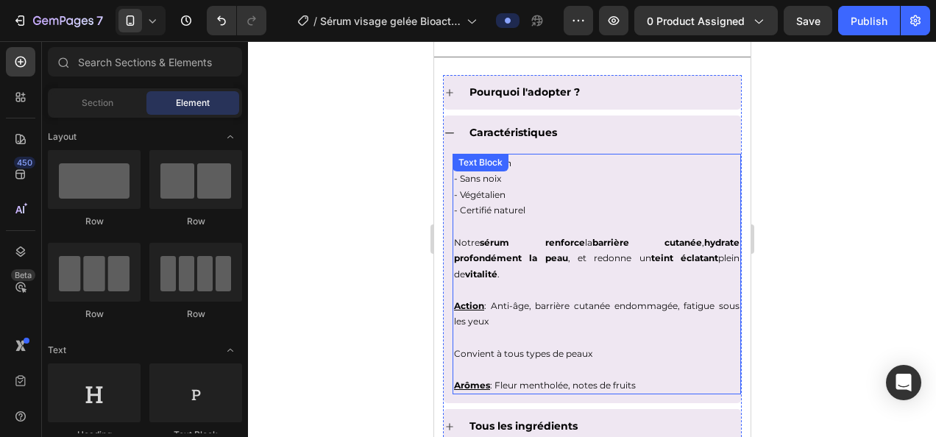
click at [605, 331] on p "Rich Text Editor. Editing area: main" at bounding box center [595, 338] width 285 height 16
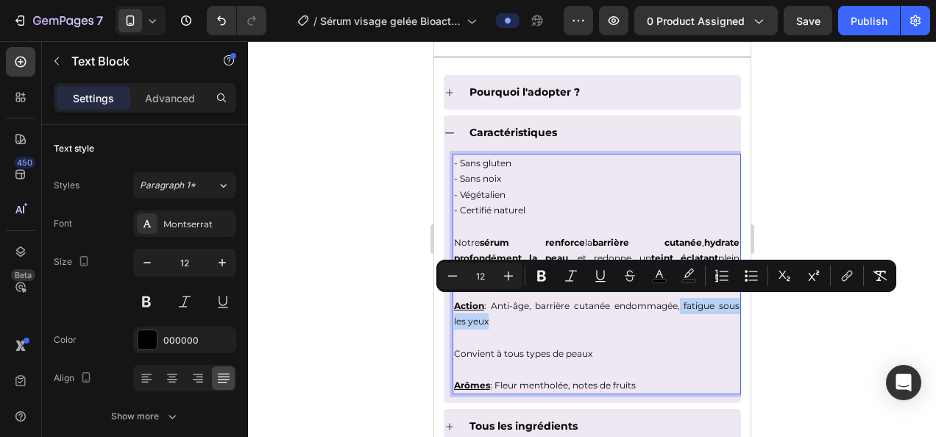
drag, startPoint x: 511, startPoint y: 318, endPoint x: 691, endPoint y: 305, distance: 180.7
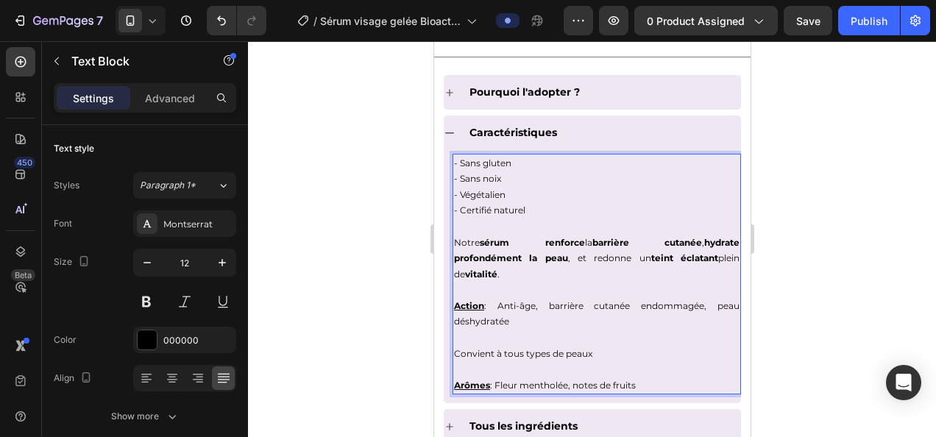
click at [622, 348] on p "Convient à tous types de peaux" at bounding box center [595, 354] width 285 height 16
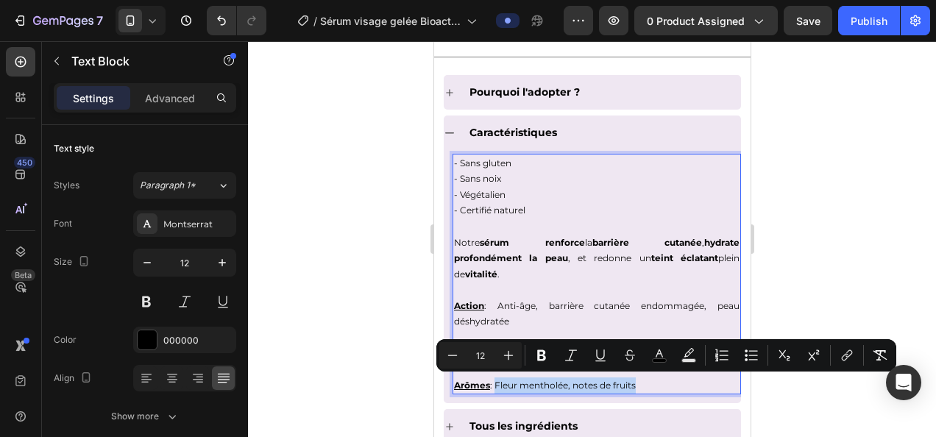
drag, startPoint x: 646, startPoint y: 385, endPoint x: 497, endPoint y: 385, distance: 148.6
click at [497, 385] on p "Arômes : Fleur mentholée, notes de fruits" at bounding box center [595, 385] width 285 height 16
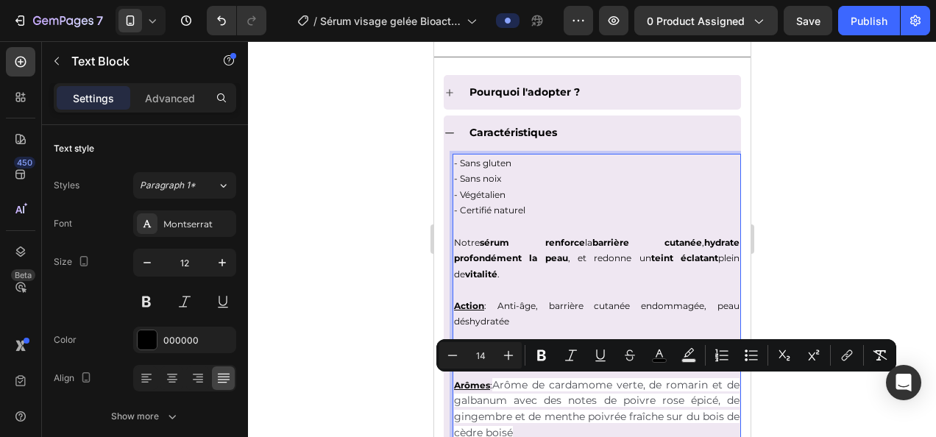
scroll to position [1250, 0]
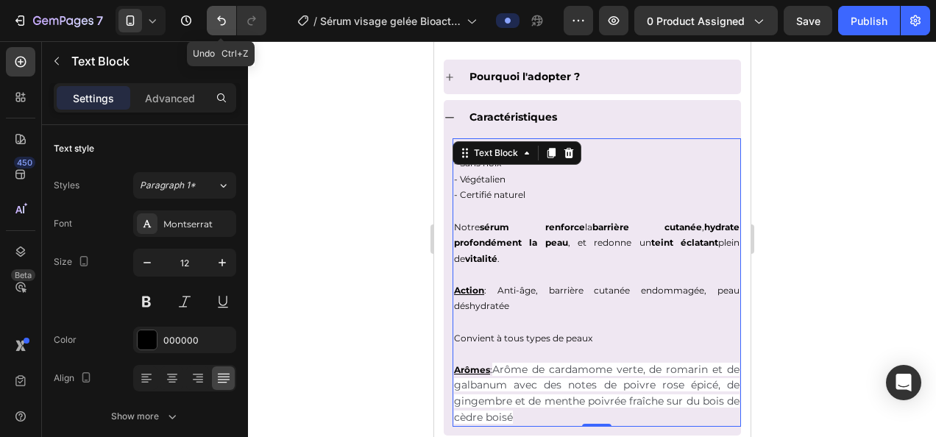
click at [229, 25] on button "Undo/Redo" at bounding box center [221, 20] width 29 height 29
click at [229, 19] on button "Undo/Redo" at bounding box center [221, 20] width 29 height 29
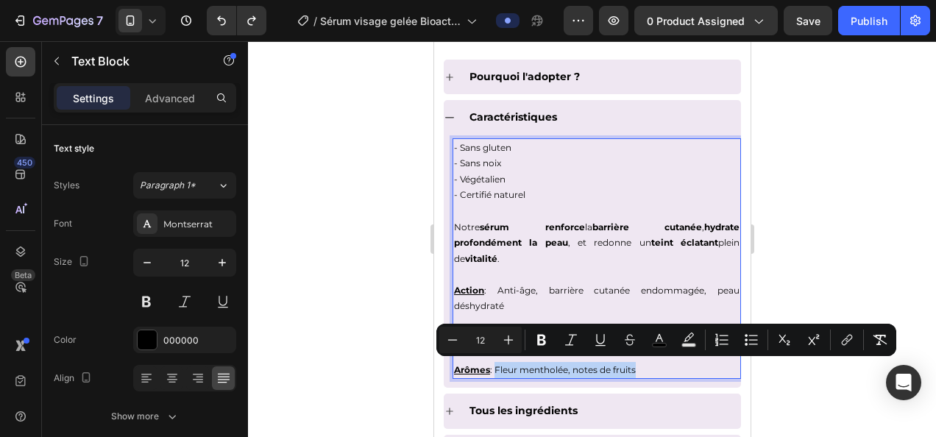
drag, startPoint x: 647, startPoint y: 365, endPoint x: 497, endPoint y: 368, distance: 149.3
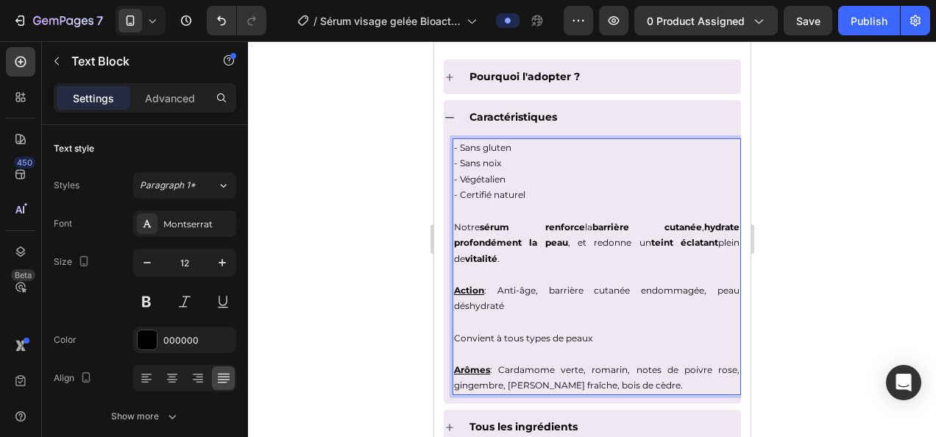
click at [836, 135] on div at bounding box center [592, 239] width 688 height 396
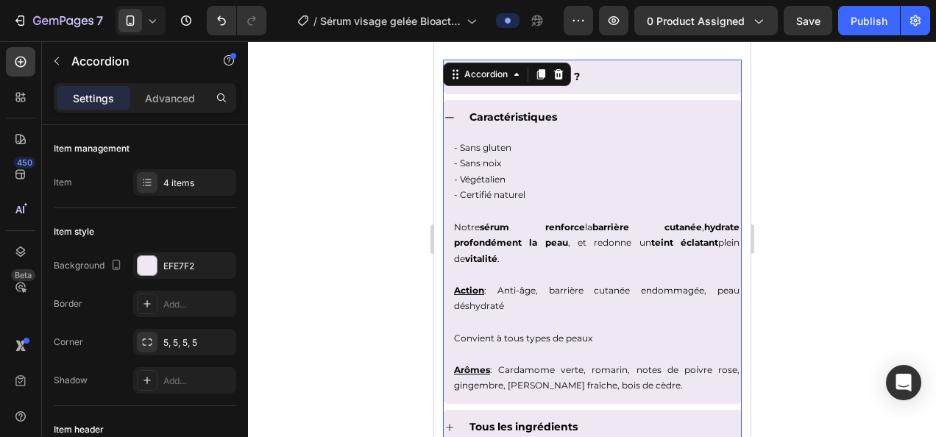
click at [449, 113] on icon at bounding box center [449, 118] width 12 height 12
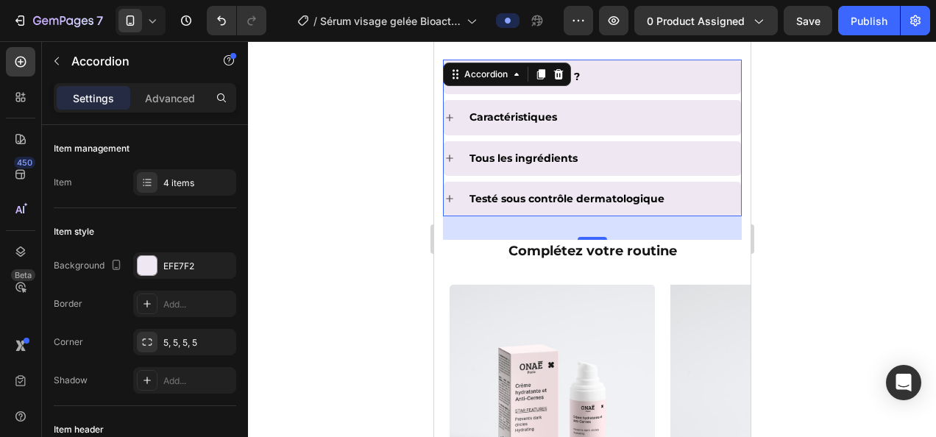
scroll to position [1118, 0]
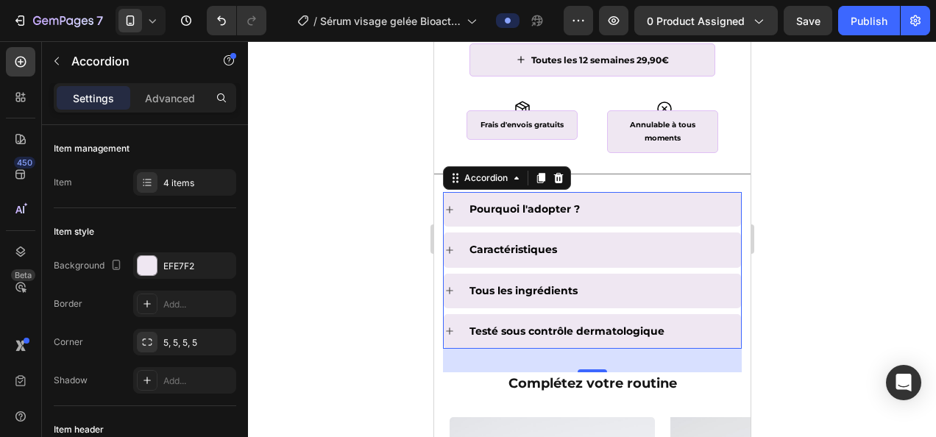
click at [272, 268] on div at bounding box center [592, 239] width 688 height 396
click at [449, 207] on icon at bounding box center [448, 209] width 7 height 7
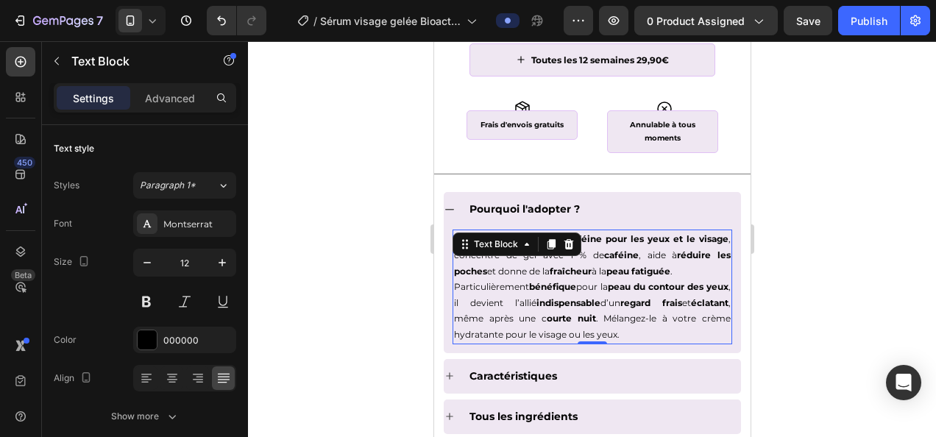
click at [652, 329] on p "Particulièrement bénéfique pour la peau du contour des yeux , il devient l’alli…" at bounding box center [591, 310] width 277 height 63
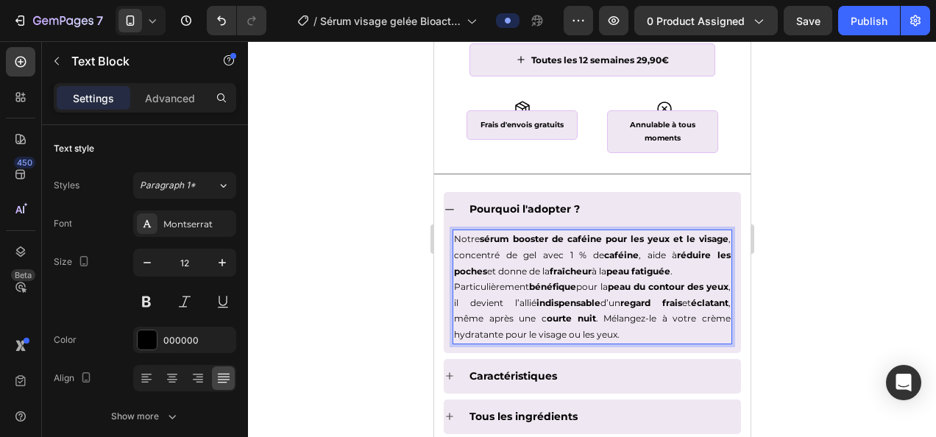
click at [630, 317] on p "Particulièrement bénéfique pour la peau du contour des yeux , il devient l’alli…" at bounding box center [591, 310] width 277 height 63
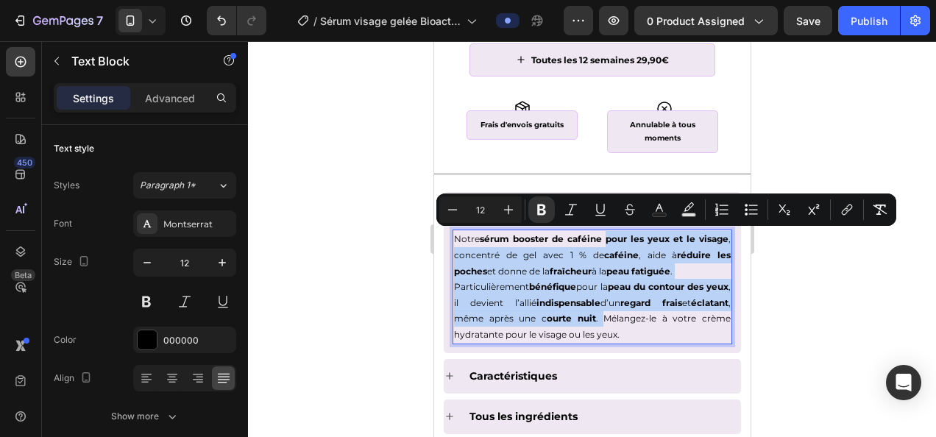
drag, startPoint x: 630, startPoint y: 315, endPoint x: 618, endPoint y: 239, distance: 76.7
click at [618, 239] on div "Notre sérum booster de caféine pour les yeux et le visage , concentré de gel av…" at bounding box center [592, 286] width 280 height 114
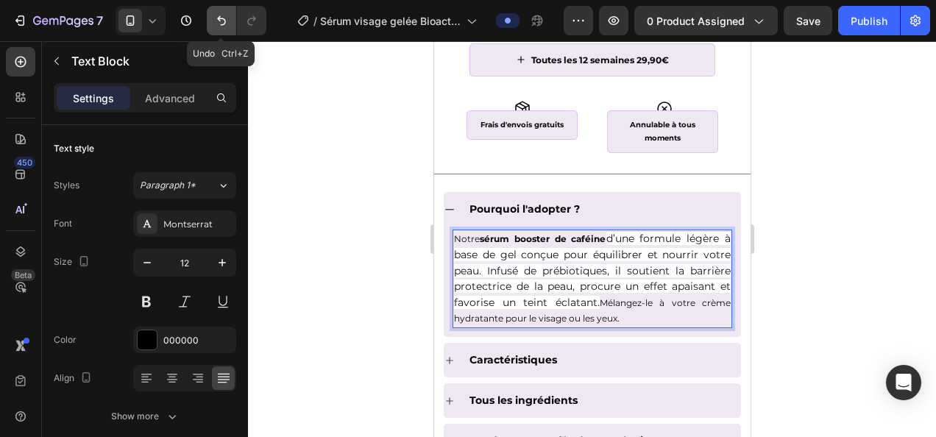
click at [229, 26] on button "Undo/Redo" at bounding box center [221, 20] width 29 height 29
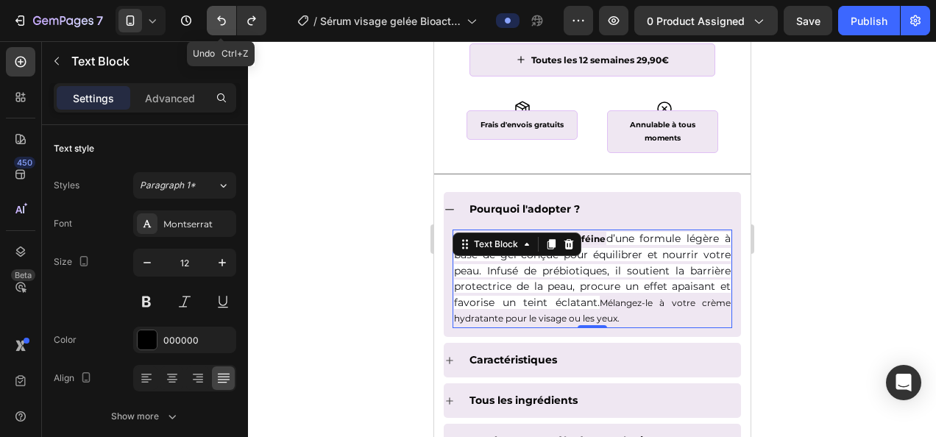
click at [229, 26] on button "Undo/Redo" at bounding box center [221, 20] width 29 height 29
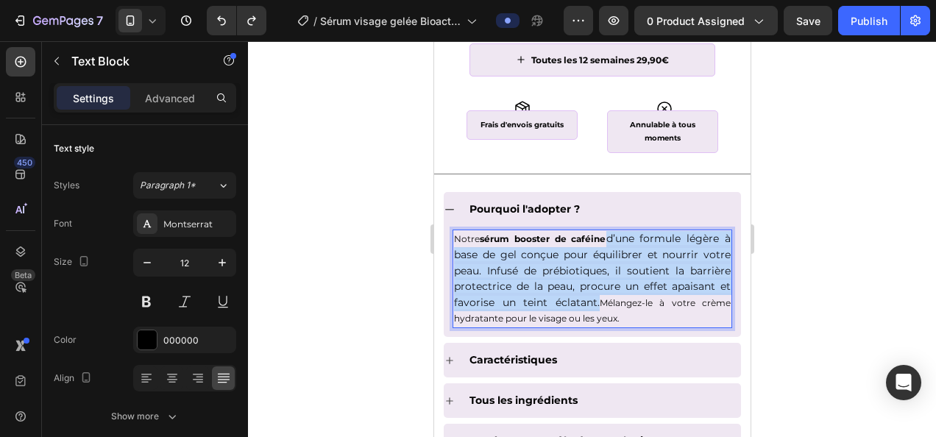
drag, startPoint x: 591, startPoint y: 298, endPoint x: 605, endPoint y: 238, distance: 61.0
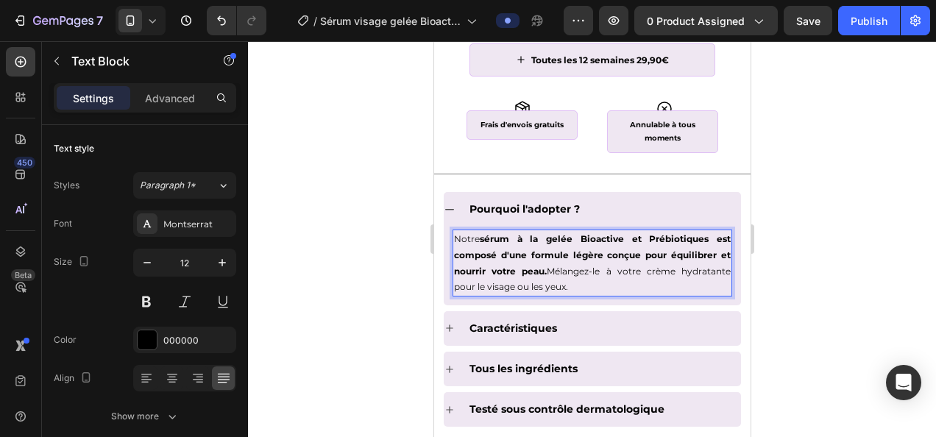
click at [544, 269] on strong "sérum à la gelée Bioactive et Prébiotiques est composé d'une formule légère con…" at bounding box center [591, 254] width 277 height 43
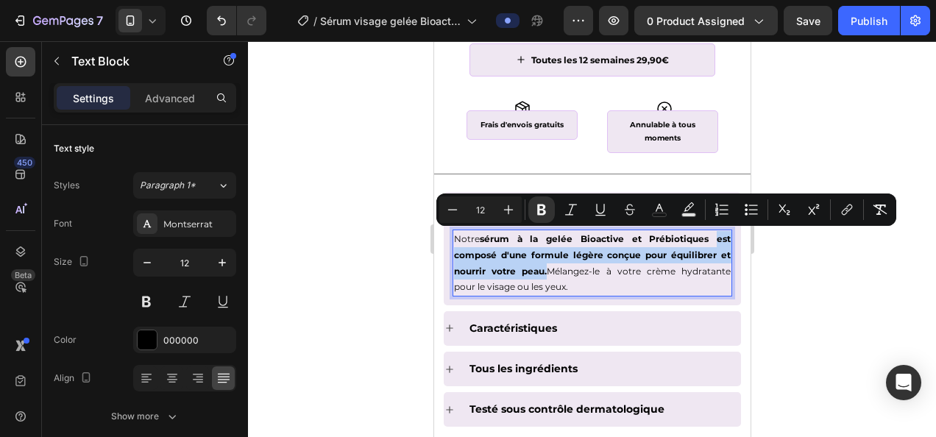
drag, startPoint x: 543, startPoint y: 269, endPoint x: 702, endPoint y: 234, distance: 163.5
click at [702, 234] on strong "sérum à la gelée Bioactive et Prébiotiques est composé d'une formule légère con…" at bounding box center [591, 254] width 277 height 43
click at [541, 203] on icon "Editor contextual toolbar" at bounding box center [541, 209] width 15 height 15
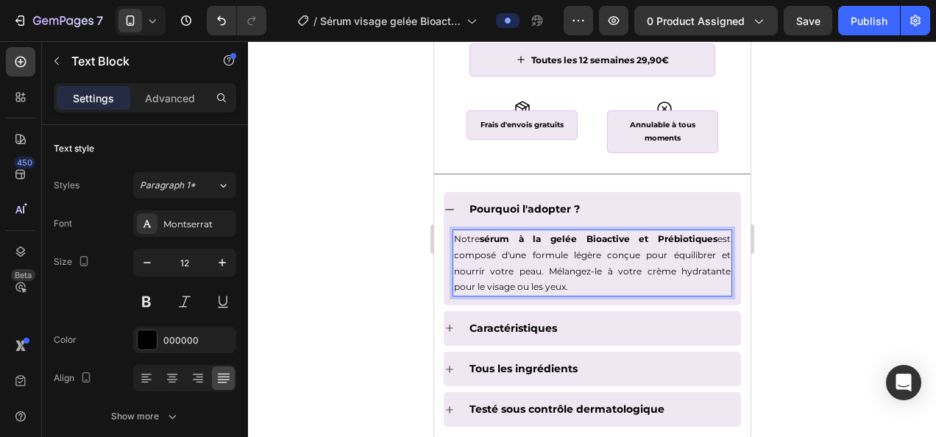
click at [841, 274] on div at bounding box center [592, 239] width 688 height 396
click at [543, 268] on strong "Rich Text Editor. Editing area: main" at bounding box center [545, 271] width 5 height 11
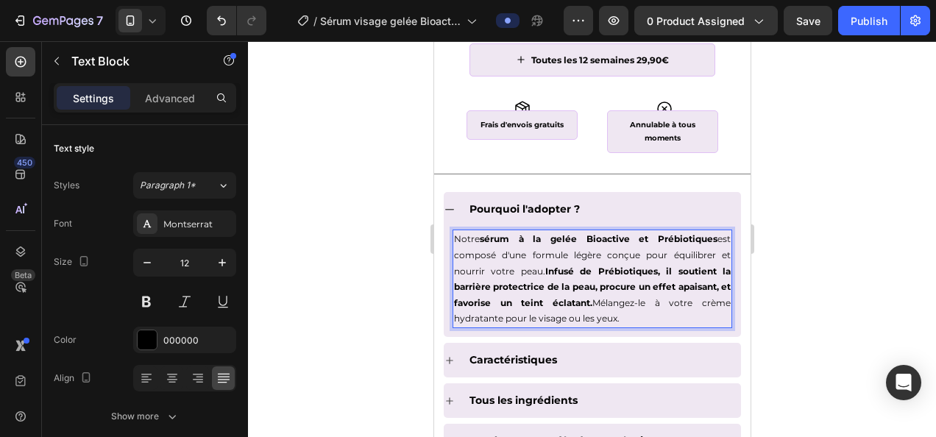
click at [606, 317] on p "Notre sérum à la gelée Bioactive et Prébiotiques est composé d'une formule légè…" at bounding box center [591, 279] width 277 height 96
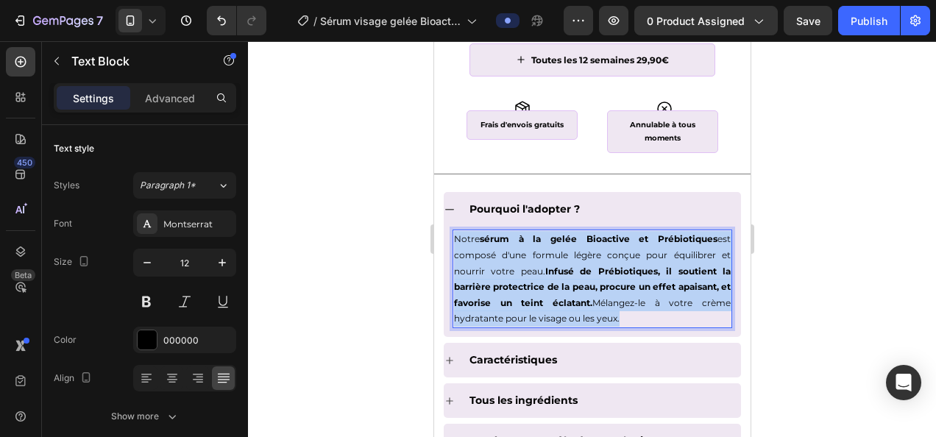
click at [606, 317] on p "Notre sérum à la gelée Bioactive et Prébiotiques est composé d'une formule légè…" at bounding box center [591, 279] width 277 height 96
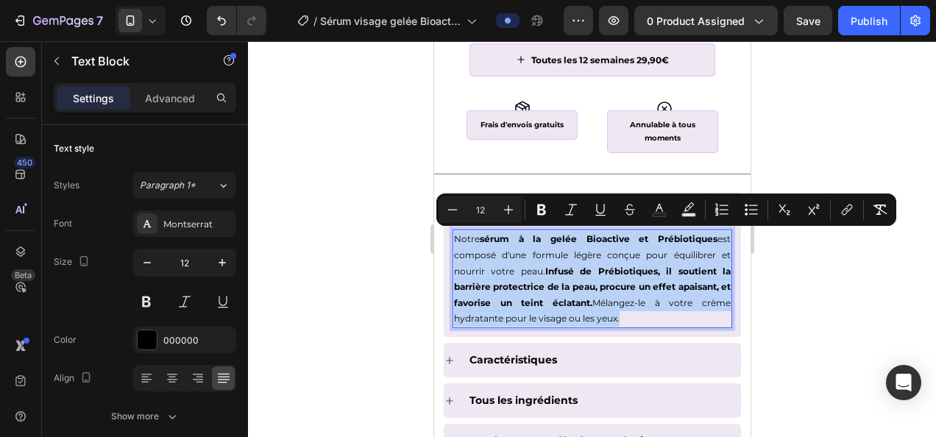
click at [623, 321] on p "Notre sérum à la gelée Bioactive et Prébiotiques est composé d'une formule légè…" at bounding box center [591, 279] width 277 height 96
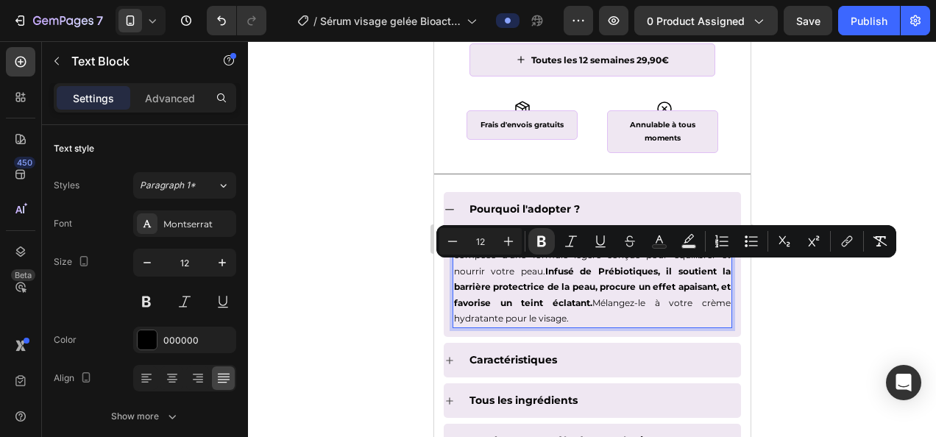
drag, startPoint x: 593, startPoint y: 300, endPoint x: 541, endPoint y: 268, distance: 61.1
click at [541, 268] on strong "Infusé de Prébiotiques, il soutient la barrière protectrice de la peau, procure…" at bounding box center [591, 287] width 277 height 43
click at [542, 243] on icon "Editor contextual toolbar" at bounding box center [541, 241] width 15 height 15
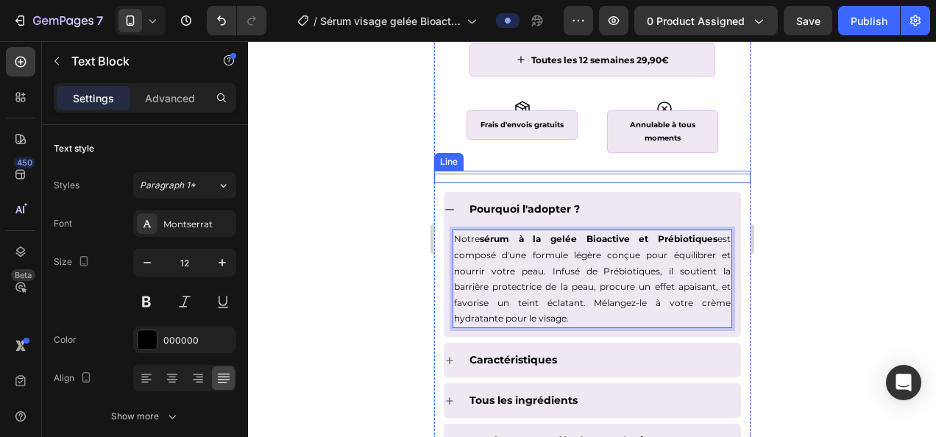
click at [820, 160] on div at bounding box center [592, 239] width 688 height 396
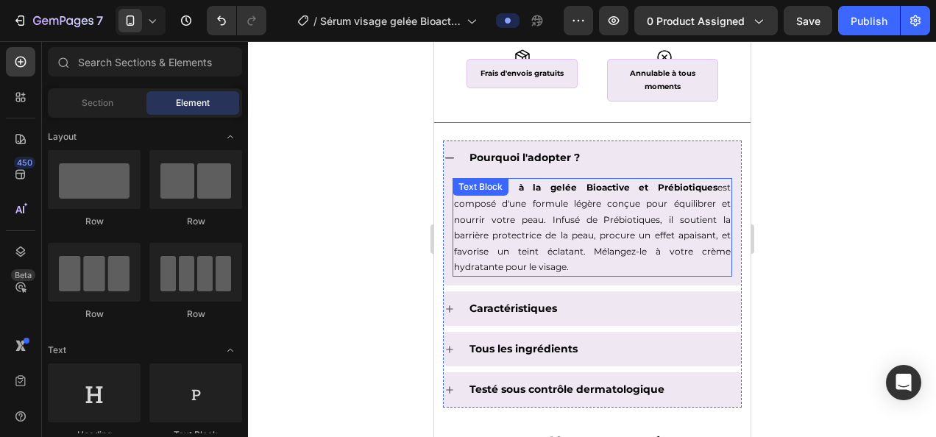
scroll to position [1190, 0]
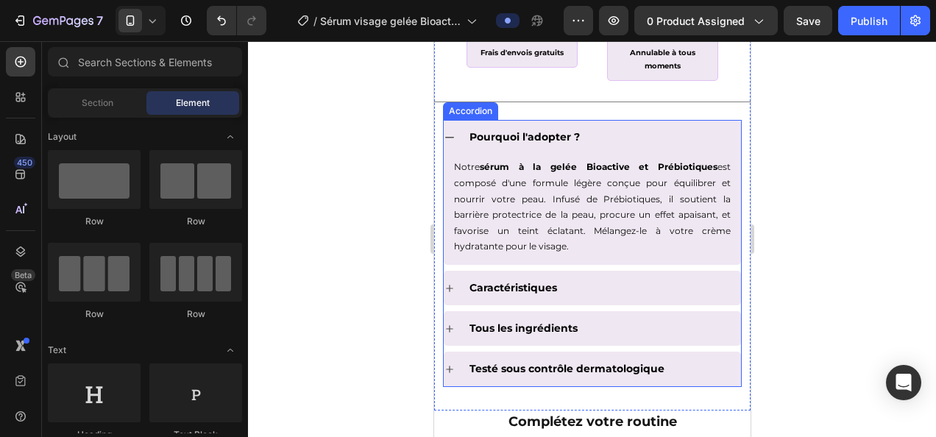
click at [452, 324] on icon at bounding box center [449, 329] width 12 height 12
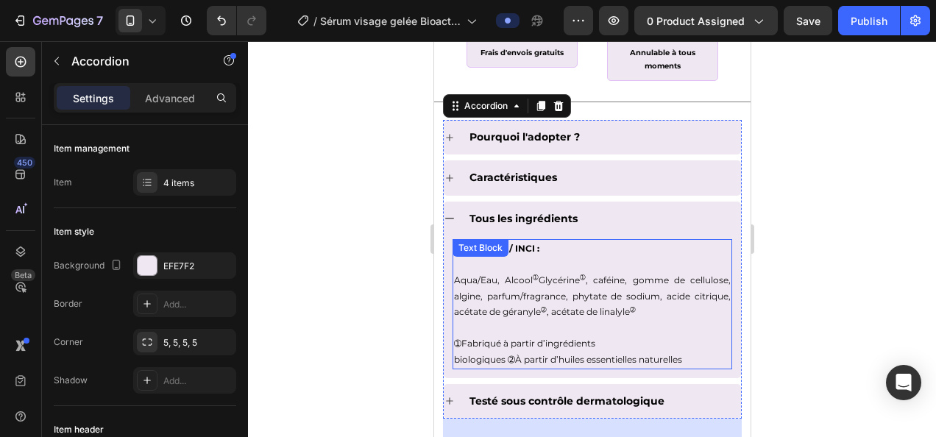
click at [681, 357] on p "Aqua/Eau, Alcool ➀ Glycérine ➀ , caféine, gomme de cellulose, algine, parfum/fr…" at bounding box center [591, 320] width 277 height 96
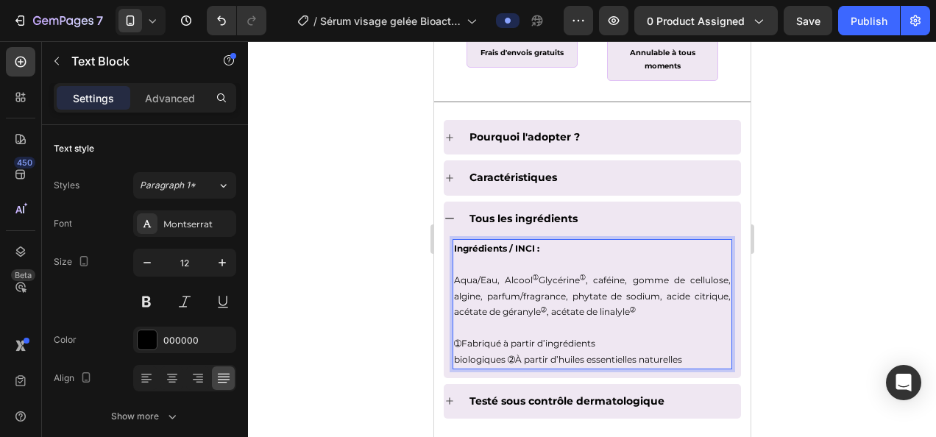
click at [691, 355] on p "Aqua/Eau, Alcool ➀ Glycérine ➀ , caféine, gomme de cellulose, algine, parfum/fr…" at bounding box center [591, 320] width 277 height 96
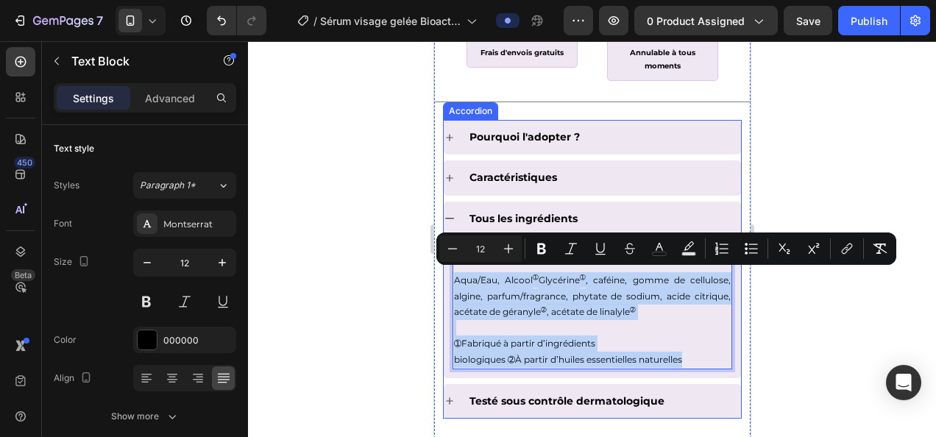
drag, startPoint x: 691, startPoint y: 355, endPoint x: 442, endPoint y: 277, distance: 260.3
click at [443, 277] on div "Ingrédients / INCI : Aqua/Eau, Alcool ➀ Glycérine ➀ , caféine, gomme de cellulo…" at bounding box center [591, 304] width 297 height 130
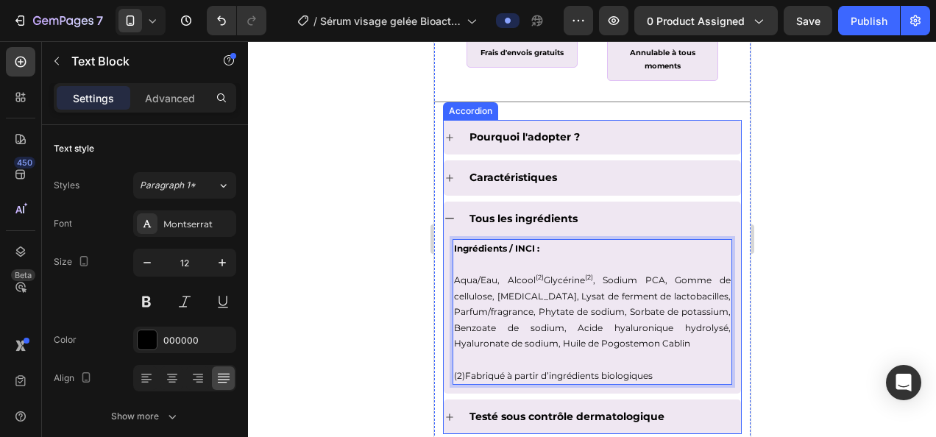
click at [831, 291] on div at bounding box center [592, 239] width 688 height 396
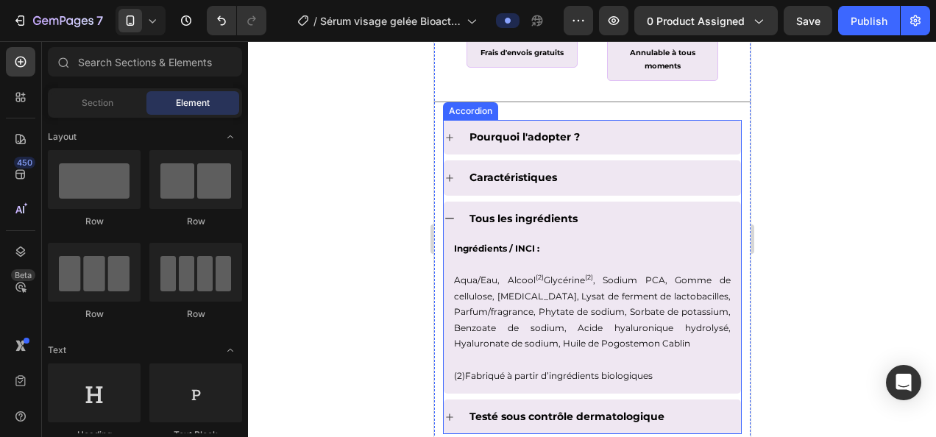
click at [449, 218] on icon at bounding box center [449, 219] width 12 height 12
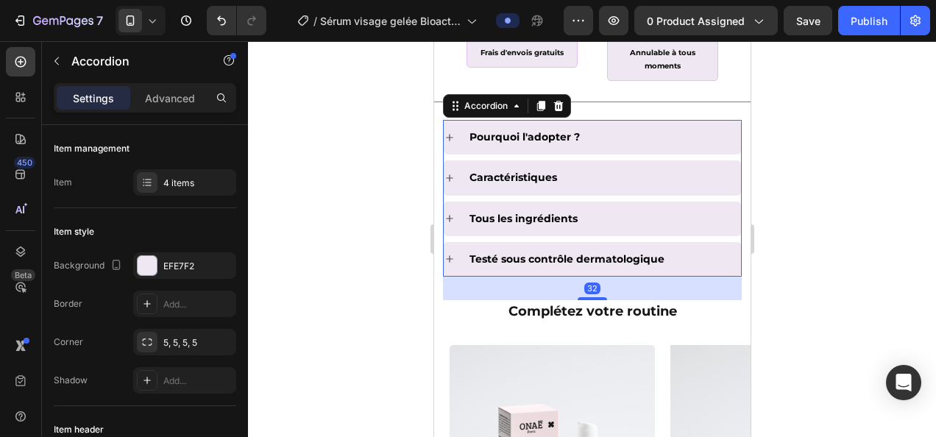
click at [450, 176] on icon at bounding box center [448, 177] width 7 height 7
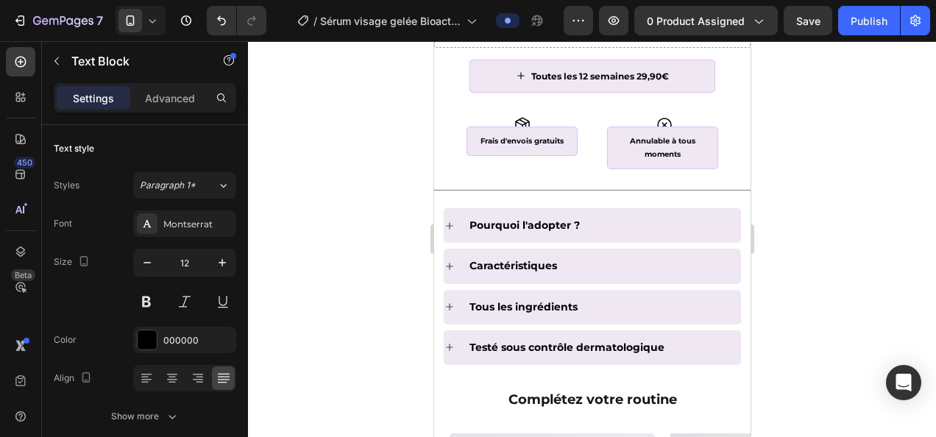
scroll to position [1243, 0]
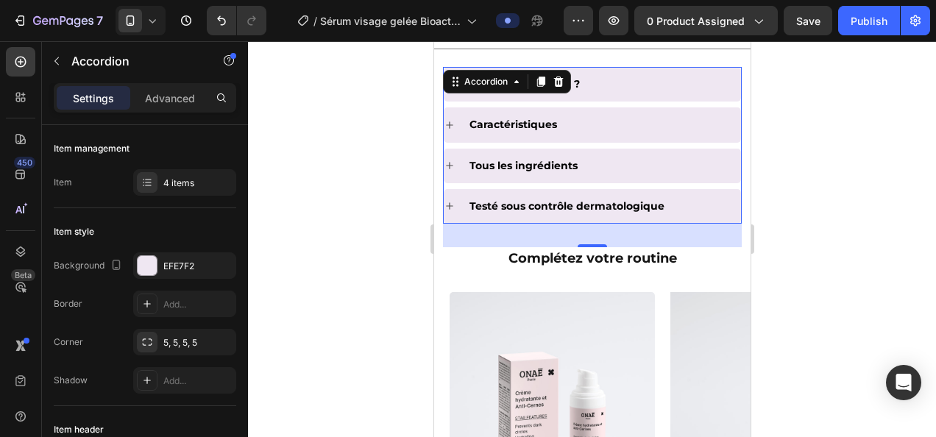
click at [451, 124] on icon at bounding box center [448, 124] width 7 height 7
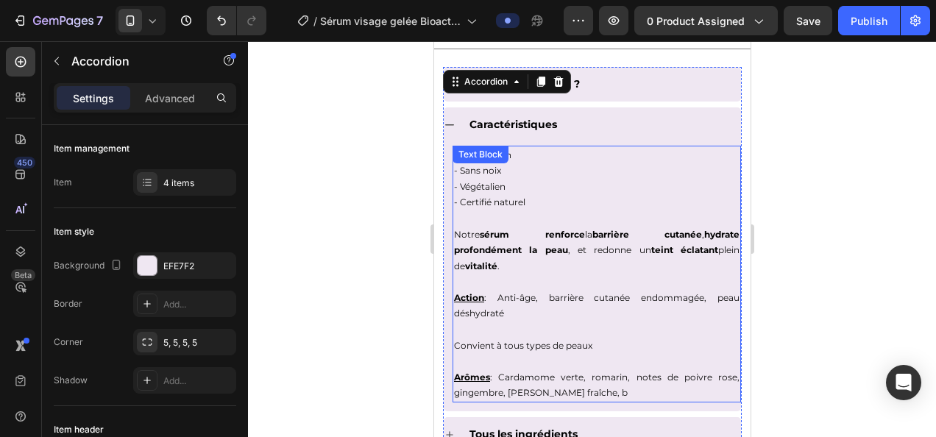
click at [597, 389] on p "Arômes : Cardamome verte, romarin, notes de poivre rose, gingembre, methe fraîc…" at bounding box center [595, 385] width 285 height 32
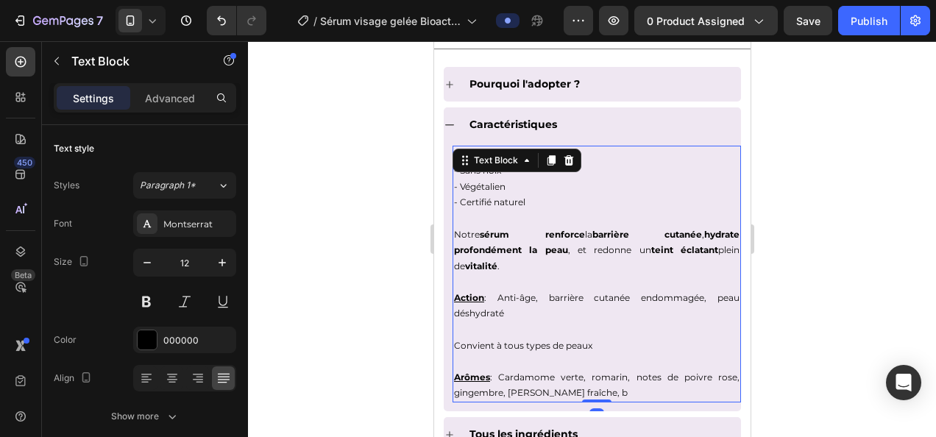
click at [582, 393] on p "Arômes : Cardamome verte, romarin, notes de poivre rose, gingembre, methe fraîc…" at bounding box center [595, 385] width 285 height 32
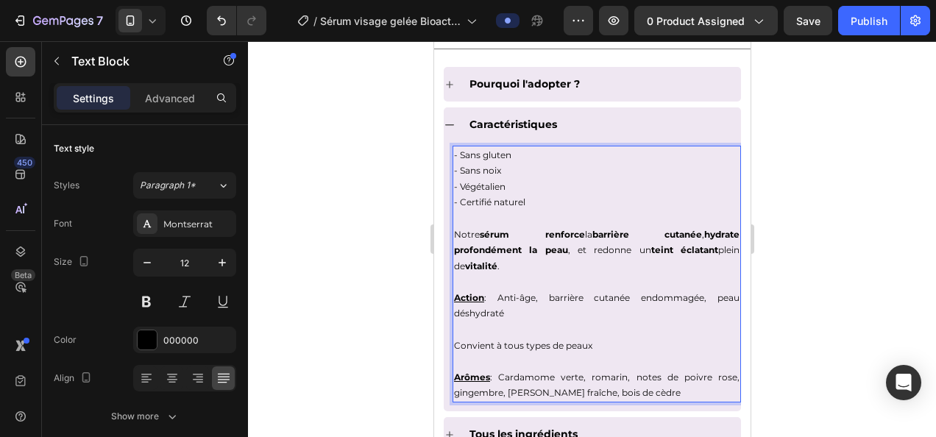
click at [520, 390] on span "Arômes : Cardamome verte, romarin, notes de poivre rose, gingembre, methe fraîc…" at bounding box center [595, 384] width 285 height 27
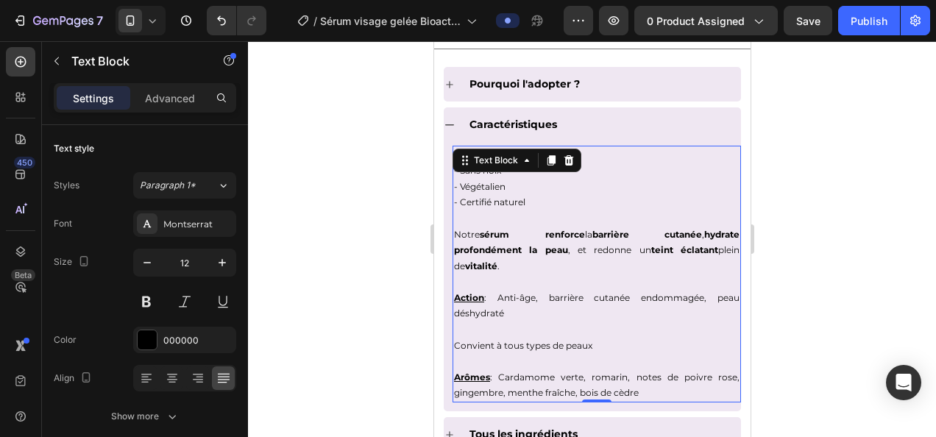
click at [887, 198] on div at bounding box center [592, 239] width 688 height 396
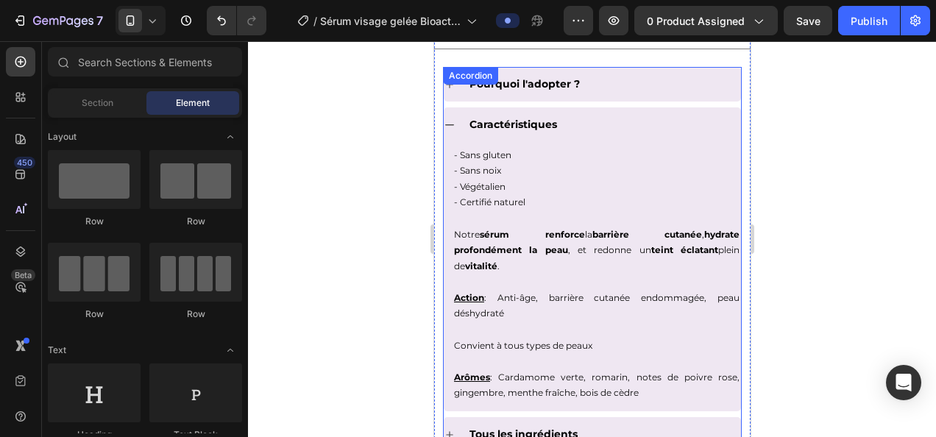
click at [451, 121] on icon at bounding box center [449, 125] width 12 height 12
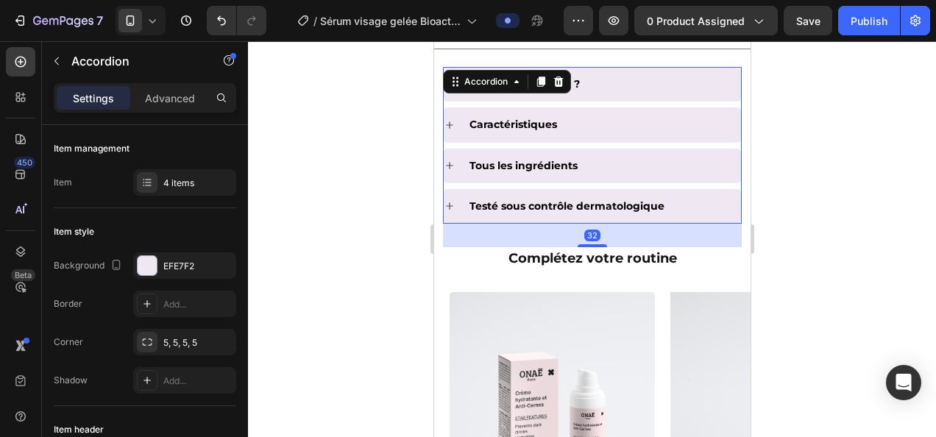
click at [590, 74] on div "Pourquoi l'adopter ?" at bounding box center [603, 84] width 274 height 23
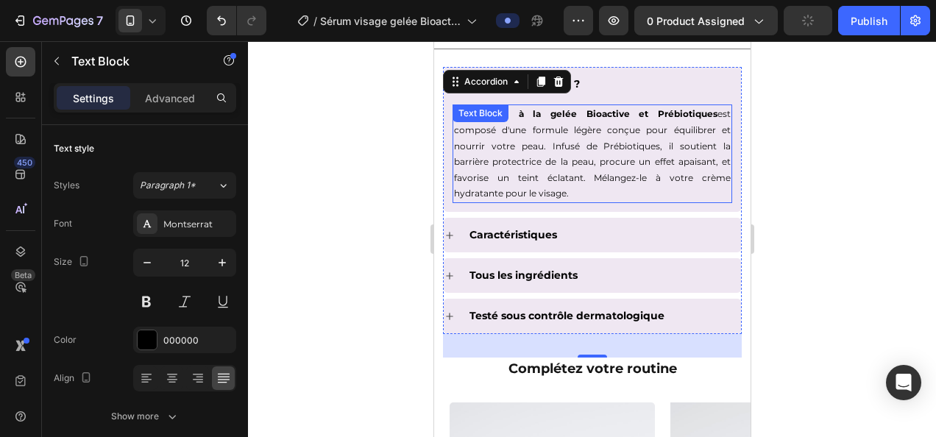
click at [547, 129] on p "Notre sérum à la gelée Bioactive et Prébiotiques est composé d'une formule légè…" at bounding box center [591, 154] width 277 height 96
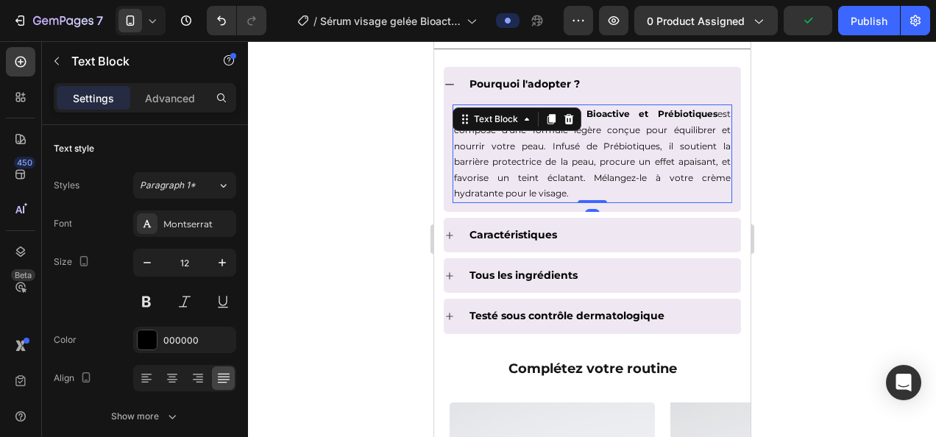
click at [547, 129] on p "Notre sérum à la gelée Bioactive et Prébiotiques est composé d'une formule légè…" at bounding box center [591, 154] width 277 height 96
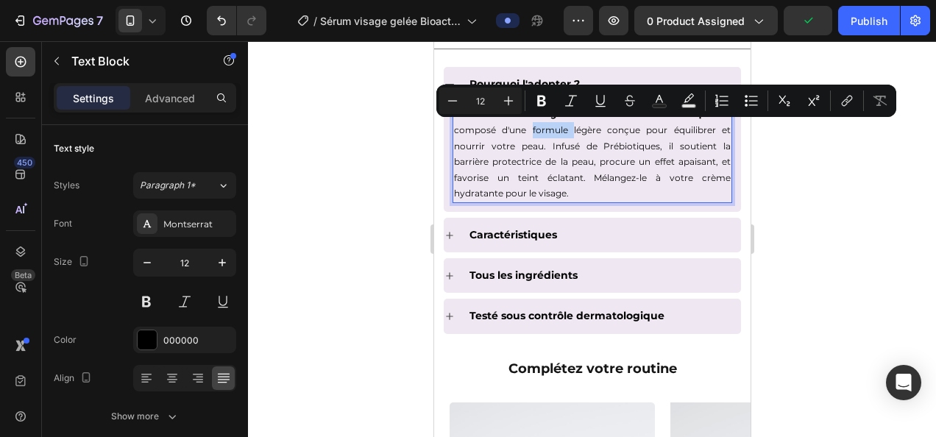
click at [533, 129] on p "Notre sérum à la gelée Bioactive et Prébiotiques est composé d'une formule légè…" at bounding box center [591, 154] width 277 height 96
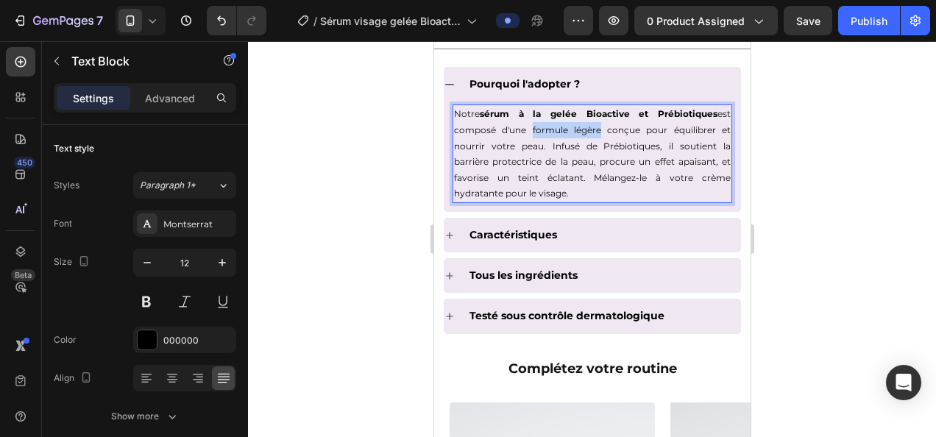
drag, startPoint x: 527, startPoint y: 129, endPoint x: 597, endPoint y: 130, distance: 70.6
click at [597, 130] on p "Notre sérum à la gelée Bioactive et Prébiotiques est composé d'une formule légè…" at bounding box center [591, 154] width 277 height 96
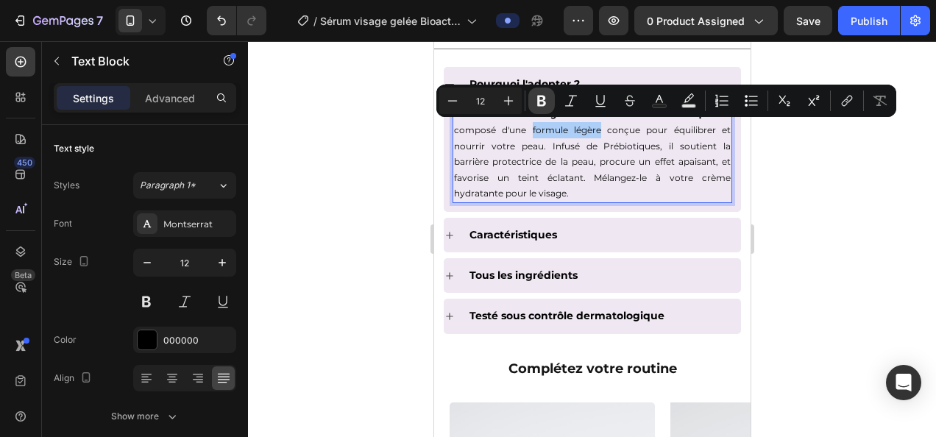
click at [543, 100] on icon "Editor contextual toolbar" at bounding box center [541, 101] width 9 height 11
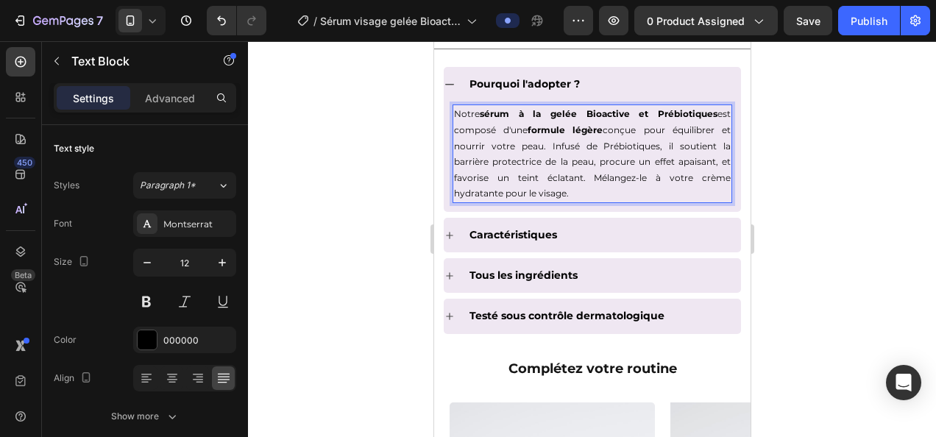
click at [889, 231] on div at bounding box center [592, 239] width 688 height 396
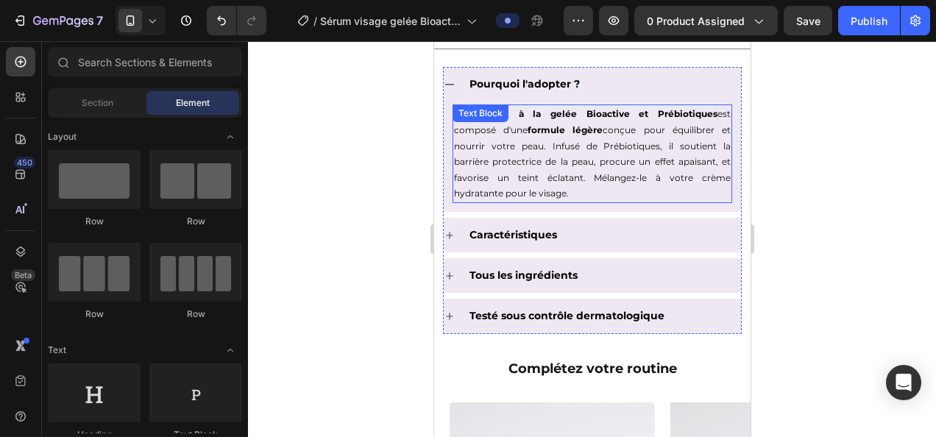
click at [688, 128] on p "Notre sérum à la gelée Bioactive et Prébiotiques est composé d'une formule légè…" at bounding box center [591, 154] width 277 height 96
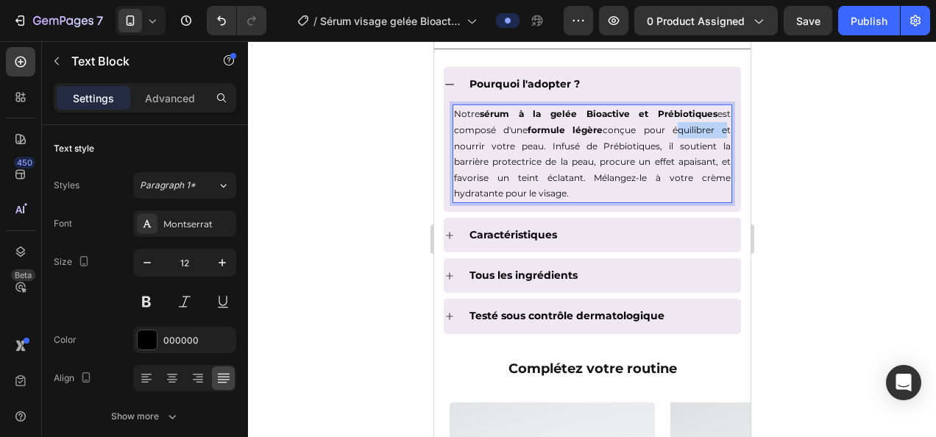
click at [677, 127] on p "Notre sérum à la gelée Bioactive et Prébiotiques est composé d'une formule légè…" at bounding box center [591, 154] width 277 height 96
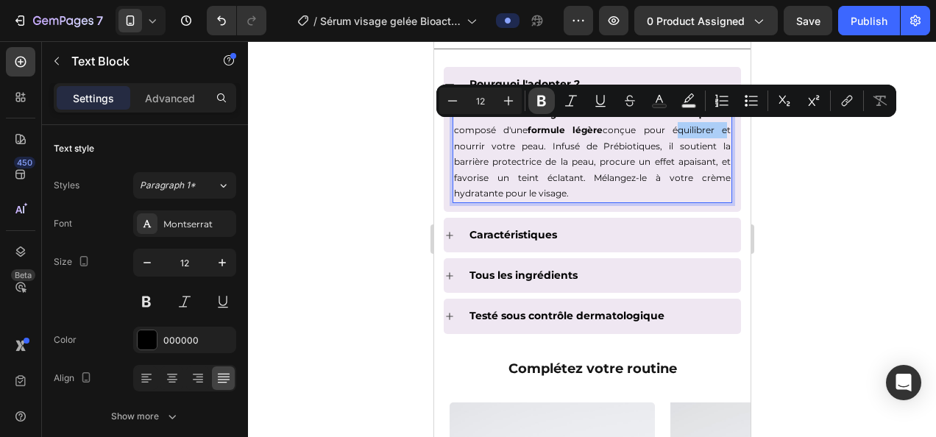
click at [538, 99] on icon "Editor contextual toolbar" at bounding box center [541, 101] width 9 height 11
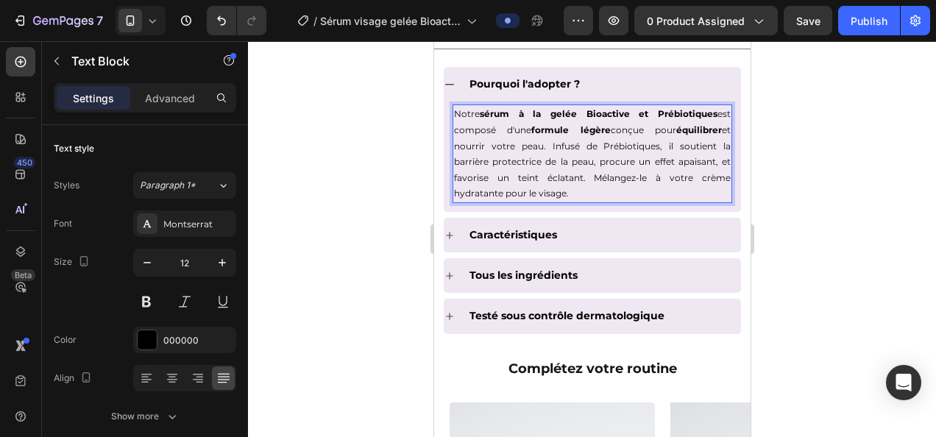
click at [339, 187] on div at bounding box center [592, 239] width 688 height 396
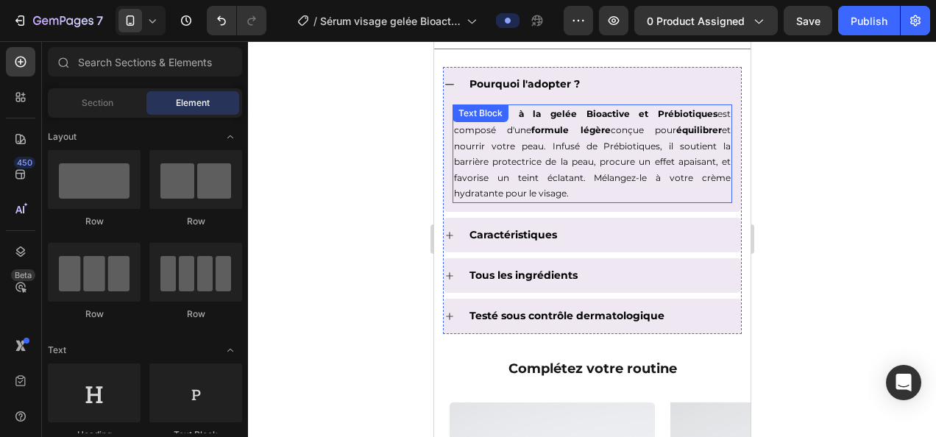
click at [465, 144] on p "Notre sérum à la gelée Bioactive et Prébiotiques est composé d'une formule légè…" at bounding box center [591, 154] width 277 height 96
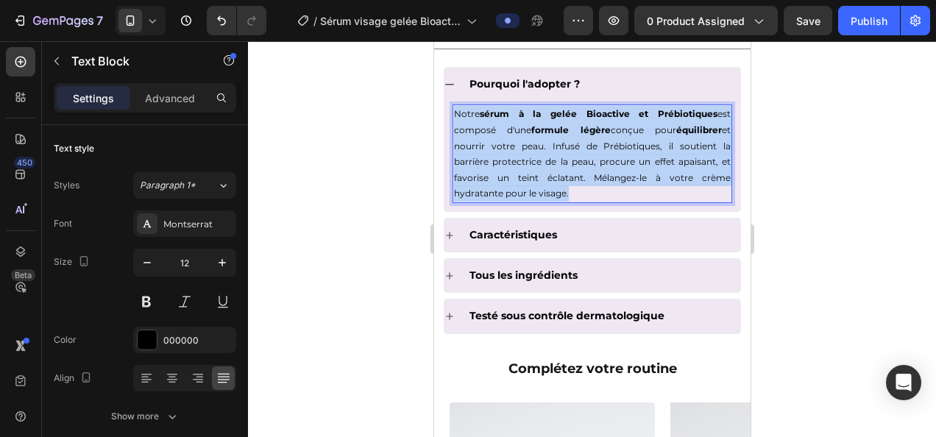
click at [465, 144] on p "Notre sérum à la gelée Bioactive et Prébiotiques est composé d'une formule légè…" at bounding box center [591, 154] width 277 height 96
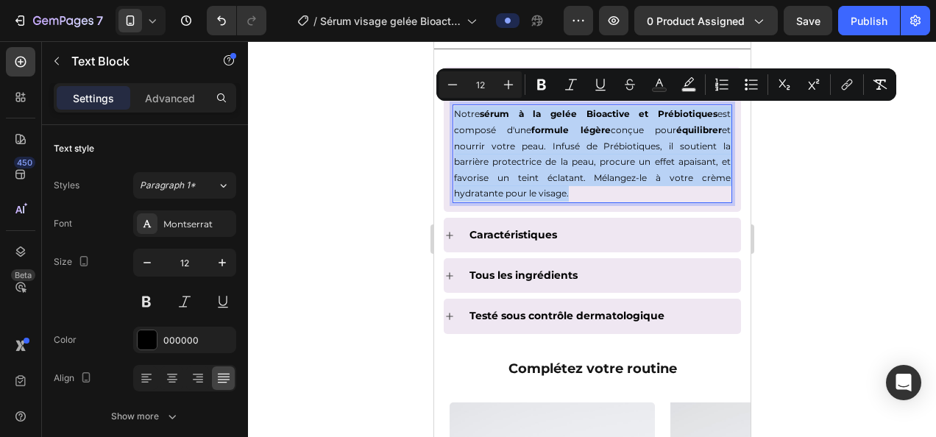
click at [594, 193] on p "Notre sérum à la gelée Bioactive et Prébiotiques est composé d'une formule légè…" at bounding box center [591, 154] width 277 height 96
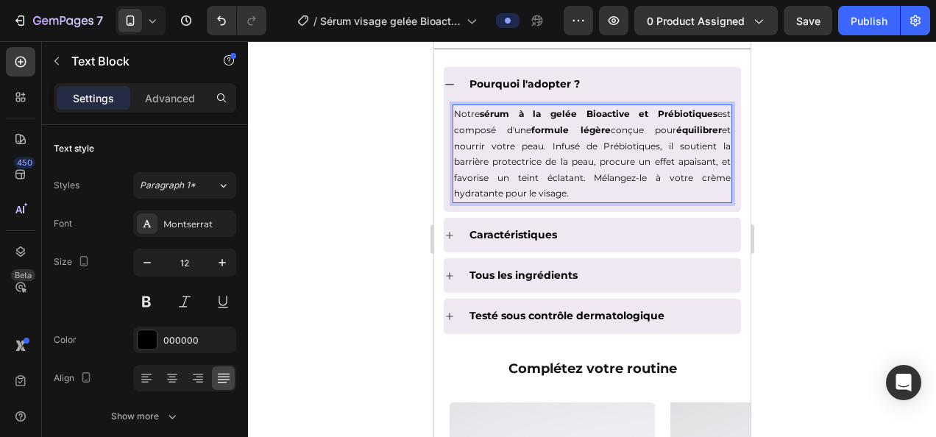
click at [466, 142] on p "Notre sérum à la gelée Bioactive et Prébiotiques est composé d'une formule légè…" at bounding box center [591, 154] width 277 height 96
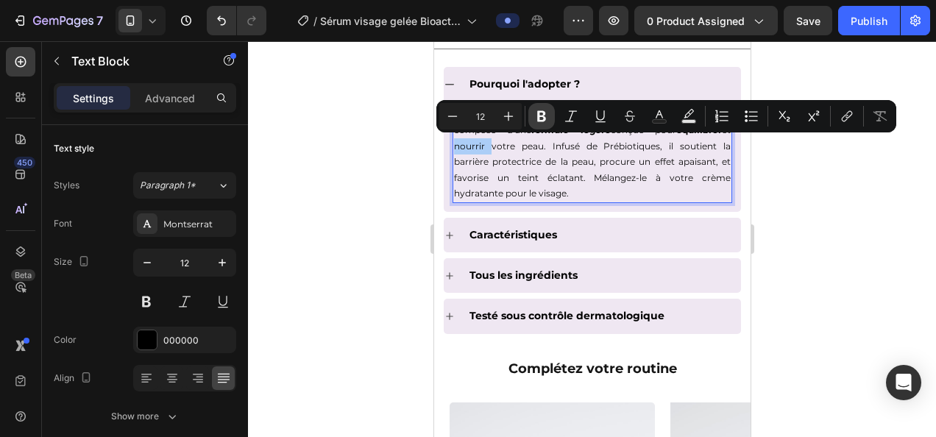
click at [541, 118] on icon "Editor contextual toolbar" at bounding box center [541, 116] width 15 height 15
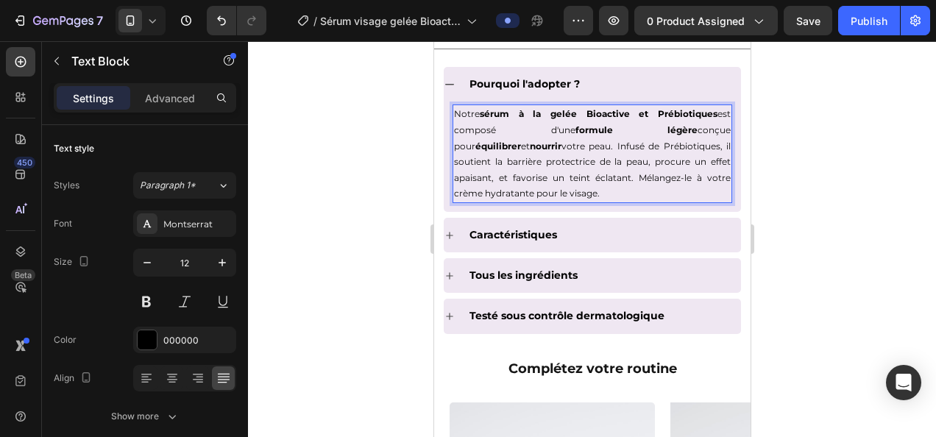
click at [341, 209] on div at bounding box center [592, 239] width 688 height 396
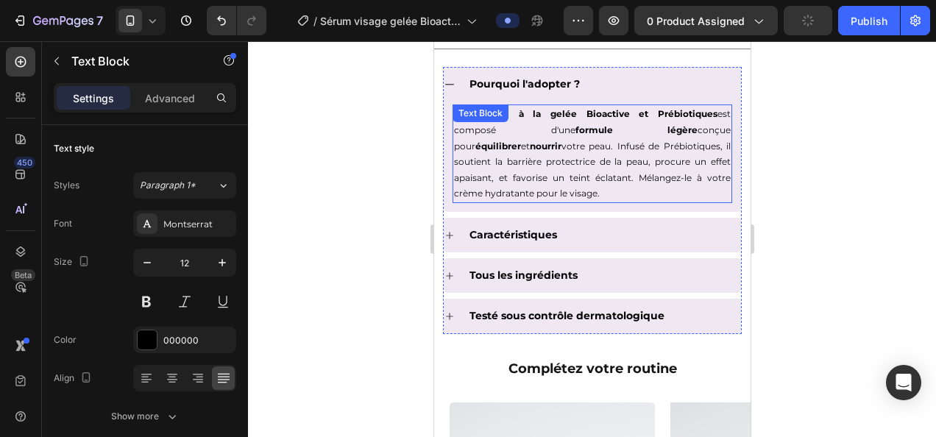
click at [615, 140] on p "Notre sérum à la gelée Bioactive et Prébiotiques est composé d'une formule légè…" at bounding box center [591, 154] width 277 height 96
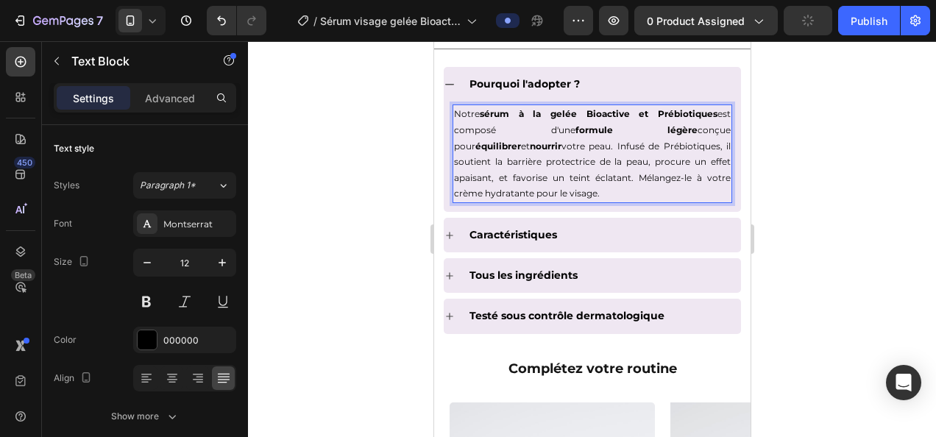
click at [614, 140] on p "Notre sérum à la gelée Bioactive et Prébiotiques est composé d'une formule légè…" at bounding box center [591, 154] width 277 height 96
click at [613, 140] on p "Notre sérum à la gelée Bioactive et Prébiotiques est composé d'une formule légè…" at bounding box center [591, 154] width 277 height 96
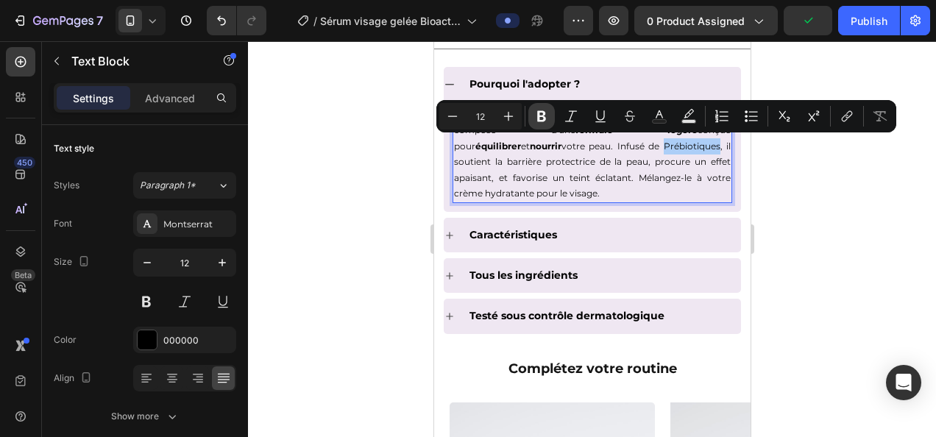
click at [538, 118] on icon "Editor contextual toolbar" at bounding box center [541, 116] width 9 height 11
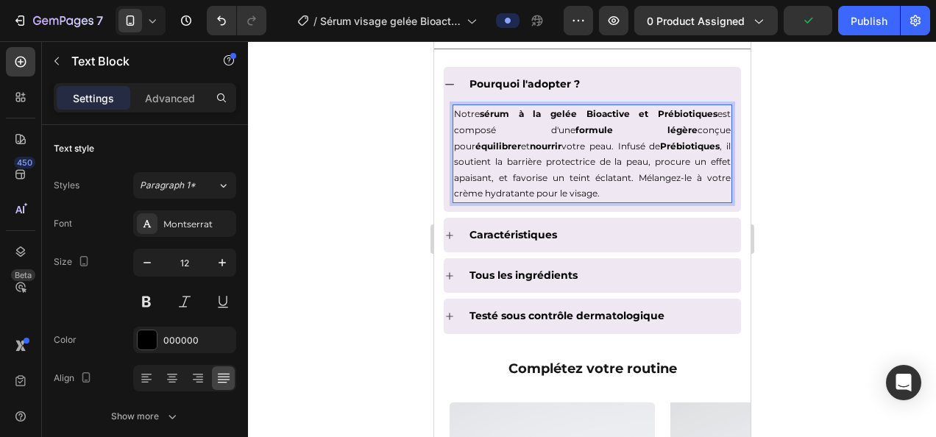
click at [353, 262] on div at bounding box center [592, 239] width 688 height 396
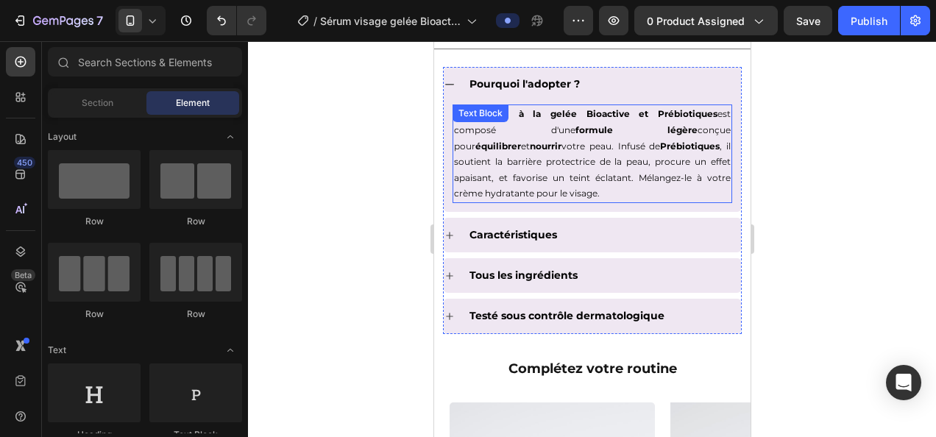
click at [478, 160] on p "Notre sérum à la gelée Bioactive et Prébiotiques est composé d'une formule légè…" at bounding box center [591, 154] width 277 height 96
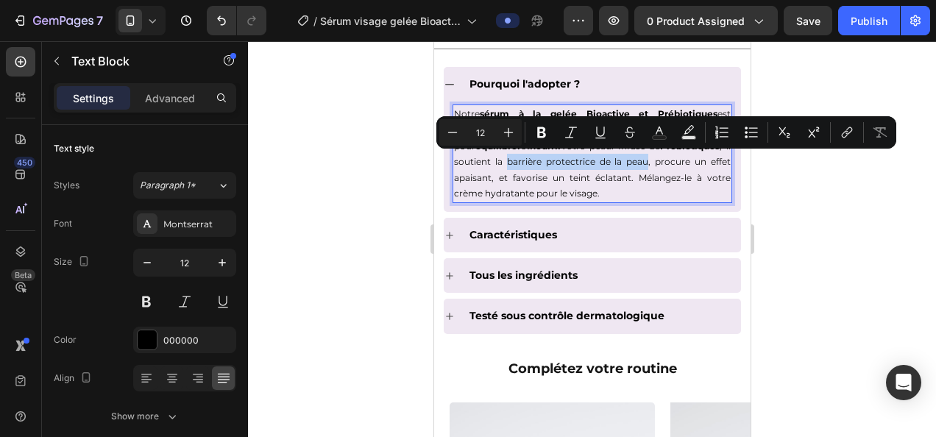
drag, startPoint x: 453, startPoint y: 159, endPoint x: 586, endPoint y: 165, distance: 133.3
click at [586, 165] on p "Notre sérum à la gelée Bioactive et Prébiotiques est composé d'une formule légè…" at bounding box center [591, 154] width 277 height 96
click at [543, 136] on icon "Editor contextual toolbar" at bounding box center [541, 132] width 9 height 11
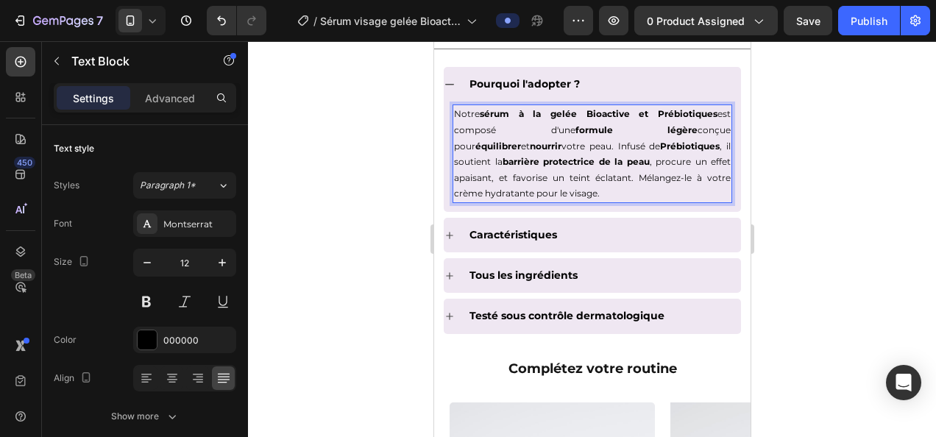
click at [874, 271] on div at bounding box center [592, 239] width 688 height 396
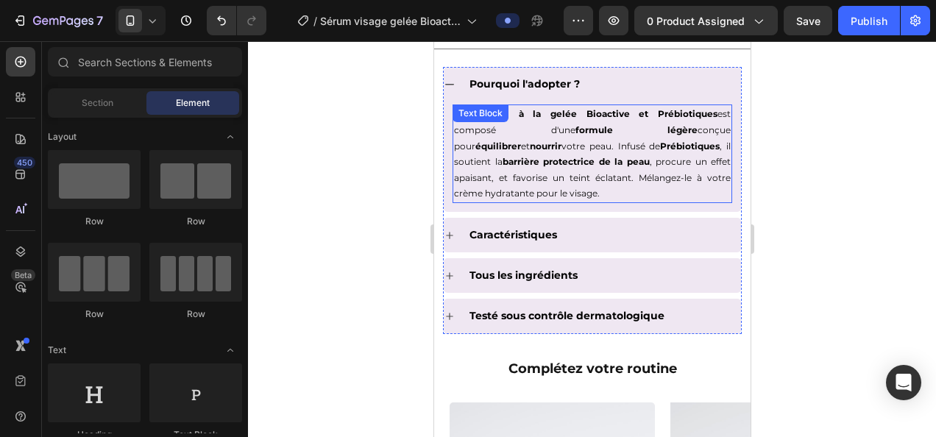
click at [696, 159] on p "Notre sérum à la gelée Bioactive et Prébiotiques est composé d'une formule légè…" at bounding box center [591, 154] width 277 height 96
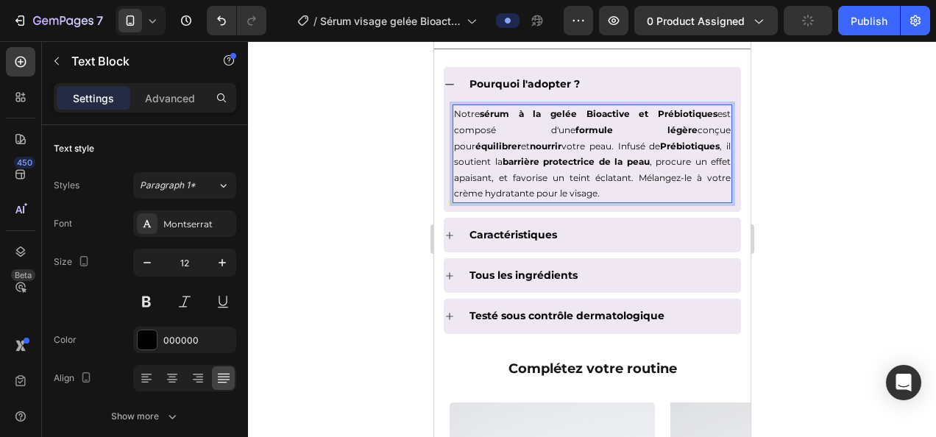
click at [696, 160] on p "Notre sérum à la gelée Bioactive et Prébiotiques est composé d'une formule légè…" at bounding box center [591, 154] width 277 height 96
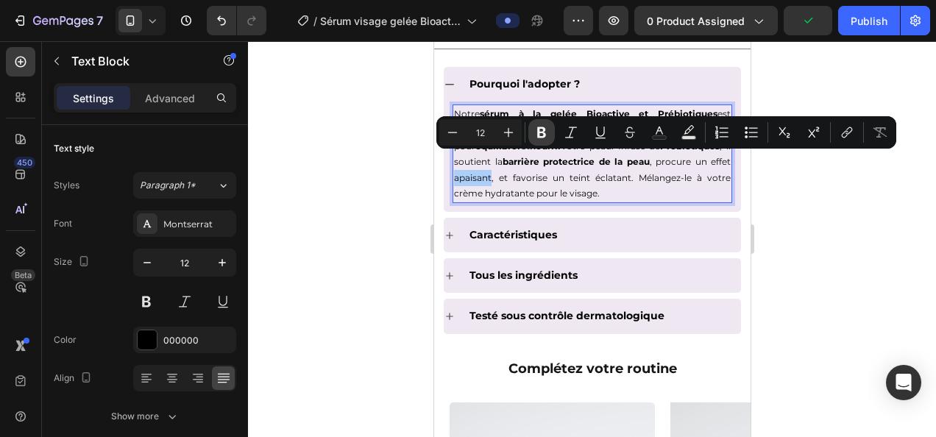
click at [542, 131] on icon "Editor contextual toolbar" at bounding box center [541, 132] width 9 height 11
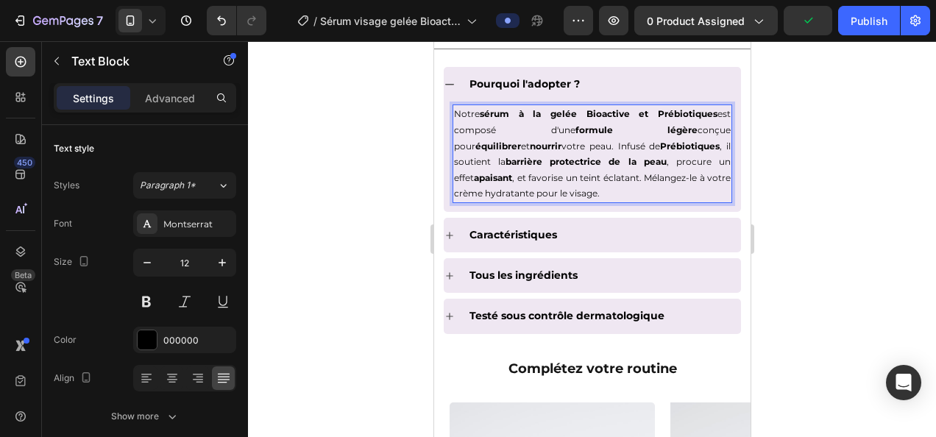
drag, startPoint x: 375, startPoint y: 191, endPoint x: 382, endPoint y: 188, distance: 7.9
click at [375, 191] on div at bounding box center [592, 239] width 688 height 396
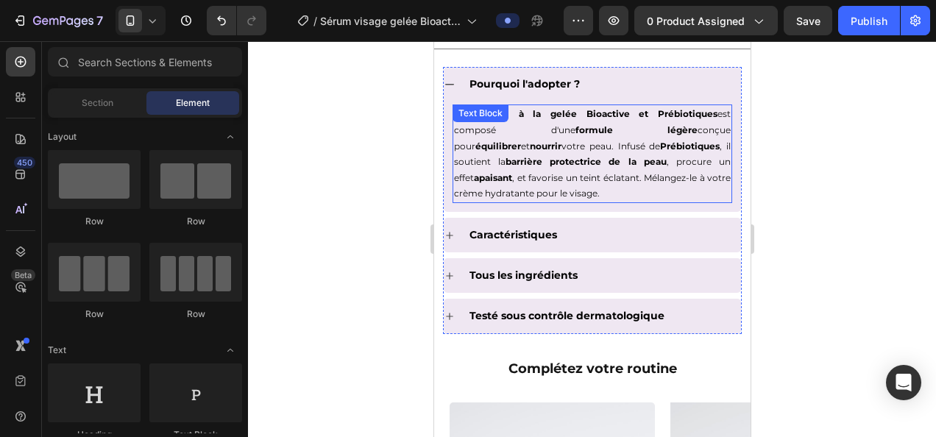
click at [522, 174] on p "Notre sérum à la gelée Bioactive et Prébiotiques est composé d'une formule légè…" at bounding box center [591, 154] width 277 height 96
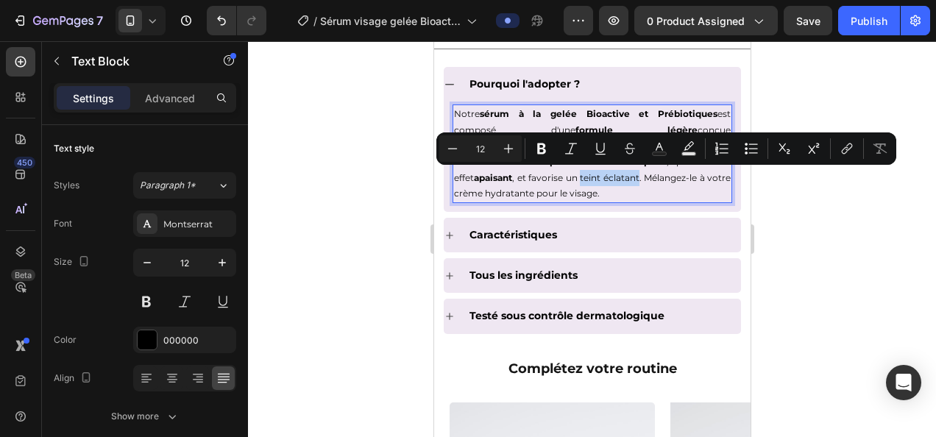
drag, startPoint x: 523, startPoint y: 174, endPoint x: 585, endPoint y: 177, distance: 62.6
click at [585, 177] on p "Notre sérum à la gelée Bioactive et Prébiotiques est composé d'une formule légè…" at bounding box center [591, 154] width 277 height 96
click at [534, 143] on icon "Editor contextual toolbar" at bounding box center [541, 148] width 15 height 15
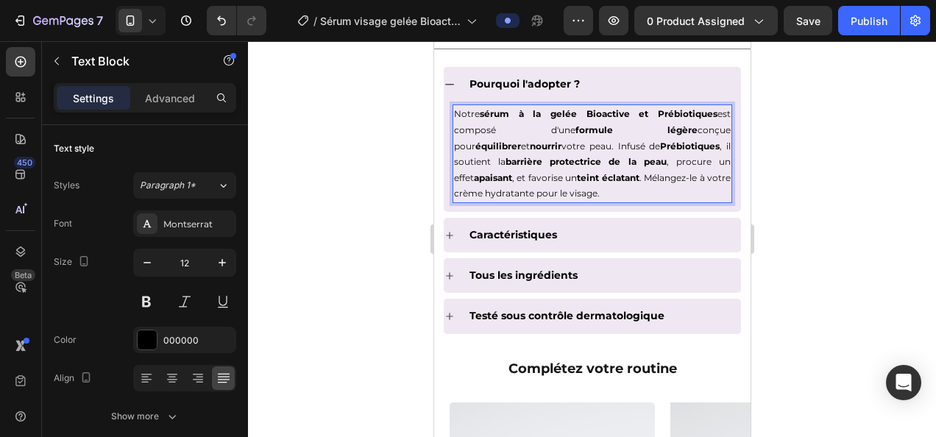
click at [886, 265] on div at bounding box center [592, 239] width 688 height 396
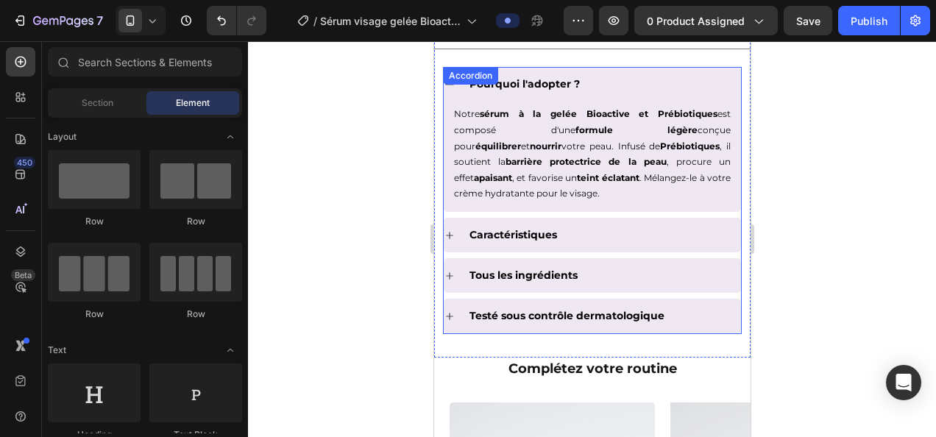
click at [450, 232] on icon at bounding box center [449, 235] width 12 height 12
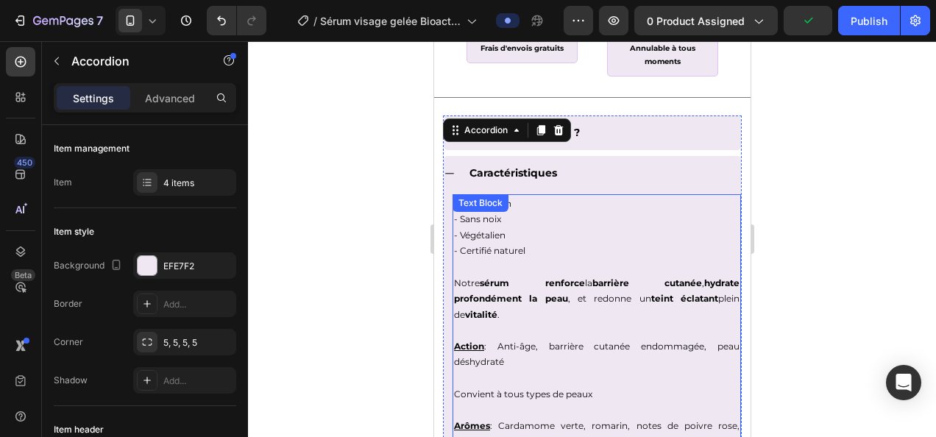
scroll to position [1195, 0]
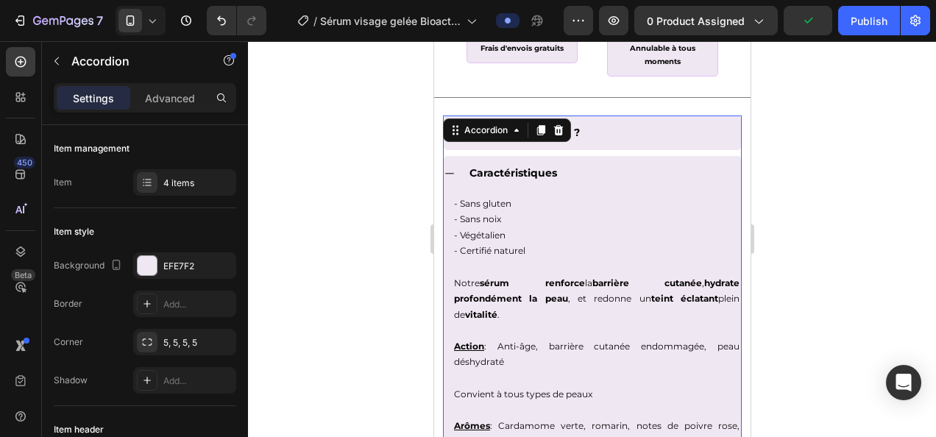
click at [450, 173] on icon at bounding box center [448, 173] width 9 height 1
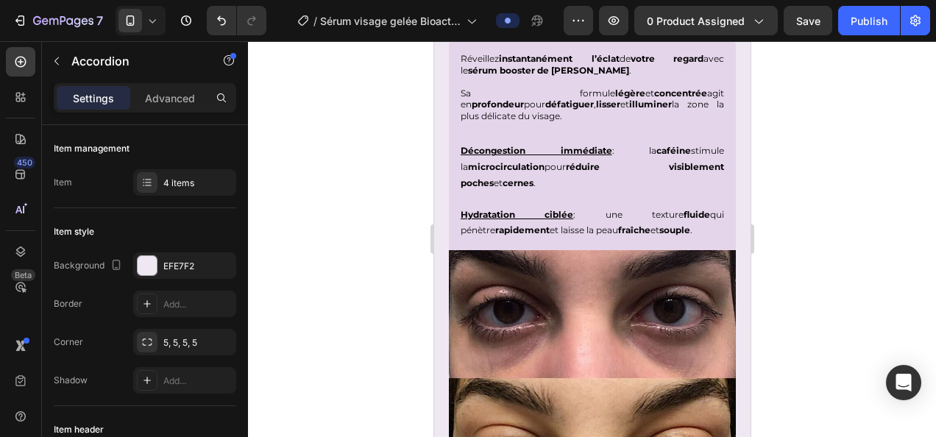
scroll to position [1786, 0]
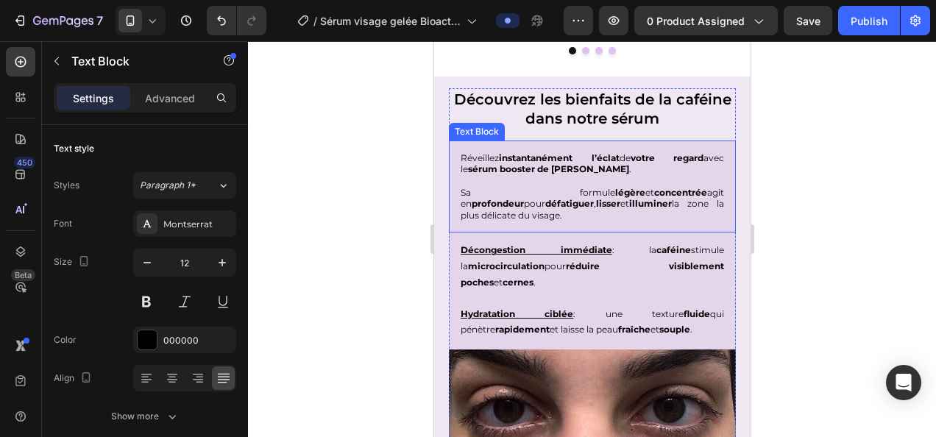
click at [544, 210] on p "Sa formule légère et concentrée agit en profondeur pour défatiguer , lisser et …" at bounding box center [591, 204] width 263 height 35
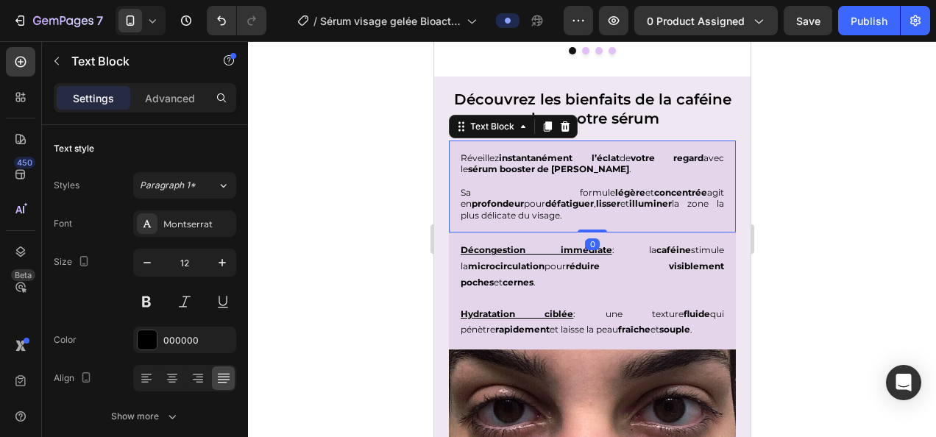
click at [542, 212] on p "Sa formule légère et concentrée agit en profondeur pour défatiguer , lisser et …" at bounding box center [591, 204] width 263 height 35
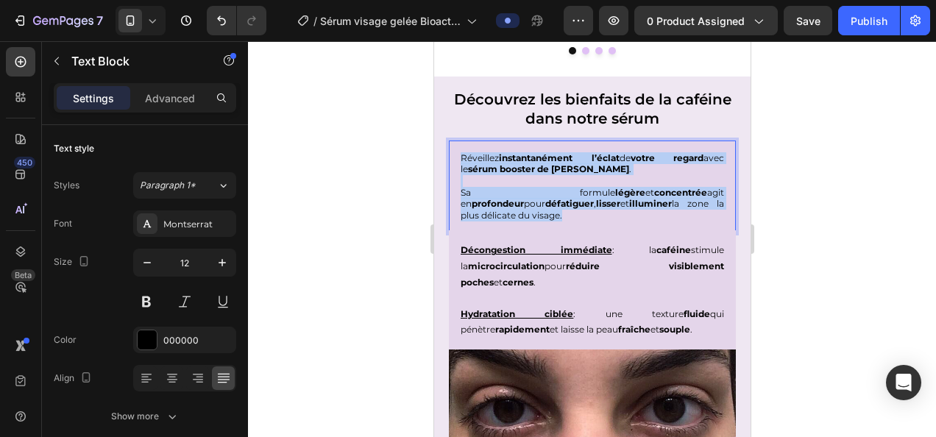
drag, startPoint x: 547, startPoint y: 212, endPoint x: 456, endPoint y: 160, distance: 104.5
click at [456, 160] on div "Réveillez instantanément l’éclat de votre regard avec le sérum booster de caféi…" at bounding box center [591, 186] width 287 height 93
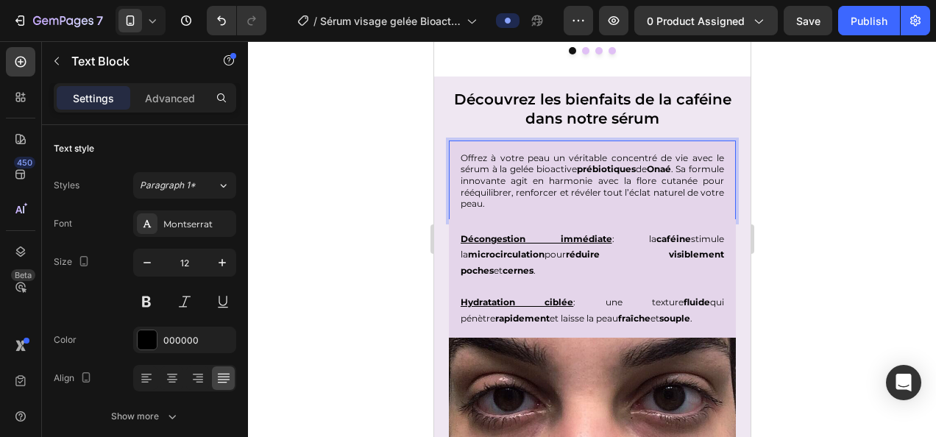
click at [702, 171] on p "Offrez à votre peau un véritable concentré de vie avec le sérum à la gelée bioa…" at bounding box center [591, 180] width 263 height 57
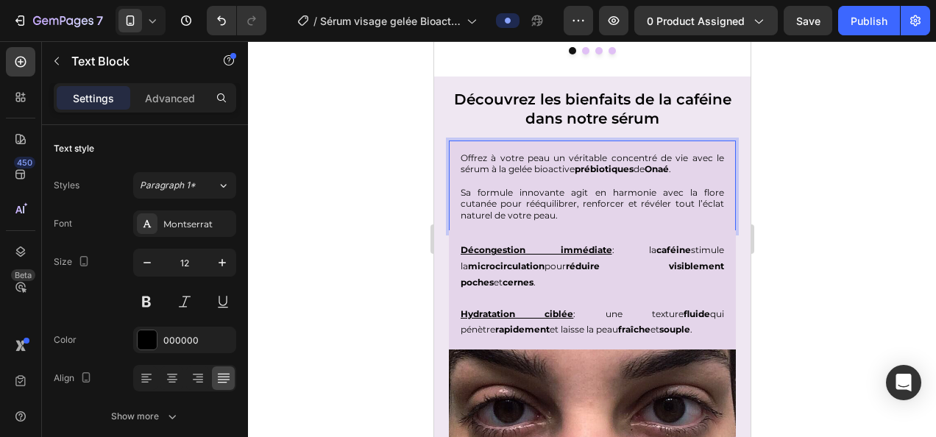
click at [617, 154] on p "Offrez à votre peau un véritable concentré de vie avec le sérum à la gelée bioa…" at bounding box center [591, 163] width 263 height 23
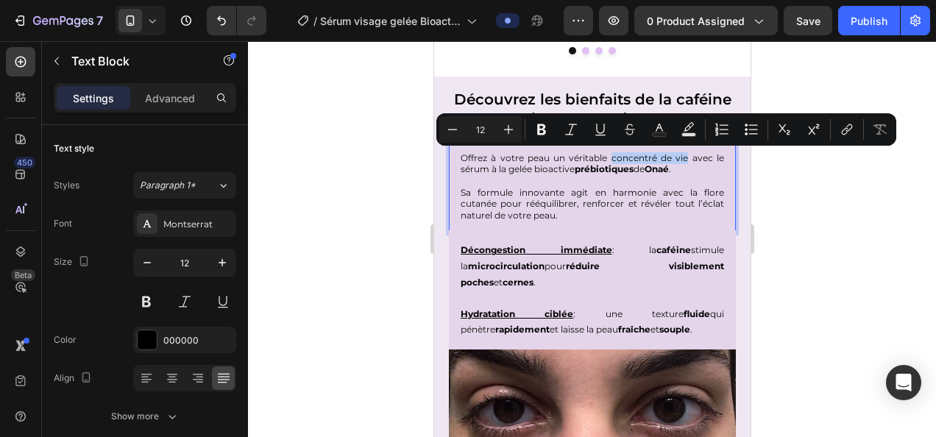
drag, startPoint x: 602, startPoint y: 156, endPoint x: 678, endPoint y: 159, distance: 75.8
click at [678, 159] on p "Offrez à votre peau un véritable concentré de vie avec le sérum à la gelée bioa…" at bounding box center [591, 163] width 263 height 23
click at [543, 124] on icon "Editor contextual toolbar" at bounding box center [541, 129] width 15 height 15
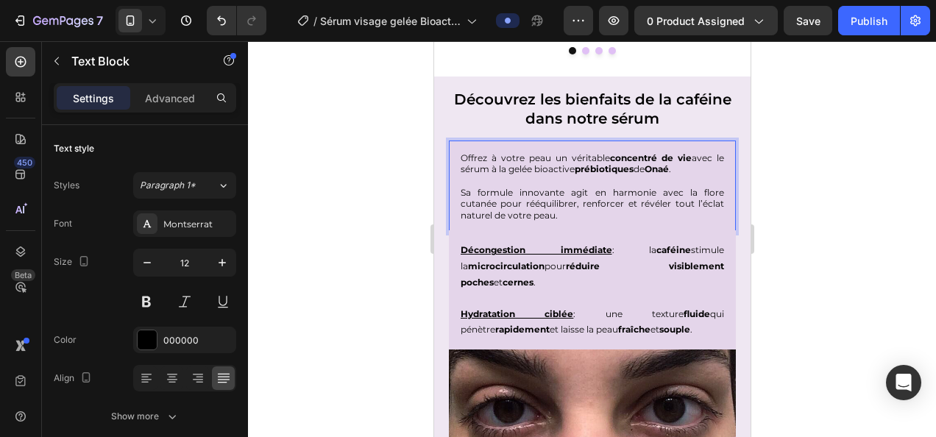
click at [381, 179] on div at bounding box center [592, 239] width 688 height 396
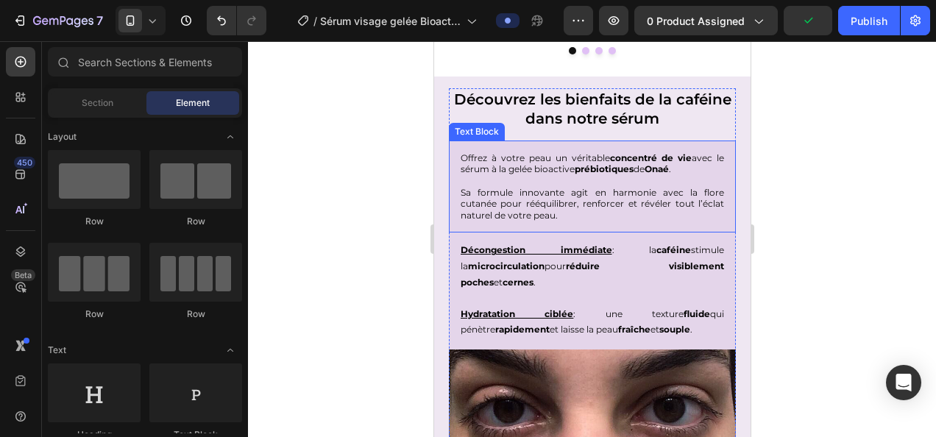
click at [460, 165] on p "Offrez à votre peau un véritable concentré de vie avec le sérum à la gelée bioa…" at bounding box center [591, 163] width 263 height 23
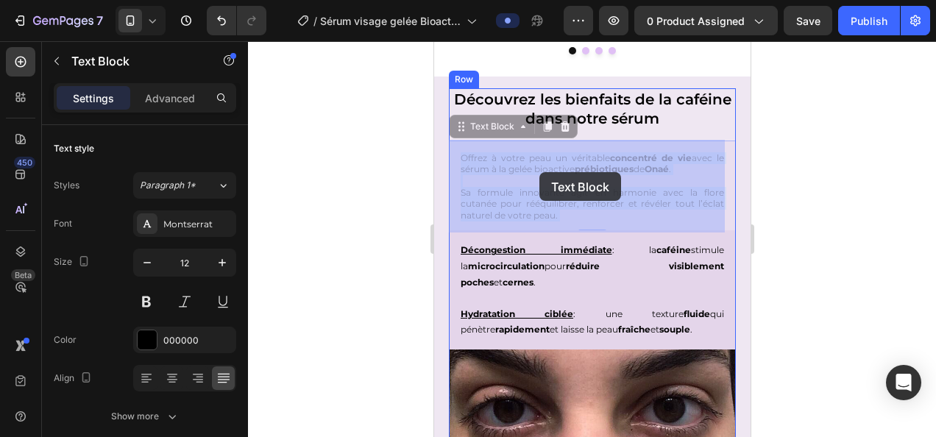
drag, startPoint x: 459, startPoint y: 170, endPoint x: 538, endPoint y: 172, distance: 79.5
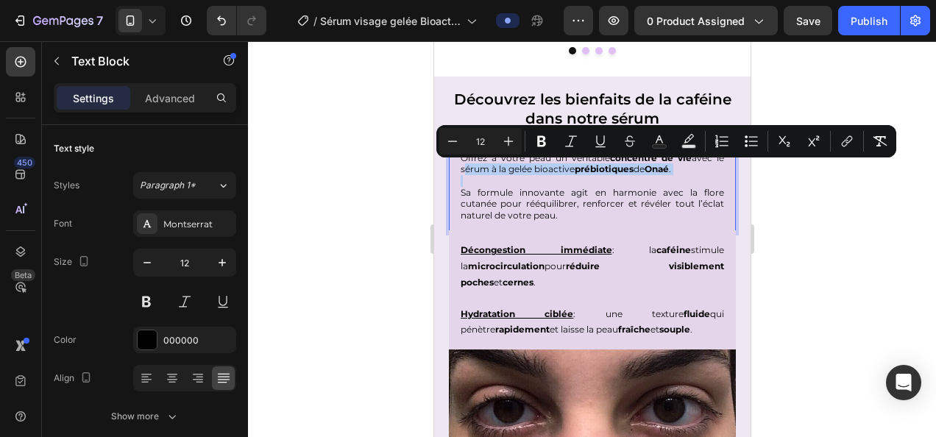
drag, startPoint x: 459, startPoint y: 166, endPoint x: 650, endPoint y: 179, distance: 191.7
click at [650, 179] on div "Offrez à votre peau un véritable concentré de vie avec le sérum à la gelée bioa…" at bounding box center [591, 186] width 287 height 93
click at [532, 138] on button "Bold" at bounding box center [541, 141] width 26 height 26
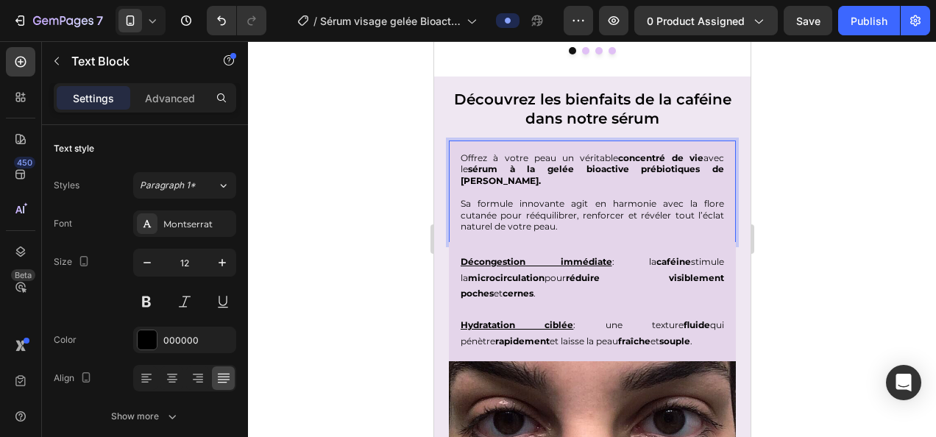
click at [654, 171] on strong "sérum à la gelée bioactive prébiotiques de Onaé." at bounding box center [591, 174] width 263 height 23
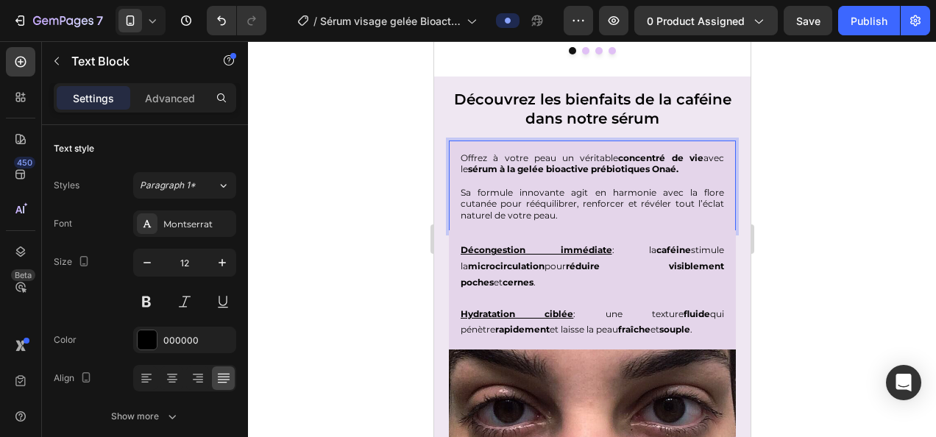
click at [842, 213] on div at bounding box center [592, 239] width 688 height 396
click at [611, 202] on p "Sa formule innovante agit en harmonie avec la flore cutanée pour rééquilibrer, …" at bounding box center [591, 204] width 263 height 35
click at [538, 191] on p "Sa formule innovante agit en harmonie avec la flore cutanée pour rééquilibrer, …" at bounding box center [591, 204] width 263 height 35
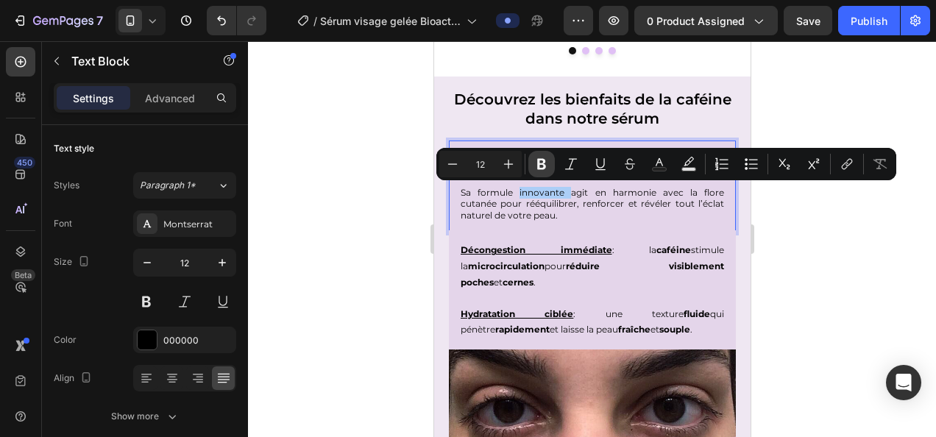
click at [538, 165] on icon "Editor contextual toolbar" at bounding box center [541, 164] width 9 height 11
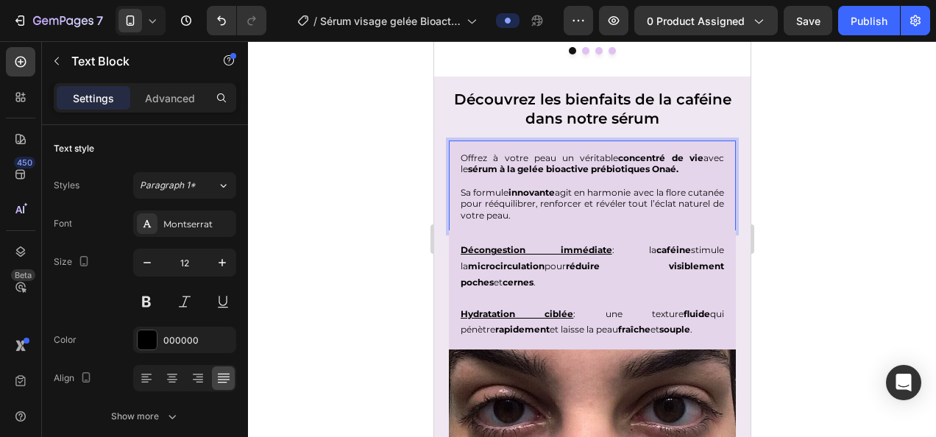
click at [881, 276] on div at bounding box center [592, 239] width 688 height 396
click at [622, 192] on p "Sa formule innovante agit en harmonie avec la flore cutanée pour rééquilibrer, …" at bounding box center [591, 204] width 263 height 35
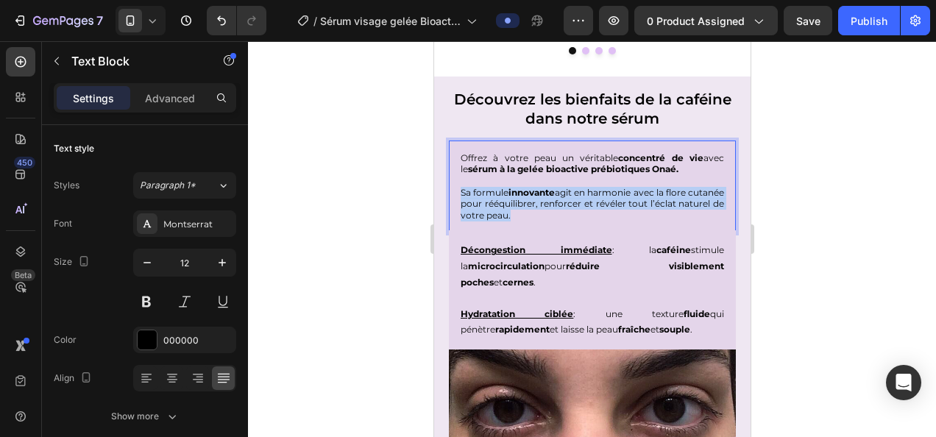
click at [622, 192] on p "Sa formule innovante agit en harmonie avec la flore cutanée pour rééquilibrer, …" at bounding box center [591, 204] width 263 height 35
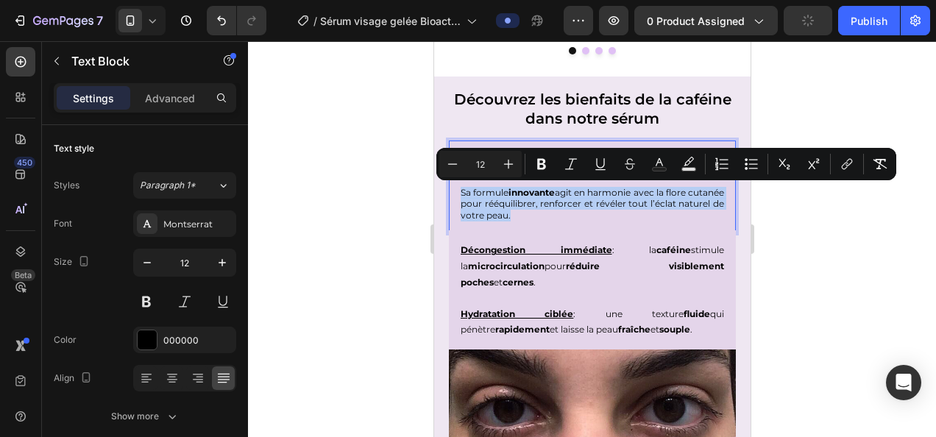
click at [622, 203] on p "Sa formule innovante agit en harmonie avec la flore cutanée pour rééquilibrer, …" at bounding box center [591, 204] width 263 height 35
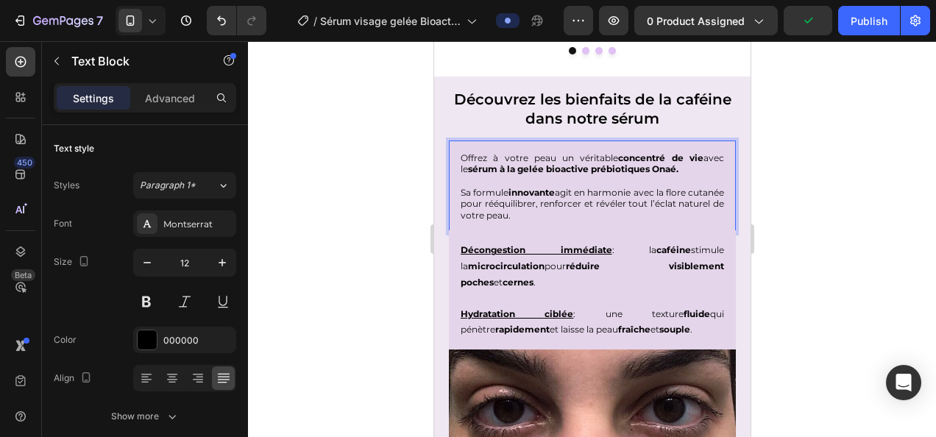
click at [625, 192] on p "Sa formule innovante agit en harmonie avec la flore cutanée pour rééquilibrer, …" at bounding box center [591, 204] width 263 height 35
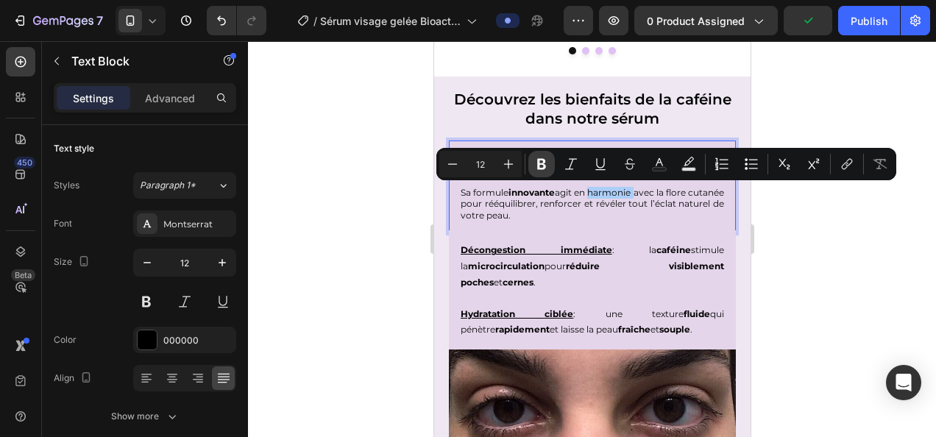
click at [548, 164] on icon "Editor contextual toolbar" at bounding box center [541, 164] width 15 height 15
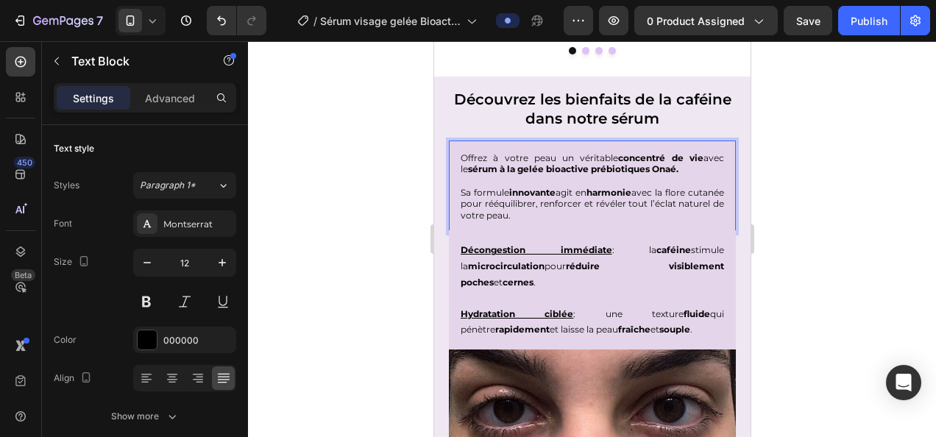
click at [891, 289] on div at bounding box center [592, 239] width 688 height 396
click at [692, 191] on p "Sa formule innovante agit en harmonie avec la flore cutanée pour rééquilibrer, …" at bounding box center [591, 204] width 263 height 35
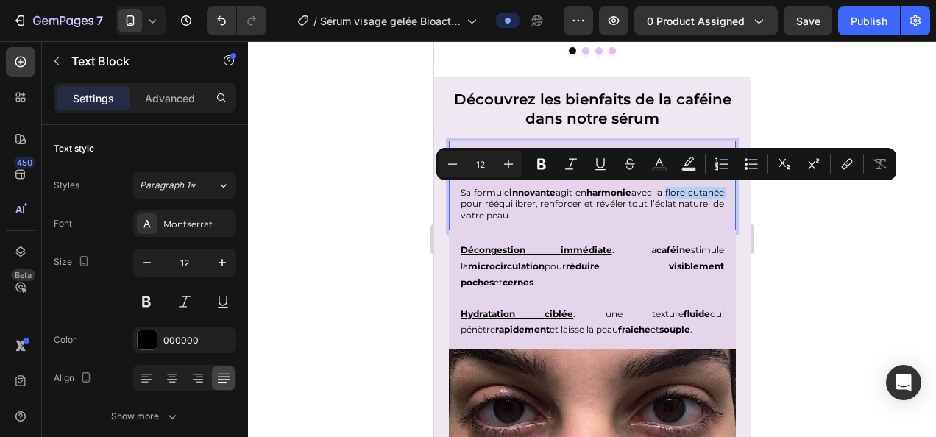
drag, startPoint x: 692, startPoint y: 188, endPoint x: 499, endPoint y: 200, distance: 193.8
click at [535, 152] on button "Bold" at bounding box center [541, 164] width 26 height 26
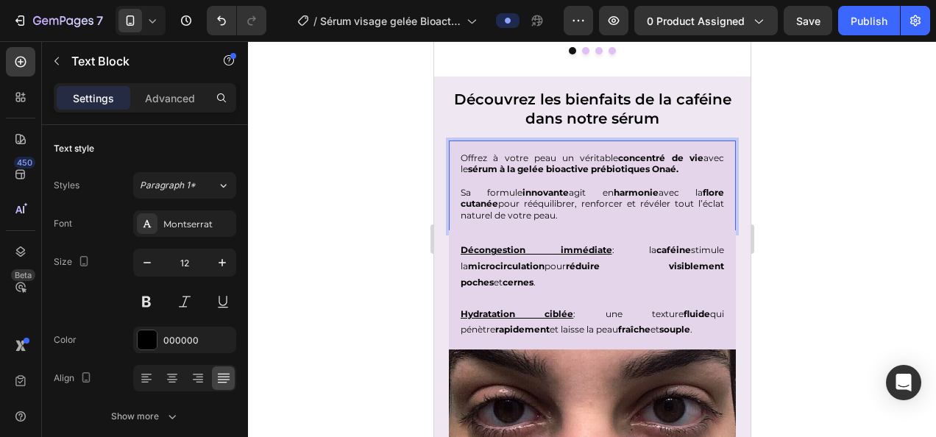
click at [348, 257] on div at bounding box center [592, 239] width 688 height 396
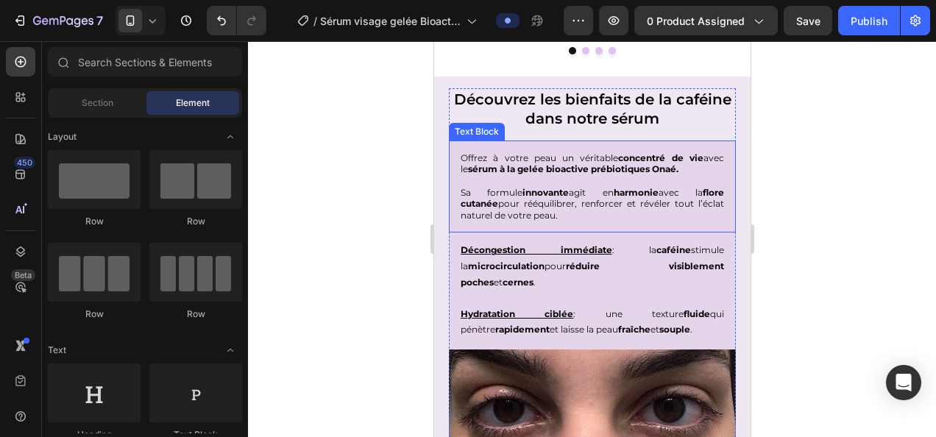
click at [546, 202] on p "Sa formule innovante agit en harmonie avec la flore cutanée pour rééquilibrer, …" at bounding box center [591, 204] width 263 height 35
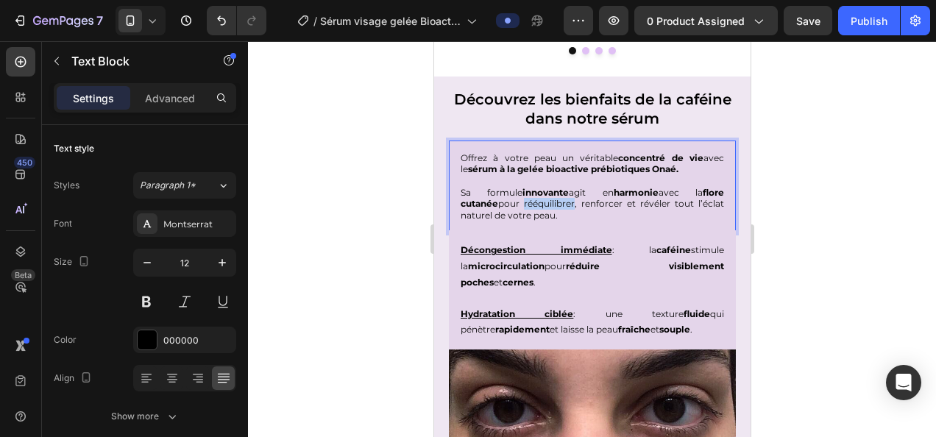
click at [540, 203] on p "Sa formule innovante agit en harmonie avec la flore cutanée pour rééquilibrer, …" at bounding box center [591, 204] width 263 height 35
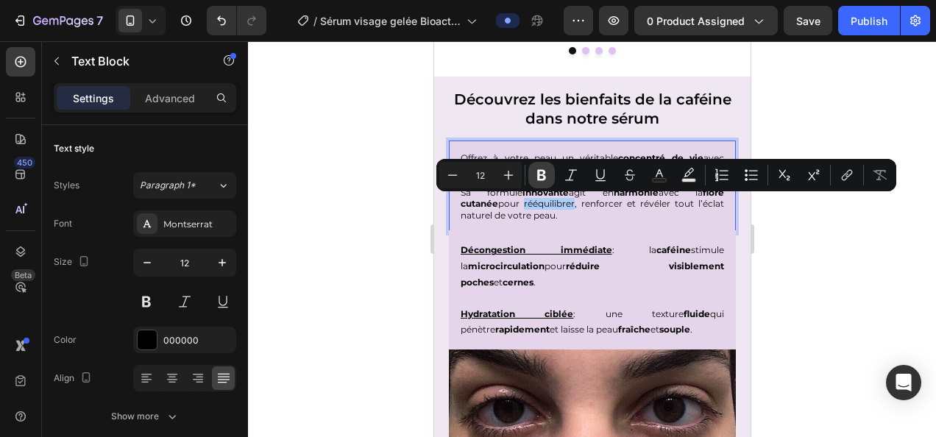
click at [537, 170] on icon "Editor contextual toolbar" at bounding box center [541, 175] width 9 height 11
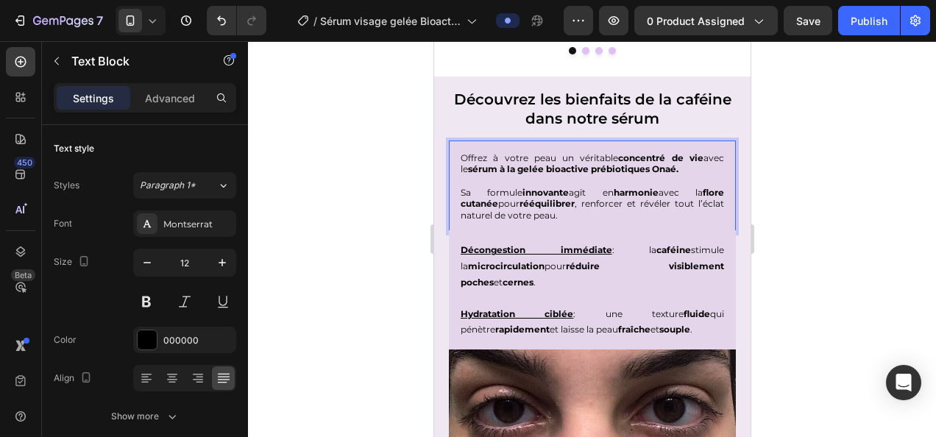
click at [902, 318] on div at bounding box center [592, 239] width 688 height 396
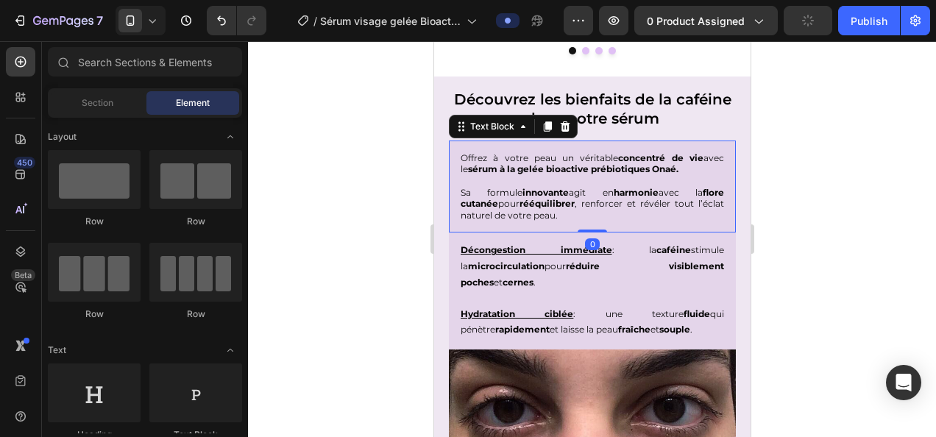
click at [608, 202] on p "Sa formule innovante agit en harmonie avec la flore cutanée pour rééquilibrer ,…" at bounding box center [591, 204] width 263 height 35
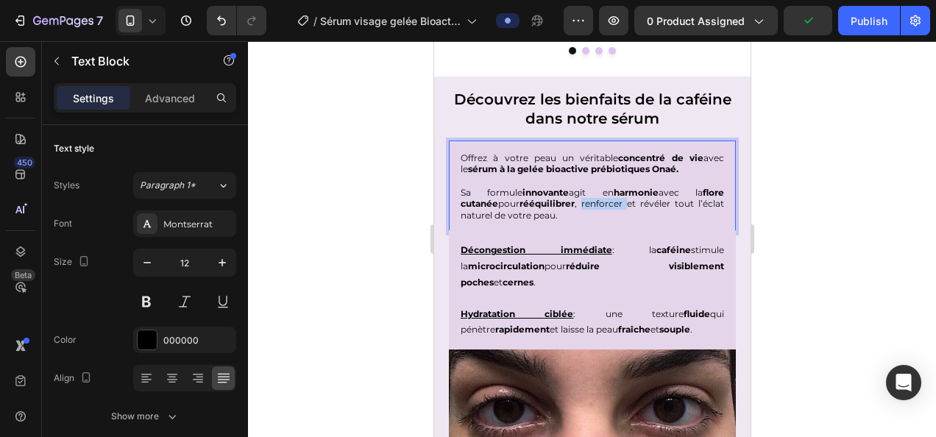
click at [605, 204] on p "Sa formule innovante agit en harmonie avec la flore cutanée pour rééquilibrer ,…" at bounding box center [591, 204] width 263 height 35
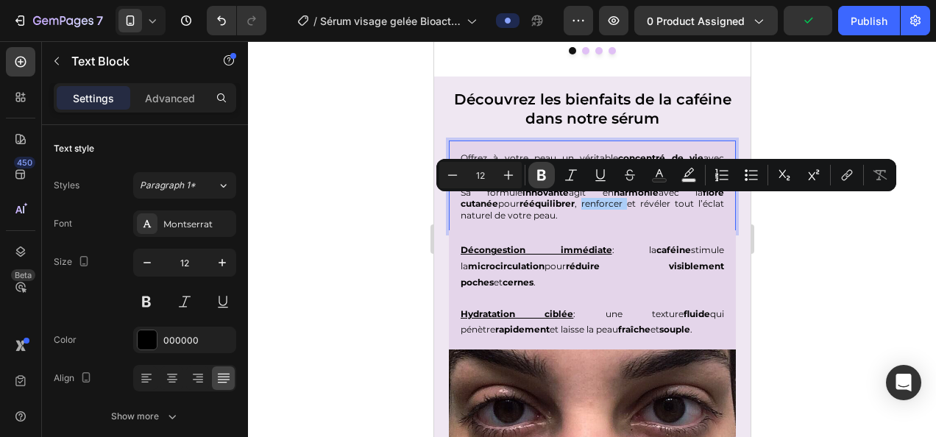
click at [533, 177] on button "Bold" at bounding box center [541, 175] width 26 height 26
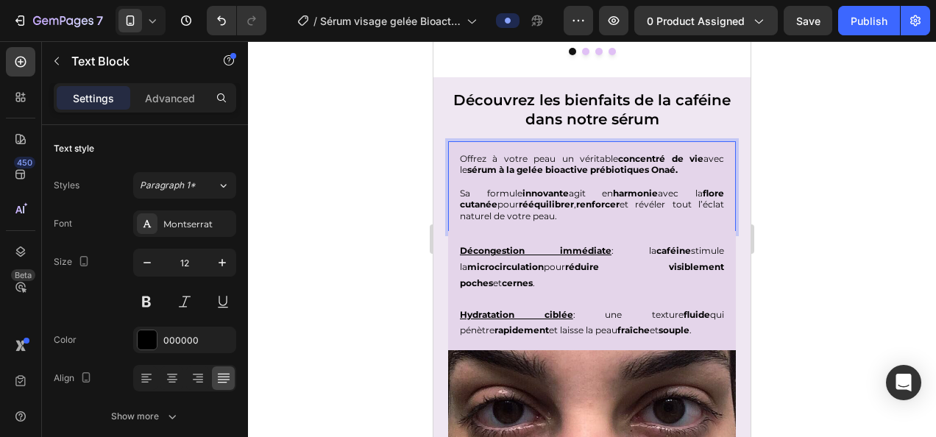
click at [477, 216] on p "Sa formule innovante agit en harmonie avec la flore cutanée pour rééquilibrer ,…" at bounding box center [592, 205] width 264 height 35
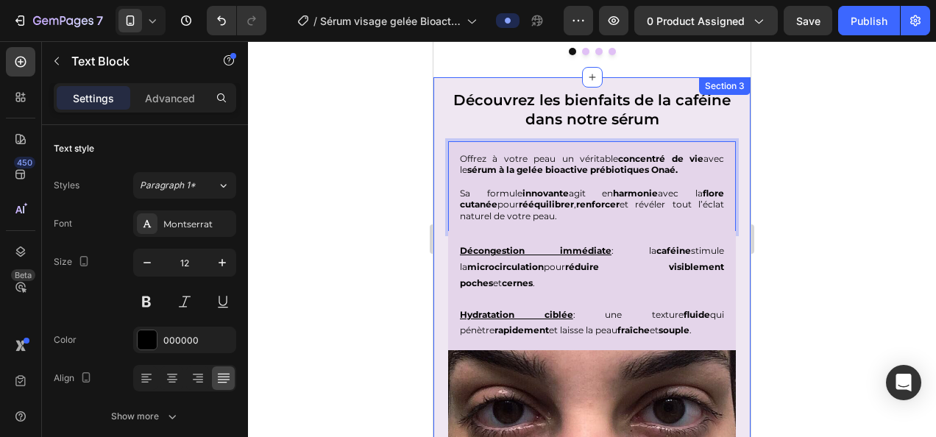
click at [388, 232] on div at bounding box center [592, 239] width 688 height 396
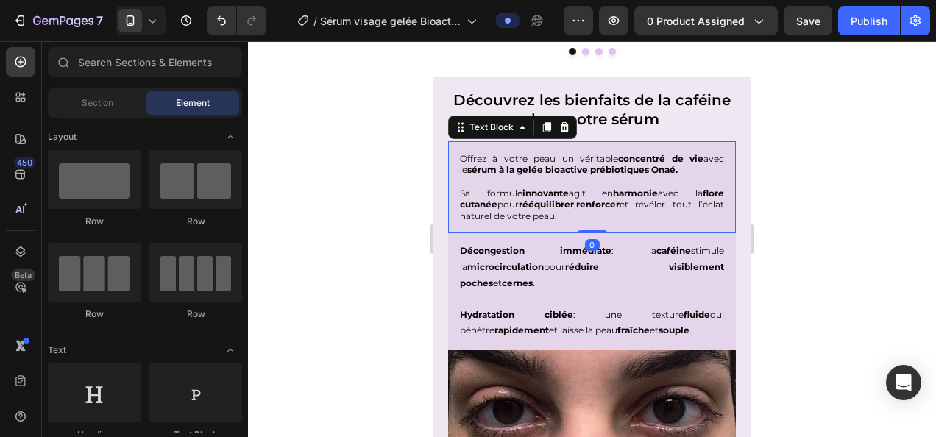
click at [468, 215] on p "Sa formule innovante agit en harmonie avec la flore cutanée pour rééquilibrer ,…" at bounding box center [592, 205] width 264 height 35
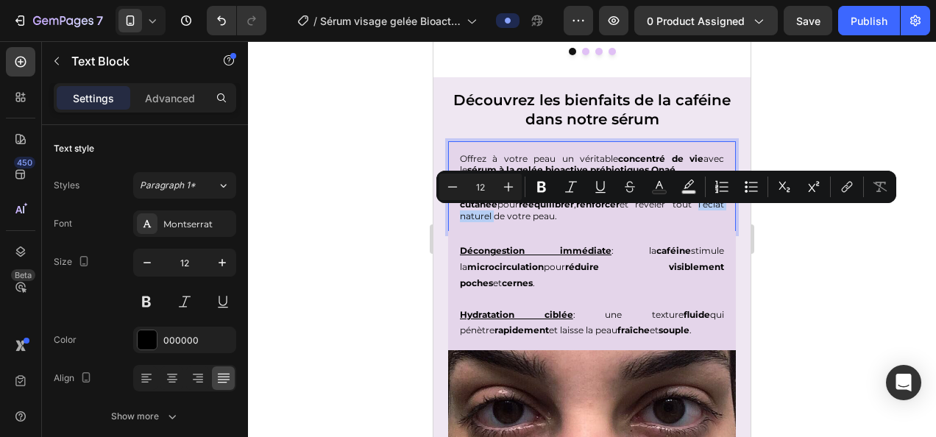
drag, startPoint x: 456, startPoint y: 215, endPoint x: 521, endPoint y: 217, distance: 64.8
click at [521, 217] on div "Offrez à votre peau un véritable concentré de vie avec le sérum à la gelée bioa…" at bounding box center [592, 187] width 288 height 93
click at [540, 188] on icon "Editor contextual toolbar" at bounding box center [541, 186] width 15 height 15
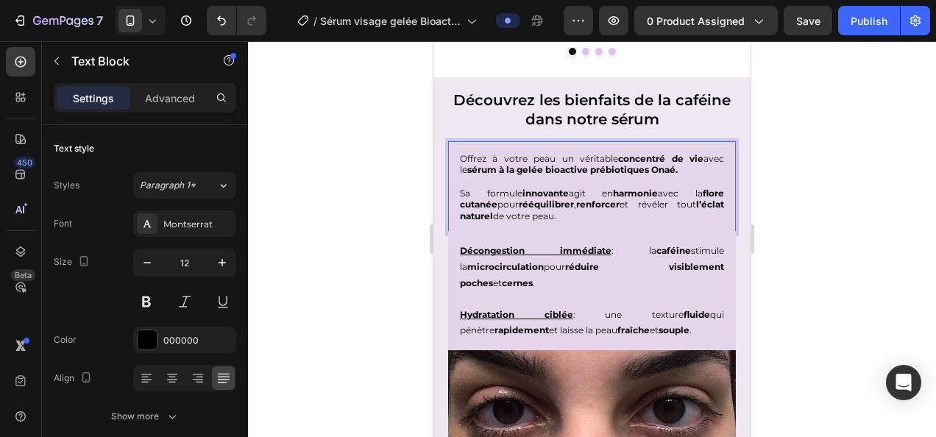
click at [866, 293] on div at bounding box center [592, 239] width 688 height 396
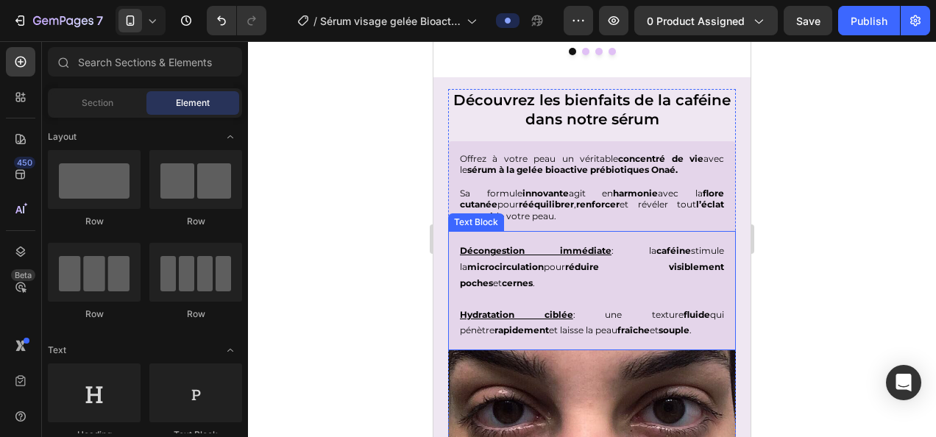
click at [584, 249] on p "Décongestion immédiate : la caféine stimule la microcirculation pour réduire vi…" at bounding box center [592, 267] width 264 height 48
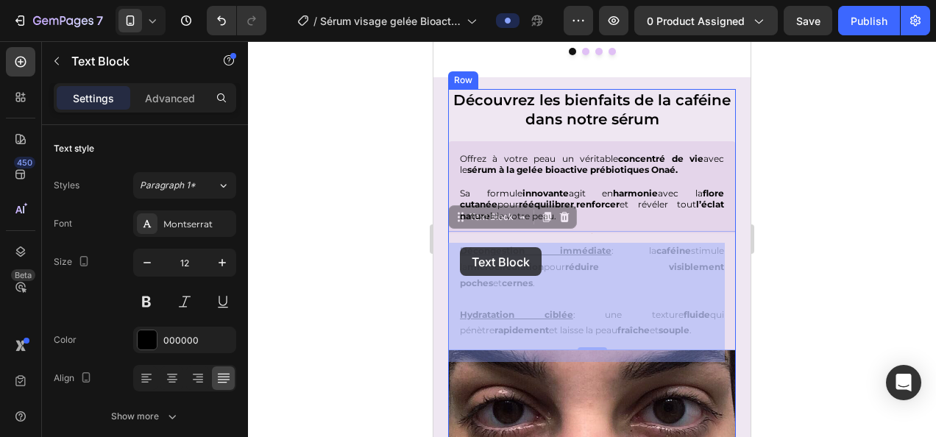
drag, startPoint x: 587, startPoint y: 247, endPoint x: 460, endPoint y: 247, distance: 127.2
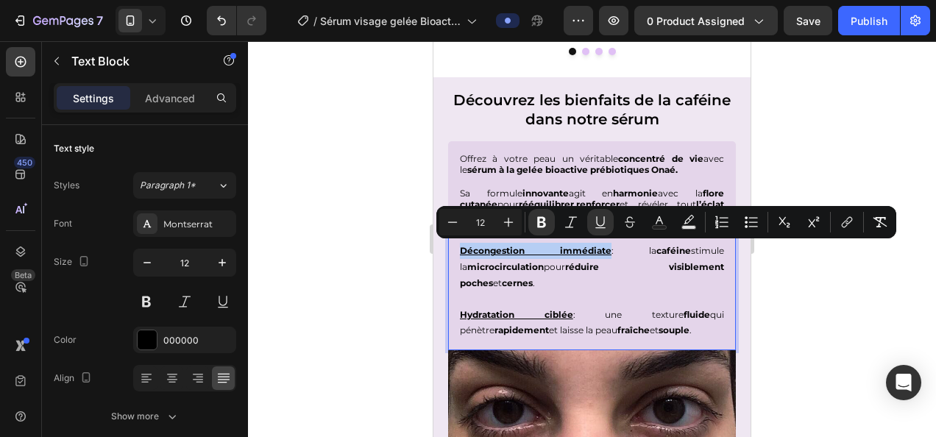
drag, startPoint x: 585, startPoint y: 246, endPoint x: 459, endPoint y: 252, distance: 126.6
click at [460, 252] on p "Décongestion immédiate : la caféine stimule la microcirculation pour réduire vi…" at bounding box center [592, 267] width 264 height 48
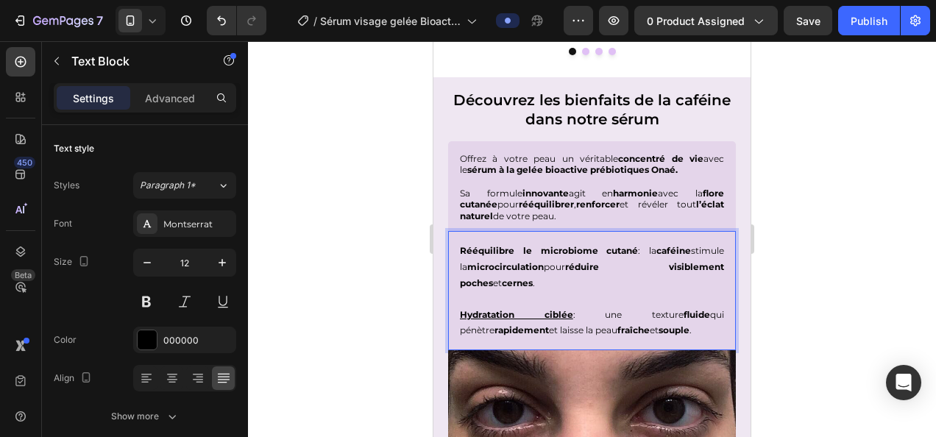
click at [637, 262] on strong "réduire visiblement poches" at bounding box center [592, 274] width 264 height 27
click at [516, 271] on p "Rééquilibre le microbiome cutané : la caféine stimule la microcirculation pour …" at bounding box center [592, 267] width 264 height 48
click at [504, 288] on p "Rééquilibre le microbiome cutané : la caféine stimule la microcirculation pour …" at bounding box center [592, 267] width 264 height 48
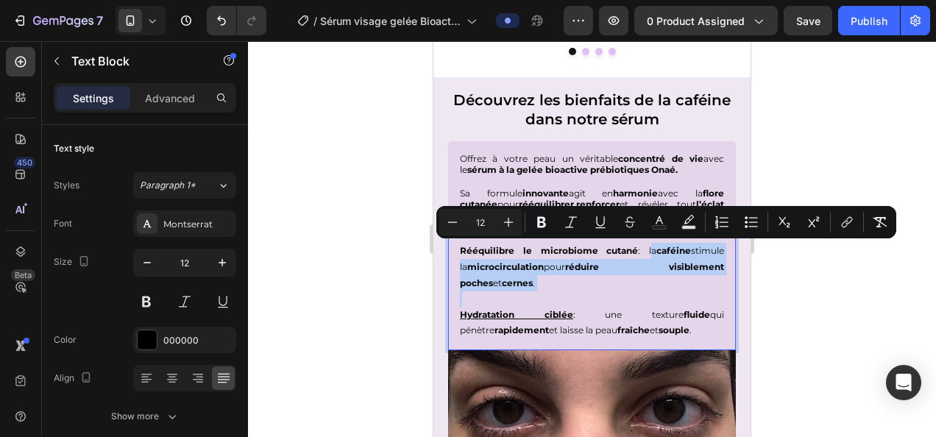
drag, startPoint x: 504, startPoint y: 288, endPoint x: 622, endPoint y: 248, distance: 125.1
click at [622, 248] on p "Rééquilibre le microbiome cutané : la caféine stimule la microcirculation pour …" at bounding box center [592, 267] width 264 height 48
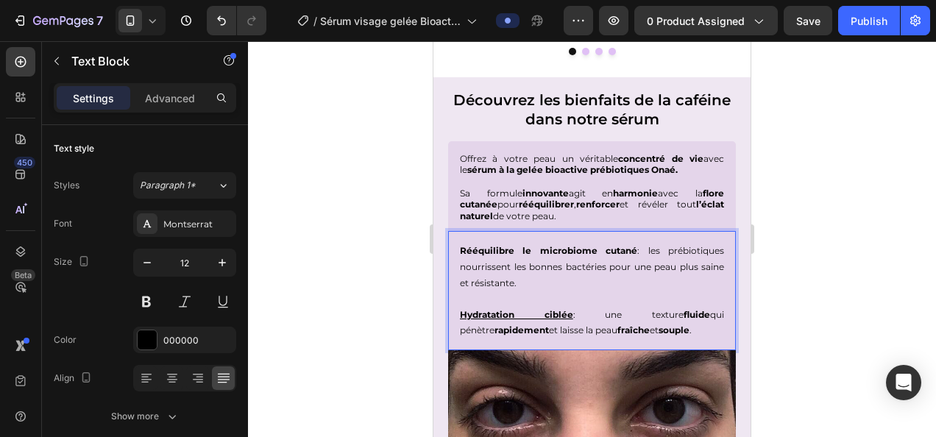
click at [546, 316] on u "Hydratation ciblée" at bounding box center [516, 314] width 113 height 11
drag, startPoint x: 550, startPoint y: 311, endPoint x: 449, endPoint y: 316, distance: 101.6
click at [449, 316] on div "Rééquilibre le microbiome cutané : les prébiotiques nourrissent les bonnes bact…" at bounding box center [592, 290] width 288 height 119
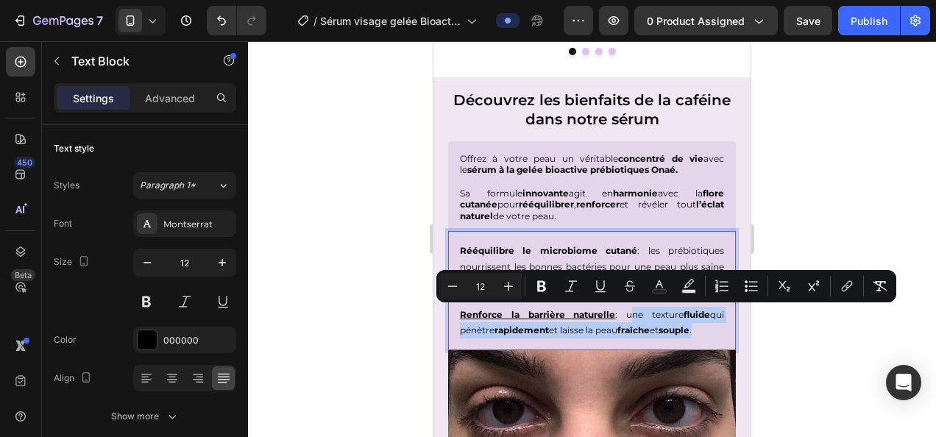
drag, startPoint x: 714, startPoint y: 333, endPoint x: 612, endPoint y: 315, distance: 103.9
click at [612, 315] on div "Rééquilibre le microbiome cutané : les prébiotiques nourrissent les bonnes bact…" at bounding box center [592, 290] width 288 height 119
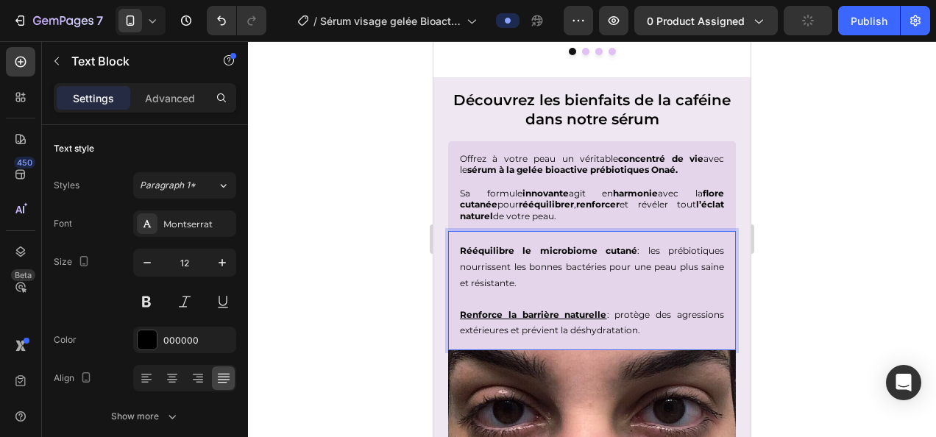
click at [679, 247] on p "Rééquilibre le microbiome cutané : les prébiotiques nourrissent les bonnes bact…" at bounding box center [592, 267] width 264 height 48
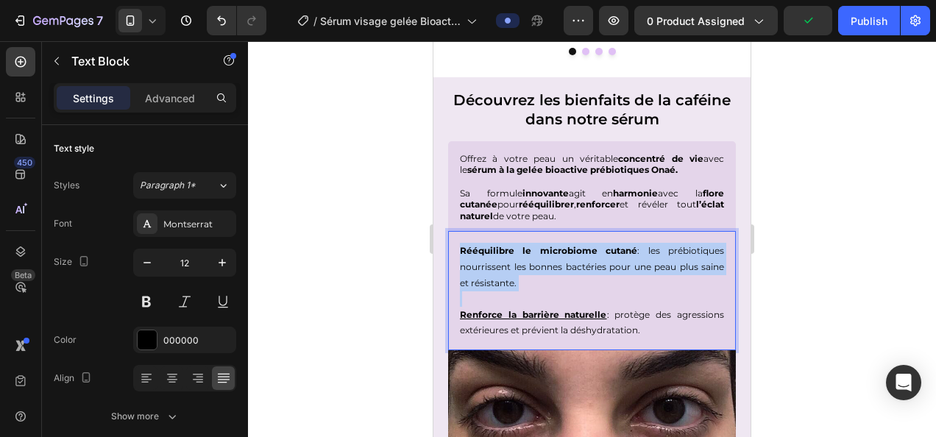
click at [679, 247] on p "Rééquilibre le microbiome cutané : les prébiotiques nourrissent les bonnes bact…" at bounding box center [592, 267] width 264 height 48
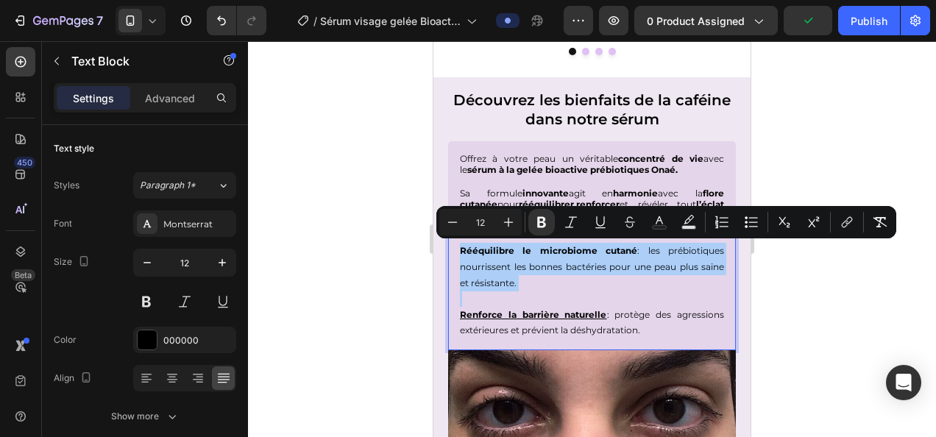
click at [831, 335] on div at bounding box center [592, 239] width 688 height 396
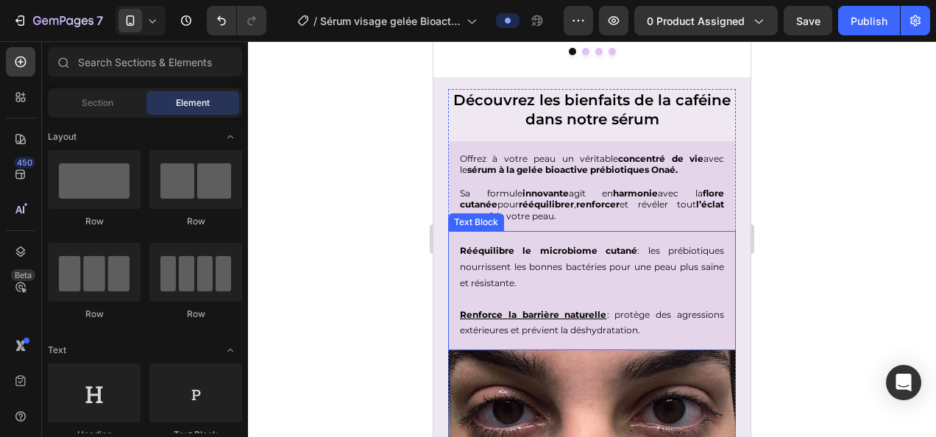
click at [680, 249] on p "Rééquilibre le microbiome cutané : les prébiotiques nourrissent les bonnes bact…" at bounding box center [592, 267] width 264 height 48
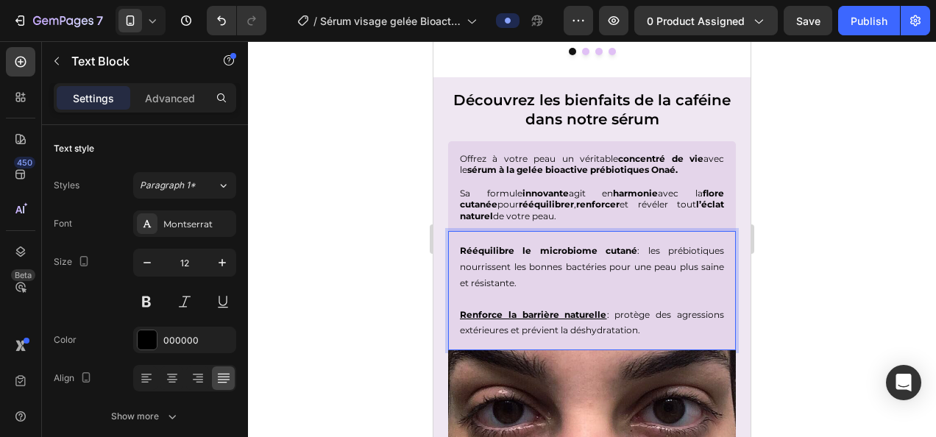
click at [680, 249] on p "Rééquilibre le microbiome cutané : les prébiotiques nourrissent les bonnes bact…" at bounding box center [592, 267] width 264 height 48
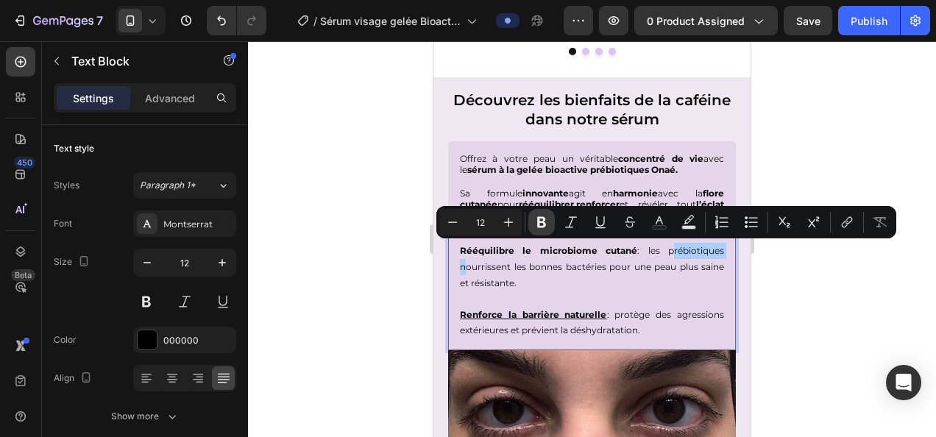
click at [544, 219] on icon "Editor contextual toolbar" at bounding box center [541, 222] width 9 height 11
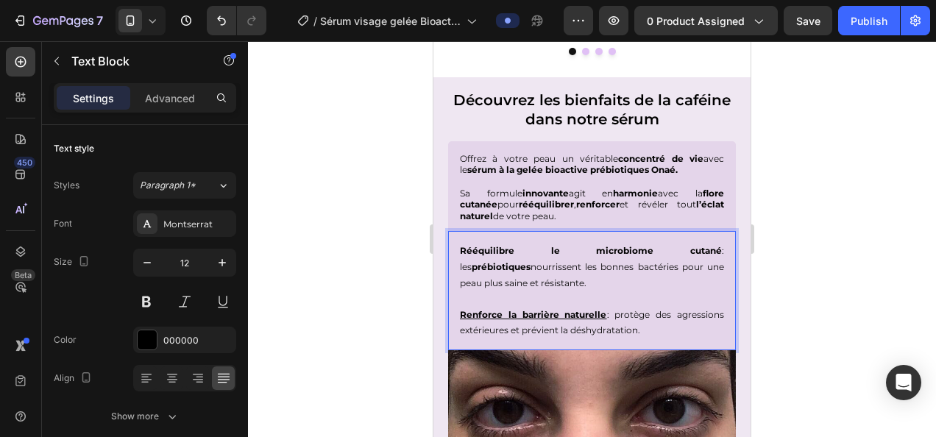
click at [324, 327] on div at bounding box center [592, 239] width 688 height 396
click at [529, 265] on p "Rééquilibre le microbiome cutané : les prébiotiques nourrissent les bonnes bact…" at bounding box center [592, 267] width 264 height 48
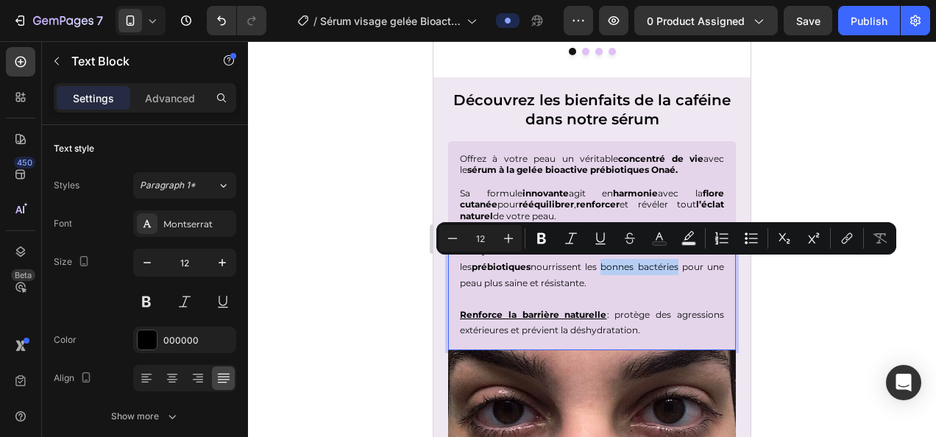
drag, startPoint x: 533, startPoint y: 264, endPoint x: 612, endPoint y: 272, distance: 79.8
click at [549, 245] on button "Bold" at bounding box center [541, 238] width 26 height 26
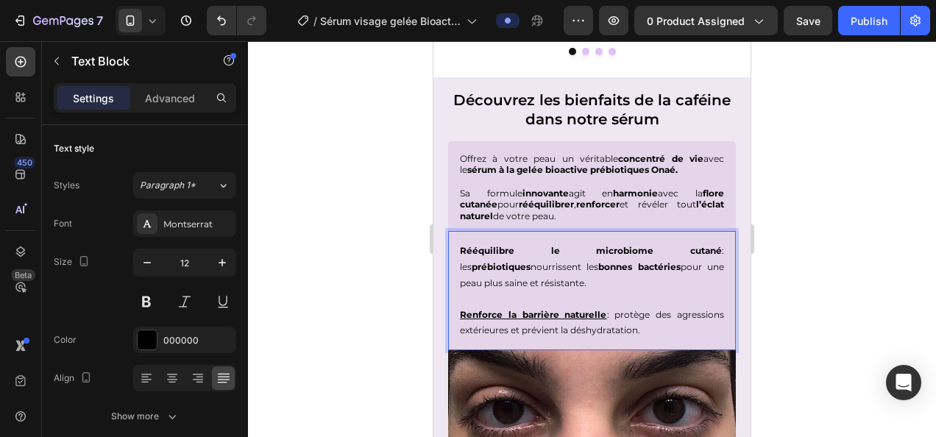
click at [352, 285] on div at bounding box center [592, 239] width 688 height 396
click at [471, 280] on p "Rééquilibre le microbiome cutané : les prébiotiques nourrissent les bonnes bact…" at bounding box center [592, 267] width 264 height 48
click at [469, 280] on p "Rééquilibre le microbiome cutané : les prébiotiques nourrissent les bonnes bact…" at bounding box center [592, 267] width 264 height 48
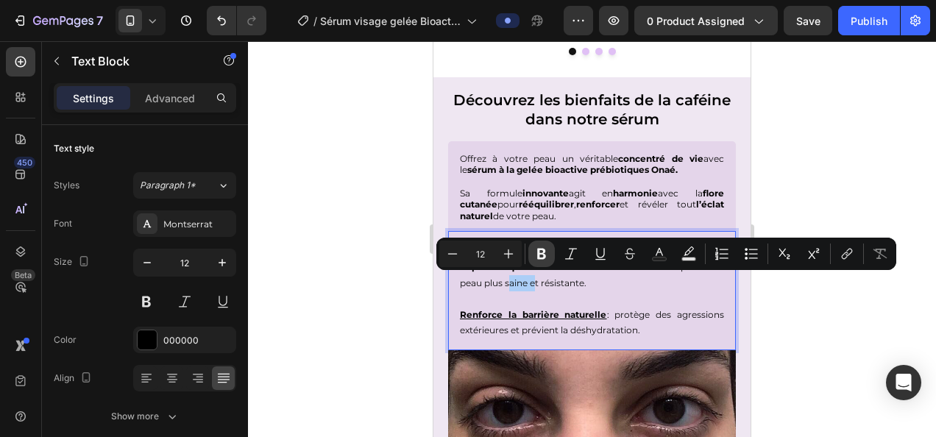
click at [541, 246] on button "Bold" at bounding box center [541, 254] width 26 height 26
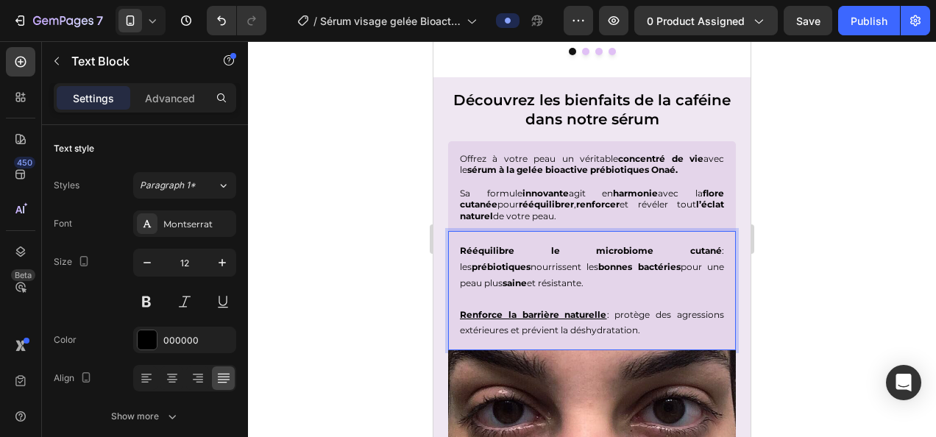
click at [377, 285] on div at bounding box center [592, 239] width 688 height 396
click at [524, 282] on p "Rééquilibre le microbiome cutané : les prébiotiques nourrissent les bonnes bact…" at bounding box center [592, 267] width 264 height 48
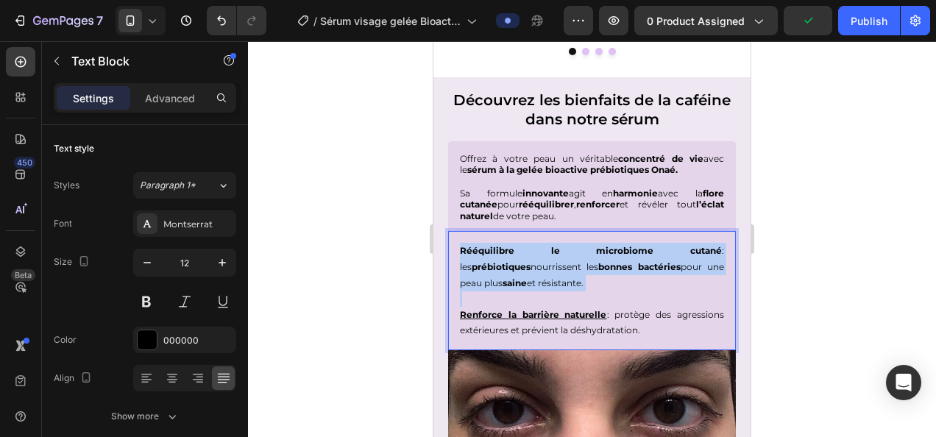
click at [524, 282] on p "Rééquilibre le microbiome cutané : les prébiotiques nourrissent les bonnes bact…" at bounding box center [592, 267] width 264 height 48
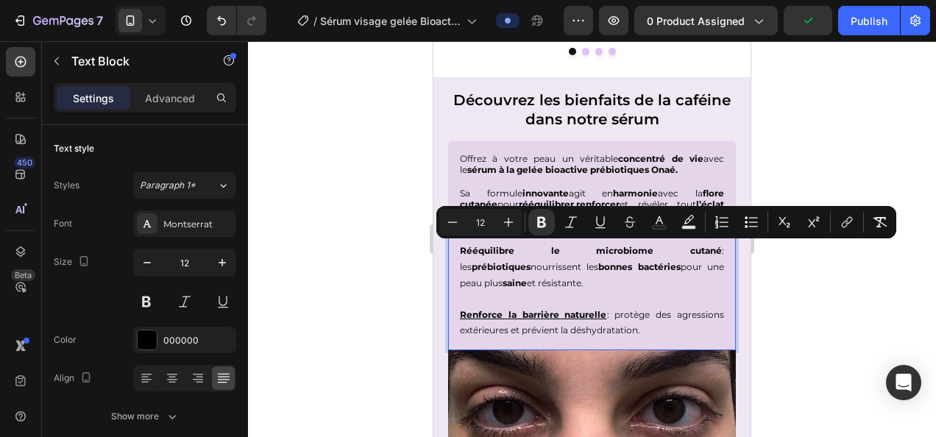
click at [538, 309] on u "Renforce la barrière naturelle" at bounding box center [533, 314] width 147 height 11
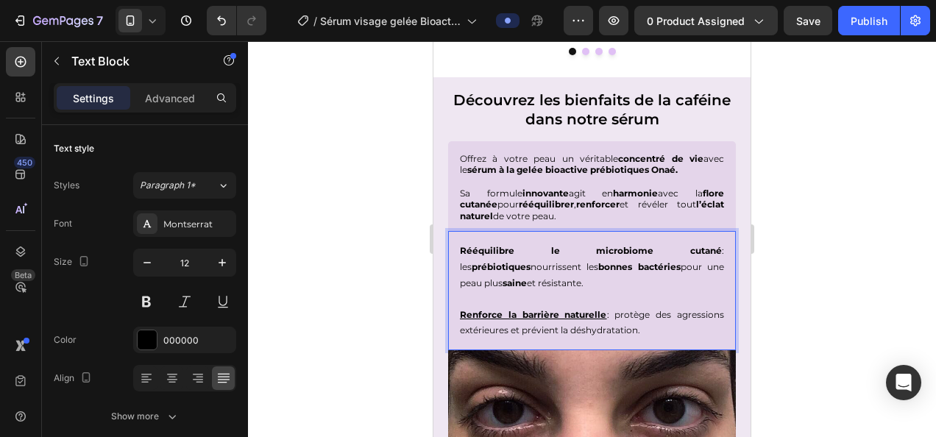
click at [521, 281] on p "Rééquilibre le microbiome cutané : les prébiotiques nourrissent les bonnes bact…" at bounding box center [592, 267] width 264 height 48
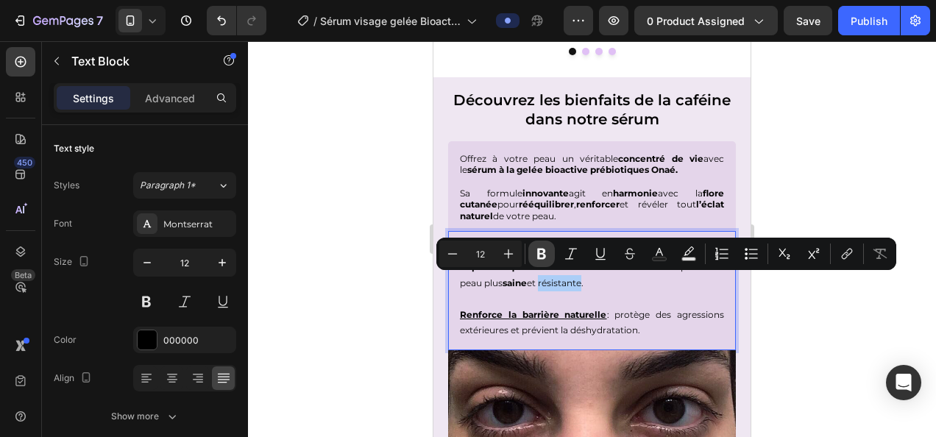
click at [540, 252] on icon "Editor contextual toolbar" at bounding box center [541, 253] width 15 height 15
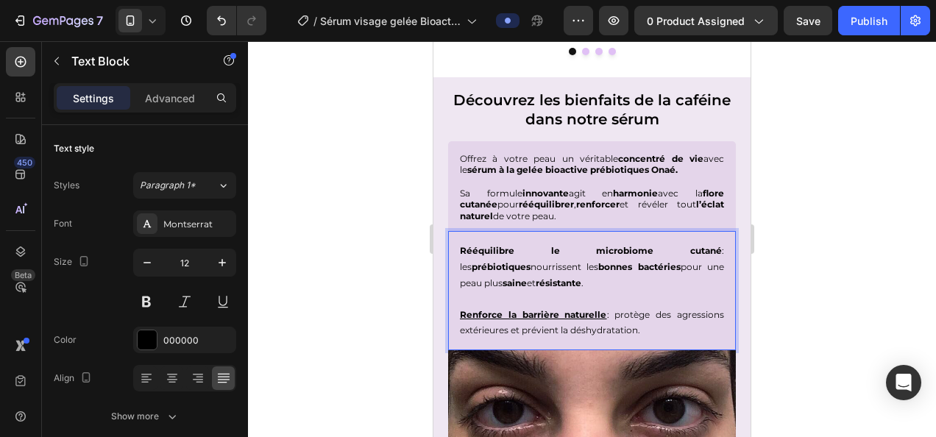
click at [359, 332] on div at bounding box center [592, 239] width 688 height 396
click at [619, 310] on p "Renforce la barrière naturelle : protège des agressions extérieures et prévient…" at bounding box center [592, 315] width 264 height 48
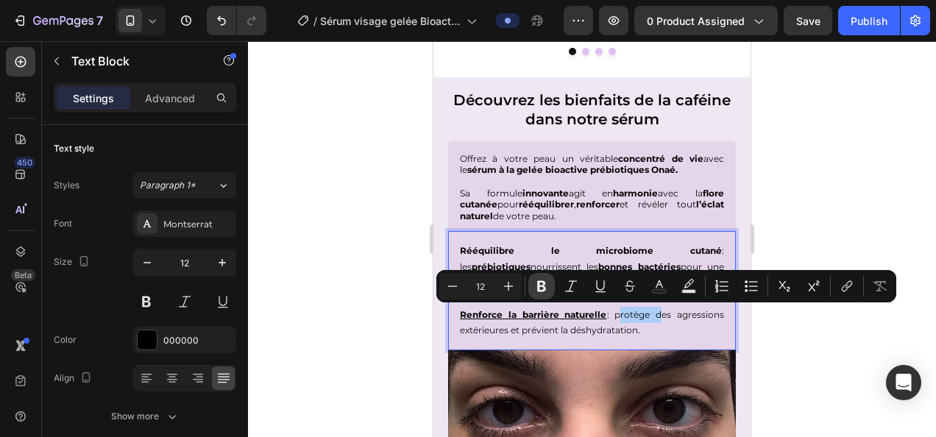
click at [540, 288] on icon "Editor contextual toolbar" at bounding box center [541, 286] width 15 height 15
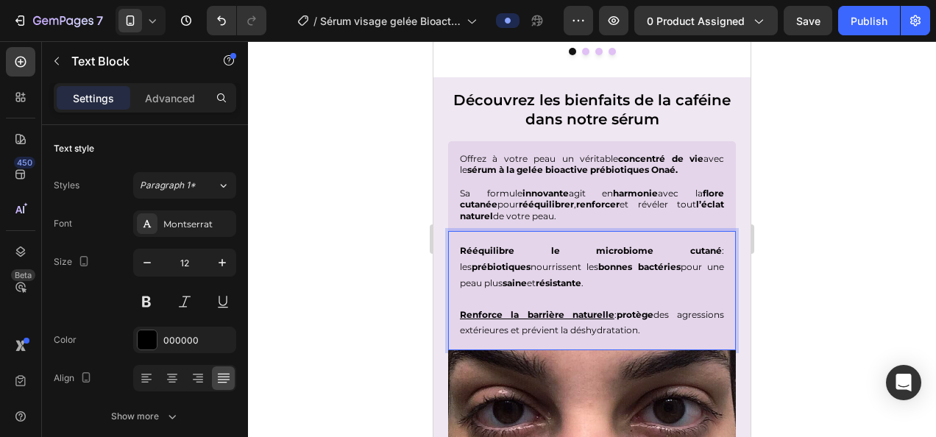
click at [784, 335] on div at bounding box center [592, 239] width 688 height 396
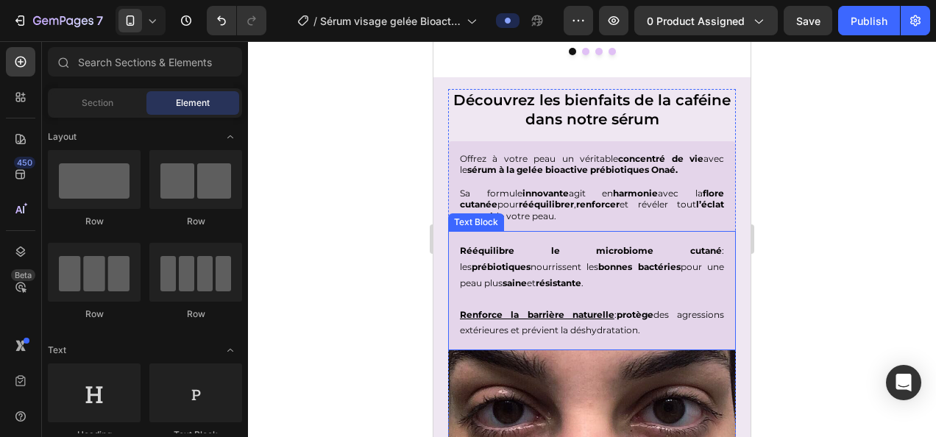
click at [664, 313] on p "Renforce la barrière naturelle : protège des agressions extérieures et prévient…" at bounding box center [592, 315] width 264 height 48
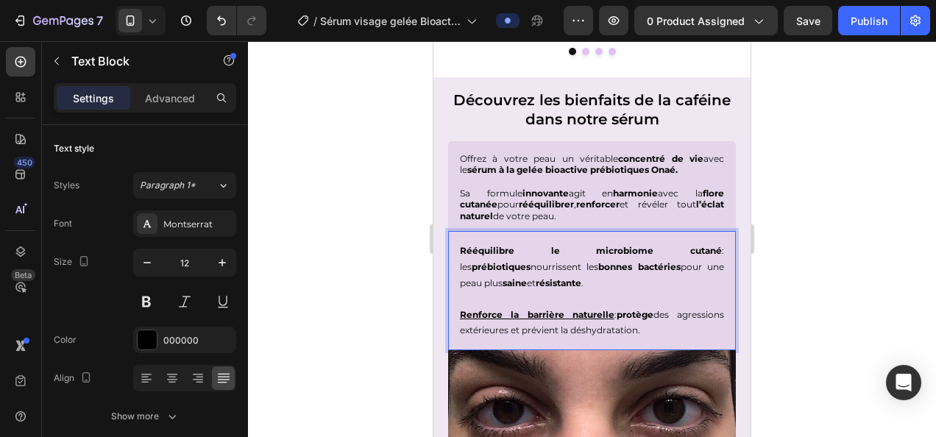
click at [669, 315] on p "Renforce la barrière naturelle : protège des agressions extérieures et prévient…" at bounding box center [592, 315] width 264 height 48
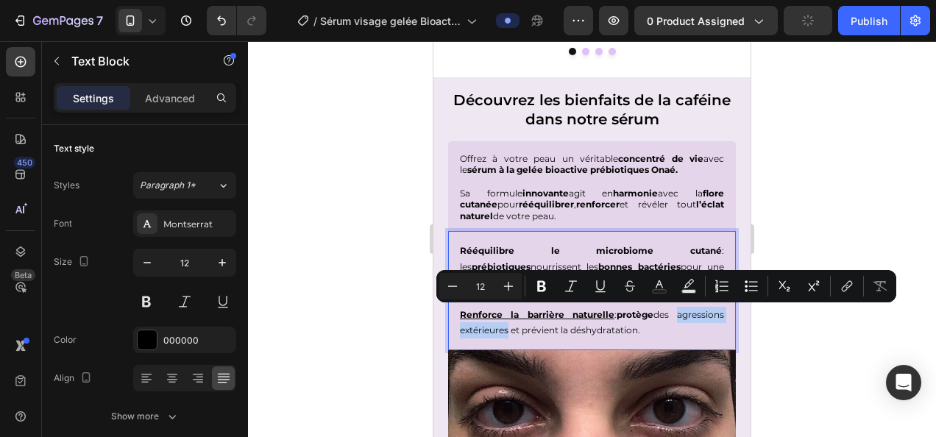
drag, startPoint x: 666, startPoint y: 315, endPoint x: 506, endPoint y: 330, distance: 161.0
click at [506, 330] on p "Renforce la barrière naturelle : protège des agressions extérieures et prévient…" at bounding box center [592, 315] width 264 height 48
click at [541, 285] on icon "Editor contextual toolbar" at bounding box center [541, 286] width 9 height 11
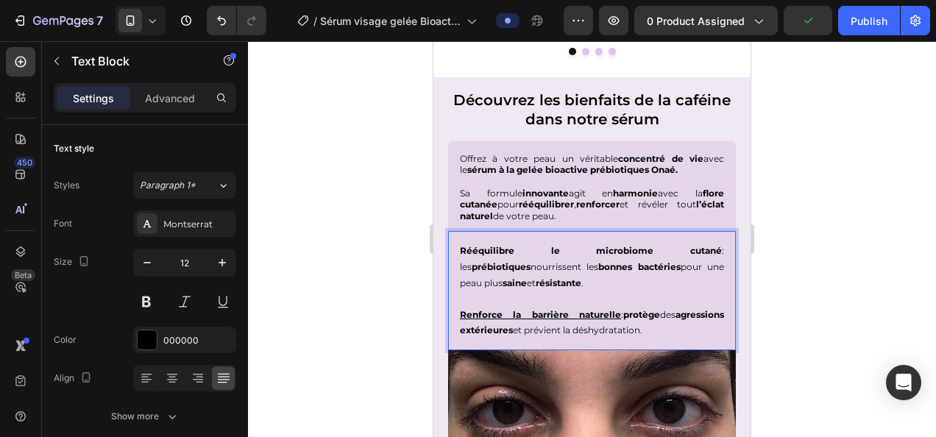
click at [301, 313] on div at bounding box center [592, 239] width 688 height 396
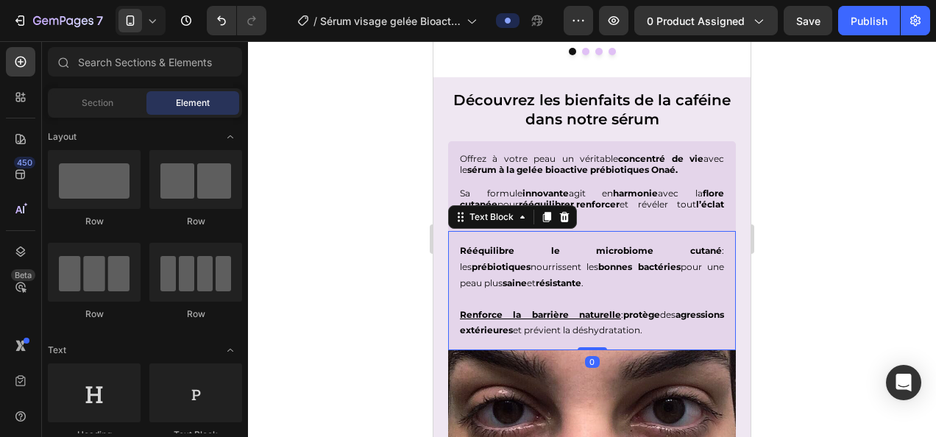
click at [586, 330] on p "Renforce la barrière naturelle : protège des agressions extérieures et prévient…" at bounding box center [592, 315] width 264 height 48
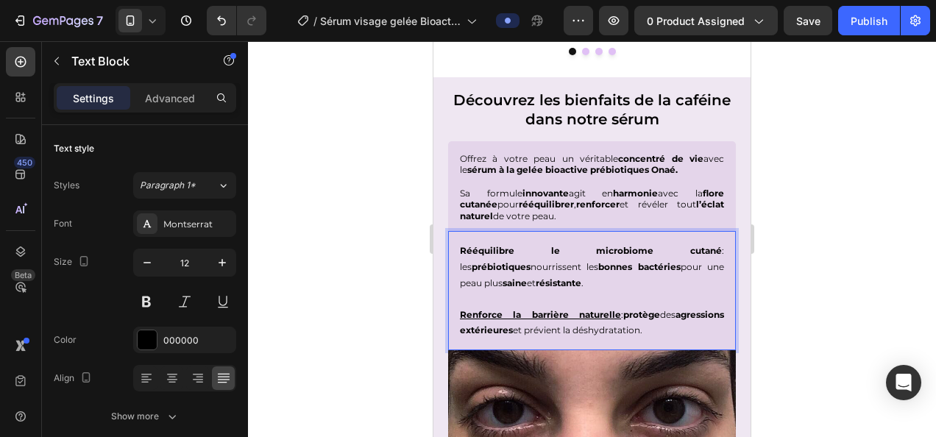
click at [597, 330] on p "Renforce la barrière naturelle : protège des agressions extérieures et prévient…" at bounding box center [592, 315] width 264 height 48
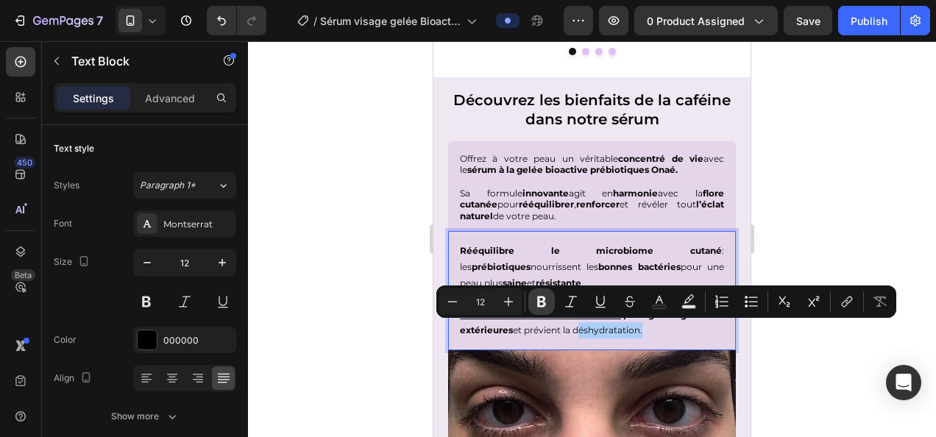
click at [538, 305] on icon "Editor contextual toolbar" at bounding box center [541, 301] width 9 height 11
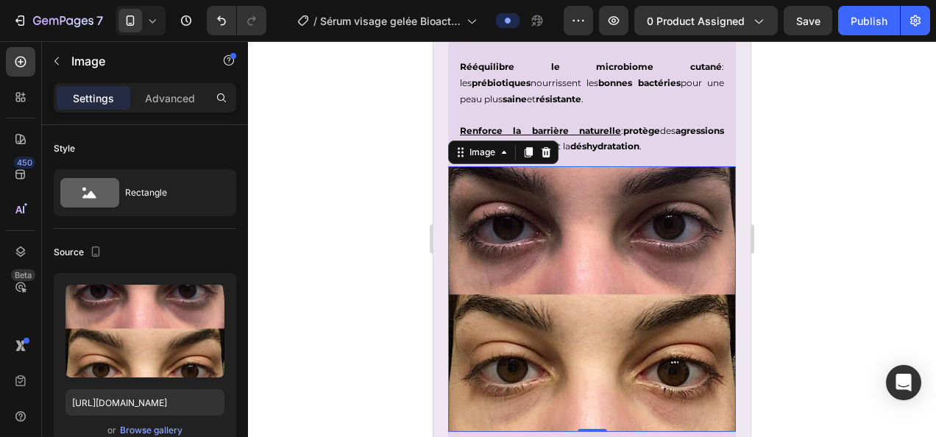
scroll to position [1971, 0]
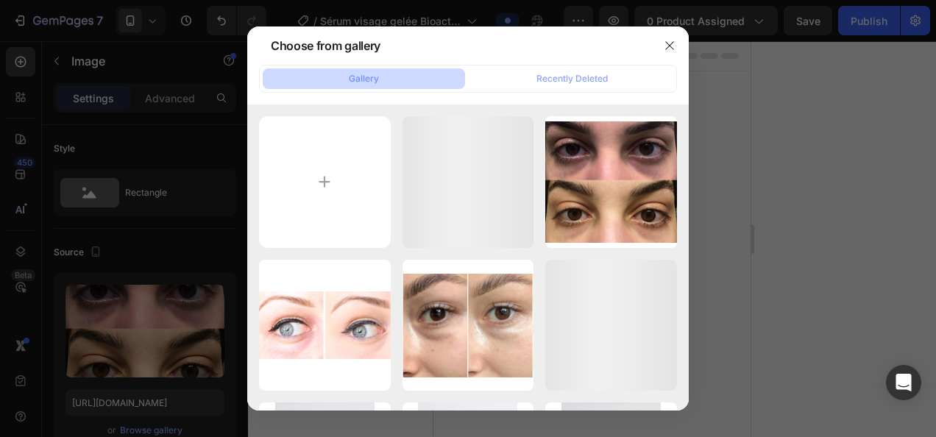
scroll to position [1971, 0]
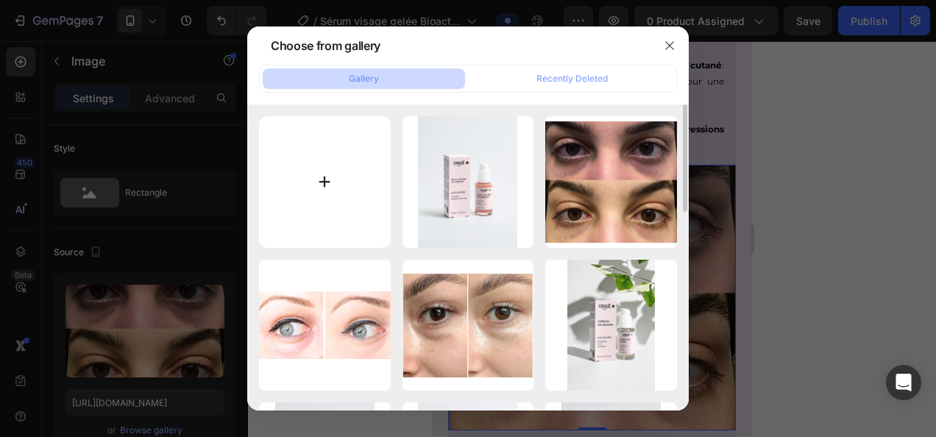
click at [313, 168] on input "file" at bounding box center [325, 182] width 132 height 132
type input "C:\fakepath\SERUM-PURIFIANT_IMGCINQ_AVANT-APRES.jpg"
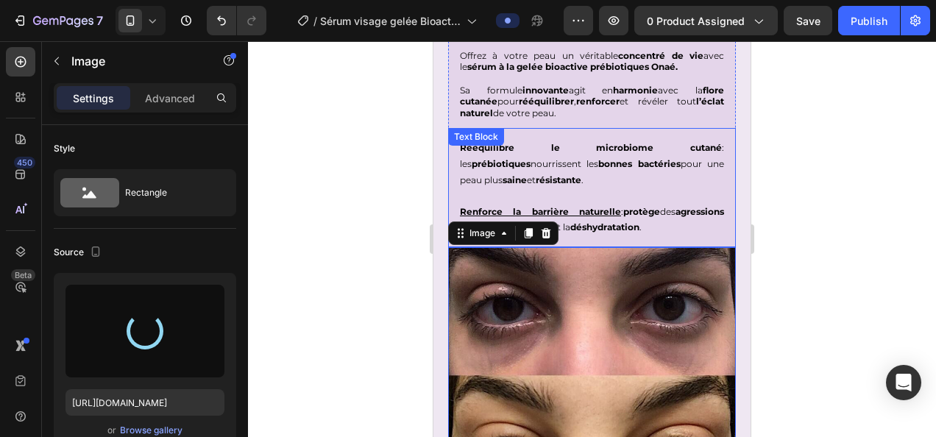
scroll to position [1892, 0]
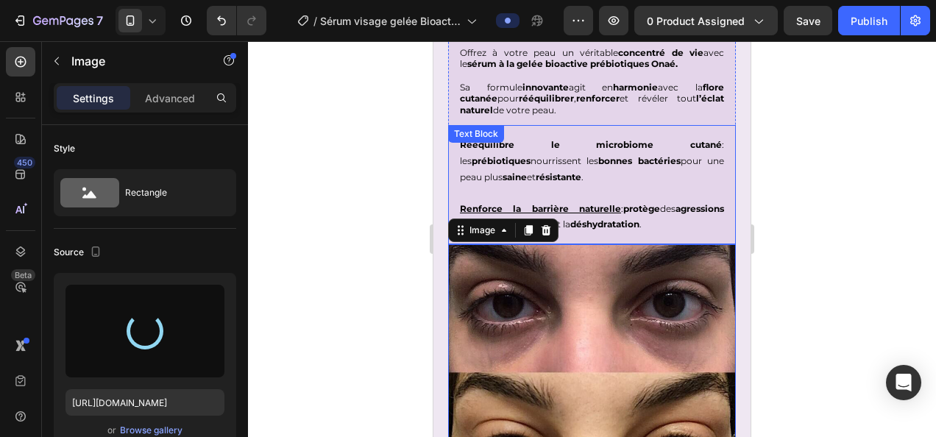
type input "[URL][DOMAIN_NAME]"
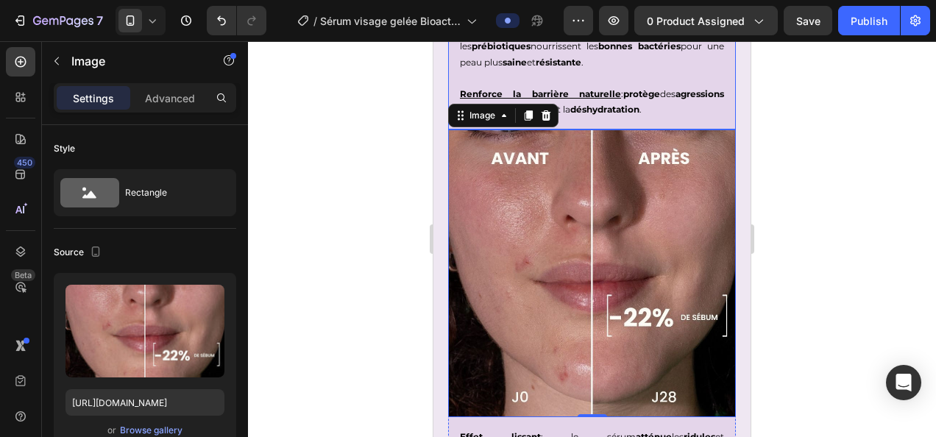
scroll to position [2009, 0]
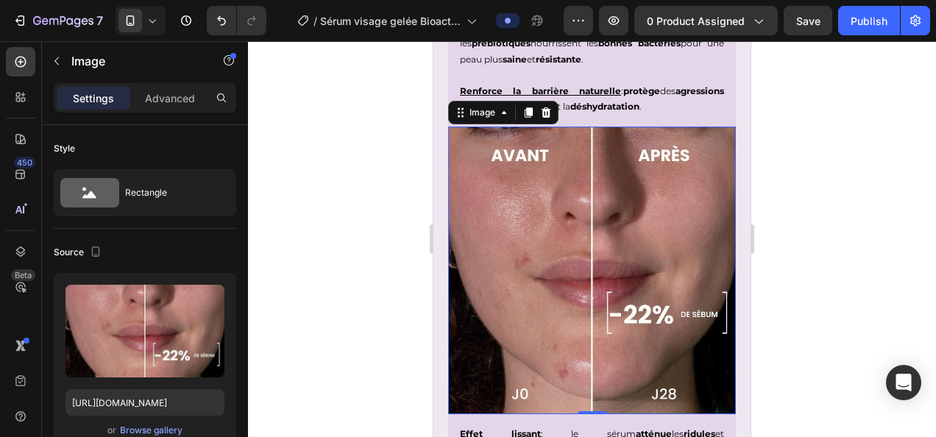
click at [833, 200] on div at bounding box center [592, 239] width 688 height 396
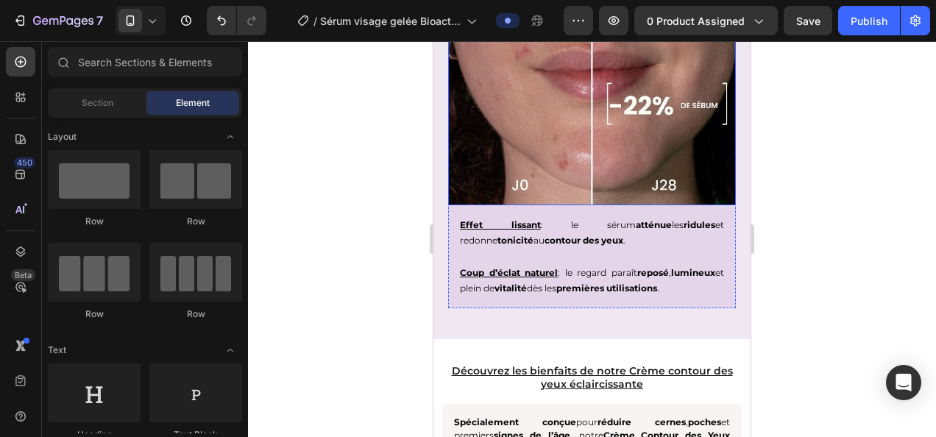
scroll to position [2221, 0]
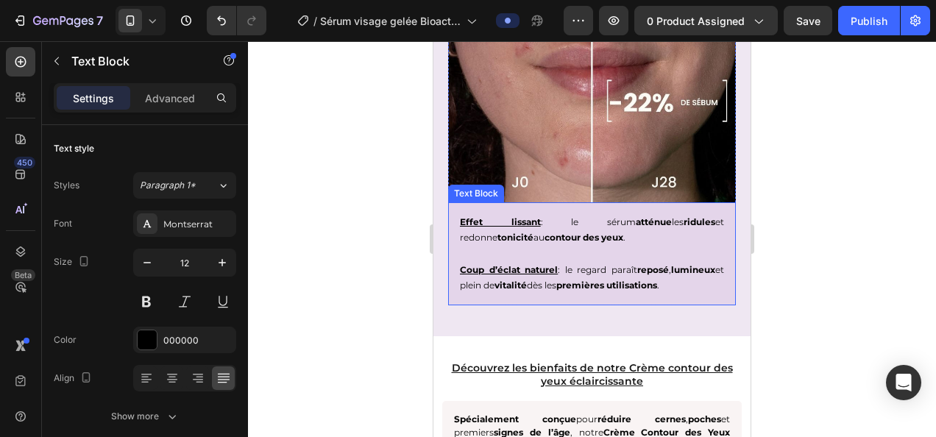
click at [518, 214] on p "Effet lissant : le sérum atténue les ridules et redonne tonicité au contour des…" at bounding box center [592, 230] width 264 height 32
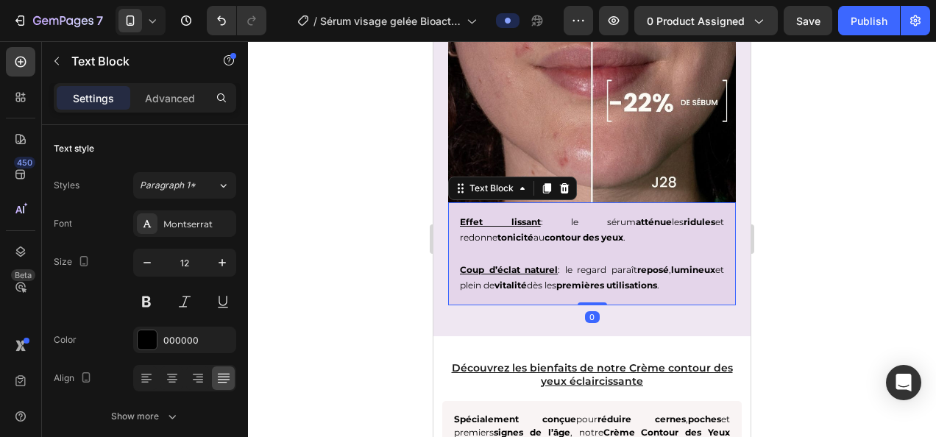
click at [518, 214] on p "Effet lissant : le sérum atténue les ridules et redonne tonicité au contour des…" at bounding box center [592, 230] width 264 height 32
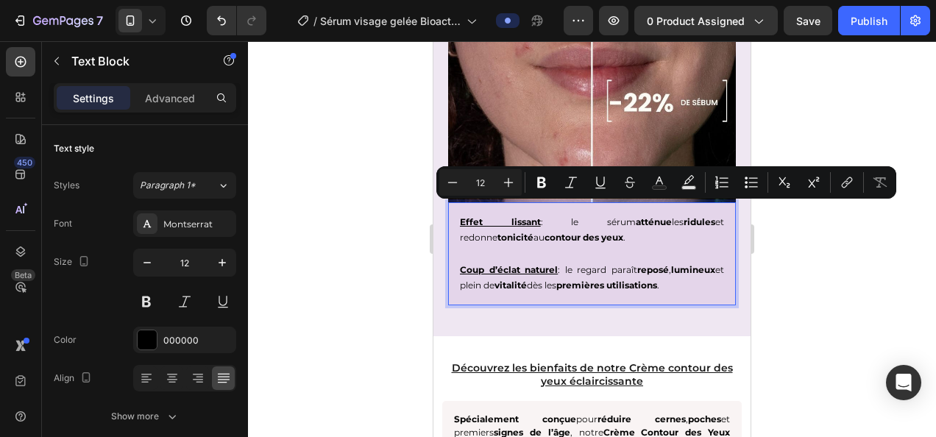
click at [516, 214] on p "Effet lissant : le sérum atténue les ridules et redonne tonicité au contour des…" at bounding box center [592, 230] width 264 height 32
drag, startPoint x: 516, startPoint y: 210, endPoint x: 460, endPoint y: 215, distance: 56.1
click at [460, 215] on p "Effet lissant : le sérum atténue les ridules et redonne tonicité au contour des…" at bounding box center [592, 230] width 264 height 32
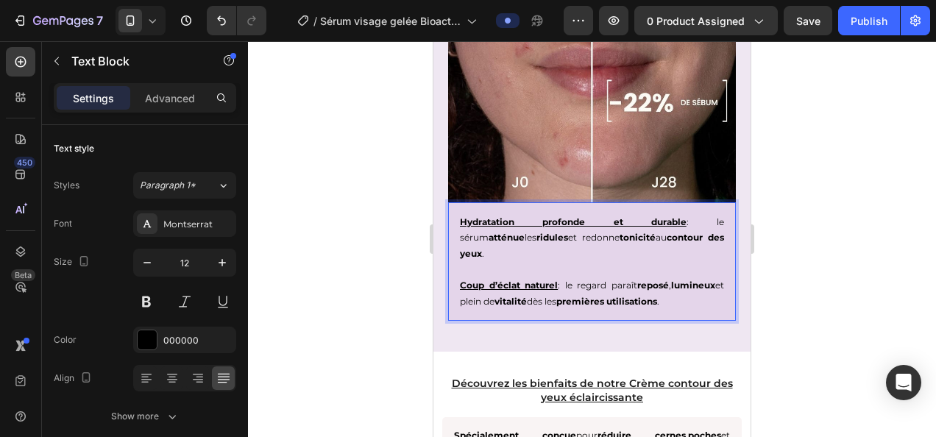
click at [703, 221] on p "Hydratation profonde et durable : le sérum atténue les ridules et redonne tonic…" at bounding box center [592, 238] width 264 height 48
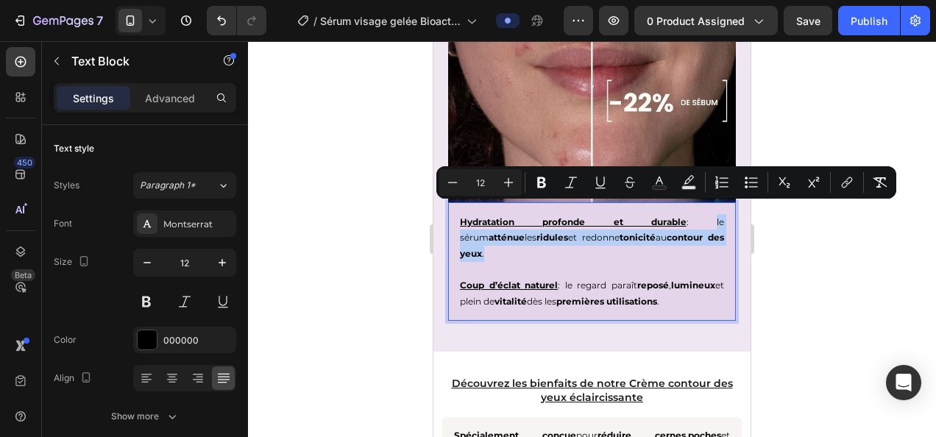
drag, startPoint x: 686, startPoint y: 227, endPoint x: 616, endPoint y: 210, distance: 71.2
click at [616, 214] on p "Hydratation profonde et durable : le sérum atténue les ridules et redonne tonic…" at bounding box center [592, 238] width 264 height 48
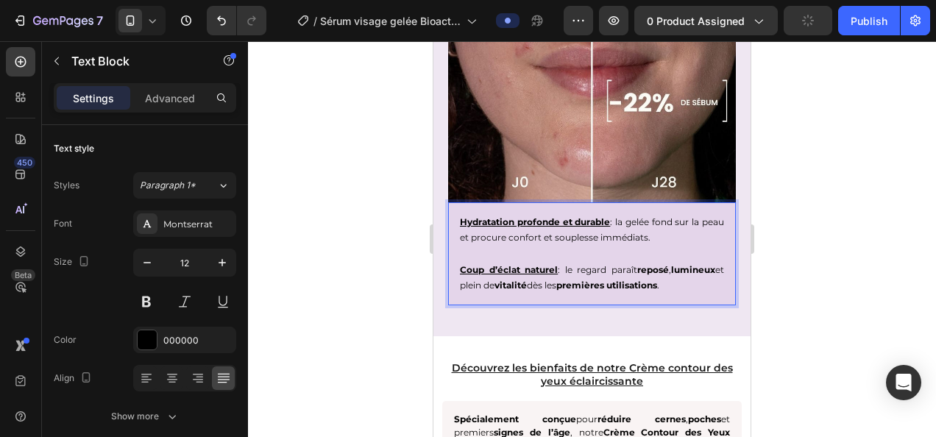
click at [641, 214] on p "Hydratation profonde et durable : la gelée fond sur la peau et procure confort …" at bounding box center [592, 230] width 264 height 32
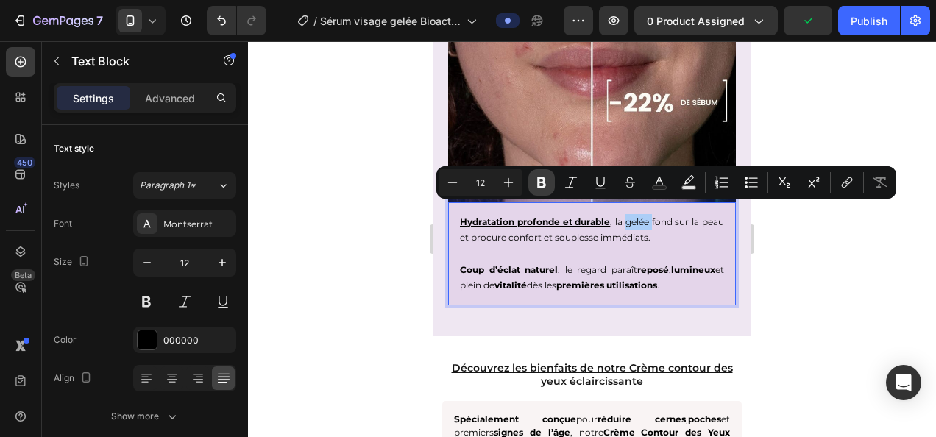
click at [539, 182] on icon "Editor contextual toolbar" at bounding box center [541, 182] width 9 height 11
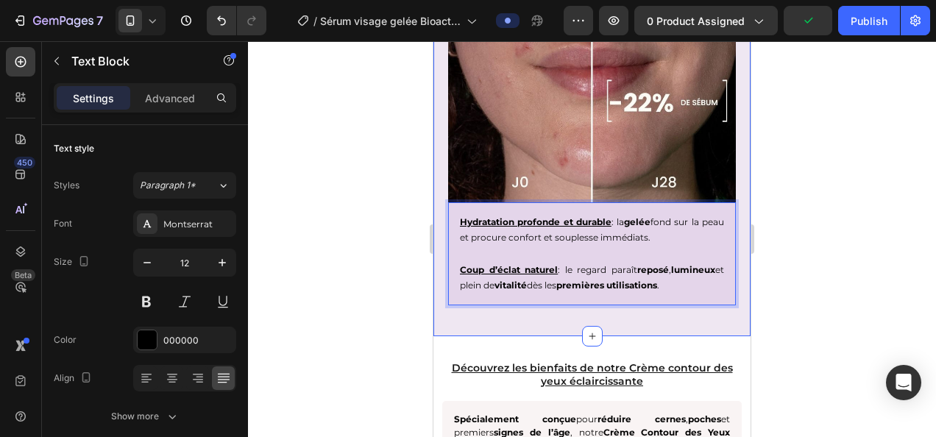
click at [353, 256] on div at bounding box center [592, 239] width 688 height 396
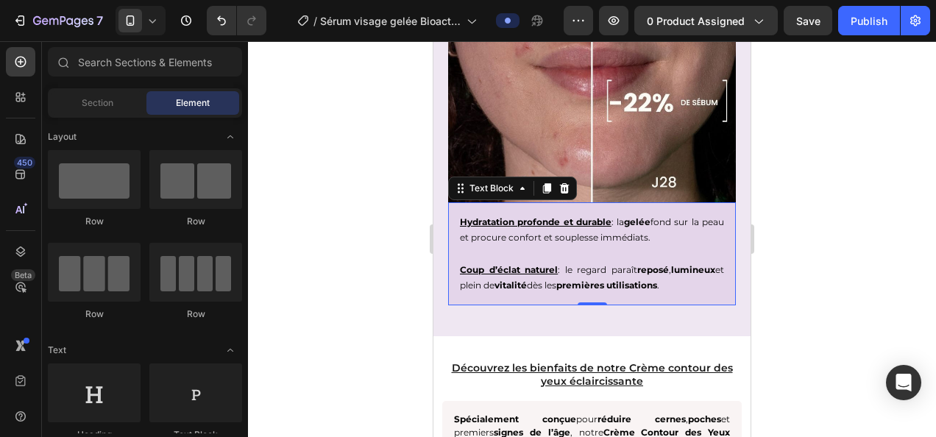
click at [542, 227] on p "Hydratation profonde et durable : la gelée fond sur la peau et procure confort …" at bounding box center [592, 230] width 264 height 32
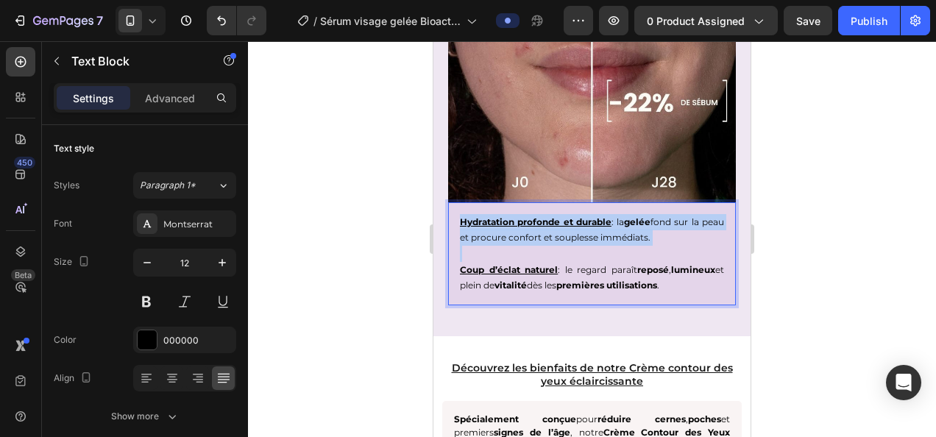
click at [542, 227] on p "Hydratation profonde et durable : la gelée fond sur la peau et procure confort …" at bounding box center [592, 230] width 264 height 32
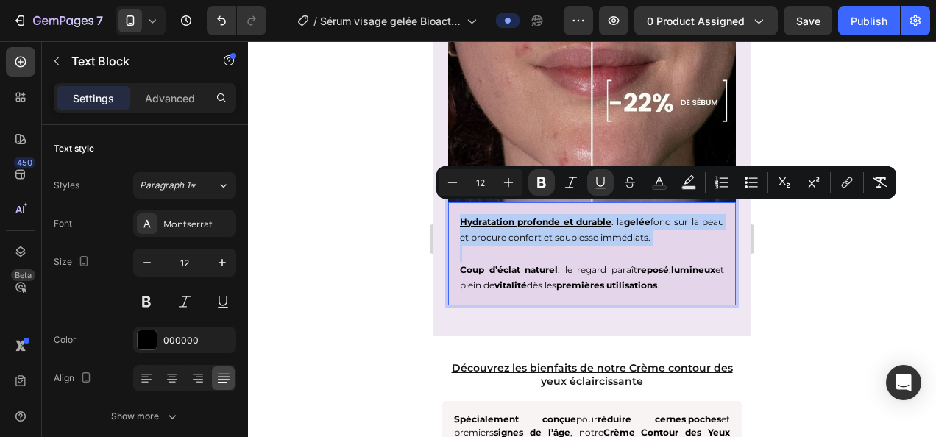
click at [541, 231] on p "Hydratation profonde et durable : la gelée fond sur la peau et procure confort …" at bounding box center [592, 230] width 264 height 32
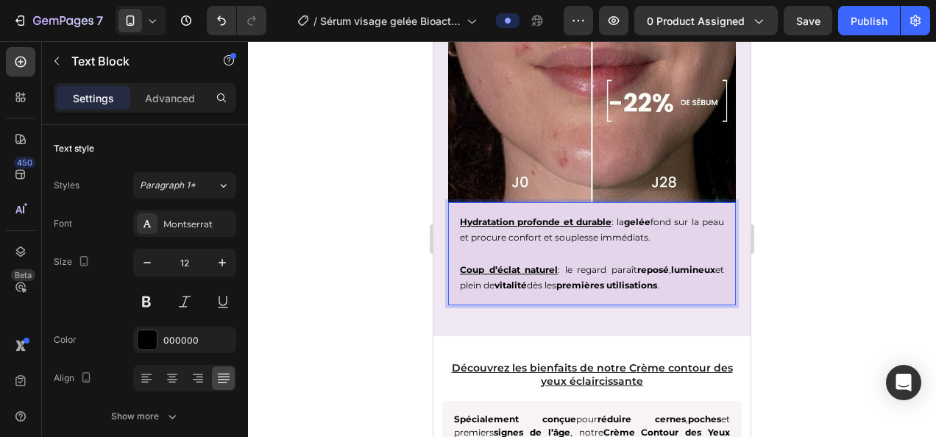
click at [543, 224] on p "Hydratation profonde et durable : la gelée fond sur la peau et procure confort …" at bounding box center [592, 230] width 264 height 32
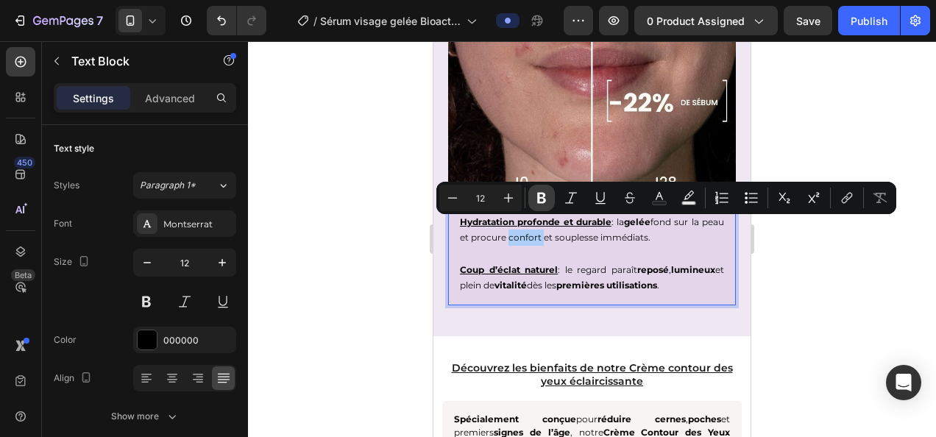
click at [549, 201] on button "Bold" at bounding box center [541, 198] width 26 height 26
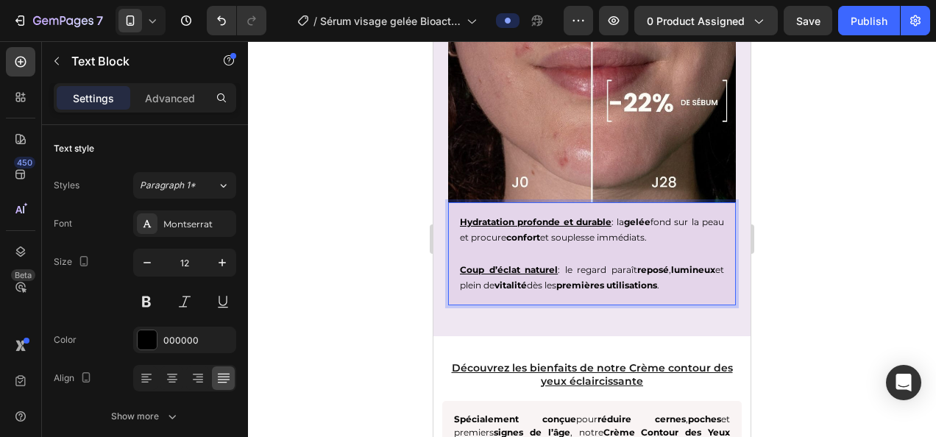
click at [802, 246] on div at bounding box center [592, 239] width 688 height 396
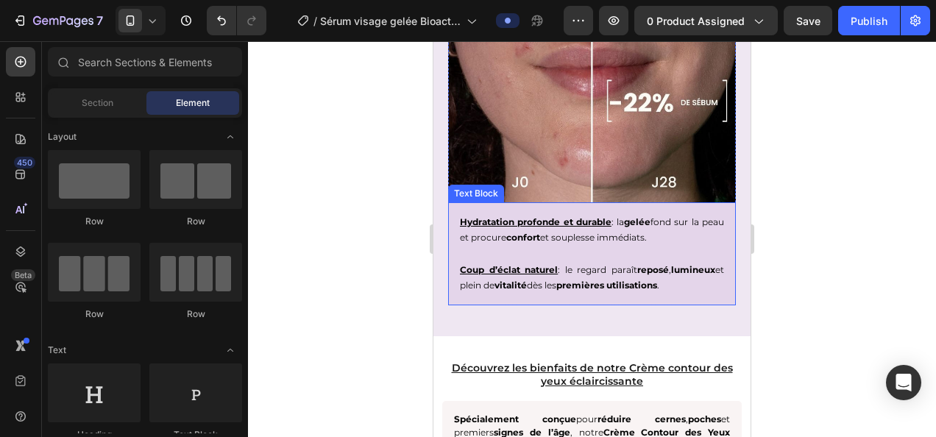
click at [598, 225] on p "Hydratation profonde et durable : la gelée fond sur la peau et procure confort …" at bounding box center [592, 230] width 264 height 32
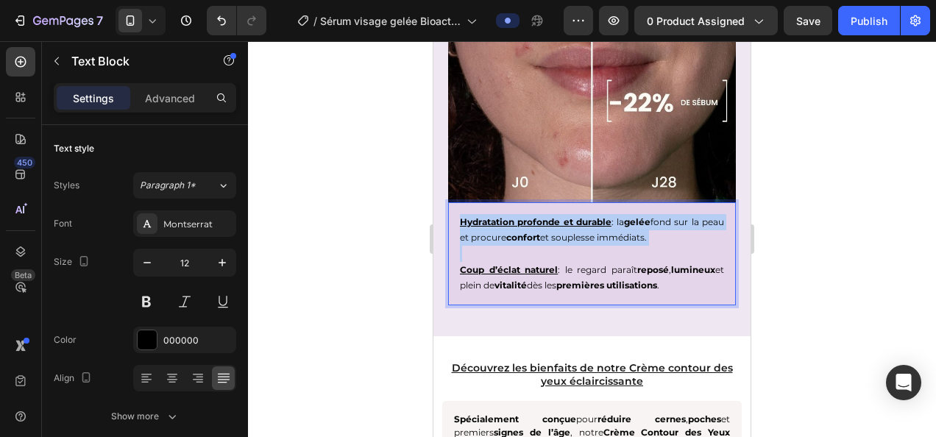
click at [597, 225] on p "Hydratation profonde et durable : la gelée fond sur la peau et procure confort …" at bounding box center [592, 230] width 264 height 32
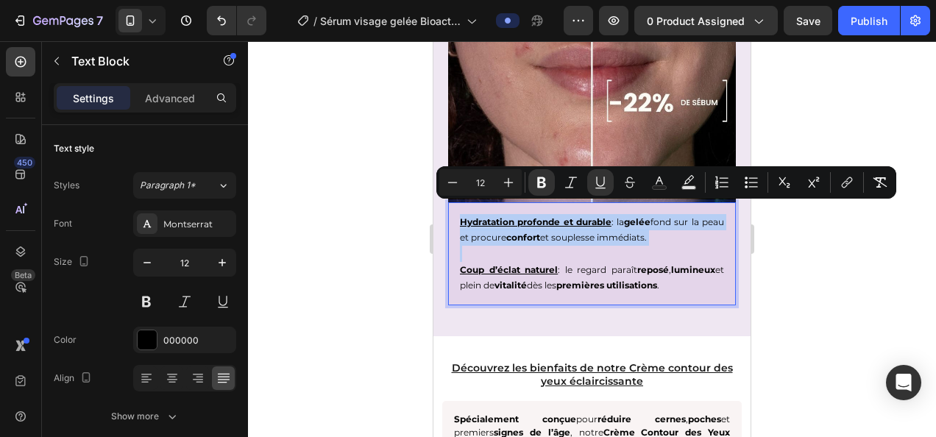
click at [582, 246] on p "Coup d’éclat naturel : le regard paraît reposé , lumineux et plein de vitalité …" at bounding box center [592, 270] width 264 height 48
click at [591, 229] on p "Hydratation profonde et durable : la gelée fond sur la peau et procure confort …" at bounding box center [592, 230] width 264 height 32
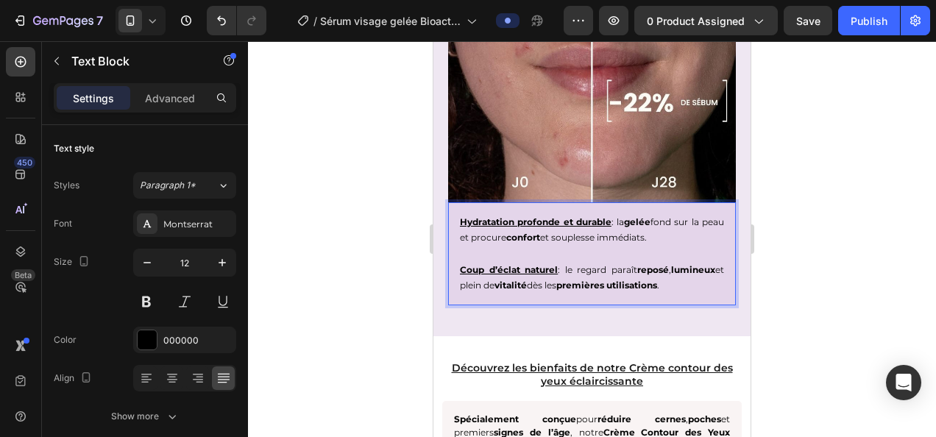
click at [591, 225] on p "Hydratation profonde et durable : la gelée fond sur la peau et procure confort …" at bounding box center [592, 230] width 264 height 32
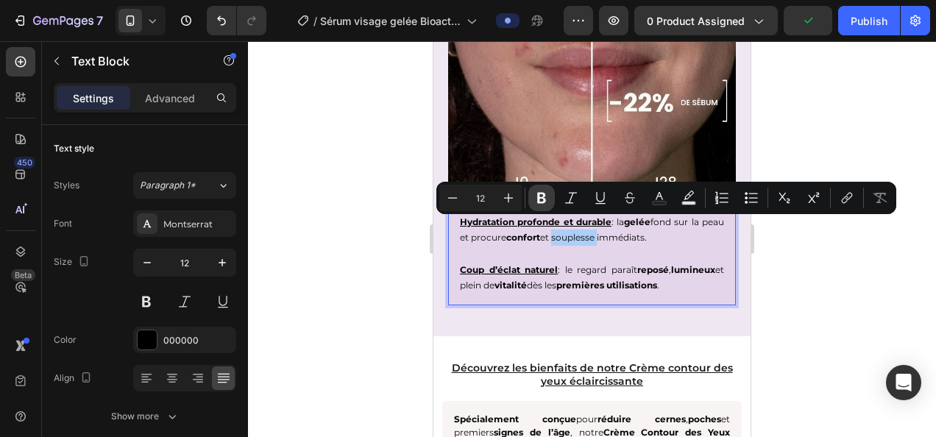
click at [547, 199] on icon "Editor contextual toolbar" at bounding box center [541, 198] width 15 height 15
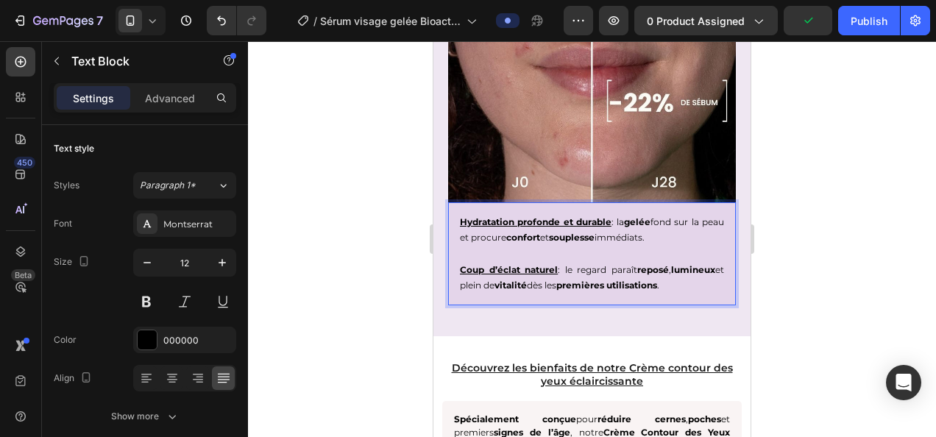
click at [291, 273] on div at bounding box center [592, 239] width 688 height 396
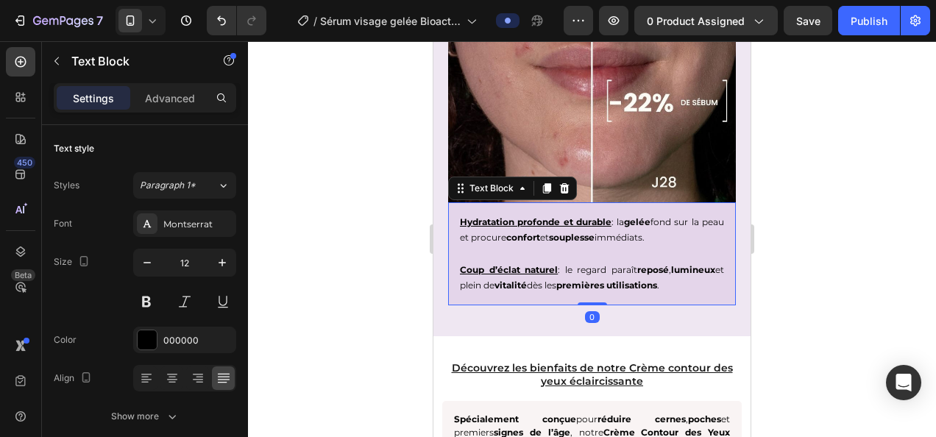
click at [524, 264] on u "Coup d’éclat naturel" at bounding box center [509, 269] width 98 height 11
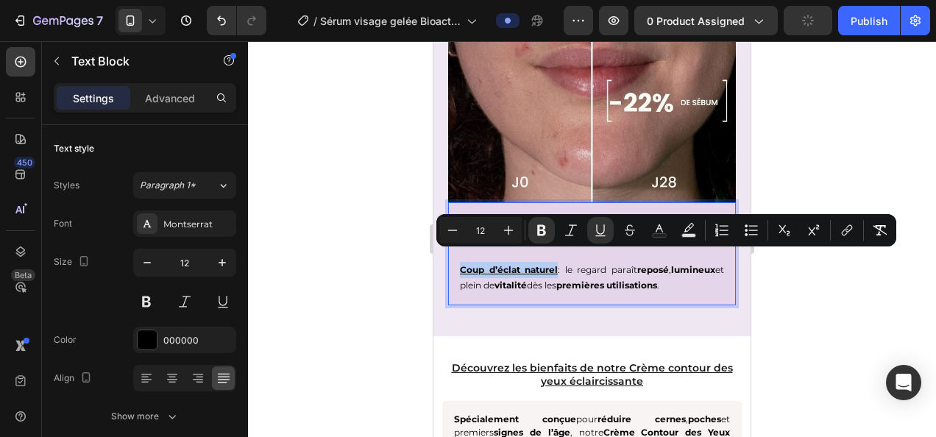
drag, startPoint x: 553, startPoint y: 257, endPoint x: 460, endPoint y: 258, distance: 92.7
click at [460, 264] on u "Coup d’éclat naturel" at bounding box center [509, 269] width 98 height 11
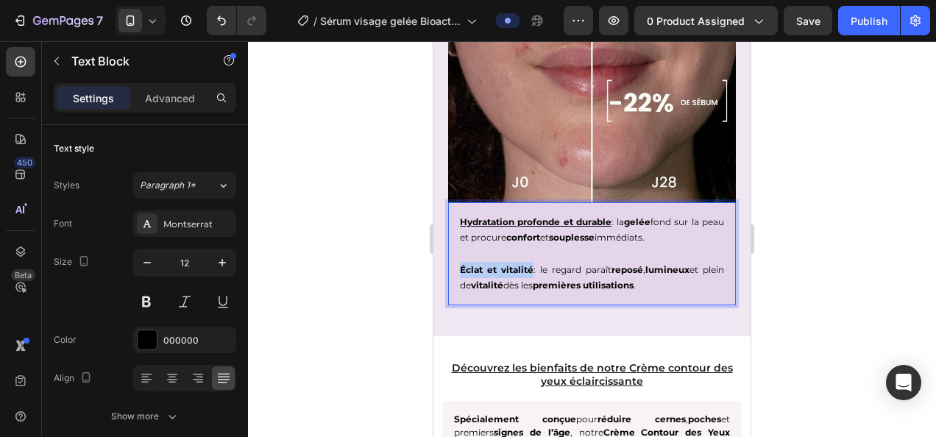
drag, startPoint x: 533, startPoint y: 257, endPoint x: 456, endPoint y: 258, distance: 76.5
click at [456, 258] on div "Hydratation profonde et durable : la gelée fond sur la peau et procure confort …" at bounding box center [592, 253] width 288 height 103
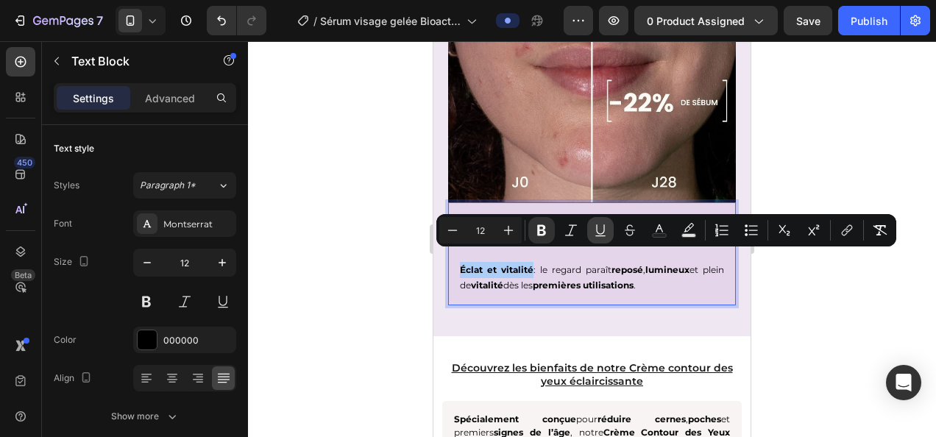
click at [595, 227] on icon "Editor contextual toolbar" at bounding box center [600, 230] width 15 height 15
click at [910, 309] on div at bounding box center [592, 239] width 688 height 396
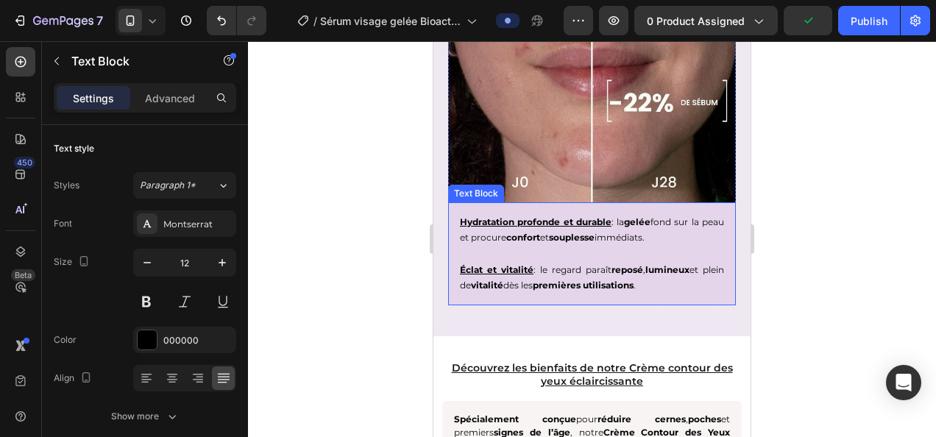
click at [669, 275] on p "Éclat et vitalité : le regard paraît reposé , lumineux et plein de vitalité dès…" at bounding box center [592, 270] width 264 height 48
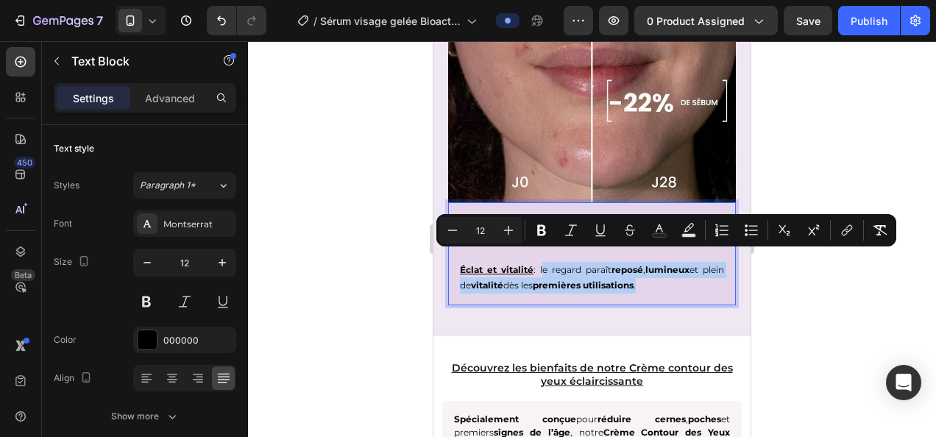
drag, startPoint x: 672, startPoint y: 269, endPoint x: 544, endPoint y: 257, distance: 129.3
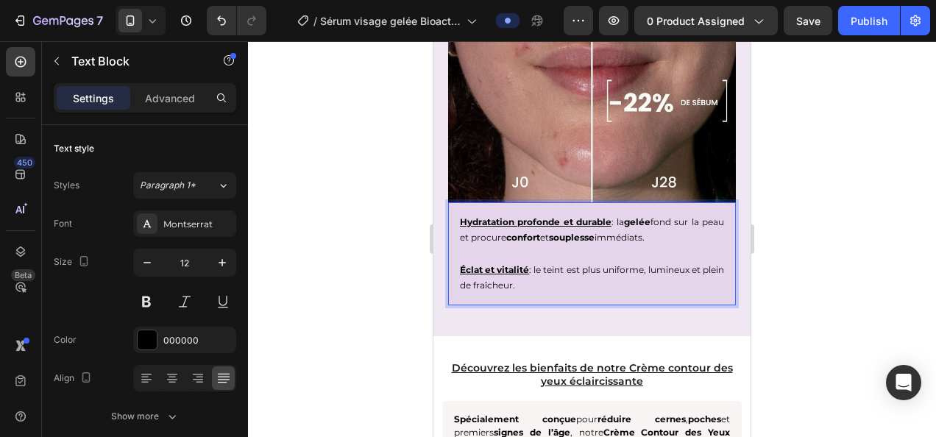
click at [565, 260] on p "Éclat et vitalité : le teint est plus uniforme, lumineux et plein de fraîcheur." at bounding box center [592, 270] width 264 height 48
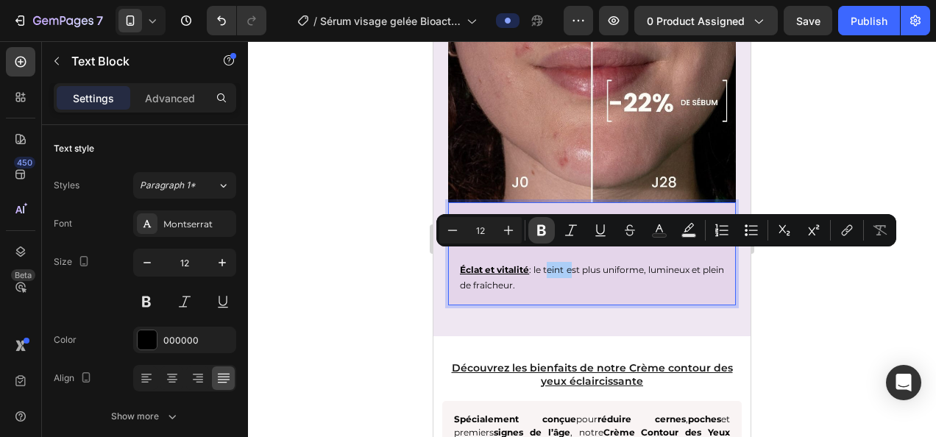
click at [535, 219] on button "Bold" at bounding box center [541, 230] width 26 height 26
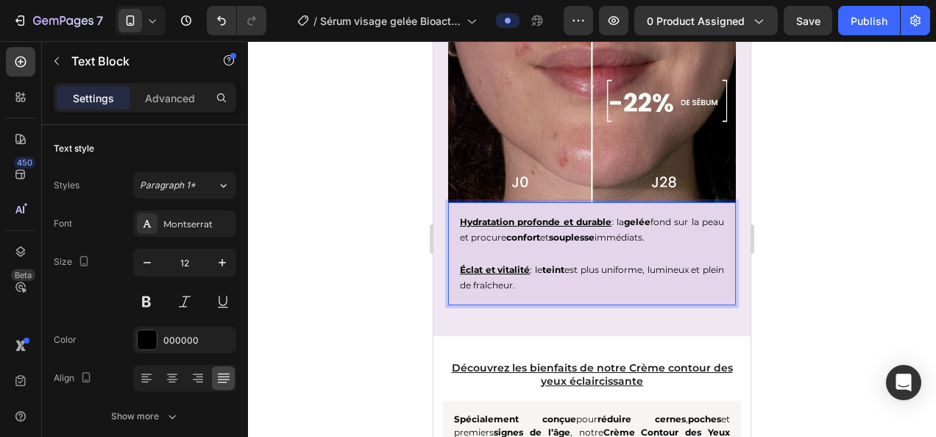
click at [814, 328] on div at bounding box center [592, 239] width 688 height 396
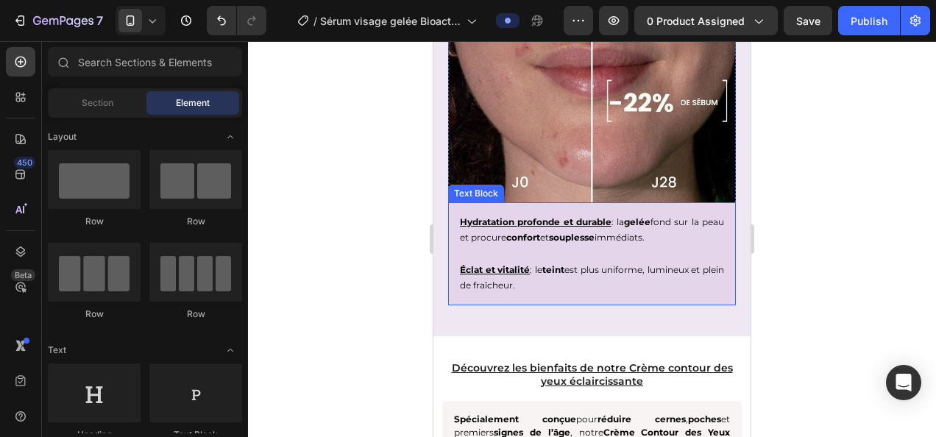
click at [621, 255] on p "Éclat et vitalité : le teint est plus uniforme, lumineux et plein de fraîcheur." at bounding box center [592, 270] width 264 height 48
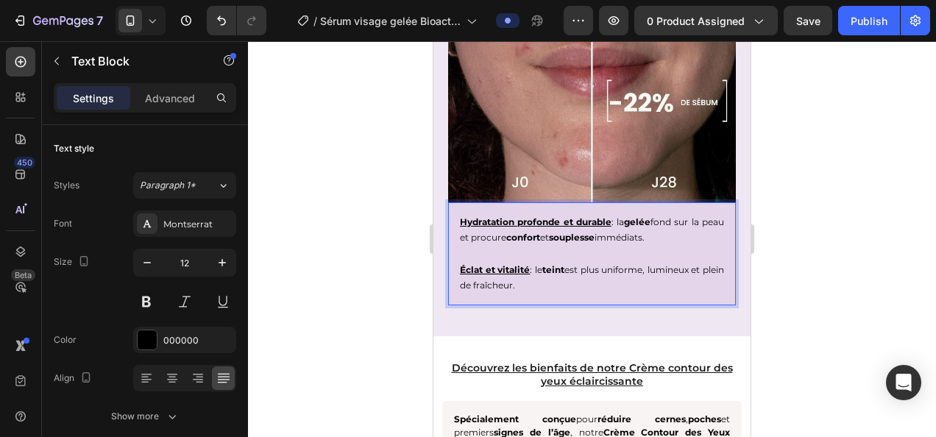
click at [621, 255] on p "Éclat et vitalité : le teint est plus uniforme, lumineux et plein de fraîcheur." at bounding box center [592, 270] width 264 height 48
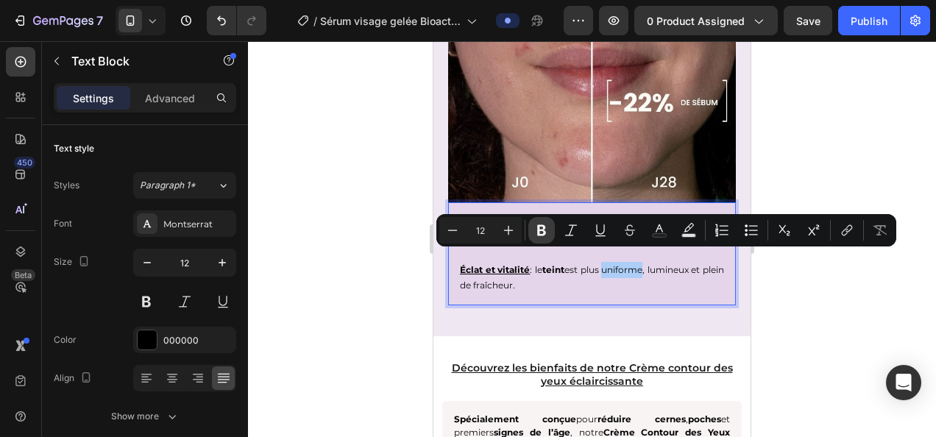
click at [548, 232] on icon "Editor contextual toolbar" at bounding box center [541, 230] width 15 height 15
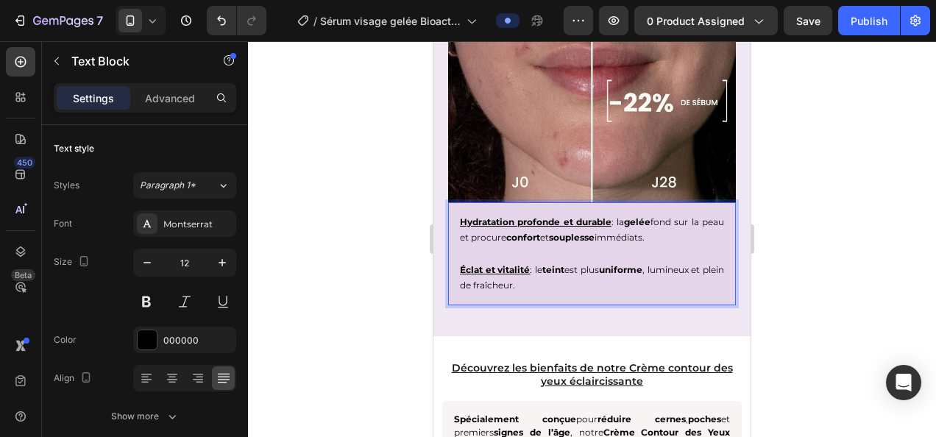
click at [828, 347] on div at bounding box center [592, 239] width 688 height 396
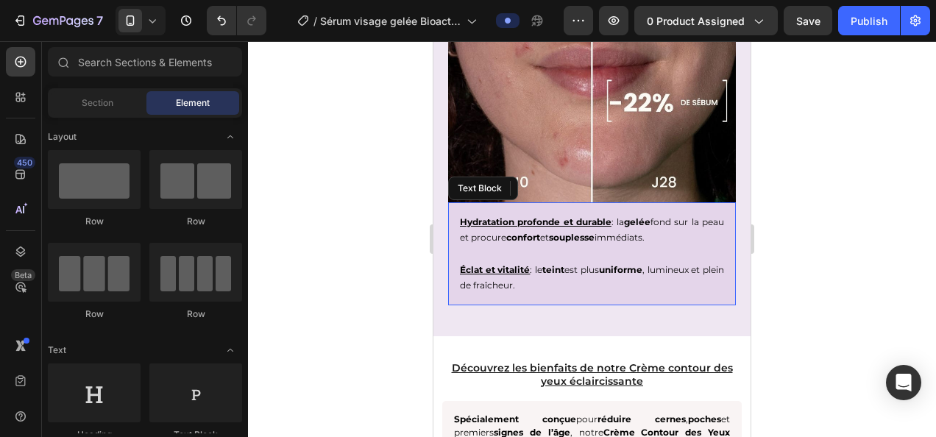
click at [672, 254] on p "Éclat et vitalité : le teint est plus uniforme , lumineux et plein de fraîcheur." at bounding box center [592, 270] width 264 height 48
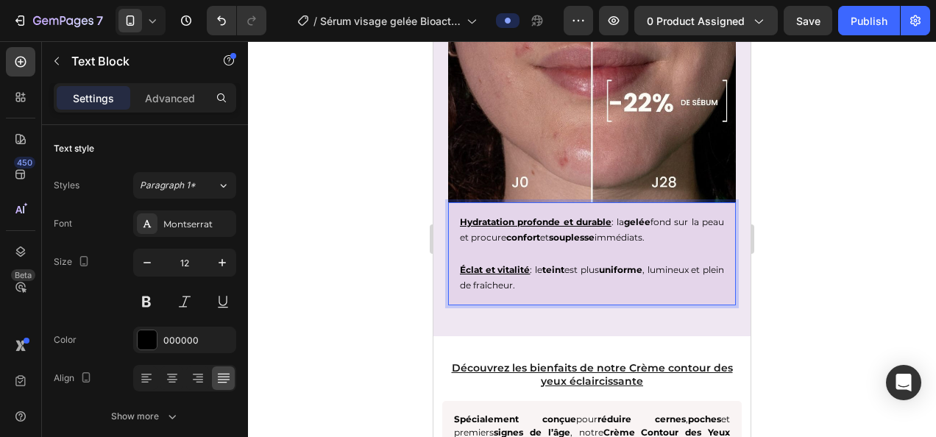
click at [673, 257] on p "Éclat et vitalité : le teint est plus uniforme , lumineux et plein de fraîcheur." at bounding box center [592, 270] width 264 height 48
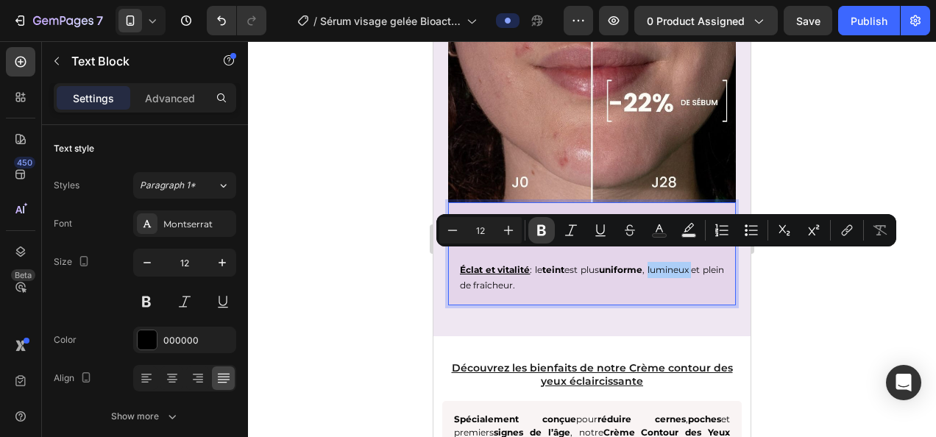
click at [534, 228] on icon "Editor contextual toolbar" at bounding box center [541, 230] width 15 height 15
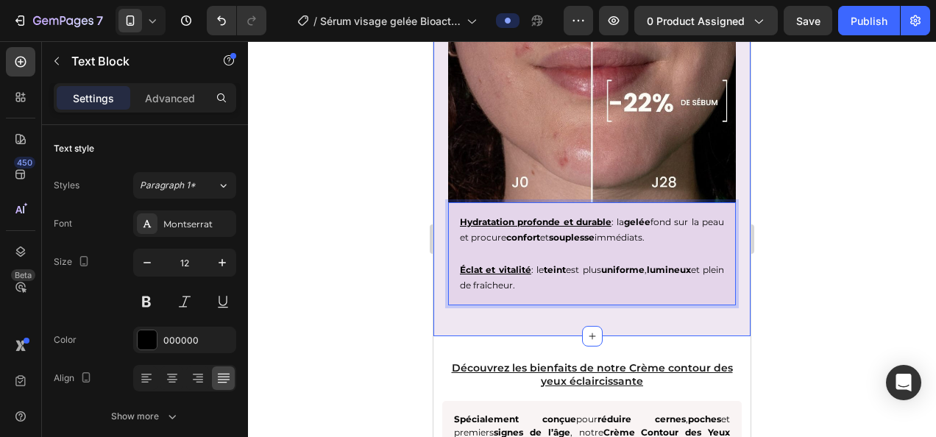
click at [374, 279] on div at bounding box center [592, 239] width 688 height 396
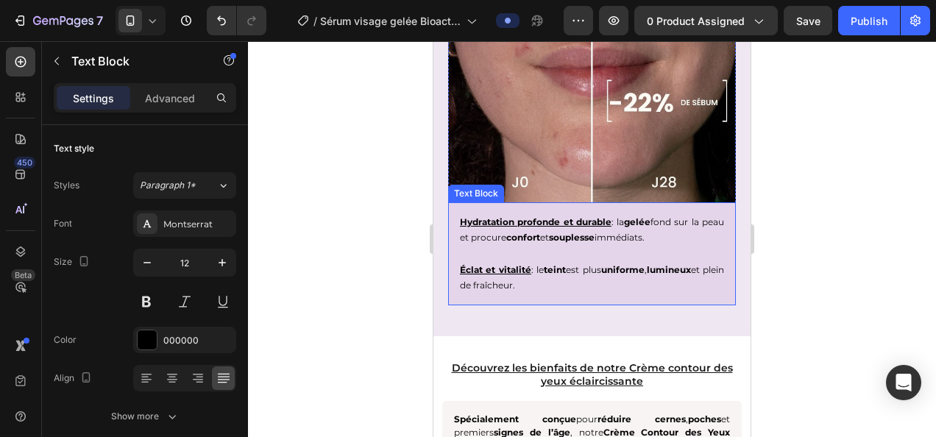
click at [509, 274] on p "Éclat et vitalité : le teint est plus uniforme , lumineux et plein de fraîcheur." at bounding box center [592, 270] width 264 height 48
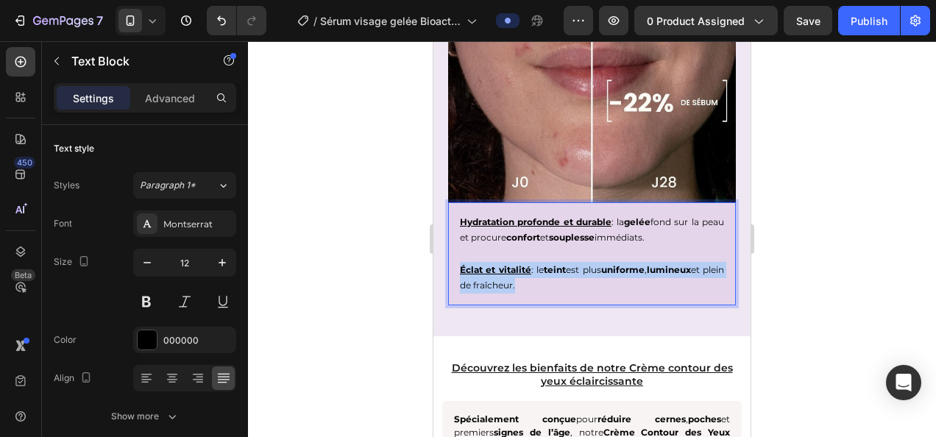
click at [508, 275] on p "Éclat et vitalité : le teint est plus uniforme , lumineux et plein de fraîcheur." at bounding box center [592, 270] width 264 height 48
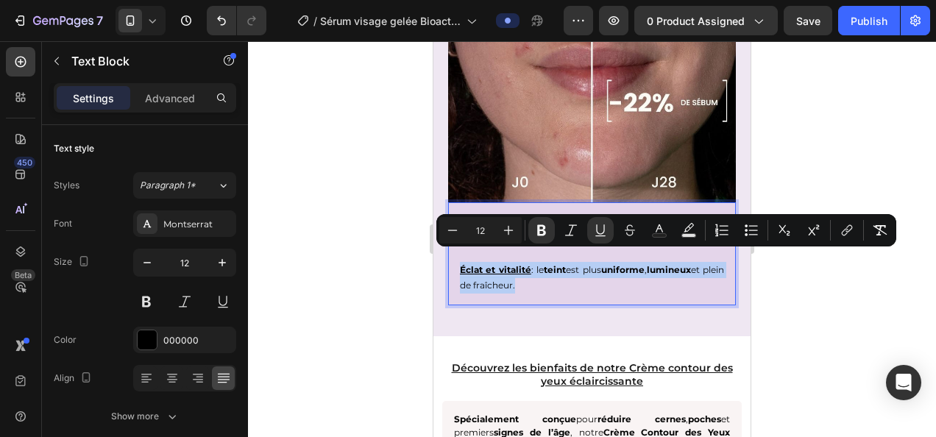
click at [560, 280] on p "Éclat et vitalité : le teint est plus uniforme , lumineux et plein de fraîcheur." at bounding box center [592, 270] width 264 height 48
click at [521, 277] on p "Éclat et vitalité : le teint est plus uniforme , lumineux et plein de fraîcheur." at bounding box center [592, 270] width 264 height 48
click at [524, 272] on p "Éclat et vitalité : le teint est plus uniforme , lumineux et plein de fraîcheur." at bounding box center [592, 270] width 264 height 48
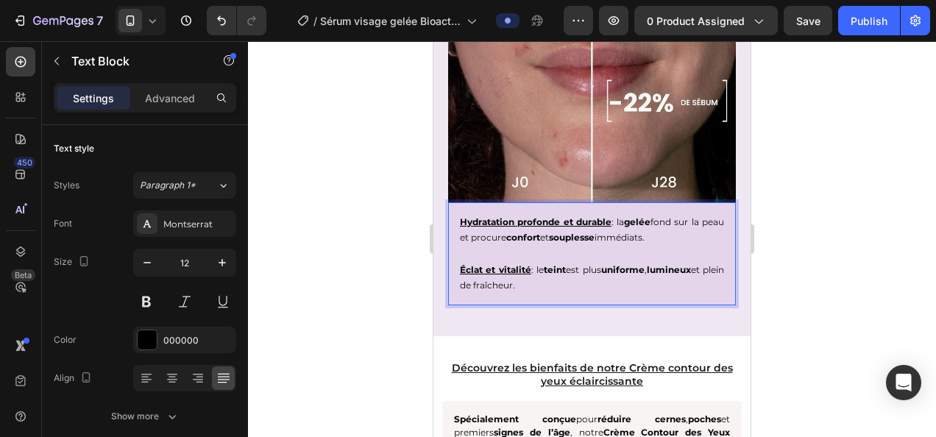
click at [583, 266] on p "Éclat et vitalité : le teint est plus uniforme , lumineux et plein de fraîcheur." at bounding box center [592, 270] width 264 height 48
click at [510, 274] on p "Éclat et vitalité : le teint est plus uniforme , lumineux et plein de fraîcheur." at bounding box center [592, 270] width 264 height 48
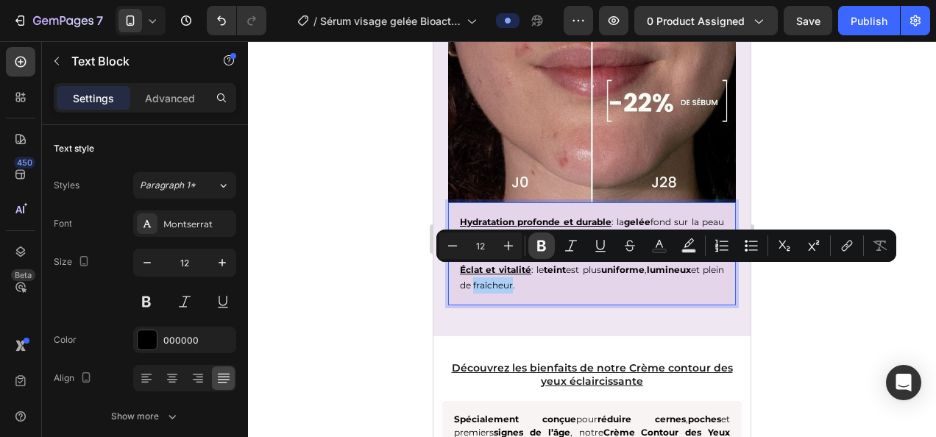
click at [547, 240] on icon "Editor contextual toolbar" at bounding box center [541, 245] width 15 height 15
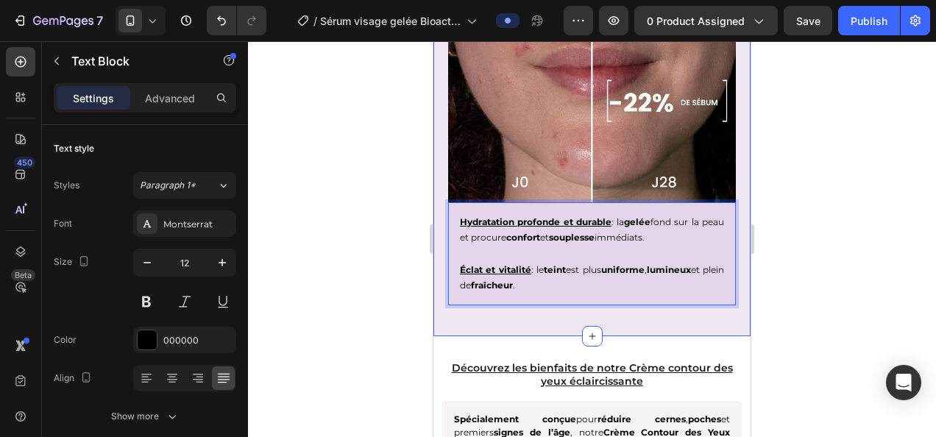
click at [800, 307] on div at bounding box center [592, 239] width 688 height 396
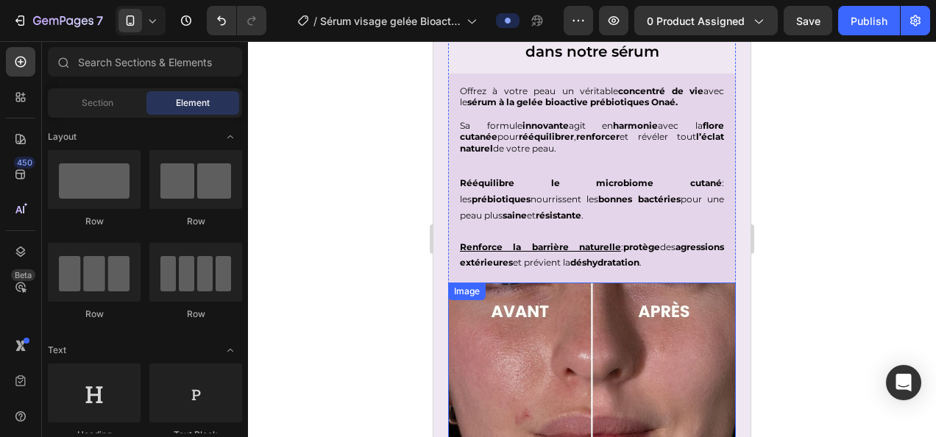
scroll to position [1854, 0]
click at [537, 180] on strong "Rééquilibre le microbiome cutané" at bounding box center [591, 182] width 262 height 11
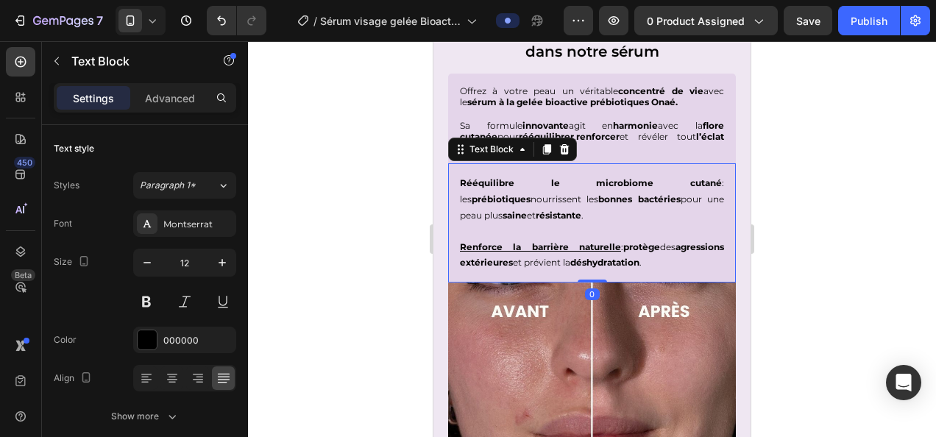
click at [341, 196] on div at bounding box center [592, 239] width 688 height 396
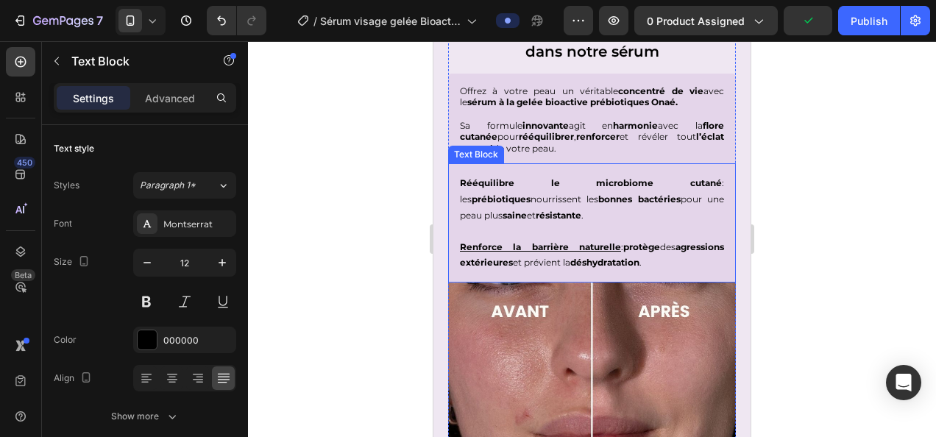
click at [495, 188] on p "Rééquilibre le microbiome cutané : les prébiotiques nourrissent les bonnes bact…" at bounding box center [592, 199] width 264 height 48
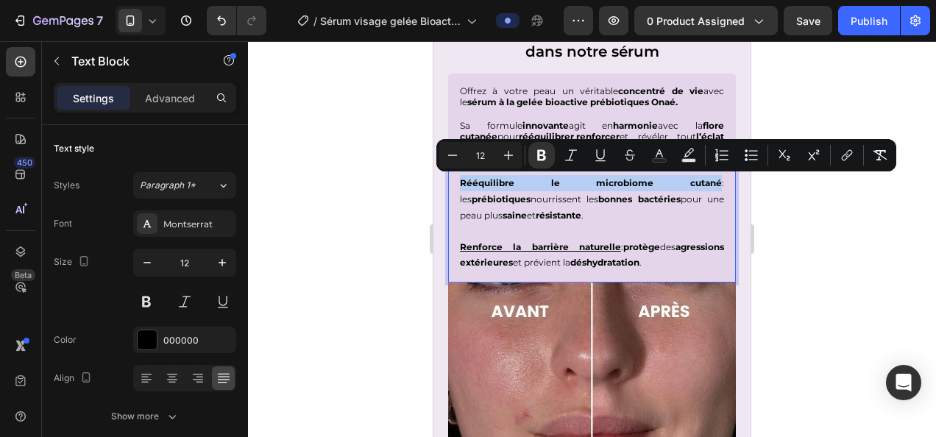
drag, startPoint x: 460, startPoint y: 182, endPoint x: 623, endPoint y: 185, distance: 163.3
click at [623, 185] on strong "Rééquilibre le microbiome cutané" at bounding box center [591, 182] width 262 height 11
click at [603, 157] on icon "Editor contextual toolbar" at bounding box center [600, 154] width 8 height 10
click at [777, 237] on div at bounding box center [592, 239] width 688 height 396
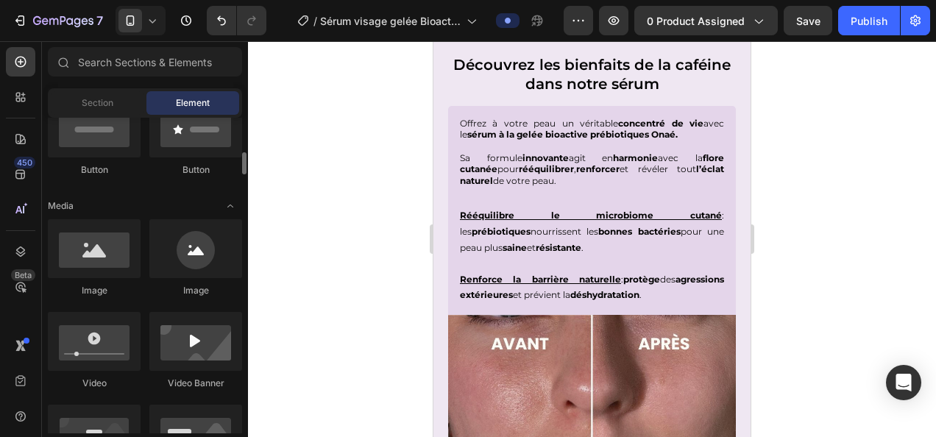
scroll to position [394, 0]
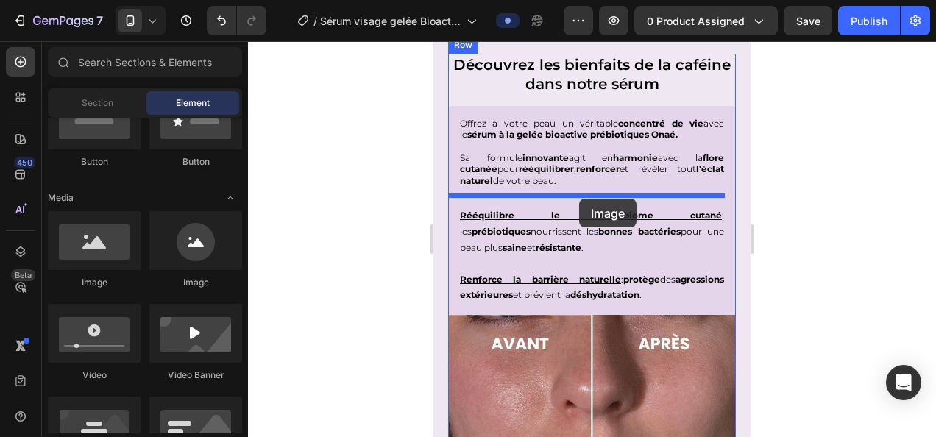
drag, startPoint x: 542, startPoint y: 282, endPoint x: 579, endPoint y: 199, distance: 91.6
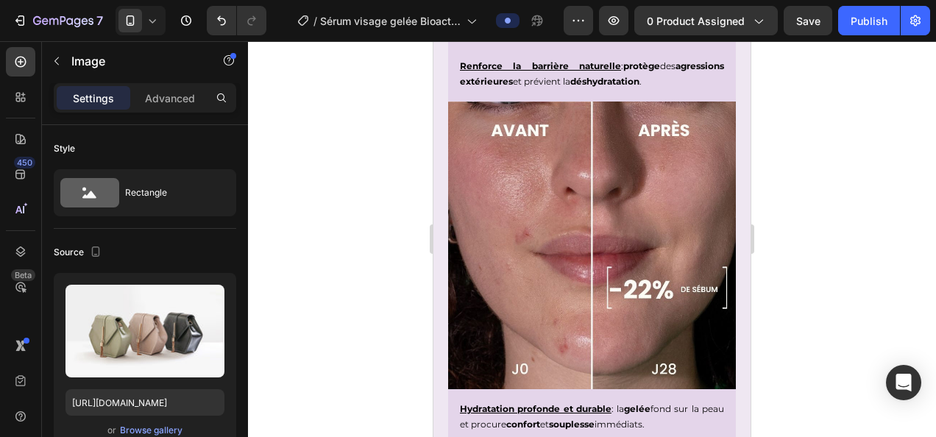
scroll to position [2036, 0]
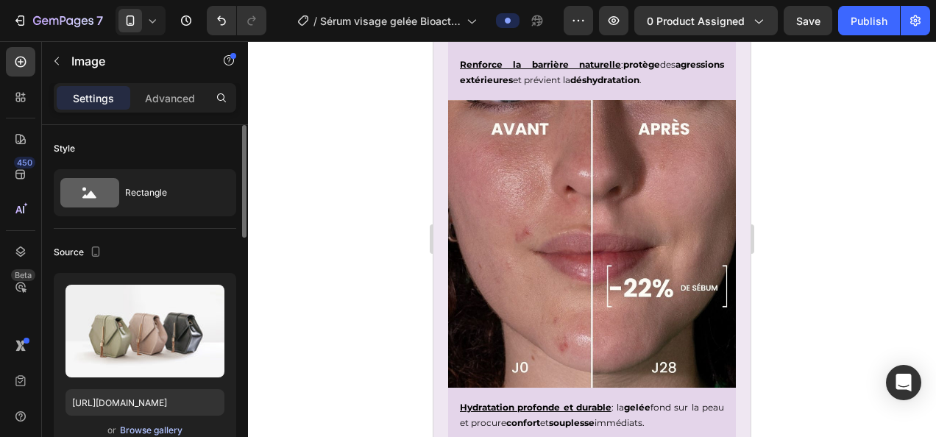
click at [147, 430] on div "Browse gallery" at bounding box center [151, 430] width 63 height 13
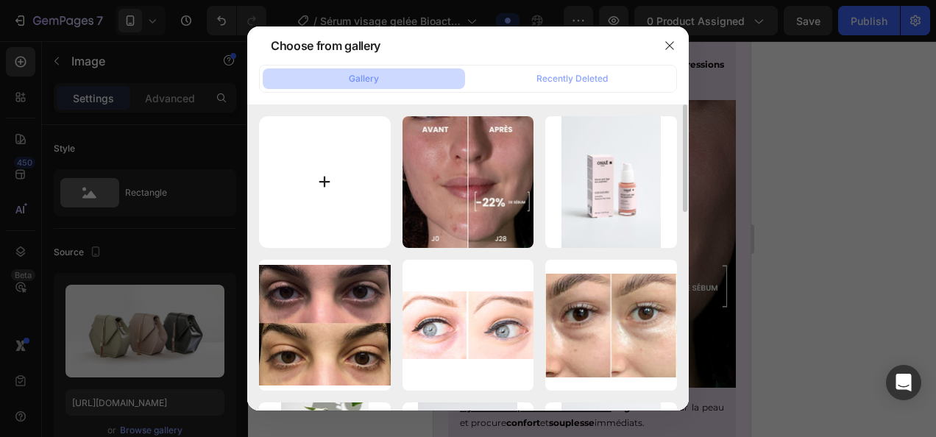
click at [325, 175] on input "file" at bounding box center [325, 182] width 132 height 132
type input "C:\fakepath\Capture d’écran 2025-08-26 160855.png"
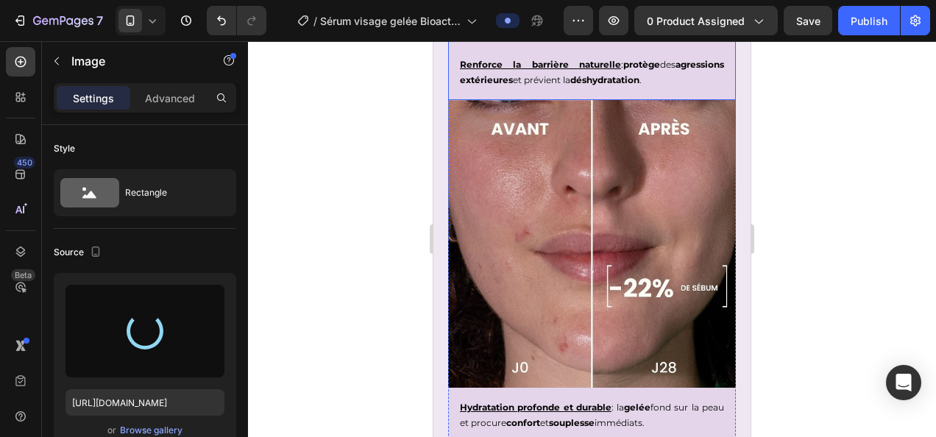
scroll to position [1989, 0]
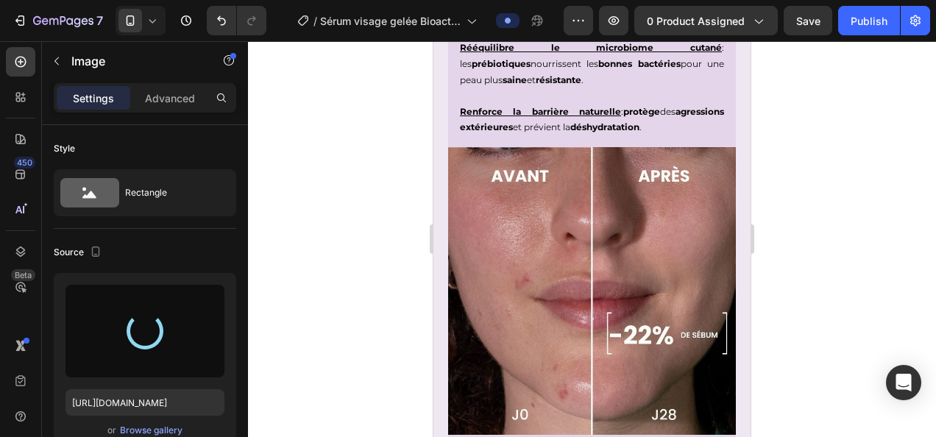
type input "https://cdn.shopify.com/s/files/1/0905/0859/1489/files/gempages_559583098073777…"
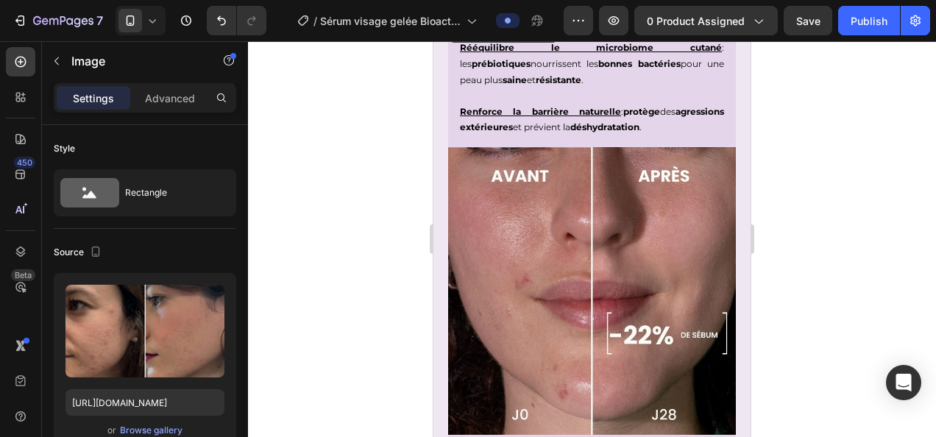
click at [583, 16] on img at bounding box center [592, 16] width 288 height 0
click at [177, 100] on p "Advanced" at bounding box center [170, 97] width 50 height 15
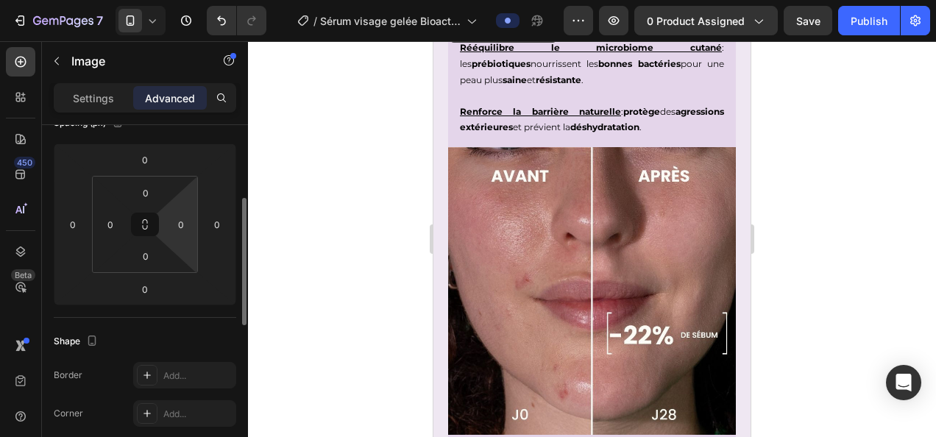
scroll to position [191, 0]
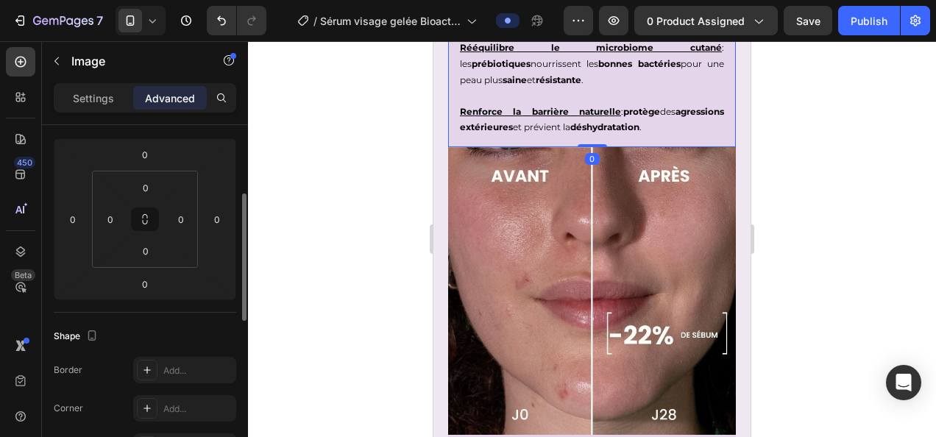
click at [583, 88] on p "Rééquilibre le microbiome cutané : les prébiotiques nourrissent les bonnes bact…" at bounding box center [592, 64] width 264 height 48
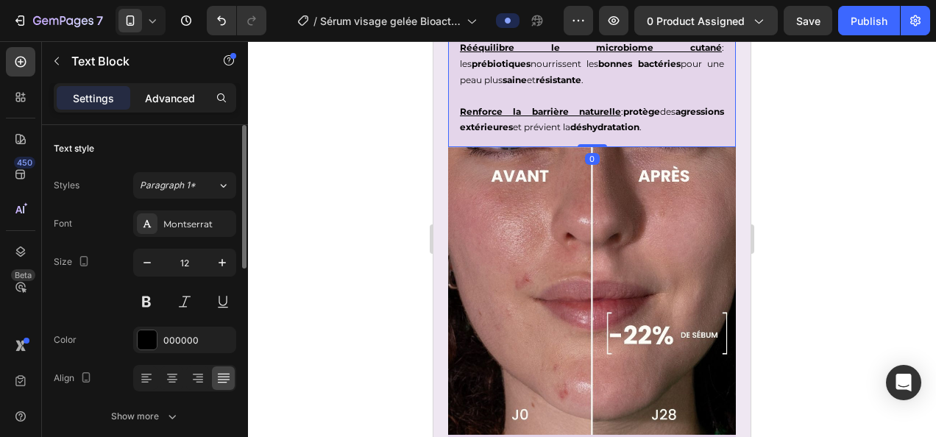
click at [168, 99] on p "Advanced" at bounding box center [170, 97] width 50 height 15
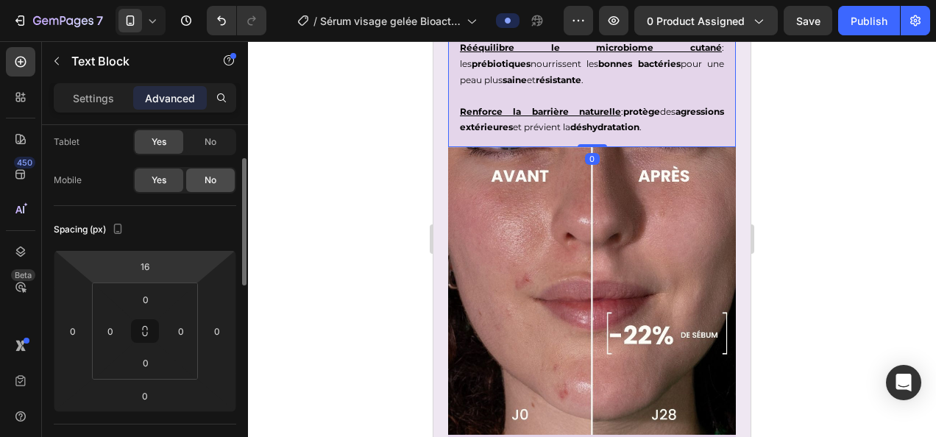
scroll to position [82, 0]
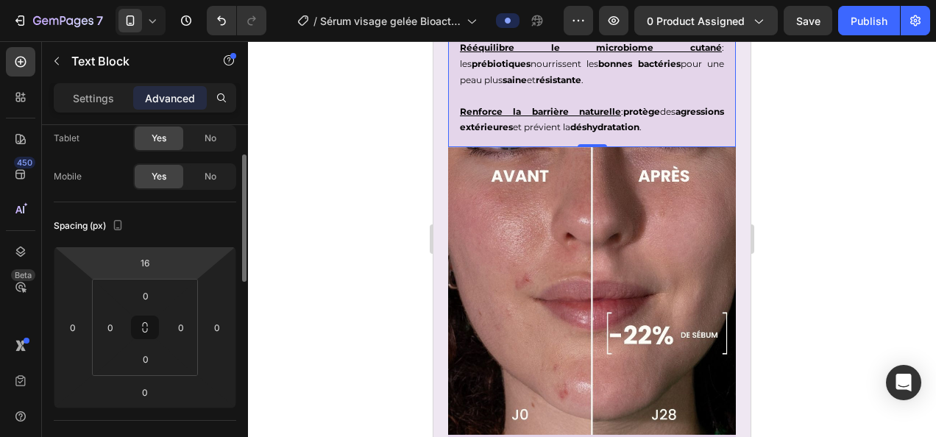
click at [149, 0] on html "7 Version history / Sérum visage gelée Bioactive prébiotiques Preview 0 product…" at bounding box center [468, 0] width 936 height 0
click at [144, 262] on input "16" at bounding box center [144, 263] width 29 height 22
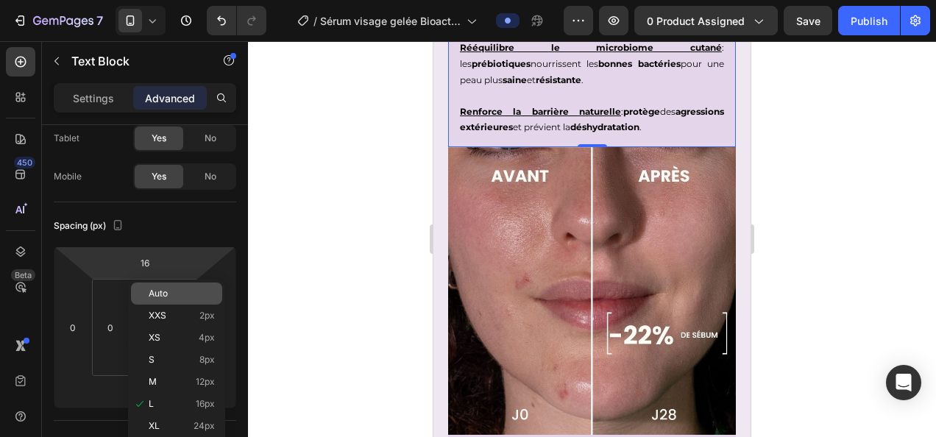
click at [165, 291] on span "Auto" at bounding box center [158, 293] width 19 height 10
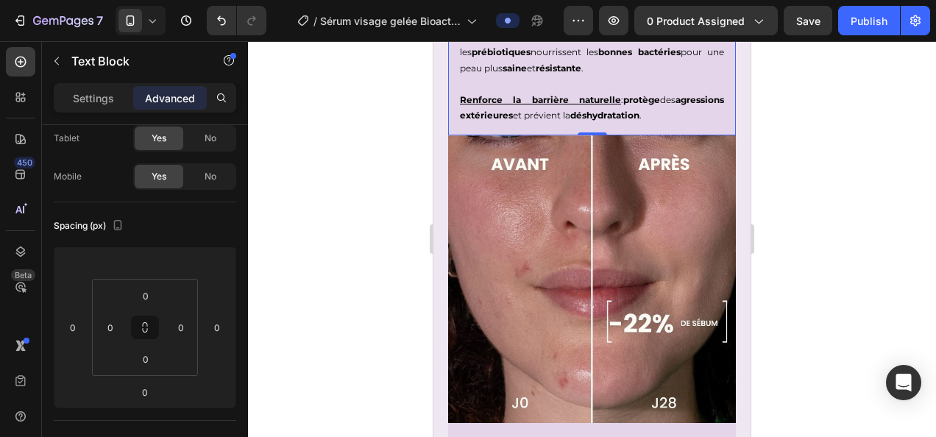
click at [332, 263] on div at bounding box center [592, 239] width 688 height 396
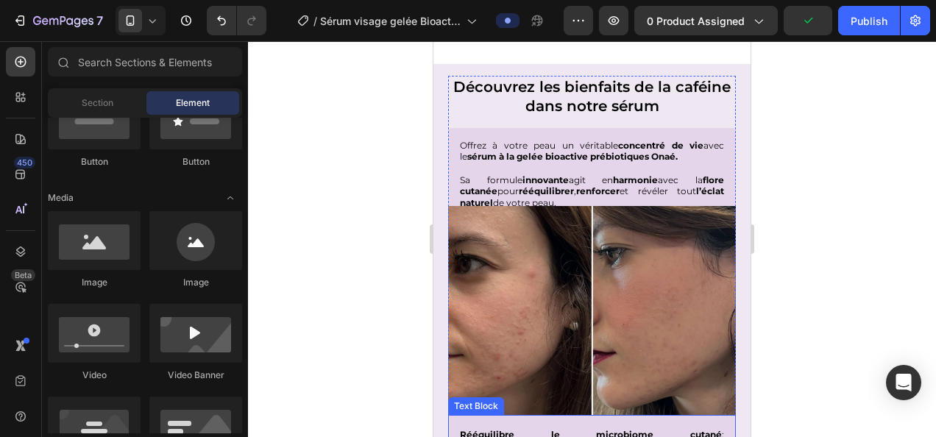
scroll to position [1799, 0]
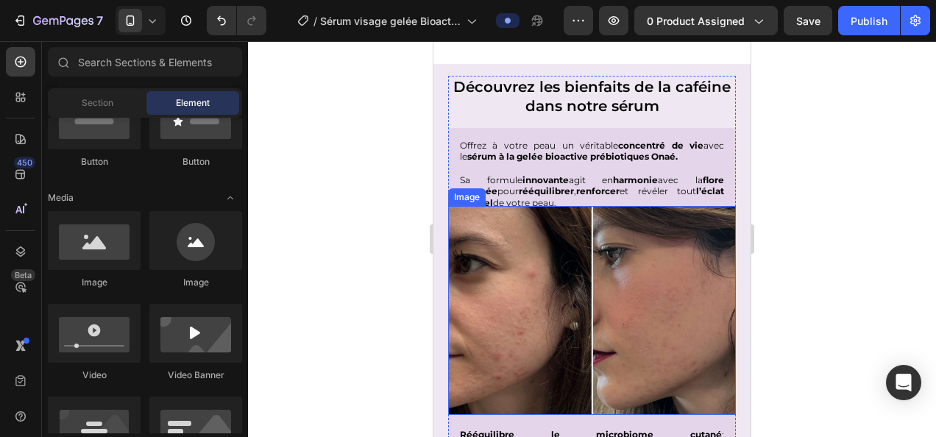
click at [596, 223] on img at bounding box center [592, 310] width 288 height 209
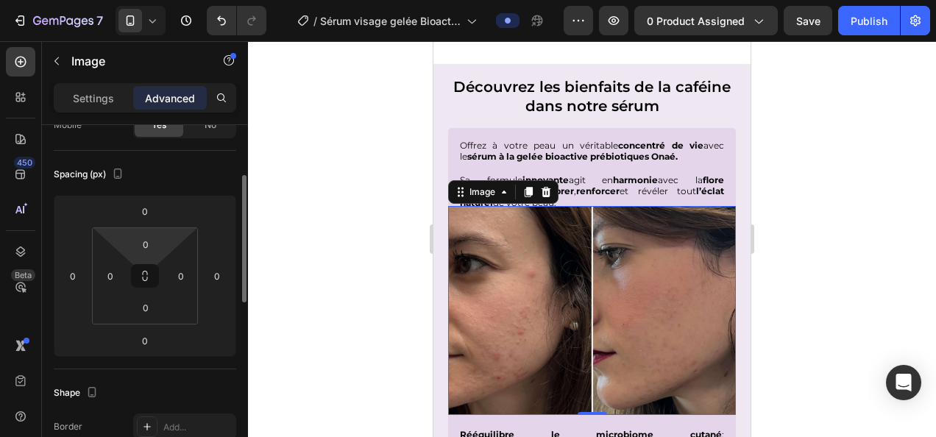
scroll to position [138, 0]
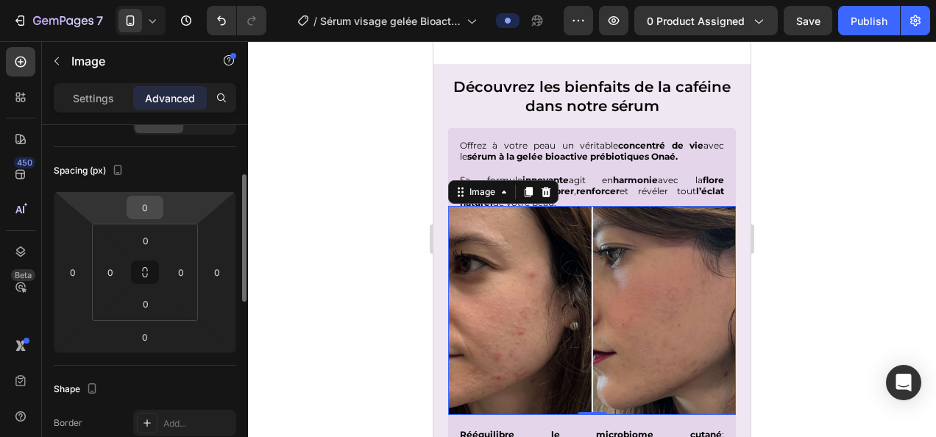
click at [148, 204] on input "0" at bounding box center [144, 207] width 29 height 22
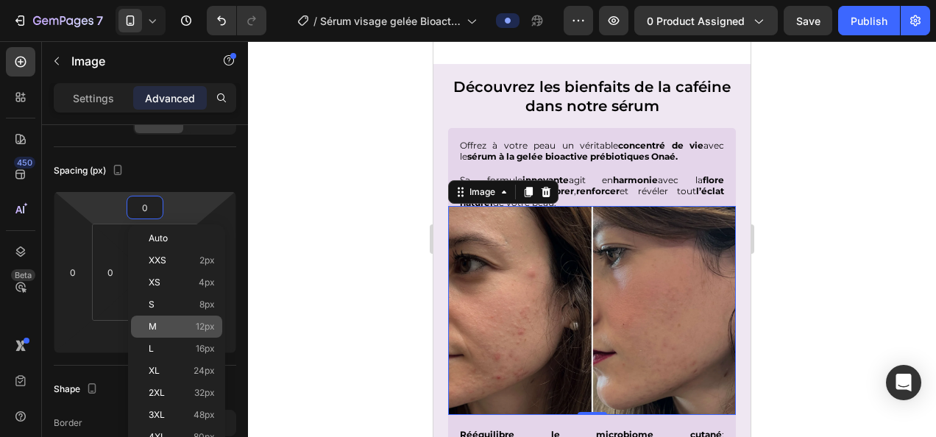
click at [185, 324] on p "M 12px" at bounding box center [182, 326] width 66 height 10
type input "12"
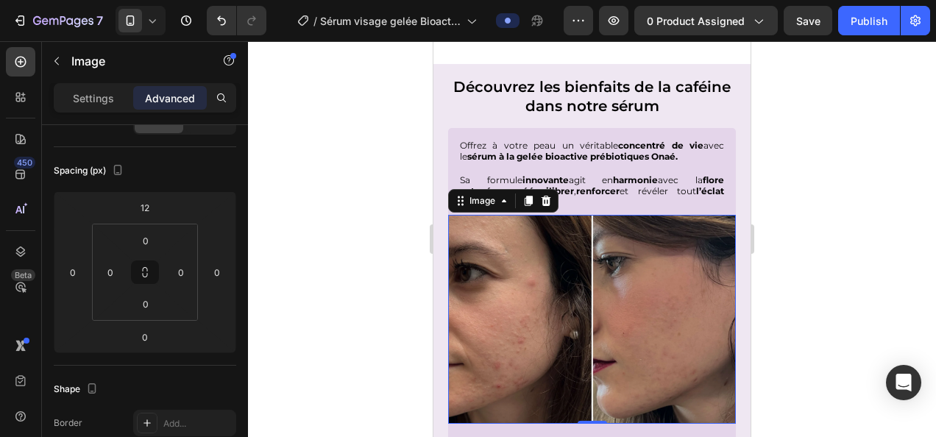
click at [397, 317] on div at bounding box center [592, 239] width 688 height 396
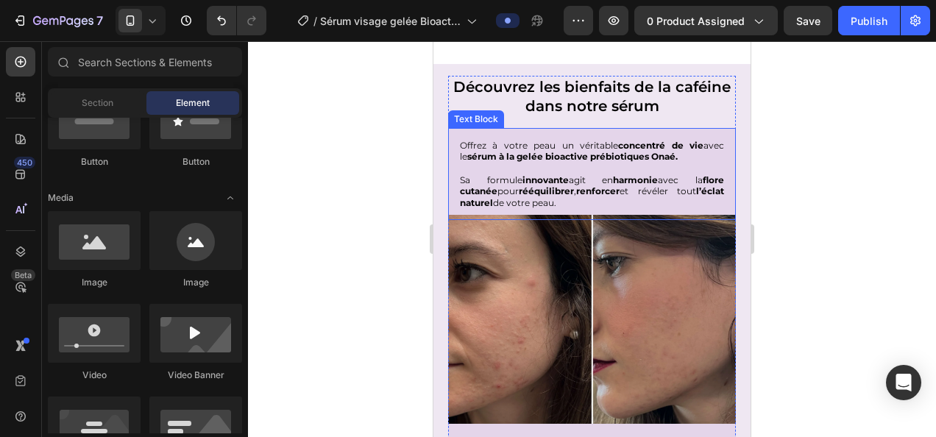
click at [522, 190] on p "Sa formule innovante agit en harmonie avec la flore cutanée pour rééquilibrer ,…" at bounding box center [592, 191] width 264 height 35
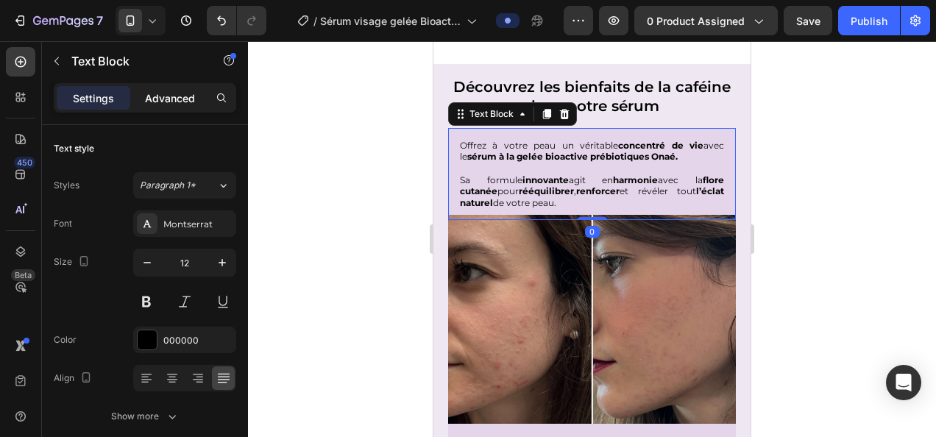
click at [174, 93] on p "Advanced" at bounding box center [170, 97] width 50 height 15
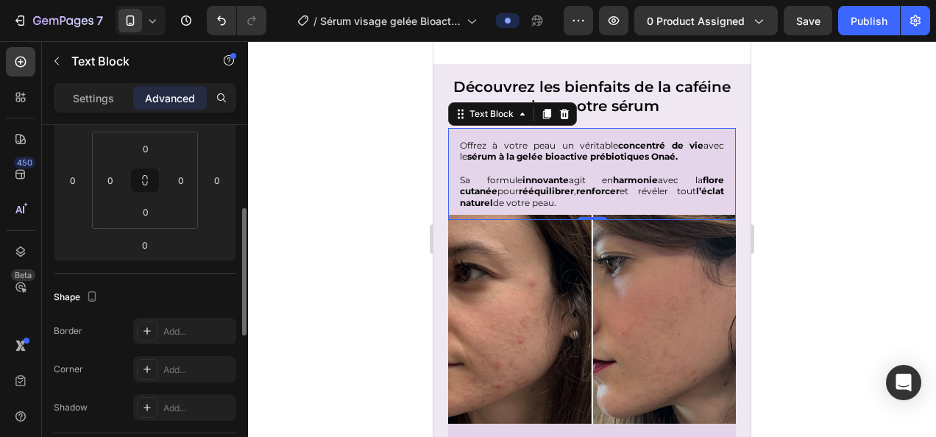
scroll to position [231, 0]
click at [502, 299] on img at bounding box center [592, 319] width 288 height 209
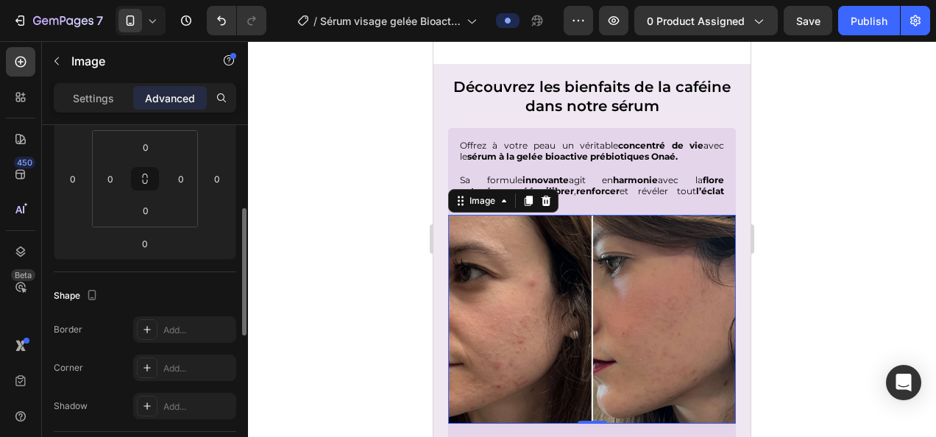
scroll to position [0, 0]
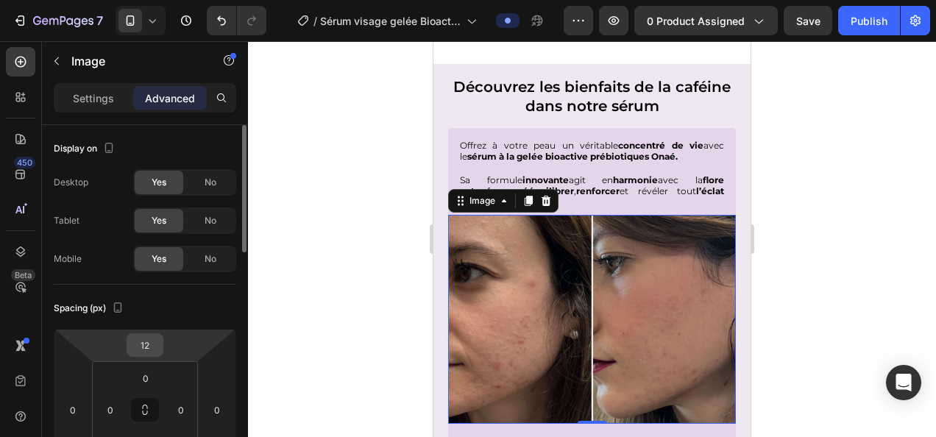
click at [153, 346] on input "12" at bounding box center [144, 345] width 29 height 22
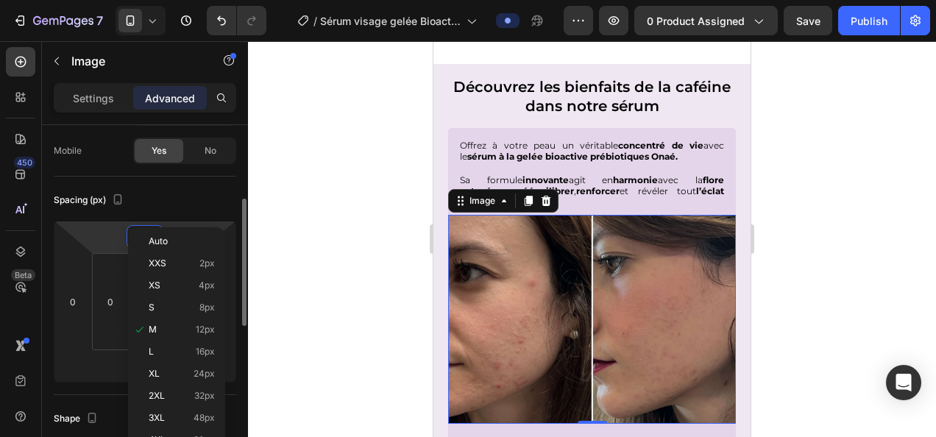
scroll to position [138, 0]
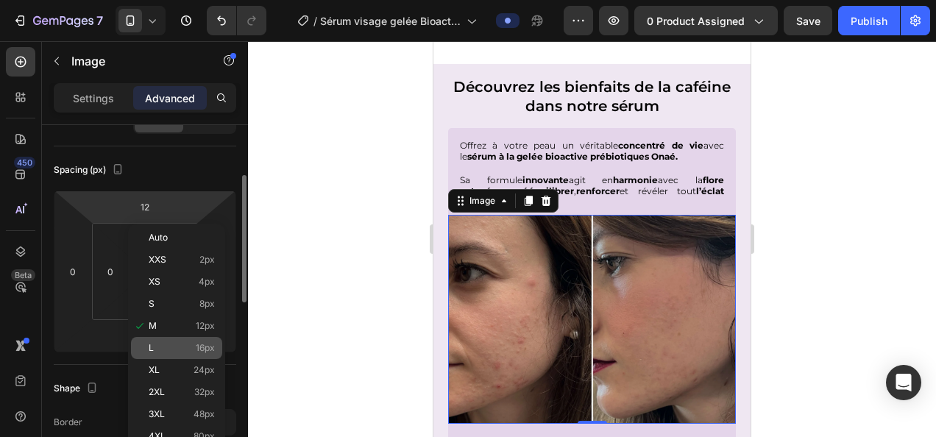
click at [196, 351] on span "16px" at bounding box center [205, 348] width 19 height 10
type input "16"
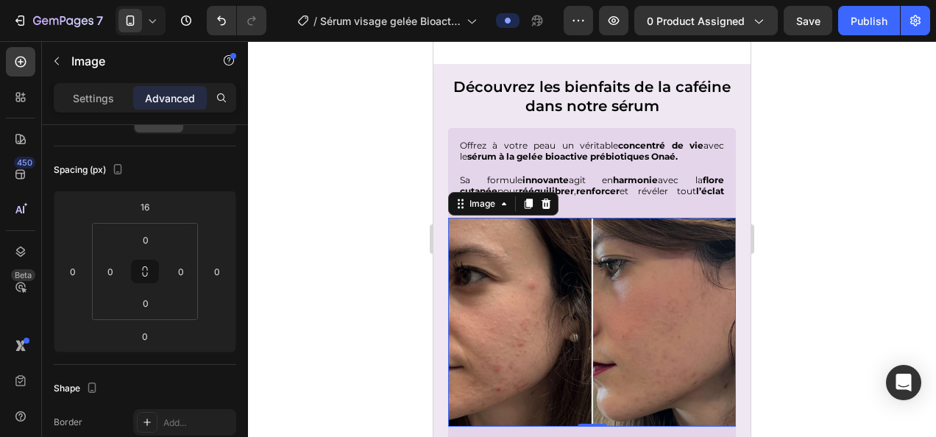
click at [355, 293] on div at bounding box center [592, 239] width 688 height 396
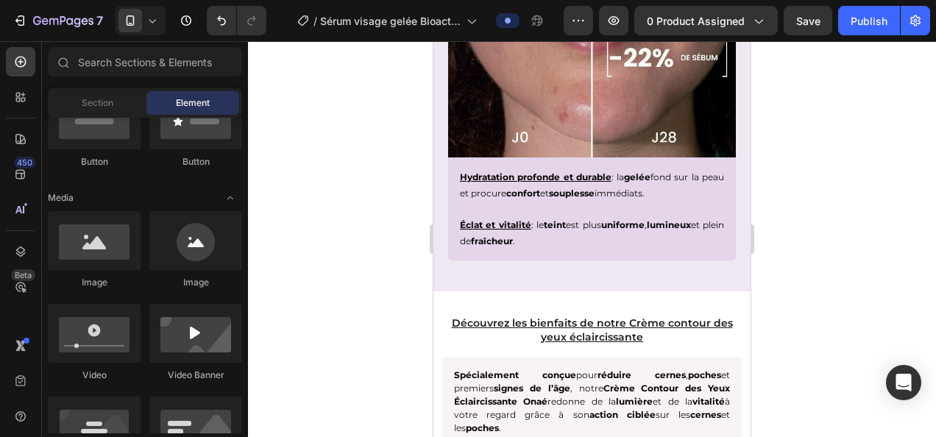
scroll to position [2591, 0]
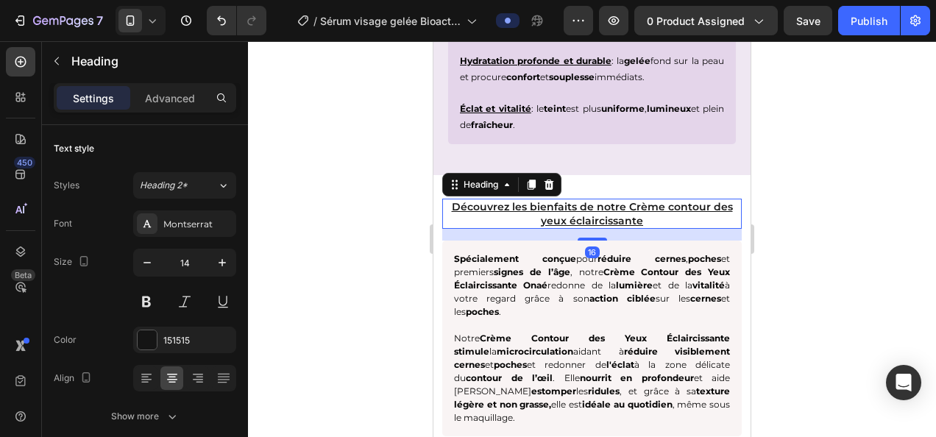
click at [640, 204] on h2 "Découvrez les bienfaits de notre Crème contour des yeux éclaircissante" at bounding box center [591, 213] width 299 height 29
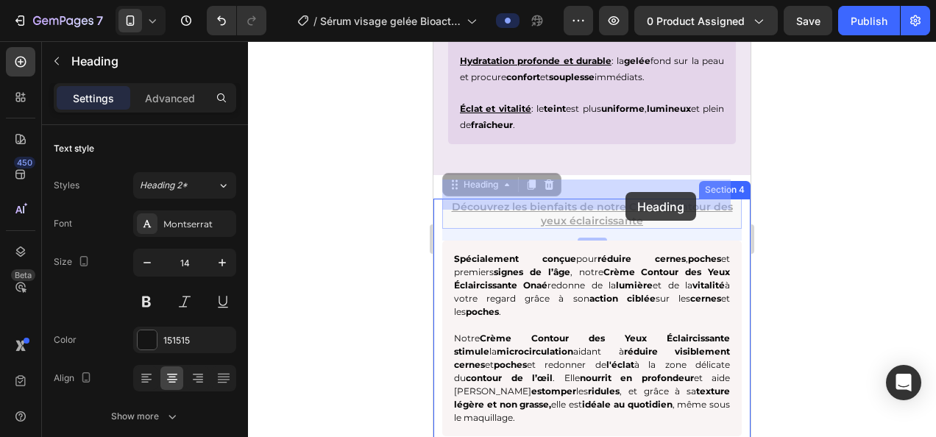
drag, startPoint x: 644, startPoint y: 202, endPoint x: 625, endPoint y: 192, distance: 21.1
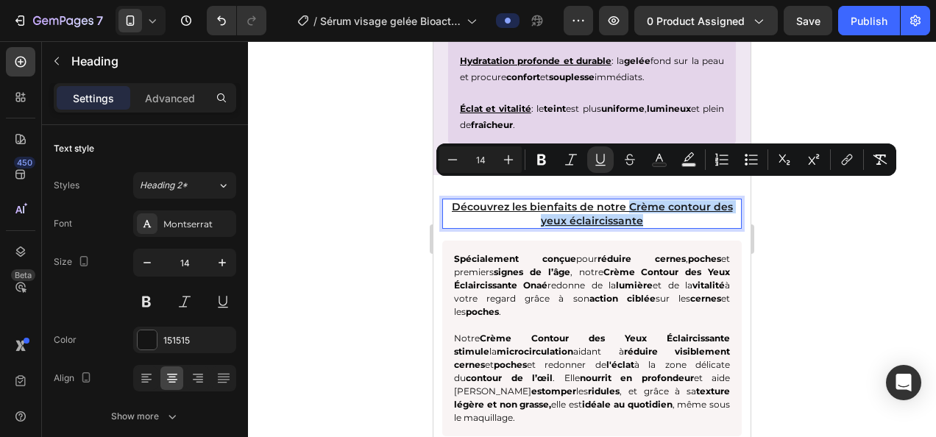
drag, startPoint x: 642, startPoint y: 202, endPoint x: 625, endPoint y: 191, distance: 19.8
click at [625, 200] on p "Découvrez les bienfaits de notre Crème contour des yeux éclaircissante" at bounding box center [592, 213] width 296 height 26
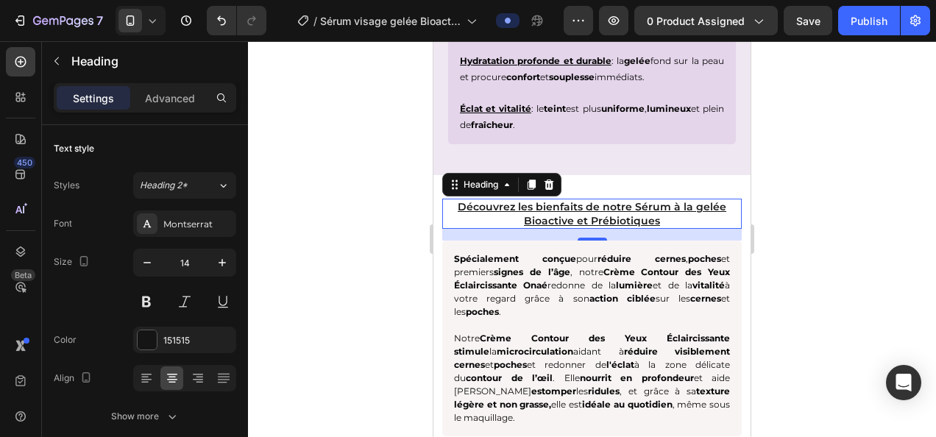
click at [819, 228] on div at bounding box center [592, 239] width 688 height 396
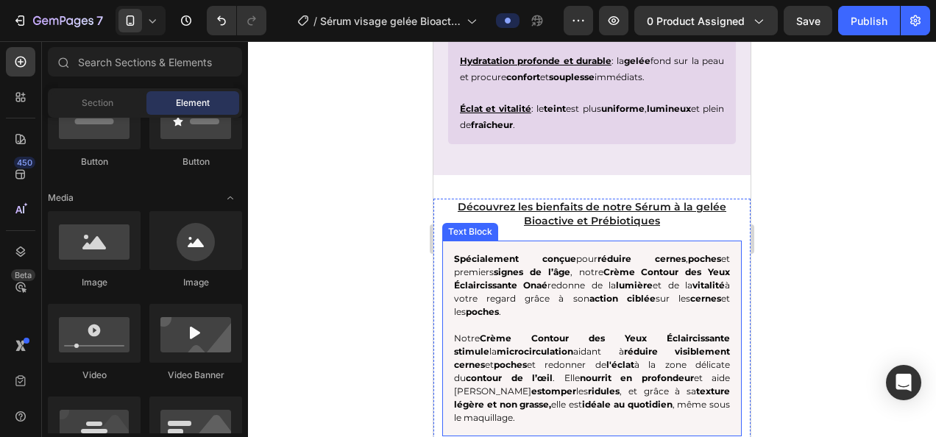
click at [553, 294] on p "Spécialement conçue pour réduire cernes , poches et premiers signes de l’âge , …" at bounding box center [592, 285] width 276 height 66
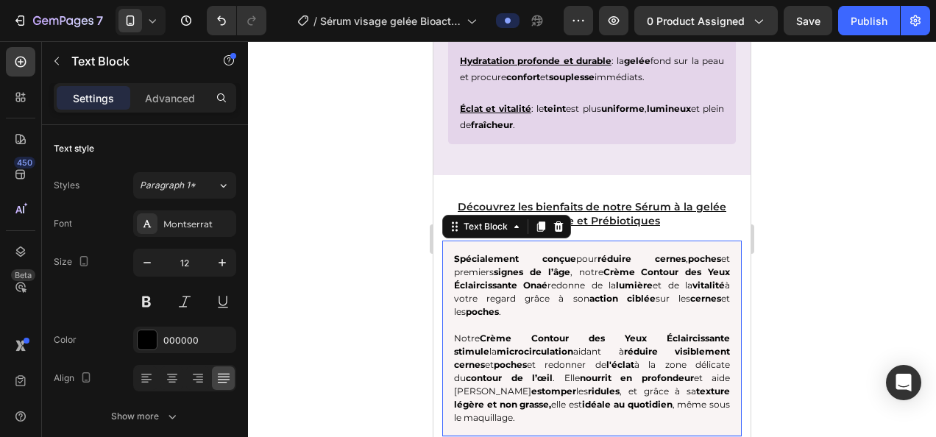
click at [513, 299] on p "Spécialement conçue pour réduire cernes , poches et premiers signes de l’âge , …" at bounding box center [592, 285] width 276 height 66
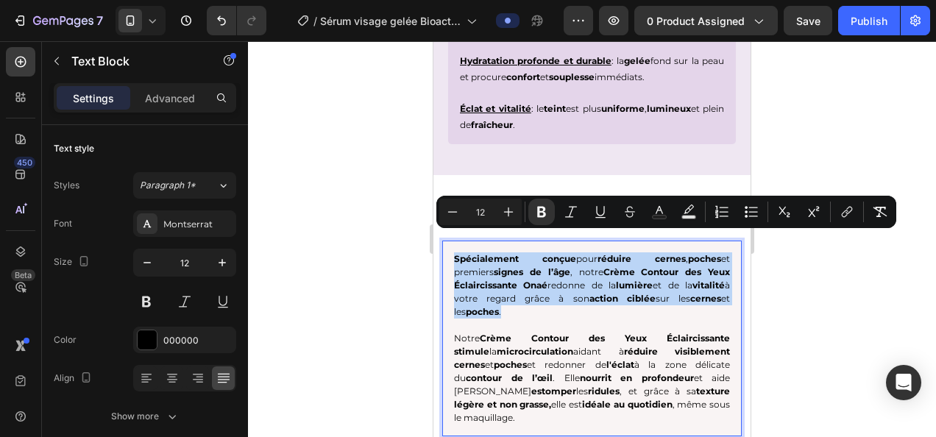
drag, startPoint x: 516, startPoint y: 292, endPoint x: 449, endPoint y: 244, distance: 82.3
click at [449, 244] on div "Spécialement conçue pour réduire cernes , poches et premiers signes de l’âge , …" at bounding box center [591, 339] width 299 height 196
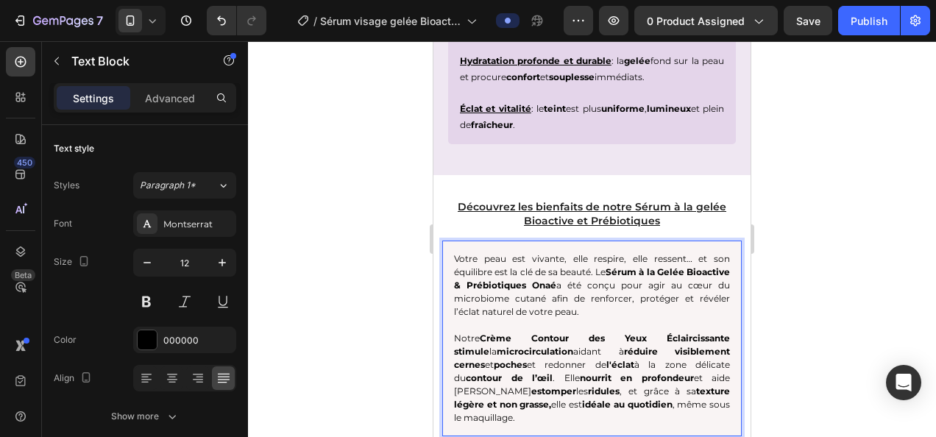
click at [542, 252] on p "Votre peau est vivante, elle respire, elle ressent… et son équilibre est la clé…" at bounding box center [592, 285] width 276 height 66
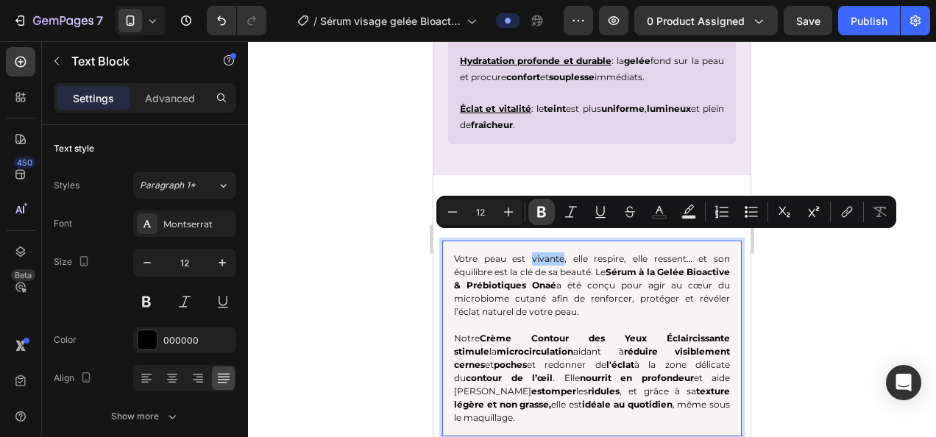
click at [538, 213] on icon "Editor contextual toolbar" at bounding box center [541, 212] width 9 height 11
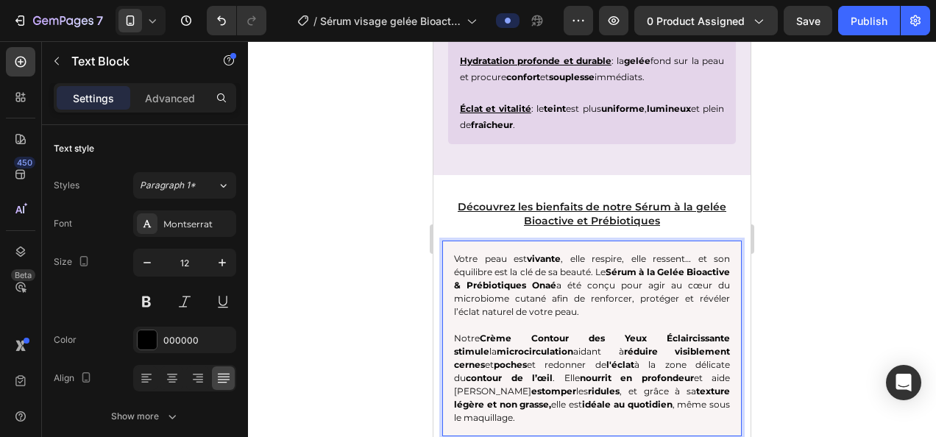
click at [861, 307] on div at bounding box center [592, 239] width 688 height 396
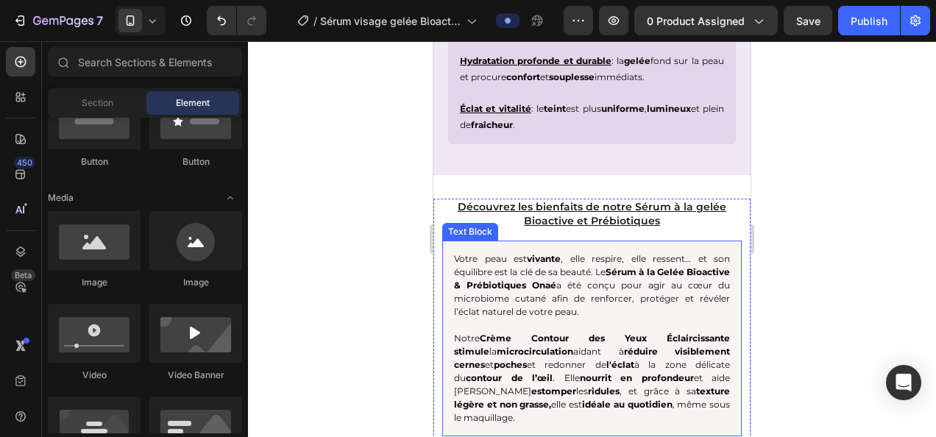
click at [601, 252] on p "Votre peau est vivante , elle respire, elle ressent… et son équilibre est la cl…" at bounding box center [592, 285] width 276 height 66
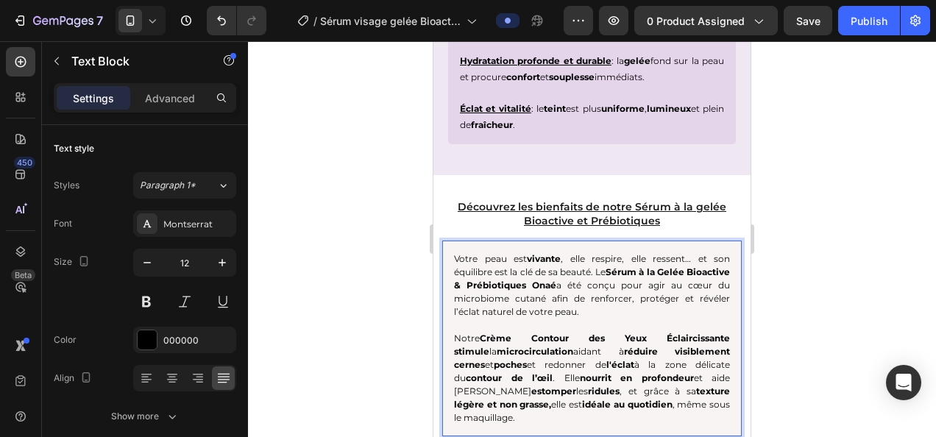
click at [601, 252] on p "Votre peau est vivante , elle respire, elle ressent… et son équilibre est la cl…" at bounding box center [592, 285] width 276 height 66
drag, startPoint x: 686, startPoint y: 378, endPoint x: 678, endPoint y: 372, distance: 9.4
click at [678, 372] on p "Notre Crème Contour des Yeux Éclaircissante stimule la microcirculation aidant …" at bounding box center [592, 378] width 276 height 93
click at [606, 252] on p "Votre peau est vivante , elle respire, elle ressent… et son équilibre est la cl…" at bounding box center [592, 285] width 276 height 66
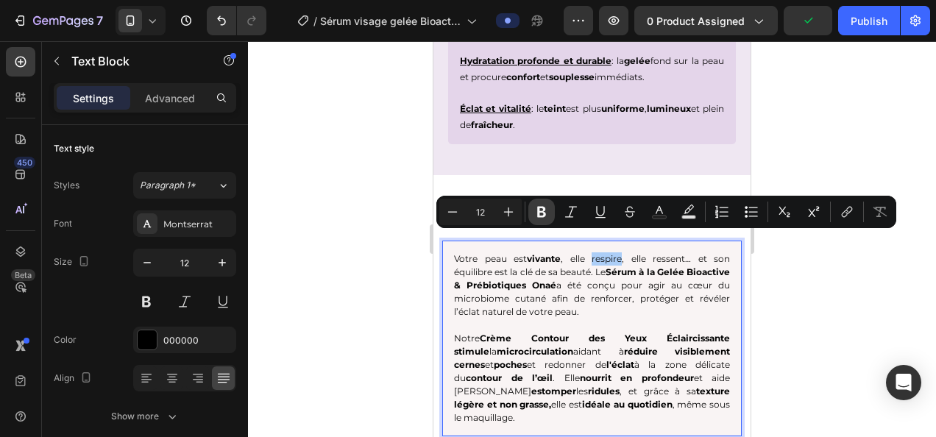
click at [538, 202] on button "Bold" at bounding box center [541, 212] width 26 height 26
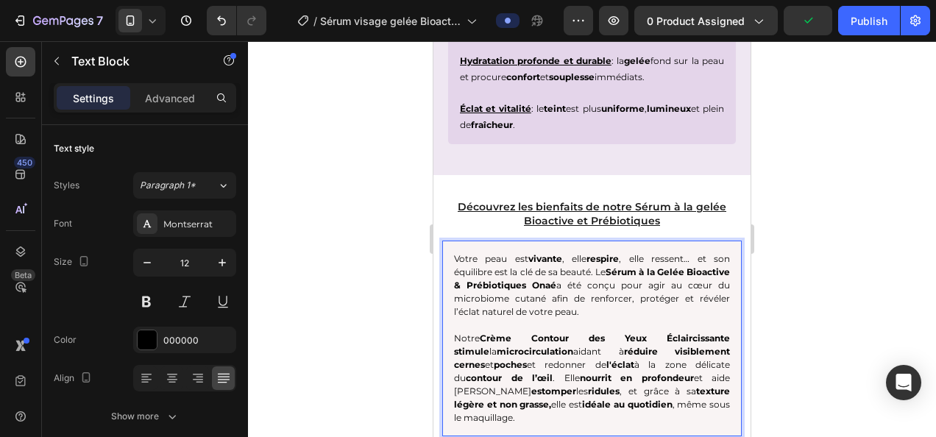
click at [827, 316] on div at bounding box center [592, 239] width 688 height 396
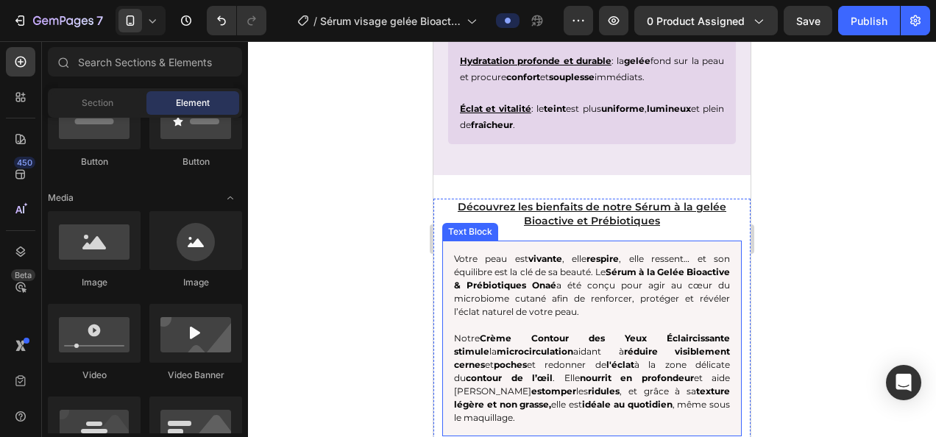
click at [658, 252] on p "Votre peau est vivante , elle respire , elle ressent… et son équilibre est la c…" at bounding box center [592, 285] width 276 height 66
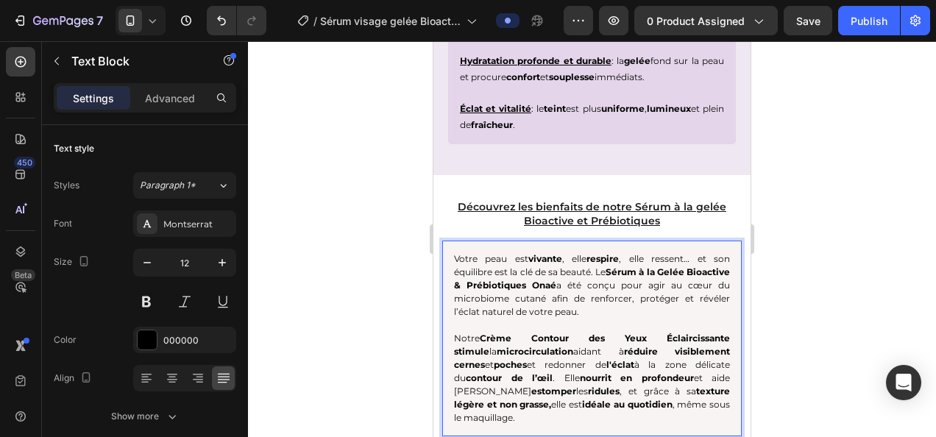
click at [658, 252] on p "Votre peau est vivante , elle respire , elle ressent… et son équilibre est la c…" at bounding box center [592, 285] width 276 height 66
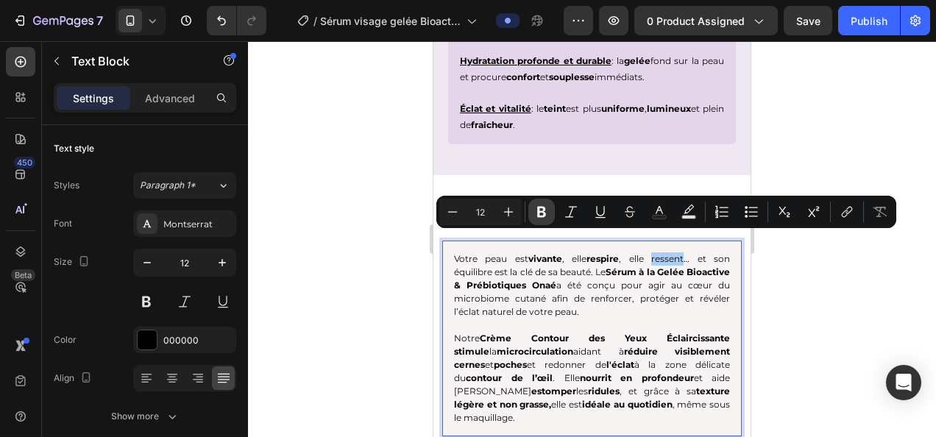
click at [538, 213] on icon "Editor contextual toolbar" at bounding box center [541, 212] width 9 height 11
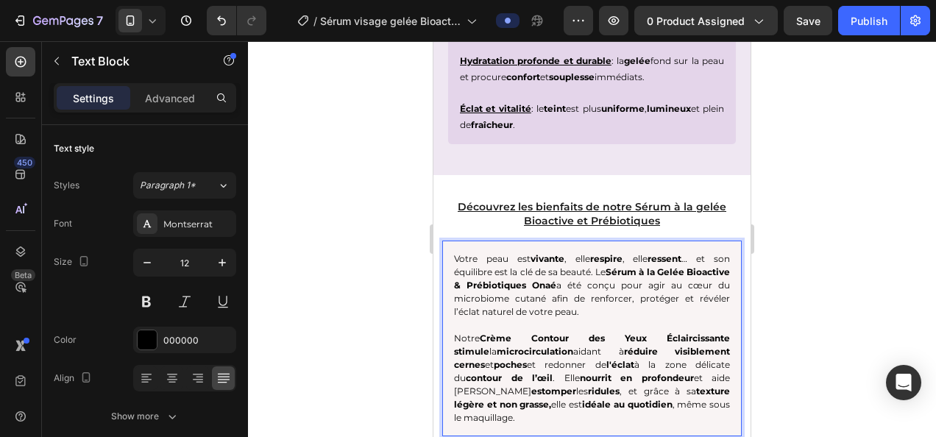
click at [469, 254] on p "Votre peau est vivante , elle respire , elle ressent … et son équilibre est la …" at bounding box center [592, 285] width 276 height 66
click at [374, 260] on div at bounding box center [592, 239] width 688 height 396
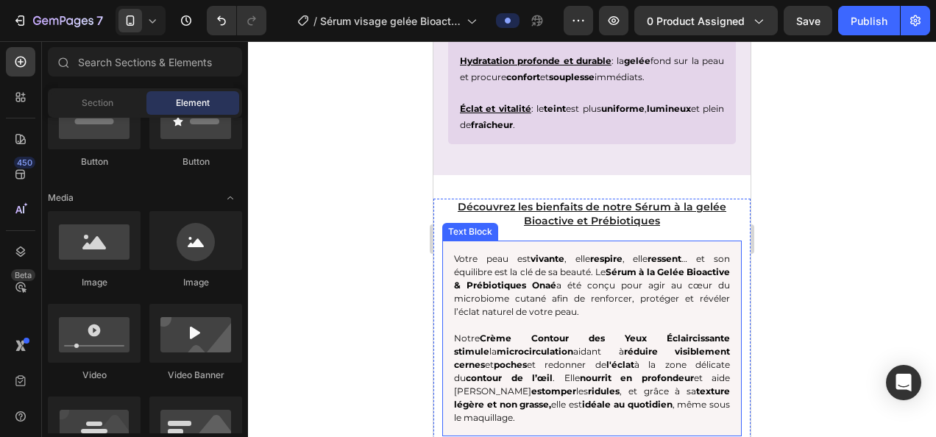
click at [469, 254] on p "Votre peau est vivante , elle respire , elle ressent … et son équilibre est la …" at bounding box center [592, 285] width 276 height 66
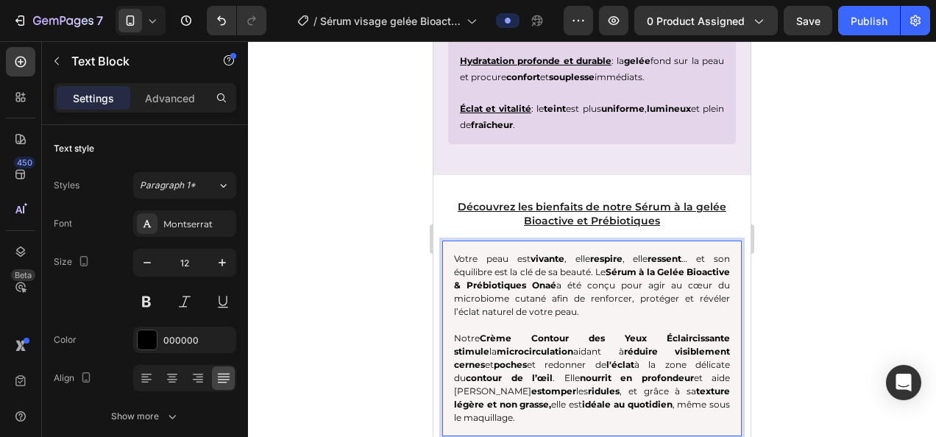
click at [473, 252] on p "Votre peau est vivante , elle respire , elle ressent … et son équilibre est la …" at bounding box center [592, 285] width 276 height 66
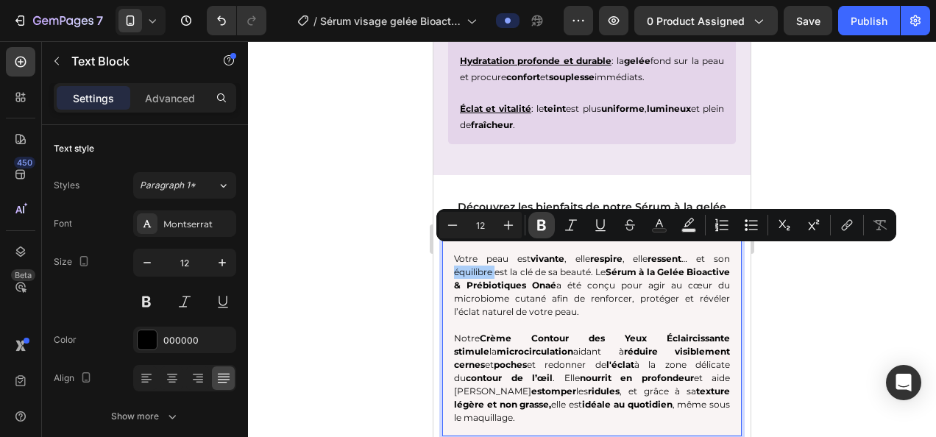
click at [541, 217] on button "Bold" at bounding box center [541, 225] width 26 height 26
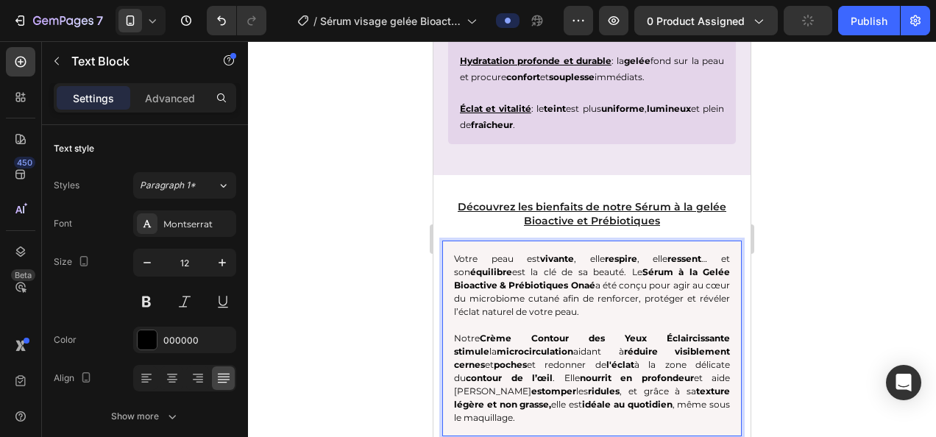
click at [371, 302] on div at bounding box center [592, 239] width 688 height 396
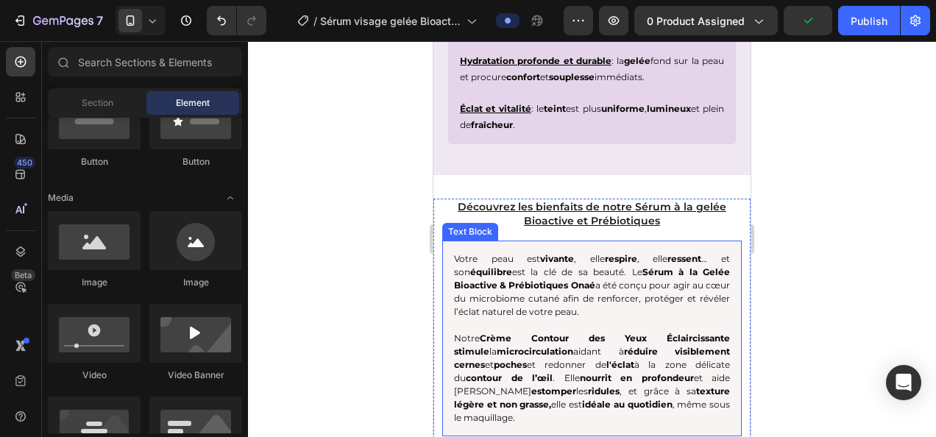
click at [593, 252] on p "Votre peau est vivante , elle respire , elle ressent … et son équilibre est la …" at bounding box center [592, 285] width 276 height 66
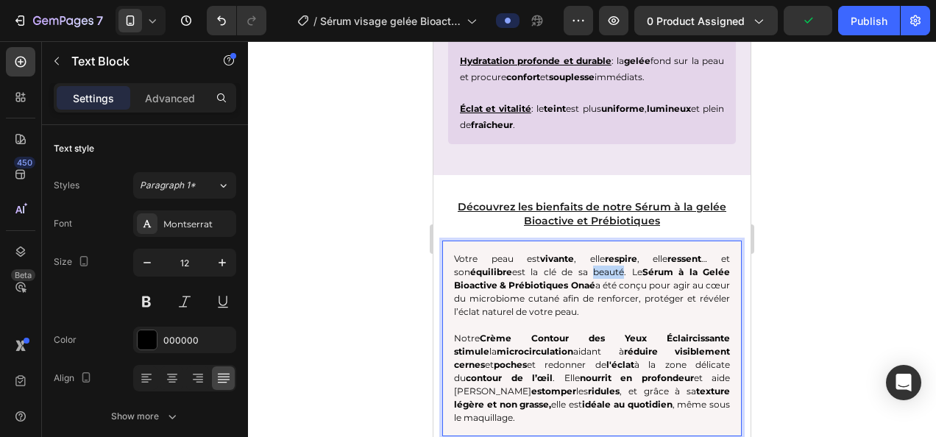
click at [588, 252] on p "Votre peau est vivante , elle respire , elle ressent … et son équilibre est la …" at bounding box center [592, 285] width 276 height 66
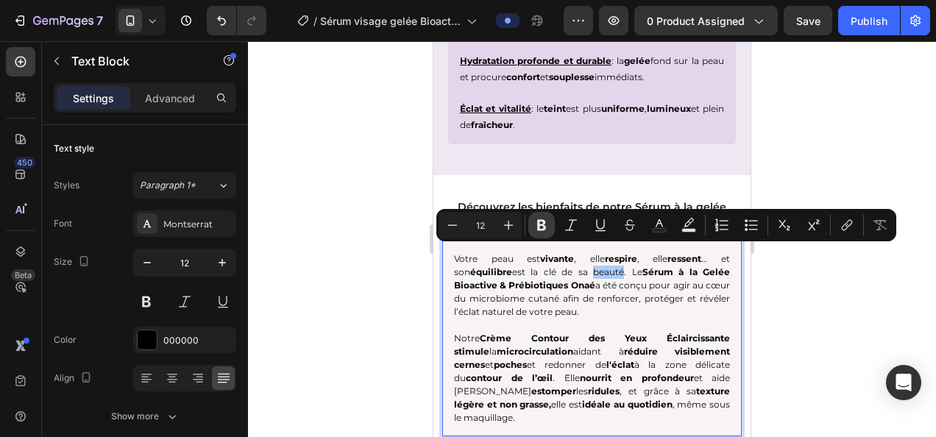
click at [551, 227] on button "Bold" at bounding box center [541, 225] width 26 height 26
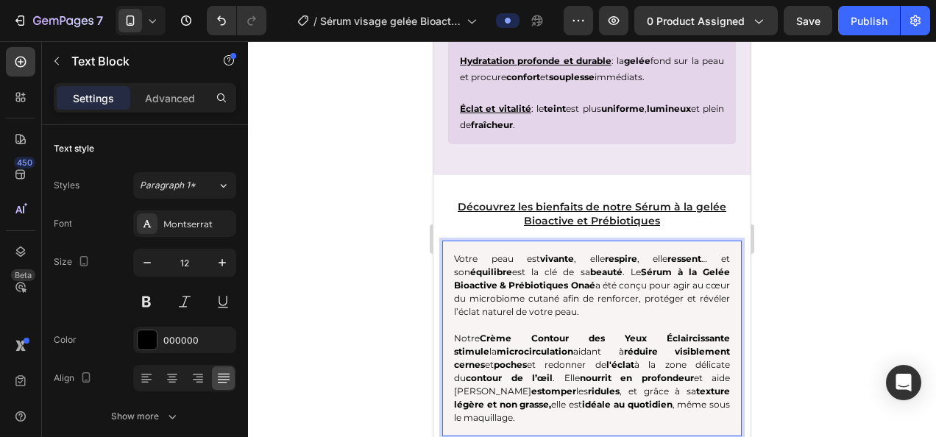
click at [833, 350] on div at bounding box center [592, 239] width 688 height 396
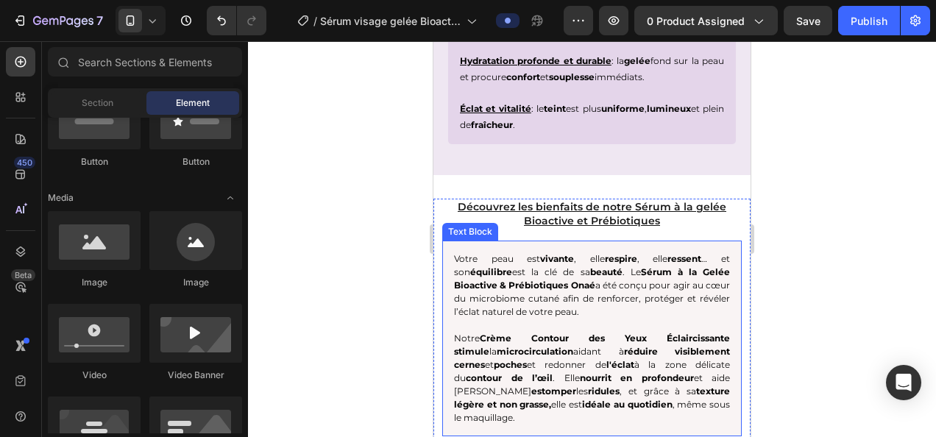
click at [460, 277] on p "Votre peau est vivante , elle respire , elle ressent … et son équilibre est la …" at bounding box center [592, 285] width 276 height 66
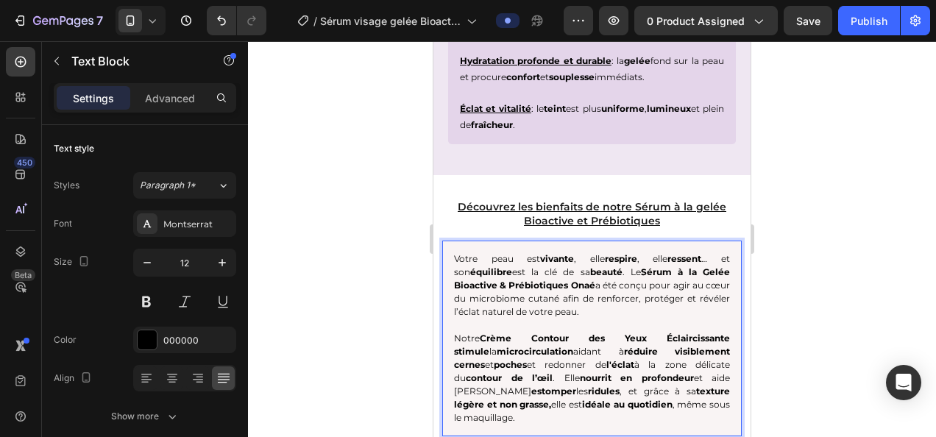
click at [693, 266] on p "Votre peau est vivante , elle respire , elle ressent … et son équilibre est la …" at bounding box center [592, 285] width 276 height 66
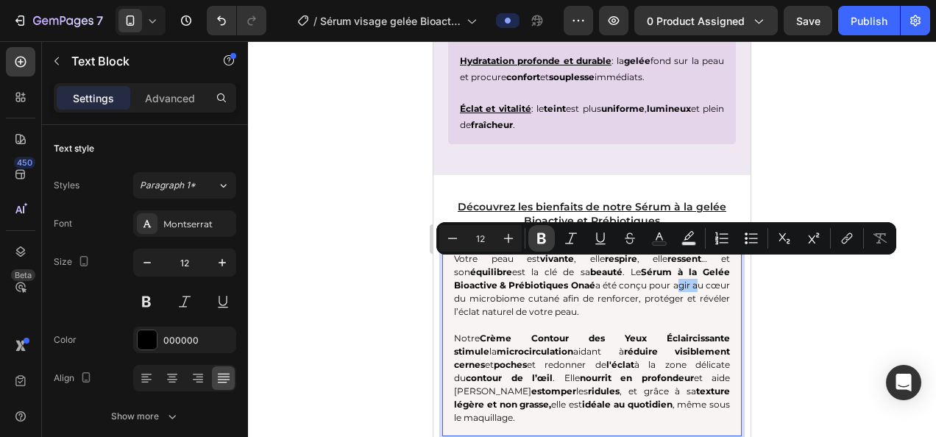
click at [543, 241] on icon "Editor contextual toolbar" at bounding box center [541, 238] width 9 height 11
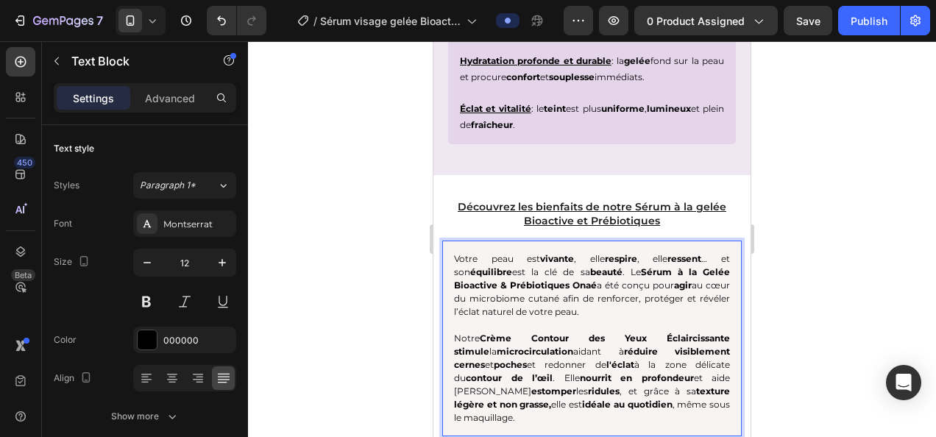
click at [394, 314] on div at bounding box center [592, 239] width 688 height 396
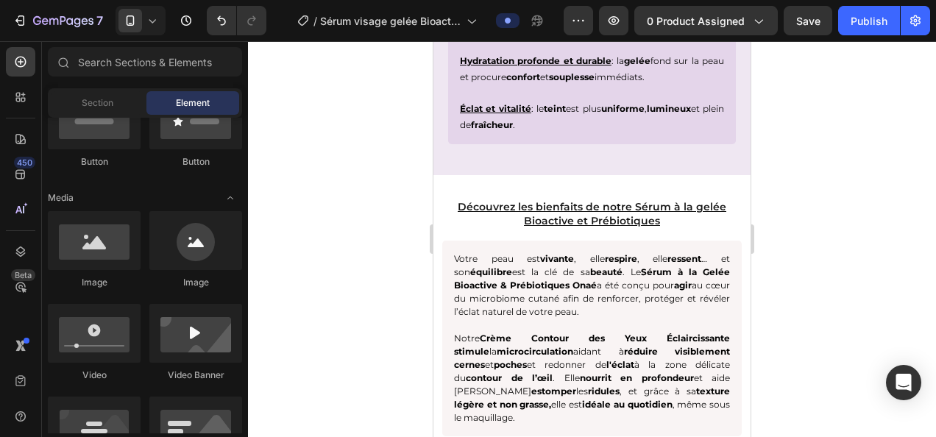
click at [394, 314] on div at bounding box center [592, 239] width 688 height 396
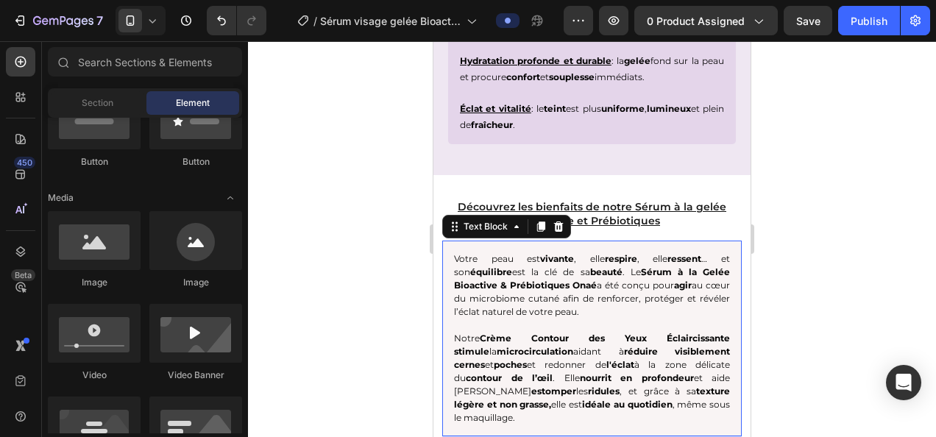
click at [468, 279] on p "Votre peau est vivante , elle respire , elle ressent … et son équilibre est la …" at bounding box center [592, 285] width 276 height 66
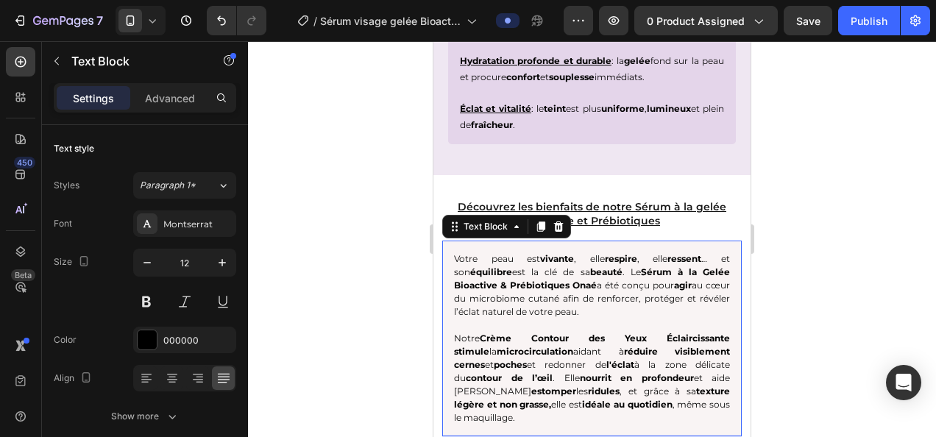
click at [447, 281] on div "Votre peau est vivante , elle respire , elle ressent … et son équilibre est la …" at bounding box center [591, 339] width 299 height 196
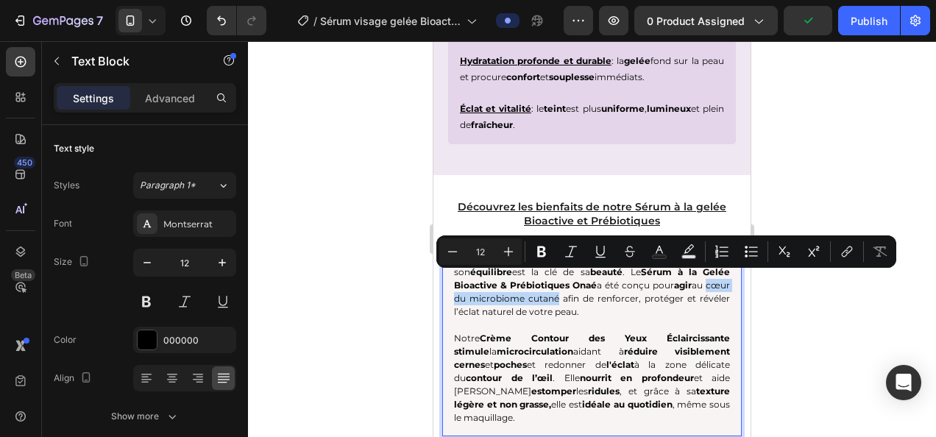
drag, startPoint x: 452, startPoint y: 280, endPoint x: 584, endPoint y: 283, distance: 131.7
click at [584, 283] on div "Votre peau est vivante , elle respire , elle ressent … et son équilibre est la …" at bounding box center [591, 339] width 299 height 196
click at [541, 256] on icon "Editor contextual toolbar" at bounding box center [541, 251] width 9 height 11
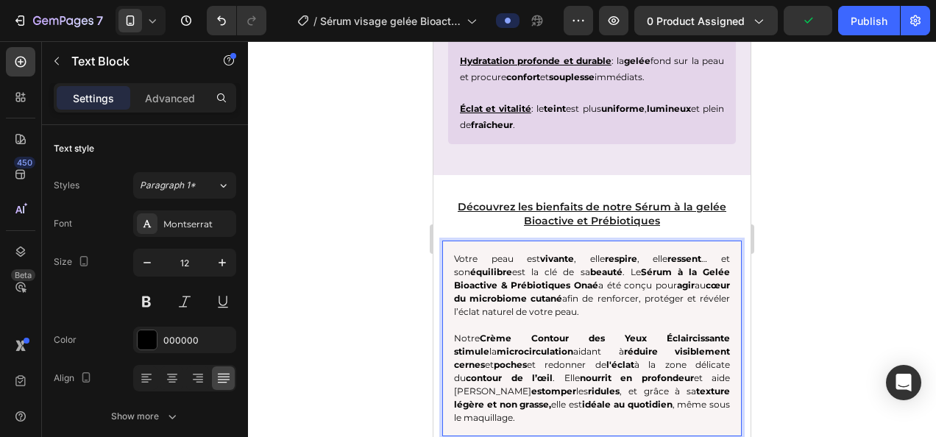
click at [846, 350] on div at bounding box center [592, 239] width 688 height 396
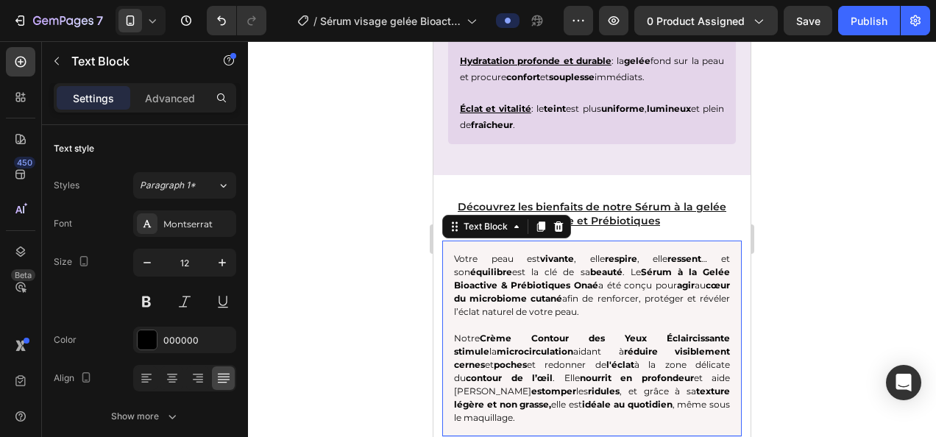
click at [634, 280] on p "Votre peau est vivante , elle respire , elle ressent … et son équilibre est la …" at bounding box center [592, 285] width 276 height 66
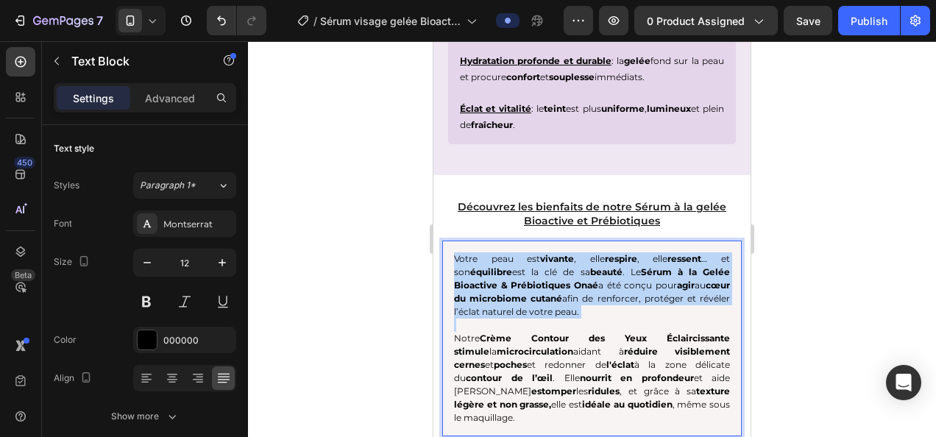
click at [634, 280] on p "Votre peau est vivante , elle respire , elle ressent … et son équilibre est la …" at bounding box center [592, 285] width 276 height 66
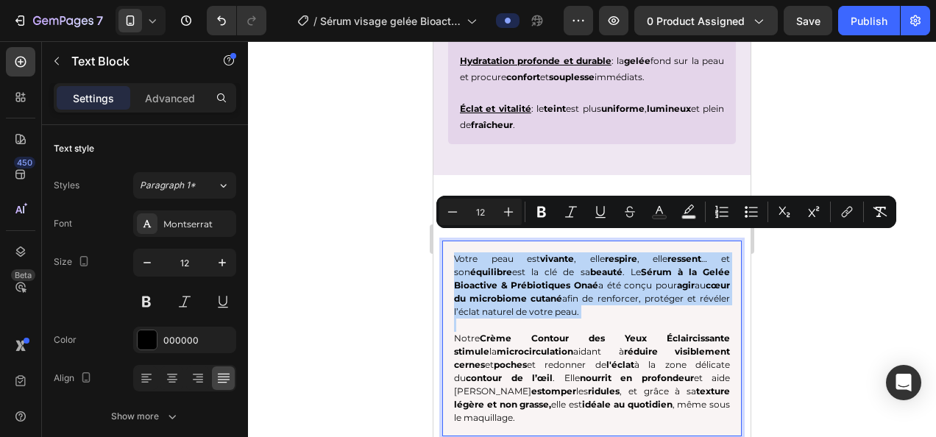
click at [634, 280] on p "Votre peau est vivante , elle respire , elle ressent … et son équilibre est la …" at bounding box center [592, 285] width 276 height 66
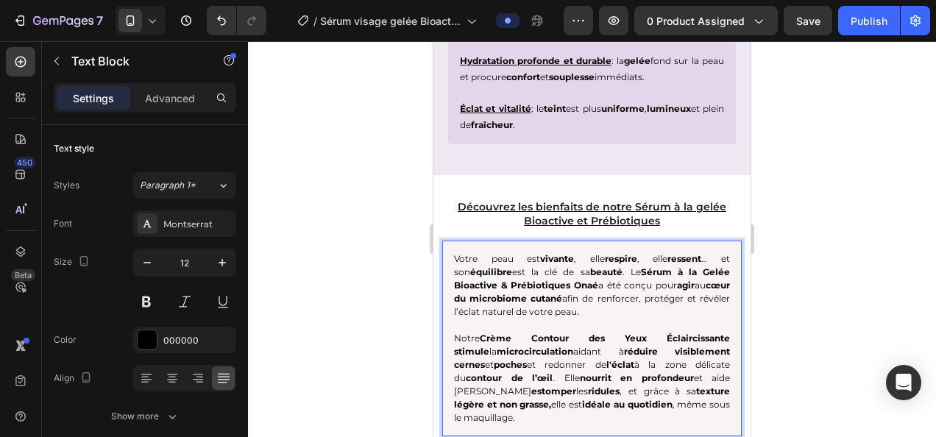
click at [634, 280] on p "Votre peau est vivante , elle respire , elle ressent … et son équilibre est la …" at bounding box center [592, 285] width 276 height 66
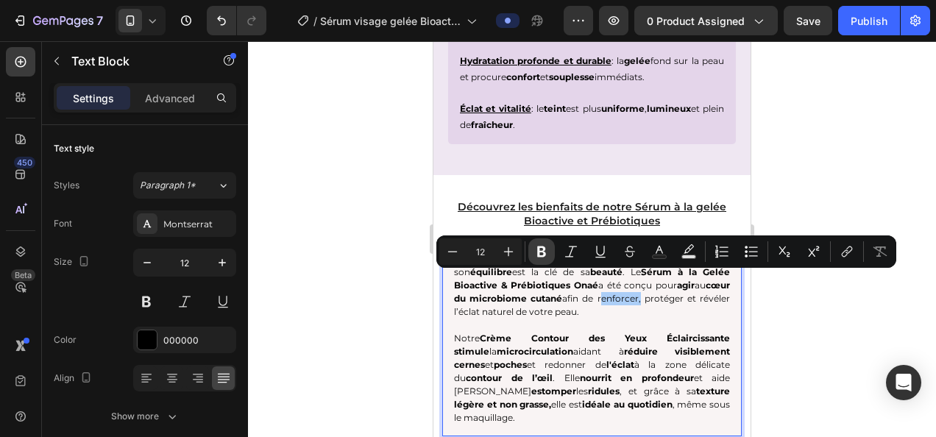
click at [536, 250] on icon "Editor contextual toolbar" at bounding box center [541, 251] width 15 height 15
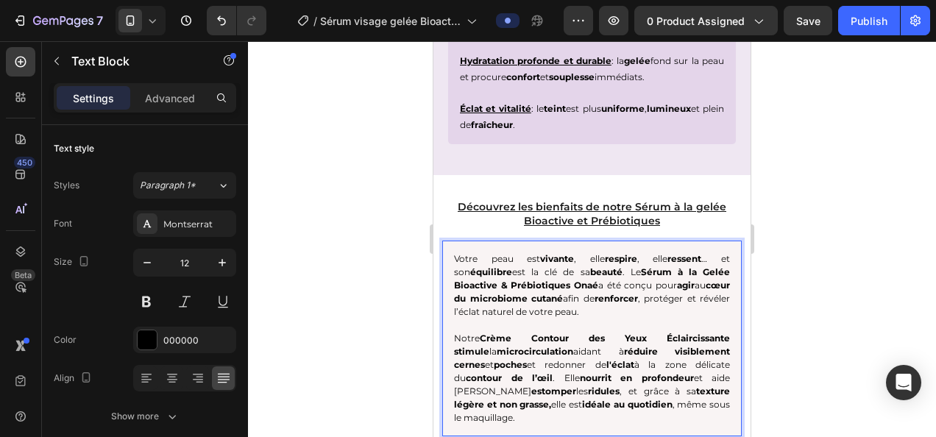
click at [865, 332] on div at bounding box center [592, 239] width 688 height 396
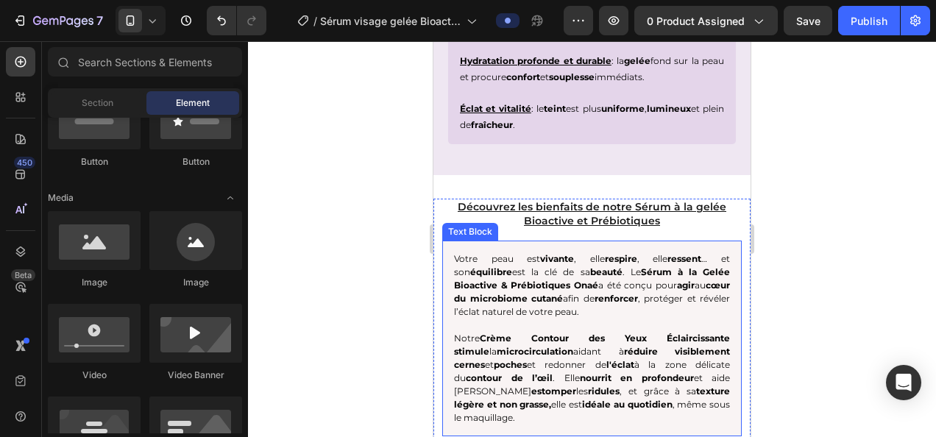
click at [683, 278] on p "Votre peau est vivante , elle respire , elle ressent … et son équilibre est la …" at bounding box center [592, 285] width 276 height 66
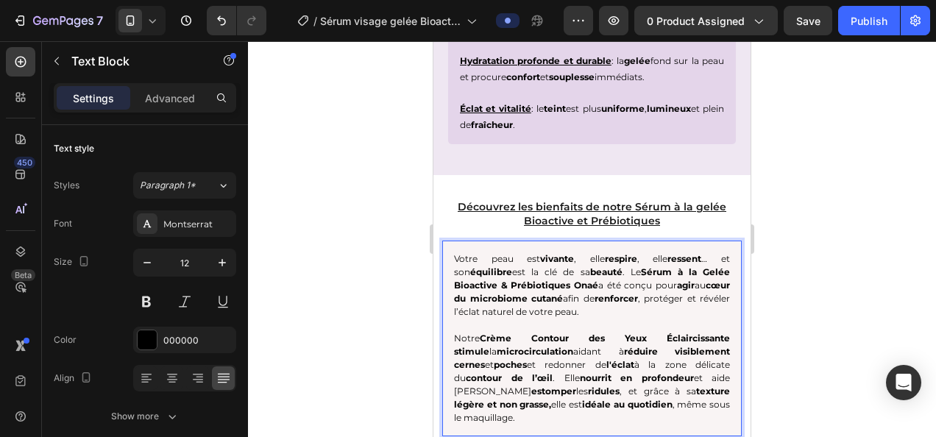
click at [683, 278] on p "Votre peau est vivante , elle respire , elle ressent … et son équilibre est la …" at bounding box center [592, 285] width 276 height 66
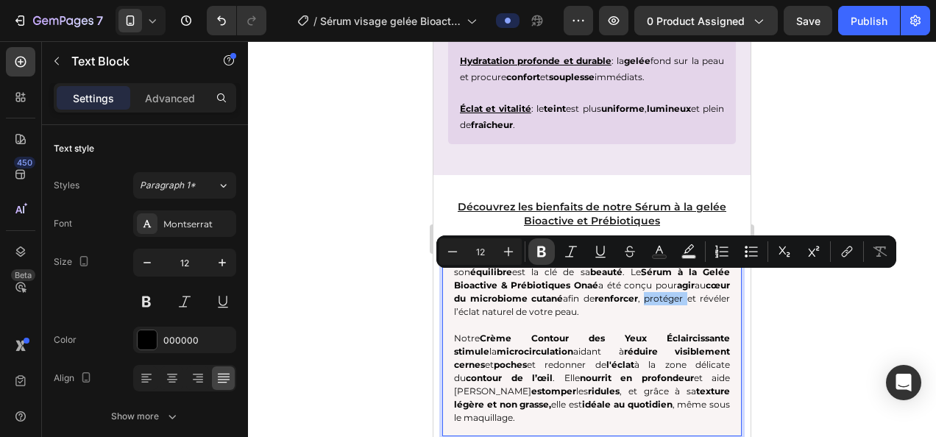
click at [538, 252] on icon "Editor contextual toolbar" at bounding box center [541, 251] width 9 height 11
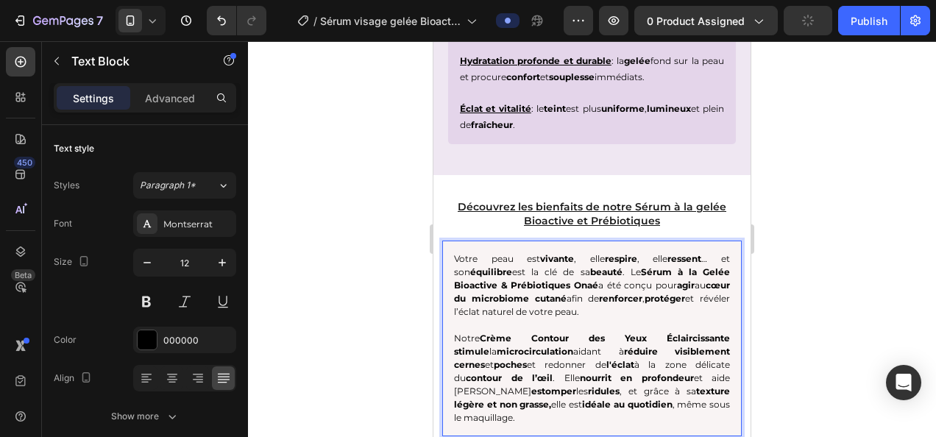
drag, startPoint x: 348, startPoint y: 319, endPoint x: 77, endPoint y: 225, distance: 286.6
click at [348, 319] on div at bounding box center [592, 239] width 688 height 396
click at [476, 293] on p "Votre peau est vivante , elle respire , elle ressent … et son équilibre est la …" at bounding box center [592, 285] width 276 height 66
click at [466, 293] on p "Votre peau est vivante , elle respire , elle ressent … et son équilibre est la …" at bounding box center [592, 285] width 276 height 66
click at [509, 292] on p "Votre peau est vivante , elle respire , elle ressent … et son équilibre est la …" at bounding box center [592, 285] width 276 height 66
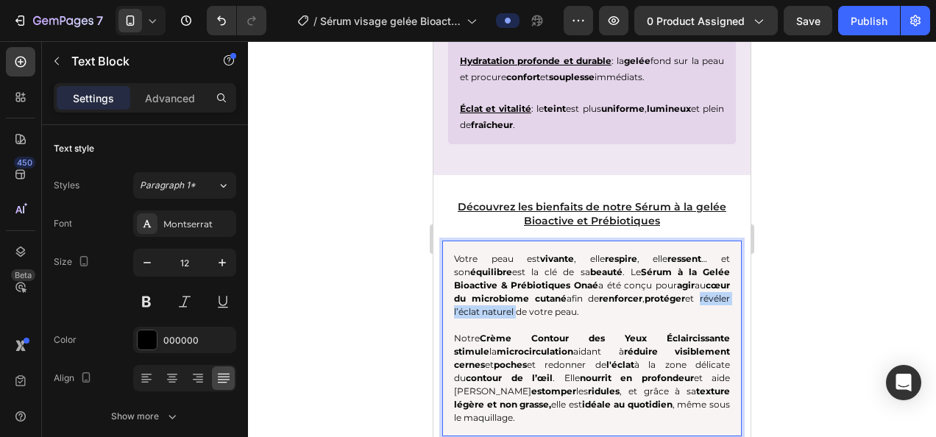
drag, startPoint x: 465, startPoint y: 291, endPoint x: 558, endPoint y: 289, distance: 92.7
click at [558, 289] on p "Votre peau est vivante , elle respire , elle ressent … et son équilibre est la …" at bounding box center [592, 285] width 276 height 66
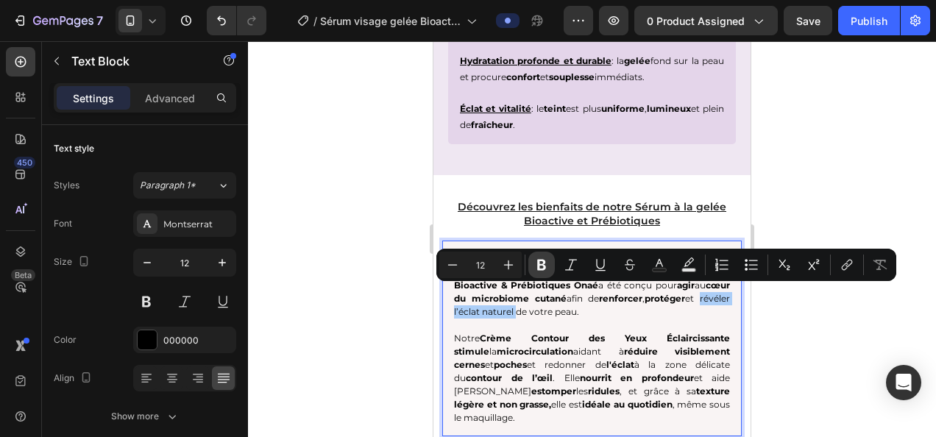
click at [539, 268] on icon "Editor contextual toolbar" at bounding box center [541, 265] width 9 height 11
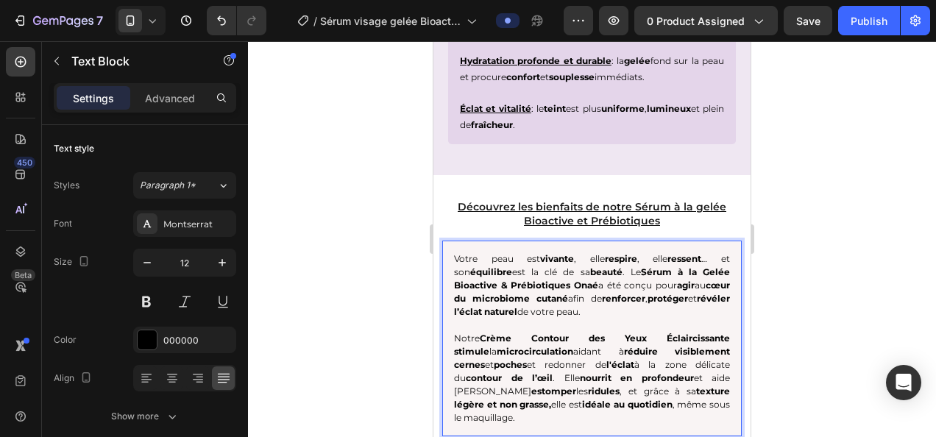
click at [382, 316] on div at bounding box center [592, 239] width 688 height 396
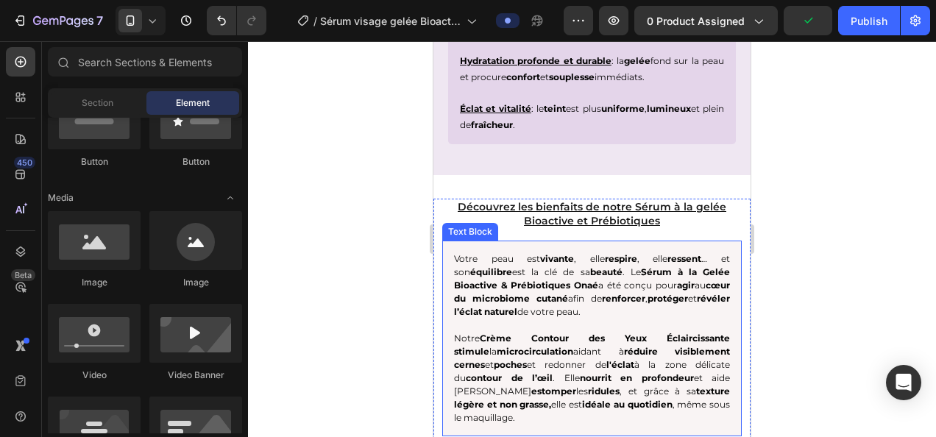
scroll to position [2630, 0]
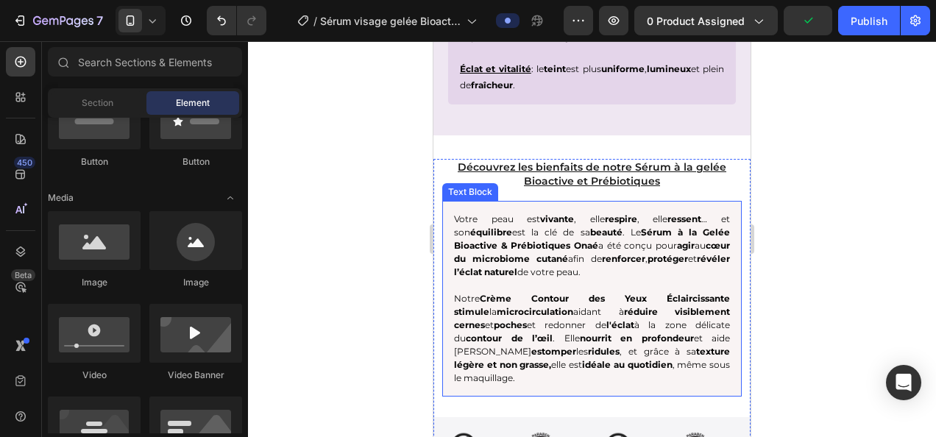
click at [675, 349] on p "Notre Crème Contour des Yeux Éclaircissante stimule la microcirculation aidant …" at bounding box center [592, 338] width 276 height 93
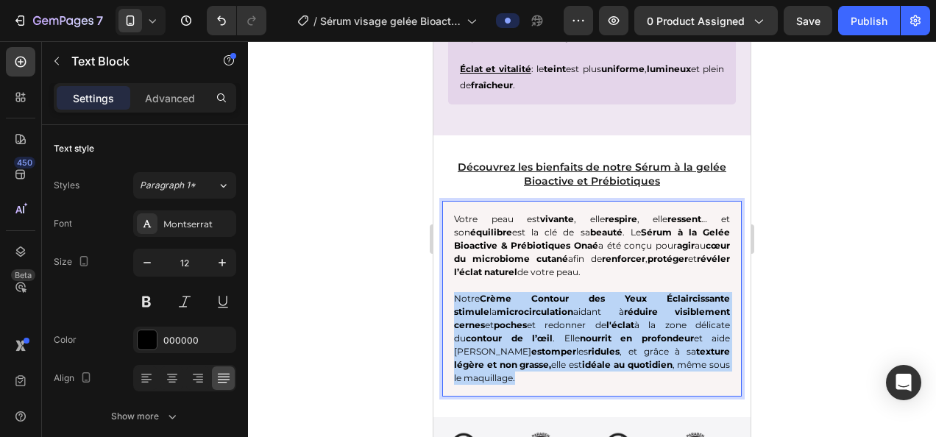
drag, startPoint x: 669, startPoint y: 347, endPoint x: 450, endPoint y: 280, distance: 229.4
click at [450, 280] on div "Votre peau est vivante , elle respire , elle ressent … et son équilibre est la …" at bounding box center [591, 299] width 299 height 196
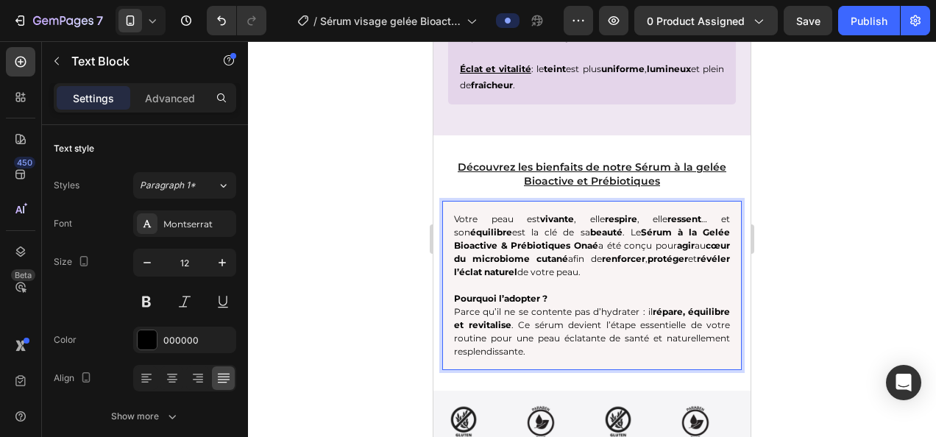
click at [450, 288] on div "Votre peau est vivante , elle respire , elle ressent … et son équilibre est la …" at bounding box center [591, 285] width 299 height 169
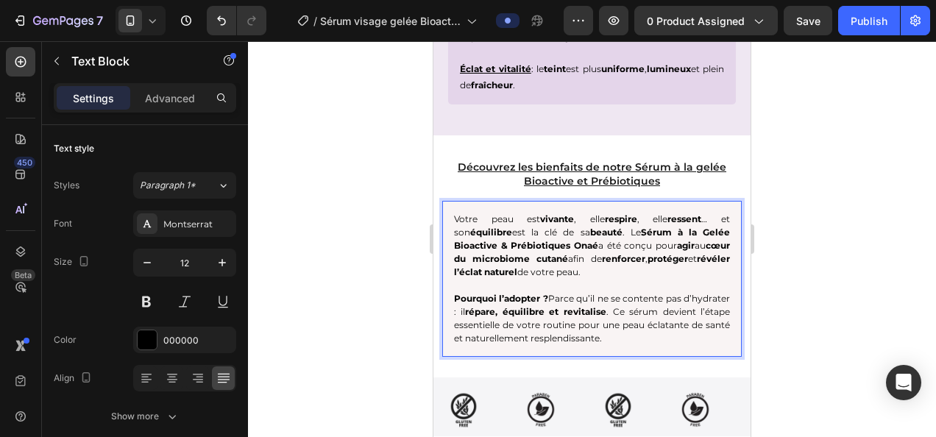
click at [846, 284] on div at bounding box center [592, 239] width 688 height 396
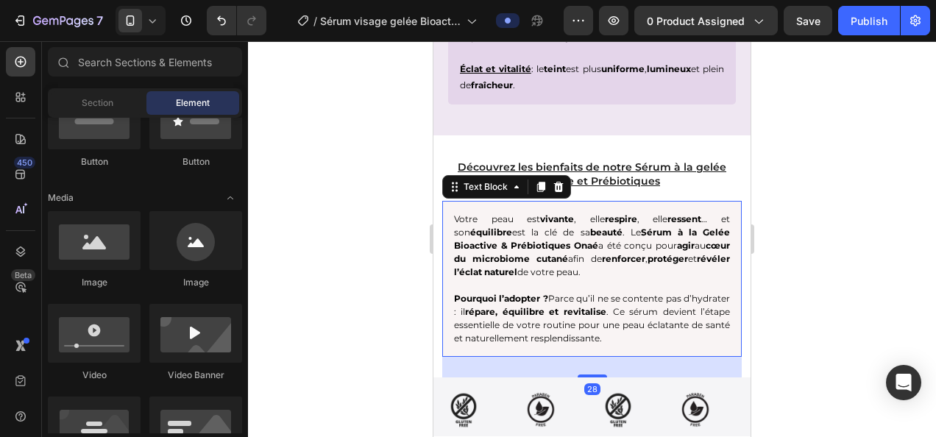
click at [465, 296] on p "Pourquoi l’adopter ? Parce qu’il ne se contente pas d’hydrater : il répare, équ…" at bounding box center [592, 318] width 276 height 53
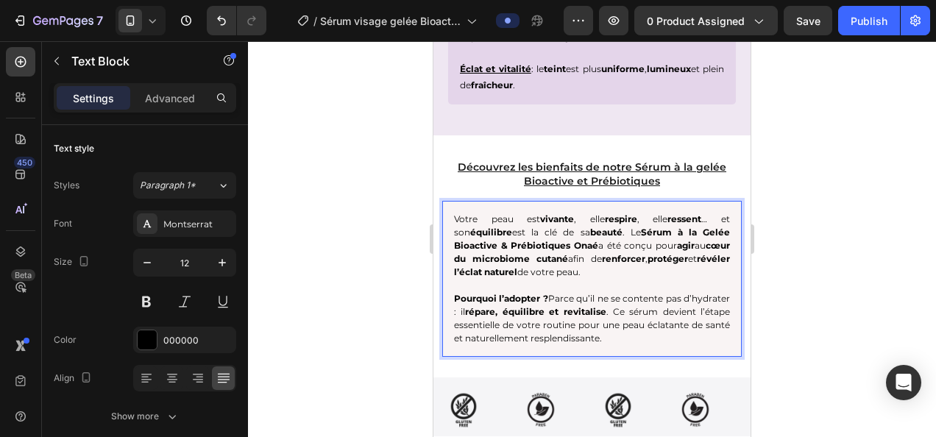
click at [468, 292] on p "Pourquoi l’adopter ? Parce qu’il ne se contente pas d’hydrater : il répare, équ…" at bounding box center [592, 318] width 276 height 53
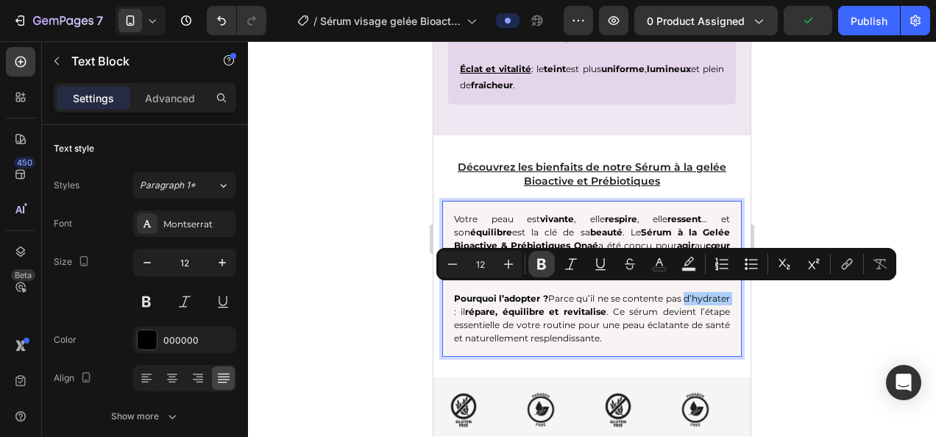
click at [541, 264] on icon "Editor contextual toolbar" at bounding box center [541, 264] width 9 height 11
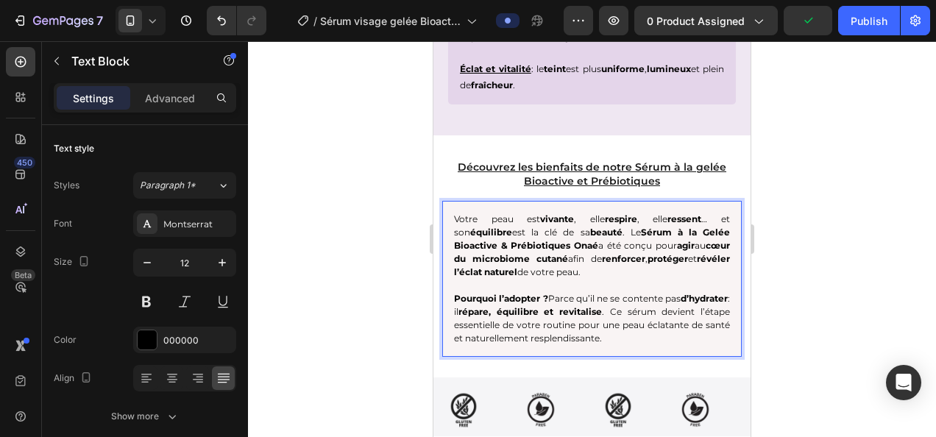
click at [811, 327] on div at bounding box center [592, 239] width 688 height 396
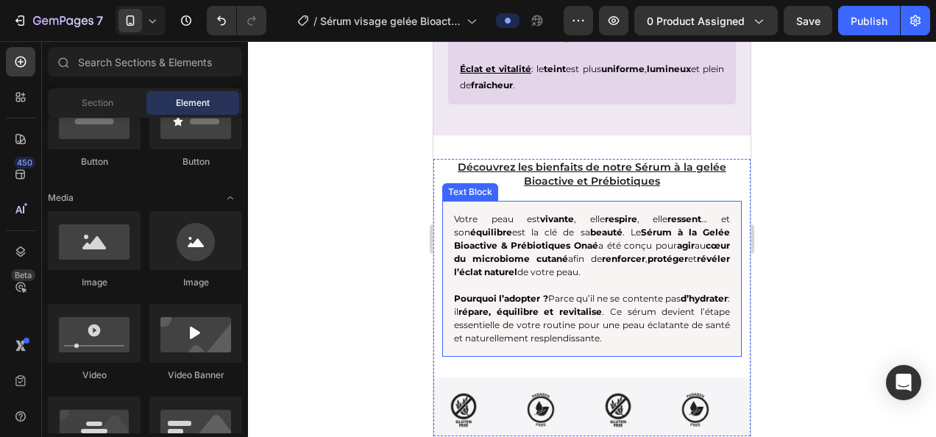
click at [700, 292] on p "Pourquoi l’adopter ? Parce qu’il ne se contente pas d’hydrater : il répare, équ…" at bounding box center [592, 318] width 276 height 53
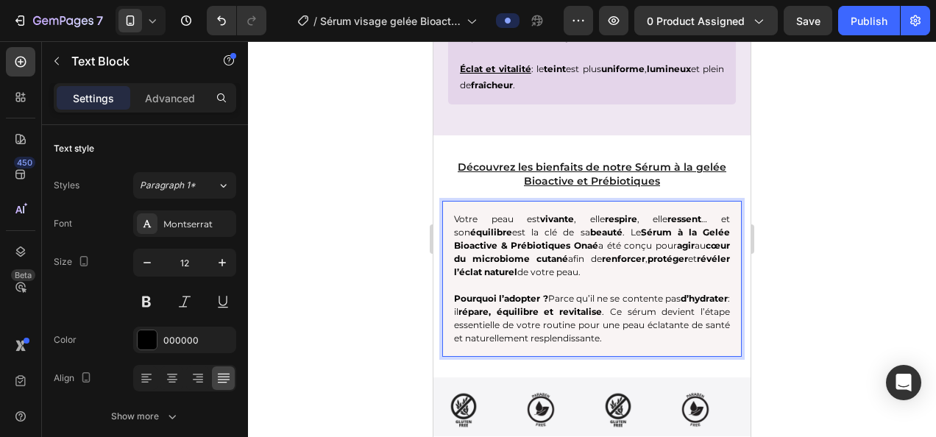
click at [697, 293] on p "Pourquoi l’adopter ? Parce qu’il ne se contente pas d’hydrater : il répare, équ…" at bounding box center [592, 318] width 276 height 53
click at [698, 293] on p "Pourquoi l’adopter ? Parce qu’il ne se contente pas d’hydrater : il répare, équ…" at bounding box center [592, 318] width 276 height 53
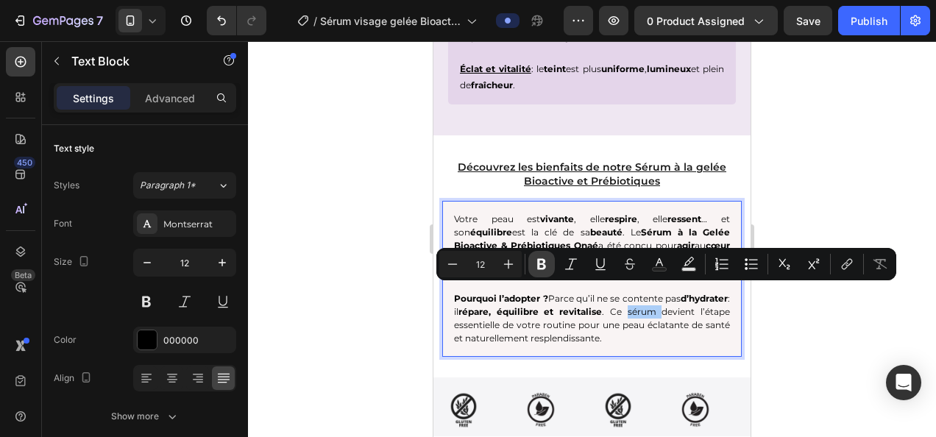
click at [531, 263] on button "Bold" at bounding box center [541, 264] width 26 height 26
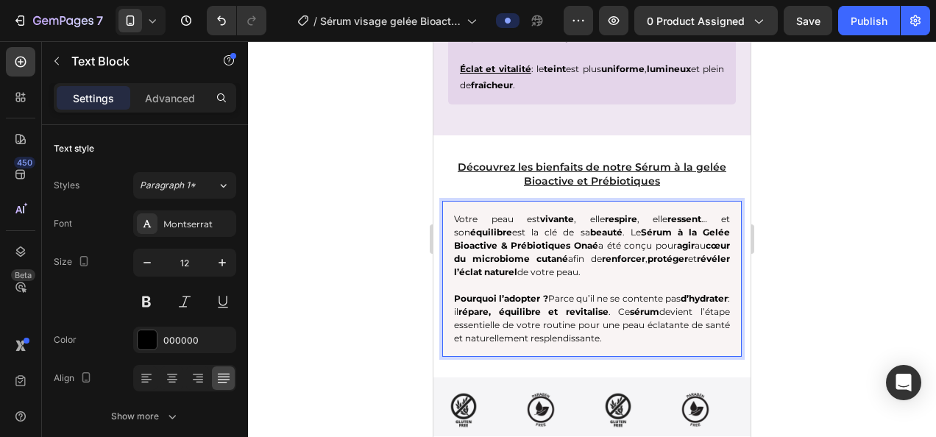
click at [360, 341] on div at bounding box center [592, 239] width 688 height 396
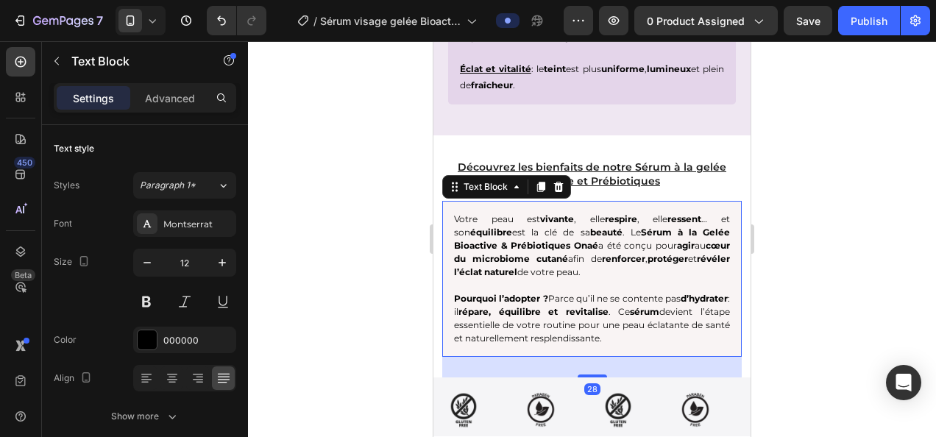
click at [493, 305] on p "Pourquoi l’adopter ? Parce qu’il ne se contente pas d’hydrater : il répare, équ…" at bounding box center [592, 318] width 276 height 53
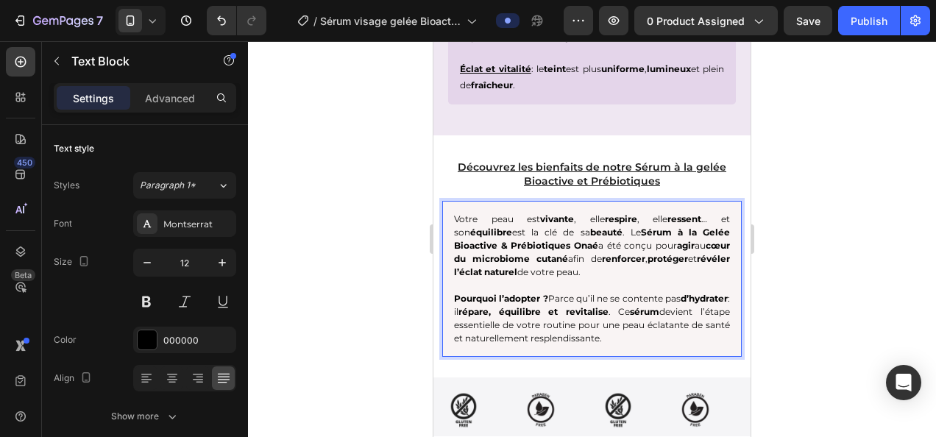
click at [538, 305] on p "Pourquoi l’adopter ? Parce qu’il ne se contente pas d’hydrater : il répare, équ…" at bounding box center [592, 318] width 276 height 53
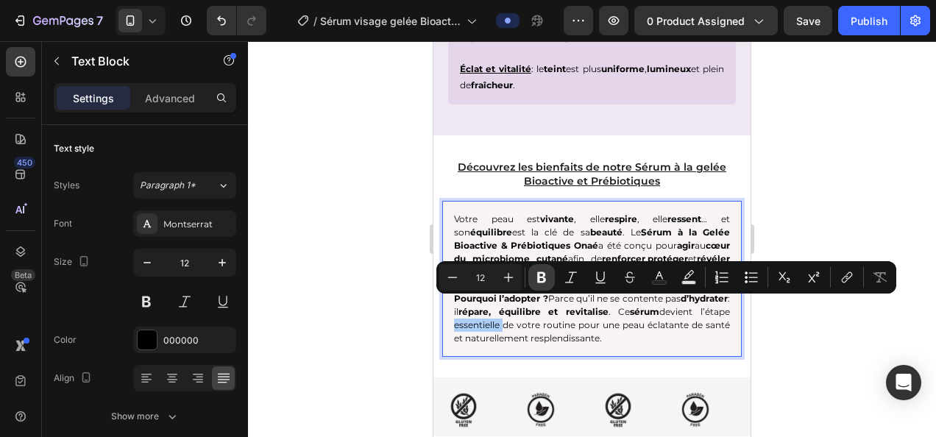
click at [537, 274] on icon "Editor contextual toolbar" at bounding box center [541, 277] width 9 height 11
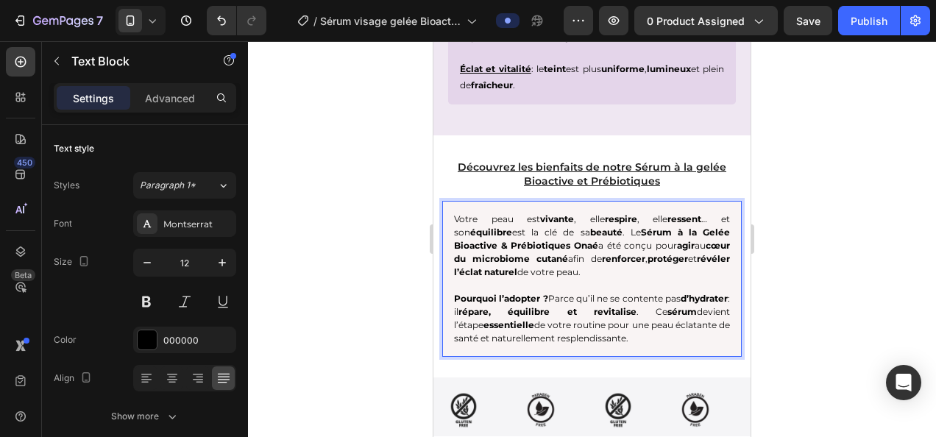
click at [855, 365] on div at bounding box center [592, 239] width 688 height 396
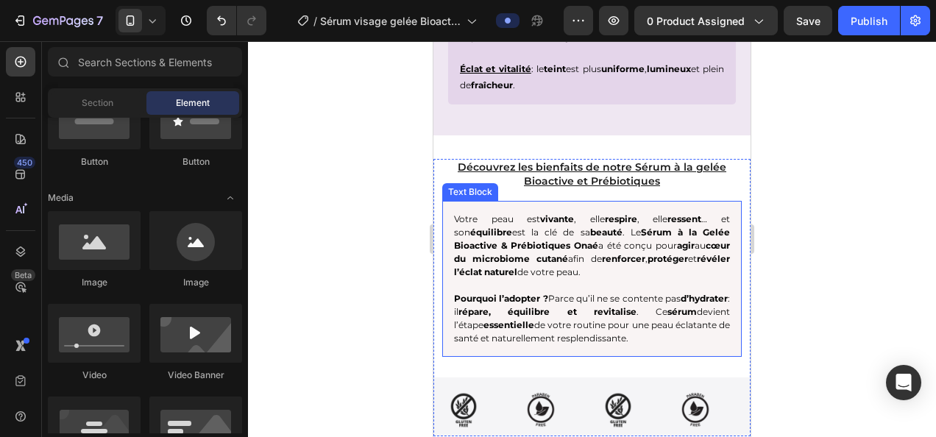
click at [634, 306] on p "Pourquoi l’adopter ? Parce qu’il ne se contente pas d’hydrater : il répare, équ…" at bounding box center [592, 318] width 276 height 53
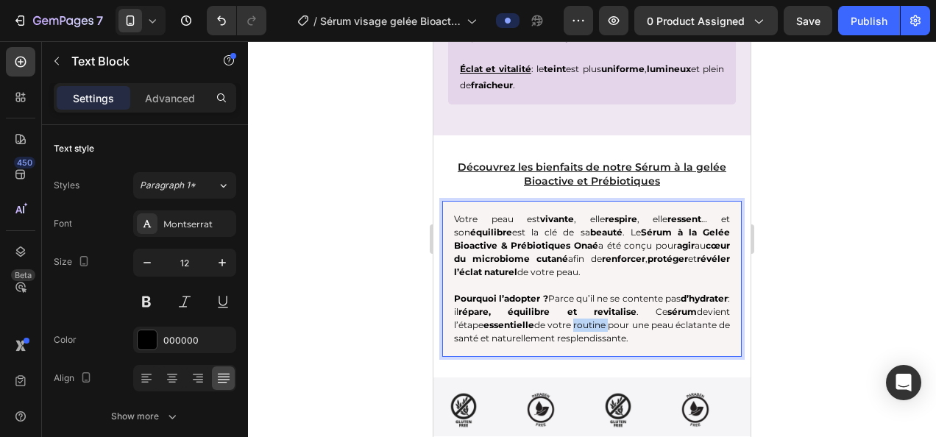
click at [633, 306] on p "Pourquoi l’adopter ? Parce qu’il ne se contente pas d’hydrater : il répare, équ…" at bounding box center [592, 318] width 276 height 53
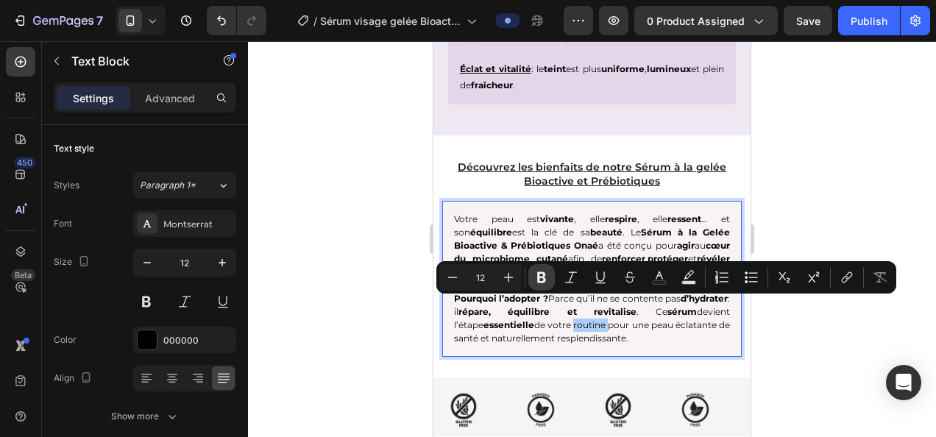
click at [538, 277] on icon "Editor contextual toolbar" at bounding box center [541, 277] width 9 height 11
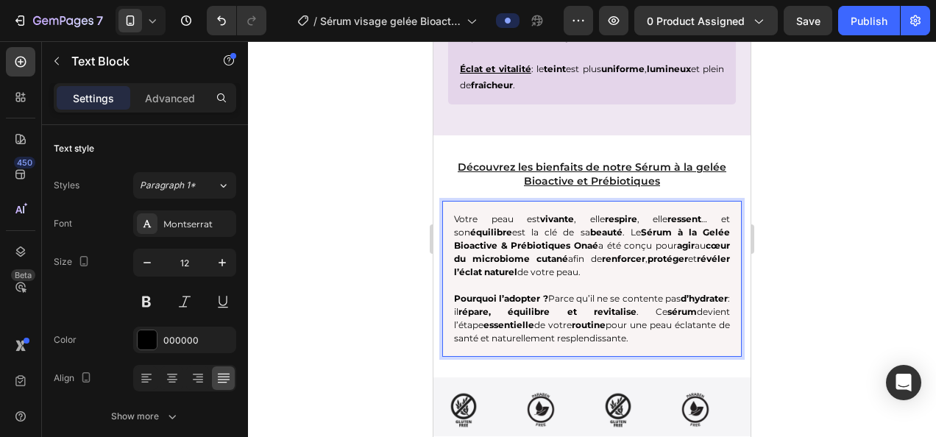
click at [352, 338] on div at bounding box center [592, 239] width 688 height 396
click at [471, 318] on p "Pourquoi l’adopter ? Parce qu’il ne se contente pas d’hydrater : il répare, équ…" at bounding box center [592, 318] width 276 height 53
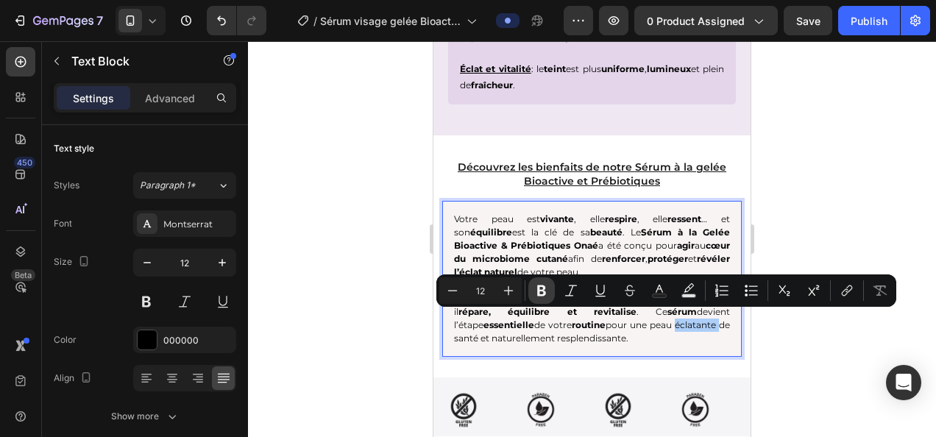
click at [544, 290] on icon "Editor contextual toolbar" at bounding box center [541, 290] width 9 height 11
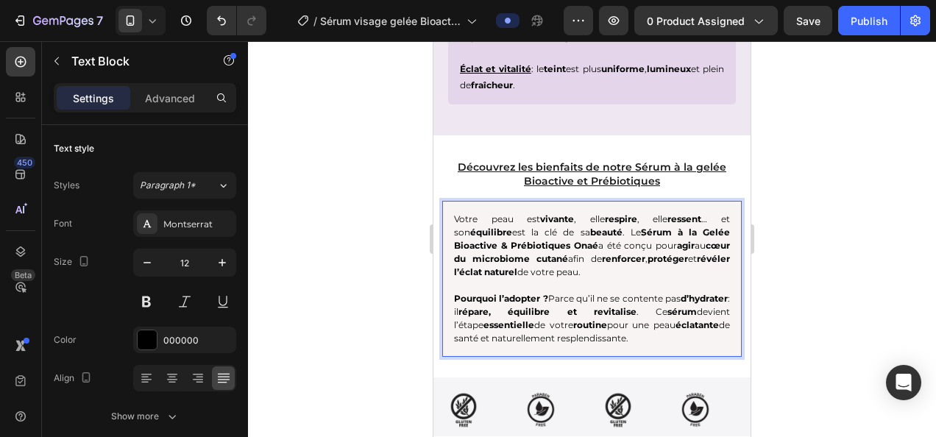
click at [369, 350] on div at bounding box center [592, 239] width 688 height 396
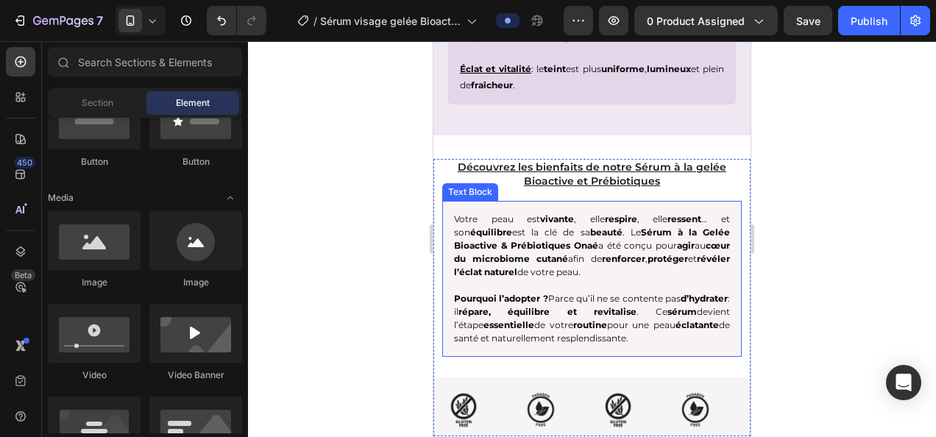
click at [584, 316] on p "Pourquoi l’adopter ? Parce qu’il ne se contente pas d’hydrater : il répare, équ…" at bounding box center [592, 318] width 276 height 53
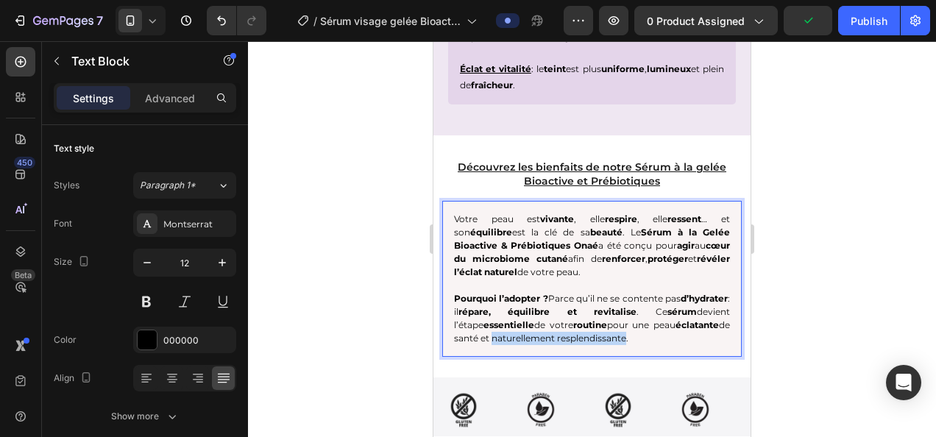
drag, startPoint x: 550, startPoint y: 318, endPoint x: 687, endPoint y: 323, distance: 136.9
click at [687, 323] on p "Pourquoi l’adopter ? Parce qu’il ne se contente pas d’hydrater : il répare, équ…" at bounding box center [592, 318] width 276 height 53
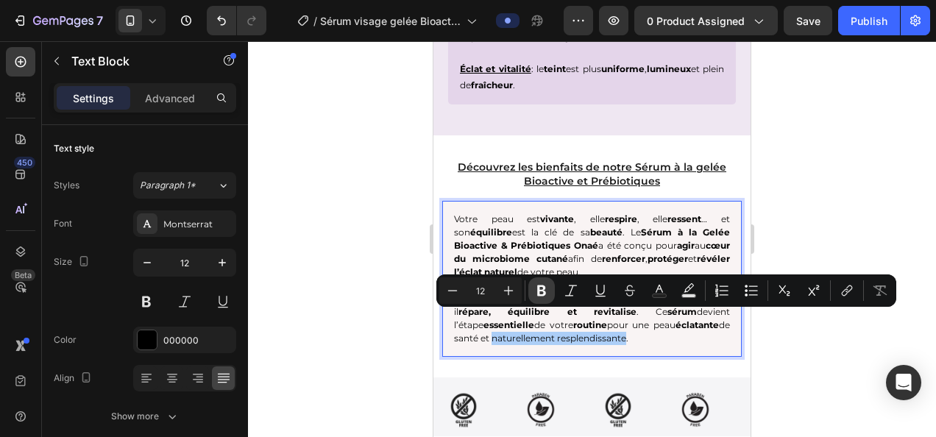
click at [552, 293] on button "Bold" at bounding box center [541, 290] width 26 height 26
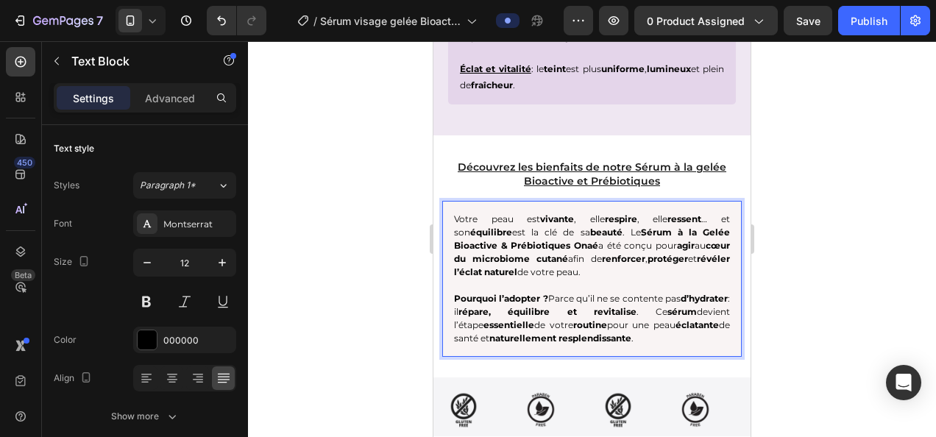
click at [849, 226] on div at bounding box center [592, 239] width 688 height 396
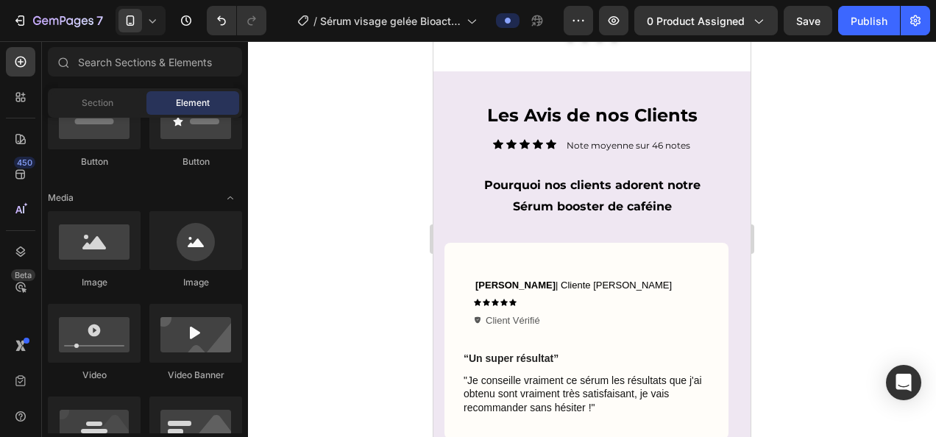
scroll to position [3363, 0]
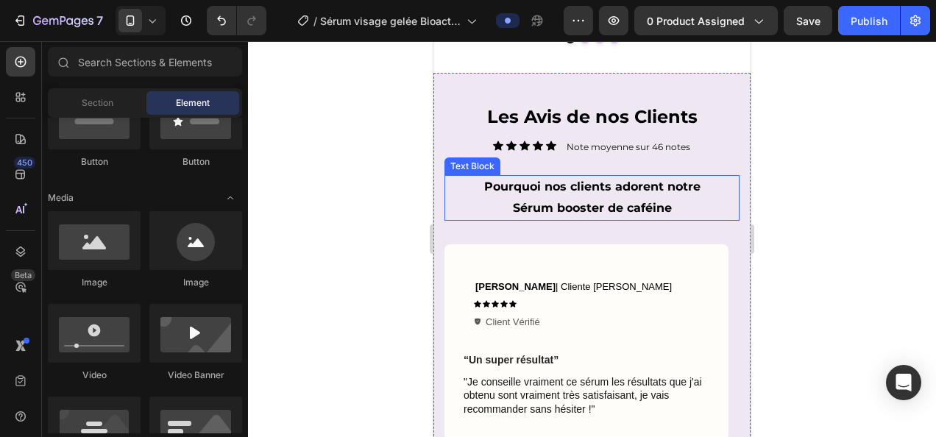
click at [626, 207] on p "Sérum booster de caféine" at bounding box center [592, 208] width 292 height 21
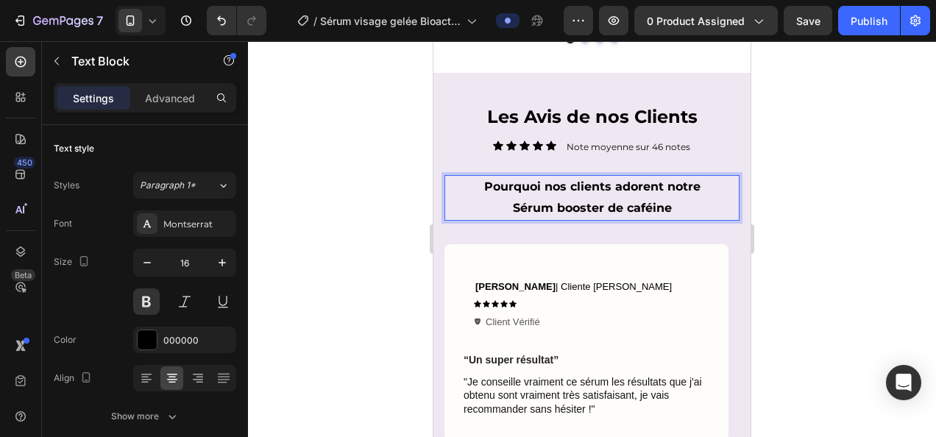
click at [662, 207] on p "Sérum booster de caféine" at bounding box center [592, 208] width 292 height 21
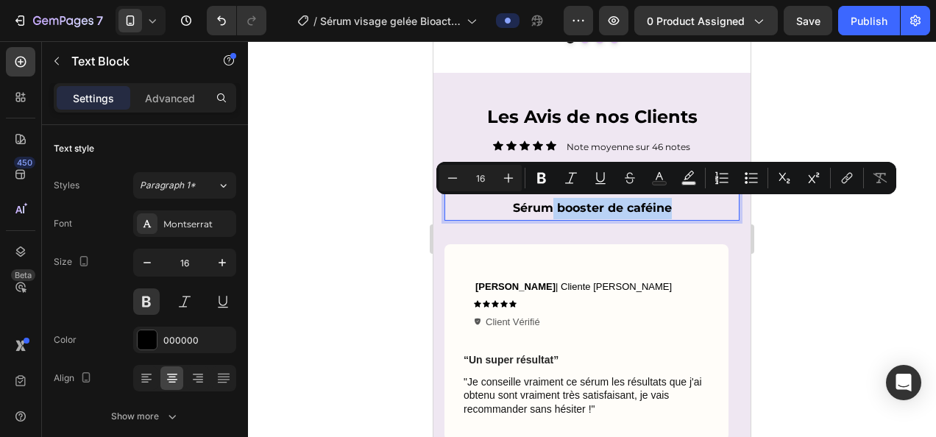
drag, startPoint x: 674, startPoint y: 207, endPoint x: 549, endPoint y: 210, distance: 125.8
click at [549, 210] on p "Sérum booster de caféine" at bounding box center [592, 208] width 292 height 21
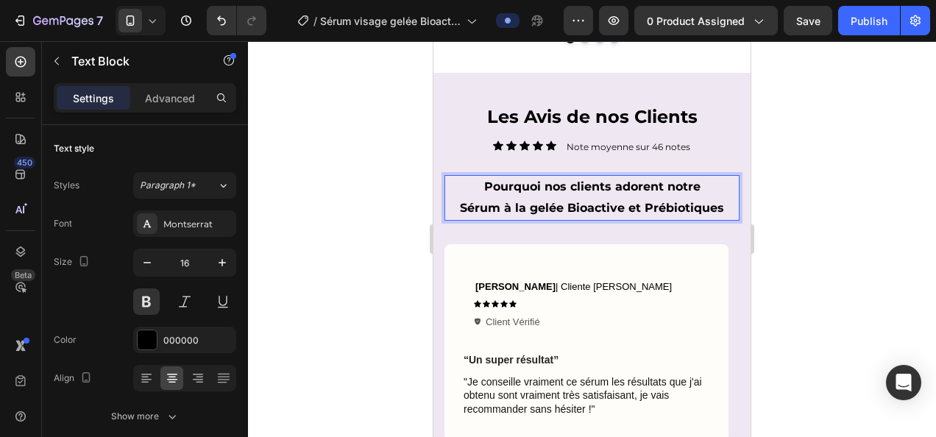
click at [866, 218] on div at bounding box center [592, 239] width 688 height 396
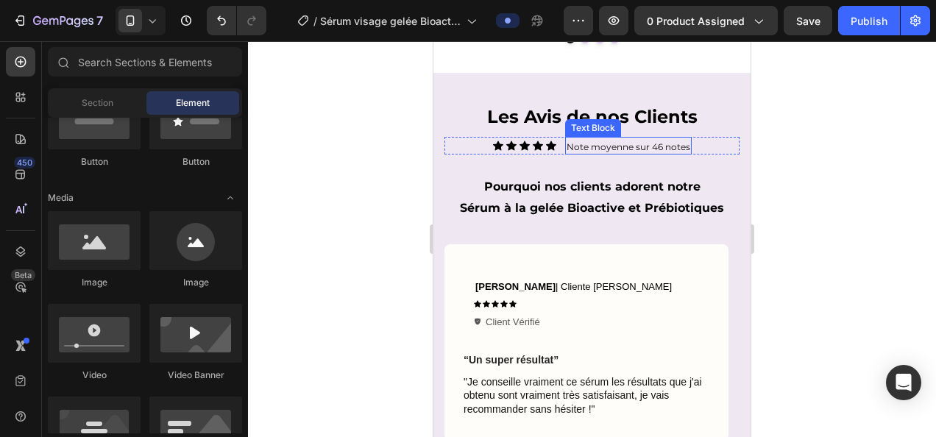
click at [648, 146] on p "Note moyenne sur 46 notes" at bounding box center [628, 147] width 124 height 12
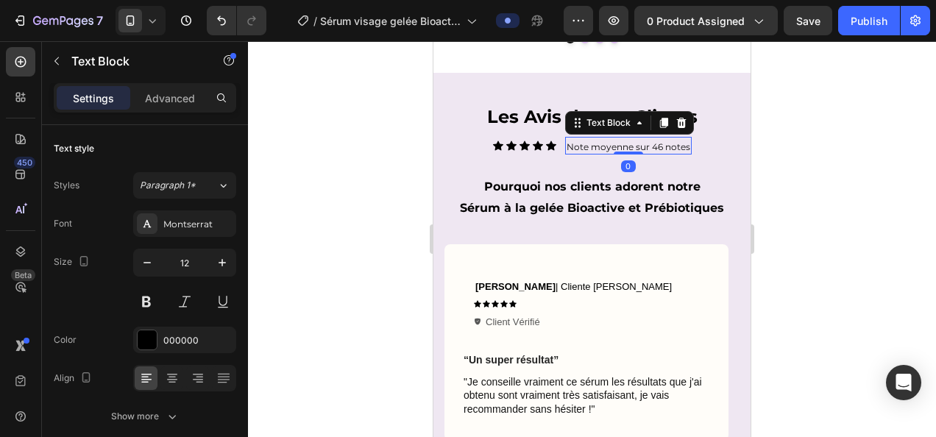
click at [648, 146] on p "Note moyenne sur 46 notes" at bounding box center [628, 147] width 124 height 12
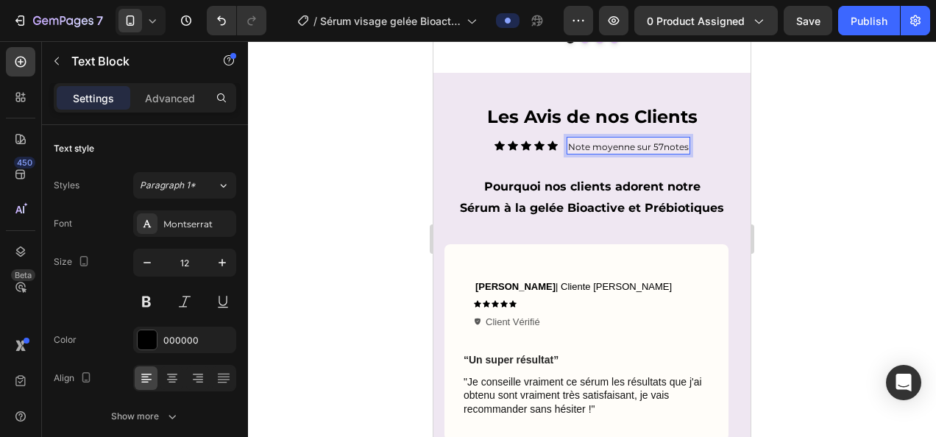
click at [872, 171] on div at bounding box center [592, 239] width 688 height 396
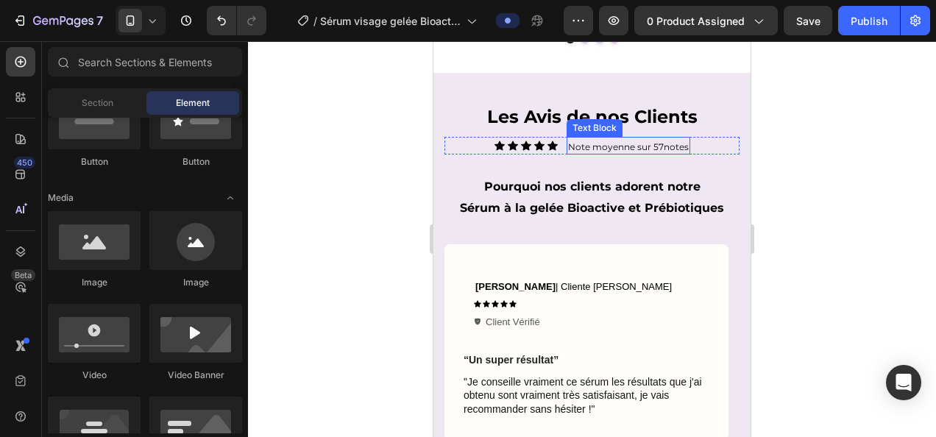
click at [656, 146] on p "Note moyenne sur 57notes" at bounding box center [628, 147] width 121 height 12
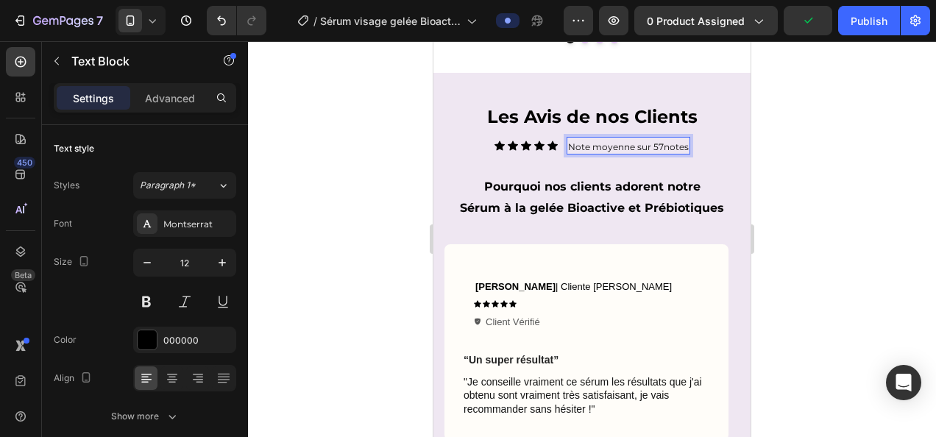
click at [657, 146] on p "Note moyenne sur 57notes" at bounding box center [628, 147] width 121 height 12
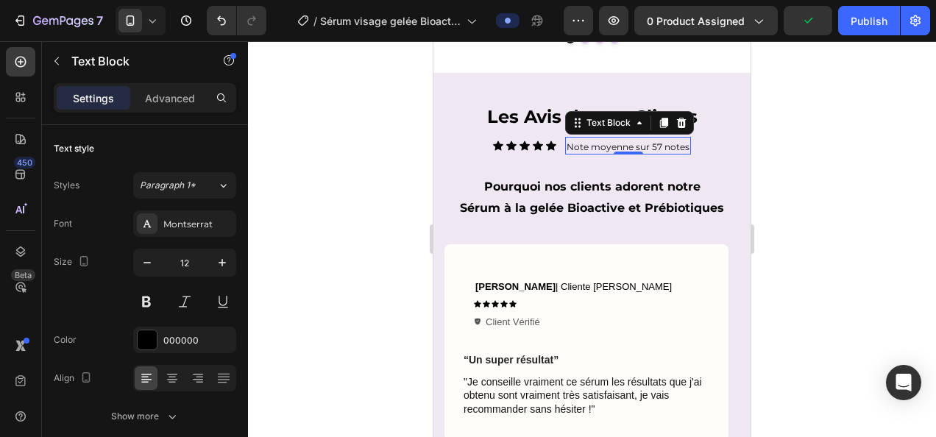
click at [855, 178] on div at bounding box center [592, 239] width 688 height 396
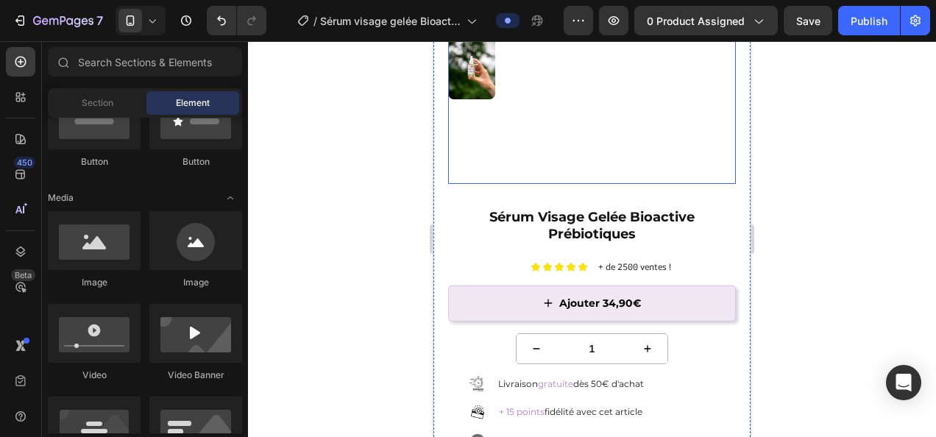
scroll to position [217, 0]
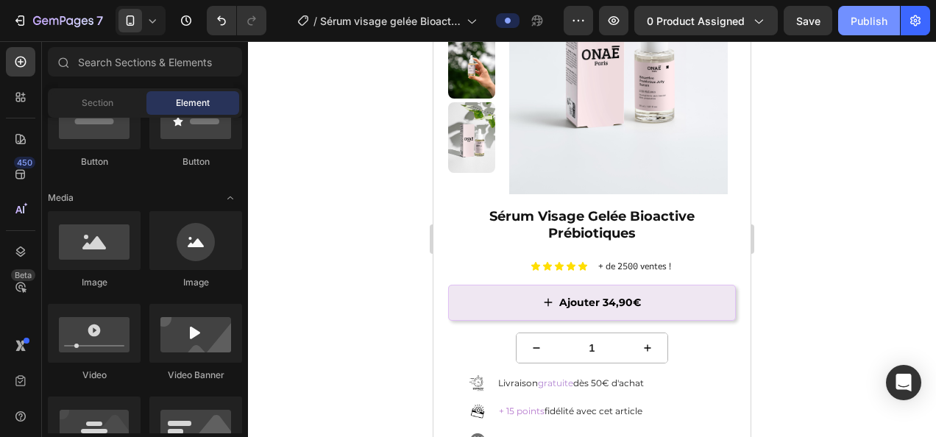
click at [862, 18] on div "Publish" at bounding box center [868, 20] width 37 height 15
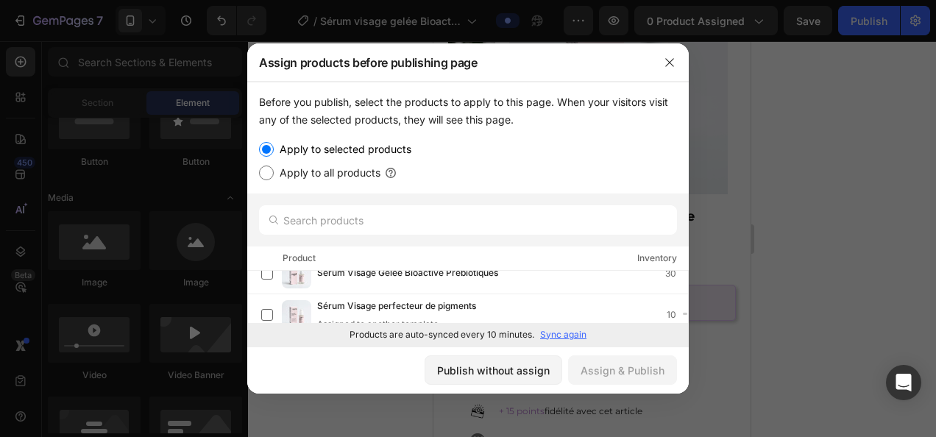
scroll to position [1193, 0]
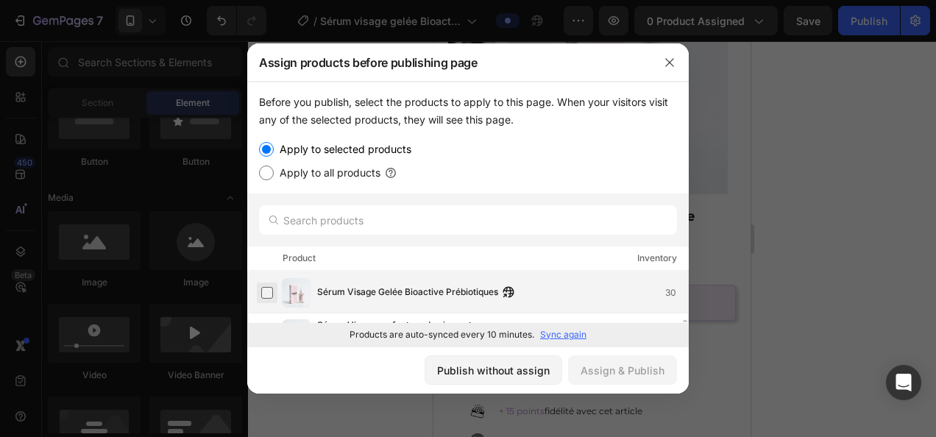
click at [269, 290] on label at bounding box center [267, 293] width 12 height 12
click at [605, 375] on div "Assign & Publish" at bounding box center [622, 370] width 84 height 15
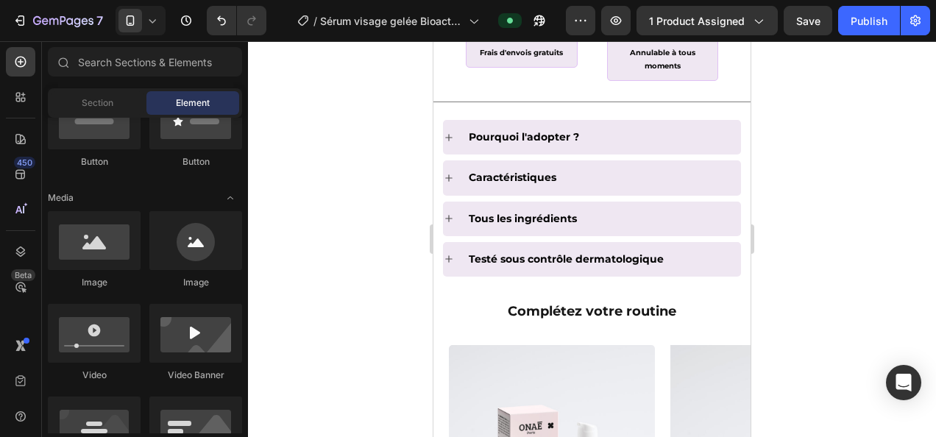
scroll to position [1170, 0]
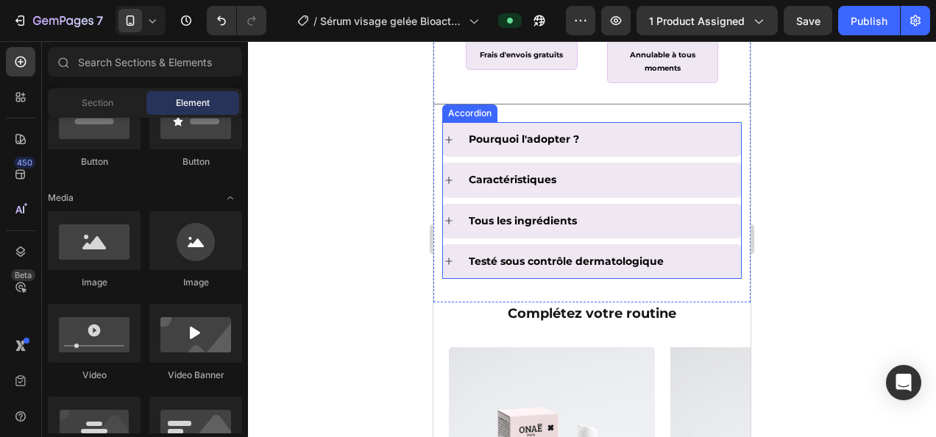
click at [446, 146] on icon at bounding box center [449, 140] width 12 height 12
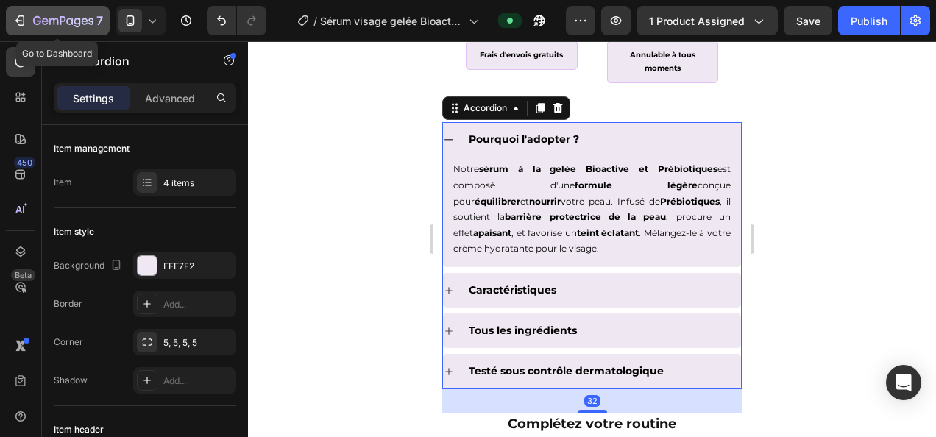
click at [76, 19] on icon "button" at bounding box center [77, 23] width 7 height 10
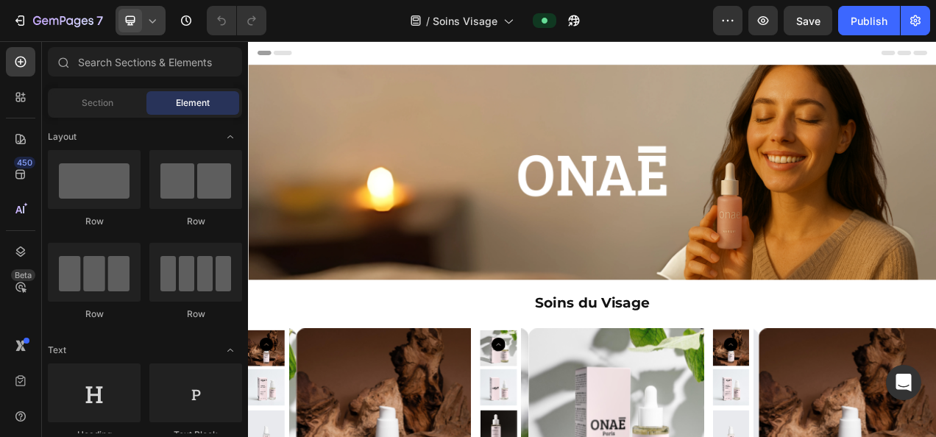
click at [157, 23] on icon at bounding box center [152, 20] width 15 height 15
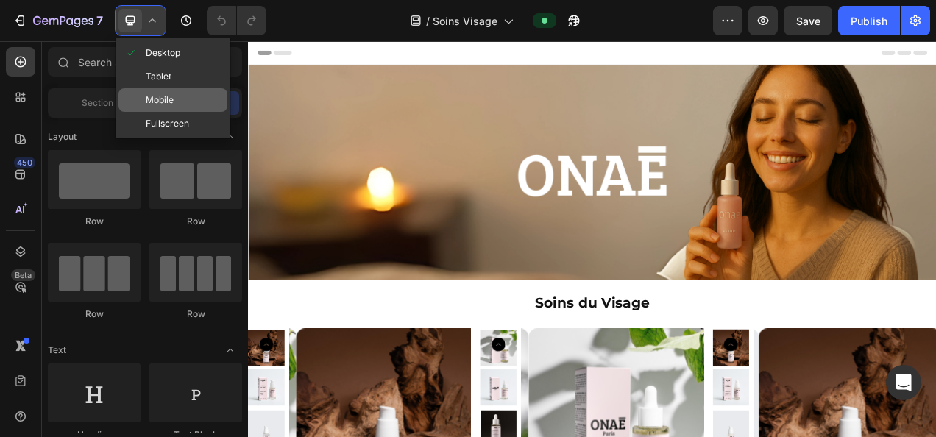
click at [171, 106] on span "Mobile" at bounding box center [160, 100] width 28 height 15
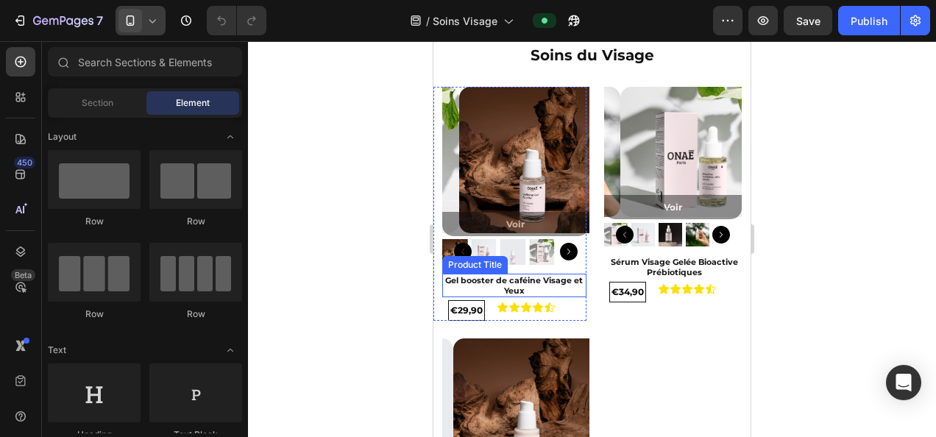
scroll to position [221, 0]
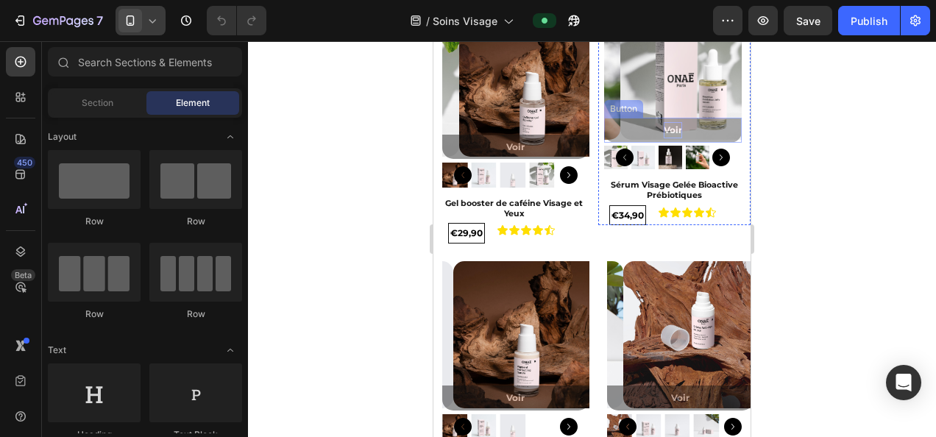
click at [673, 127] on p "Voir" at bounding box center [672, 130] width 18 height 16
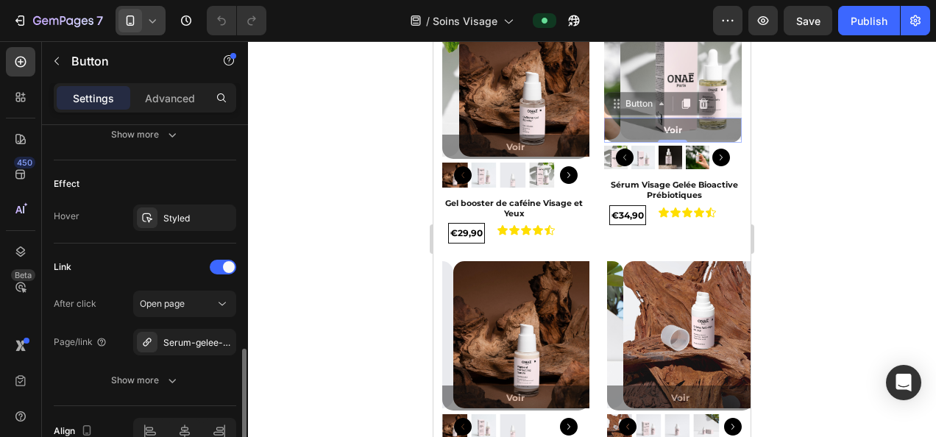
scroll to position [812, 0]
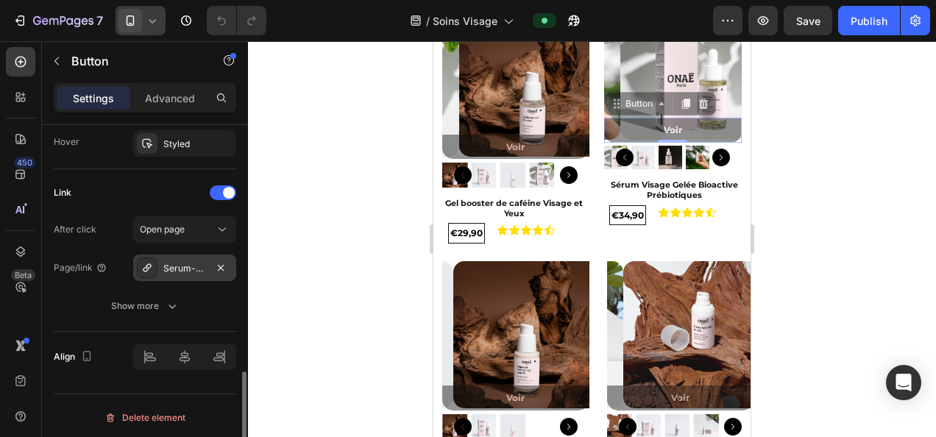
click at [162, 256] on div "Serum-gelee-bioactive-prebiotiques" at bounding box center [184, 267] width 103 height 26
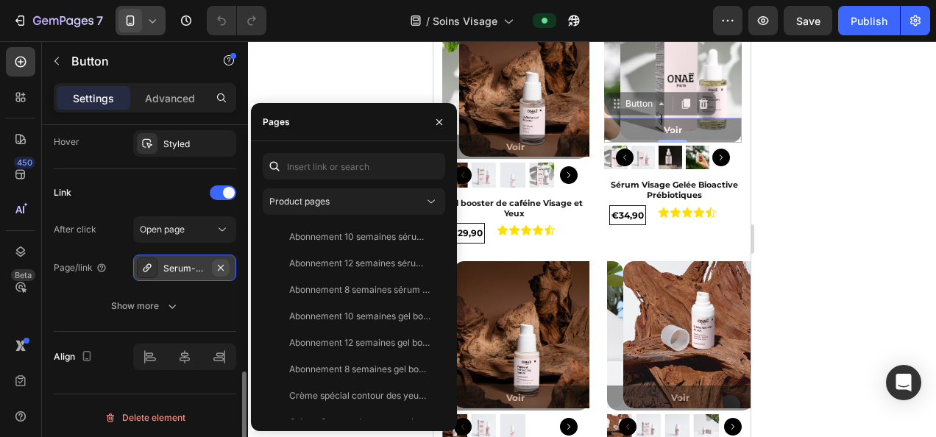
click at [226, 265] on icon "button" at bounding box center [221, 268] width 12 height 12
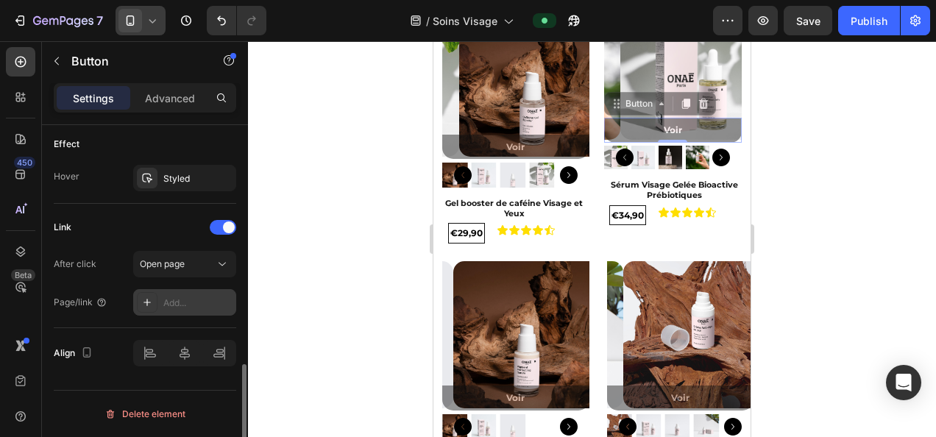
scroll to position [774, 0]
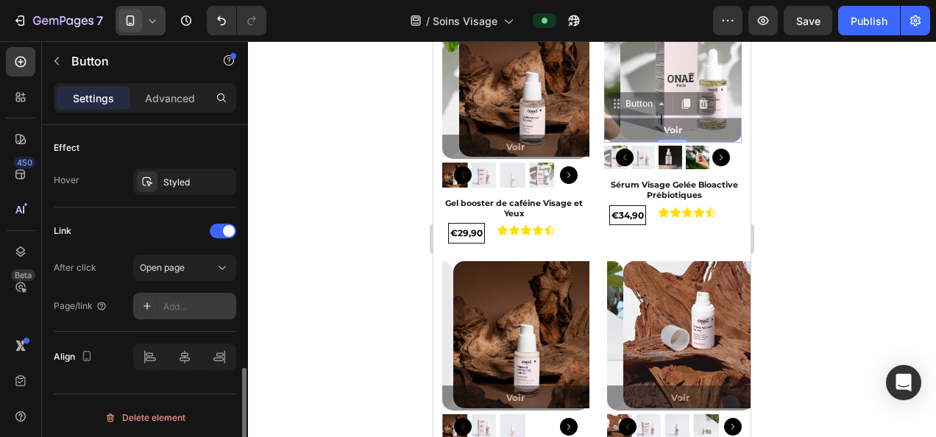
click at [171, 300] on div "Add..." at bounding box center [197, 306] width 69 height 13
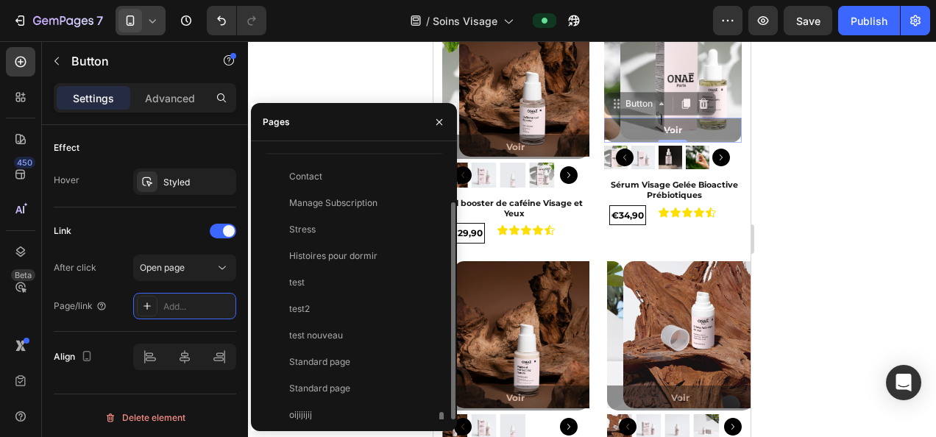
scroll to position [0, 0]
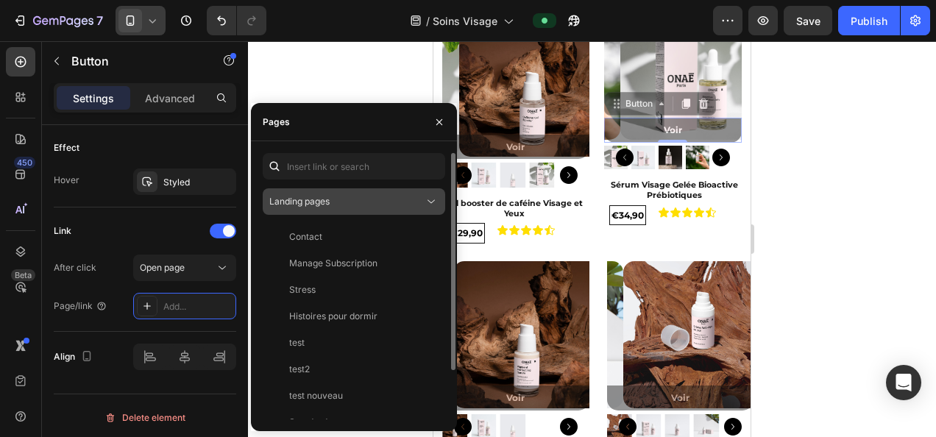
click at [428, 193] on button "Landing pages" at bounding box center [354, 201] width 182 height 26
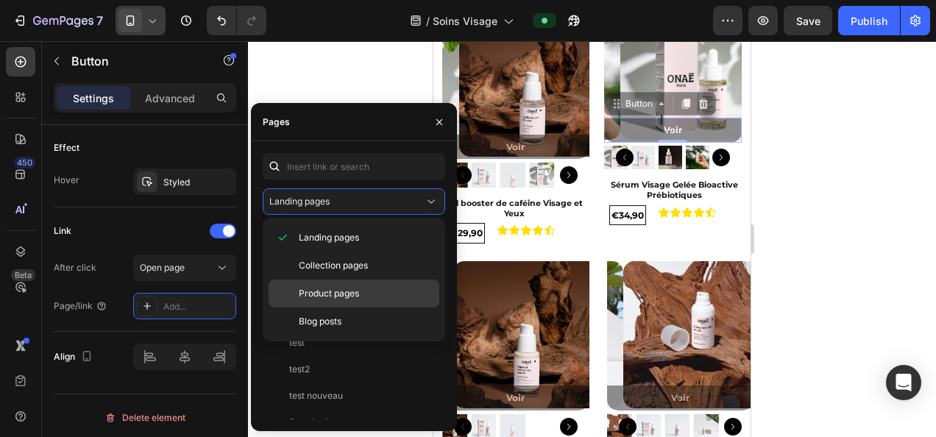
click at [305, 293] on span "Product pages" at bounding box center [329, 293] width 60 height 13
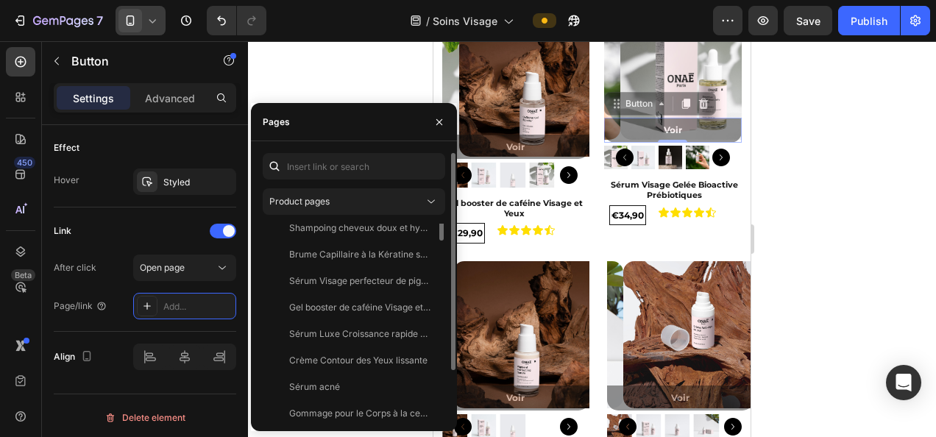
scroll to position [60, 0]
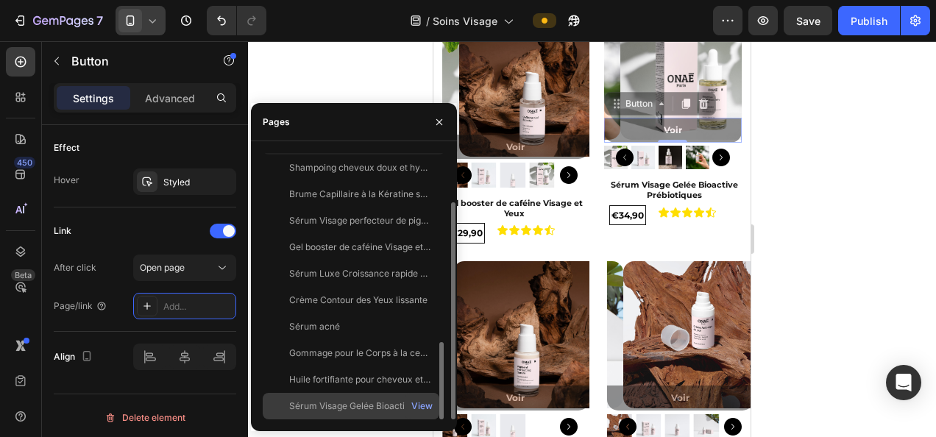
click at [363, 403] on div "Sérum Visage Gelée Bioactive Prébiotiques" at bounding box center [359, 405] width 141 height 13
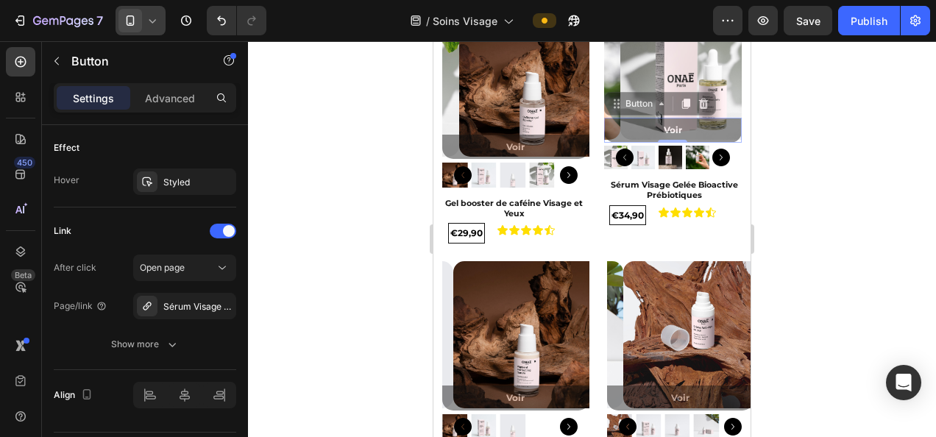
click at [841, 189] on div at bounding box center [592, 239] width 688 height 396
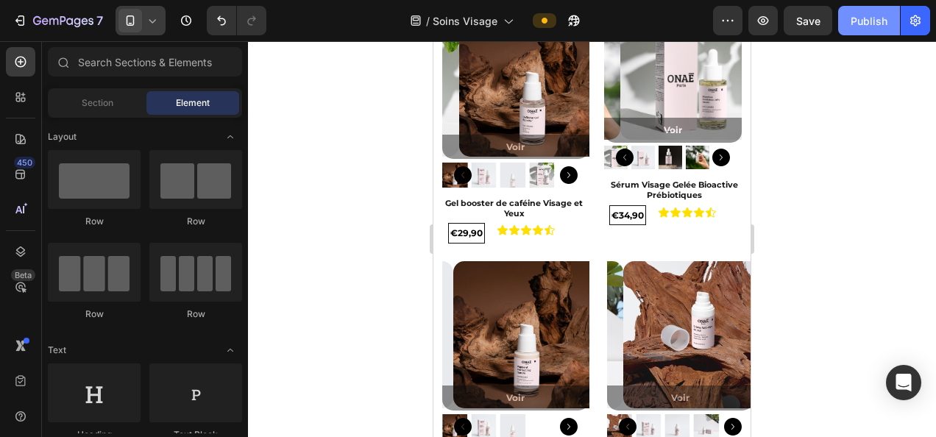
click at [865, 28] on button "Publish" at bounding box center [869, 20] width 62 height 29
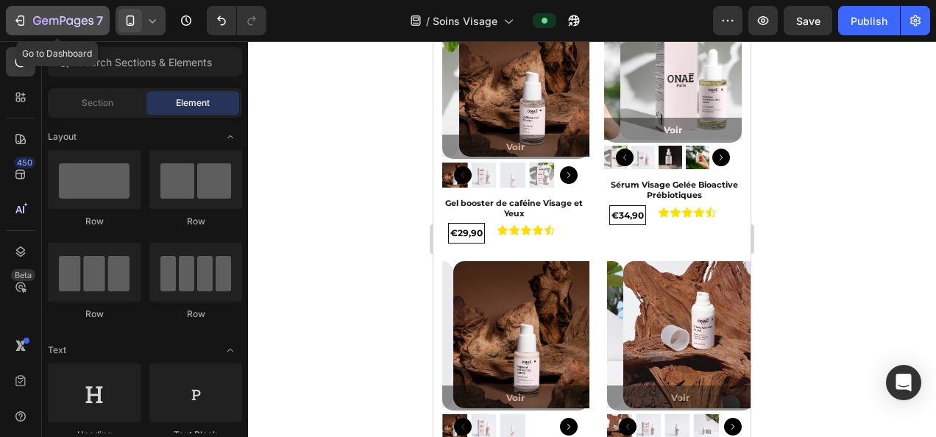
click at [87, 21] on icon "button" at bounding box center [85, 21] width 7 height 7
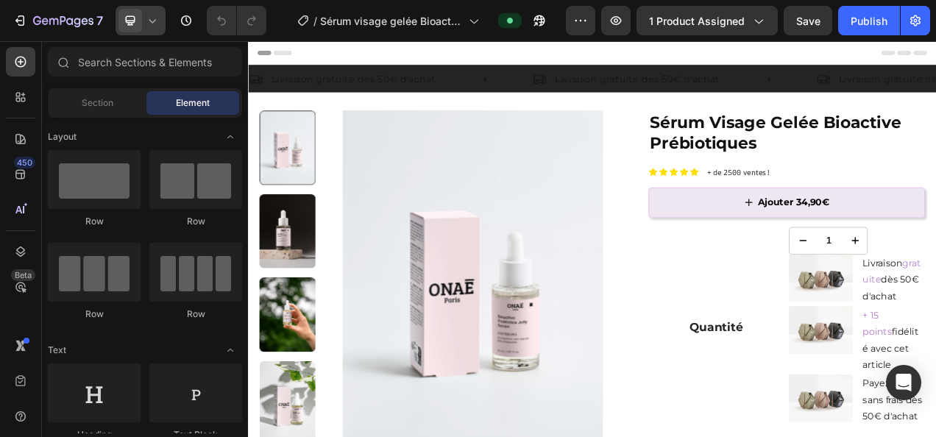
click at [160, 19] on div at bounding box center [140, 20] width 50 height 29
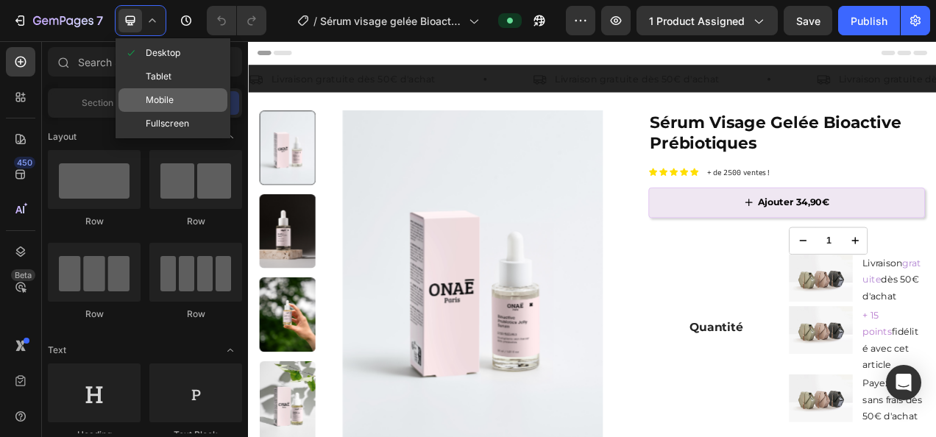
click at [175, 112] on div "Mobile" at bounding box center [172, 124] width 109 height 24
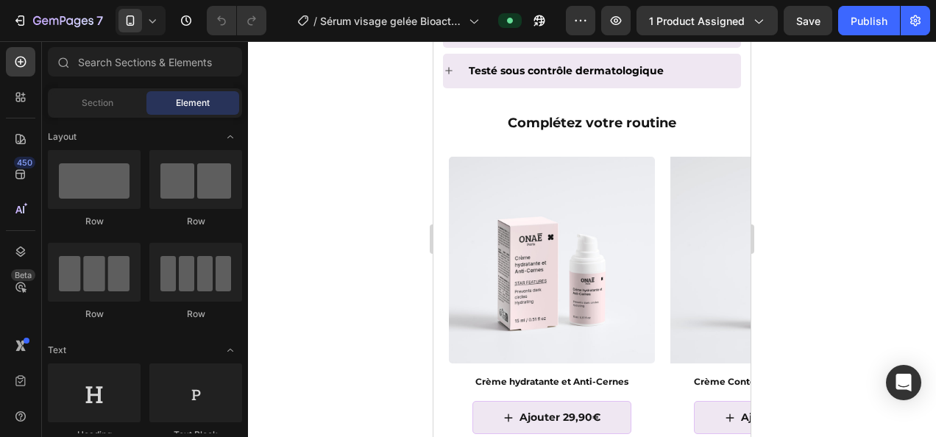
scroll to position [1171, 0]
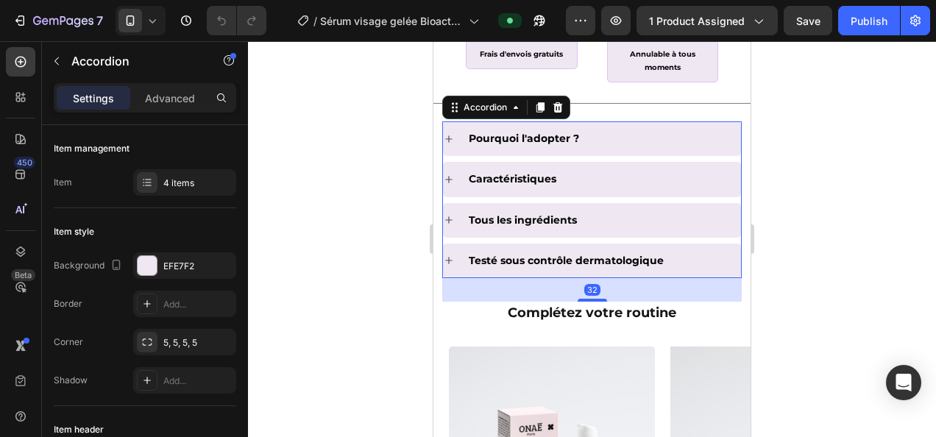
click at [452, 145] on icon at bounding box center [449, 139] width 12 height 12
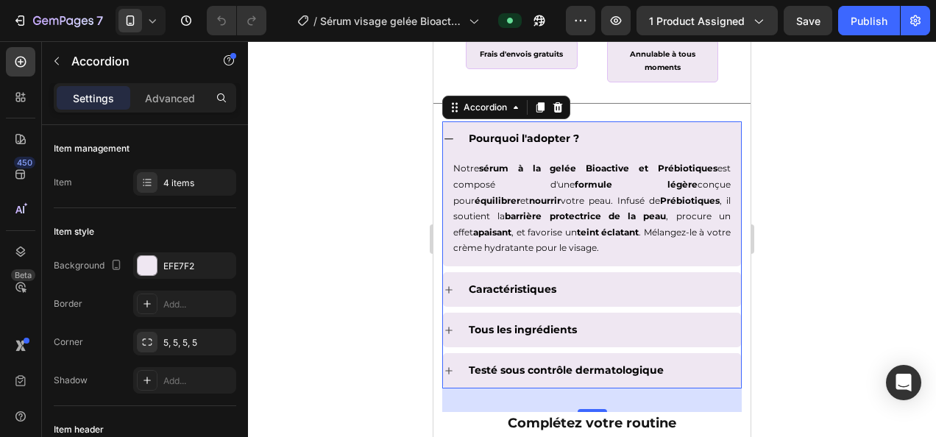
click at [452, 145] on icon at bounding box center [449, 139] width 12 height 12
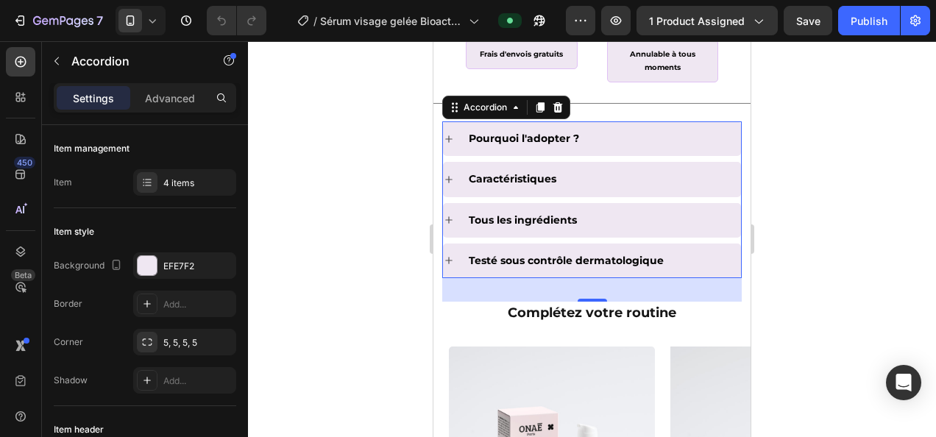
click at [450, 185] on icon at bounding box center [449, 180] width 12 height 12
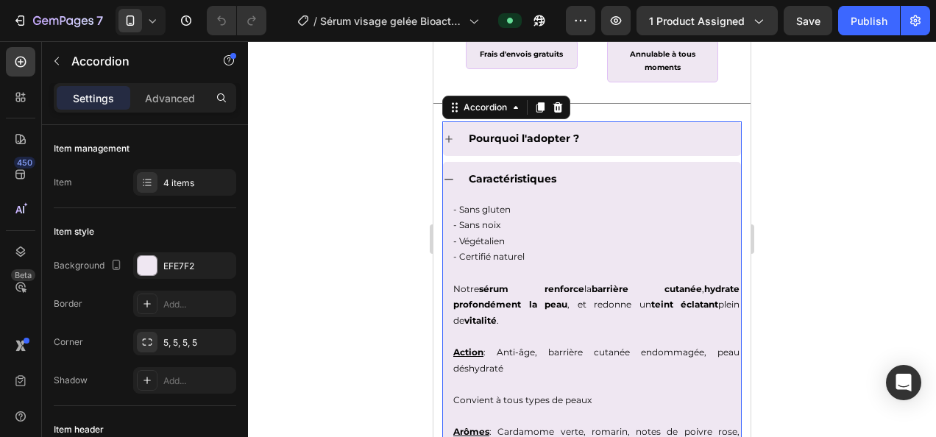
click at [450, 185] on icon at bounding box center [449, 180] width 12 height 12
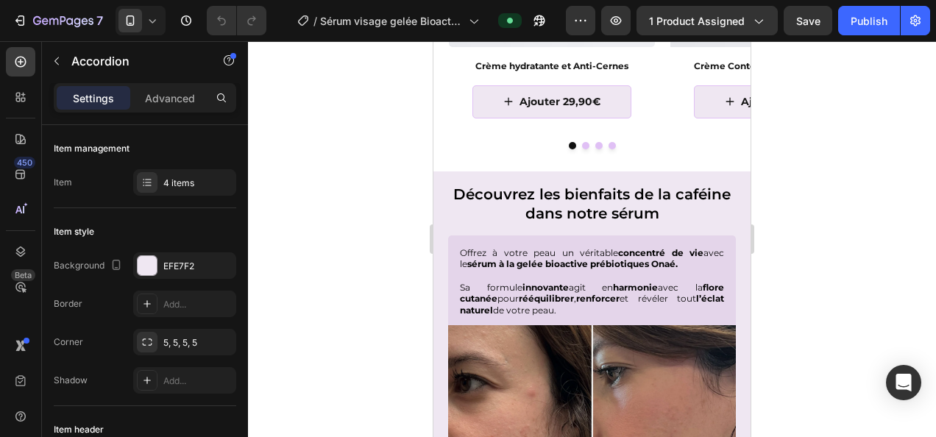
scroll to position [1702, 0]
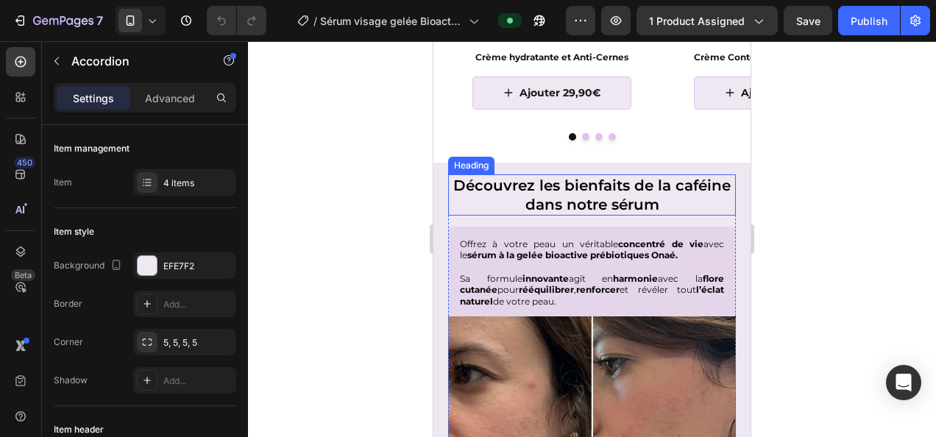
click at [634, 204] on h2 "Découvrez les bienfaits de la caféine dans notre sérum" at bounding box center [592, 194] width 288 height 41
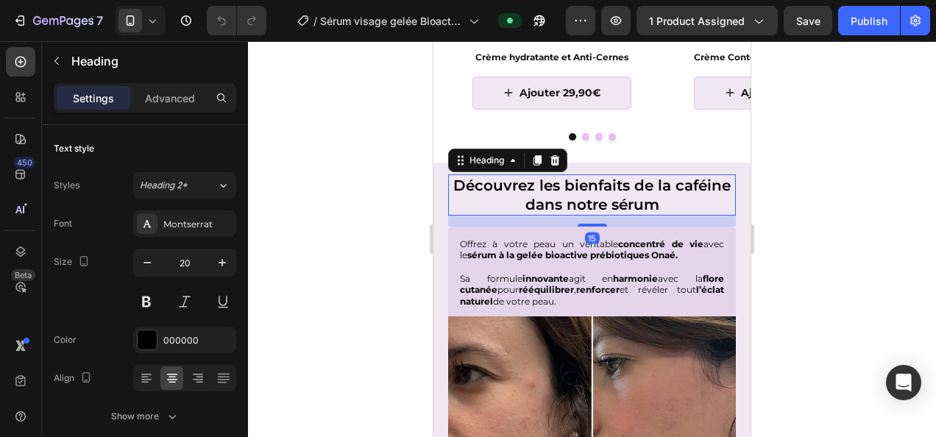
click at [669, 199] on h2 "Découvrez les bienfaits de la caféine dans notre sérum" at bounding box center [592, 194] width 288 height 41
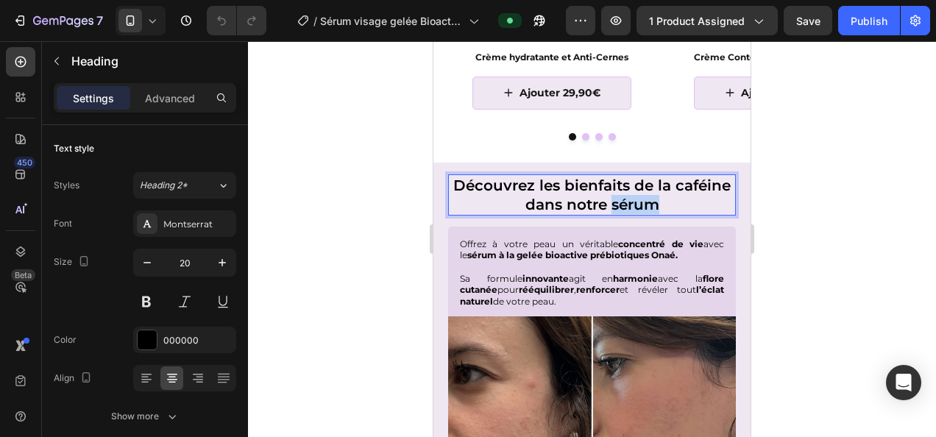
click at [669, 199] on p "Découvrez les bienfaits de la caféine dans notre sérum" at bounding box center [591, 195] width 285 height 38
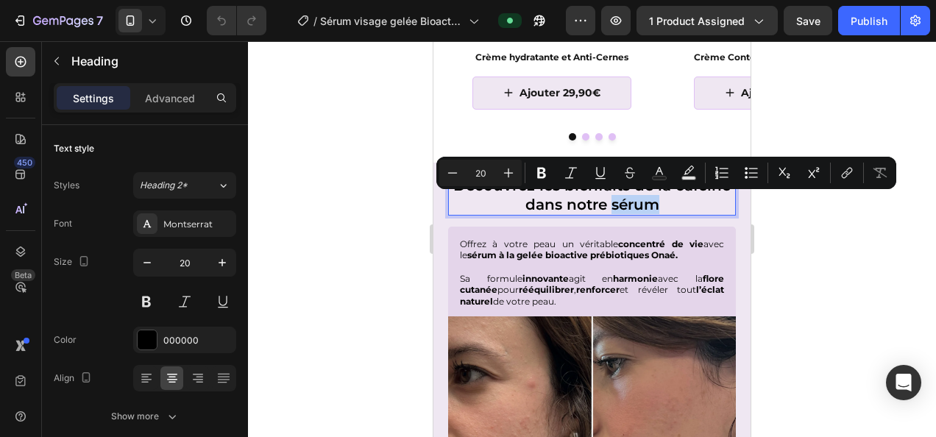
click at [685, 196] on p "Découvrez les bienfaits de la caféine dans notre sérum" at bounding box center [591, 195] width 285 height 38
drag, startPoint x: 687, startPoint y: 202, endPoint x: 491, endPoint y: 207, distance: 195.7
click at [491, 207] on p "Découvrez les bienfaits de la caféine dans notre sérum" at bounding box center [591, 195] width 285 height 38
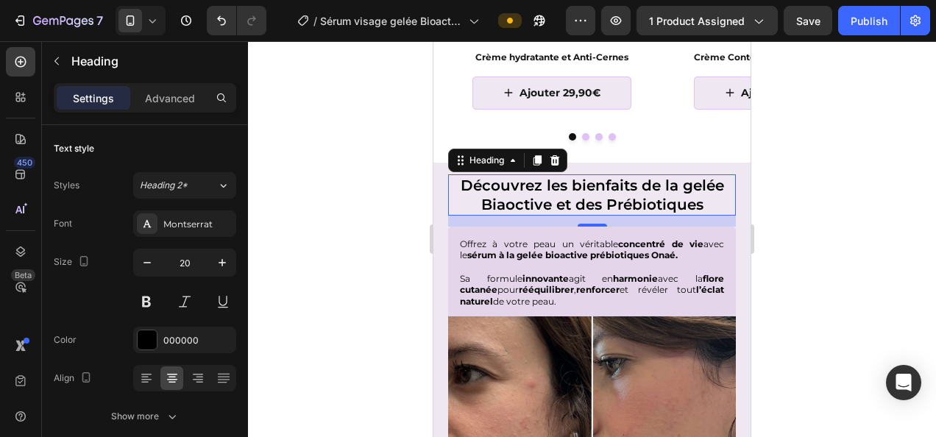
click at [850, 246] on div at bounding box center [592, 239] width 688 height 396
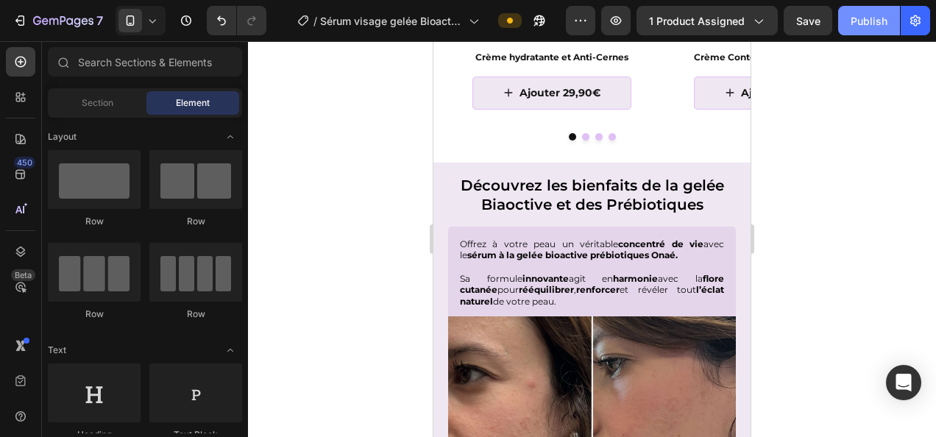
click at [850, 18] on div "Publish" at bounding box center [868, 20] width 37 height 15
